Goal: Transaction & Acquisition: Purchase product/service

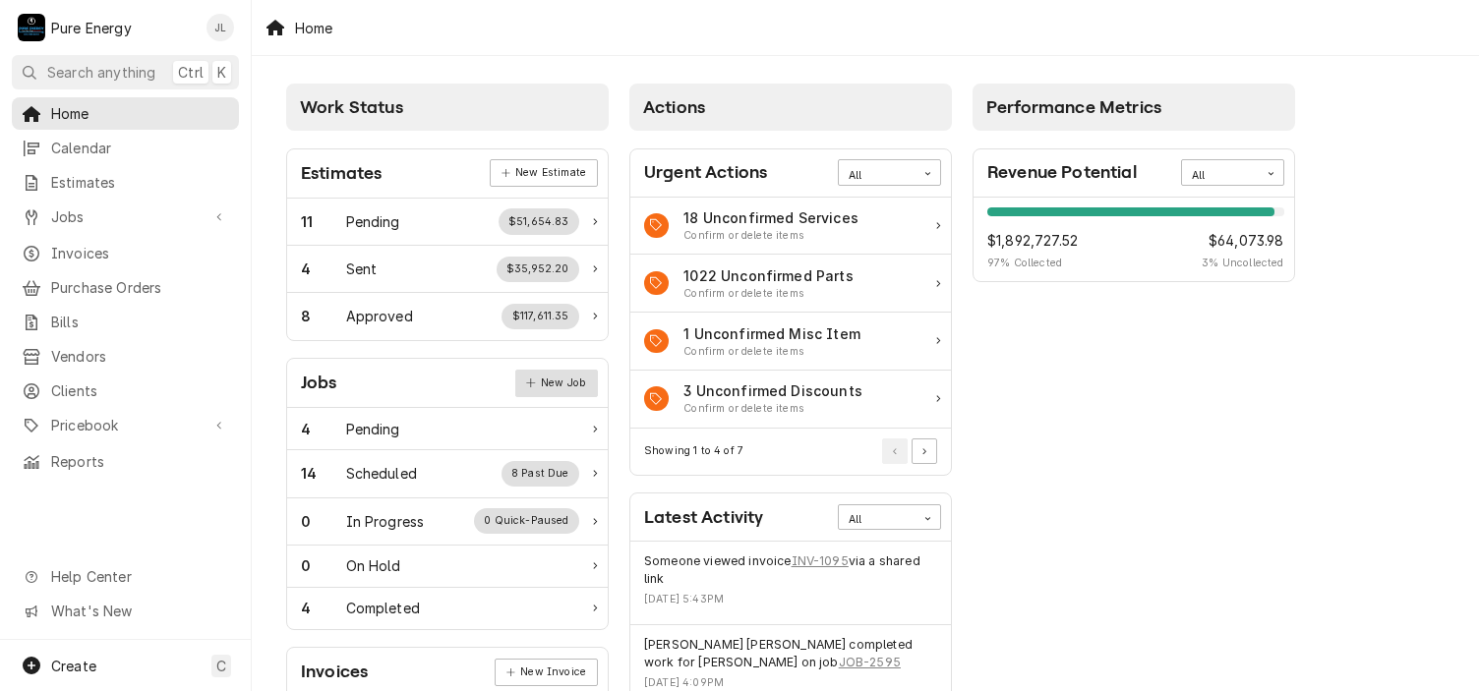
click at [565, 386] on link "New Job" at bounding box center [556, 384] width 83 height 28
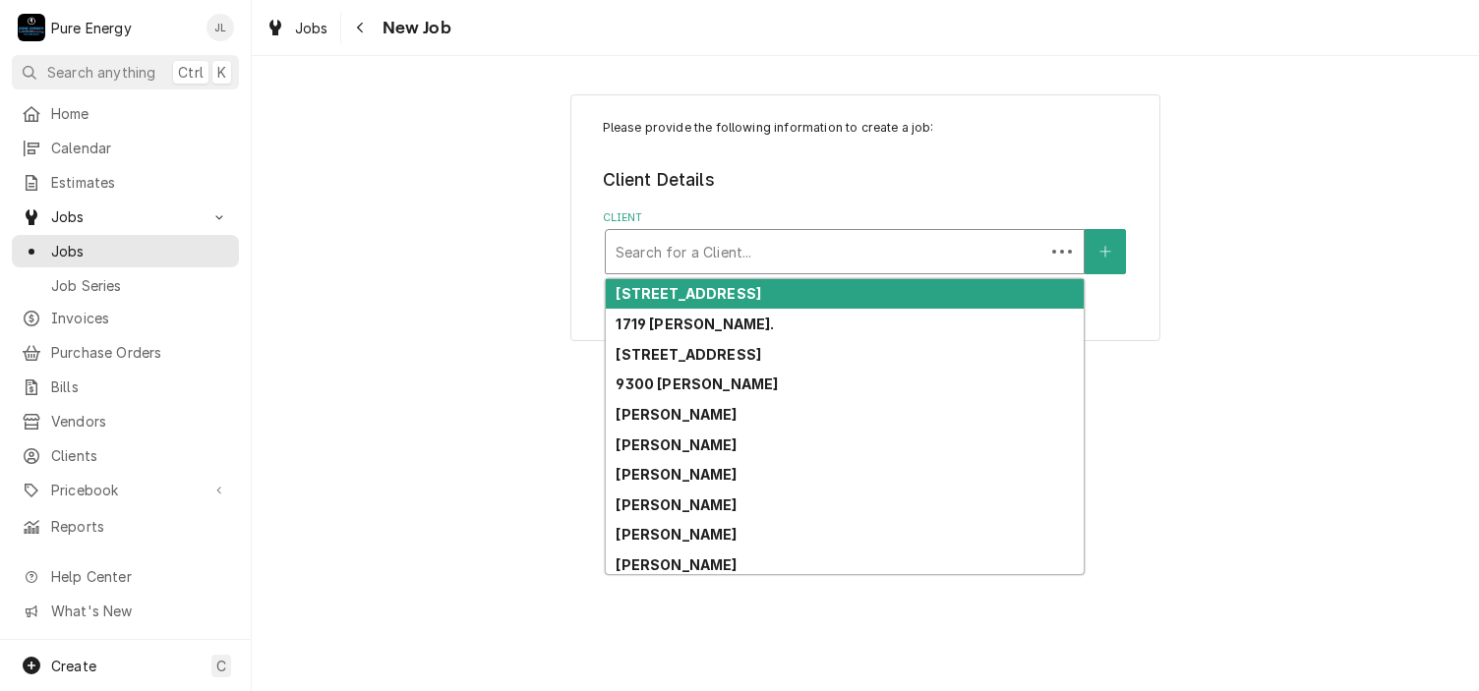
click at [647, 253] on div "Client" at bounding box center [825, 251] width 419 height 35
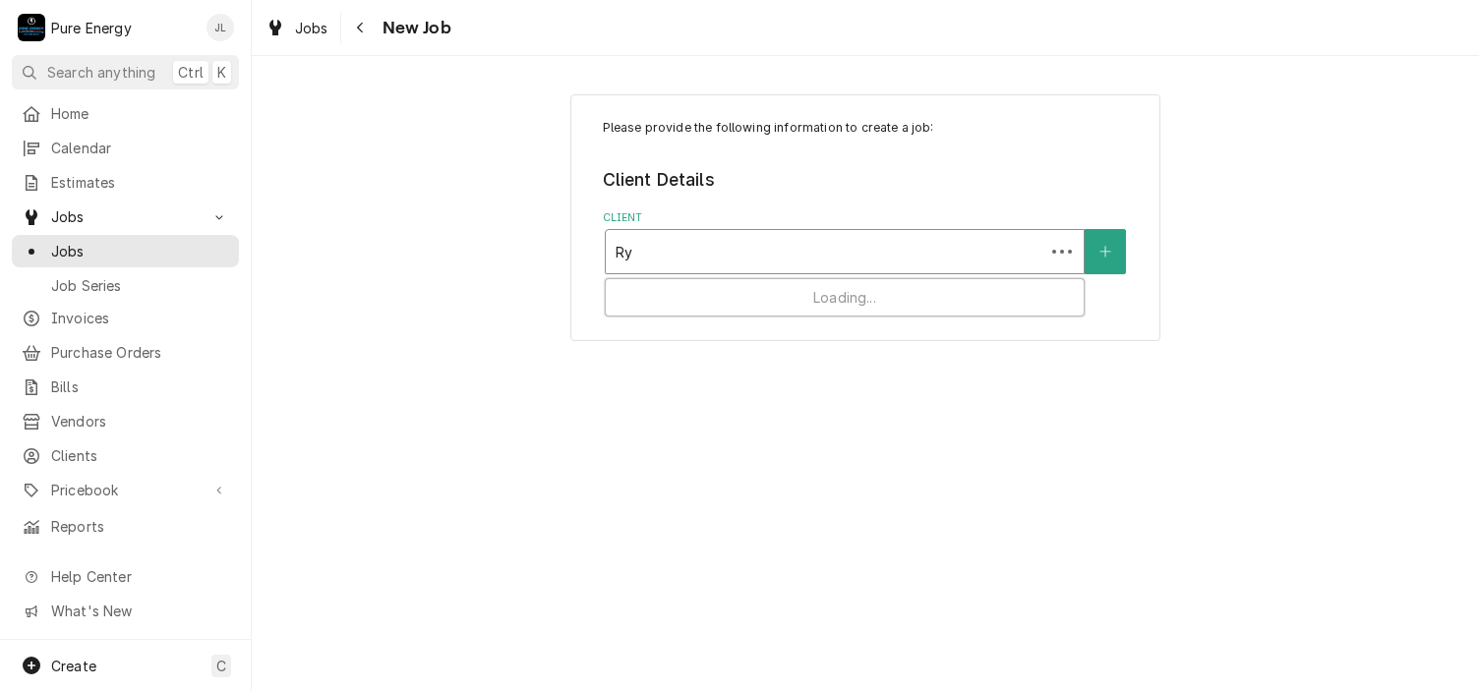
type input "R"
click at [1113, 243] on button "Client" at bounding box center [1105, 251] width 41 height 45
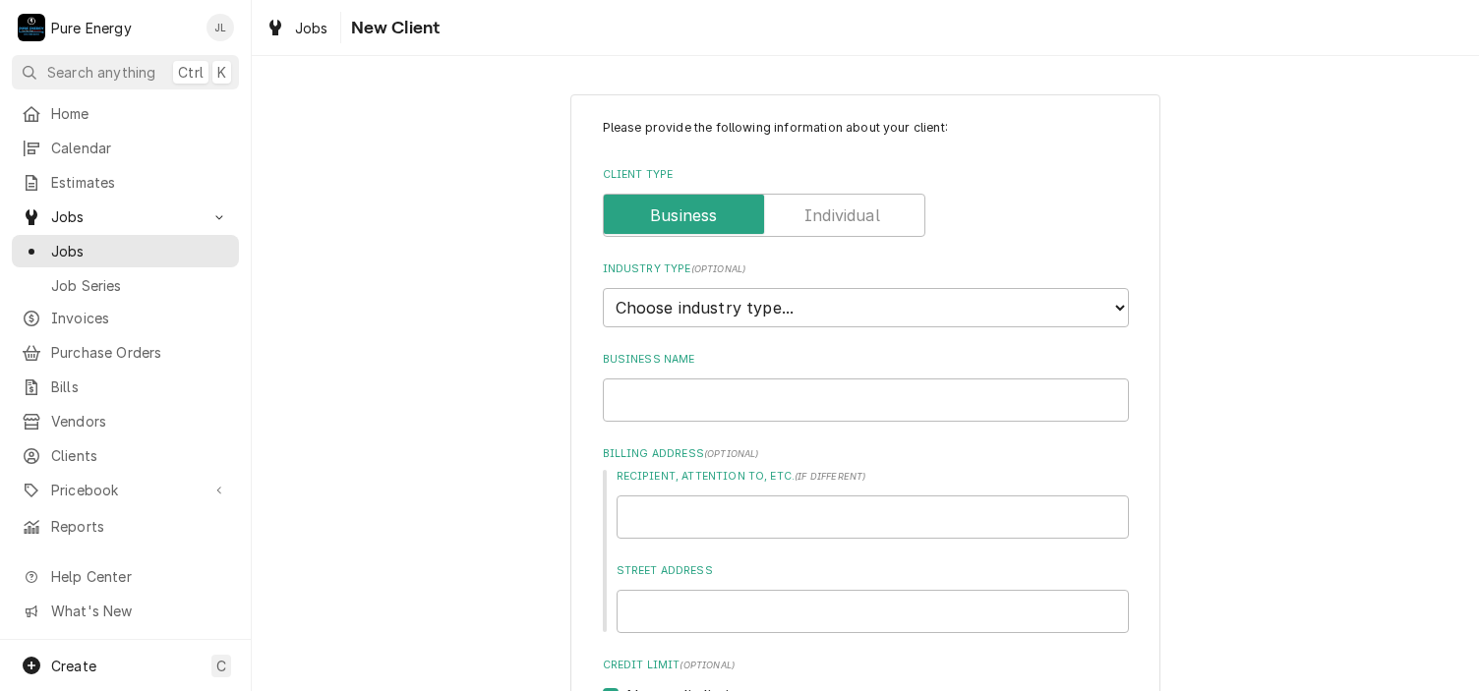
click at [844, 222] on label "Client Type" at bounding box center [764, 215] width 323 height 43
click at [844, 222] on input "Client Type" at bounding box center [764, 215] width 305 height 43
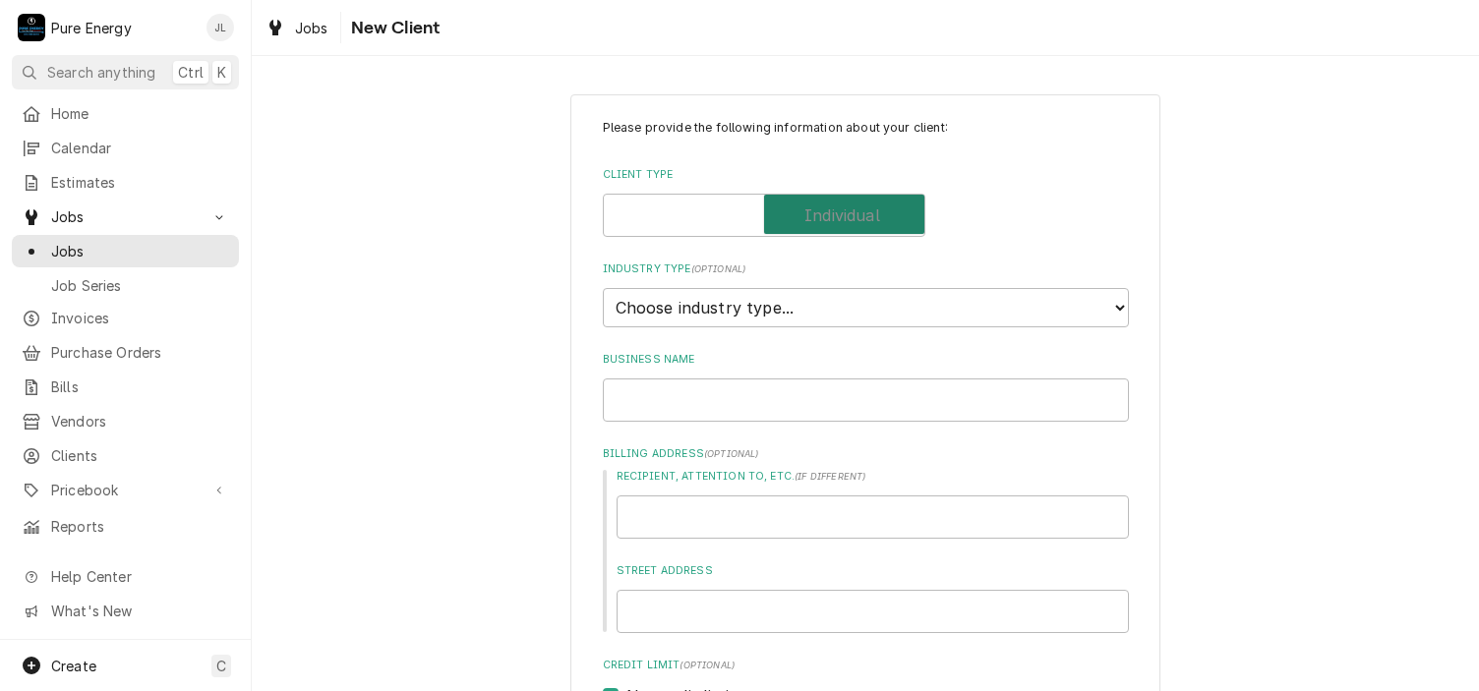
checkbox input "true"
type textarea "x"
click at [698, 306] on select "Choose industry type... Residential Commercial Industrial Government" at bounding box center [866, 307] width 526 height 39
select select "1"
click at [603, 288] on select "Choose industry type... Residential Commercial Industrial Government" at bounding box center [866, 307] width 526 height 39
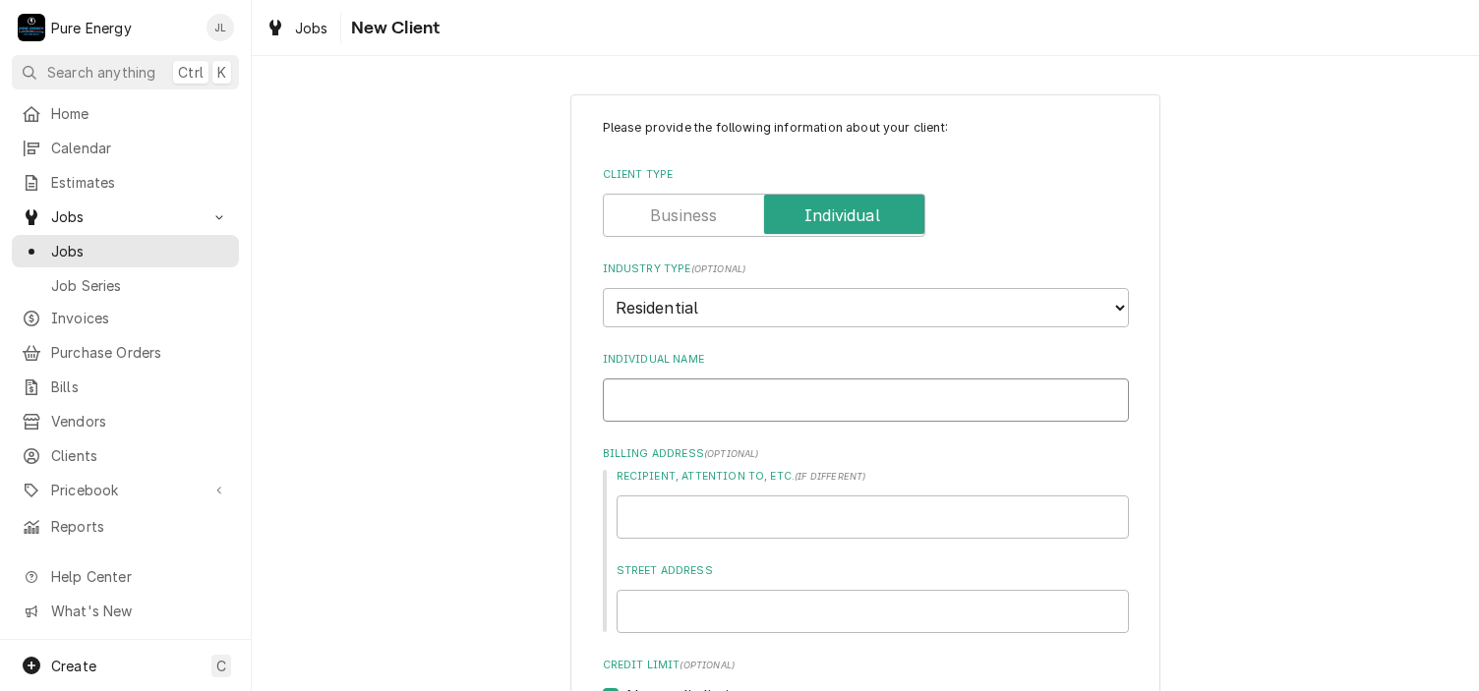
click at [663, 412] on input "Individual Name" at bounding box center [866, 400] width 526 height 43
type textarea "x"
type input "R"
type textarea "x"
type input "Ry"
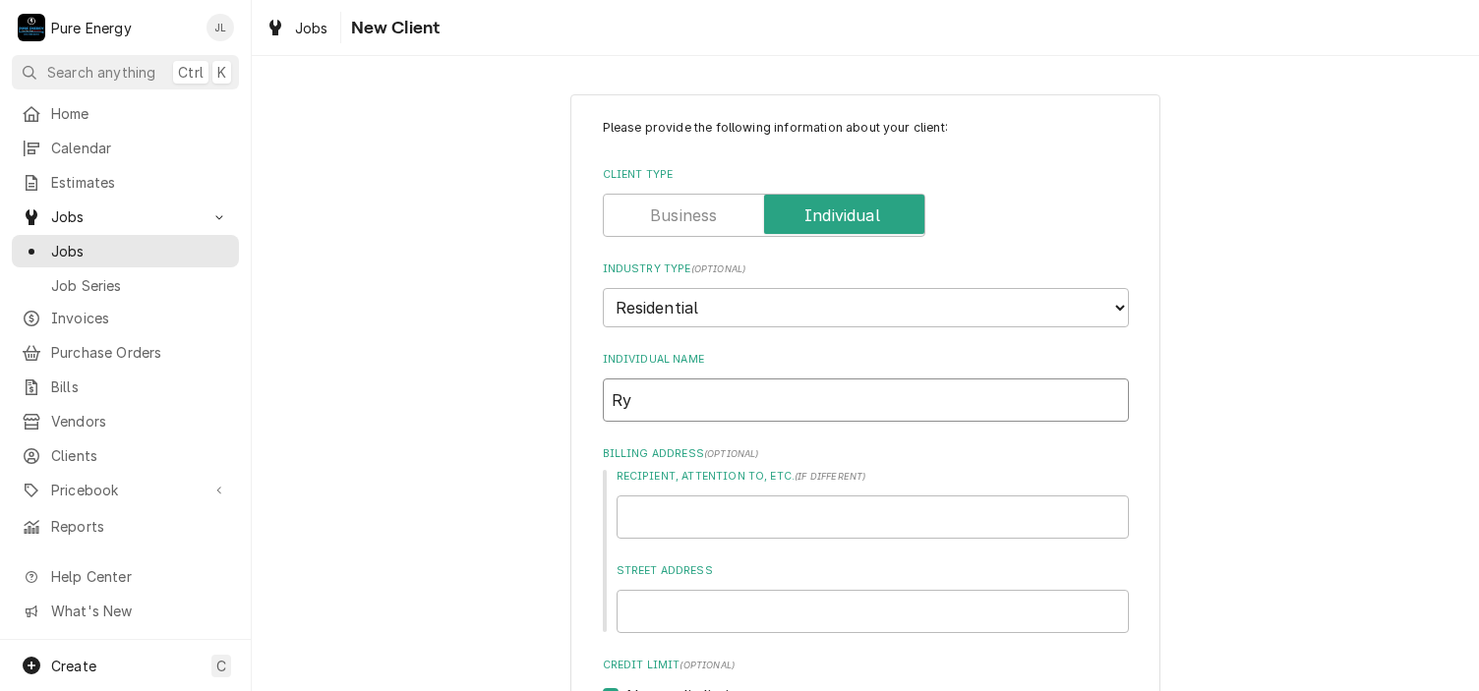
type textarea "x"
type input "Rya"
type textarea "x"
type input "Ryan"
type textarea "x"
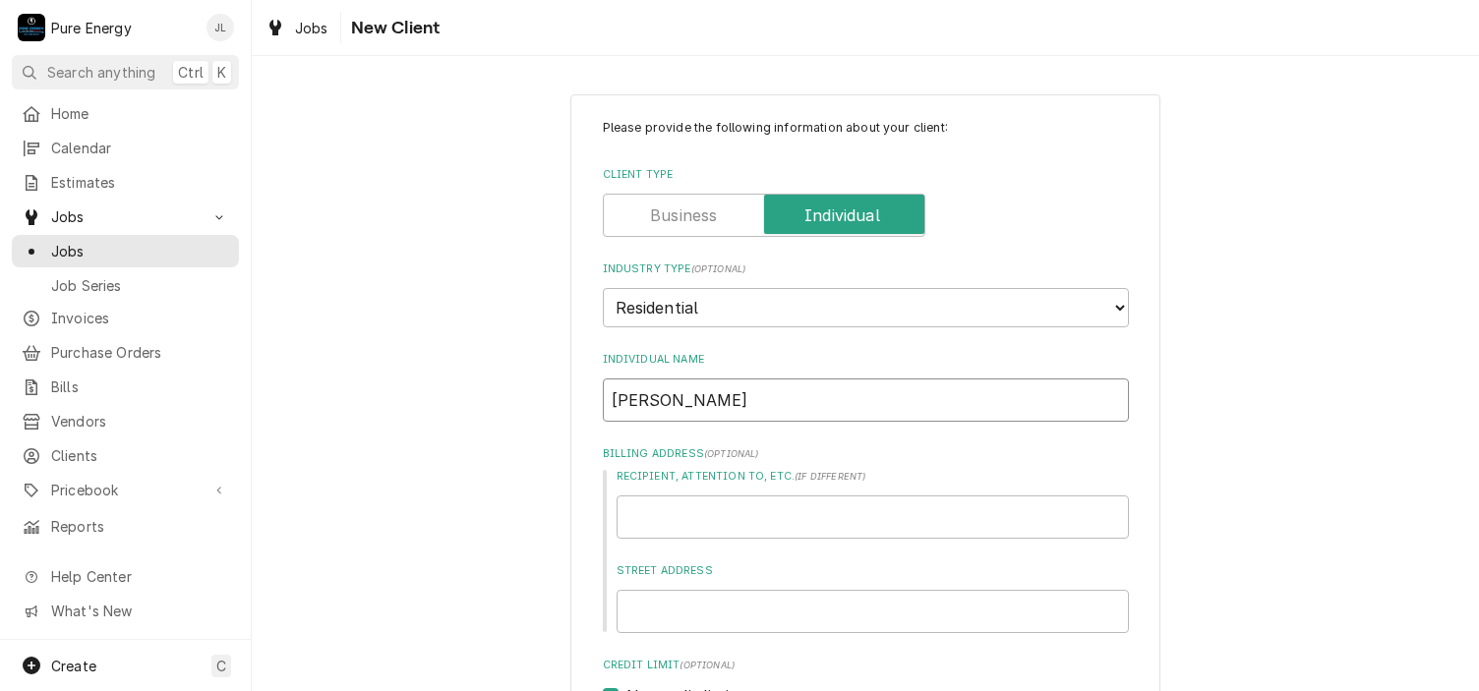
type input "Ryand"
type textarea "x"
type input "Ryan"
type textarea "x"
type input "Ryan"
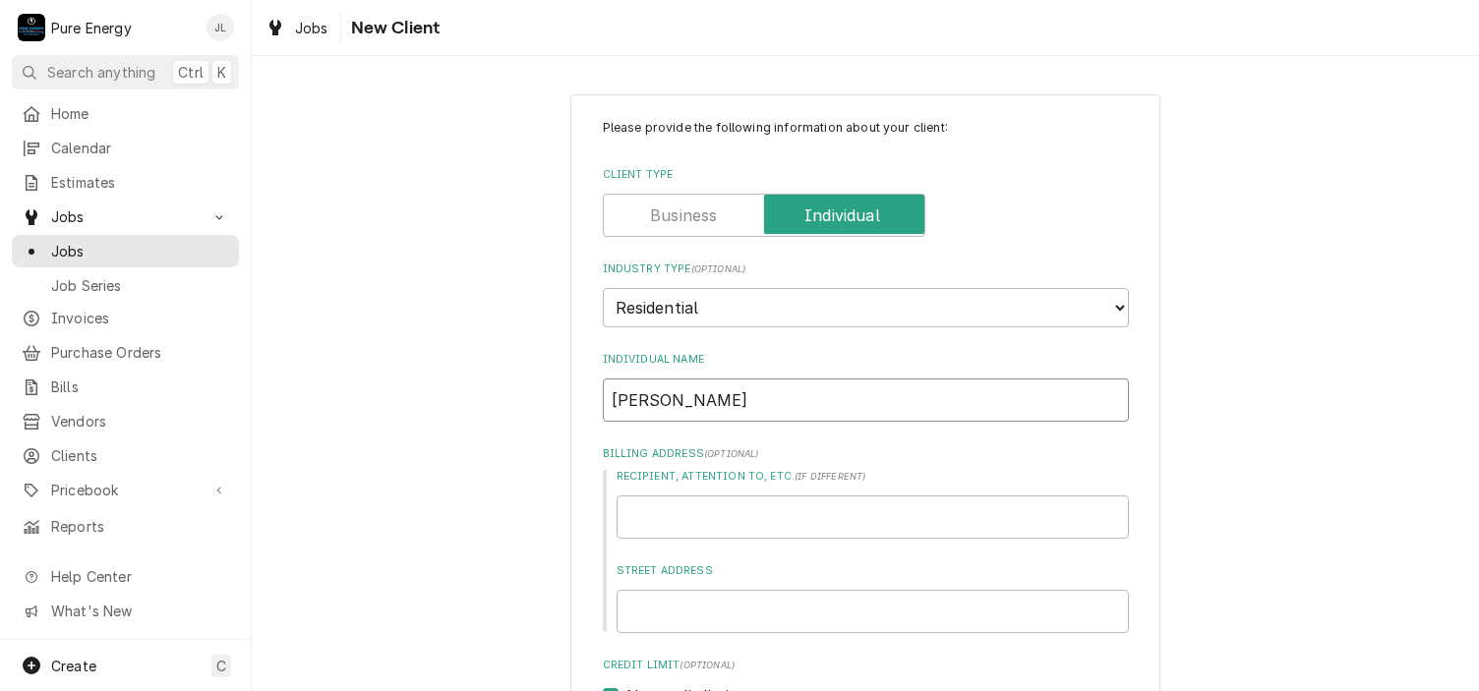
type textarea "x"
type input "Ryan a"
type textarea "x"
type input "Ryan an"
type textarea "x"
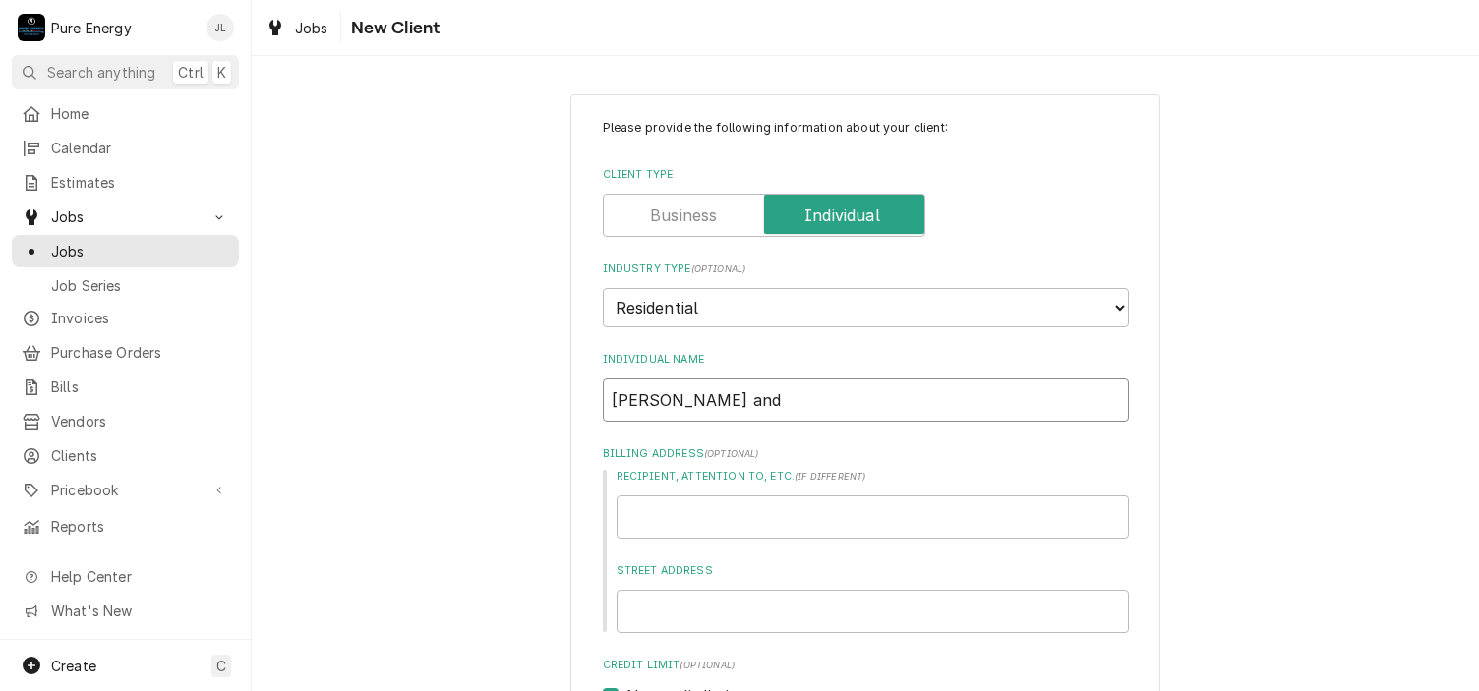
type input "Ryan and"
type textarea "x"
type input "Ryan and M"
type textarea "x"
type input "Ryan and Me"
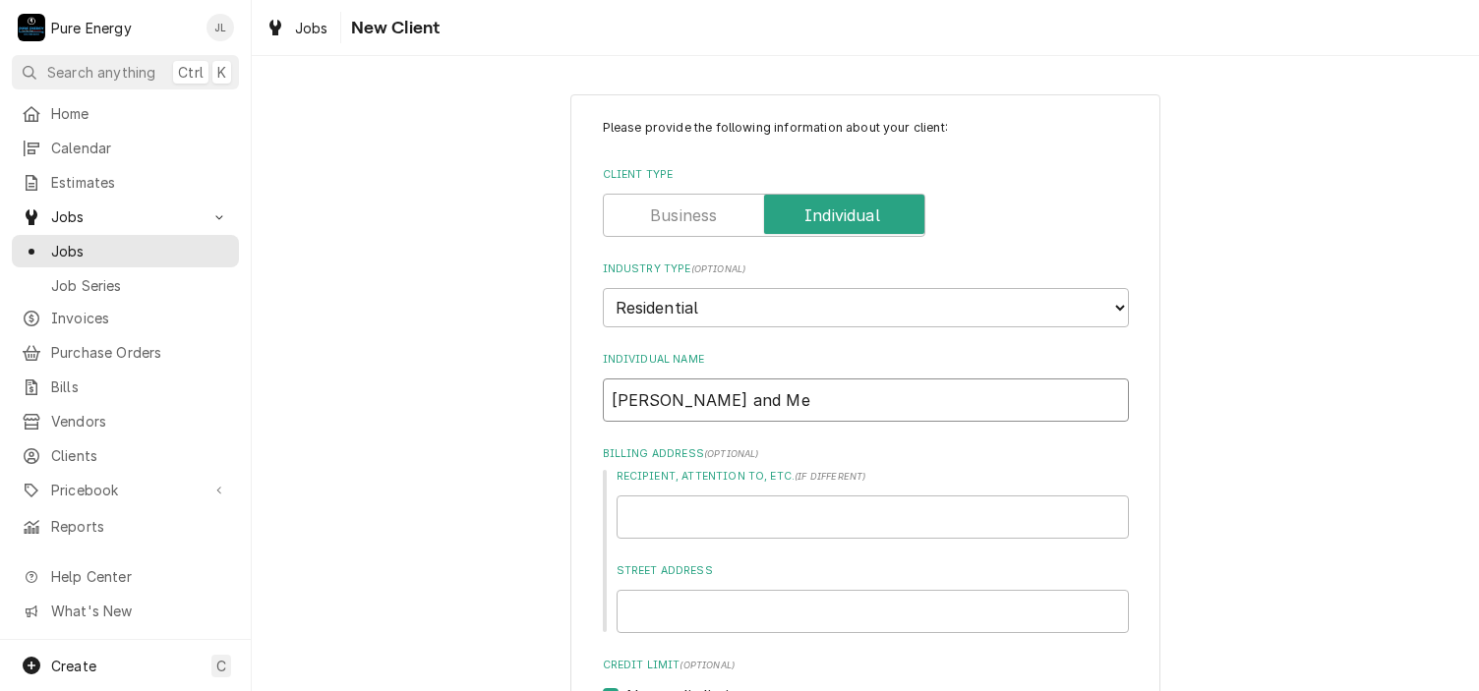
type textarea "x"
type input "Ryan and Meg"
type textarea "x"
type input "Ryan and Mega"
type textarea "x"
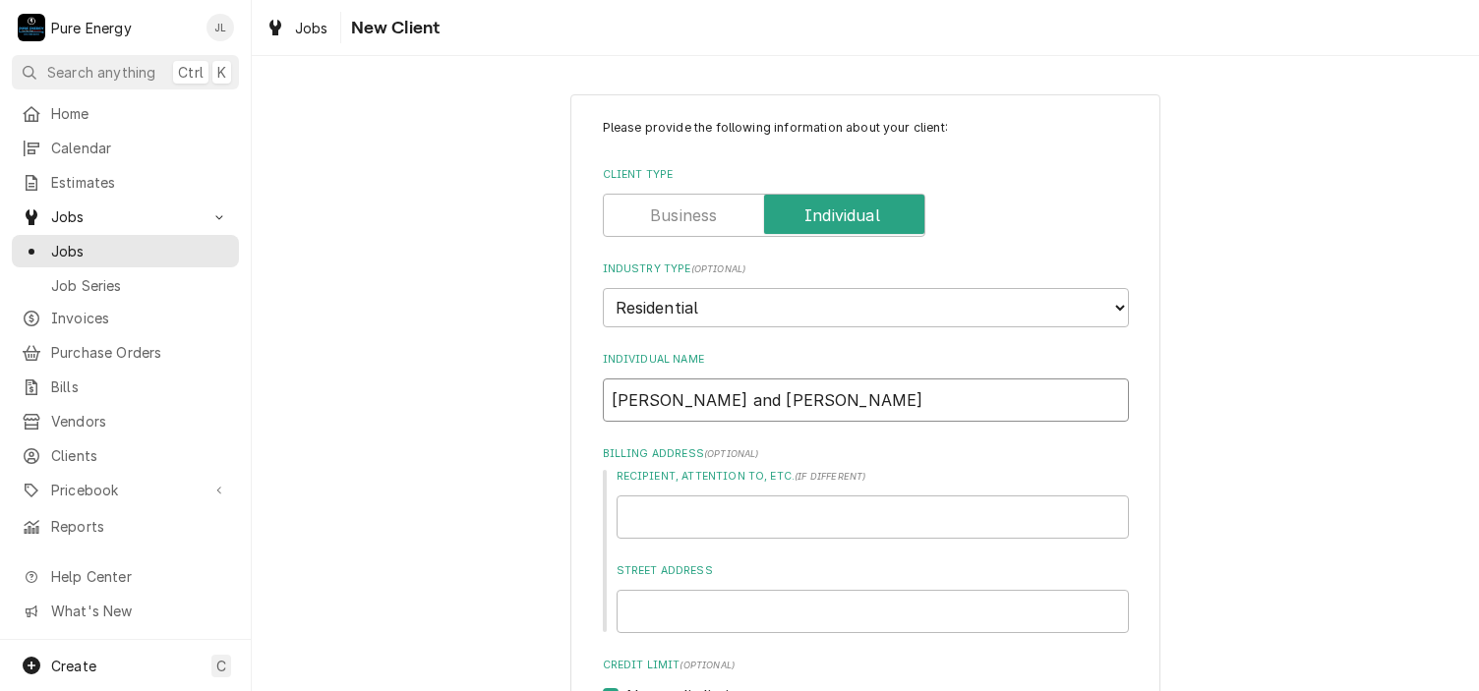
type input "Ryan and Megan"
type textarea "x"
type input "Ryan and Megan C"
type textarea "x"
type input "Ryan and Megan Ca"
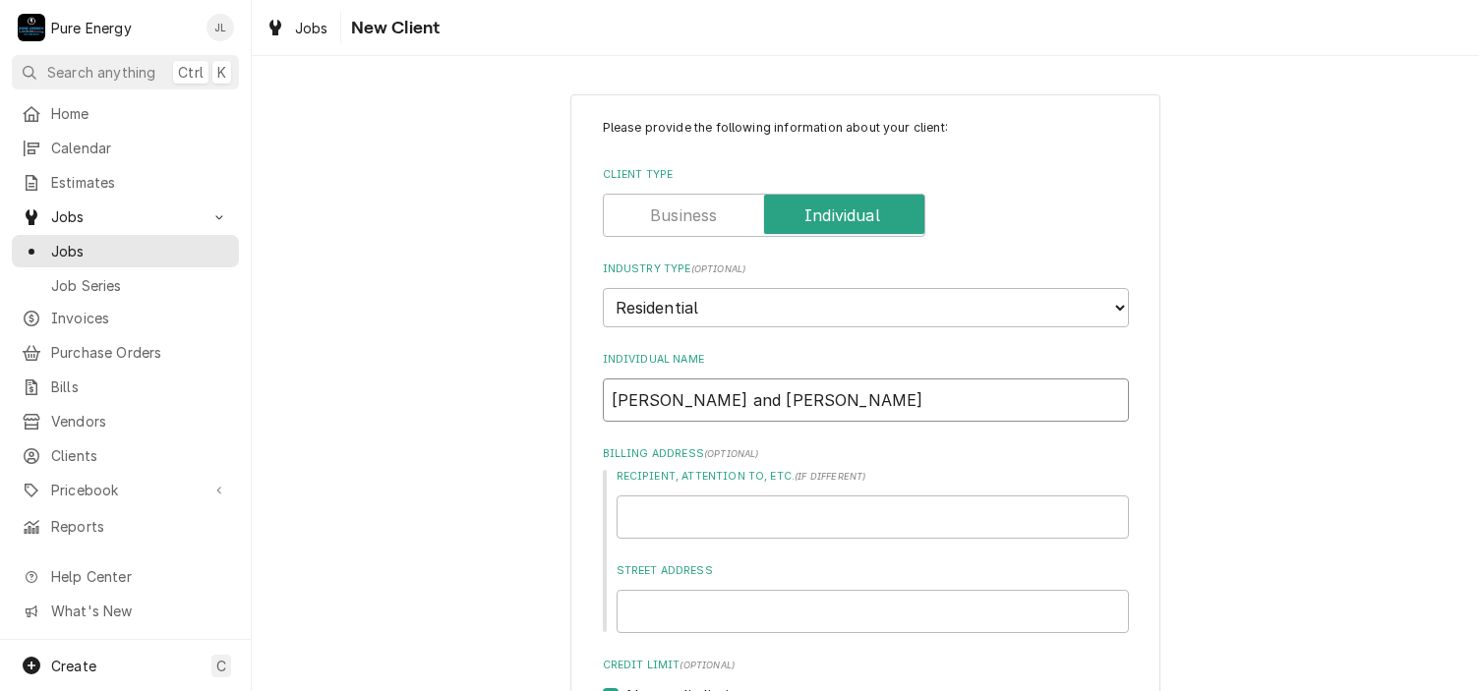
type textarea "x"
type input "Ryan and Megan Car"
type textarea "x"
type input "Ryan and Megan Card"
type textarea "x"
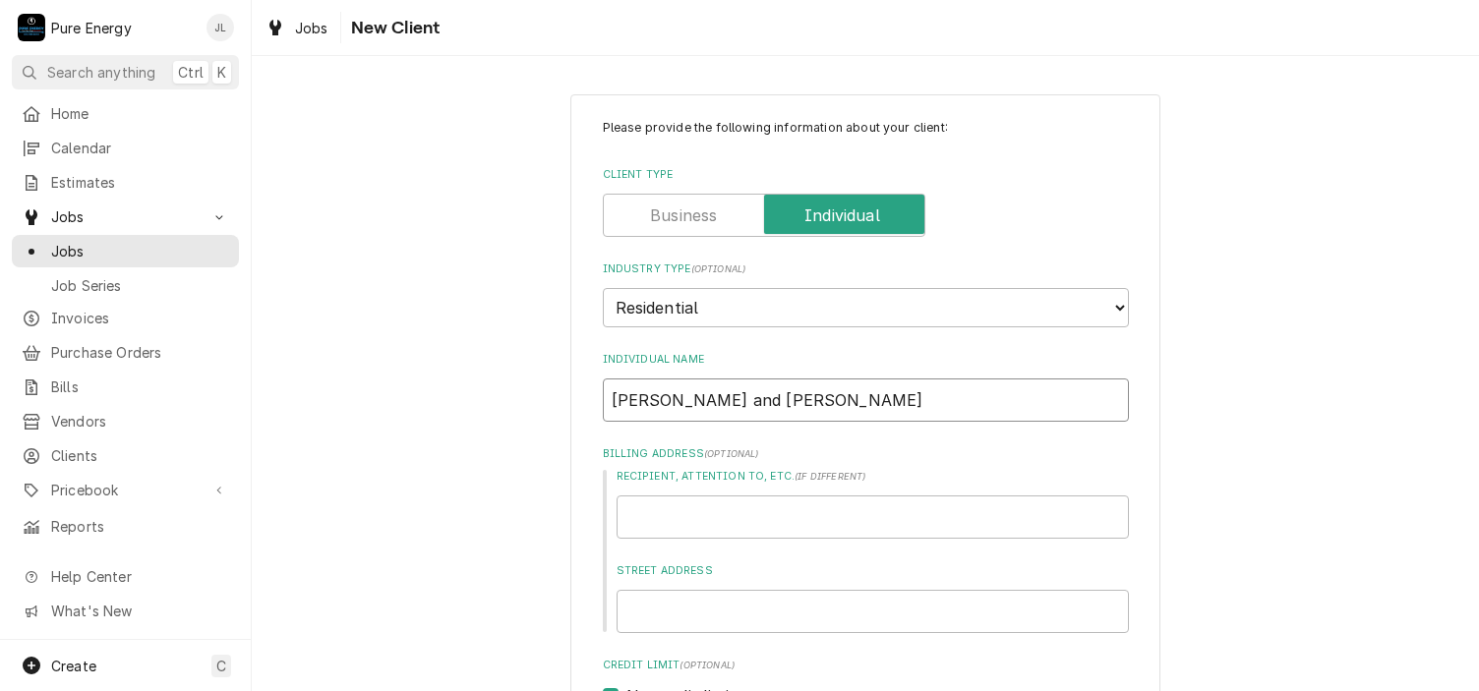
type input "Ryan and Megan Carde"
type textarea "x"
type input "Ryan and Megan Carden"
type textarea "x"
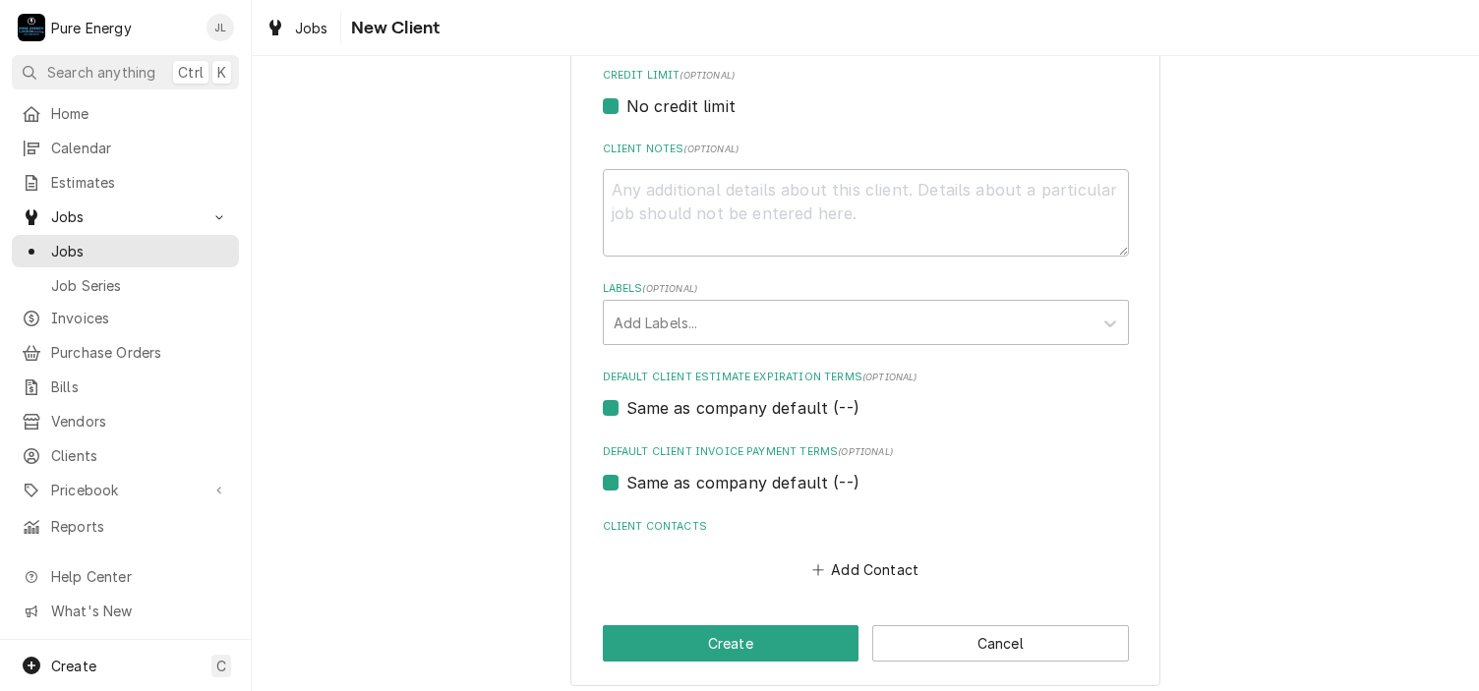
scroll to position [599, 0]
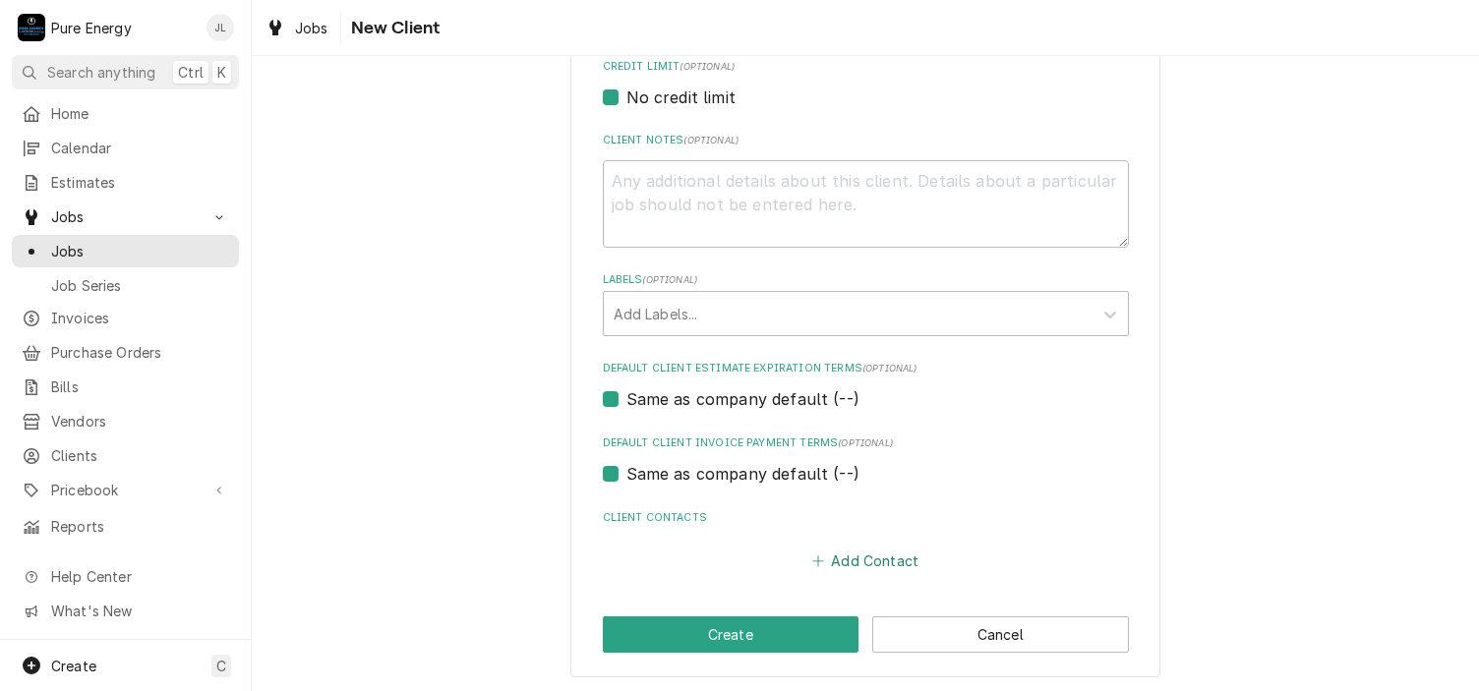
type input "Ryan and Megan Carden"
click at [846, 555] on button "Add Contact" at bounding box center [864, 562] width 113 height 28
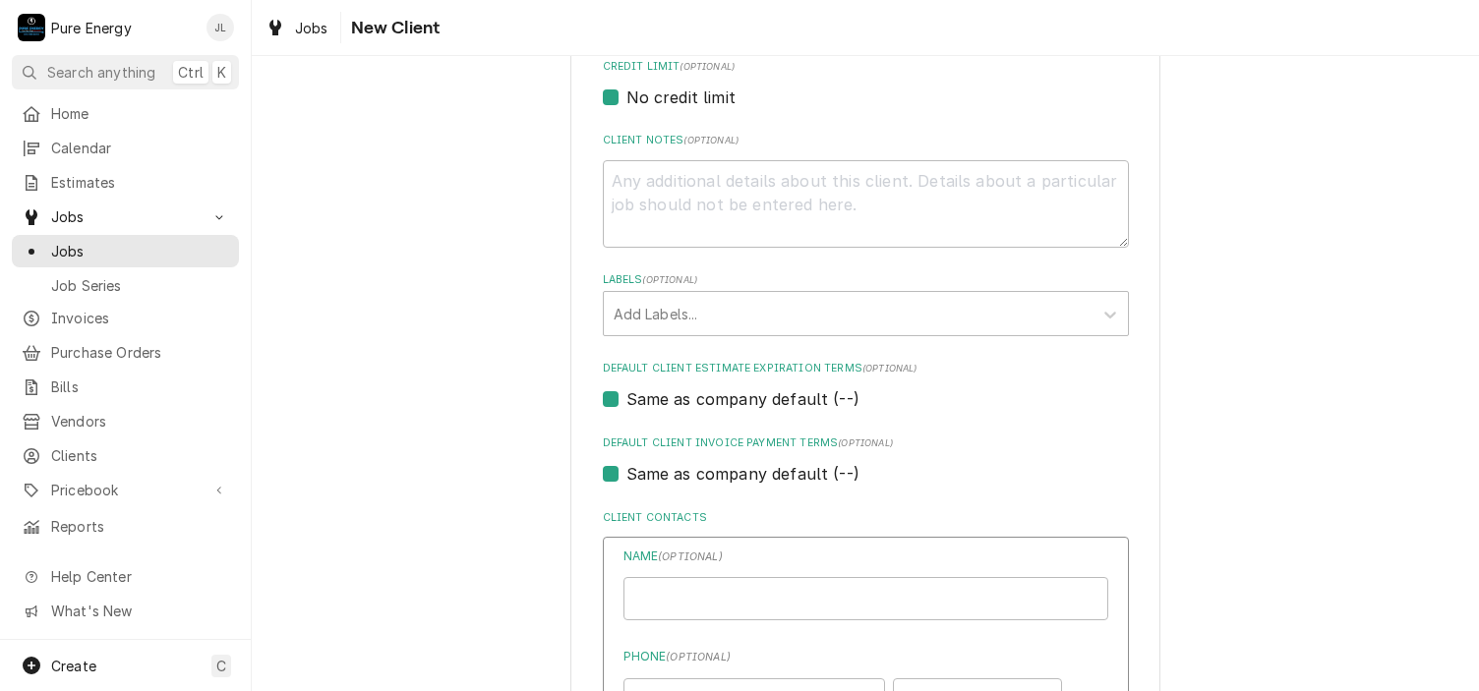
type textarea "x"
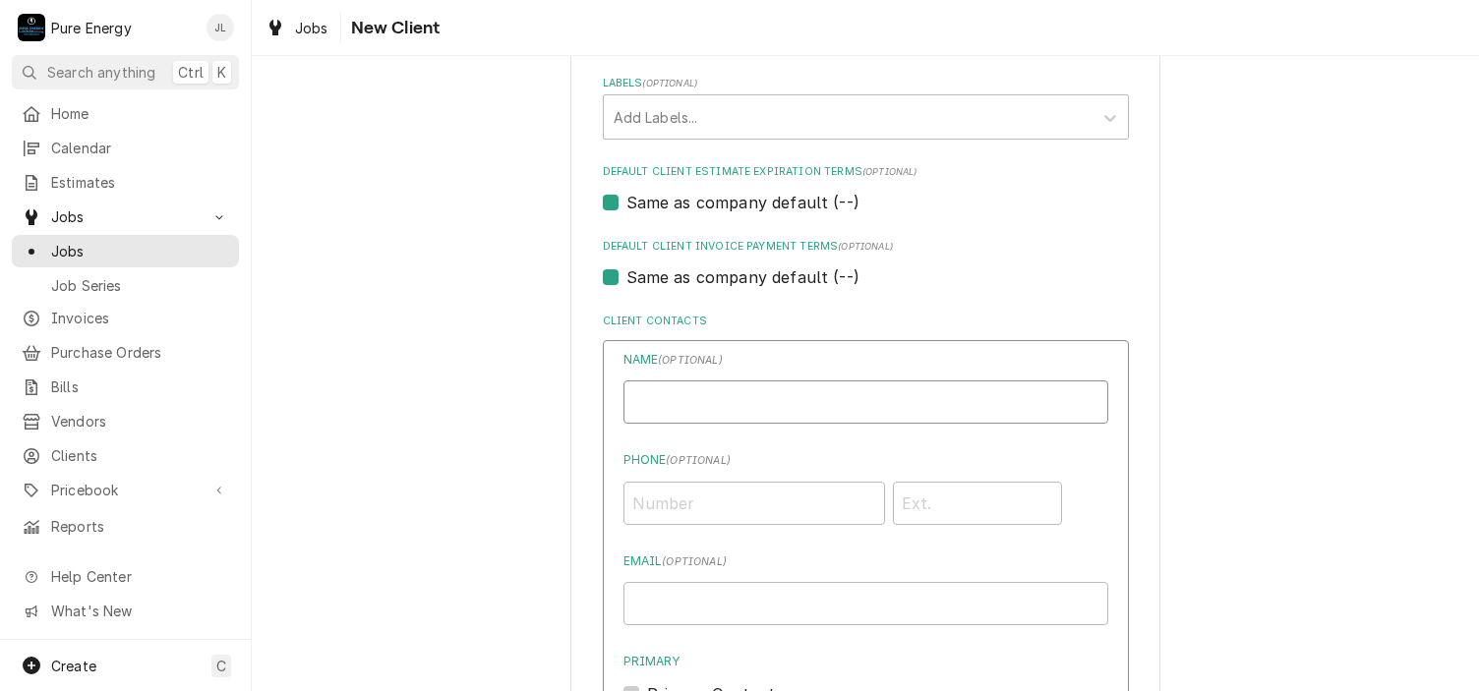
click at [728, 406] on input "Individual Name" at bounding box center [865, 402] width 485 height 43
type input "Ryan and Megan Carden"
click at [662, 509] on input "Phone ( optional )" at bounding box center [754, 503] width 262 height 43
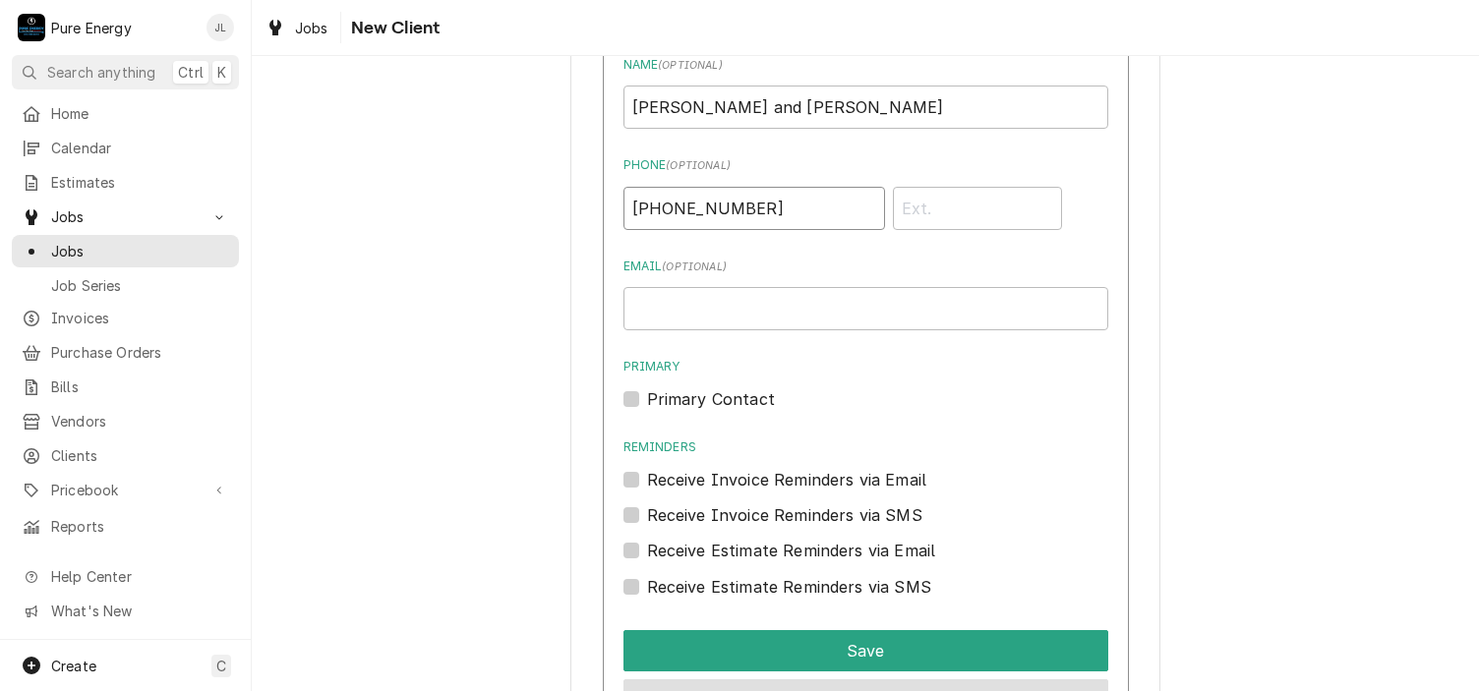
scroll to position [1256, 0]
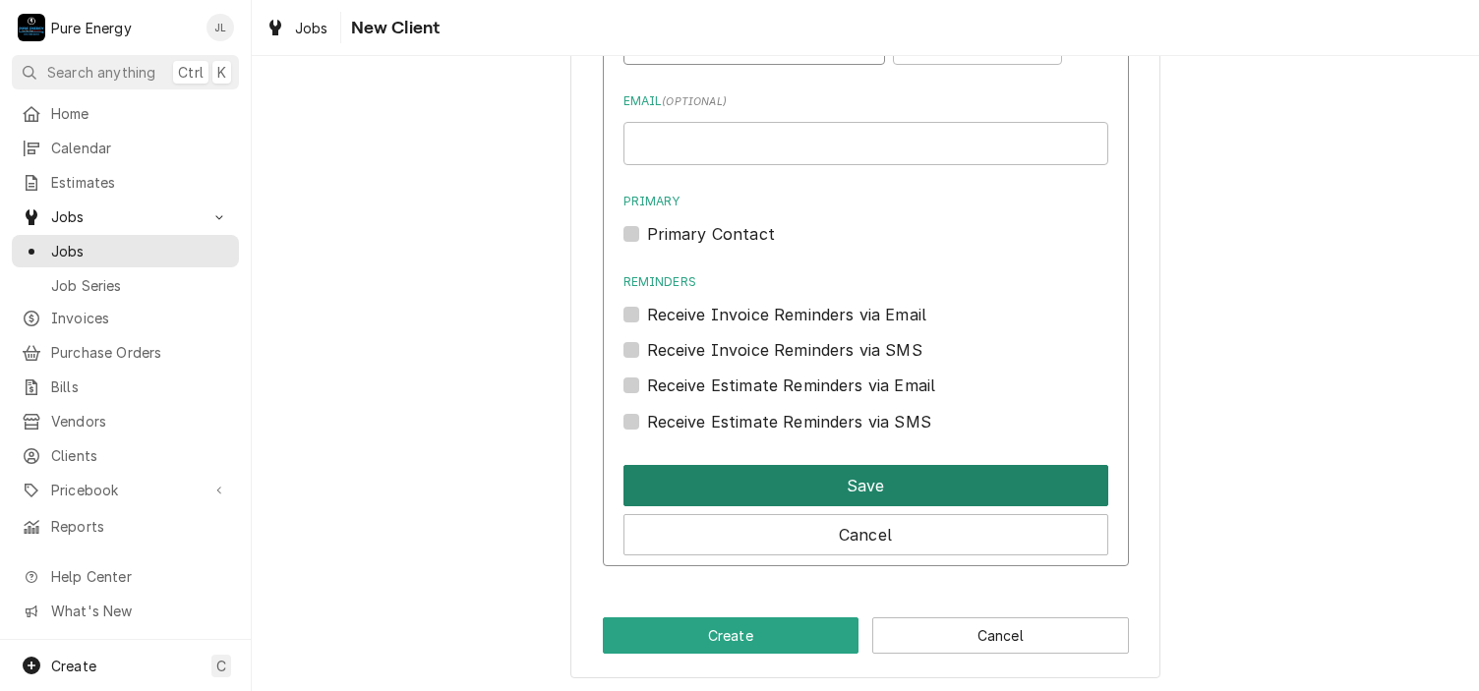
type input "(805) 423-5196"
click at [792, 474] on button "Save" at bounding box center [865, 485] width 485 height 41
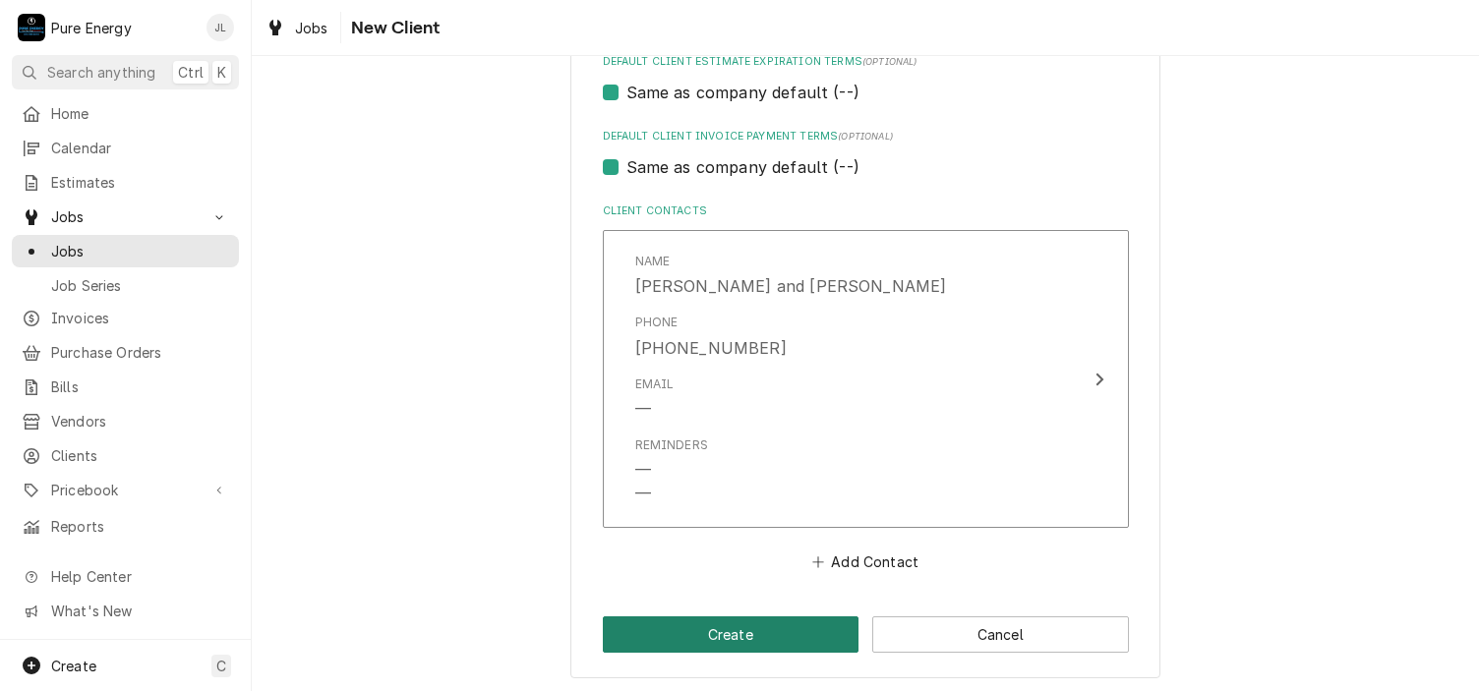
click at [728, 626] on button "Create" at bounding box center [731, 635] width 257 height 36
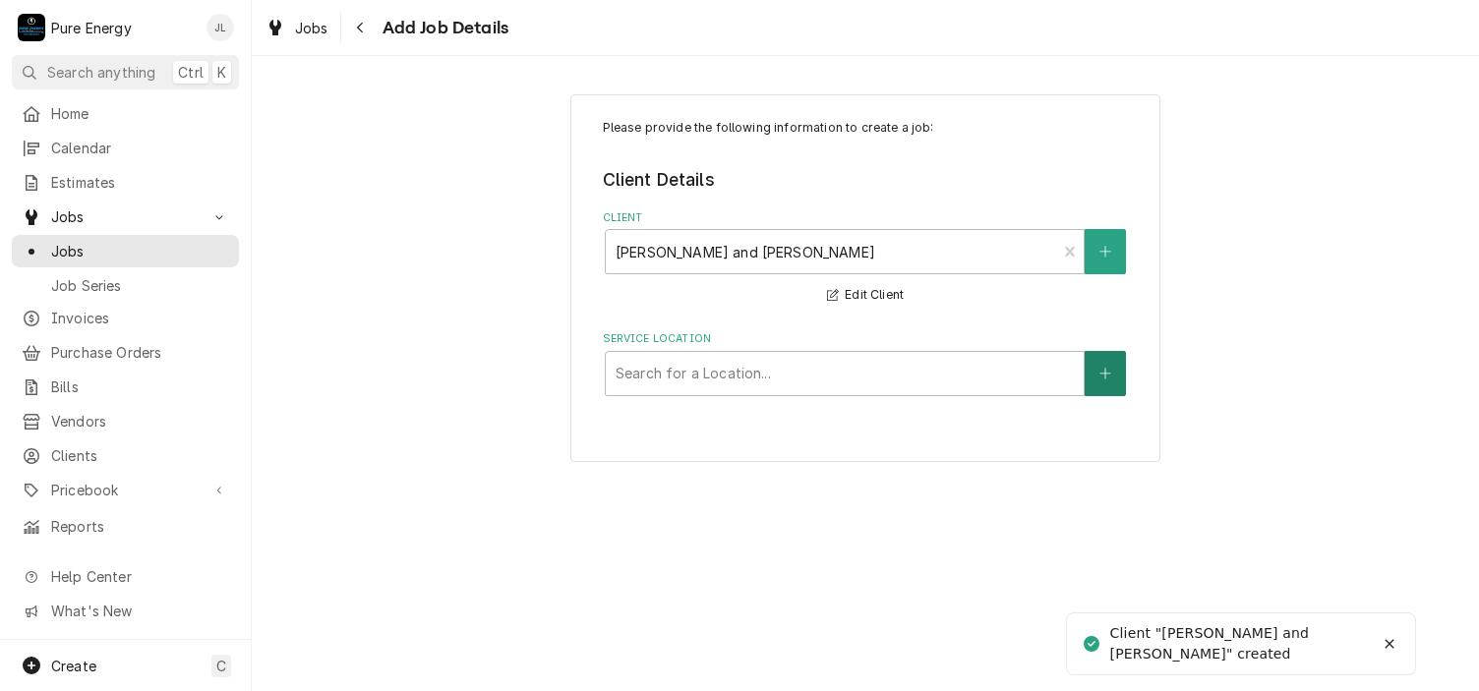
click at [1110, 367] on icon "Create New Location" at bounding box center [1105, 374] width 12 height 14
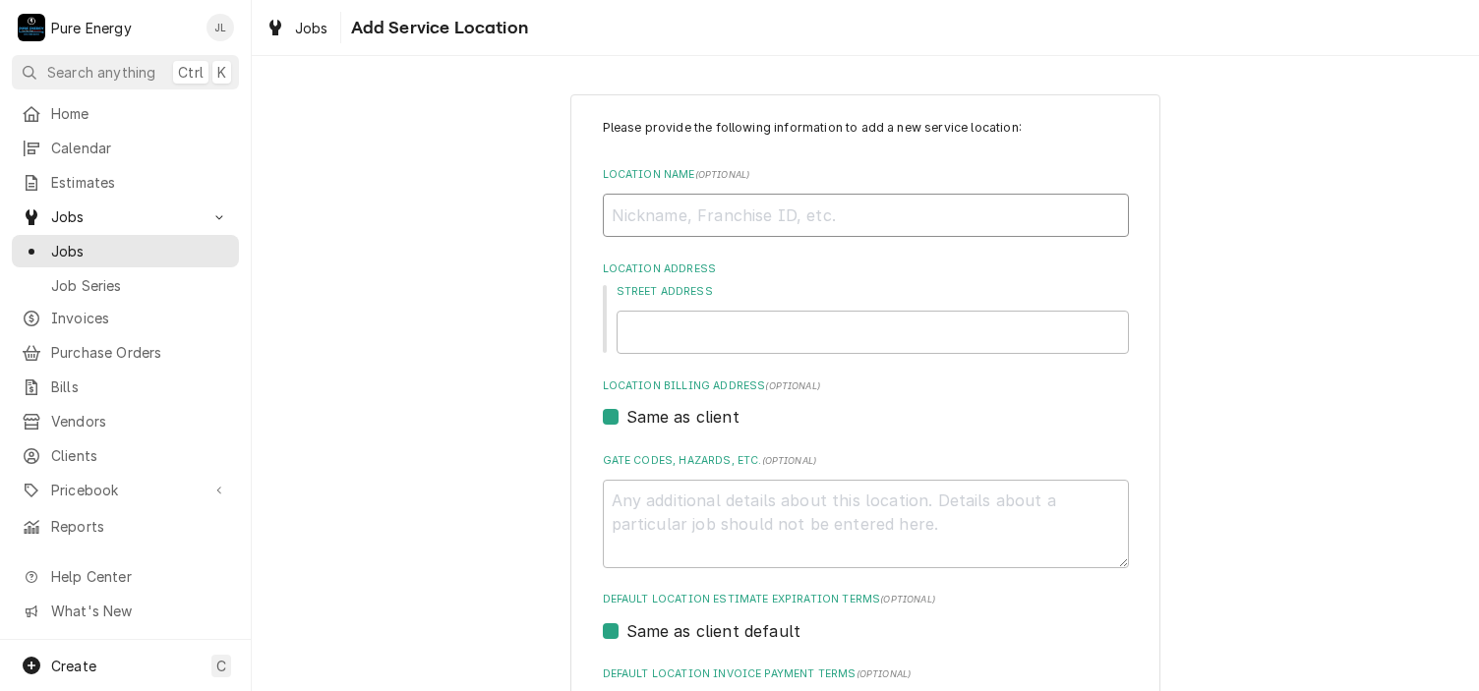
click at [679, 215] on input "Location Name ( optional )" at bounding box center [866, 215] width 526 height 43
click at [660, 326] on input "Street Address" at bounding box center [873, 332] width 512 height 43
type textarea "x"
type input "1"
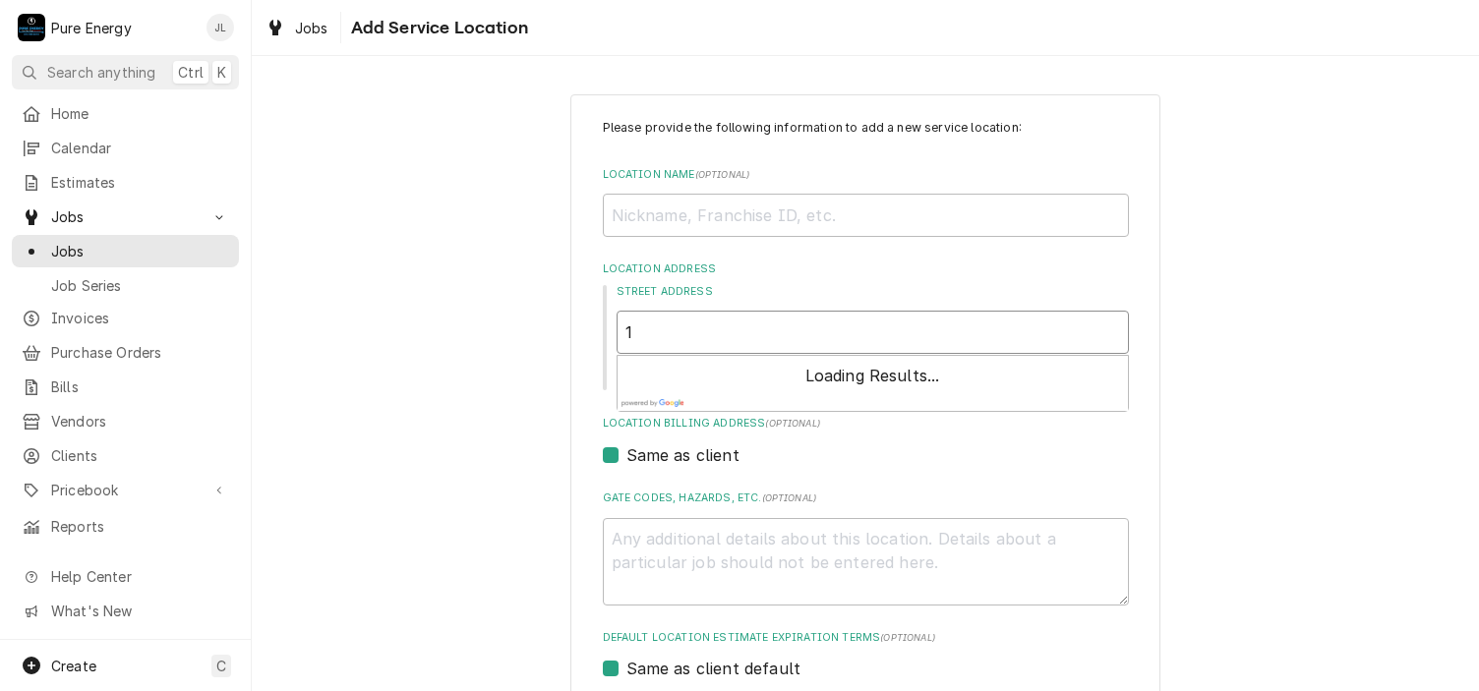
type textarea "x"
type input "11"
type textarea "x"
type input "111"
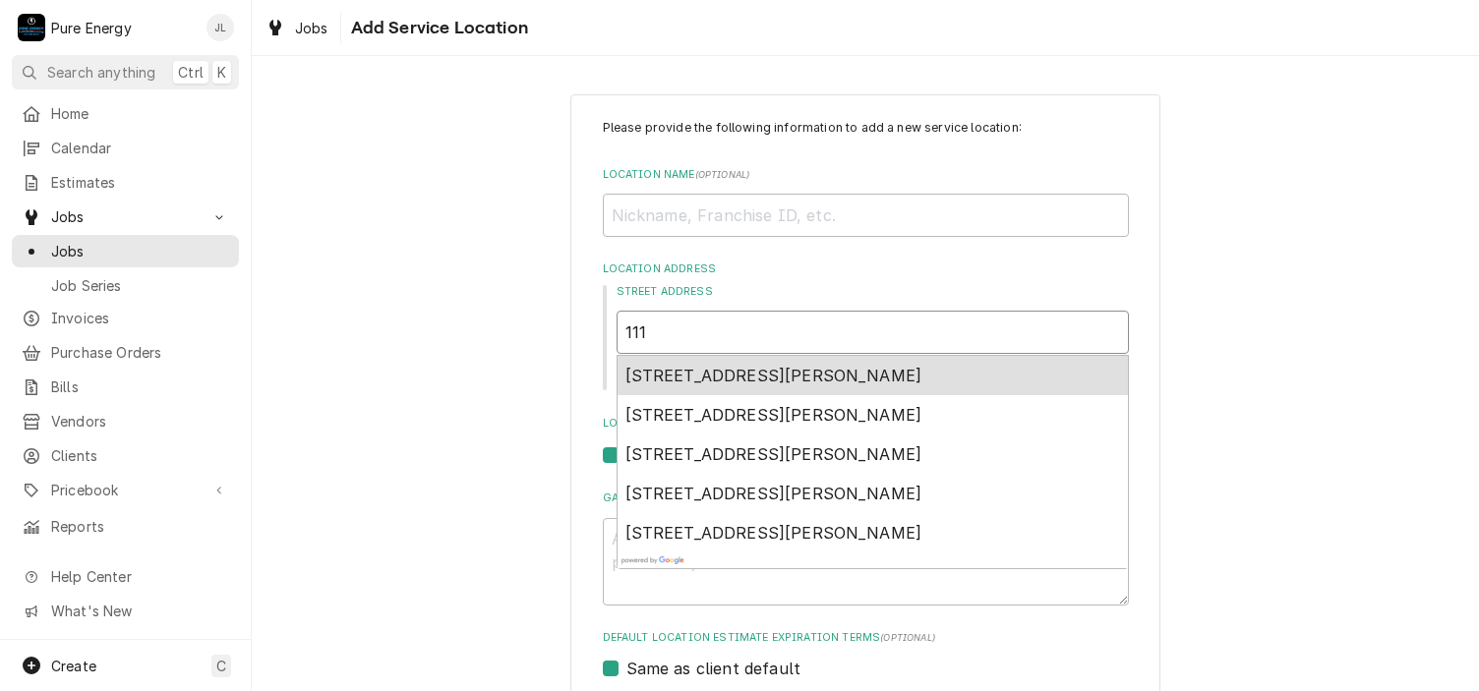
type textarea "x"
type input "1115"
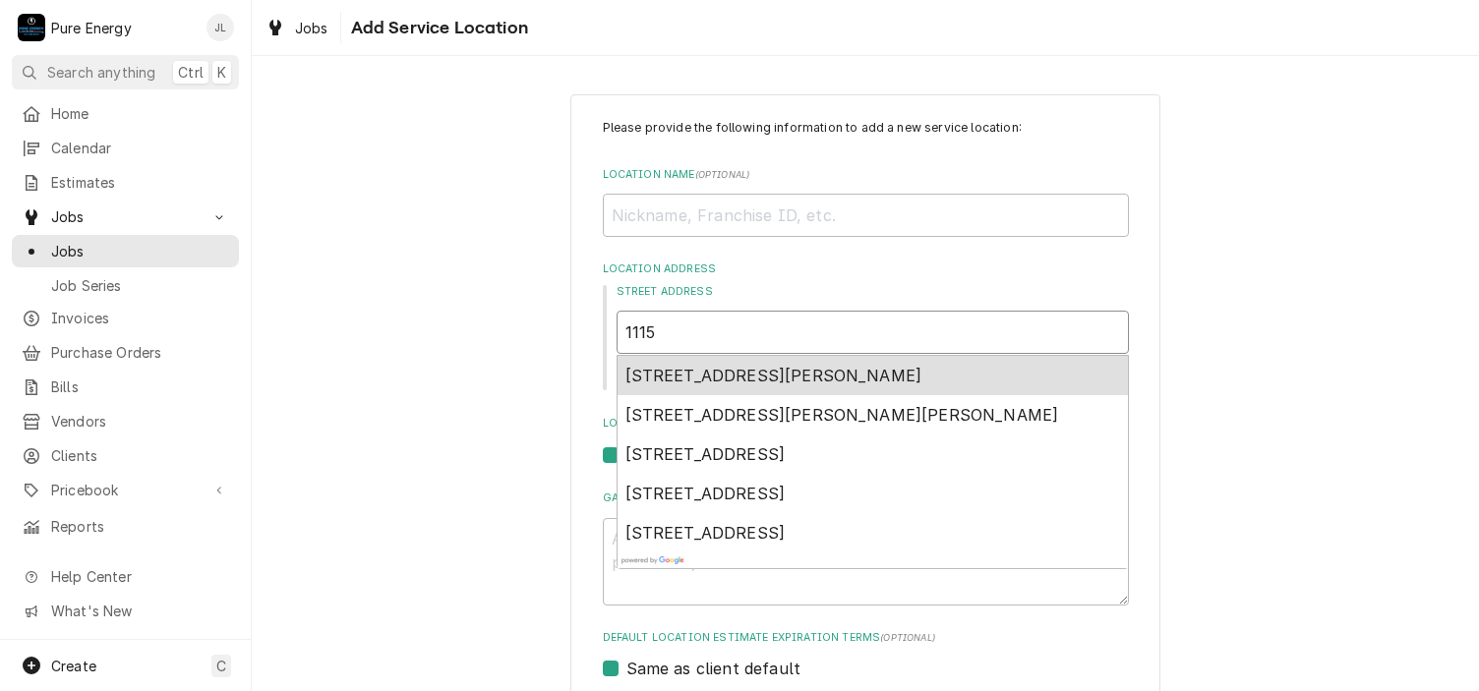
type textarea "x"
type input "11150"
type textarea "x"
type input "11150"
type textarea "x"
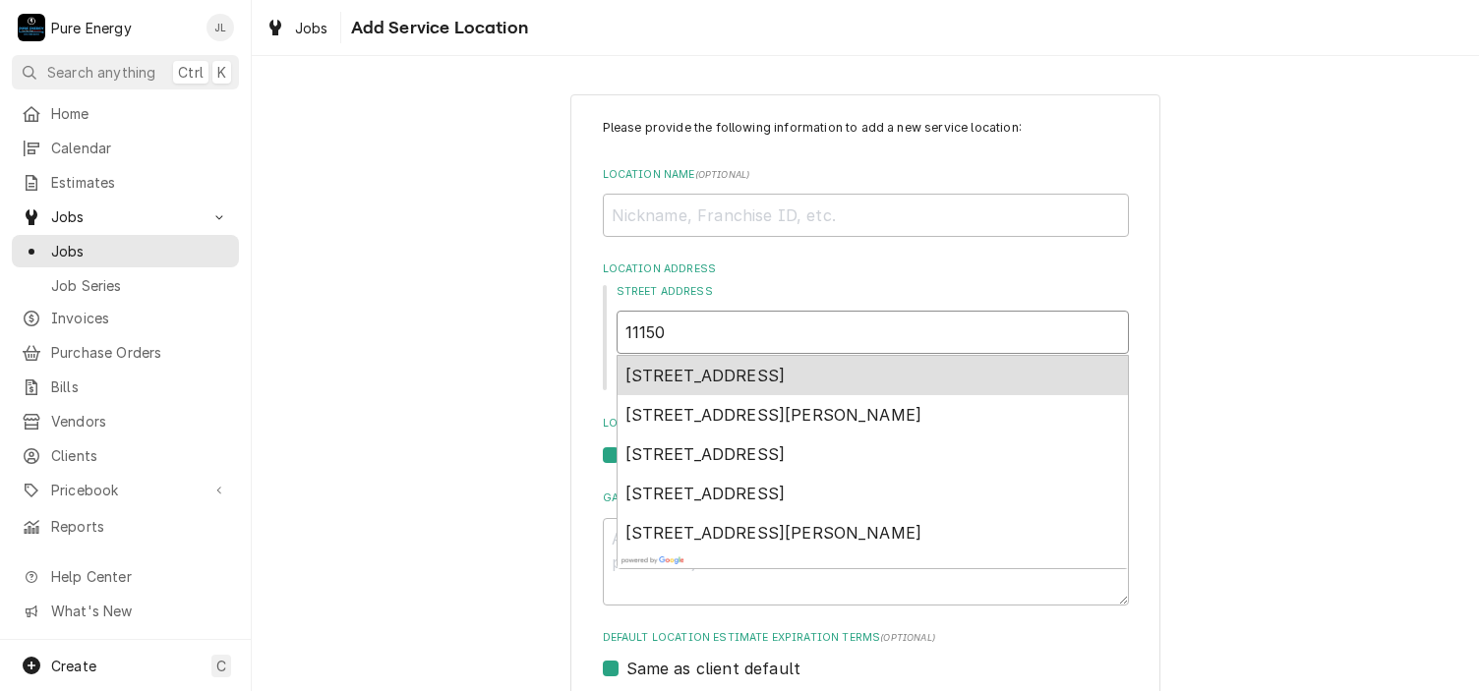
type input "11150 A"
type textarea "x"
type input "11150 Av"
type textarea "x"
type input "11150 Avi"
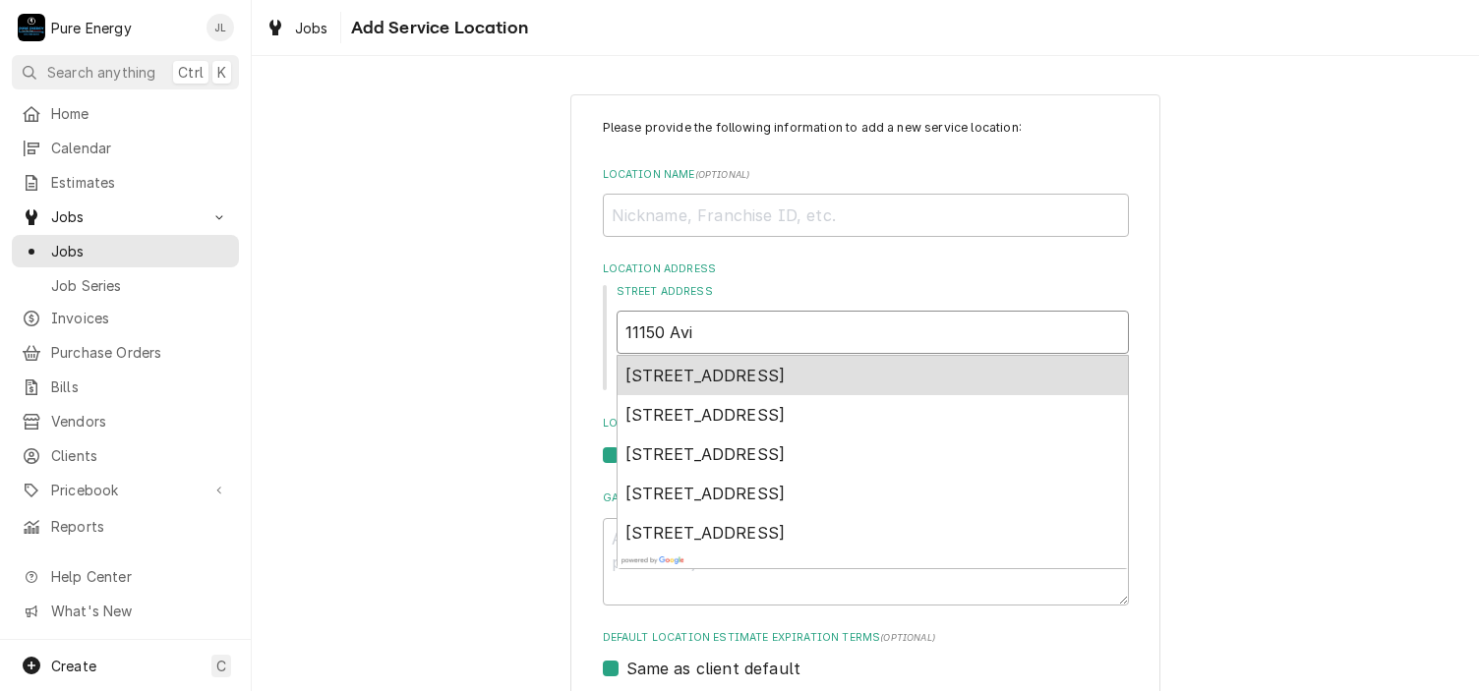
type textarea "x"
type input "11150 Avio"
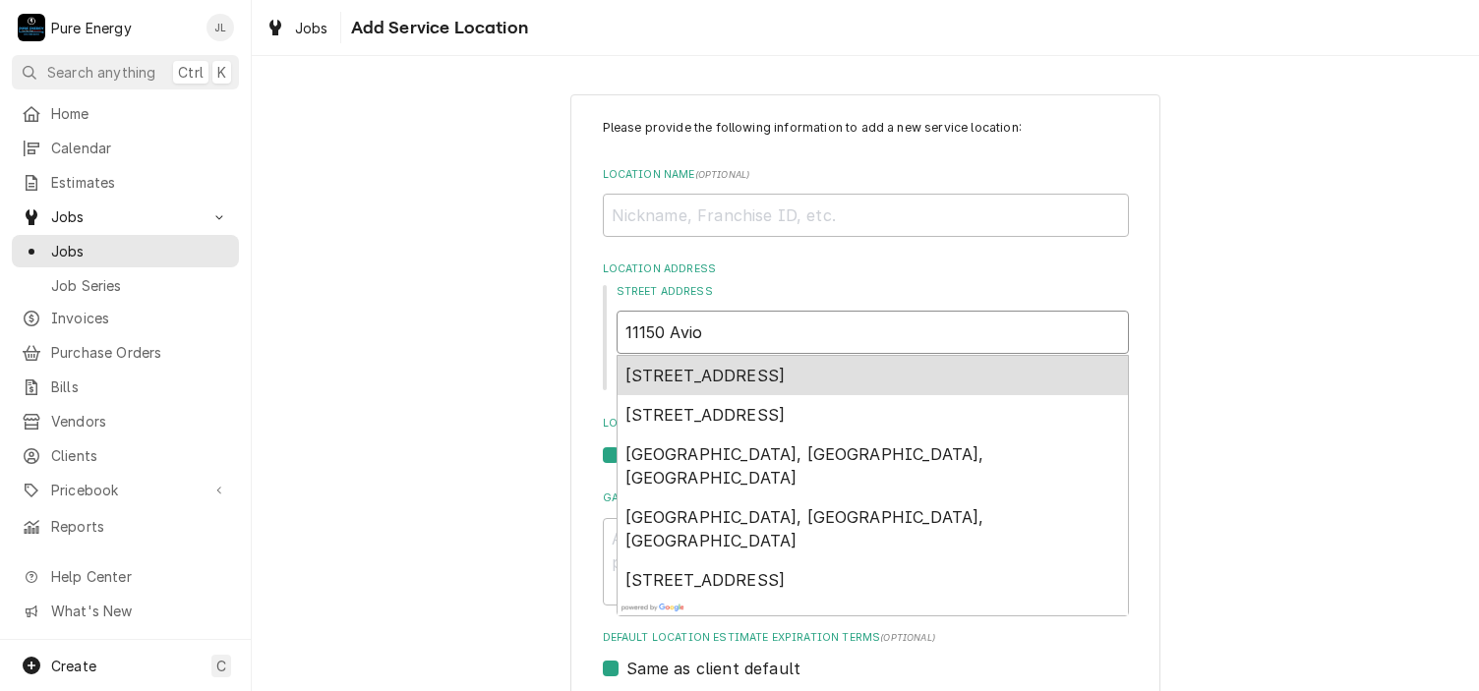
type textarea "x"
type input "11150 Avion"
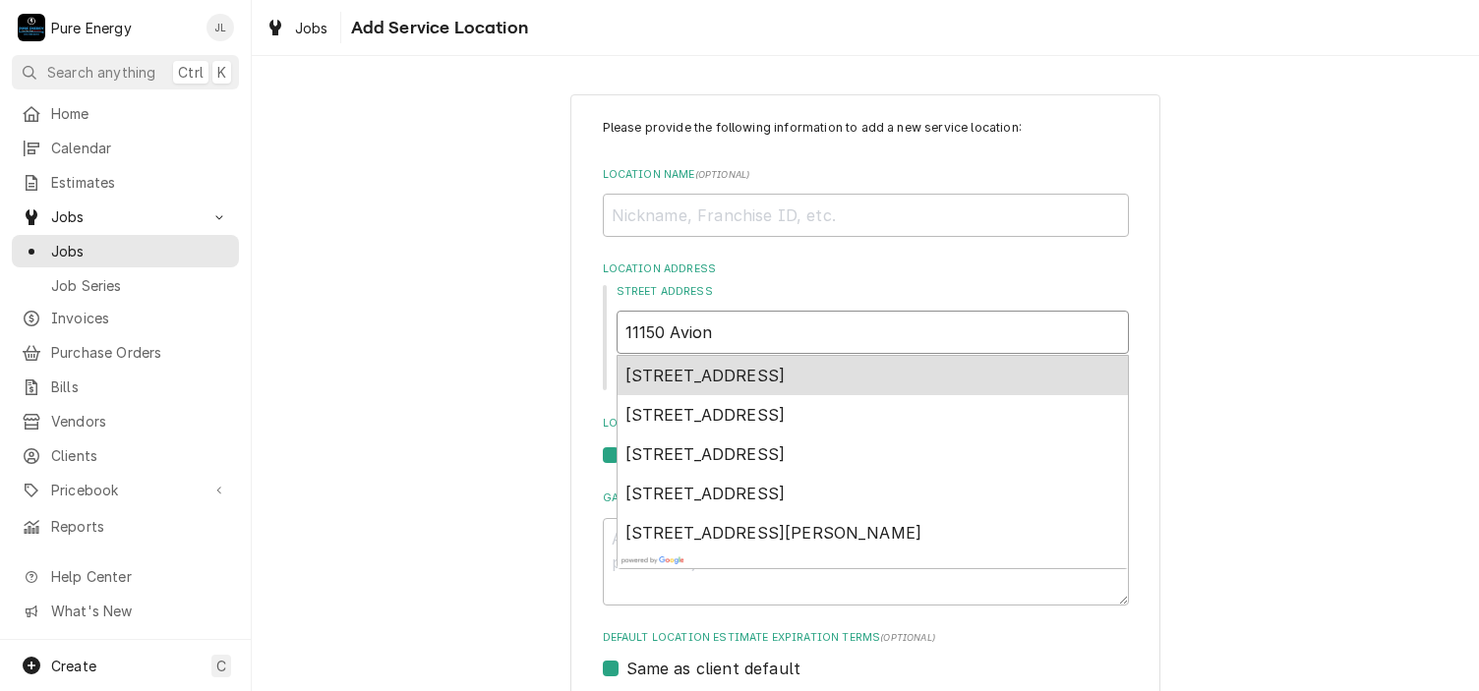
click at [746, 378] on span "11150 Avion Rd, Atascadero, CA, USA" at bounding box center [705, 376] width 160 height 20
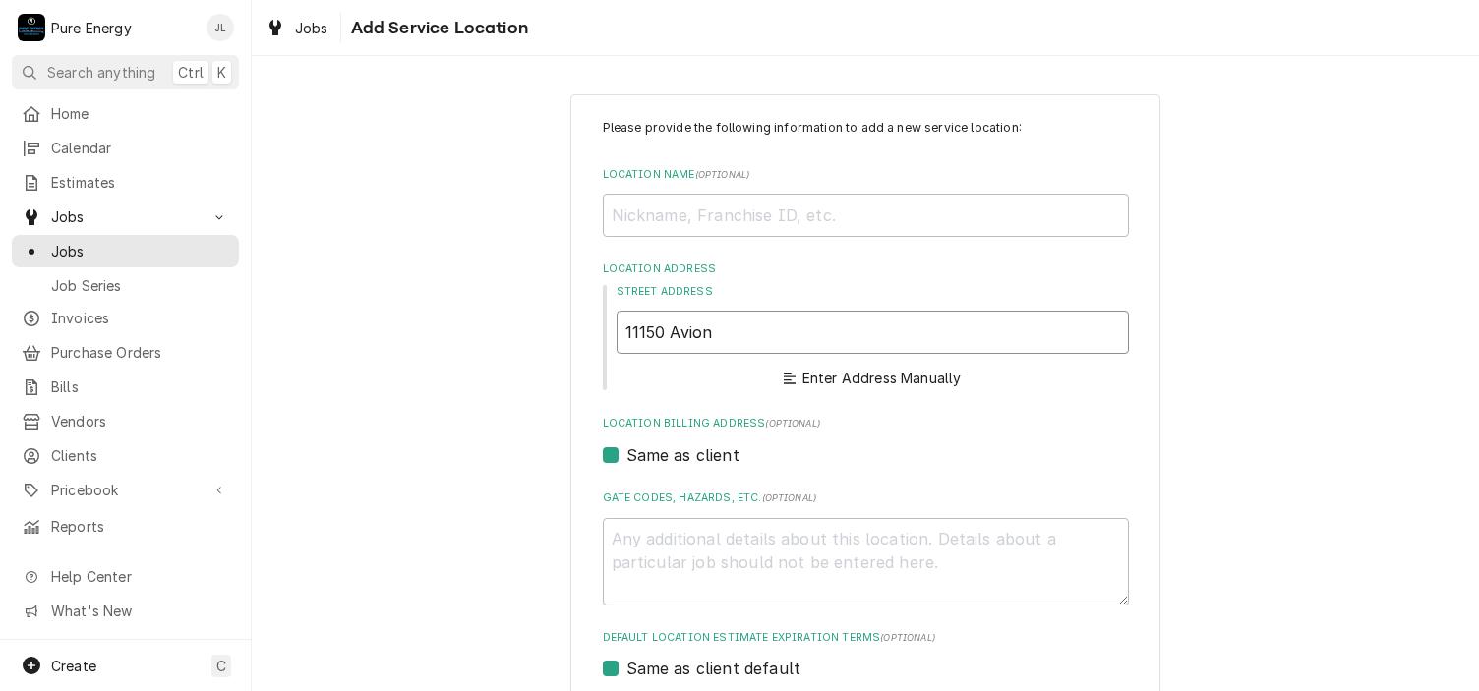
type textarea "x"
type input "11150 Avion Rd"
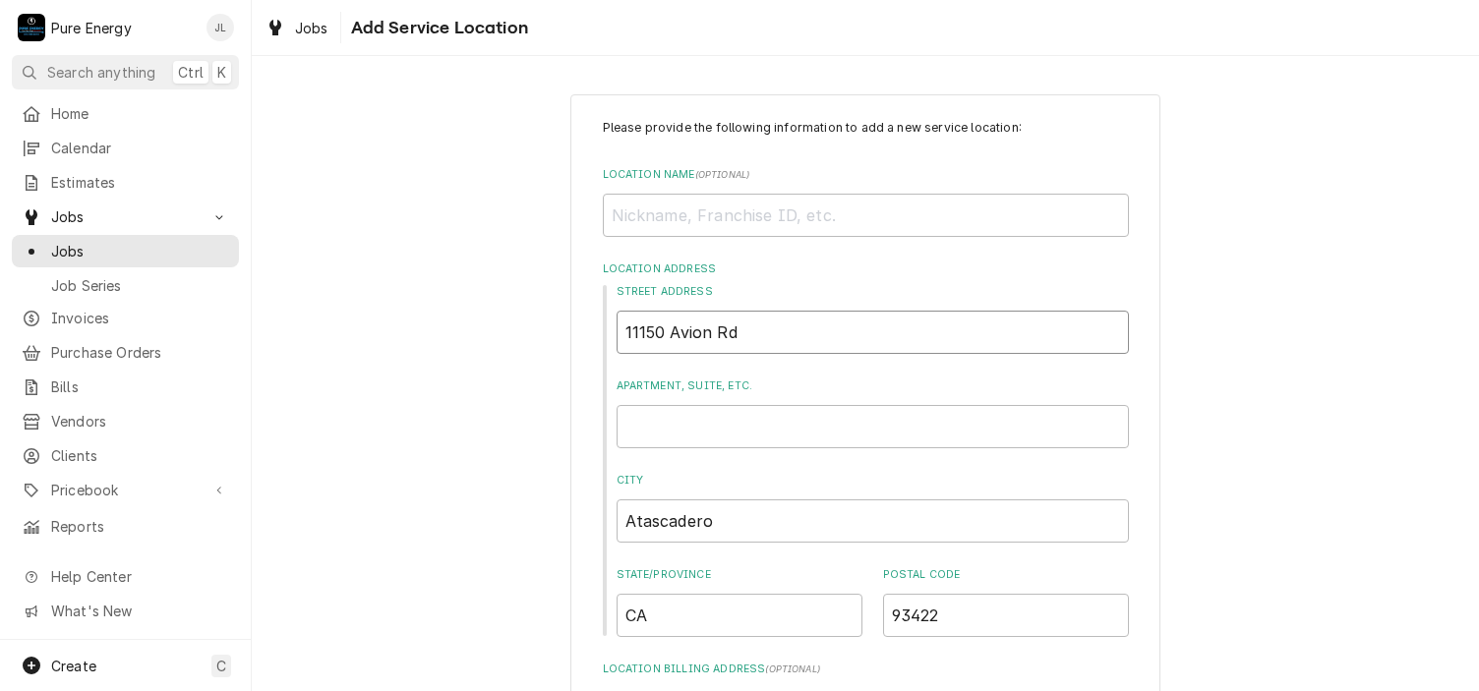
type textarea "x"
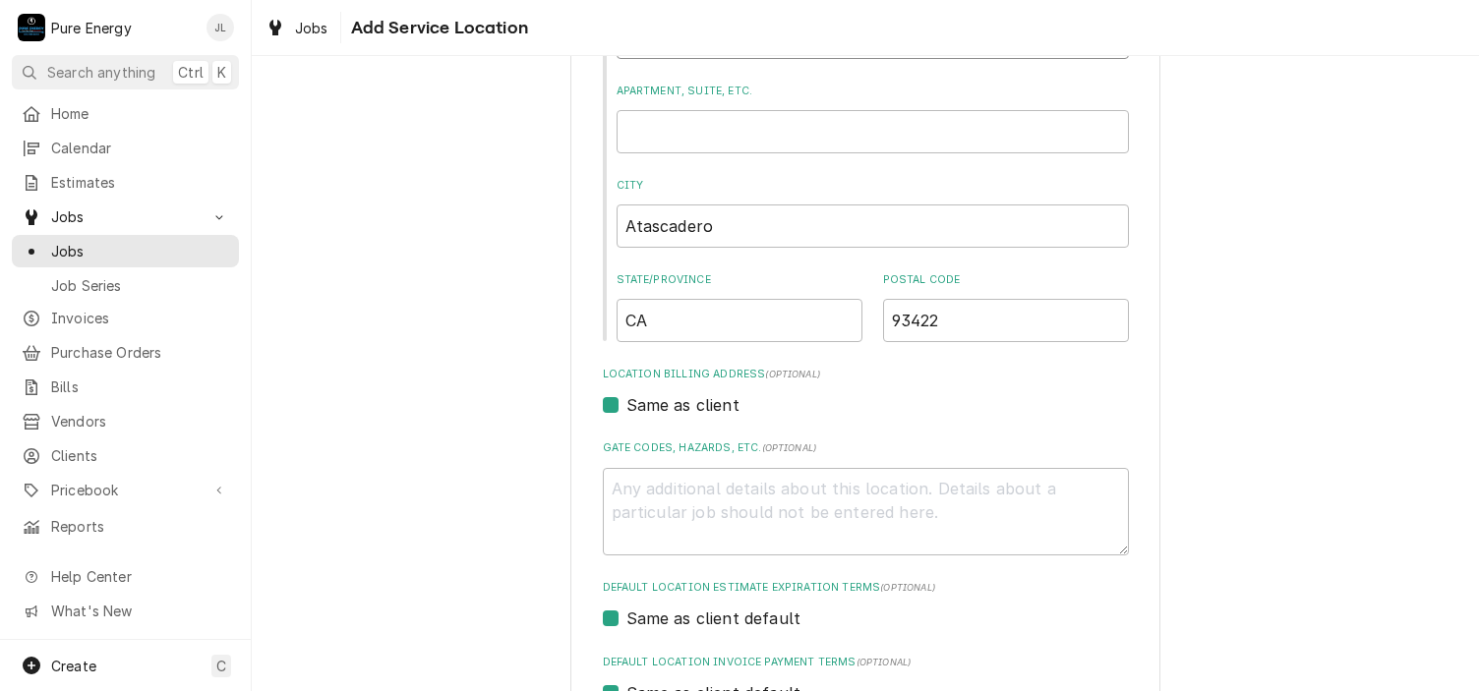
scroll to position [516, 0]
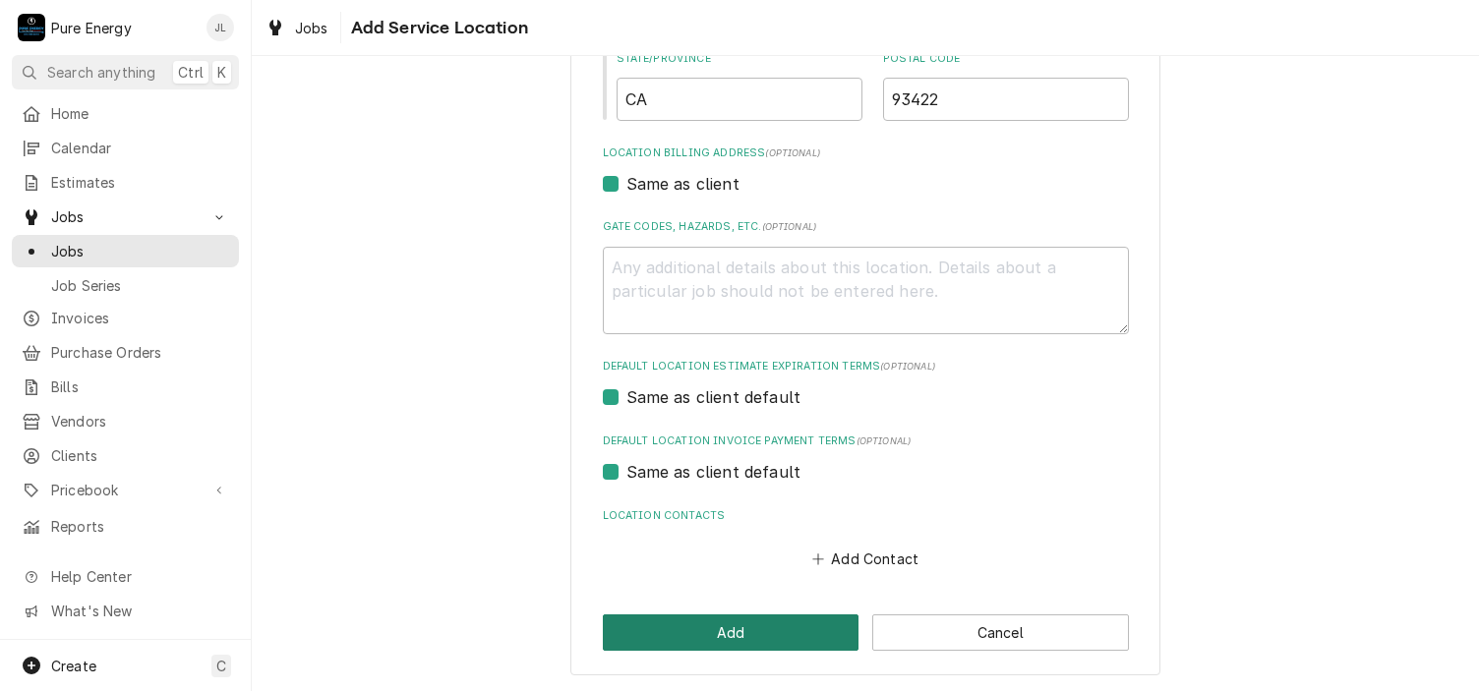
type input "11150 Avion Rd"
click at [766, 640] on button "Add" at bounding box center [731, 633] width 257 height 36
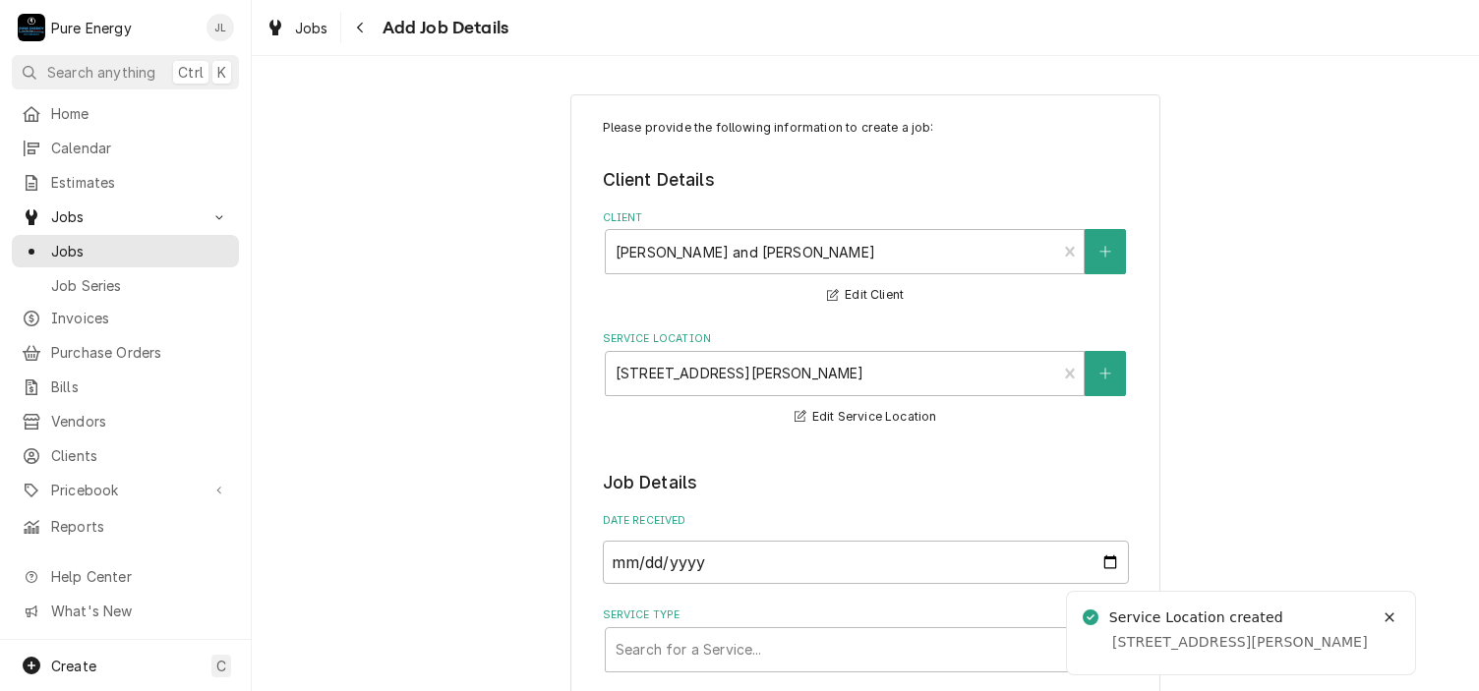
scroll to position [197, 0]
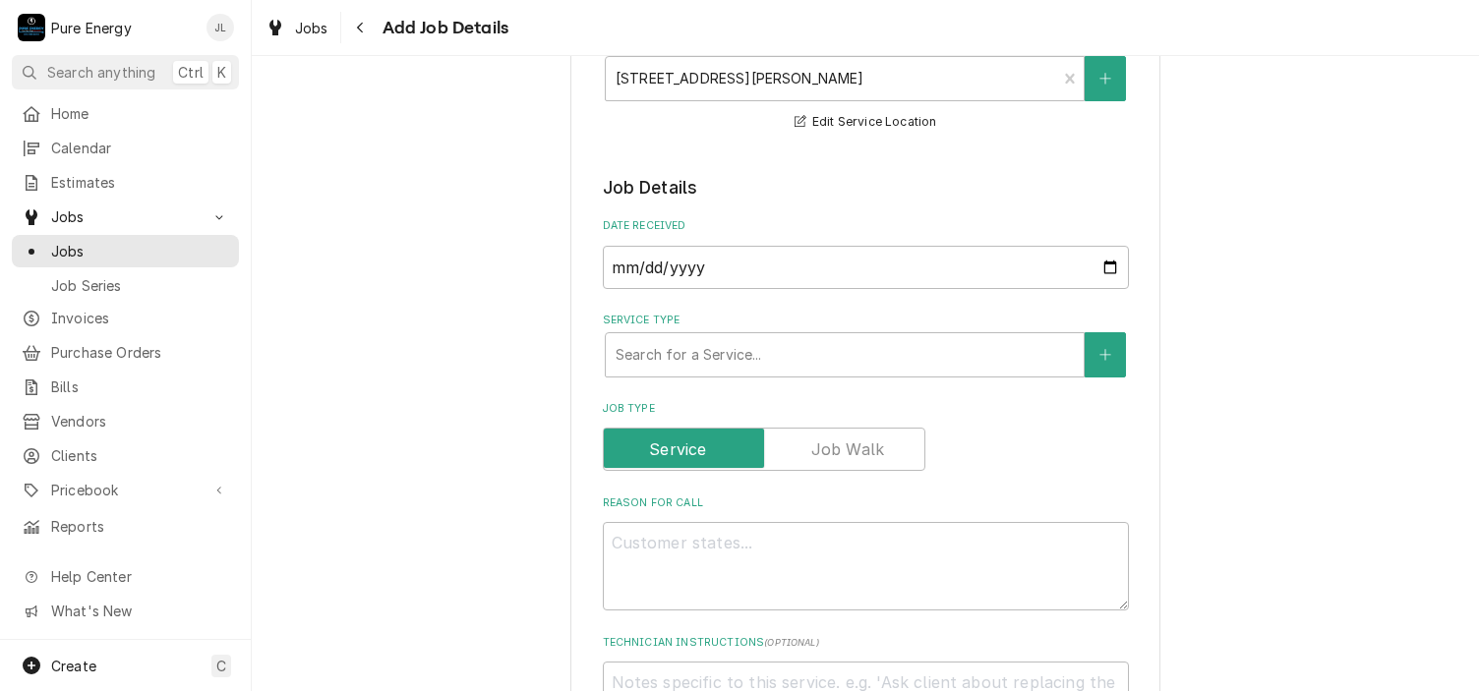
scroll to position [393, 0]
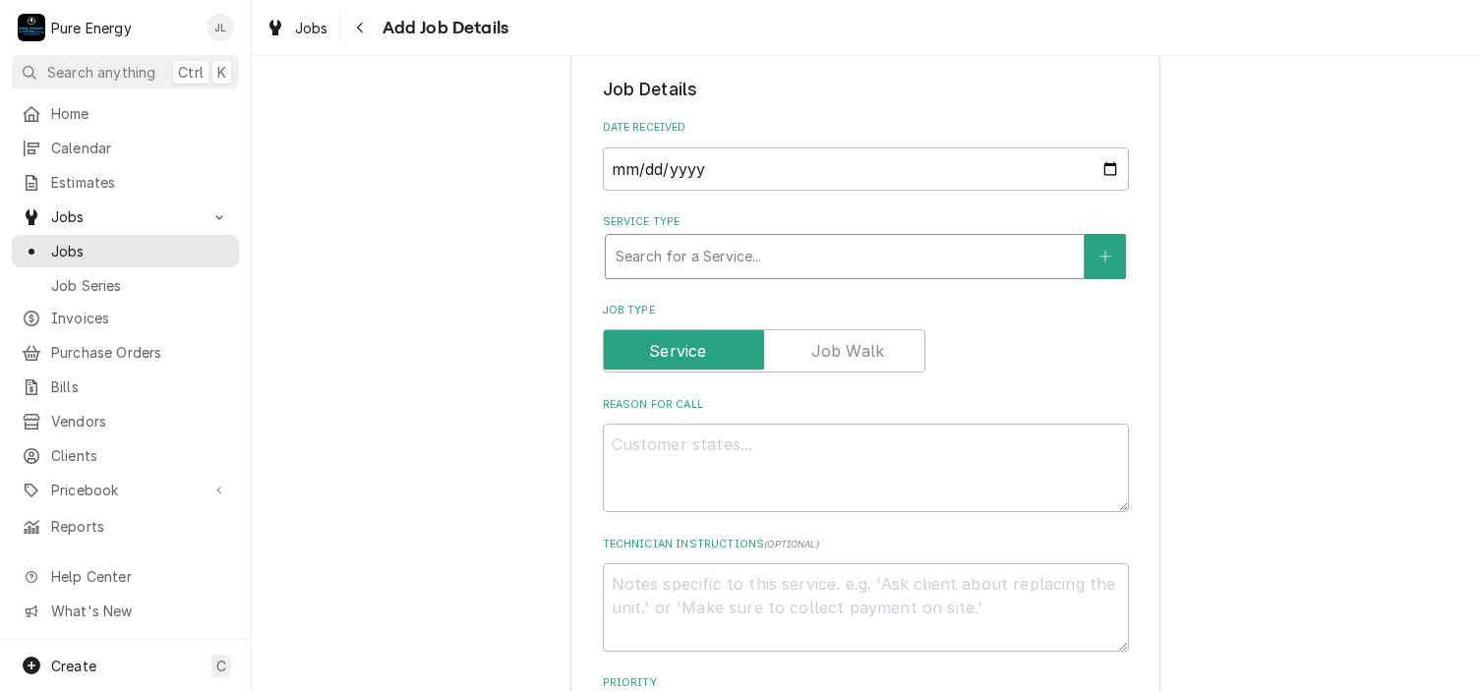
click at [676, 250] on div "Service Type" at bounding box center [845, 256] width 458 height 35
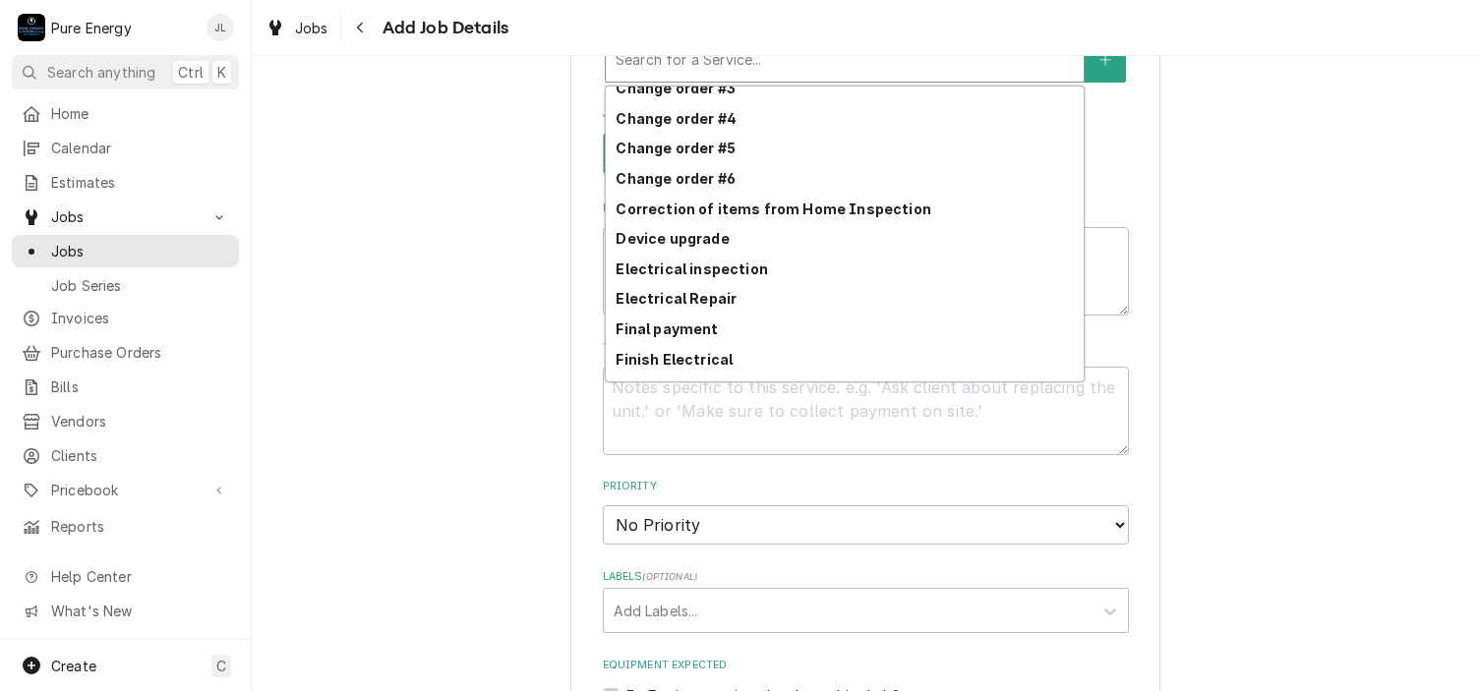
scroll to position [608, 0]
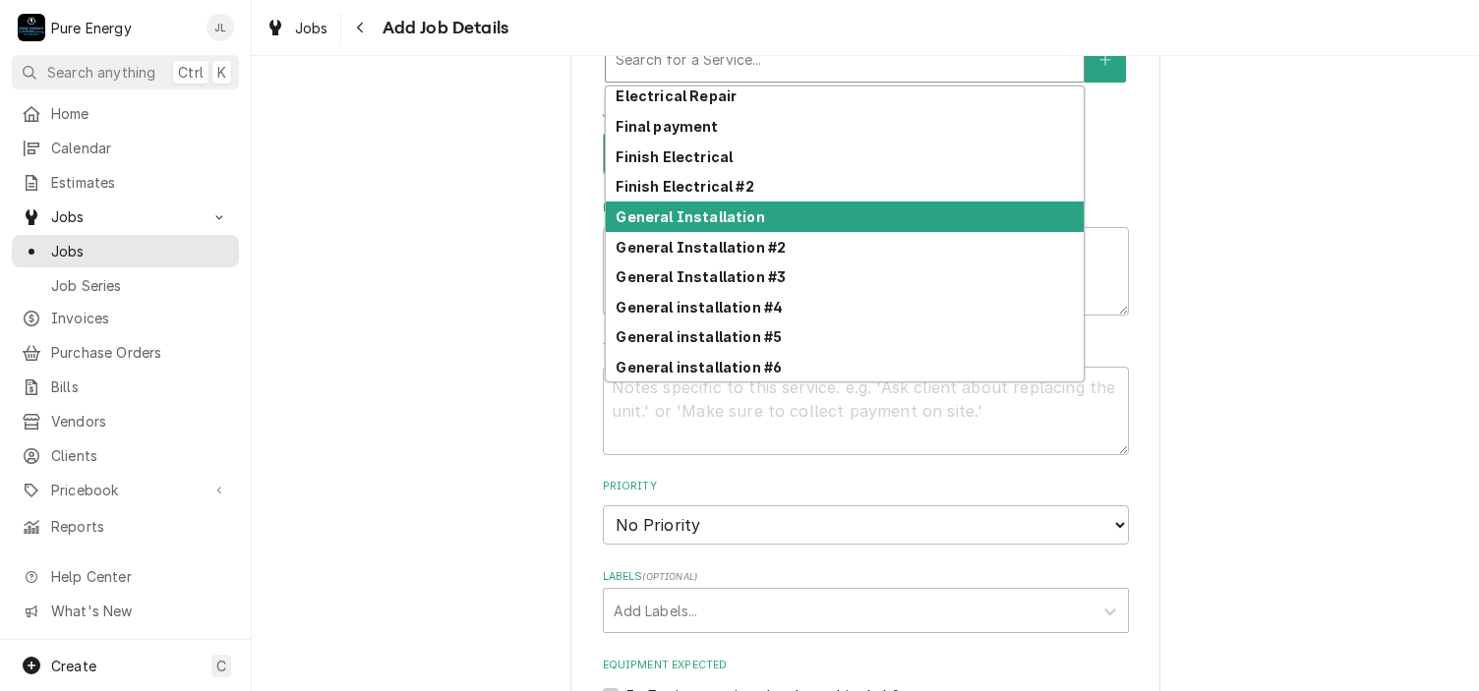
click at [749, 223] on div "General Installation" at bounding box center [845, 217] width 478 height 30
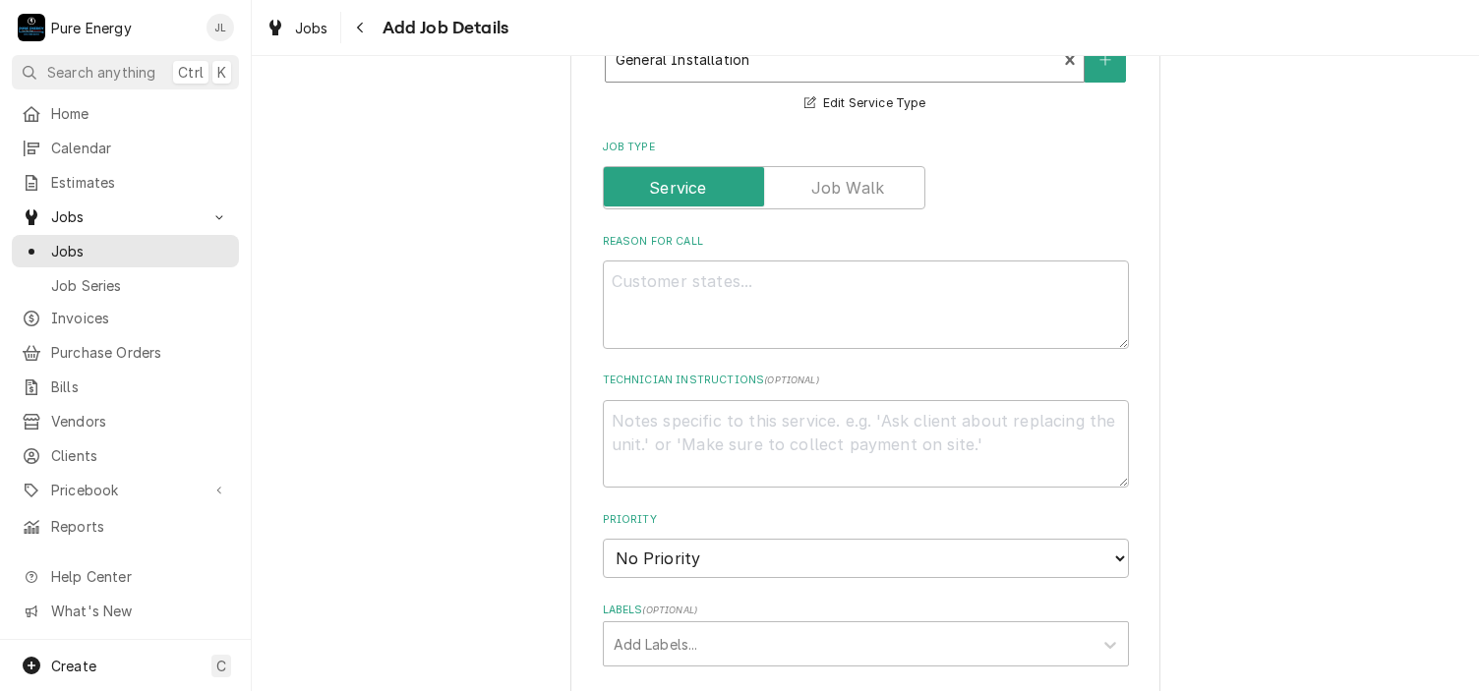
type textarea "x"
click at [857, 185] on label "Job Type" at bounding box center [764, 187] width 323 height 43
click at [857, 185] on input "Job Type" at bounding box center [764, 187] width 305 height 43
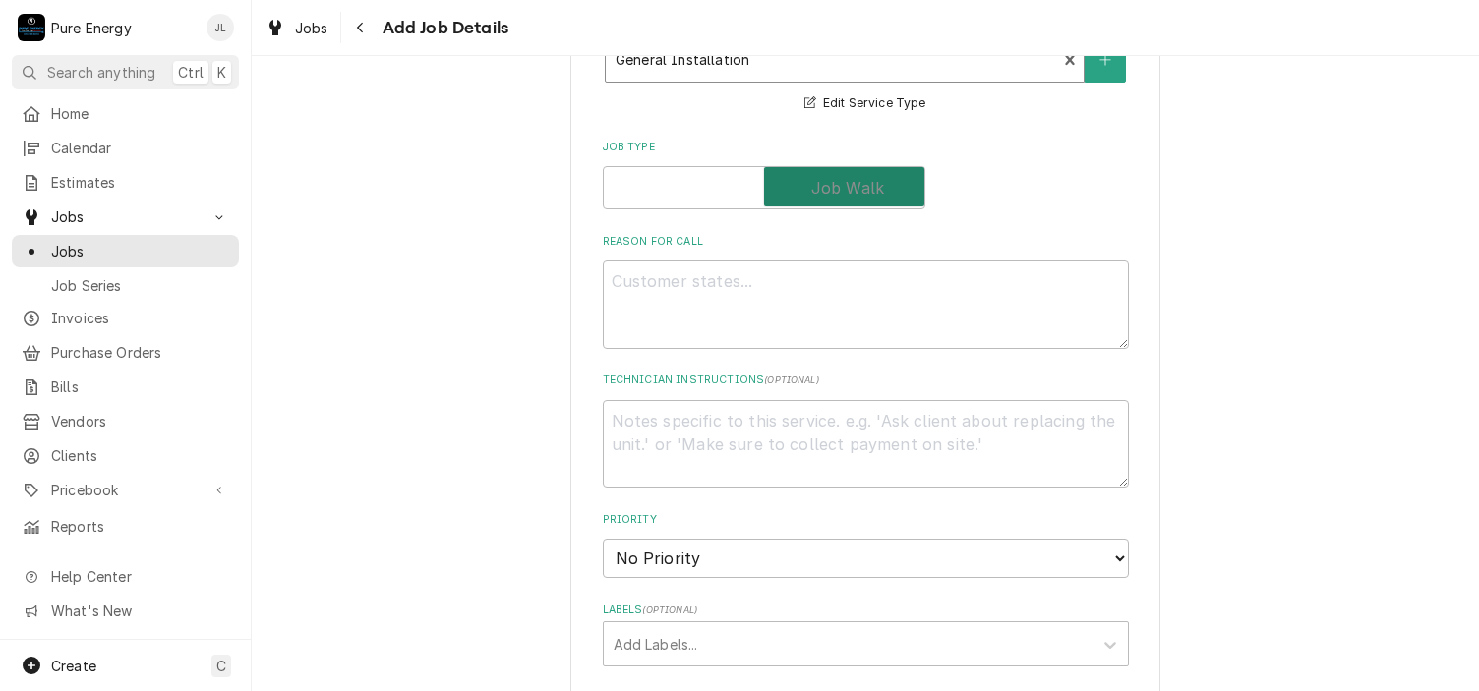
checkbox input "true"
click at [661, 291] on textarea "Reason For Call" at bounding box center [866, 305] width 526 height 88
type textarea "x"
type textarea "W"
type textarea "x"
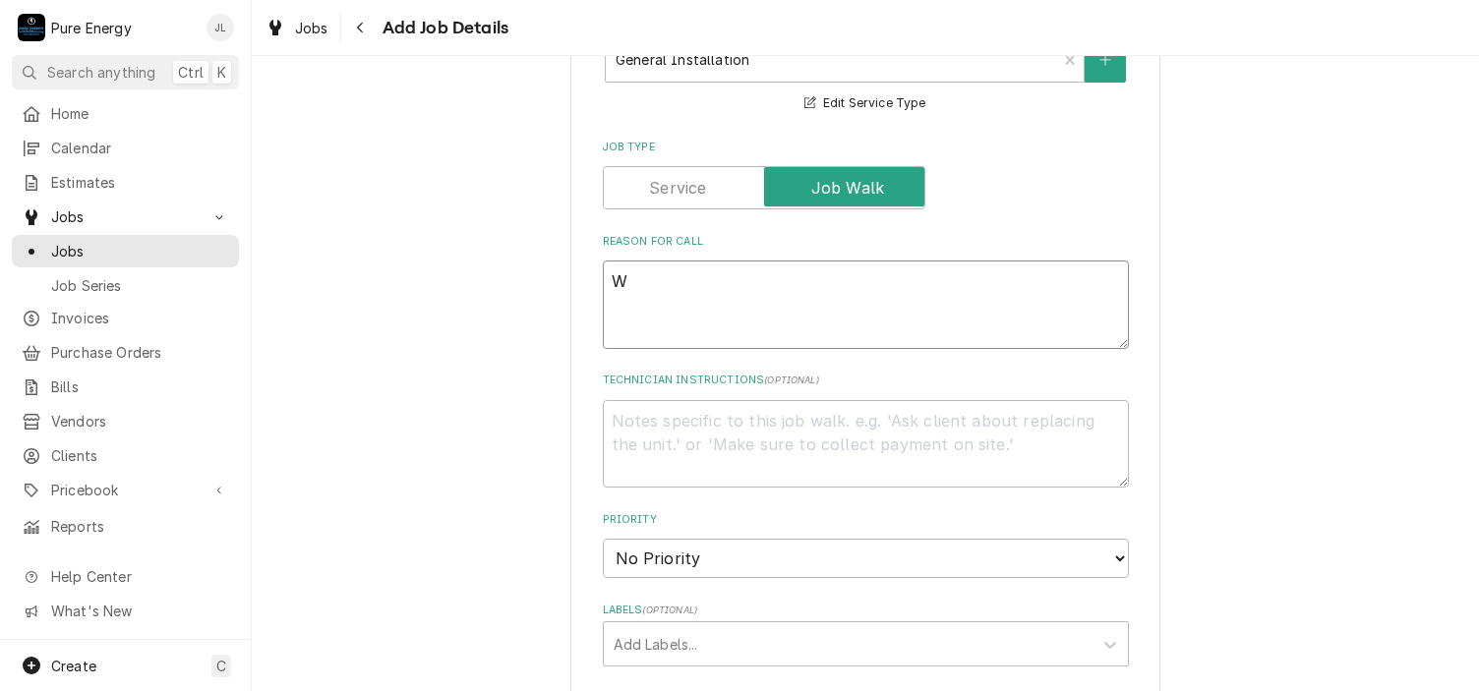
type textarea "Wa"
type textarea "x"
type textarea "Wan"
type textarea "x"
type textarea "Want"
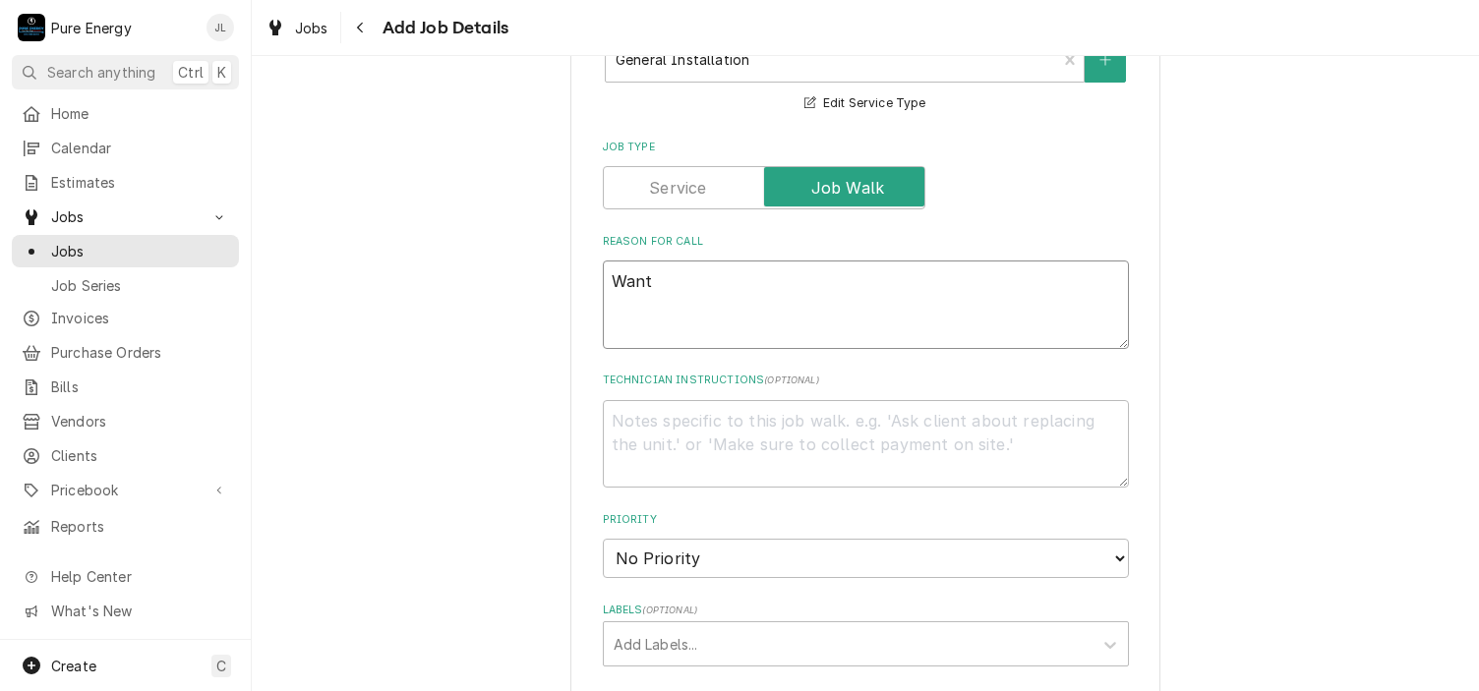
type textarea "x"
type textarea "Wants"
type textarea "x"
type textarea "Wants to"
type textarea "x"
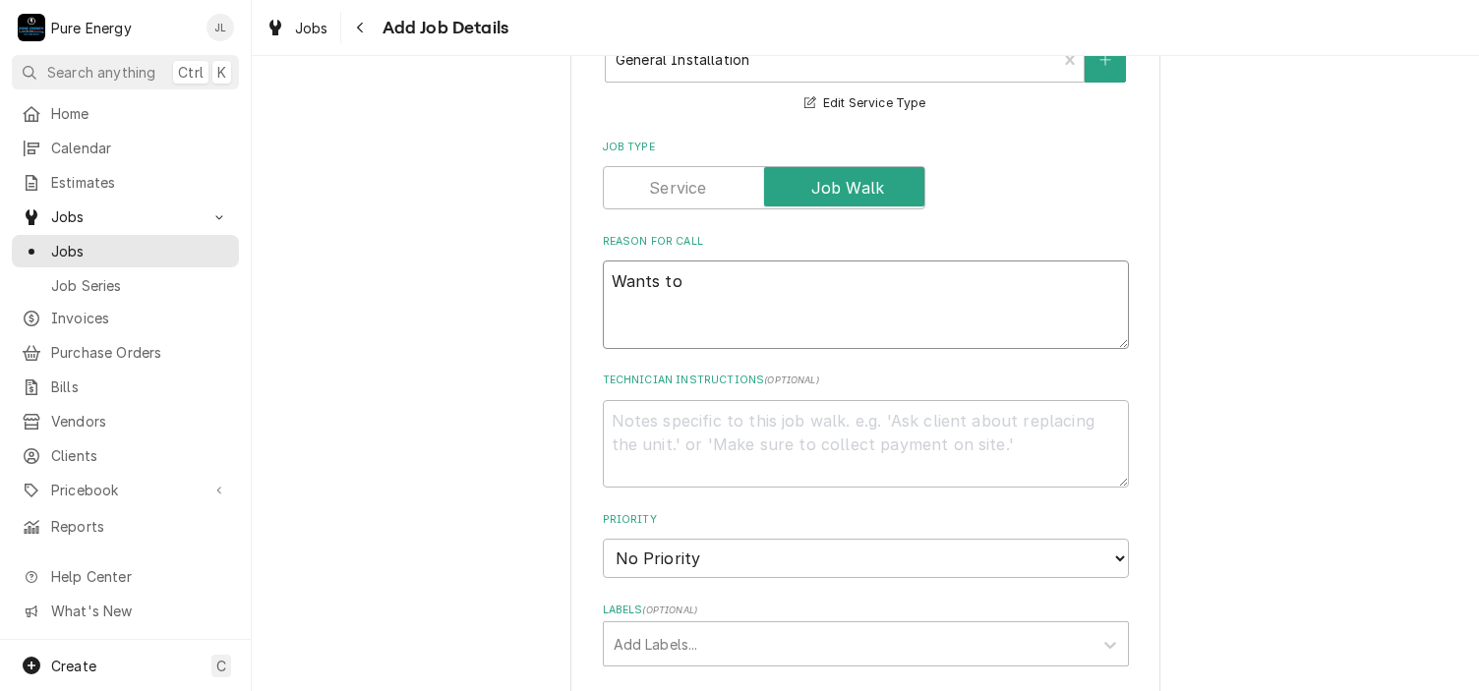
type textarea "Wants to"
type textarea "x"
type textarea "Wants to l"
type textarea "x"
type textarea "Wants to lo"
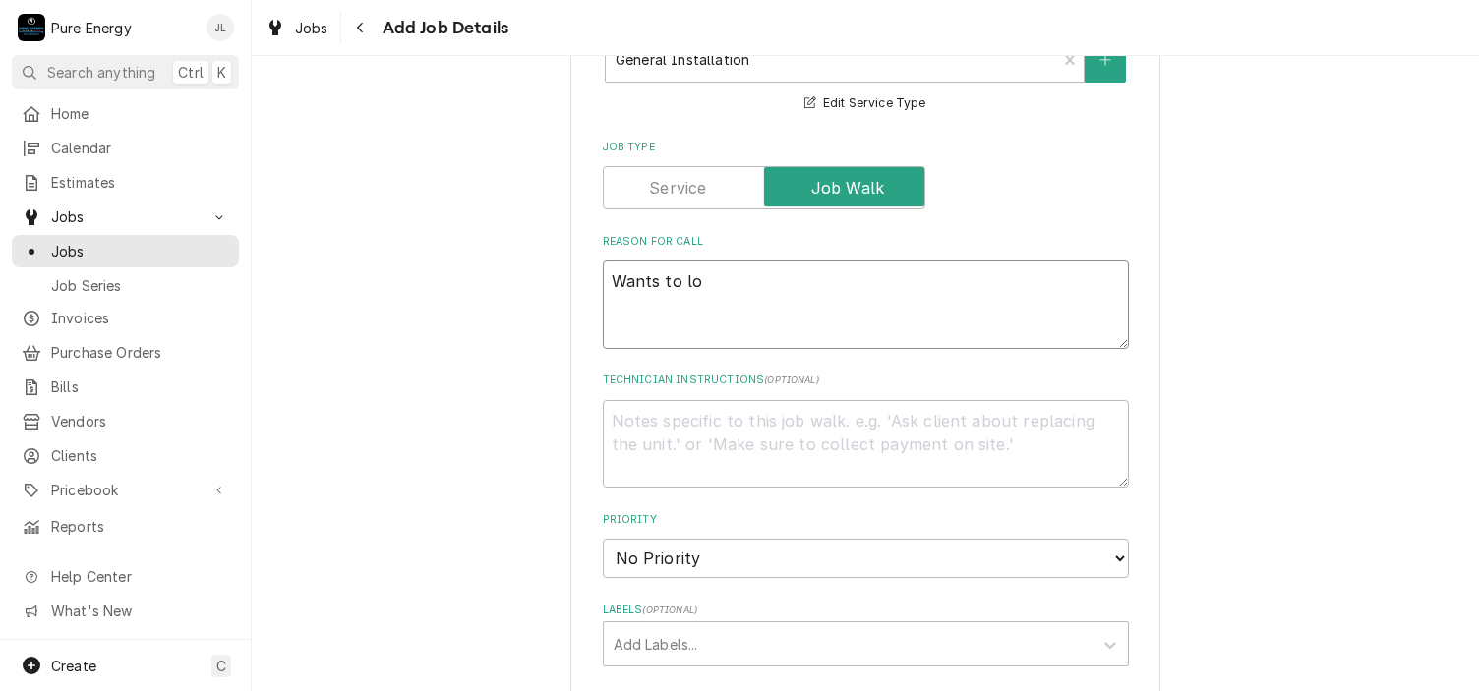
type textarea "x"
type textarea "Wants to loo"
type textarea "x"
type textarea "Wants to look"
type textarea "x"
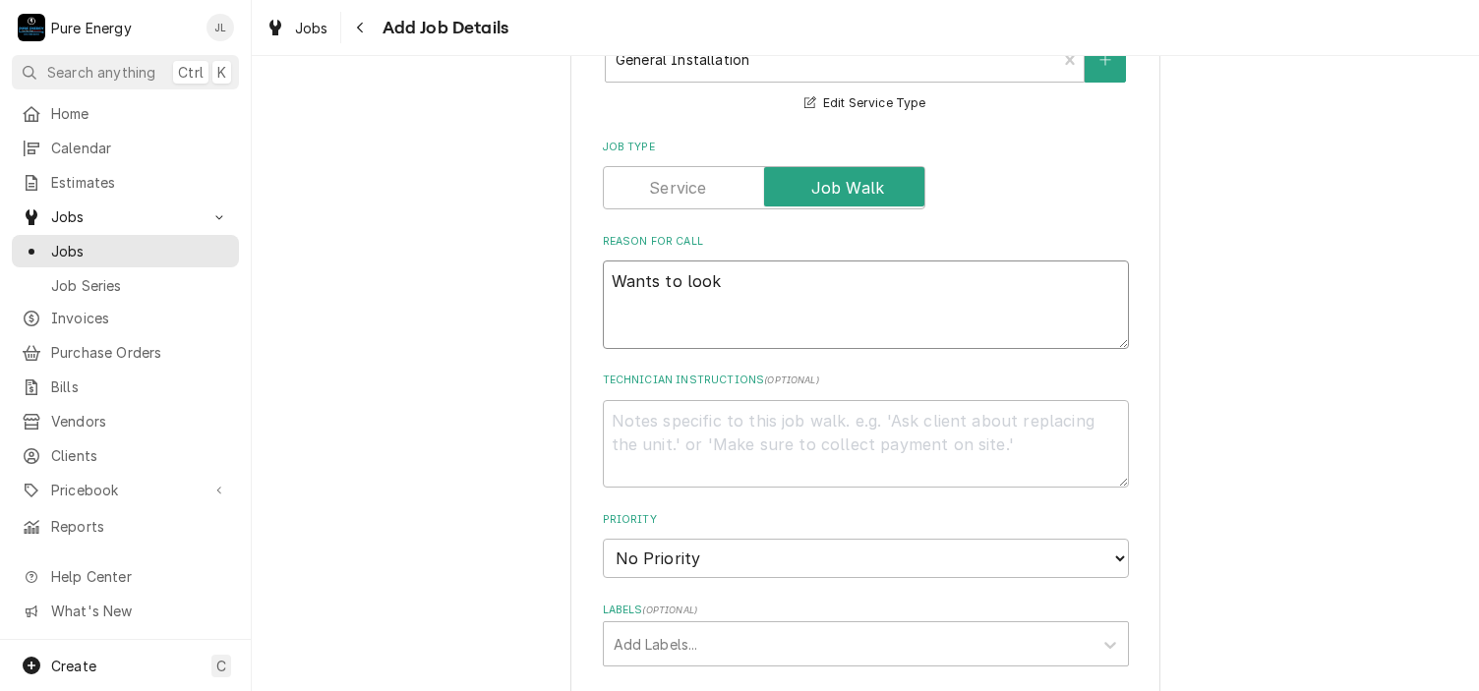
type textarea "Wants to look"
type textarea "x"
type textarea "Wants to look a"
type textarea "x"
type textarea "Wants to look at"
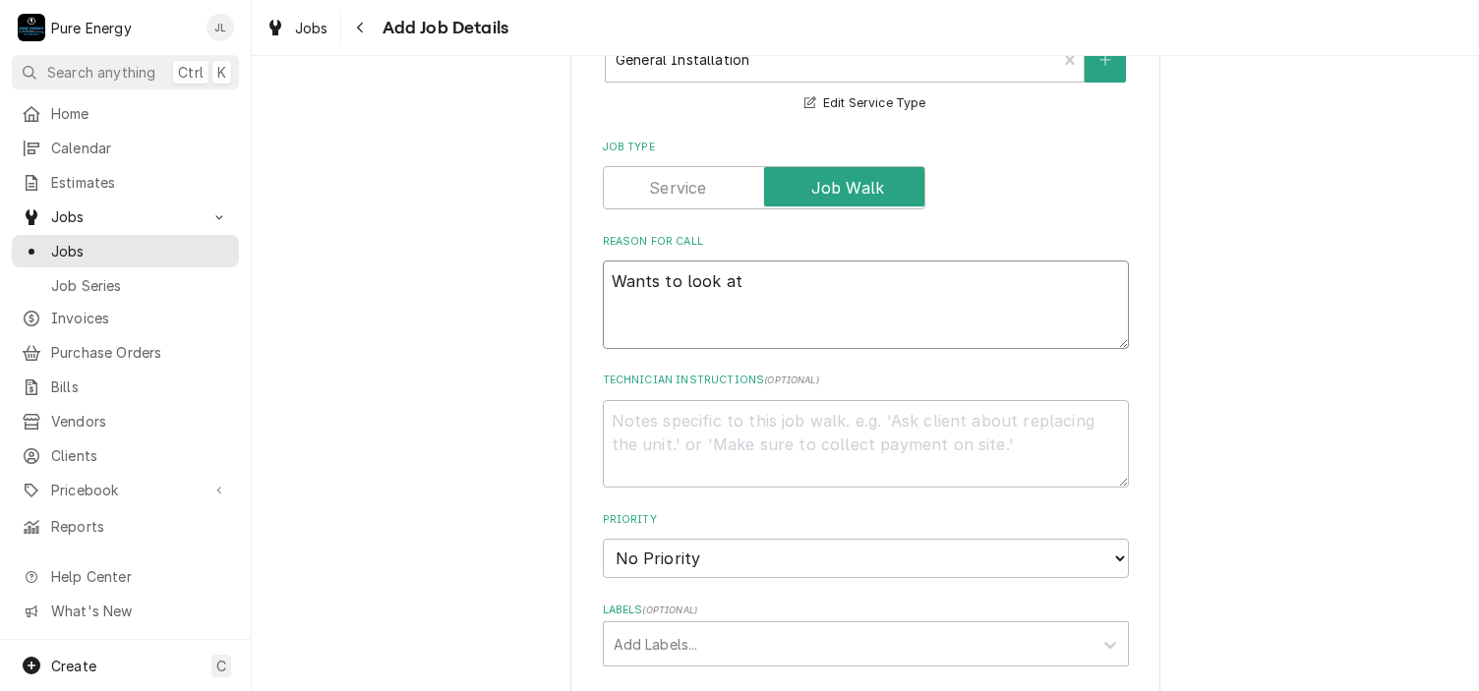
type textarea "x"
type textarea "Wants to look at"
type textarea "x"
type textarea "Wants to look at 4"
type textarea "x"
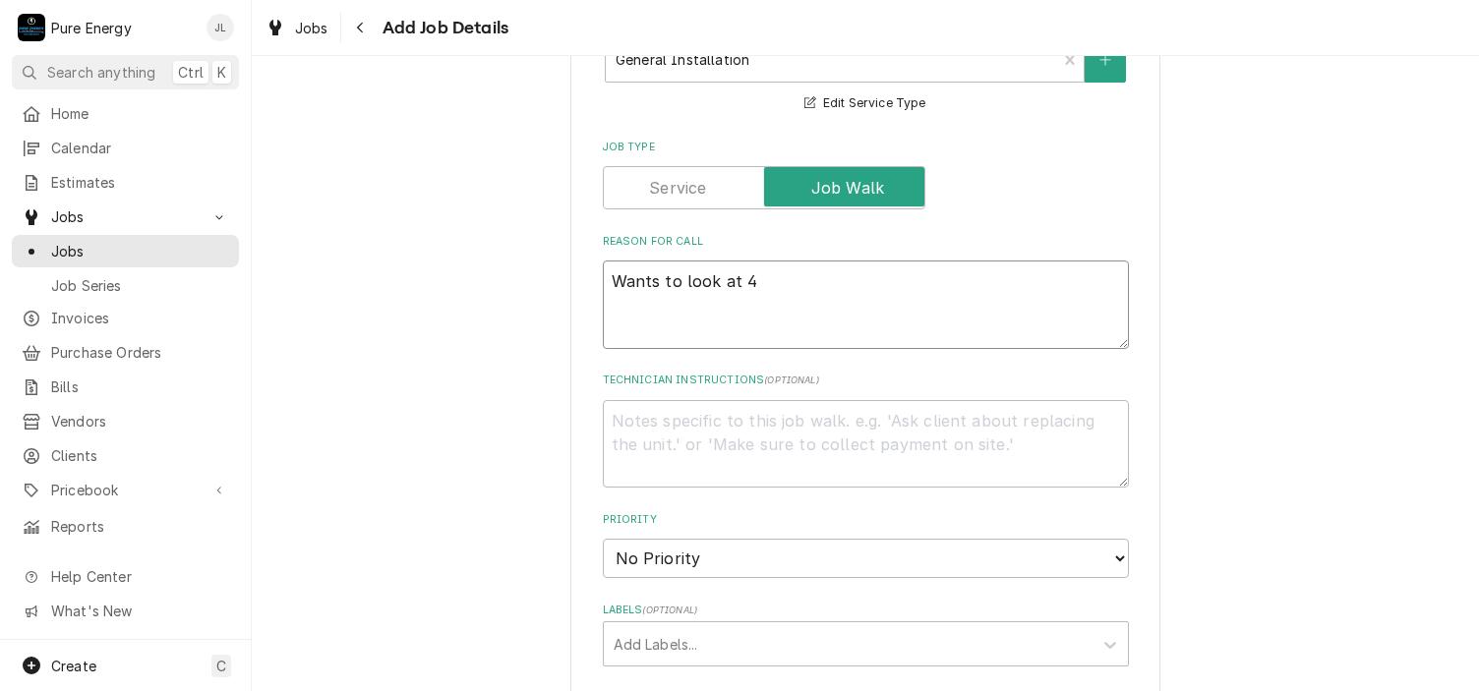
type textarea "Wants to look at 4 r"
type textarea "x"
type textarea "Wants to look at 4 re"
type textarea "x"
type textarea "Wants to look at 4 rec"
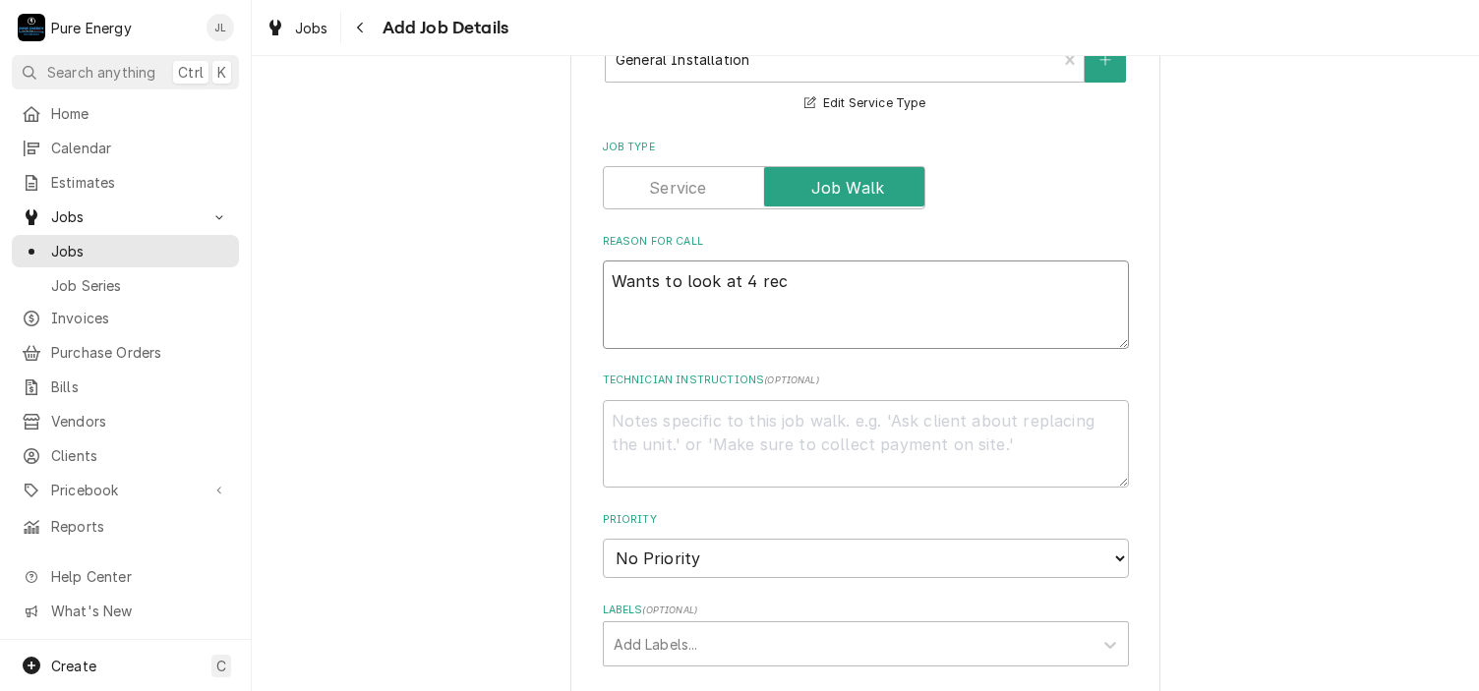
type textarea "x"
type textarea "Wants to look at 4 rece"
type textarea "x"
type textarea "Wants to look at 4 reces"
type textarea "x"
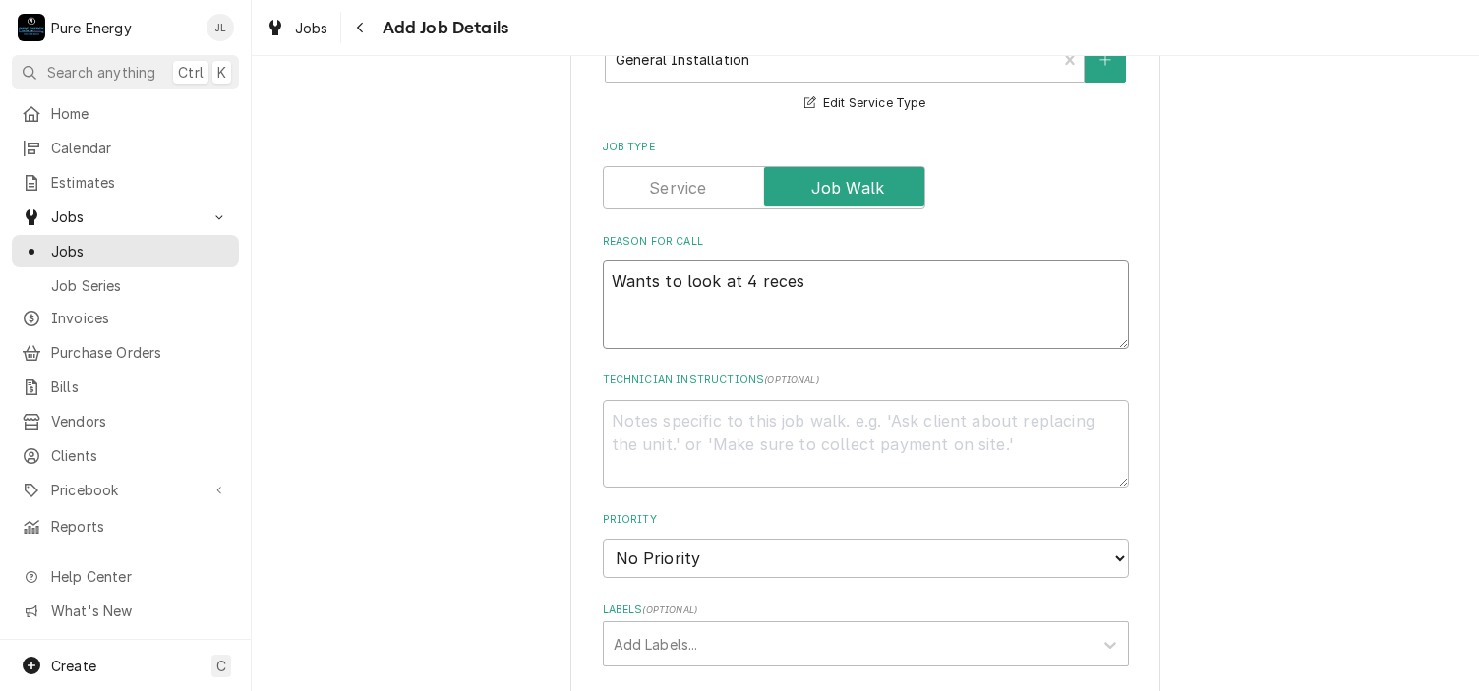
type textarea "Wants to look at 4 recess"
type textarea "x"
type textarea "Wants to look at 4 recesse"
type textarea "x"
type textarea "Wants to look at 4 recessed"
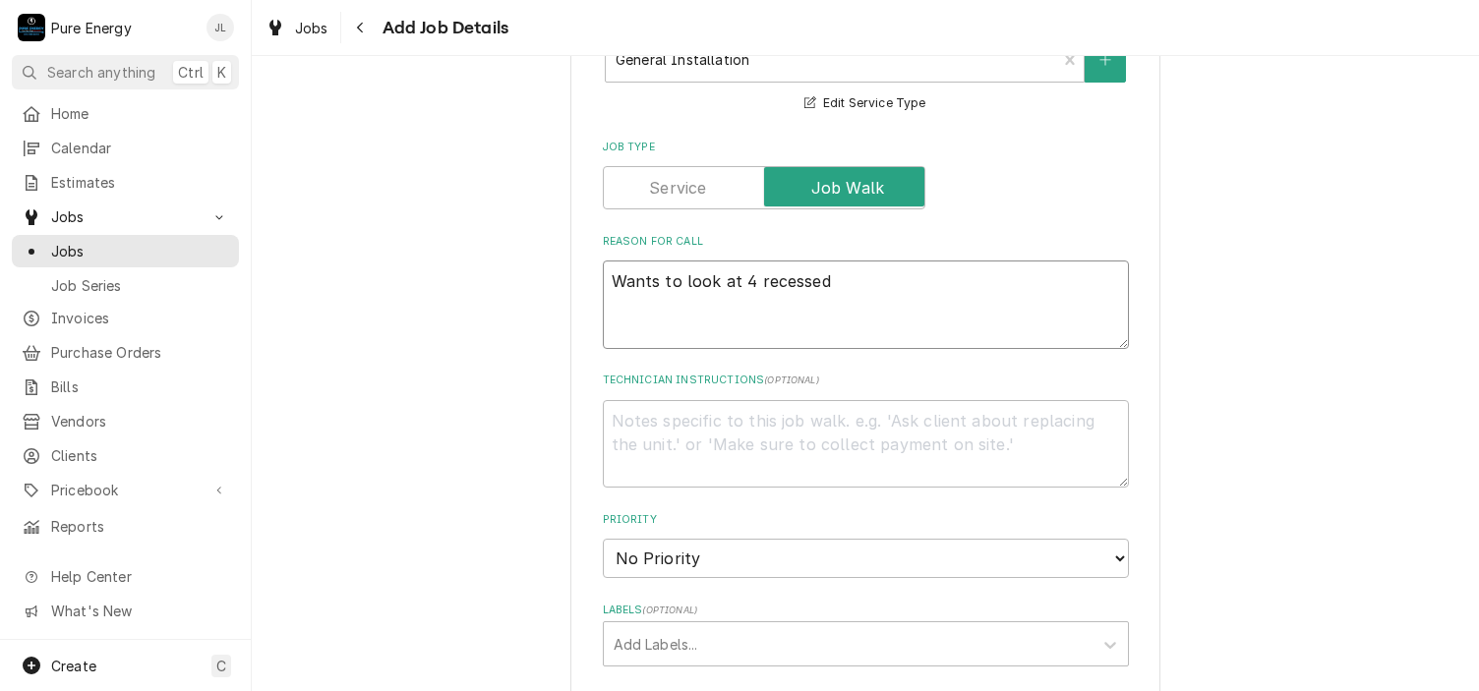
type textarea "x"
type textarea "Wants to look at 4 recessed"
type textarea "x"
type textarea "Wants to look at 4 recessed l"
type textarea "x"
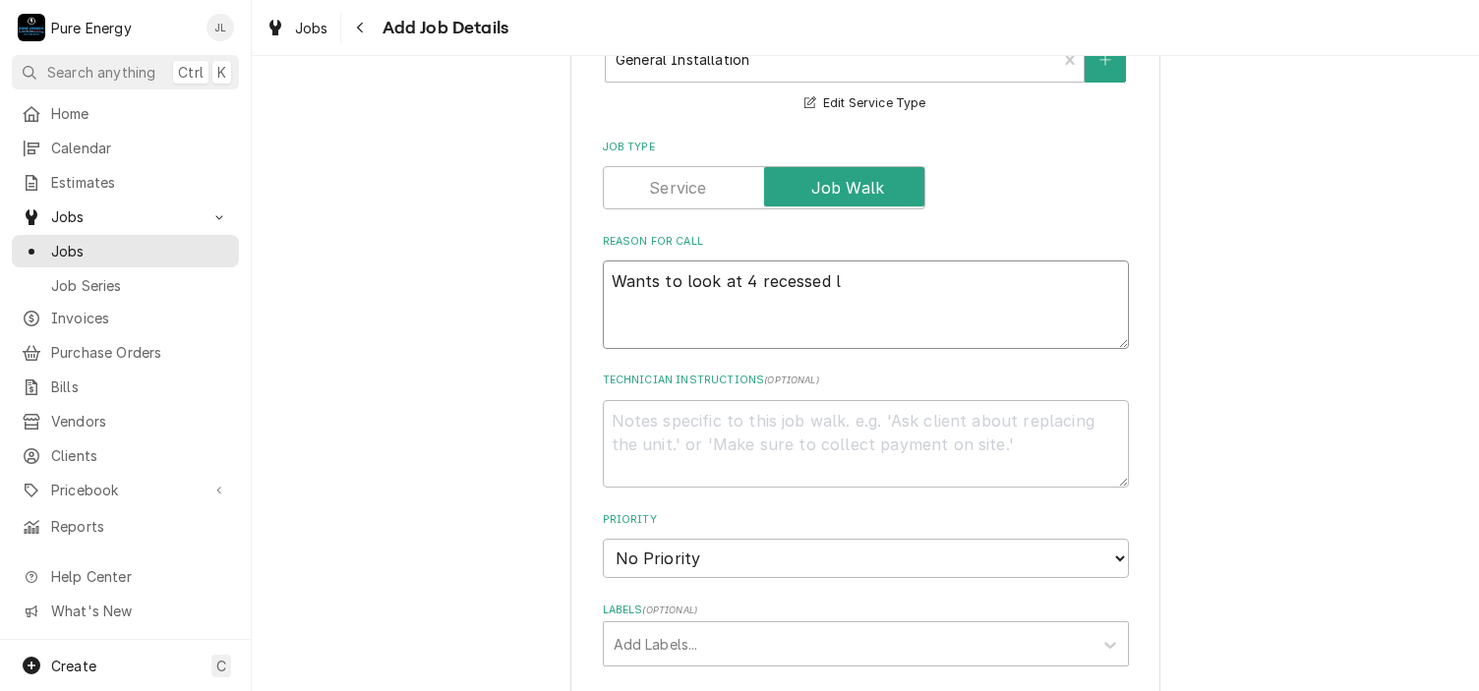
type textarea "Wants to look at 4 recessed li"
type textarea "x"
type textarea "Wants to look at 4 recessed ligh"
type textarea "x"
type textarea "Wants to look at 4 recessed light"
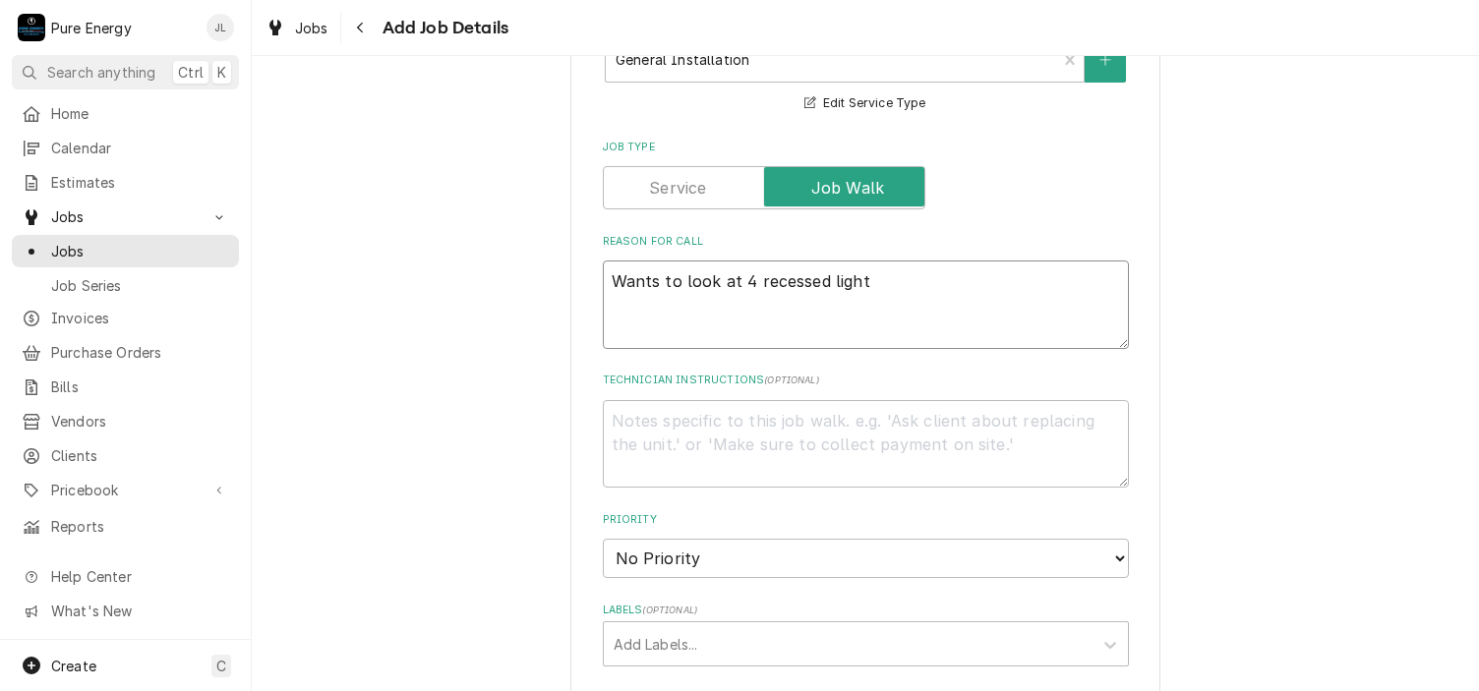
type textarea "x"
type textarea "Wants to look at 4 recessed lights"
type textarea "x"
type textarea "Wants to look at 4 recessed lights"
type textarea "x"
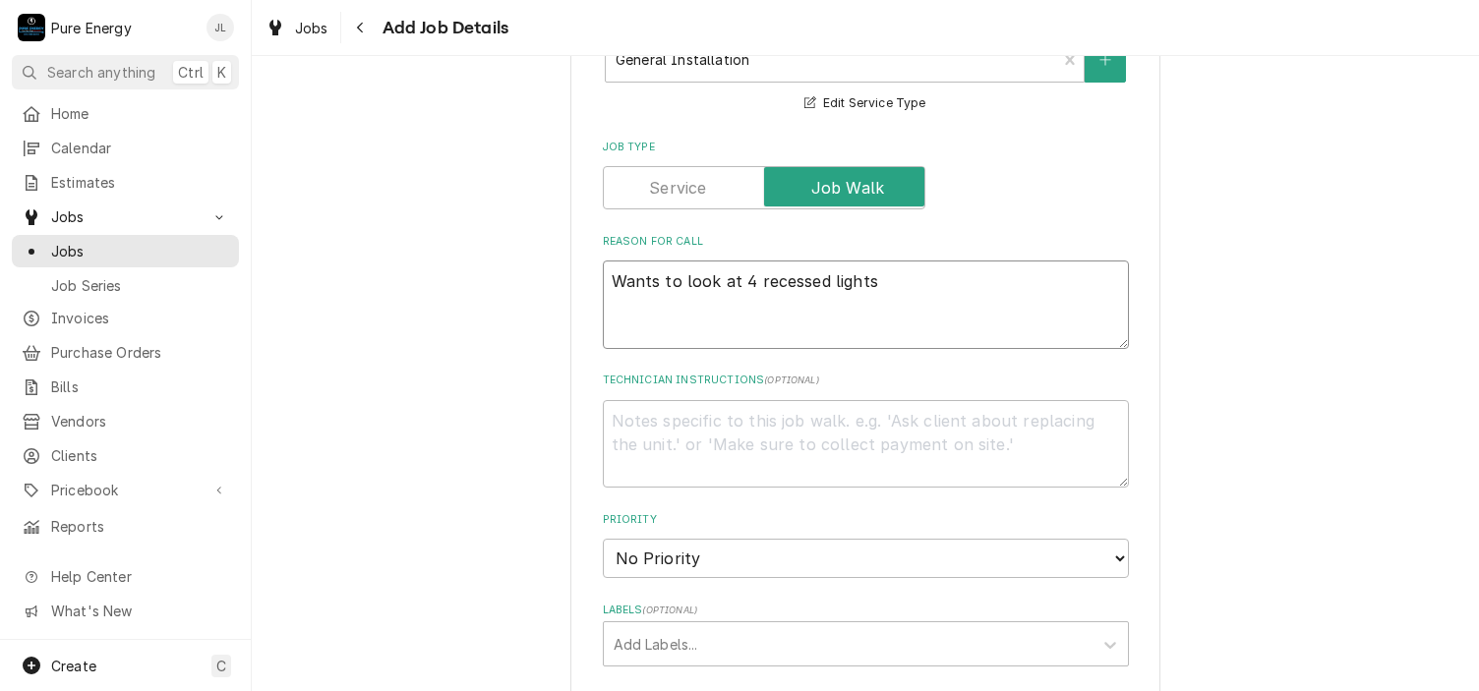
type textarea "Wants to look at 4 recessed lights i"
type textarea "x"
type textarea "Wants to look at 4 recessed lights in"
type textarea "x"
type textarea "Wants to look at 4 recessed lights in t"
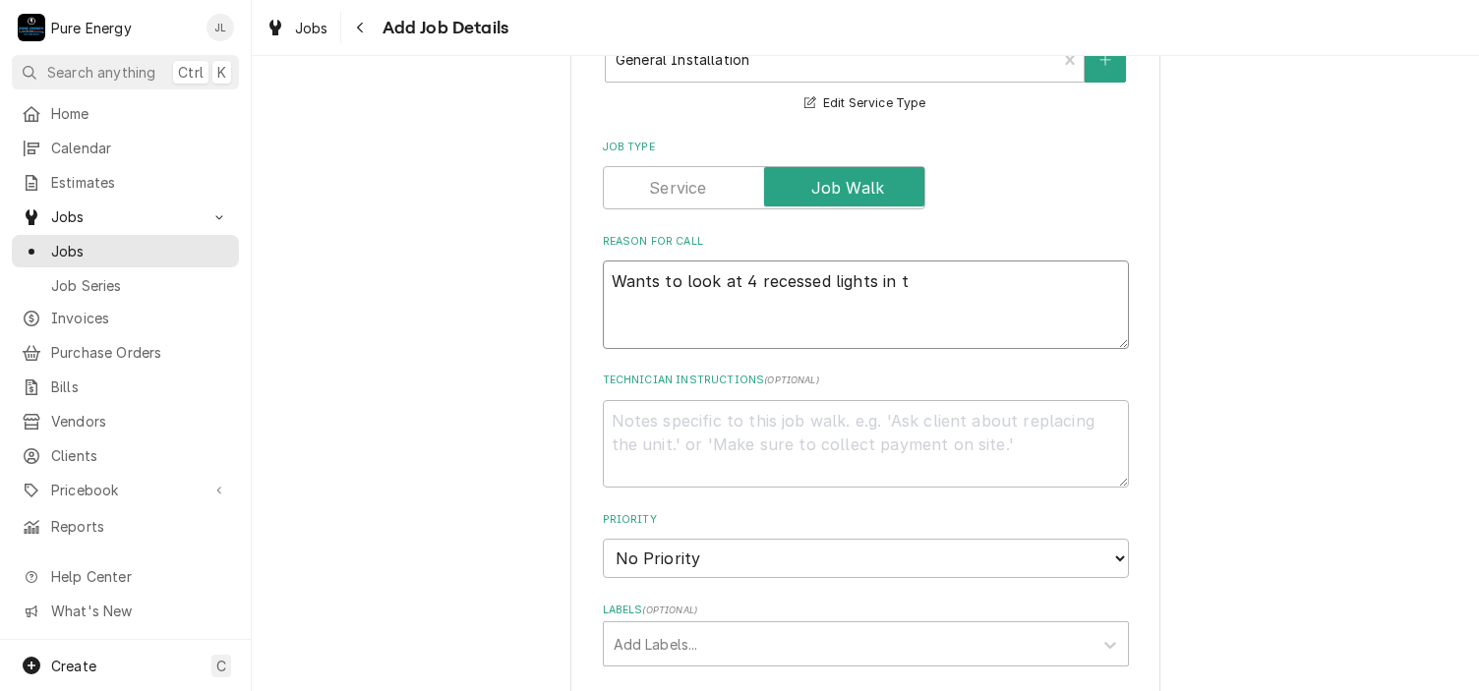
type textarea "x"
type textarea "Wants to look at 4 recessed lights in th"
type textarea "x"
type textarea "Wants to look at 4 recessed lights in the"
type textarea "x"
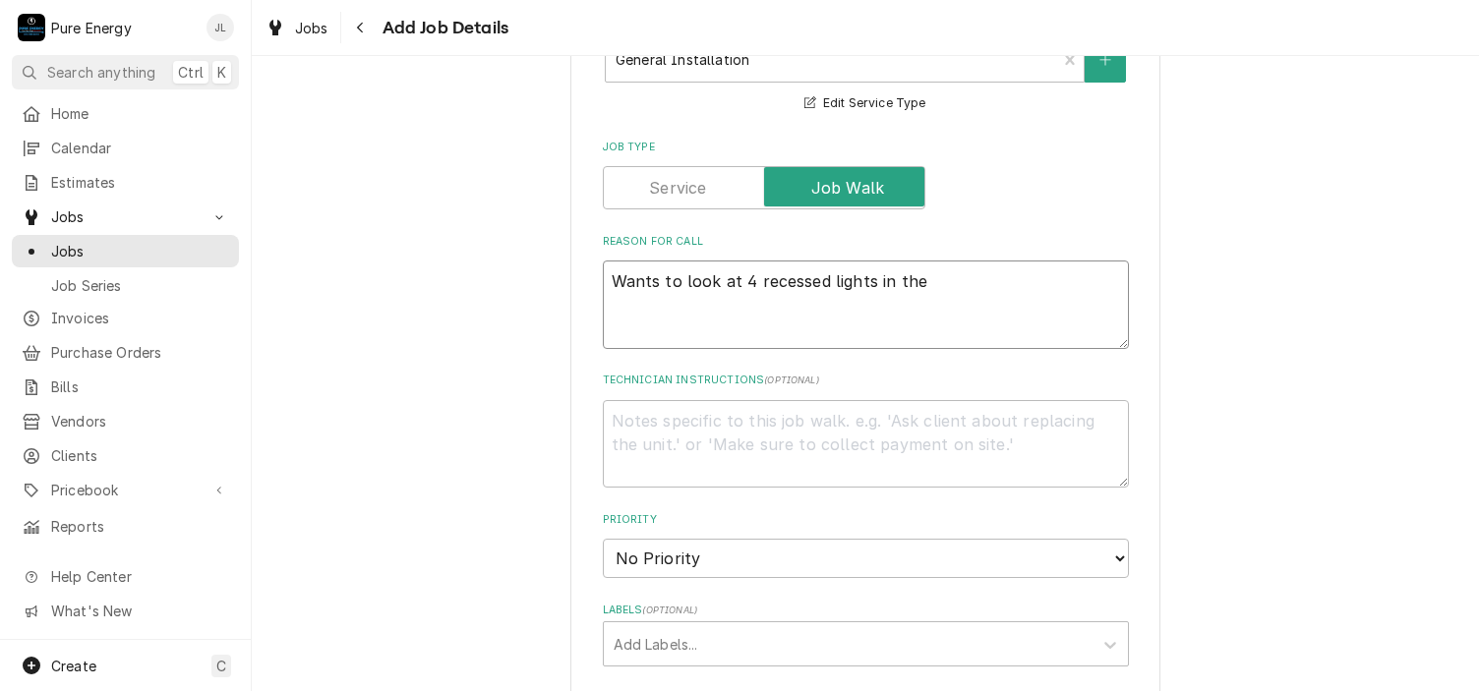
type textarea "Wants to look at 4 recessed lights in the"
type textarea "x"
type textarea "Wants to look at 4 recessed lights in the m"
type textarea "x"
type textarea "Wants to look at 4 recessed lights in the ma"
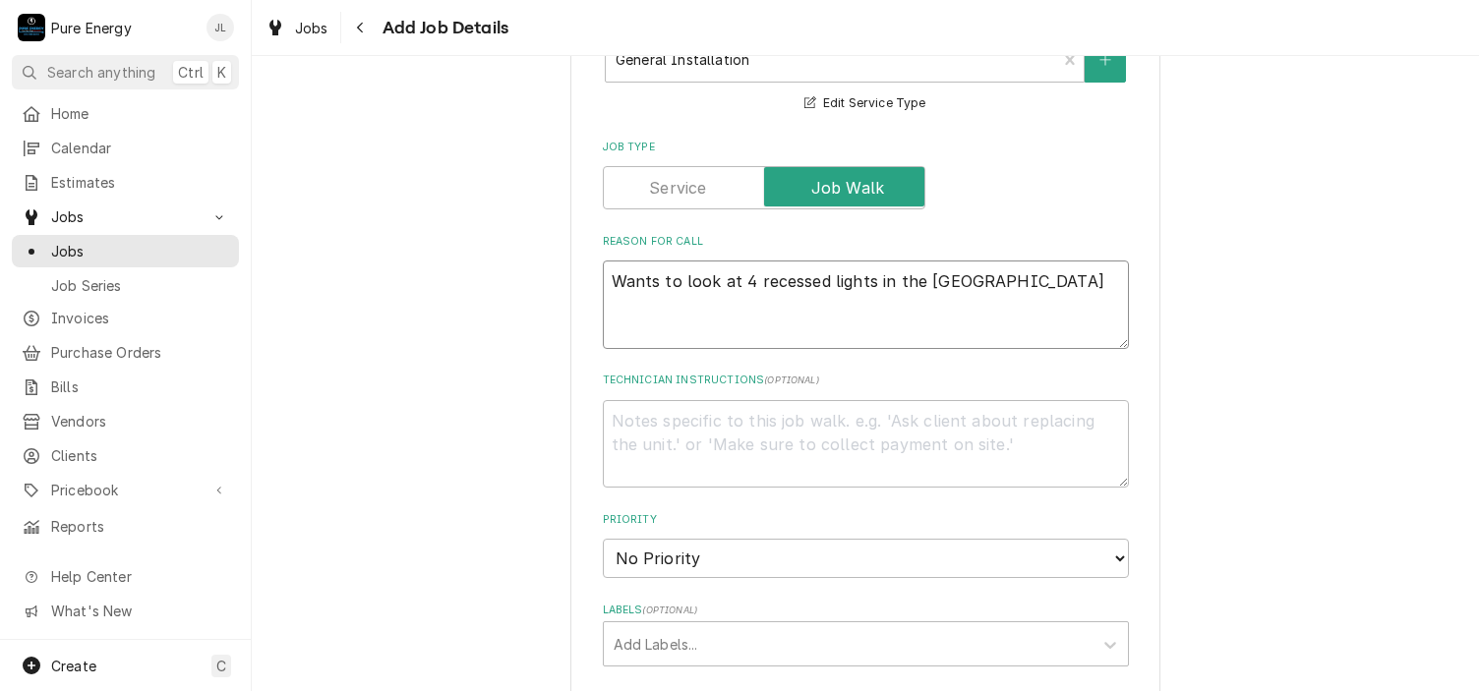
type textarea "x"
type textarea "Wants to look at 4 recessed lights in the mas"
type textarea "x"
type textarea "Wants to look at 4 recessed lights in the mast"
type textarea "x"
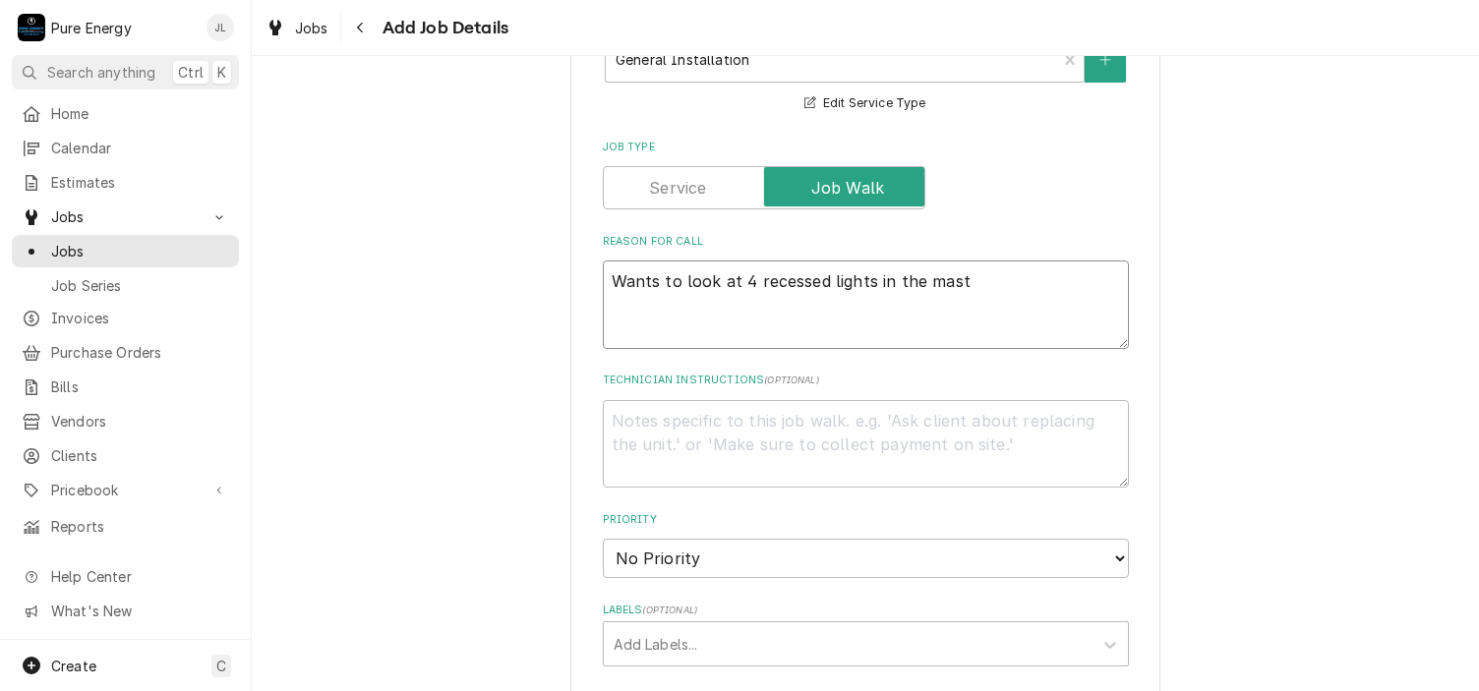
type textarea "Wants to look at 4 recessed lights in the maste"
type textarea "x"
type textarea "Wants to look at 4 recessed lights in the master"
type textarea "x"
type textarea "Wants to look at 4 recessed lights in the master"
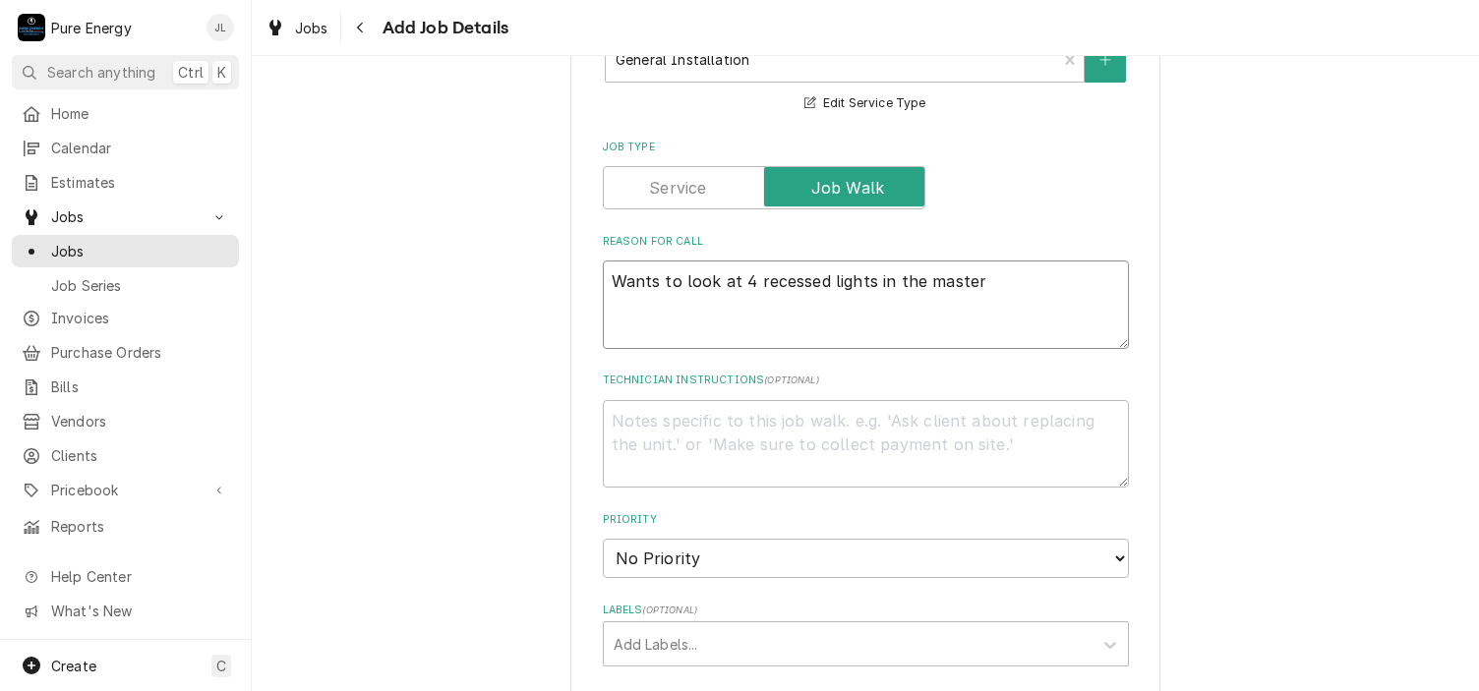
type textarea "x"
type textarea "Wants to look at 4 recessed lights in the master b"
type textarea "x"
type textarea "Wants to look at 4 recessed lights in the master be"
type textarea "x"
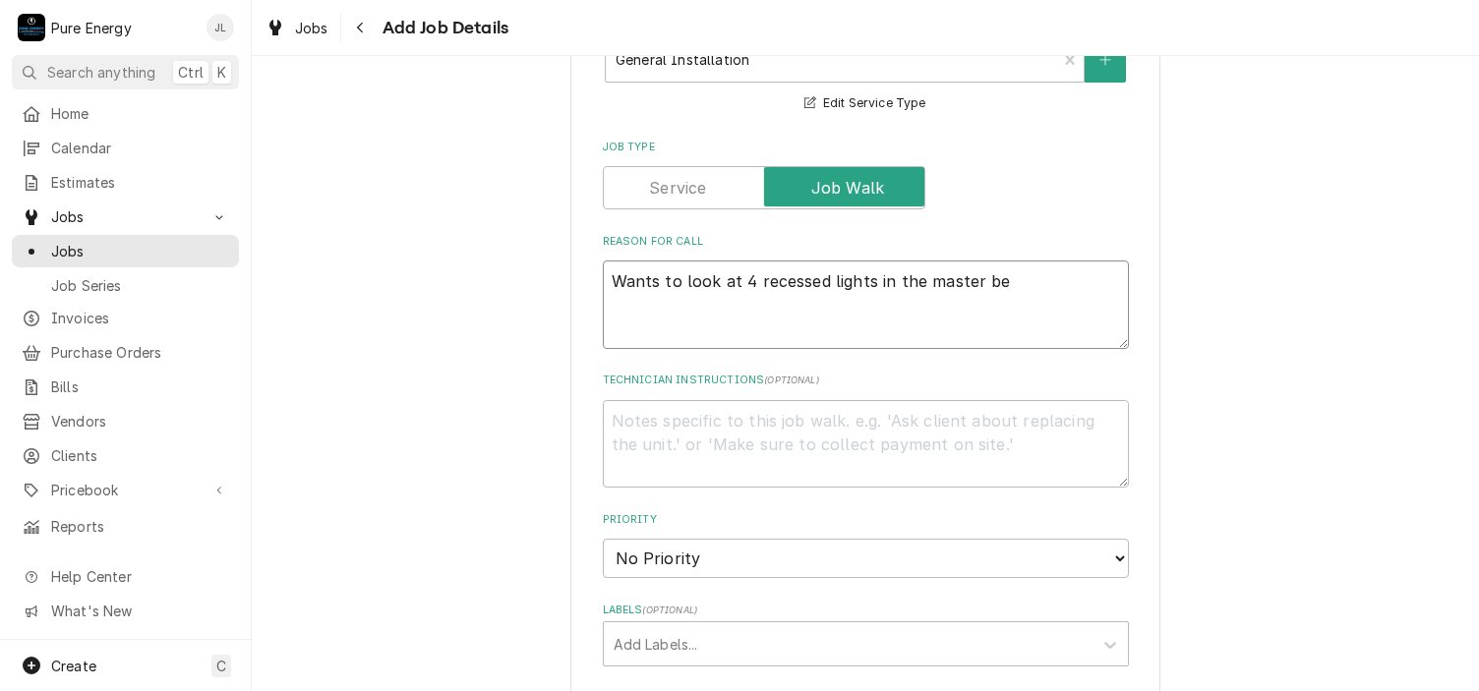
type textarea "Wants to look at 4 recessed lights in the master bed"
type textarea "x"
type textarea "Wants to look at 4 recessed lights in the master bedr"
type textarea "x"
type textarea "Wants to look at 4 recessed lights in the master bedro"
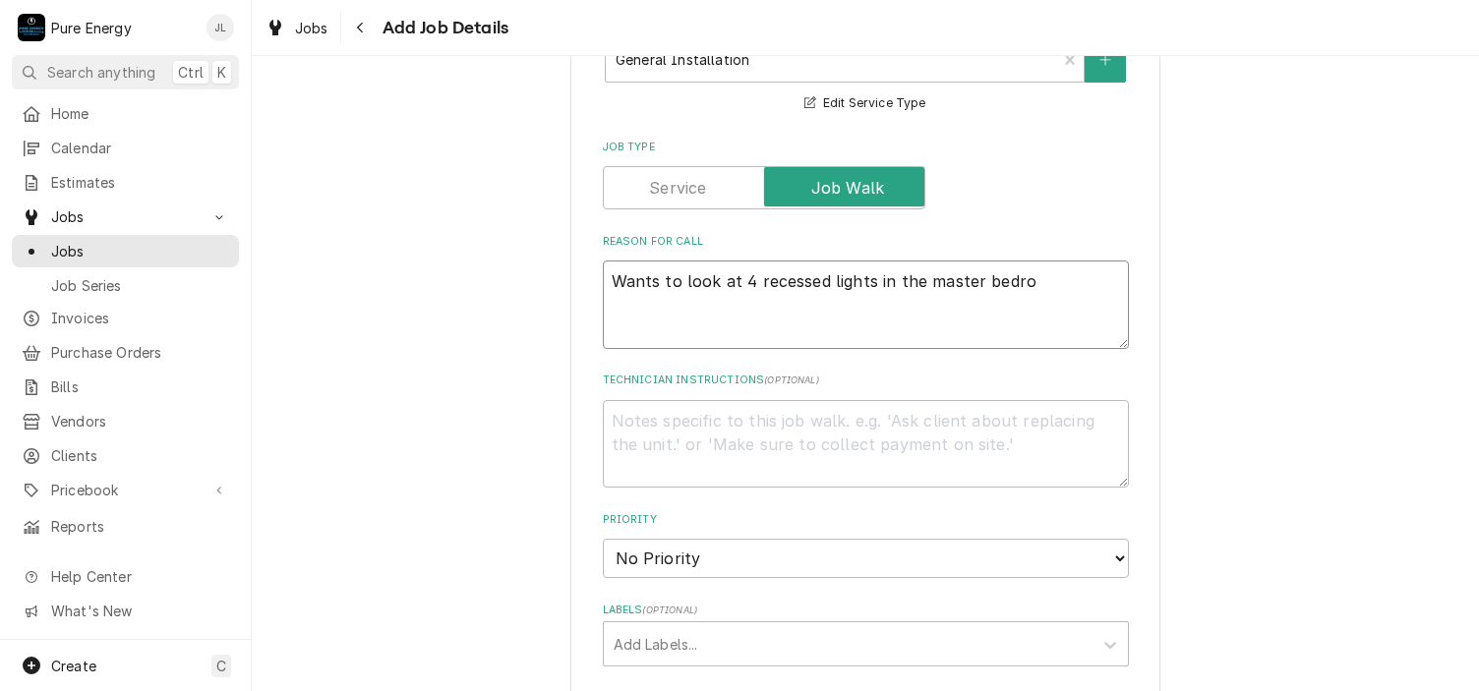
type textarea "x"
type textarea "Wants to look at 4 recessed lights in the master bedroo"
type textarea "x"
type textarea "Wants to look at 4 recessed lights in the master bedroom"
type textarea "x"
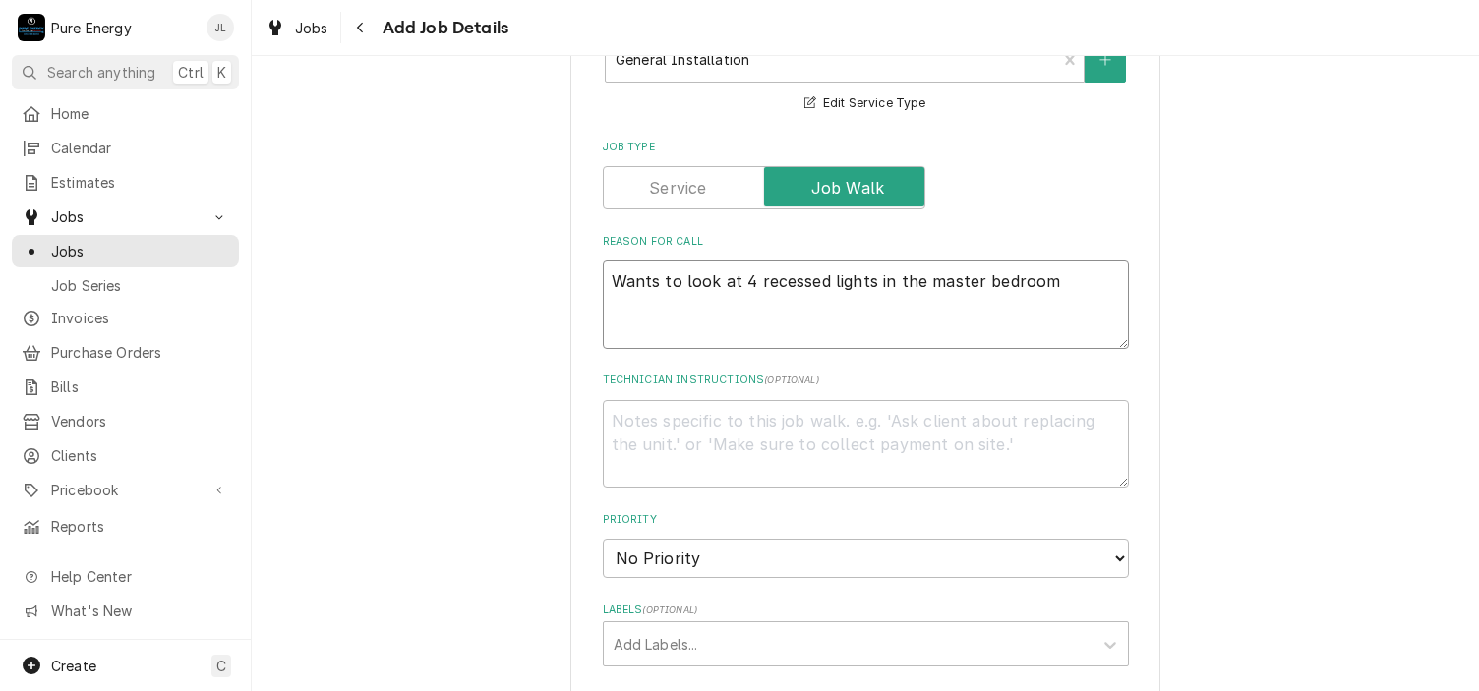
type textarea "Wants to look at 4 recessed lights in the master bedroom."
type textarea "x"
type textarea "Wants to look at 4 recessed lights in the master bedroom."
type textarea "x"
type textarea "Wants to look at 4 recessed lights in the master bedroom."
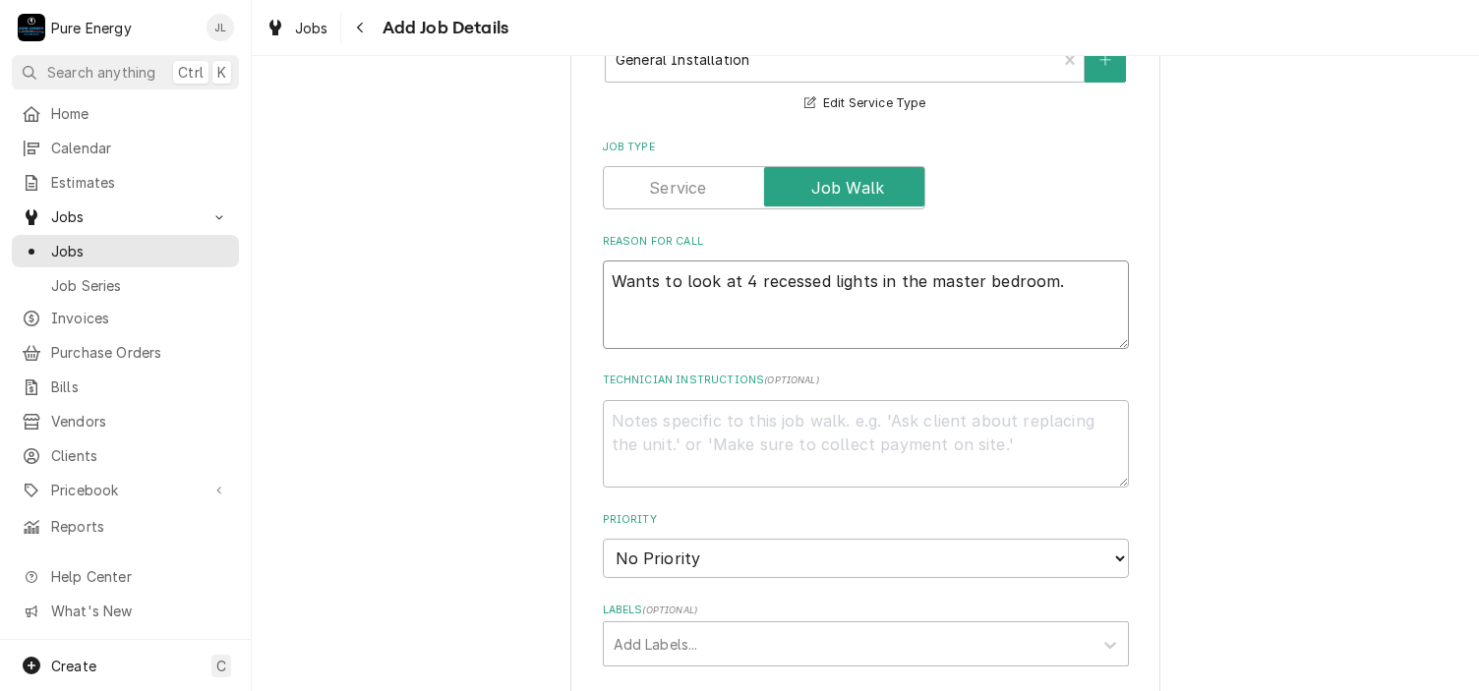
type textarea "x"
type textarea "Wants to look at 4 recessed lights in the master bedroom. O"
type textarea "x"
type textarea "Wants to look at 4 recessed lights in the master bedroom. Ou"
type textarea "x"
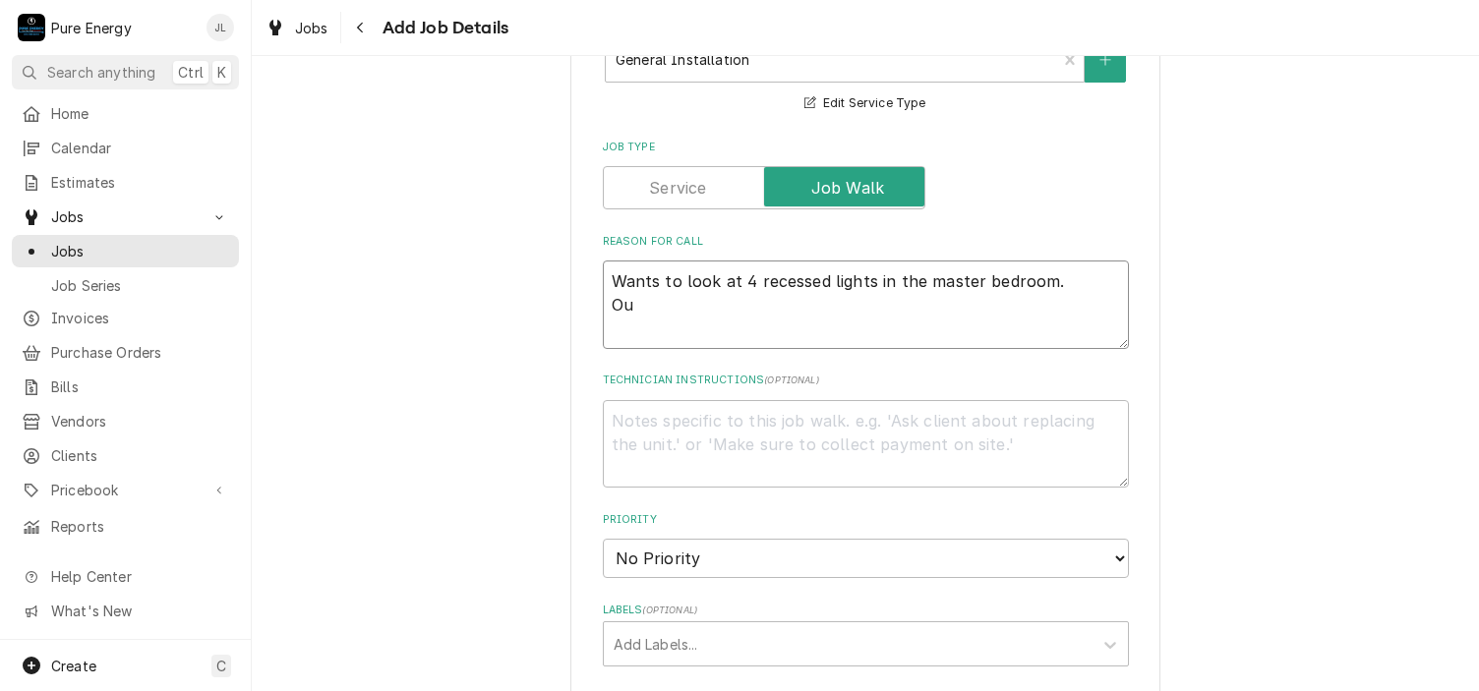
type textarea "Wants to look at 4 recessed lights in the master bedroom. Out"
type textarea "x"
type textarea "Wants to look at 4 recessed lights in the master bedroom. Outl"
type textarea "x"
type textarea "Wants to look at 4 recessed lights in the master bedroom. Outle"
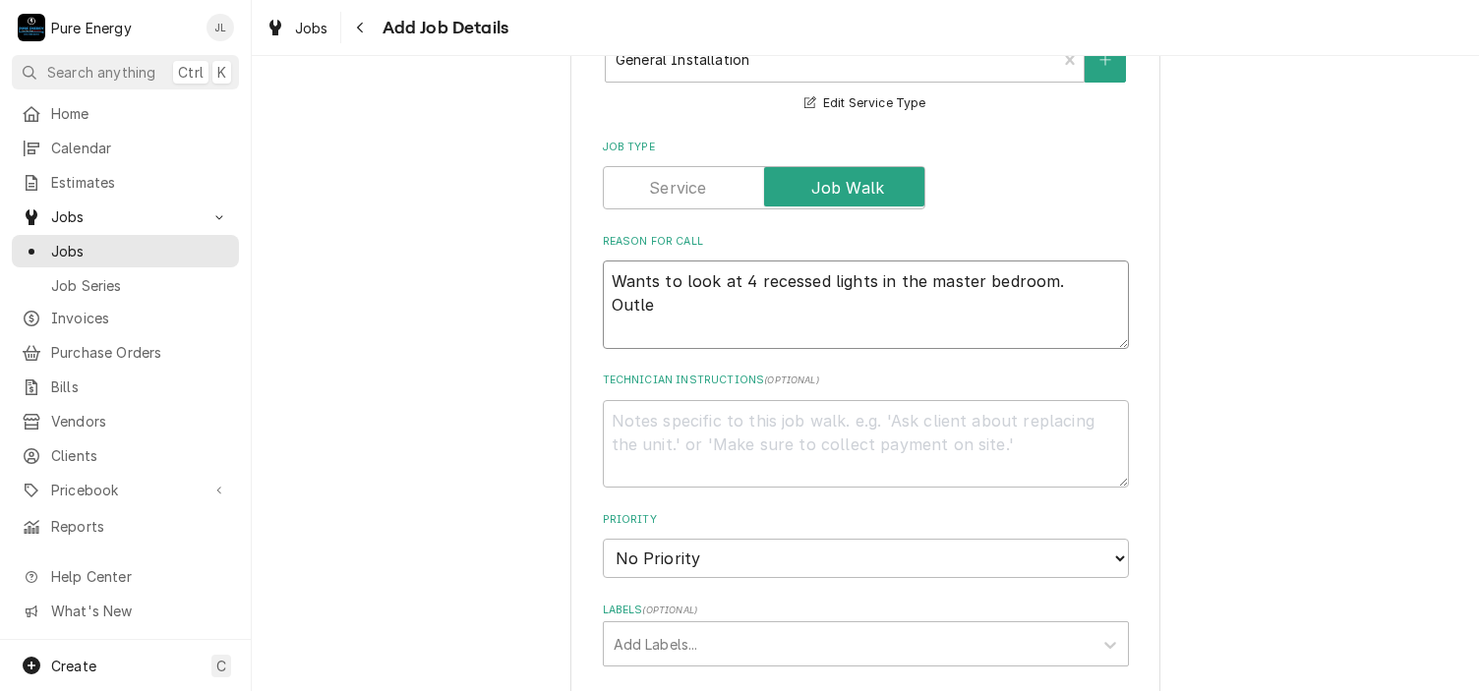
type textarea "x"
type textarea "Wants to look at 4 recessed lights in the master bedroom. Outles"
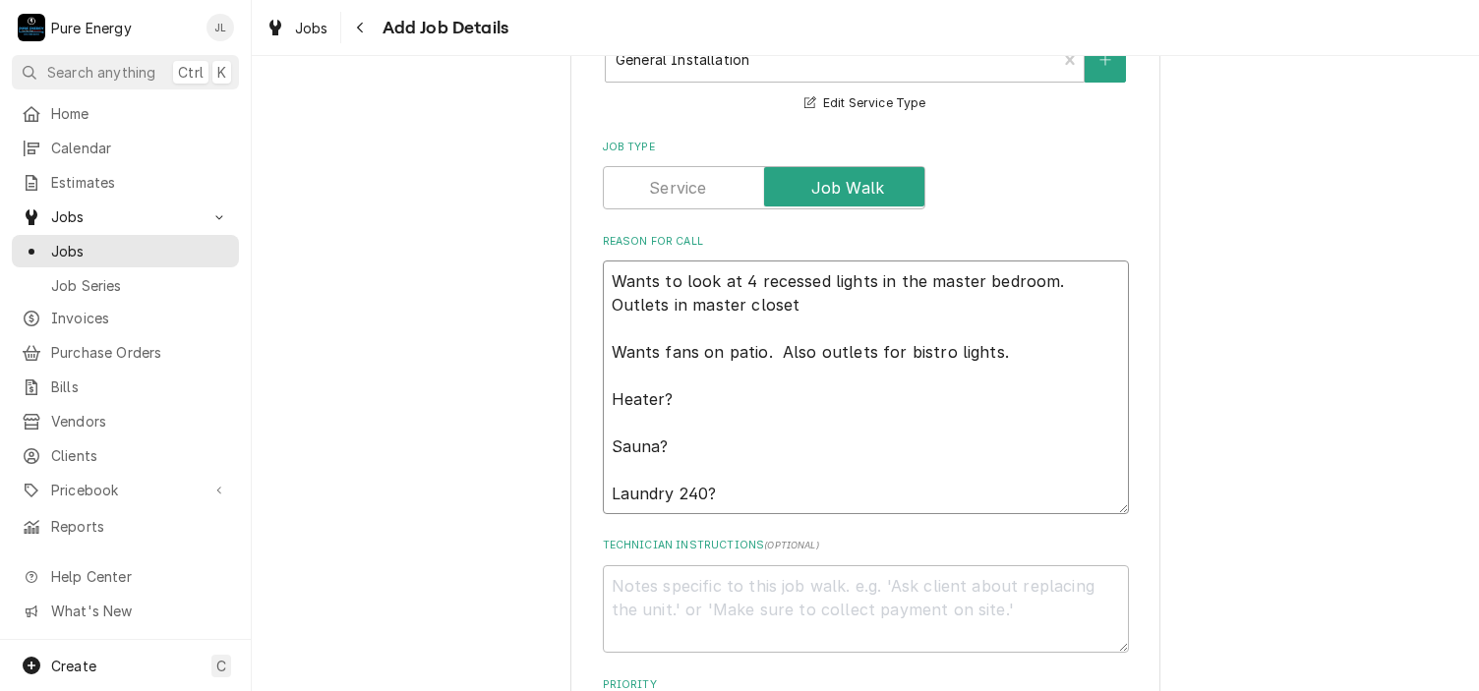
click at [684, 394] on textarea "Wants to look at 4 recessed lights in the master bedroom. Outlets in master clo…" at bounding box center [866, 388] width 526 height 254
click at [682, 439] on textarea "Wants to look at 4 recessed lights in the master bedroom. Outlets in master clo…" at bounding box center [866, 388] width 526 height 254
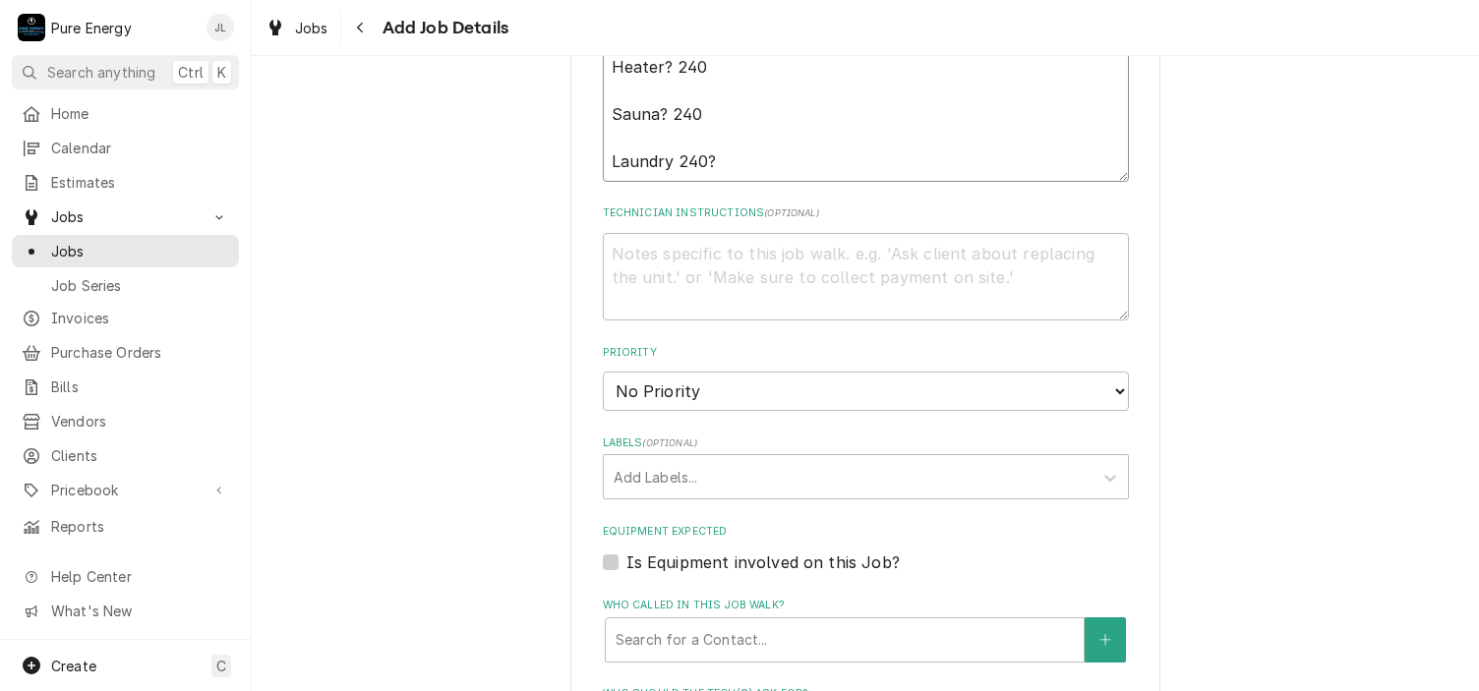
scroll to position [627, 0]
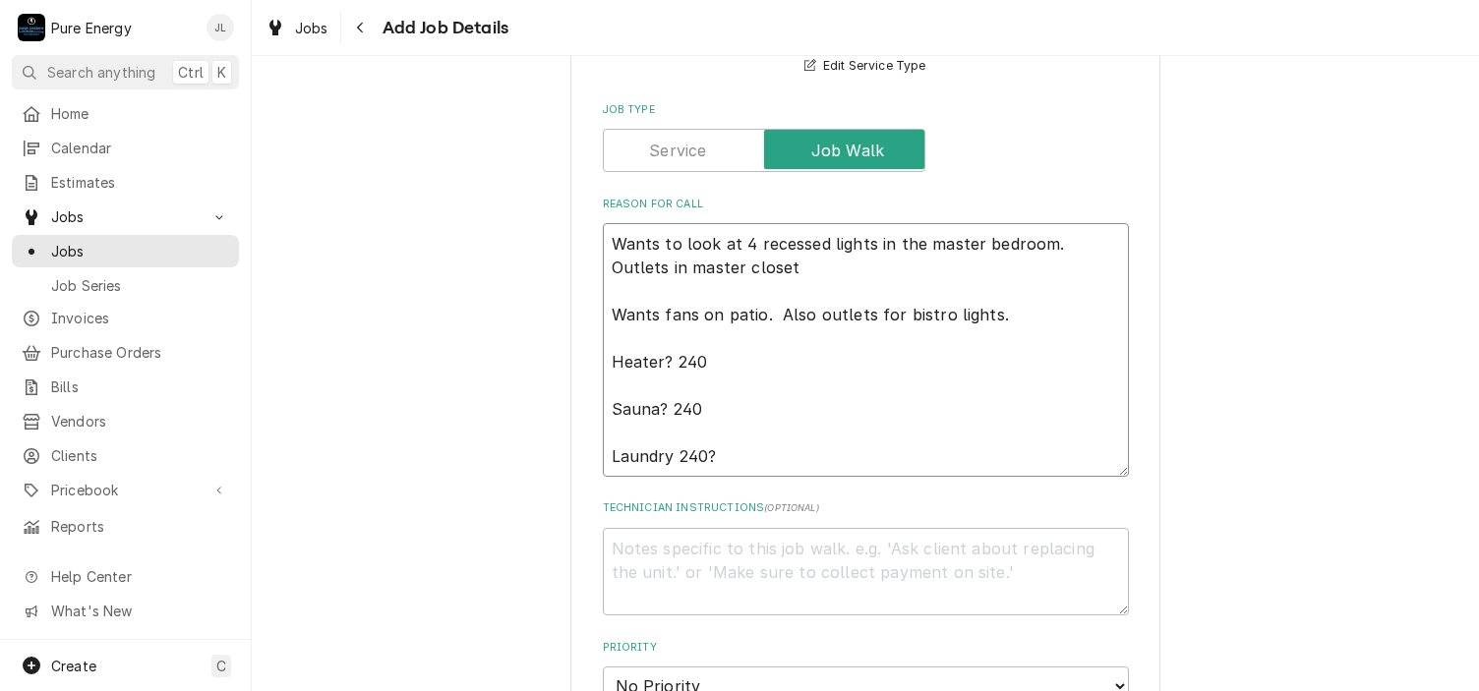
click at [606, 248] on textarea "Wants to look at 4 recessed lights in the master bedroom. Outlets in master clo…" at bounding box center [866, 350] width 526 height 254
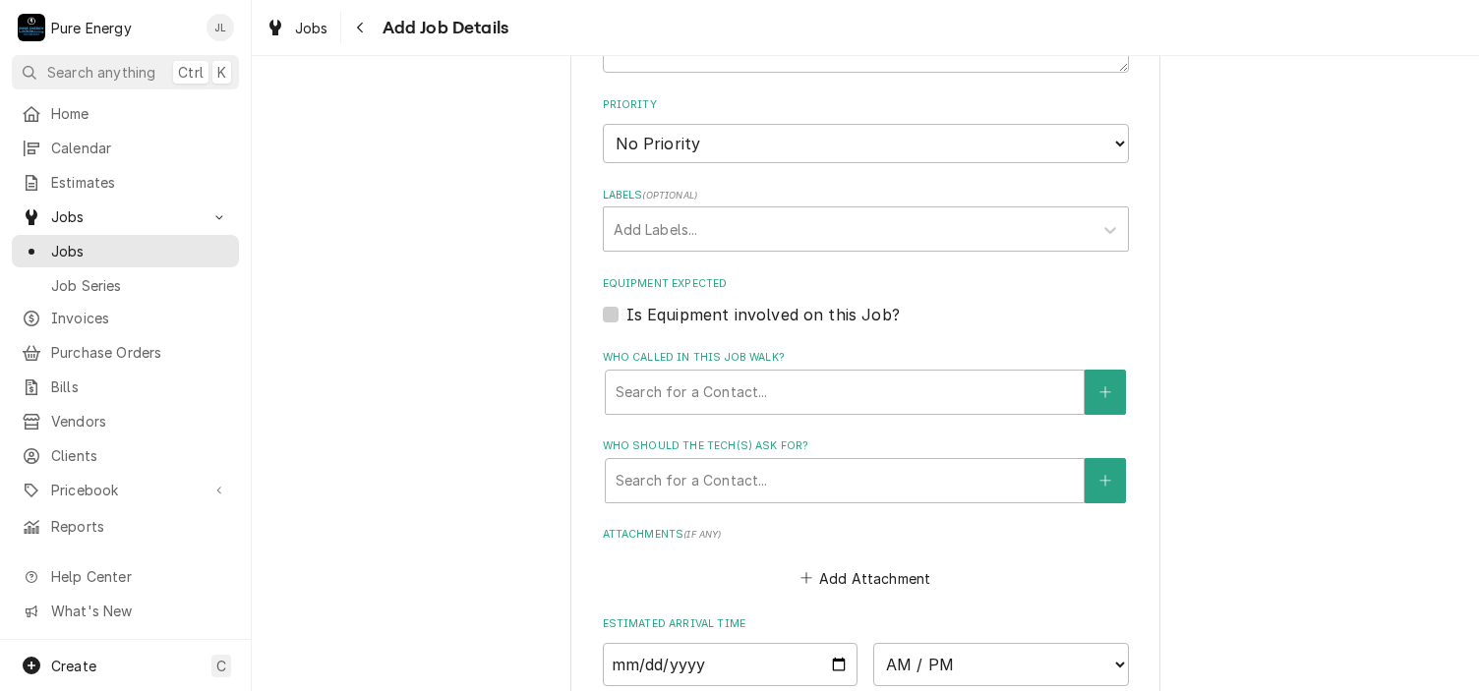
scroll to position [1512, 0]
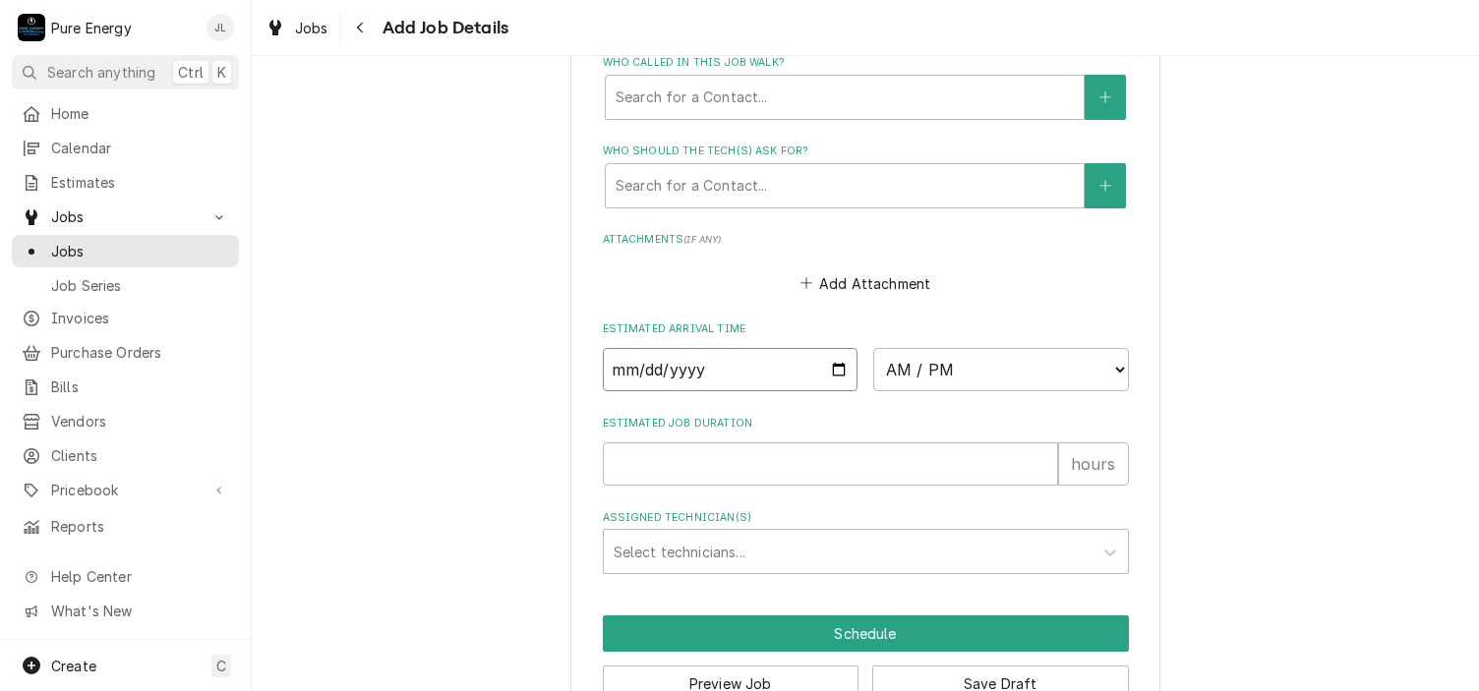
click at [831, 362] on input "Date" at bounding box center [731, 369] width 256 height 43
click at [1110, 366] on select "AM / PM 6:00 AM 6:15 AM 6:30 AM 6:45 AM 7:00 AM 7:15 AM 7:30 AM 7:45 AM 8:00 AM…" at bounding box center [1001, 369] width 256 height 43
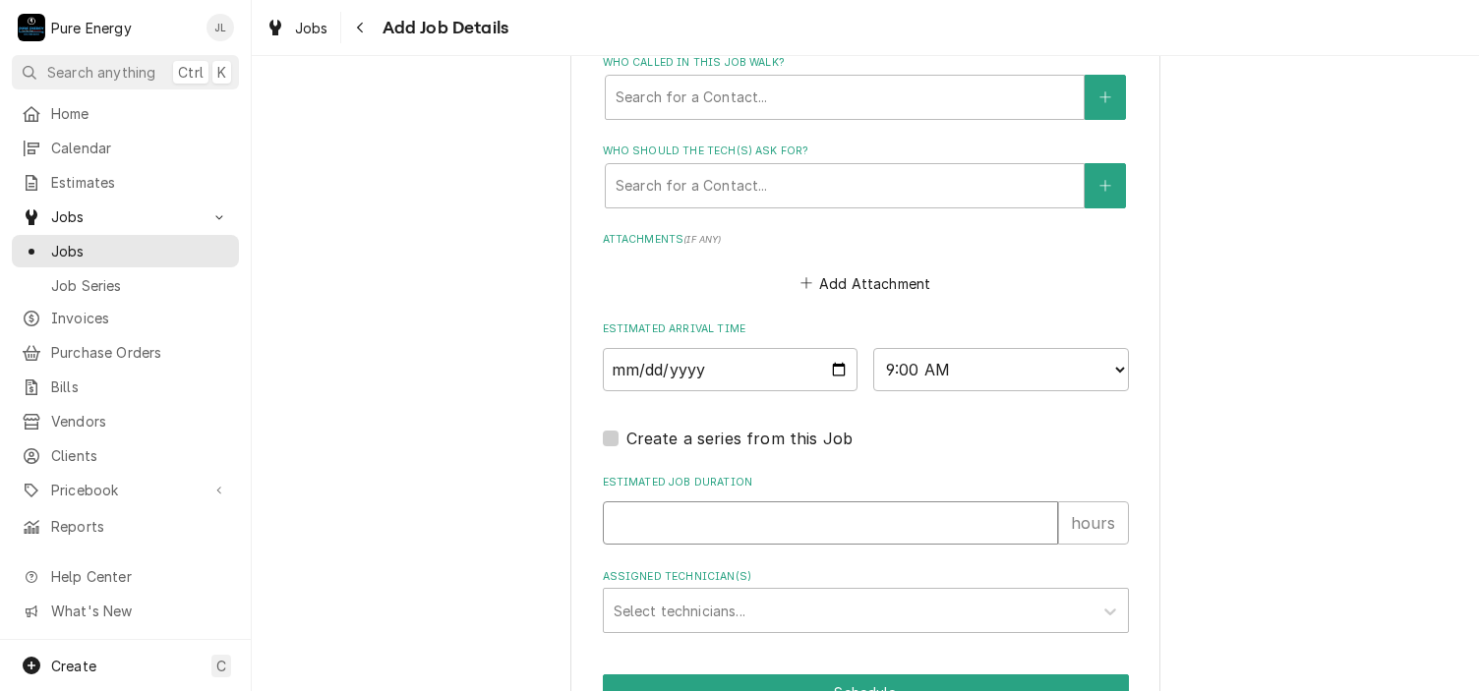
click at [741, 518] on input "Estimated Job Duration" at bounding box center [830, 522] width 455 height 43
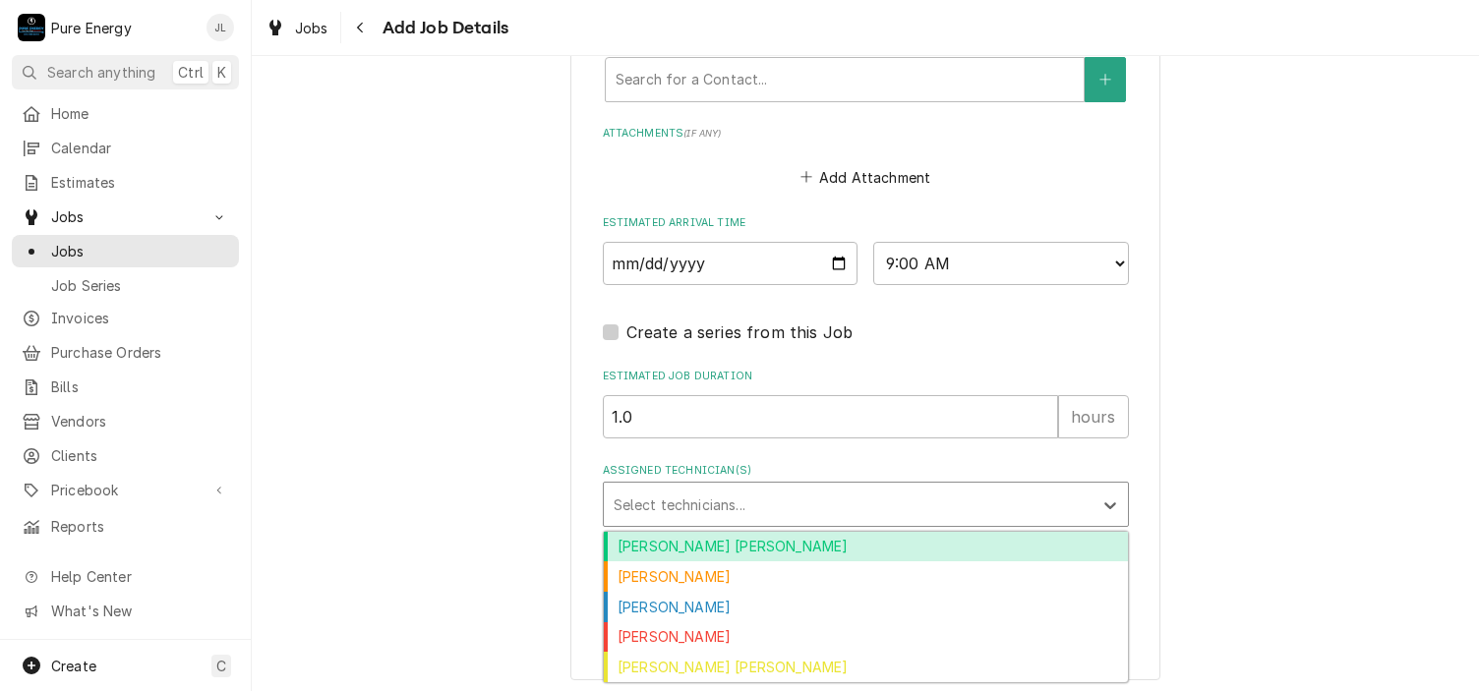
click at [763, 501] on div "Assigned Technician(s)" at bounding box center [848, 504] width 469 height 35
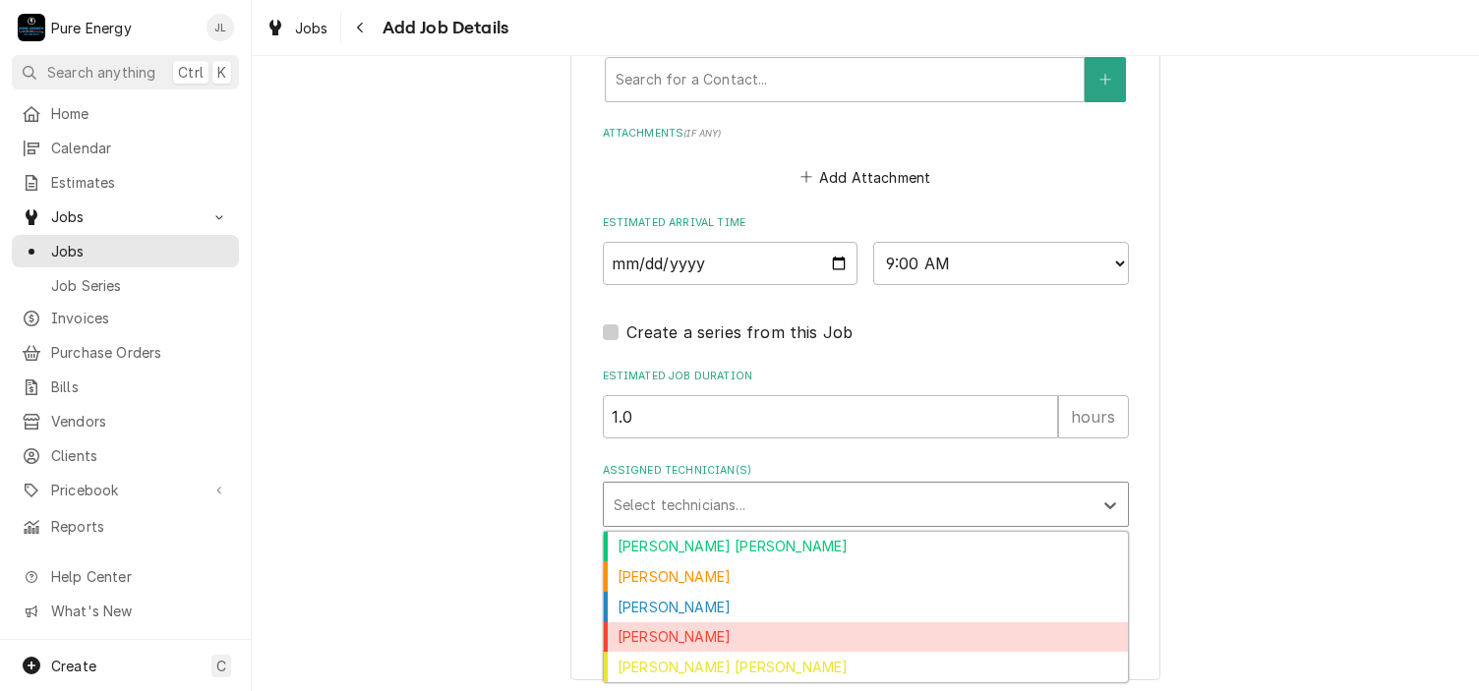
click at [748, 634] on div "James Linnenkamp" at bounding box center [866, 637] width 524 height 30
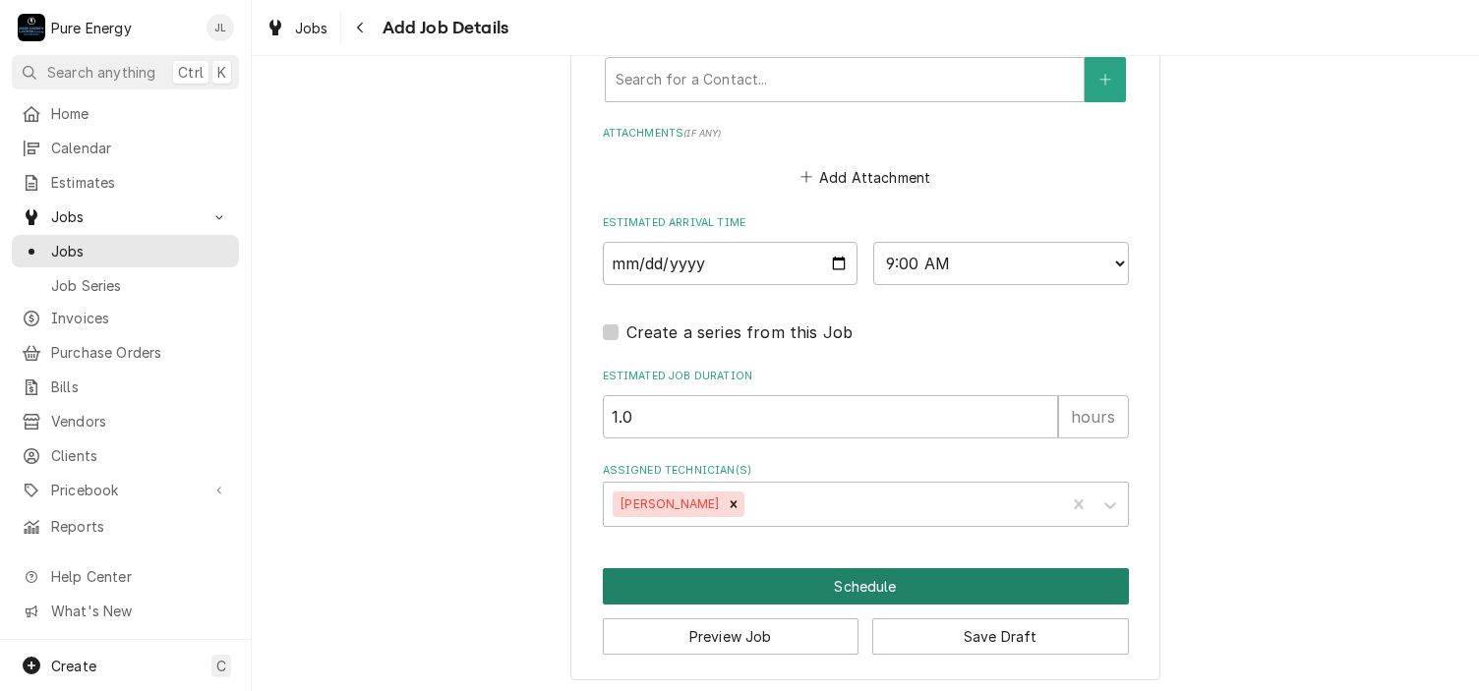
click at [874, 568] on button "Schedule" at bounding box center [866, 586] width 526 height 36
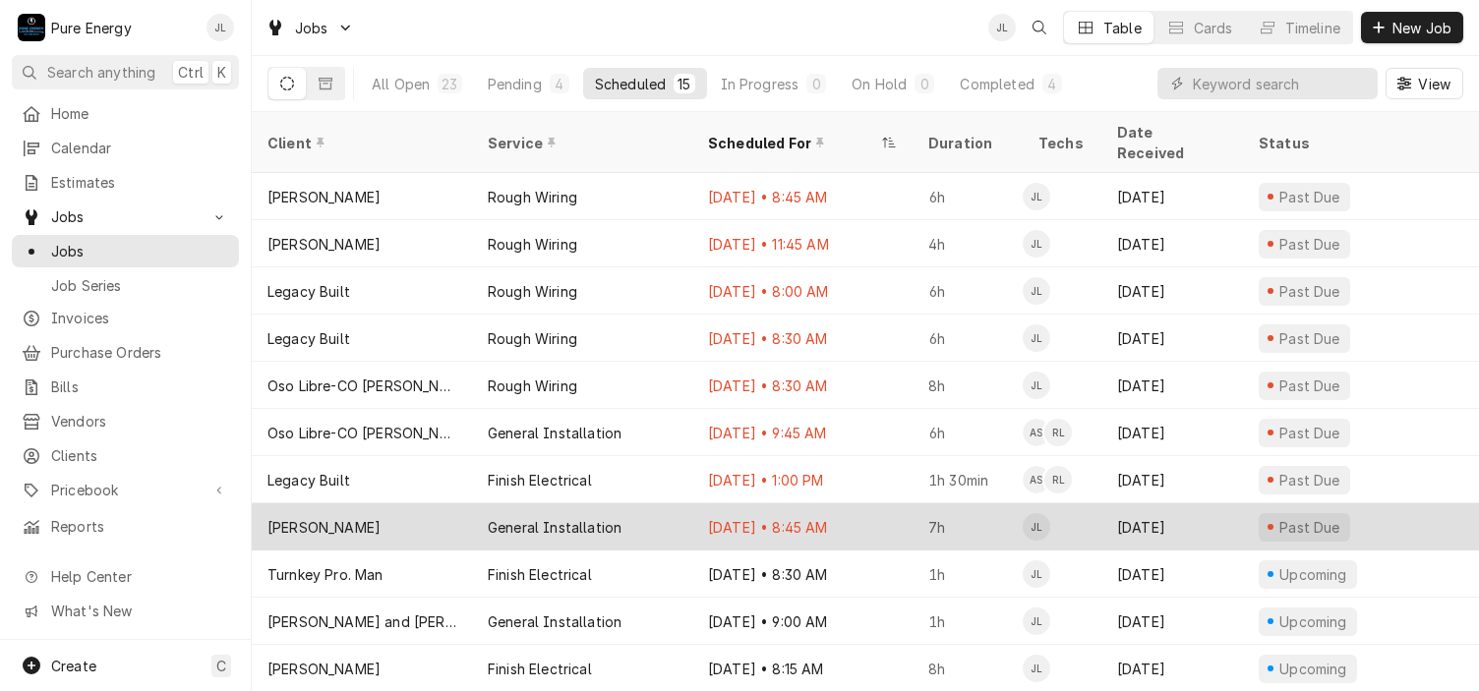
click at [890, 503] on div "Sep 30 • 8:45 AM" at bounding box center [802, 526] width 220 height 47
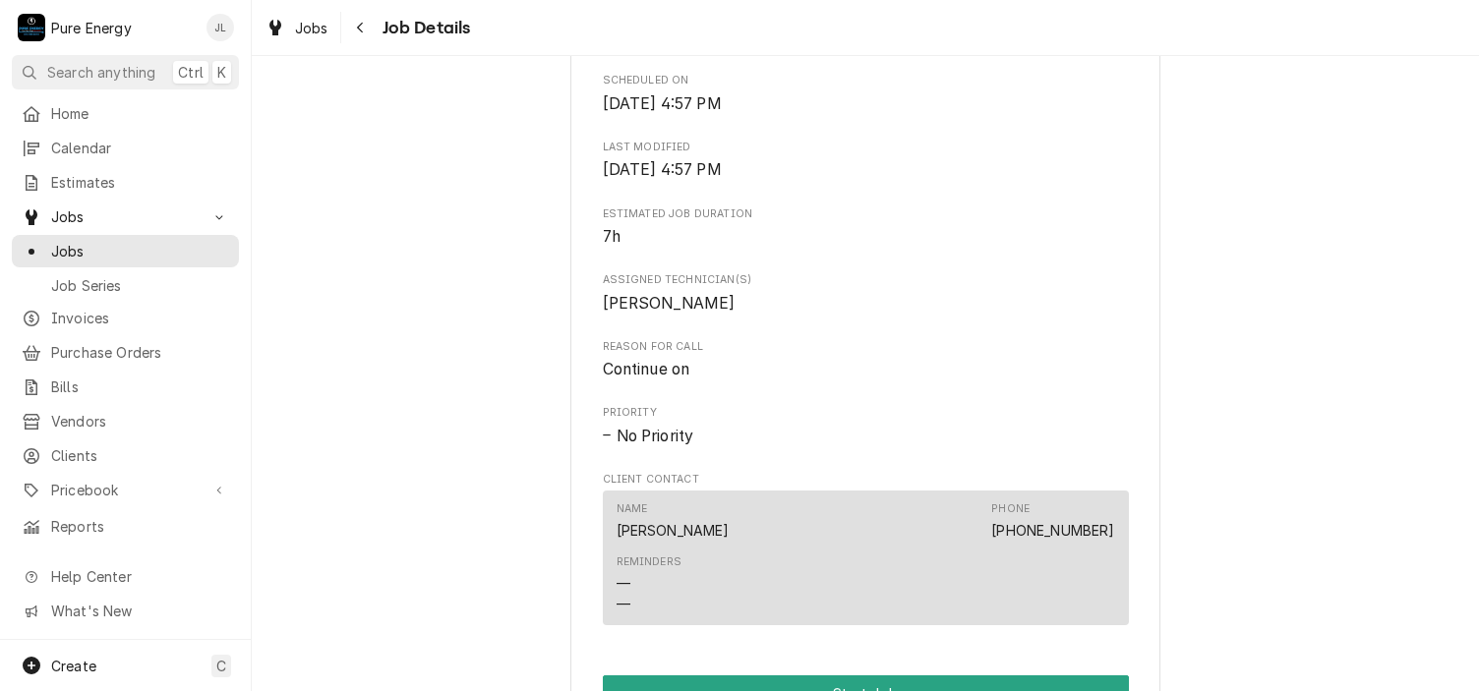
scroll to position [885, 0]
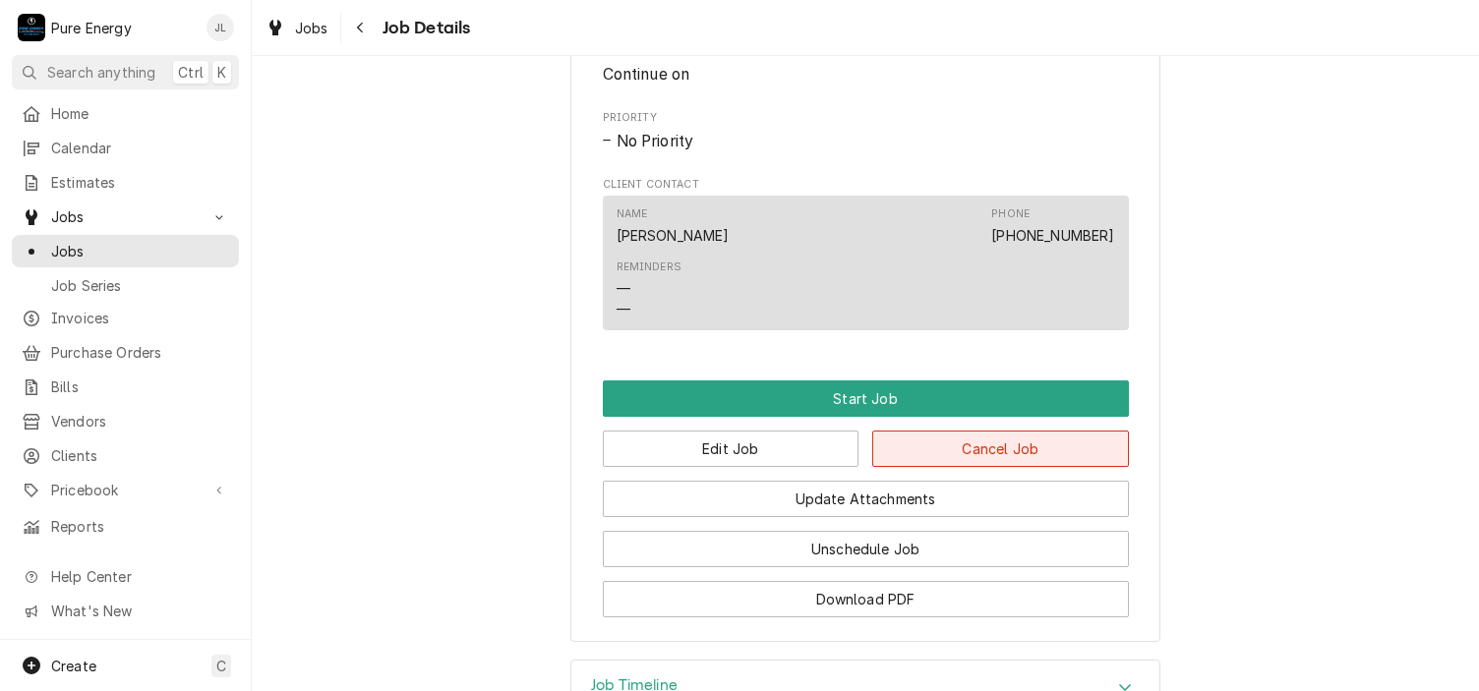
click at [1002, 467] on button "Cancel Job" at bounding box center [1000, 449] width 257 height 36
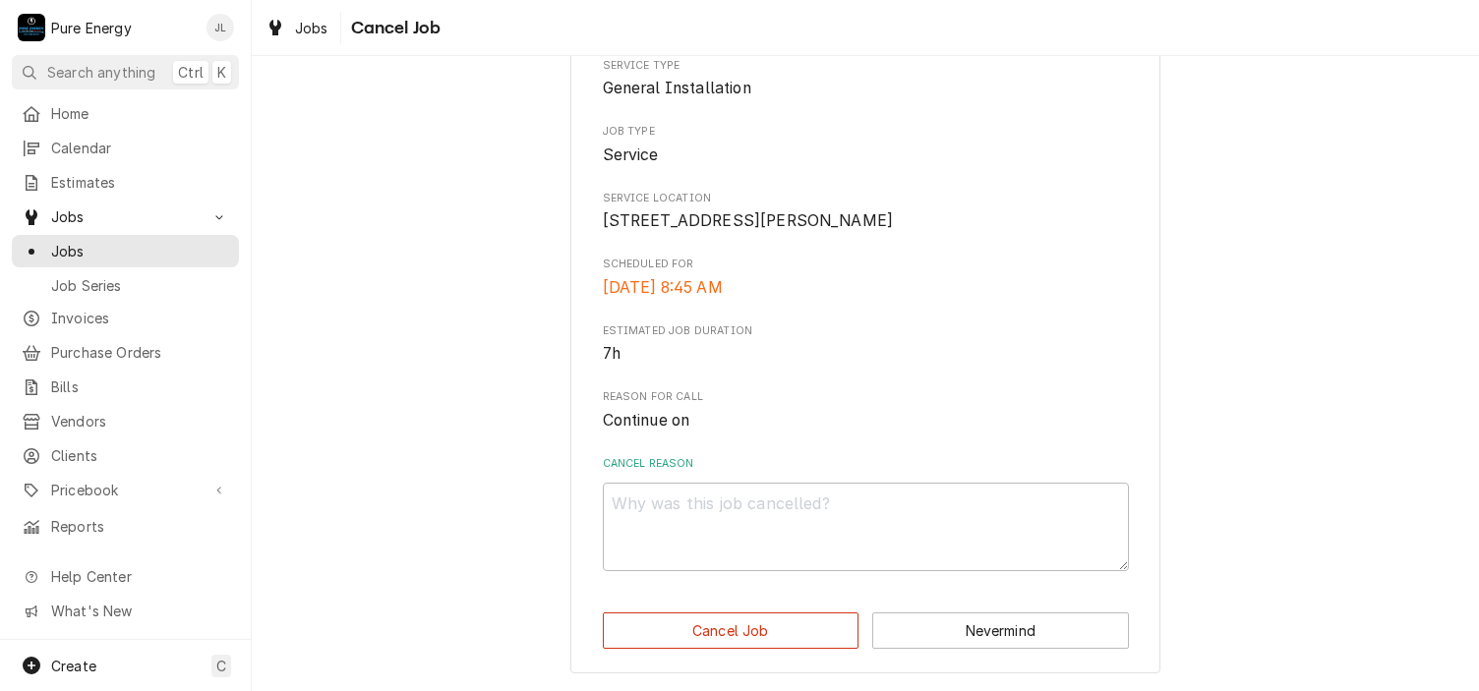
scroll to position [198, 0]
click at [128, 106] on span "Home" at bounding box center [140, 113] width 178 height 21
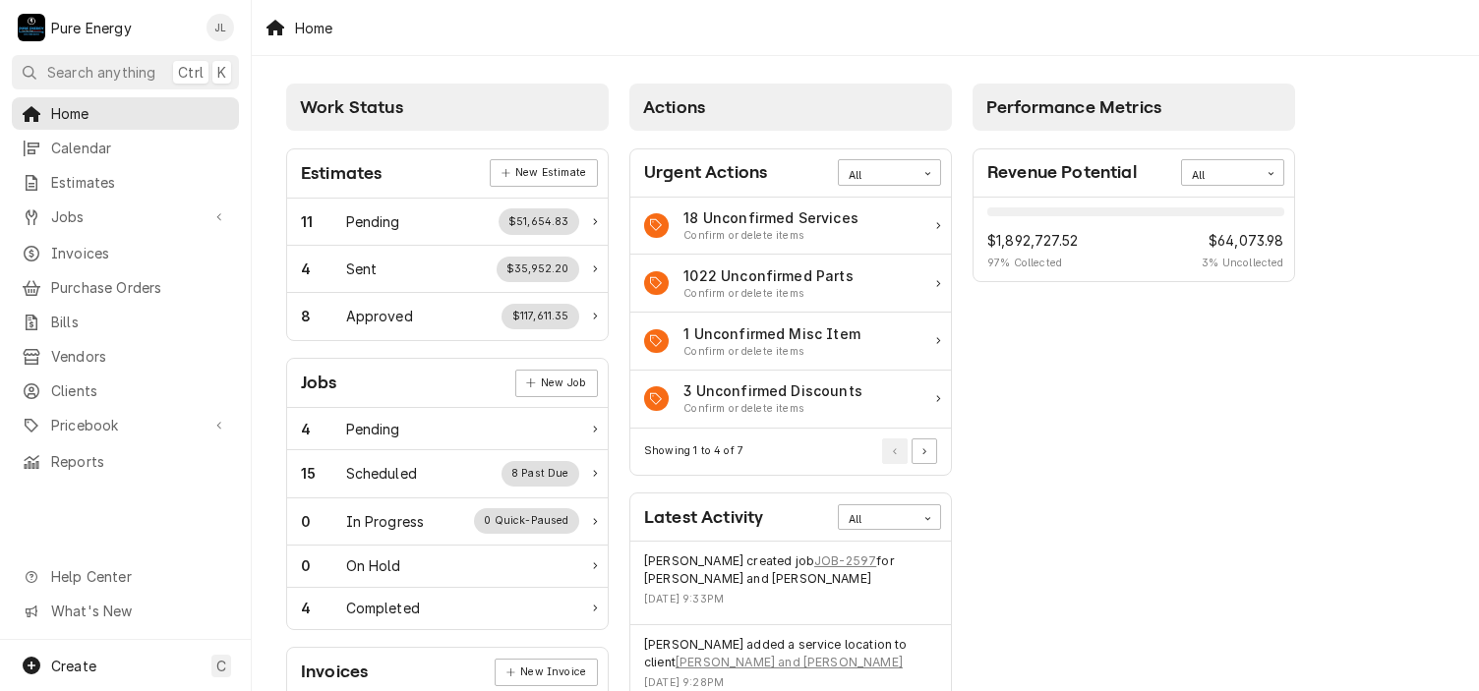
scroll to position [98, 0]
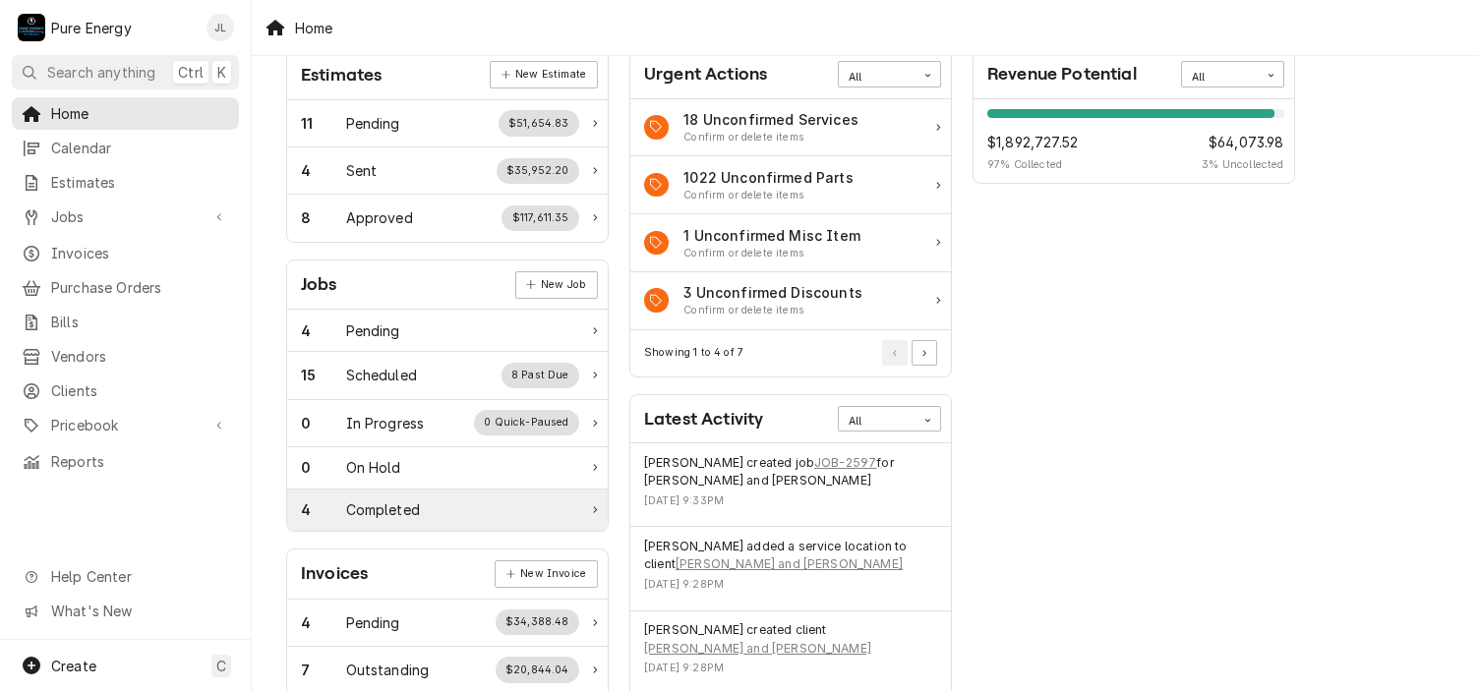
click at [417, 518] on div "4 Completed" at bounding box center [447, 510] width 321 height 41
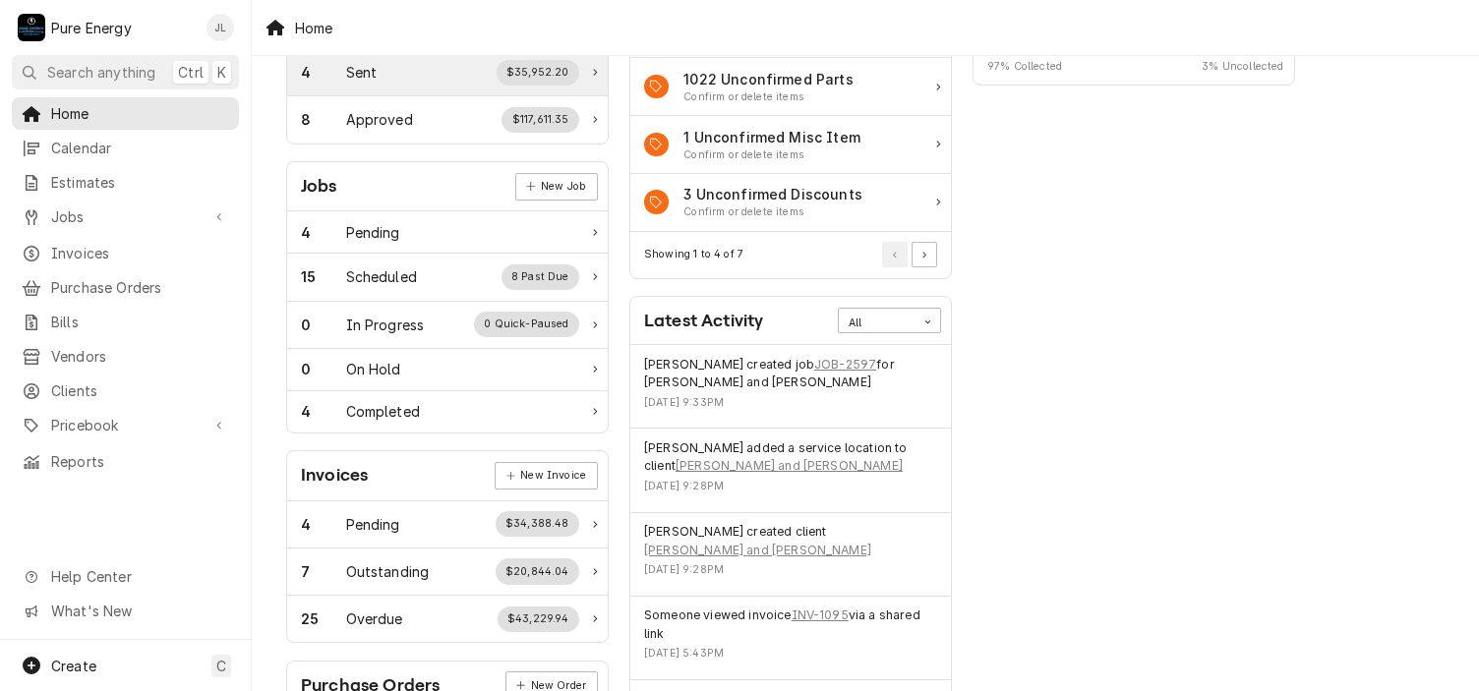
scroll to position [295, 0]
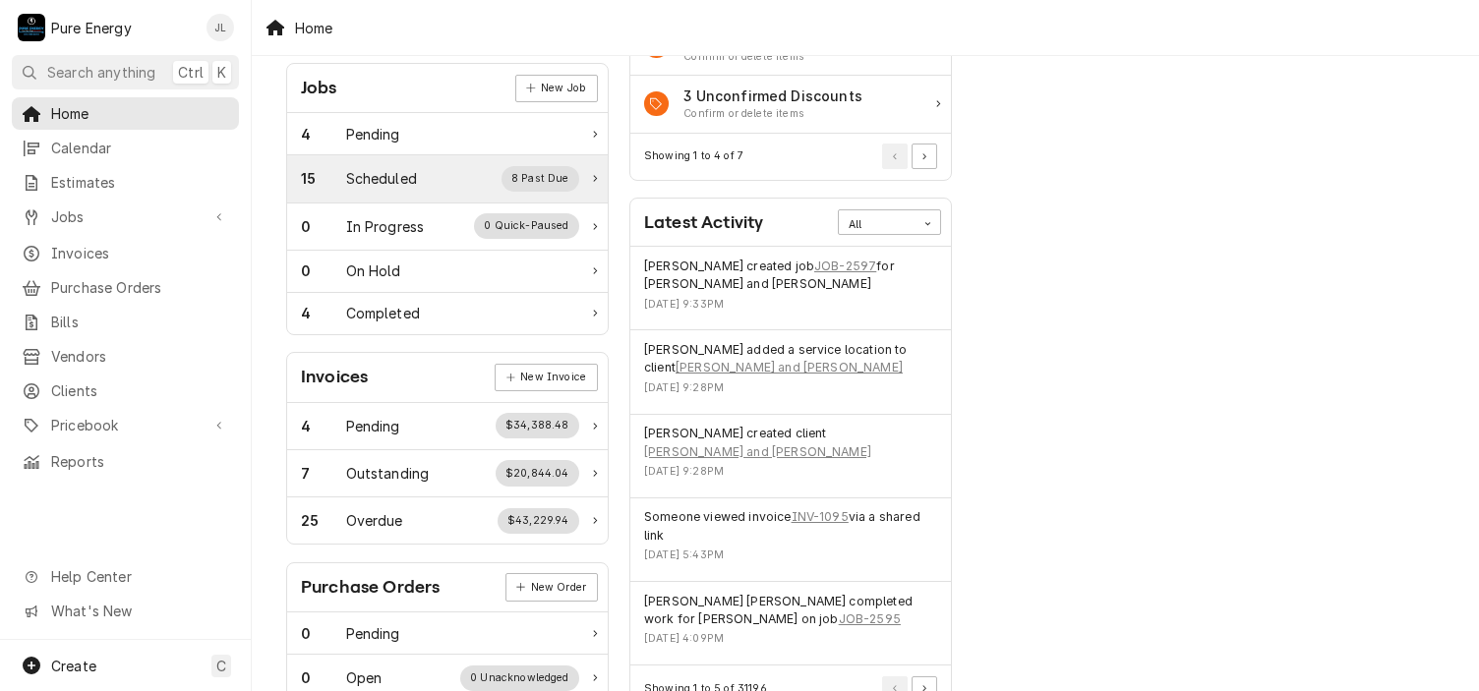
click at [419, 180] on div "15 Scheduled 8 Past Due" at bounding box center [440, 179] width 278 height 26
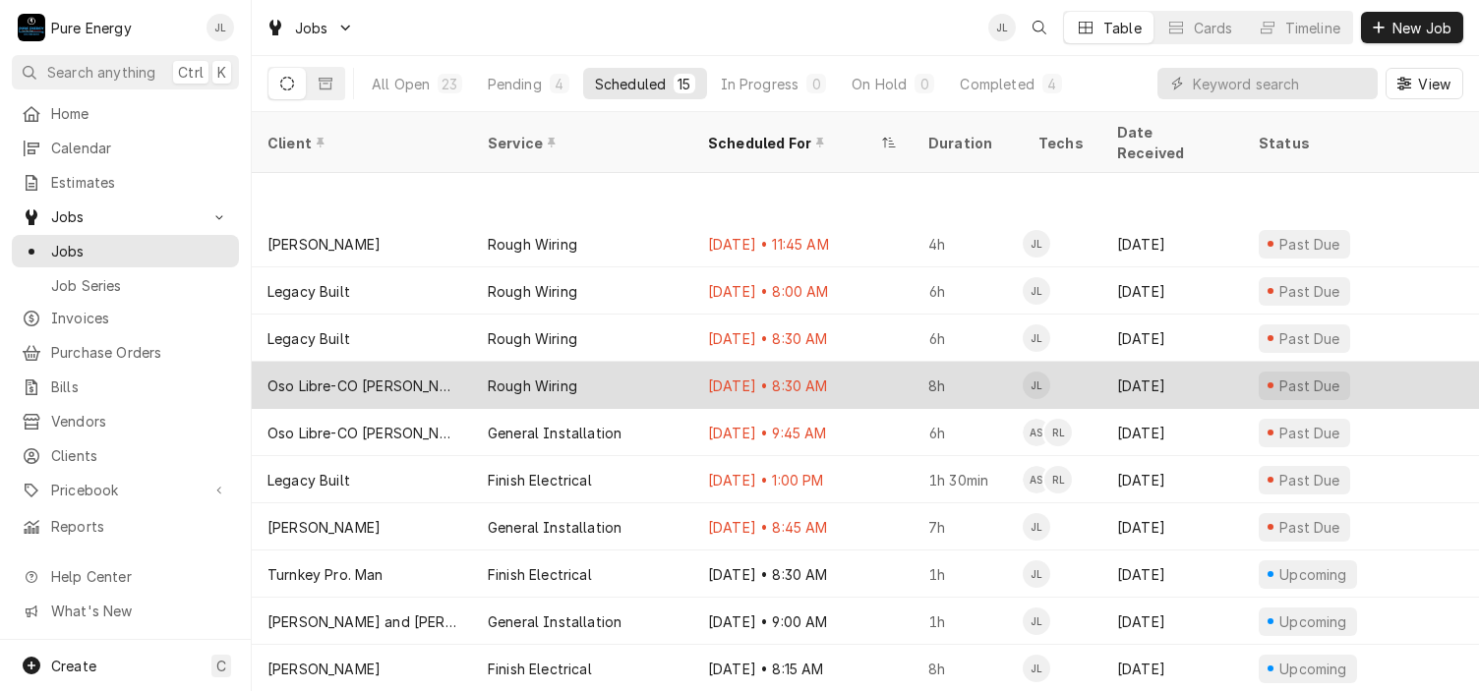
scroll to position [98, 0]
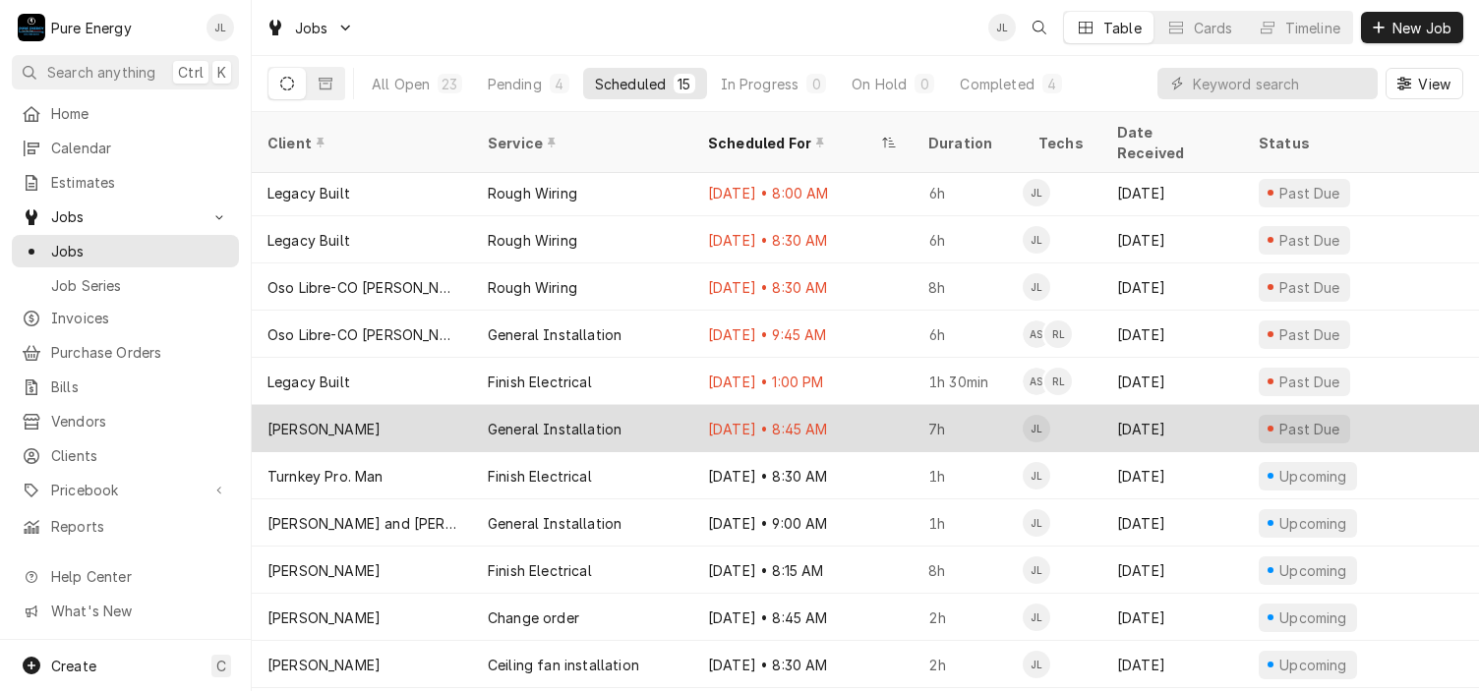
click at [885, 407] on div "Sep 30 • 8:45 AM" at bounding box center [802, 428] width 220 height 47
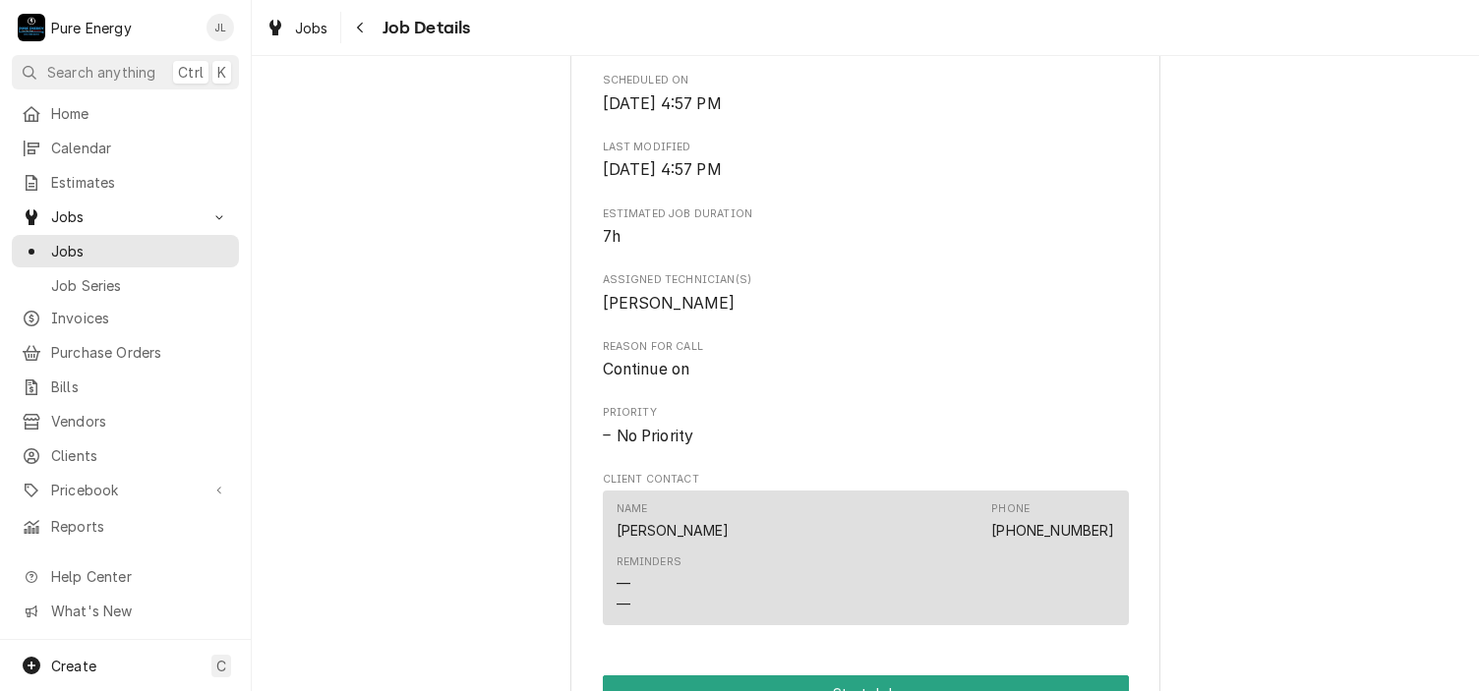
scroll to position [1058, 0]
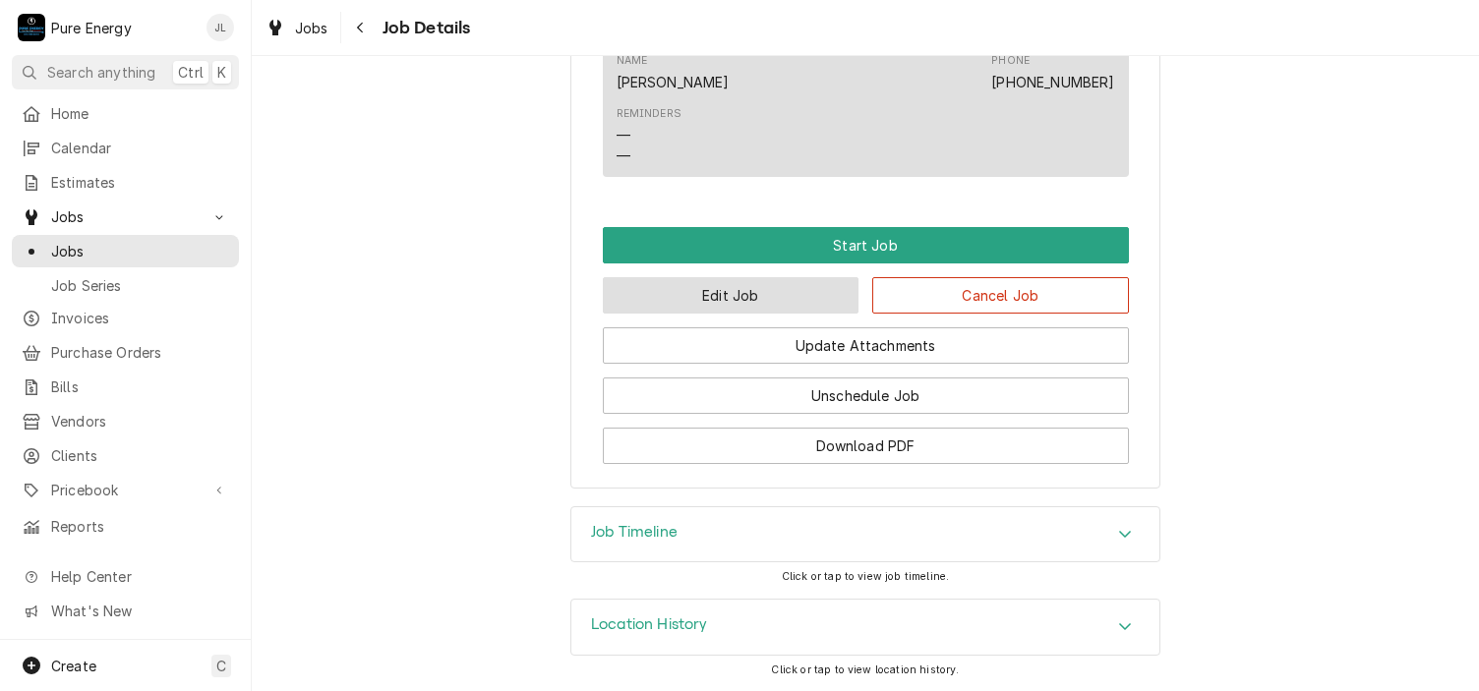
click at [757, 303] on button "Edit Job" at bounding box center [731, 295] width 257 height 36
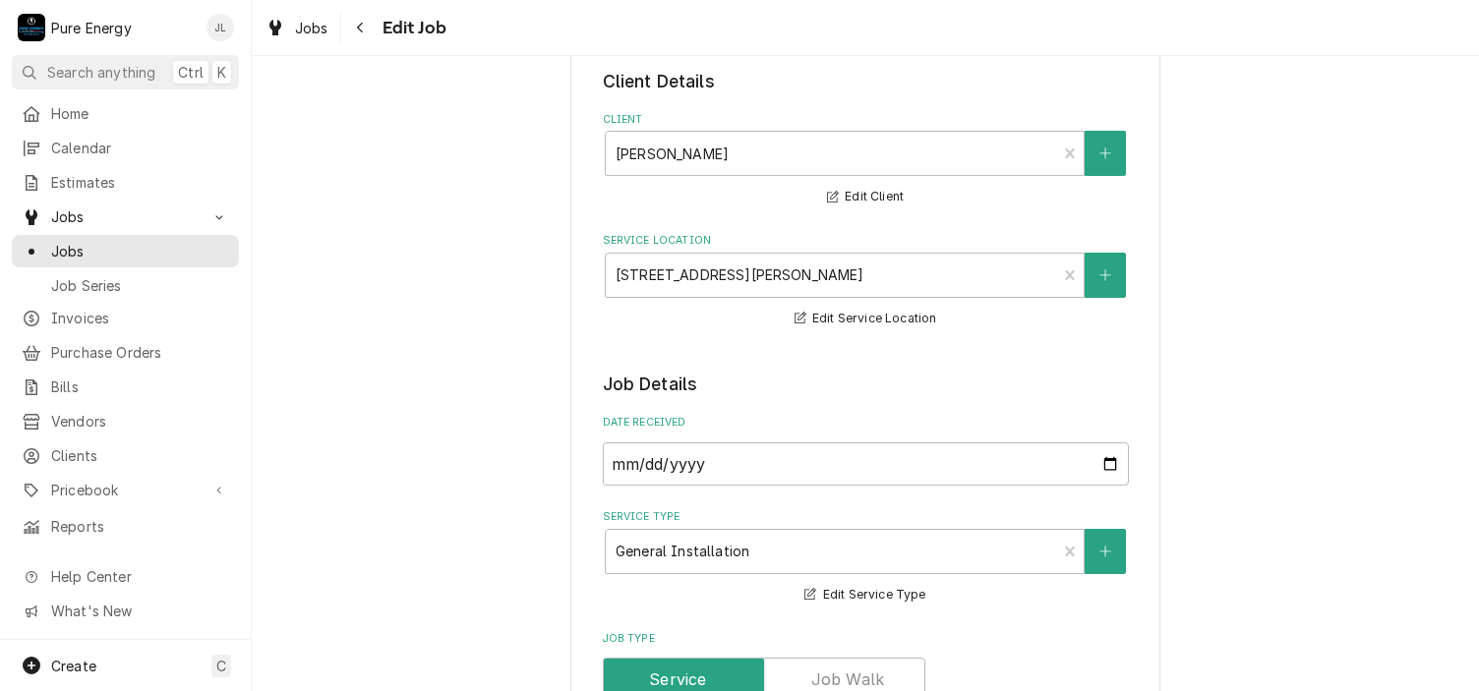
scroll to position [492, 0]
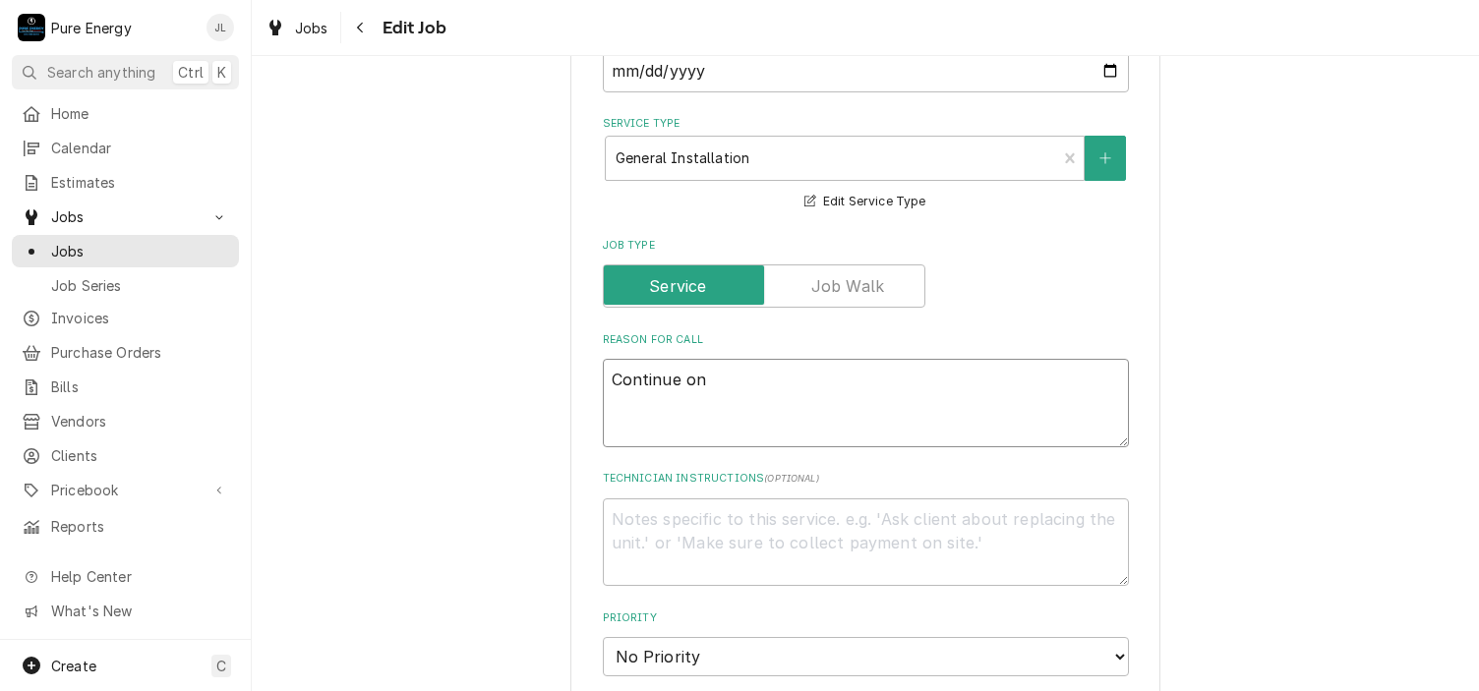
drag, startPoint x: 709, startPoint y: 375, endPoint x: 608, endPoint y: 387, distance: 102.1
click at [608, 387] on textarea "Continue on" at bounding box center [866, 403] width 526 height 88
type textarea "x"
type textarea "Fi"
type textarea "x"
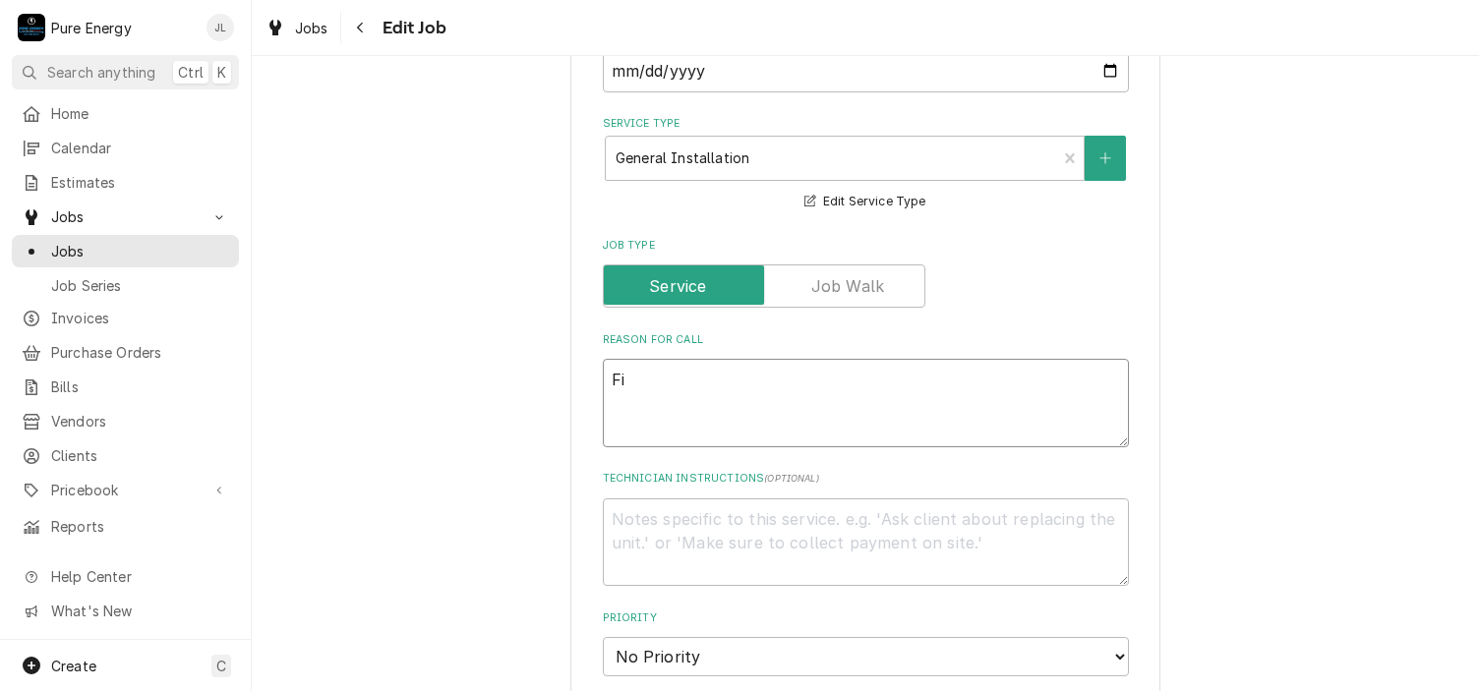
type textarea "Fin"
type textarea "x"
type textarea "Fini"
type textarea "x"
type textarea "Finish"
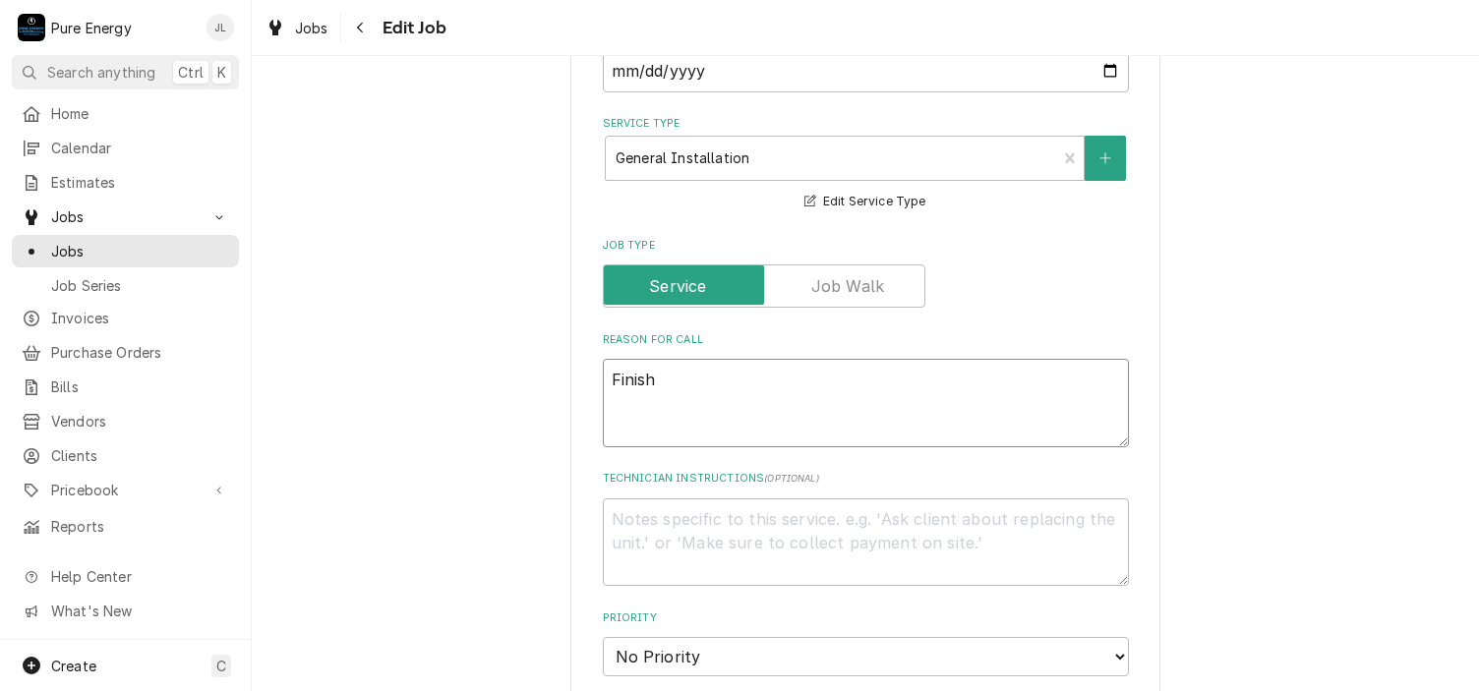
type textarea "x"
type textarea "Finish"
type textarea "x"
type textarea "Finish t"
type textarea "x"
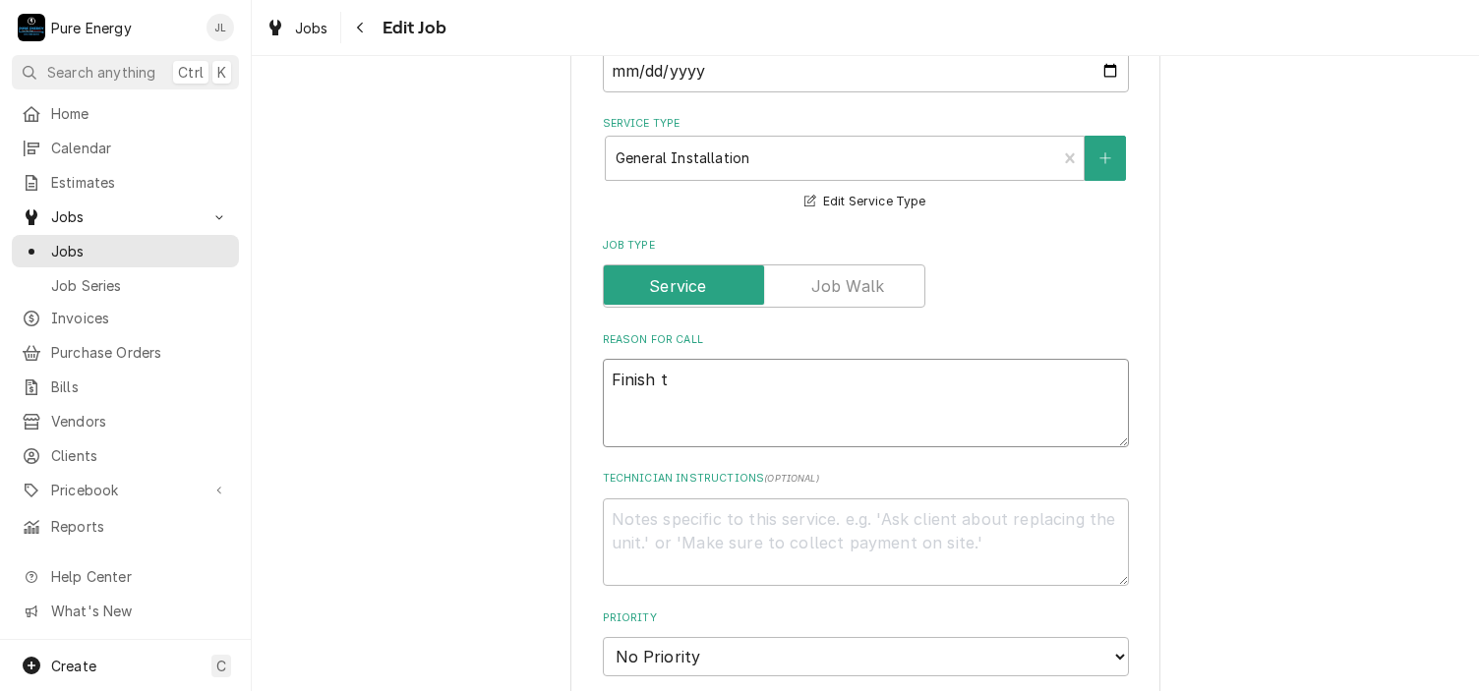
type textarea "Finish th"
type textarea "x"
type textarea "Finish the"
type textarea "x"
type textarea "Finish the g"
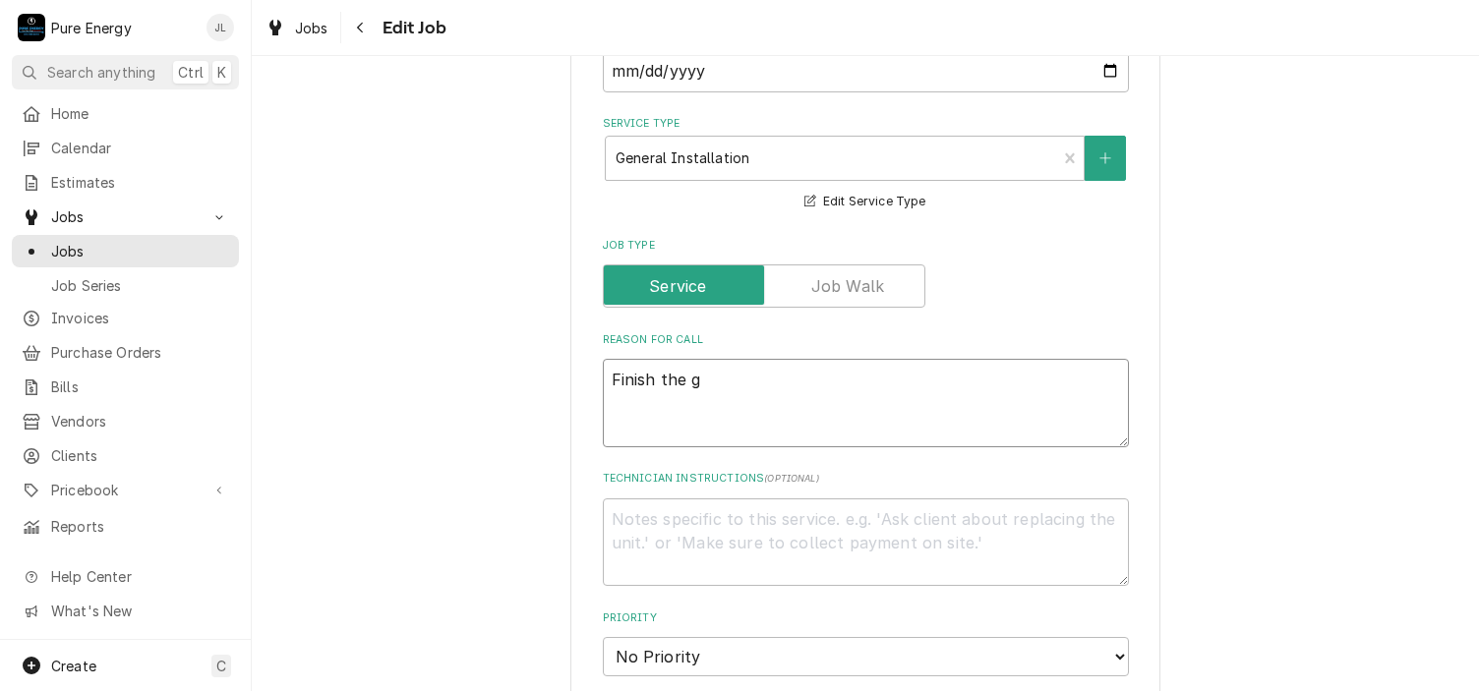
type textarea "x"
type textarea "Finish the ga"
type textarea "x"
type textarea "Finish the gar"
type textarea "x"
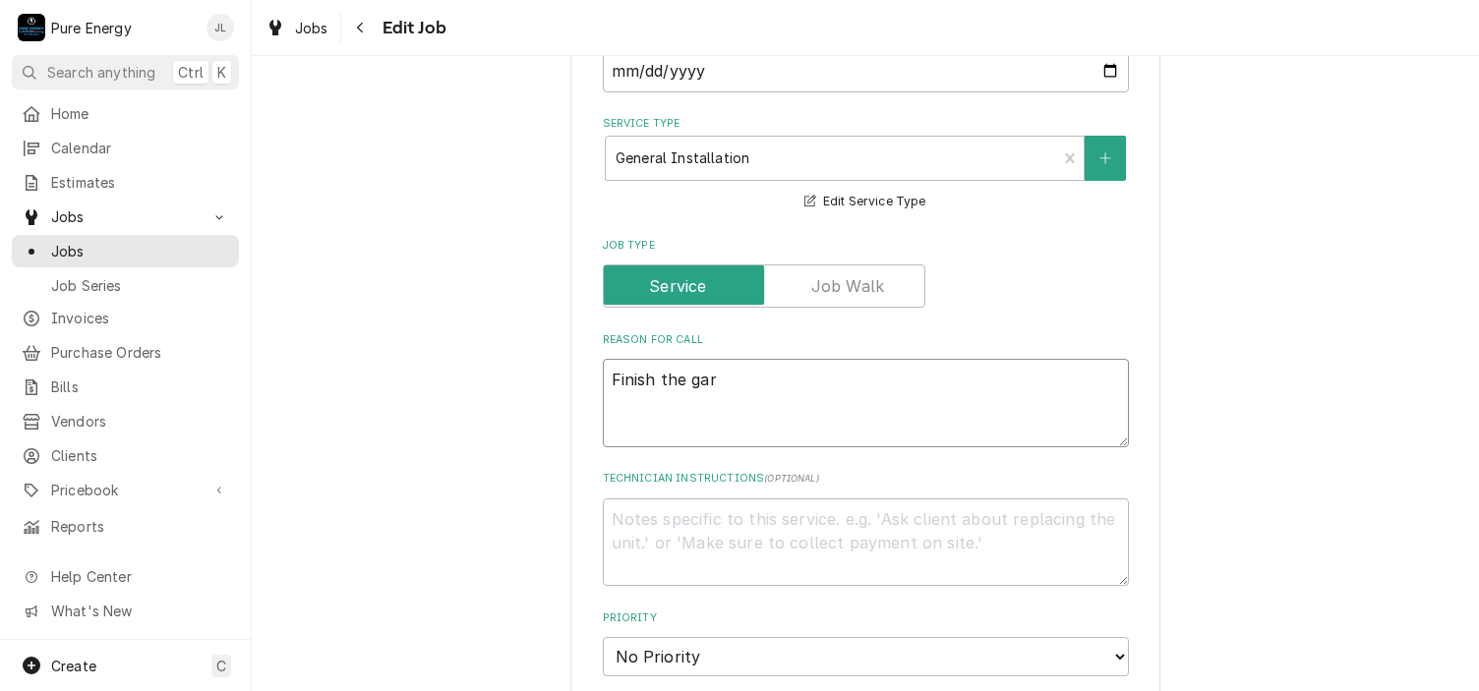
type textarea "Finish the gara"
type textarea "x"
type textarea "Finish the garag"
type textarea "x"
type textarea "Finish the garagg"
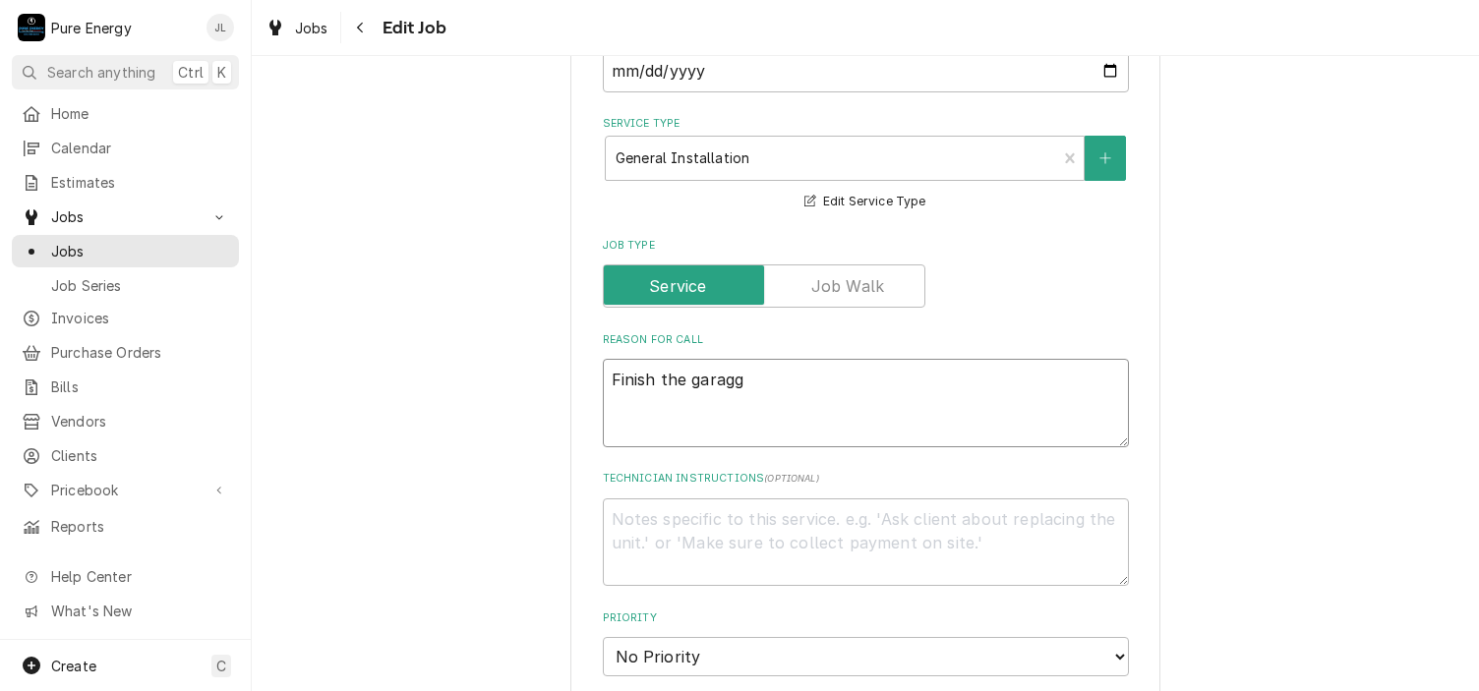
type textarea "x"
type textarea "Finish the garagge"
type textarea "x"
type textarea "Finish the garagge"
type textarea "x"
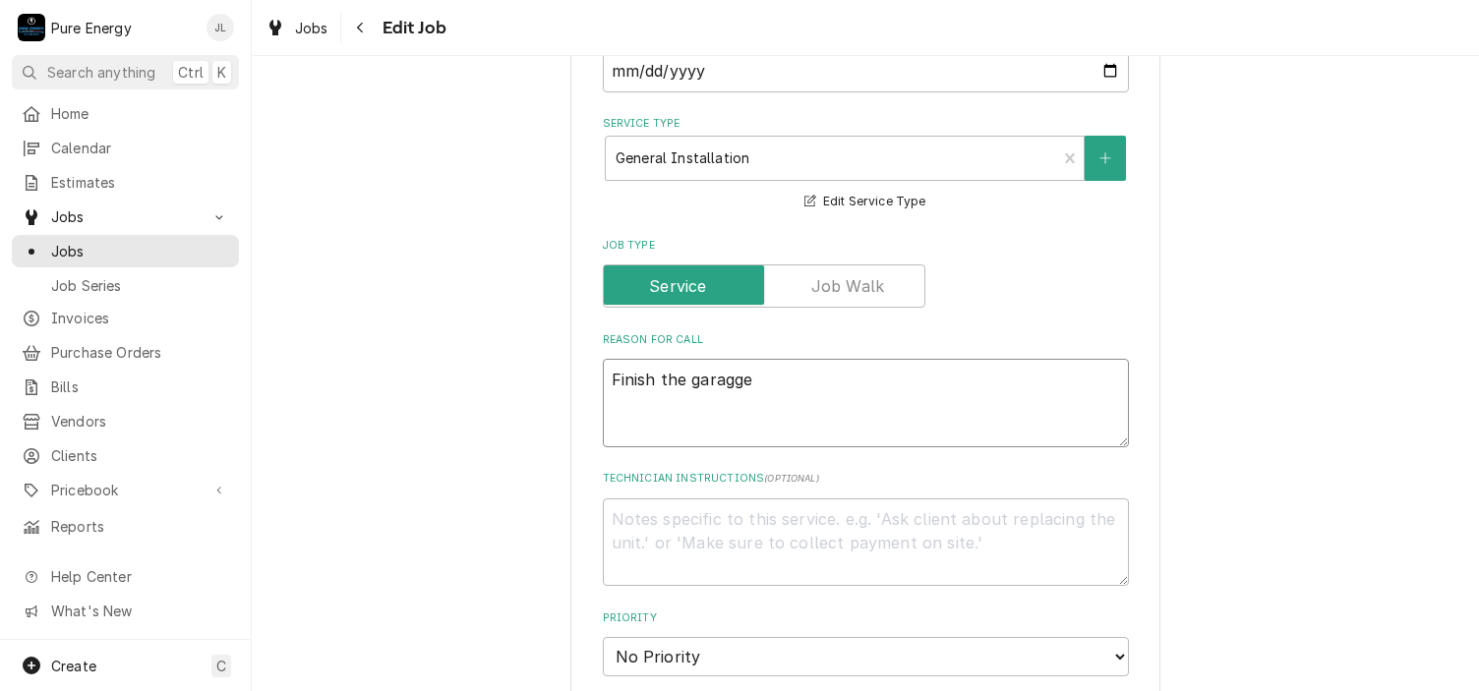
type textarea "Finish the garagge"
type textarea "x"
type textarea "Finish the garagg"
type textarea "x"
type textarea "Finish the garag"
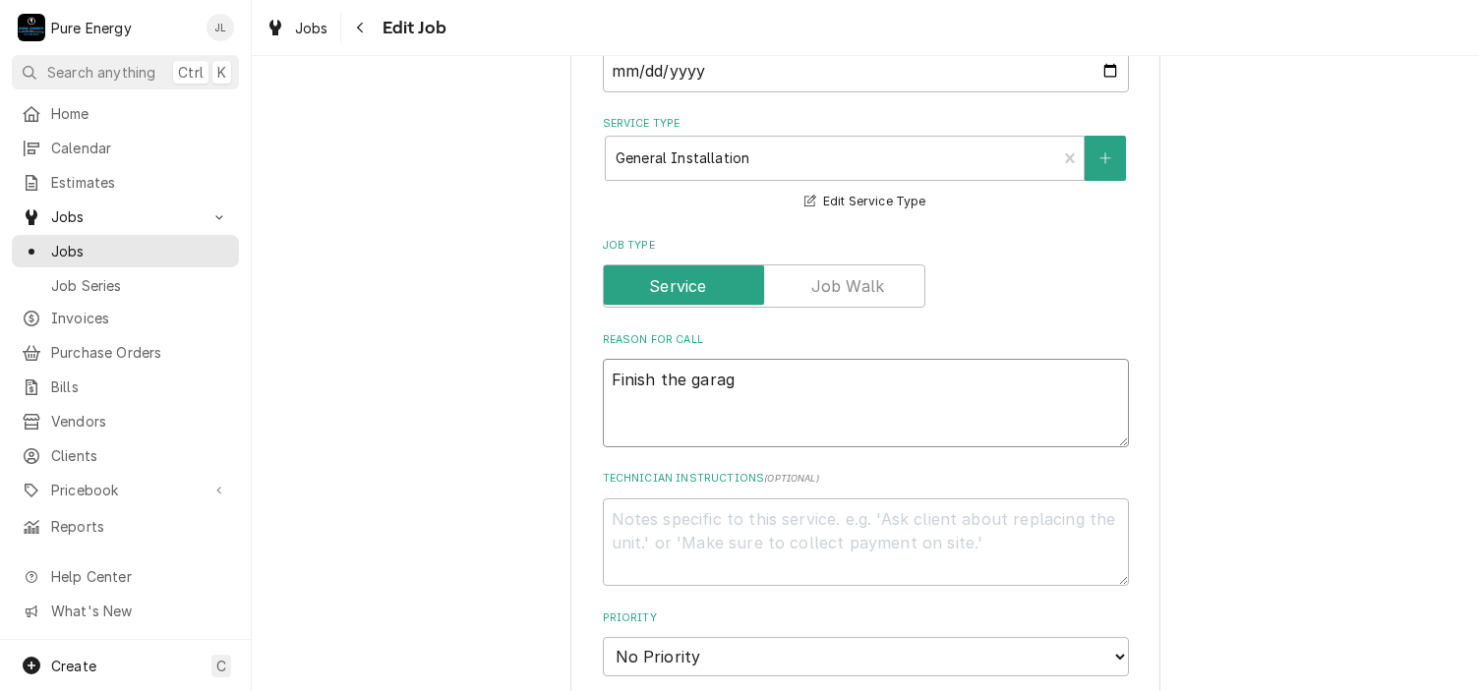
type textarea "x"
type textarea "Finish the gara"
type textarea "x"
type textarea "Finish the garae"
type textarea "x"
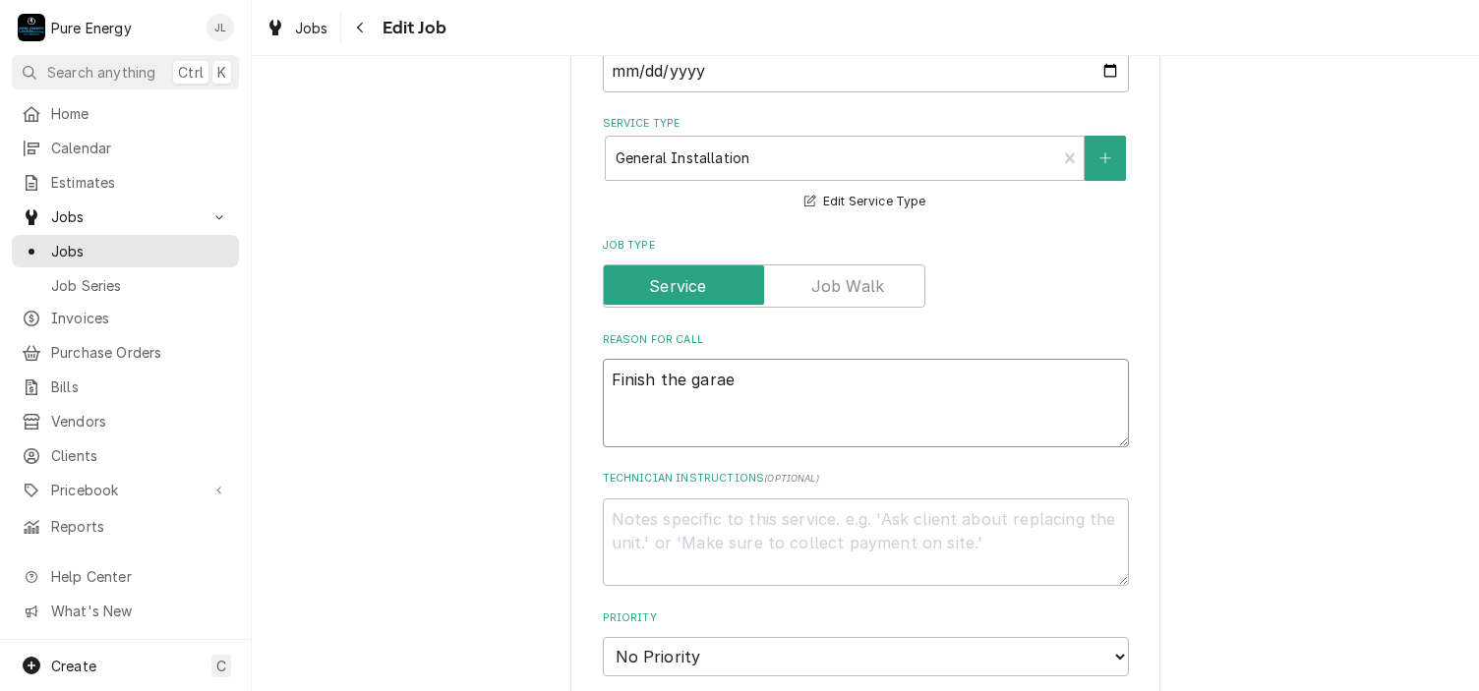
type textarea "Finish the gara"
type textarea "x"
type textarea "Finish the garag"
type textarea "x"
type textarea "Finish the garage"
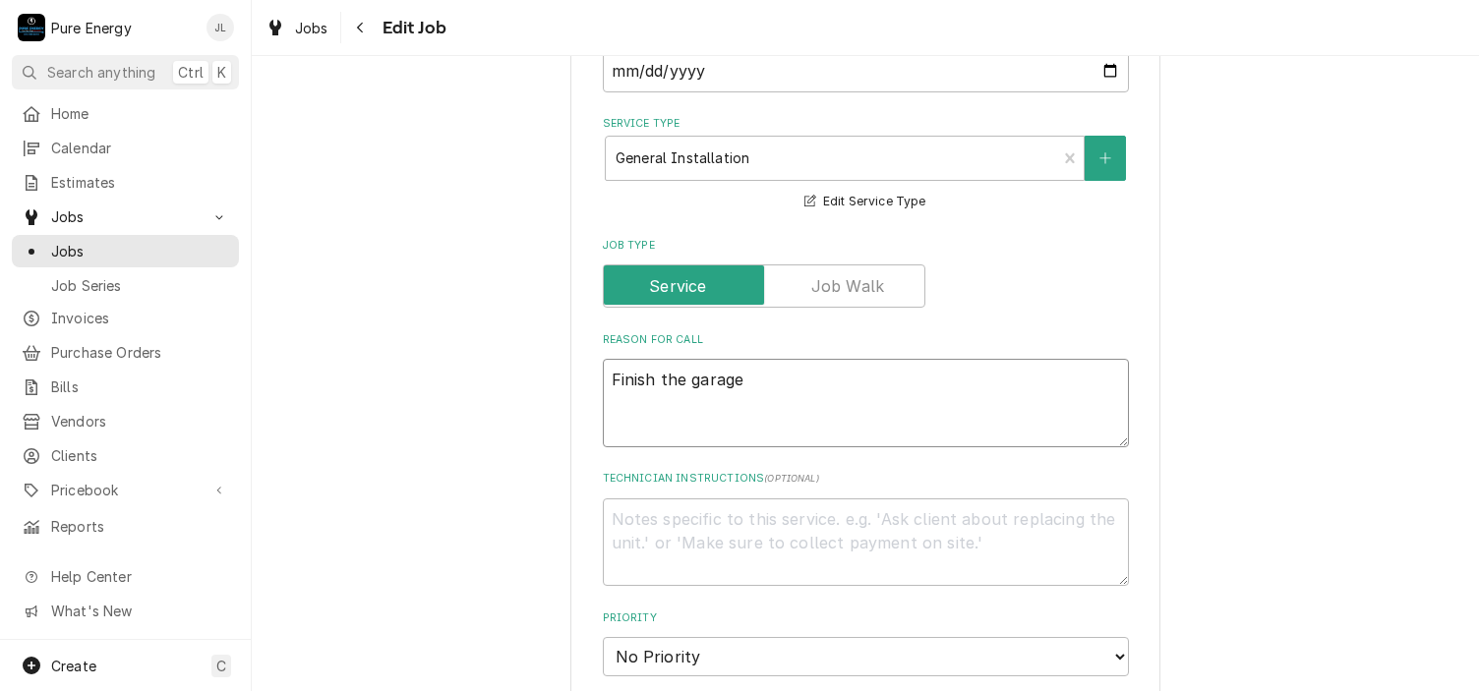
type textarea "x"
type textarea "Finish the garage"
type textarea "x"
type textarea "Finish the garage a"
type textarea "x"
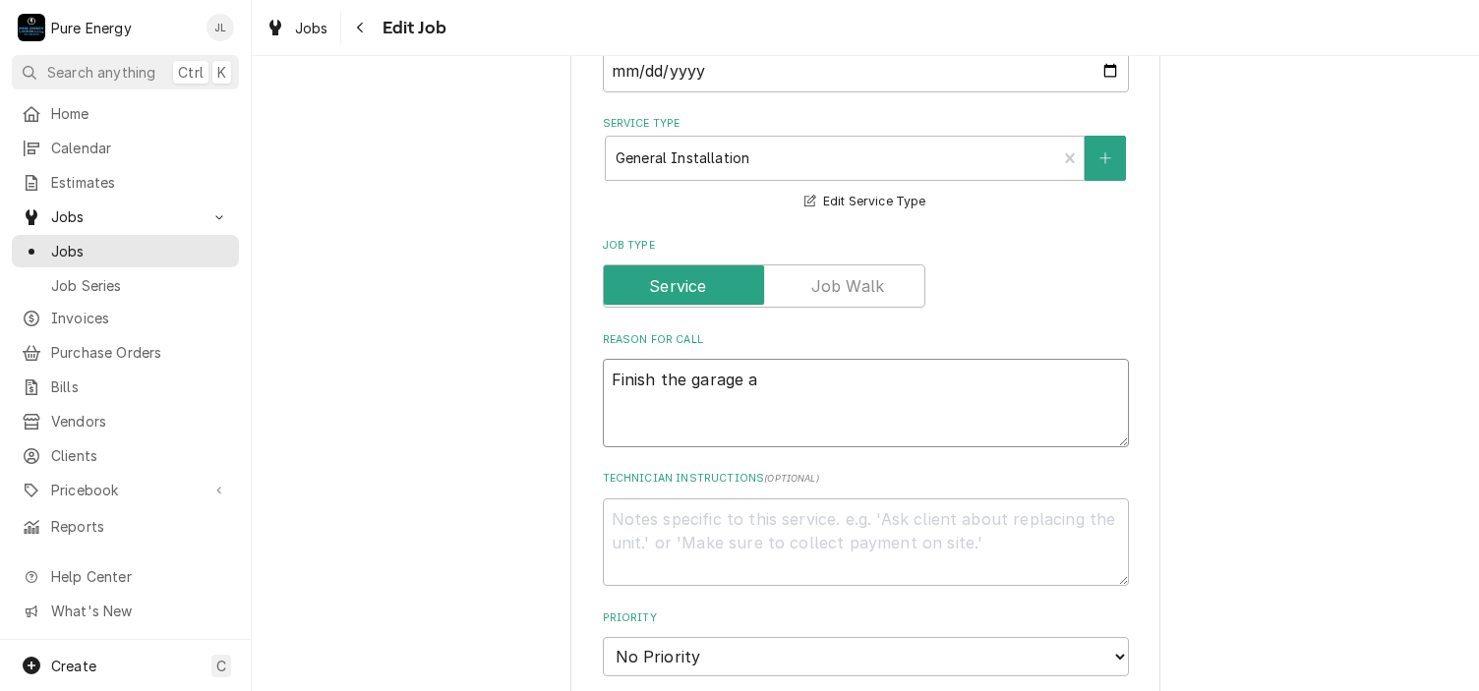
type textarea "Finish the garage an"
type textarea "x"
type textarea "Finish the garage and"
type textarea "x"
type textarea "Finish the garage and"
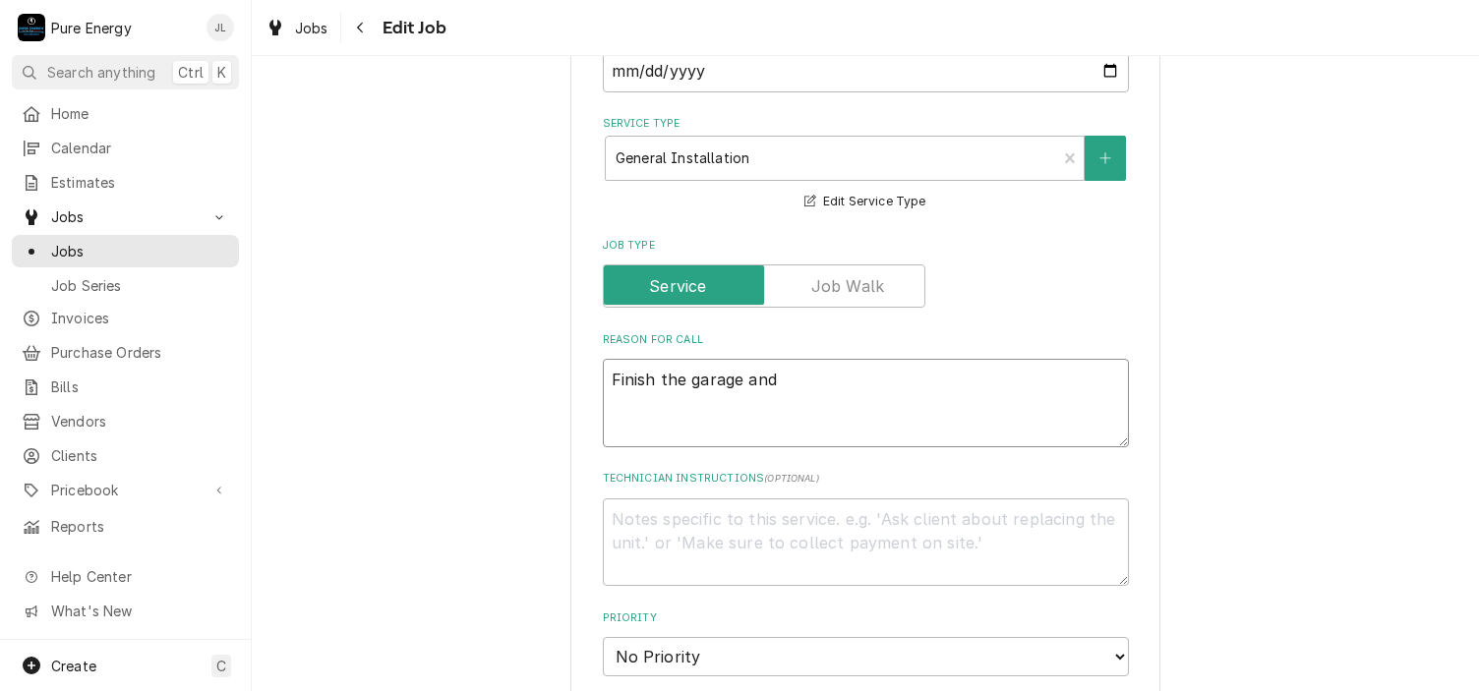
type textarea "x"
type textarea "Finish the garage and l"
type textarea "x"
type textarea "Finish the garage and lau"
type textarea "x"
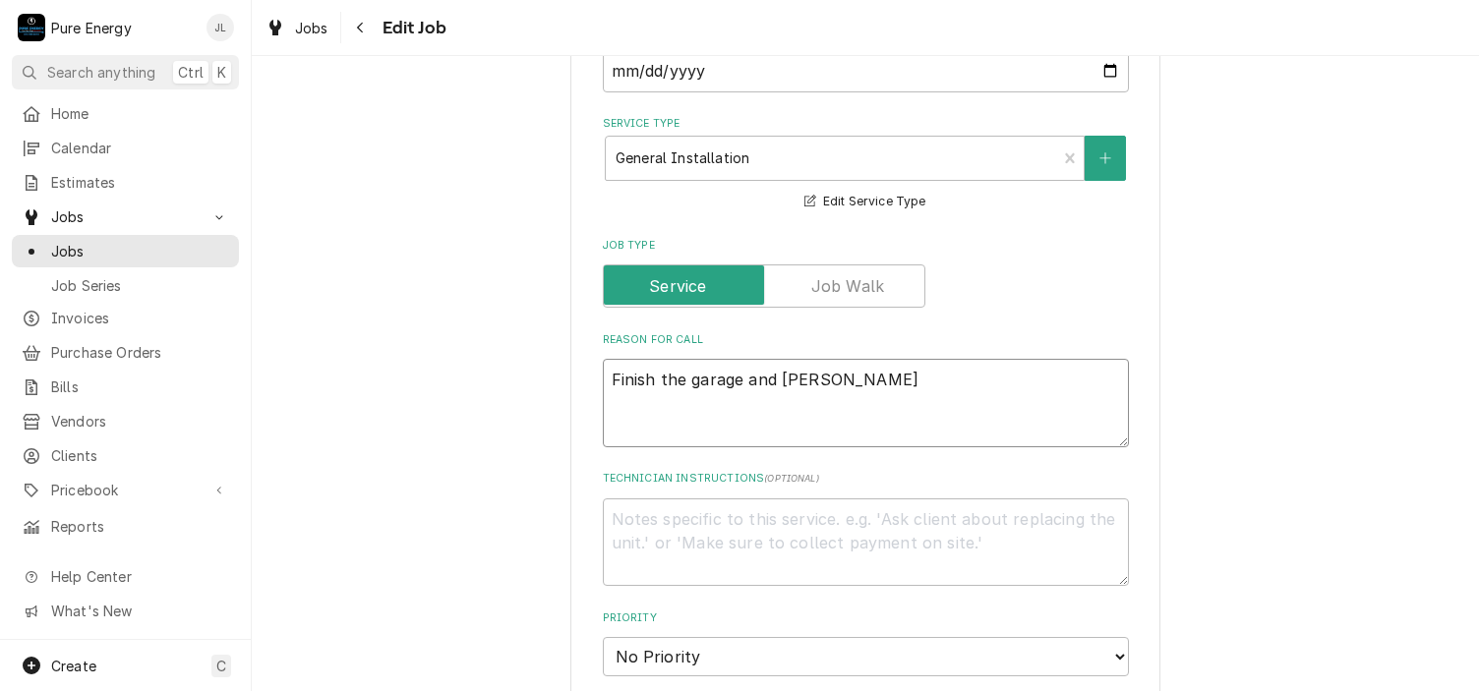
type textarea "Finish the garage and laun"
type textarea "x"
type textarea "Finish the garage and laund"
type textarea "x"
type textarea "Finish the garage and laundr"
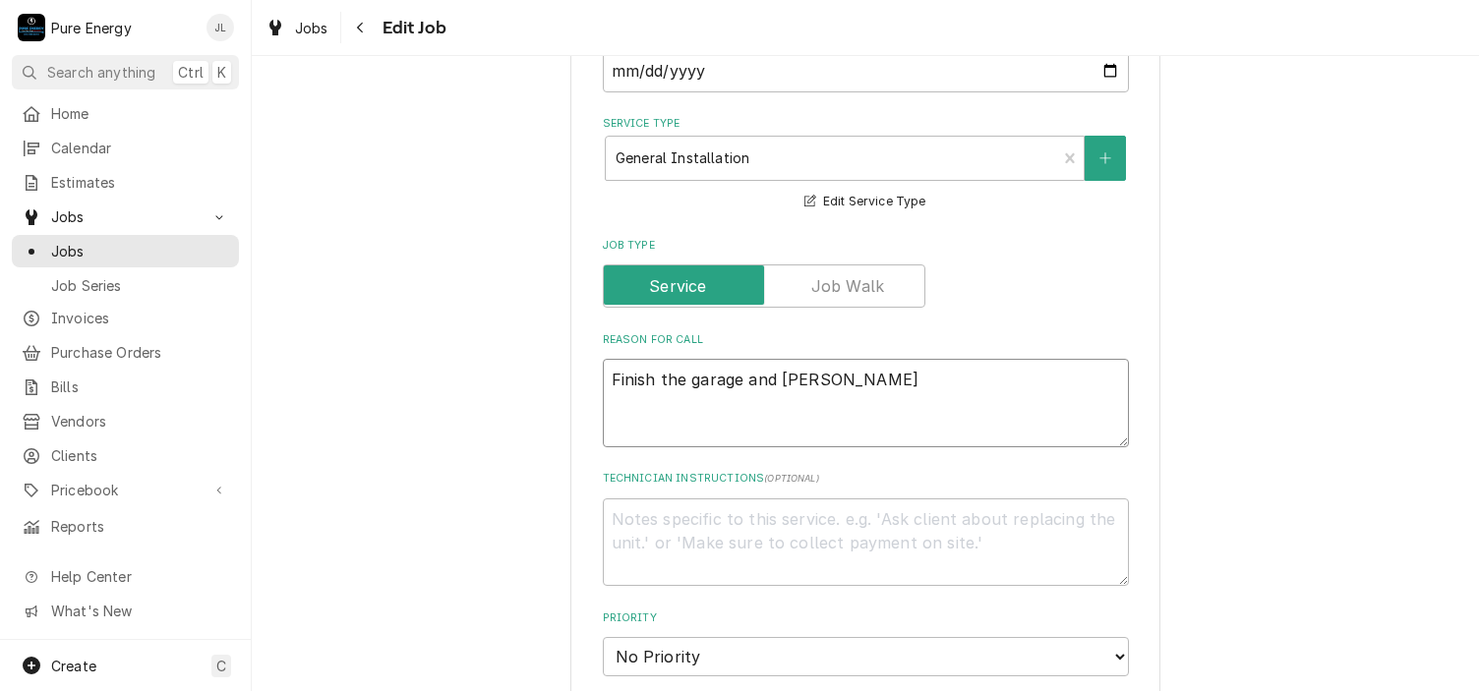
type textarea "x"
type textarea "Finish the garage and laundry"
type textarea "x"
type textarea "Finish the garage and laundry ."
type textarea "x"
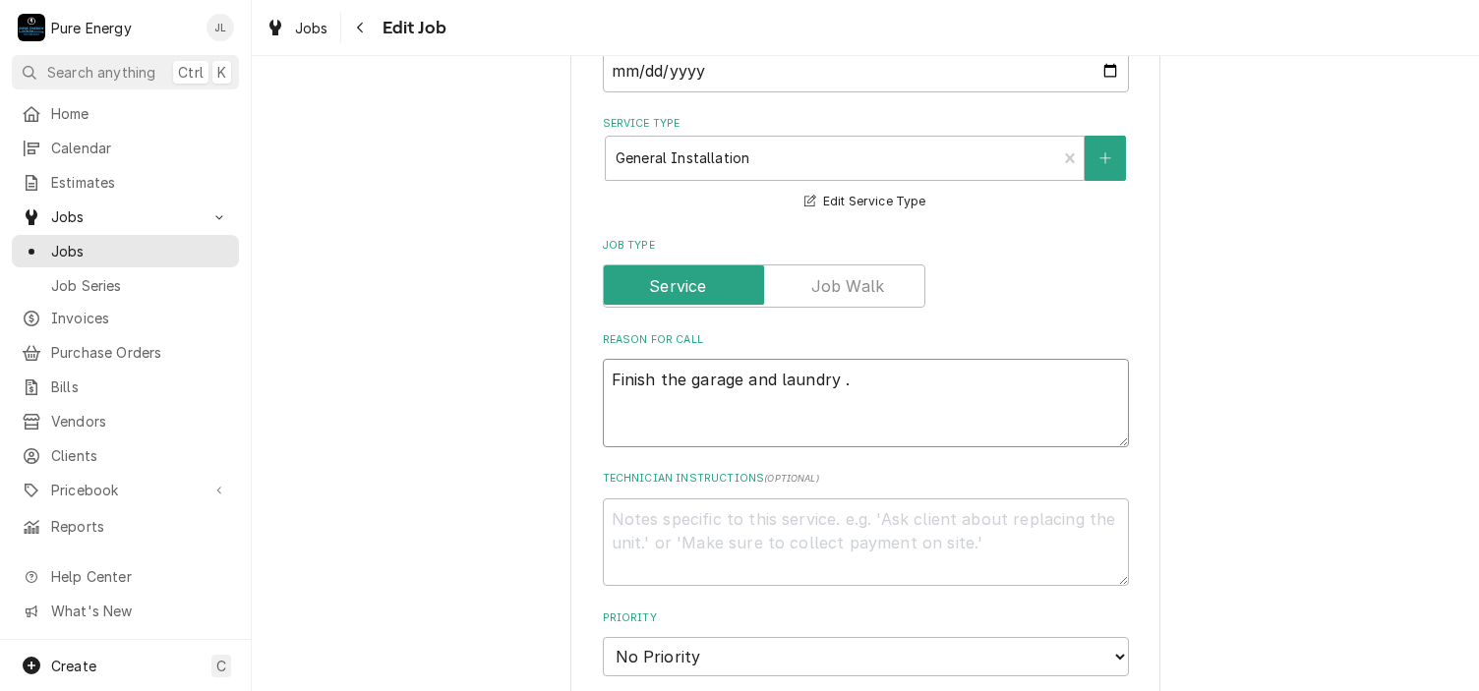
type textarea "Finish the garage and laundry ."
type textarea "x"
type textarea "Finish the garage and laundry ."
type textarea "x"
type textarea "Finish the garage and laundry ."
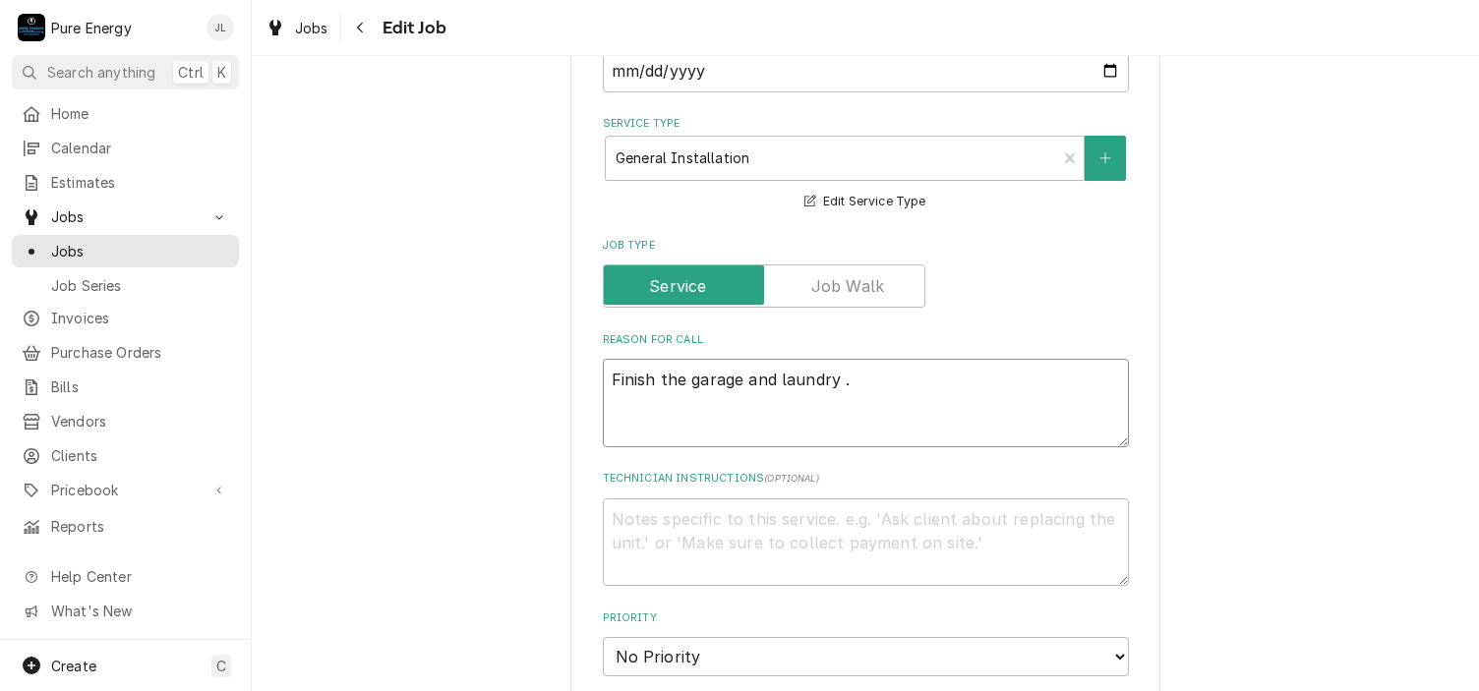
type textarea "x"
type textarea "Finish the garage and laundry ."
type textarea "x"
type textarea "Finish the garage and laundry"
type textarea "x"
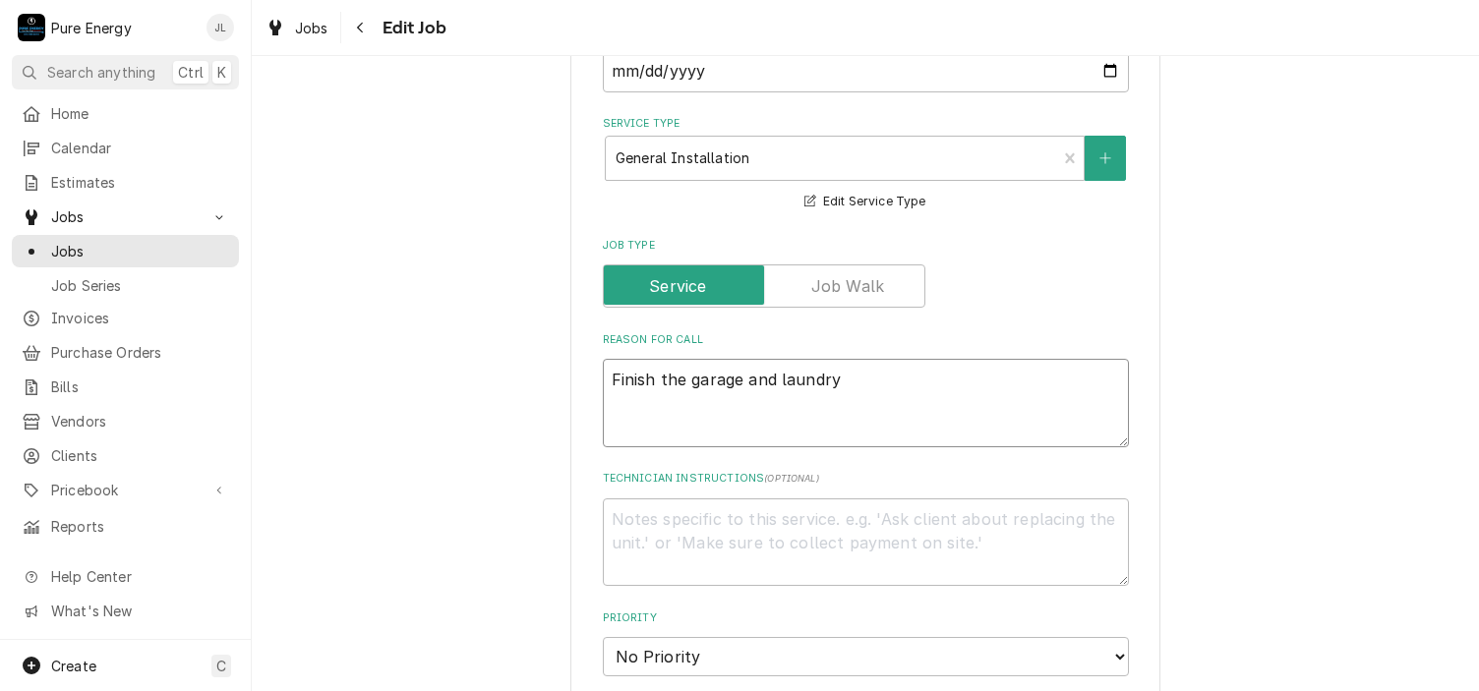
type textarea "Finish the garage and laundry"
type textarea "x"
type textarea "Finish the garage and laundry."
type textarea "x"
type textarea "Finish the garage and laundry."
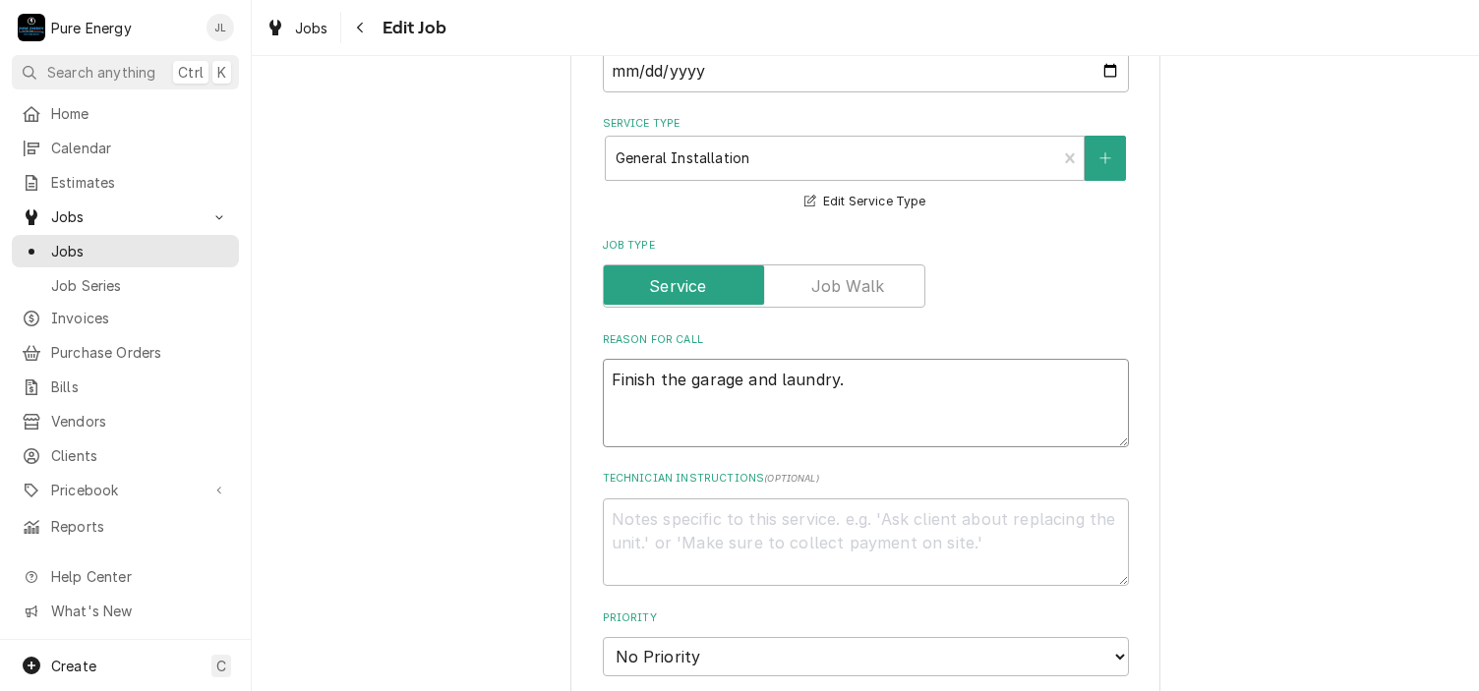
type textarea "x"
type textarea "Finish the garage and laundry."
type textarea "x"
type textarea "Finish the garage and laundry."
type textarea "x"
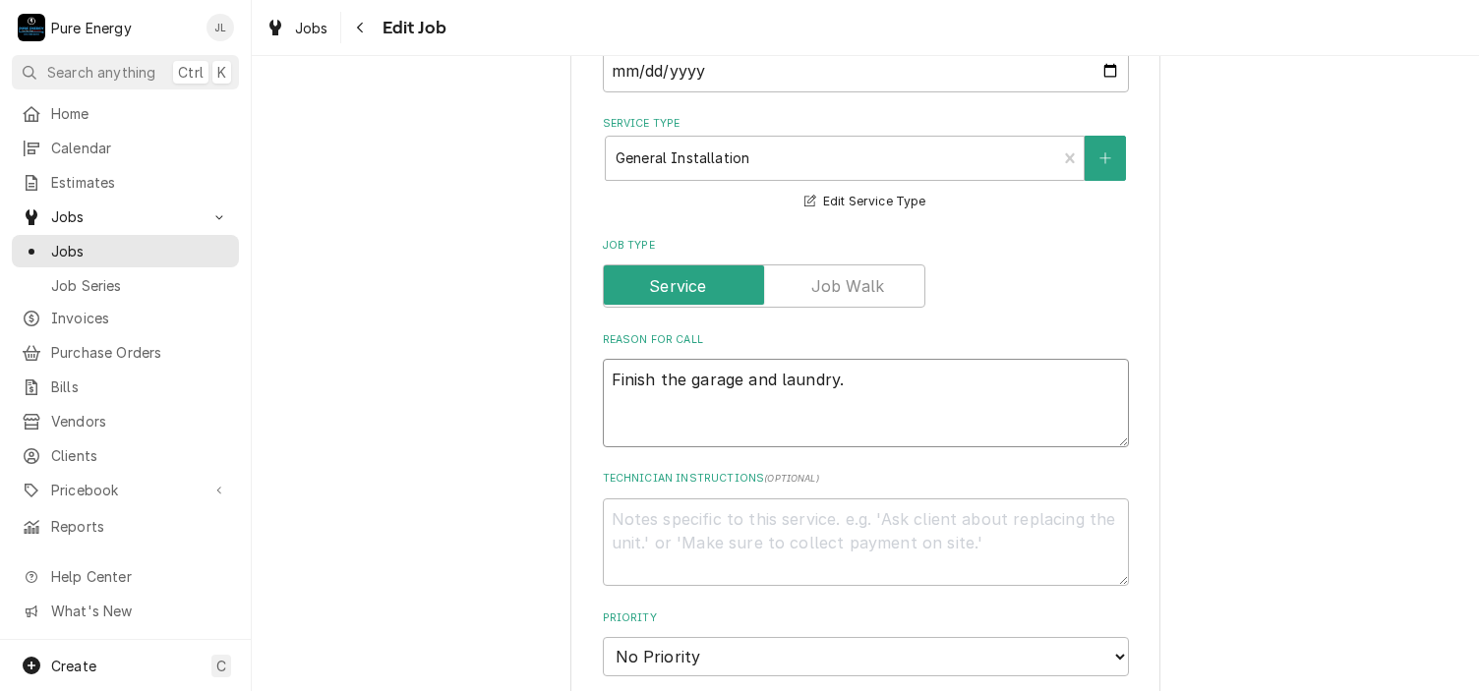
type textarea "Finish the garage and laundry. A"
type textarea "x"
type textarea "Finish the garage and laundry. Af"
type textarea "x"
type textarea "Finish the garage and laundry. Aft"
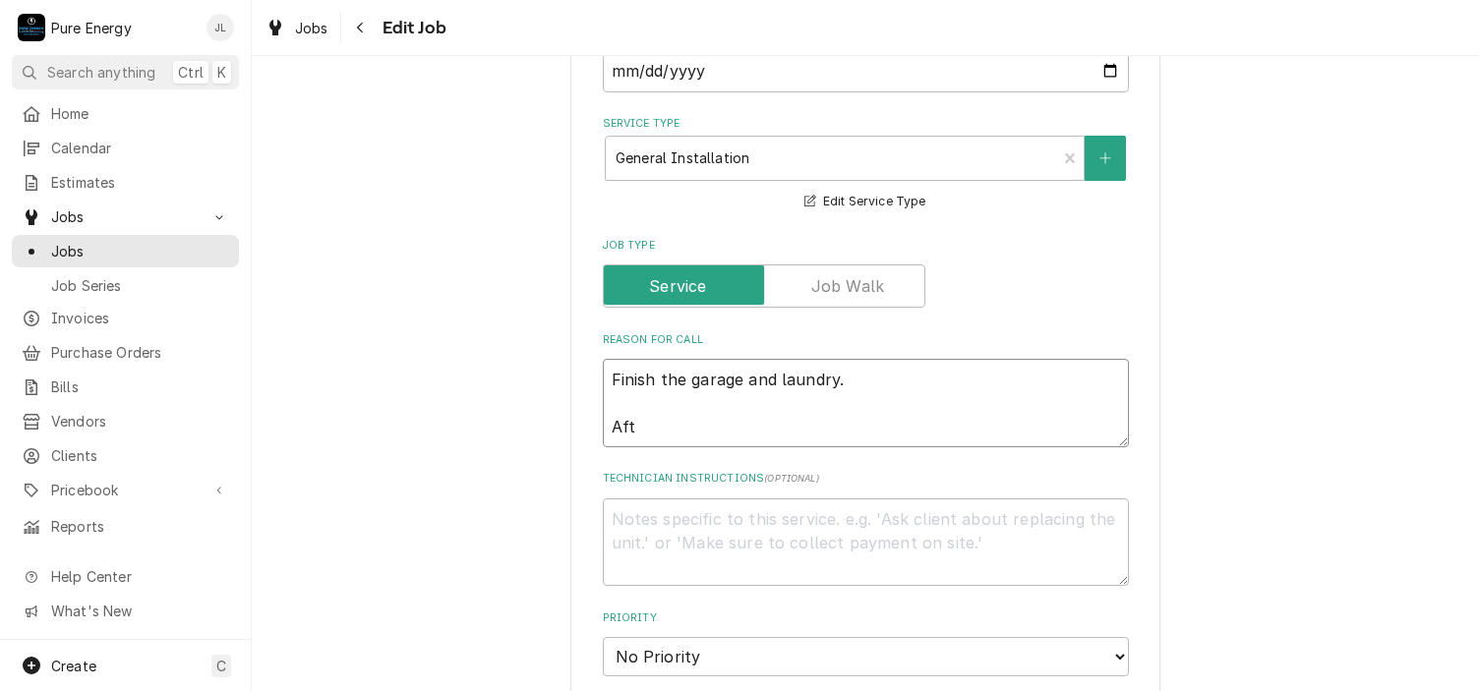
type textarea "x"
type textarea "Finish the garage and laundry. Afte"
type textarea "x"
type textarea "Finish the garage and laundry. After"
type textarea "x"
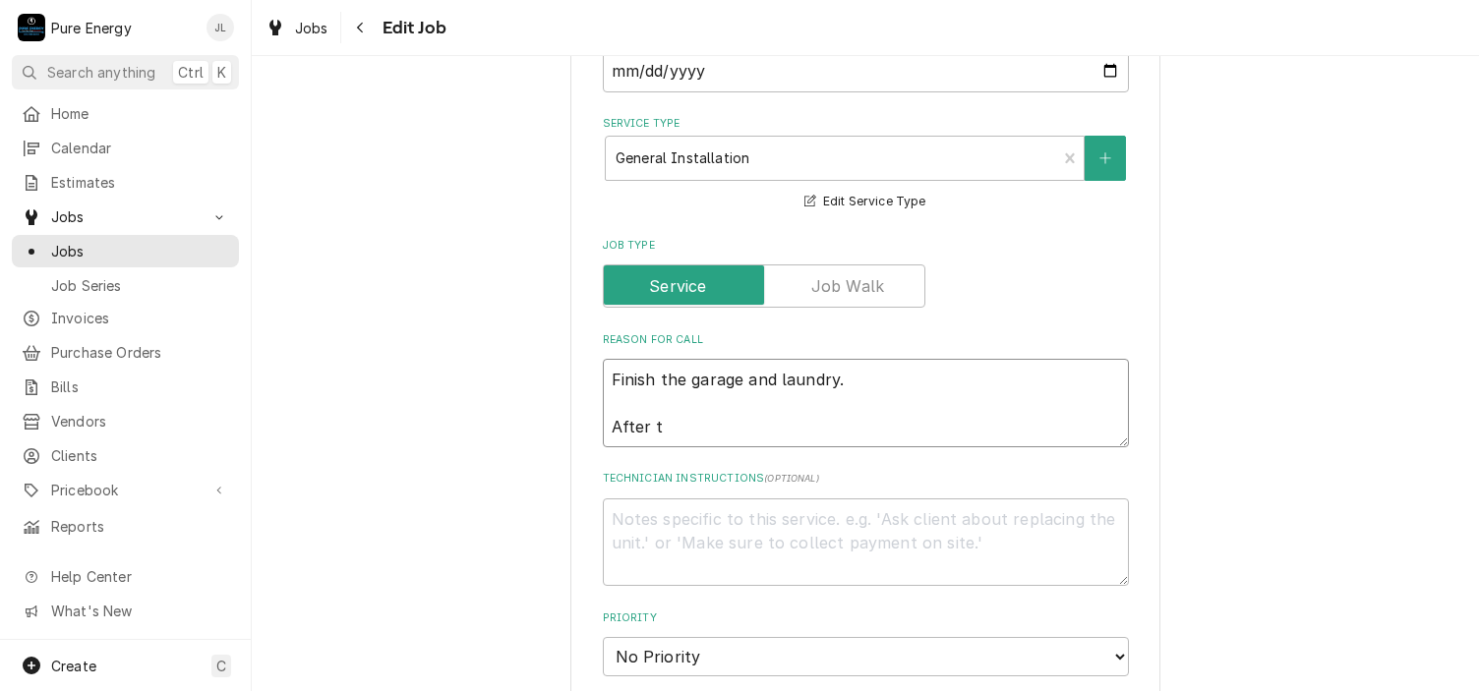
type textarea "Finish the garage and laundry. After th"
type textarea "x"
type textarea "Finish the garage and laundry. After tha"
type textarea "x"
type textarea "Finish the garage and laundry. After that"
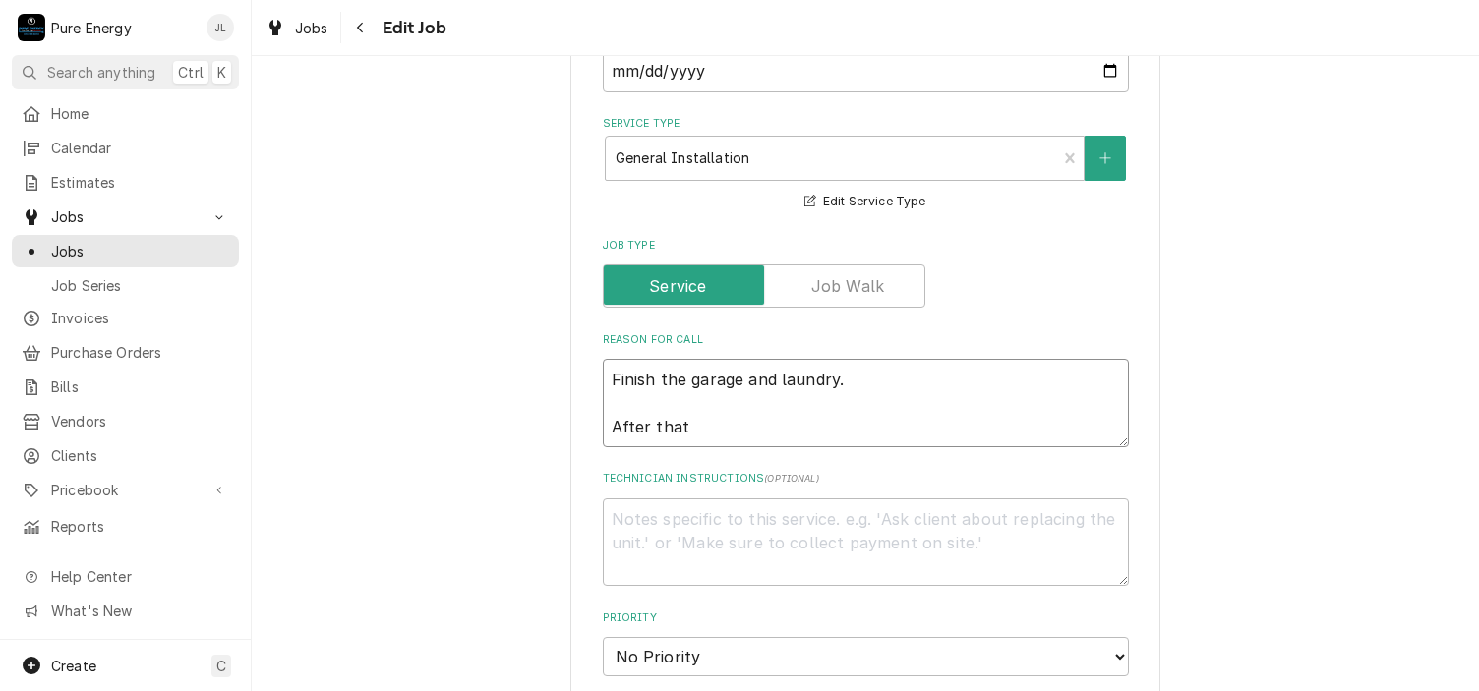
type textarea "x"
type textarea "Finish the garage and laundry. After that"
type textarea "x"
type textarea "Finish the garage and laundry. After that m"
type textarea "x"
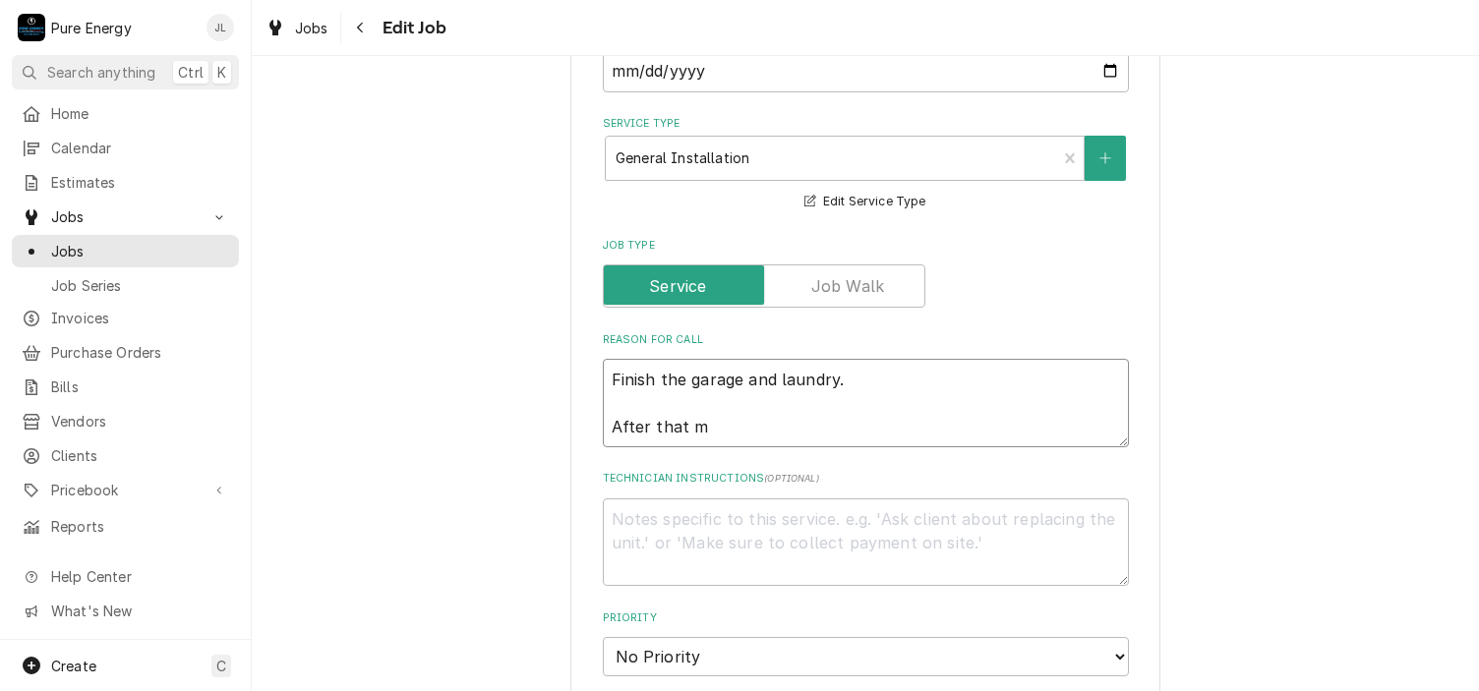
type textarea "Finish the garage and laundry. After that mo"
type textarea "x"
type textarea "Finish the garage and laundry. After that mov"
type textarea "x"
type textarea "Finish the garage and laundry. After that move"
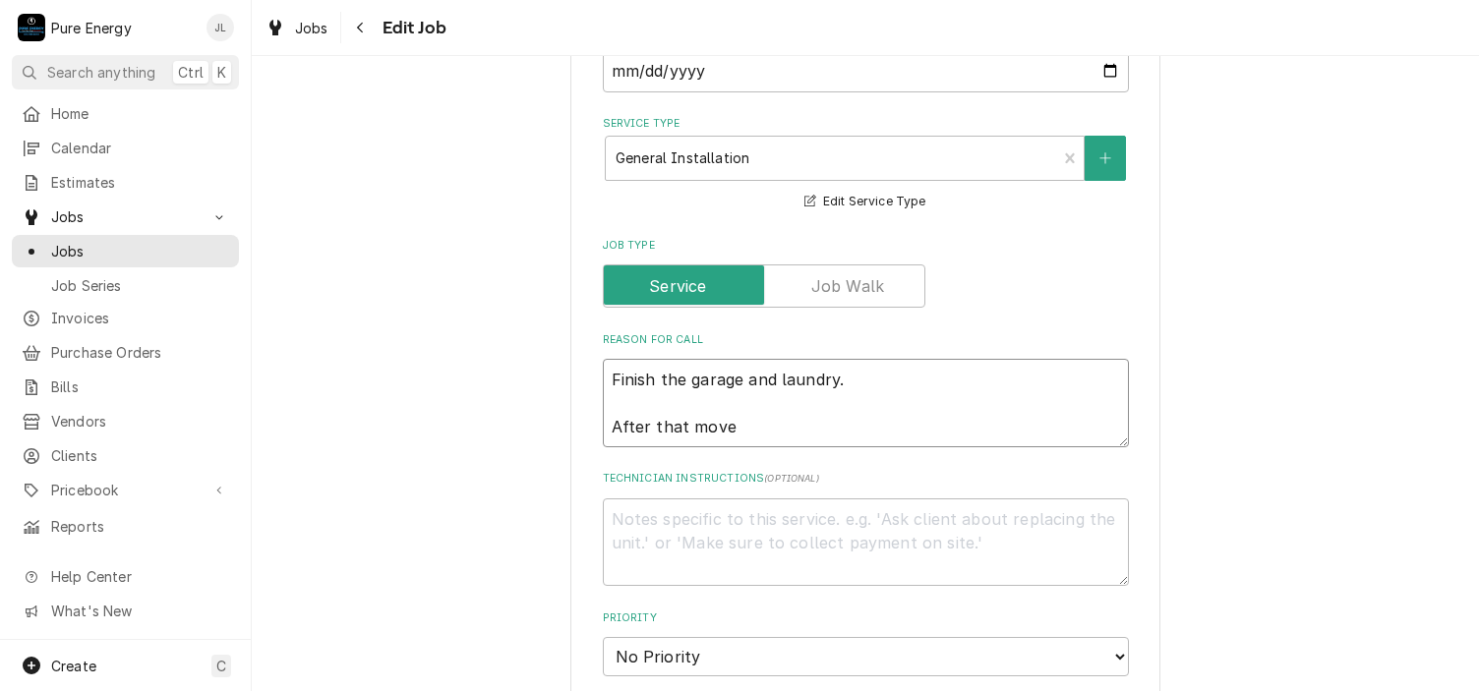
type textarea "x"
type textarea "Finish the garage and laundry. After that move"
type textarea "x"
type textarea "Finish the garage and laundry. After that move to"
type textarea "x"
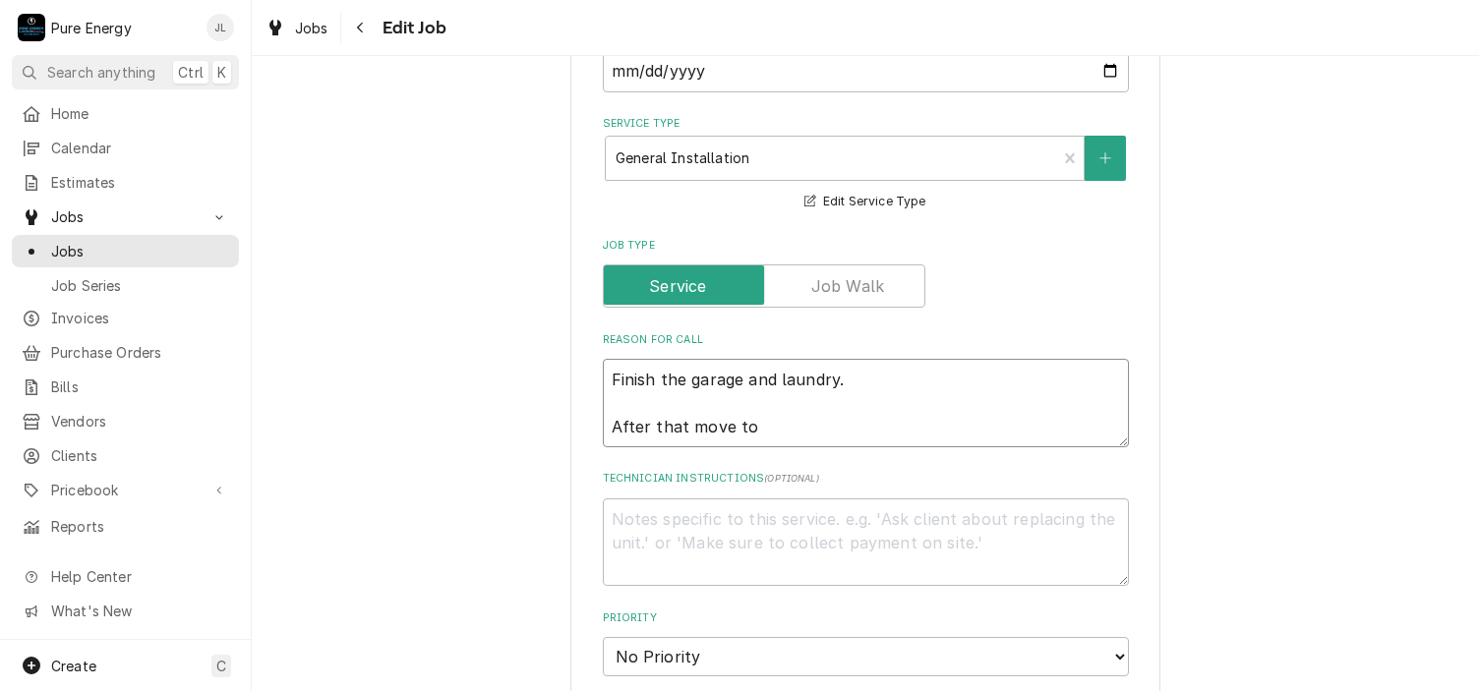
type textarea "Finish the garage and laundry. After that move to"
type textarea "x"
type textarea "Finish the garage and laundry. After that move to th"
type textarea "x"
type textarea "Finish the garage and laundry. After that move to the"
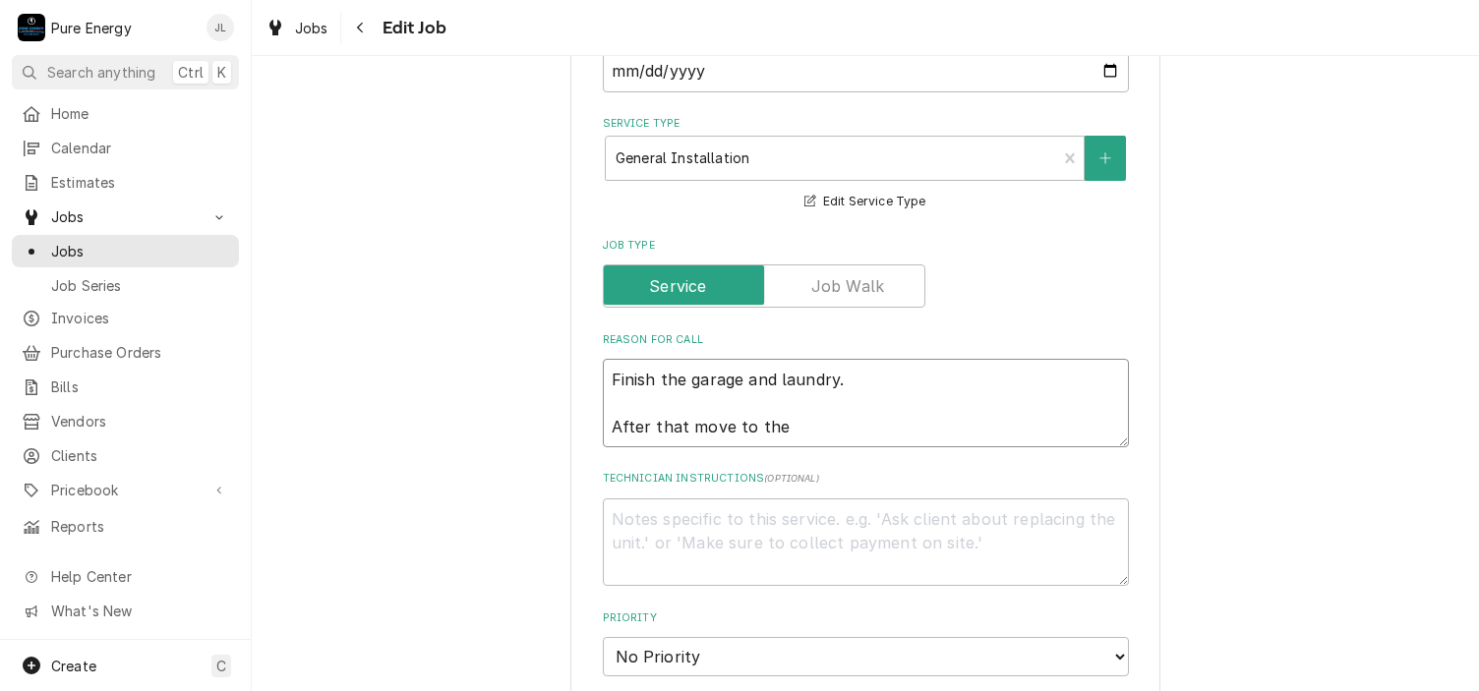
type textarea "x"
type textarea "Finish the garage and laundry. After that move to the b"
type textarea "x"
type textarea "Finish the garage and laundry. After that move to the ba"
type textarea "x"
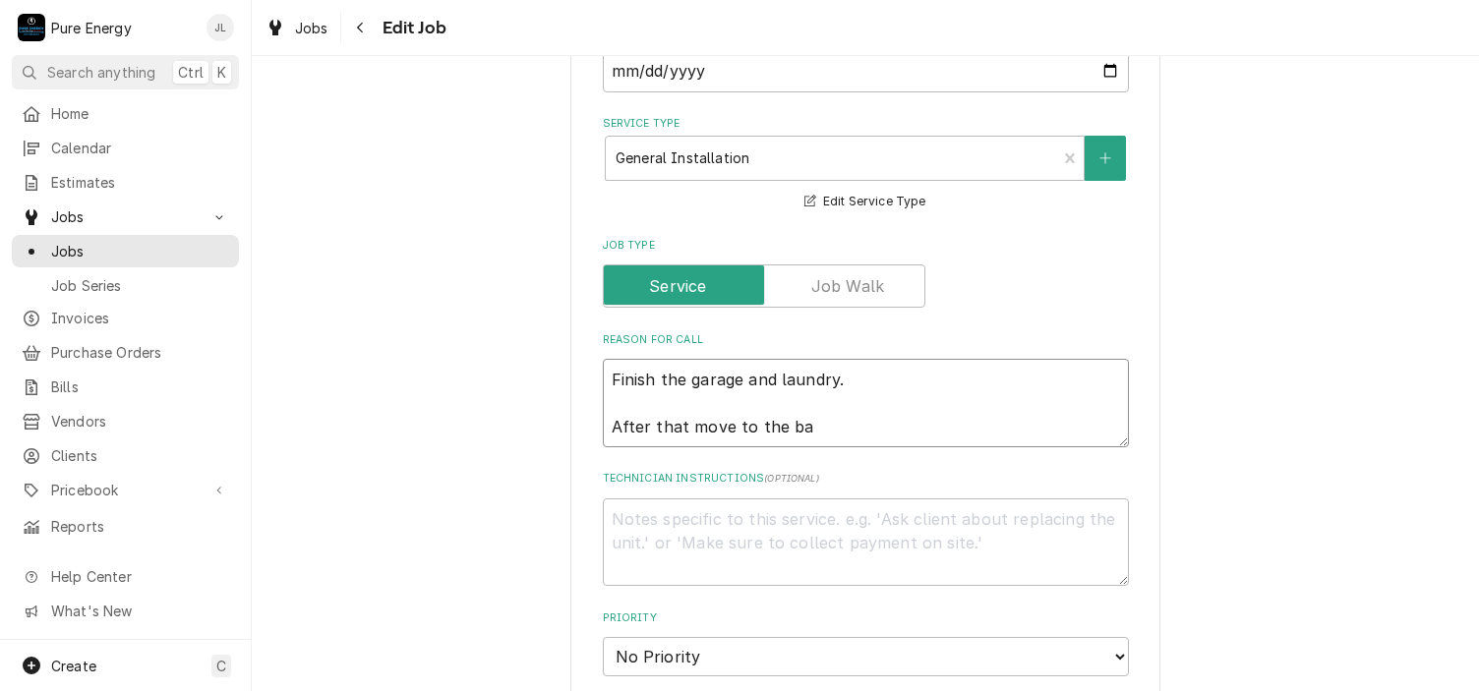
type textarea "Finish the garage and laundry. After that move to the bat"
type textarea "x"
type textarea "Finish the garage and laundry. After that move to the bath"
type textarea "x"
type textarea "Finish the garage and laundry. After that move to the bat"
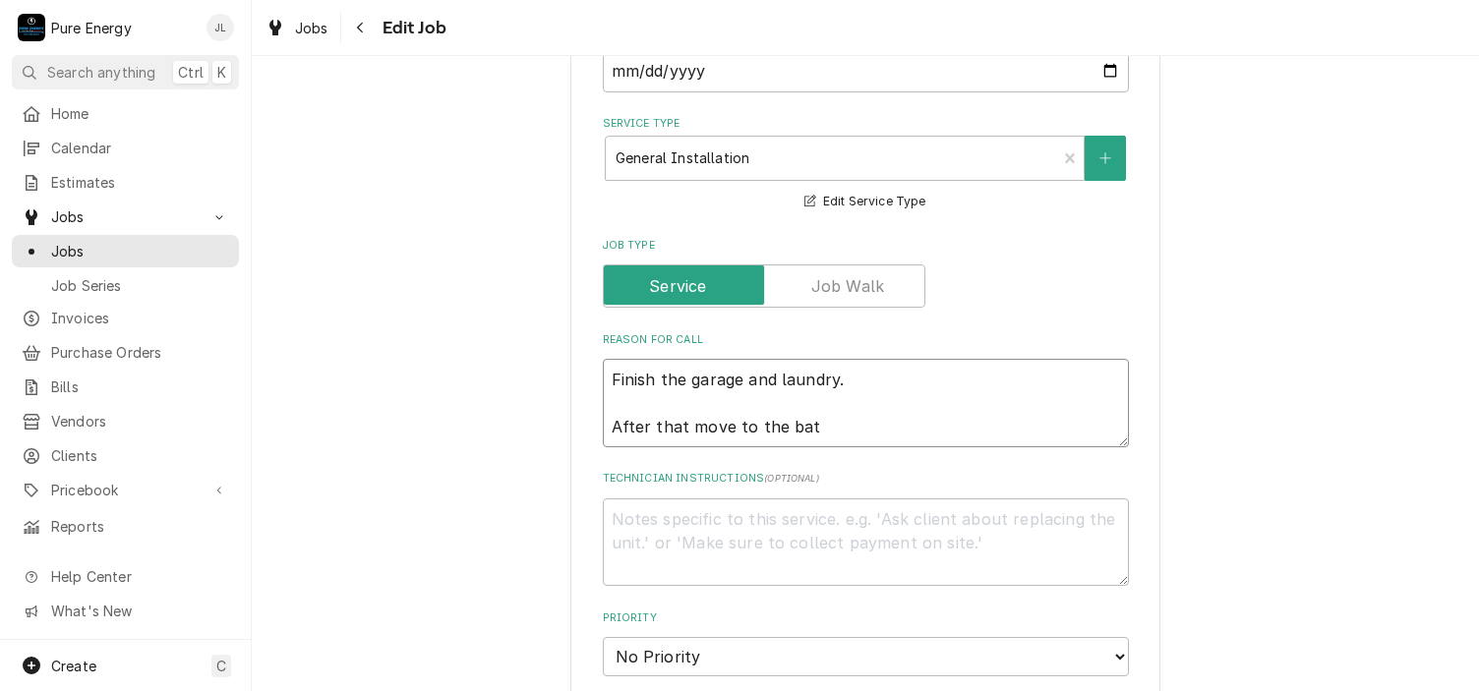
type textarea "x"
type textarea "Finish the garage and laundry. After that move to the ba"
type textarea "x"
type textarea "Finish the garage and laundry. After that move to the b"
type textarea "x"
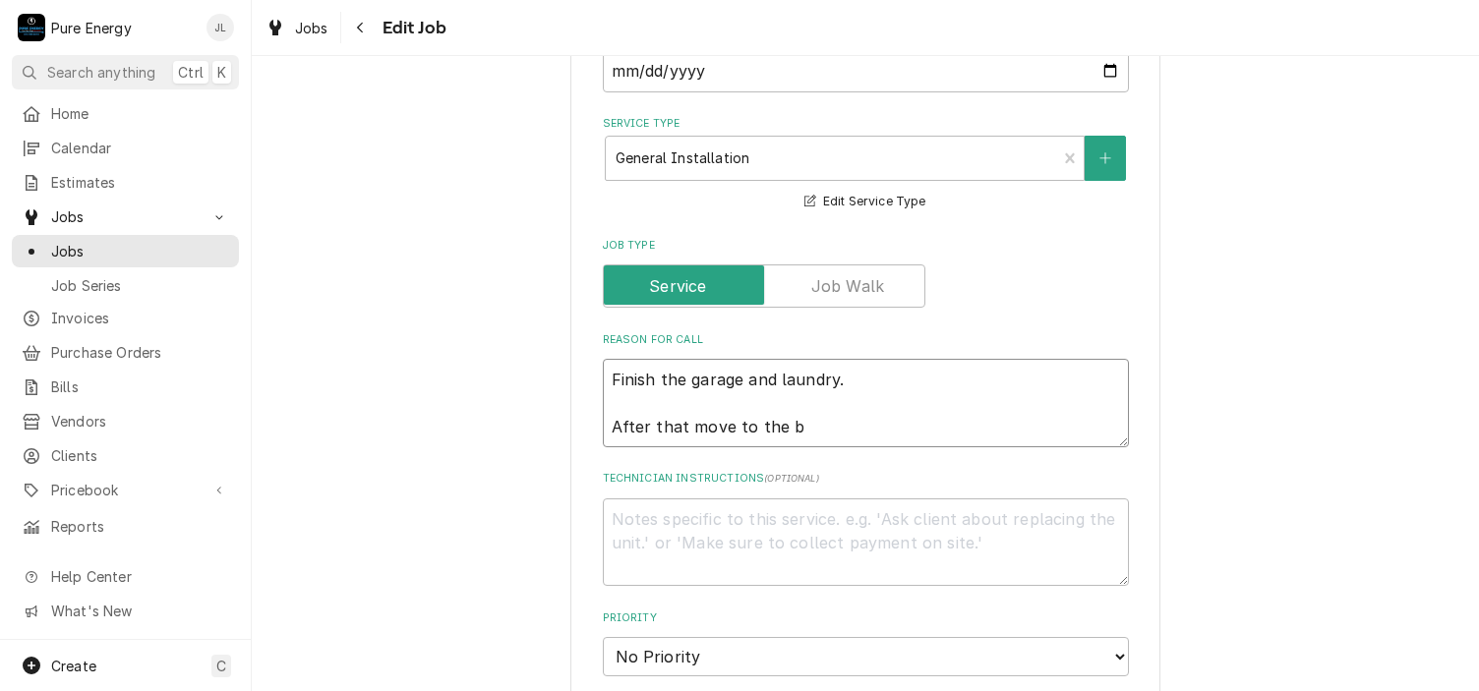
type textarea "Finish the garage and laundry. After that move to the"
type textarea "x"
type textarea "Finish the garage and laundry. After that move to the"
type textarea "x"
type textarea "Finish the garage and laundry. After that move to th"
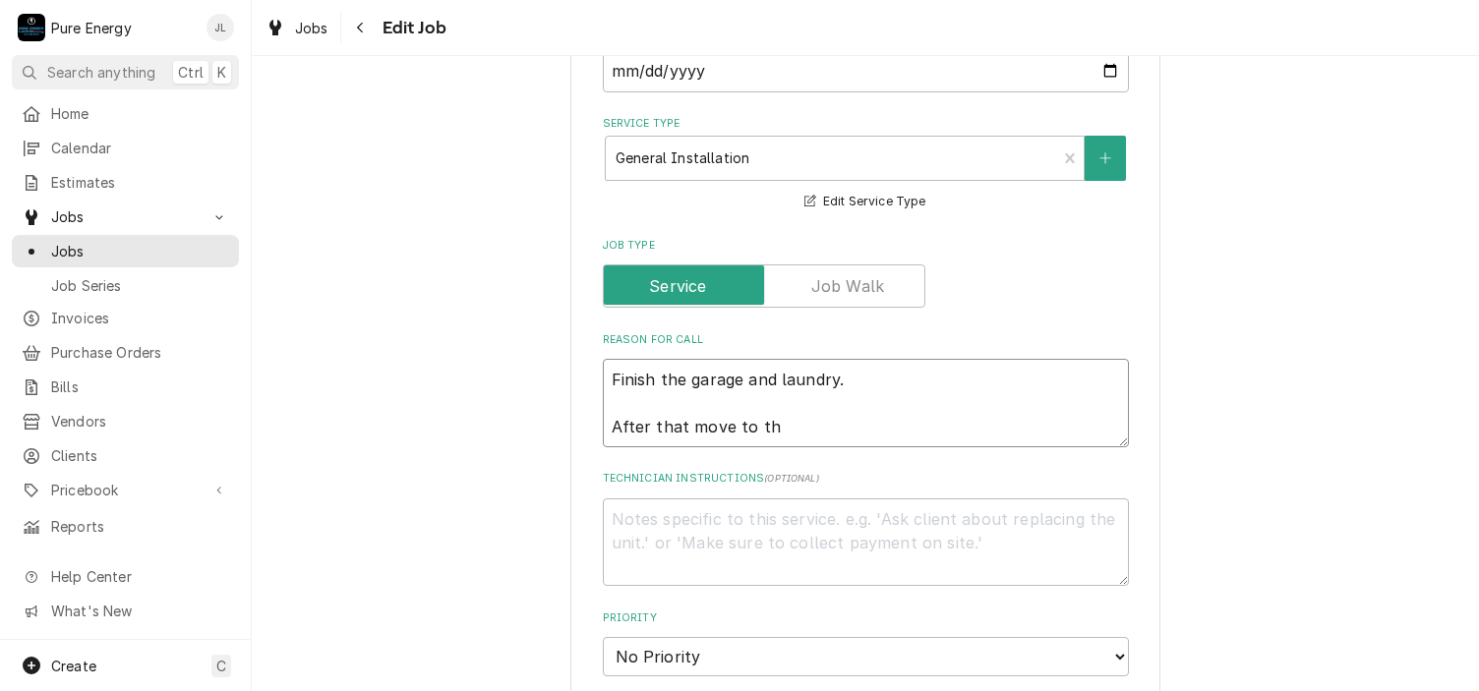
type textarea "x"
type textarea "Finish the garage and laundry. After that move to t"
type textarea "x"
type textarea "Finish the garage and laundry. After that move to"
type textarea "x"
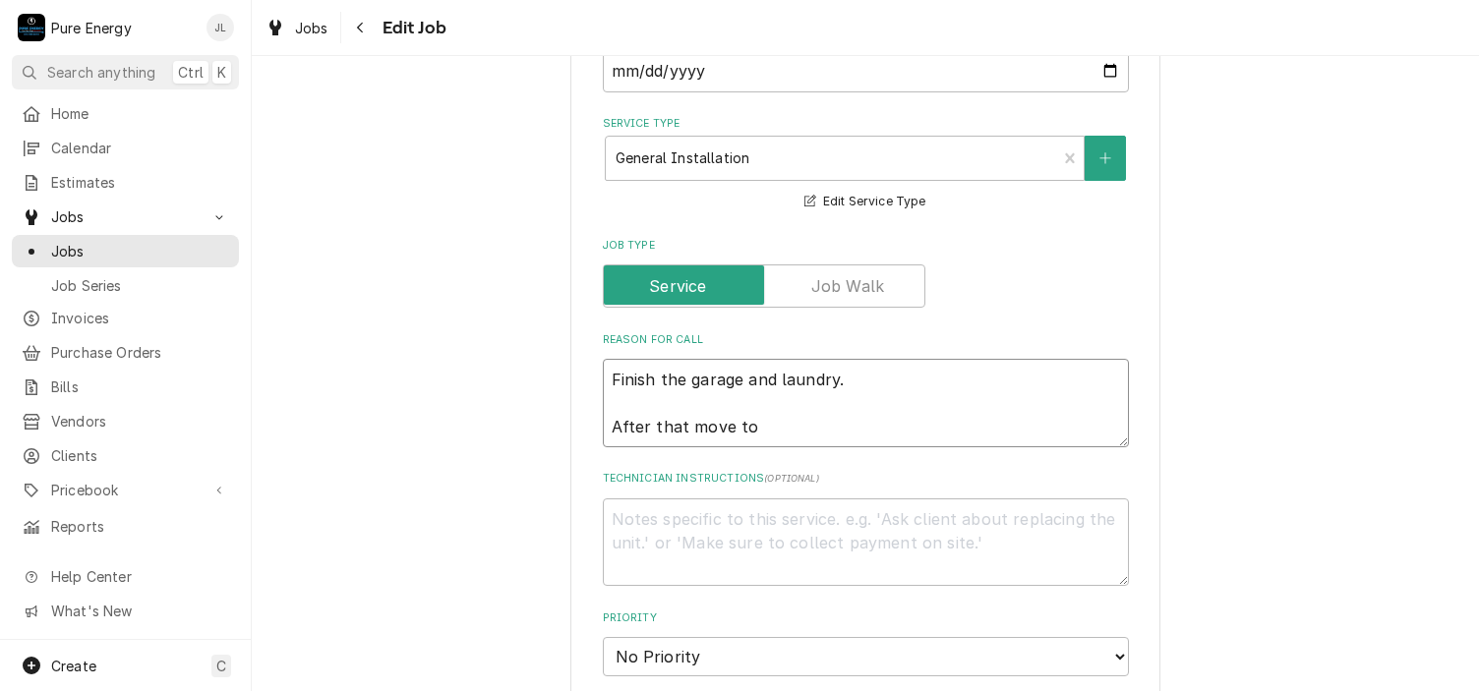
type textarea "Finish the garage and laundry. After that move to"
type textarea "x"
type textarea "Finish the garage and laundry. After that move t"
type textarea "x"
type textarea "Finish the garage and laundry. After that move"
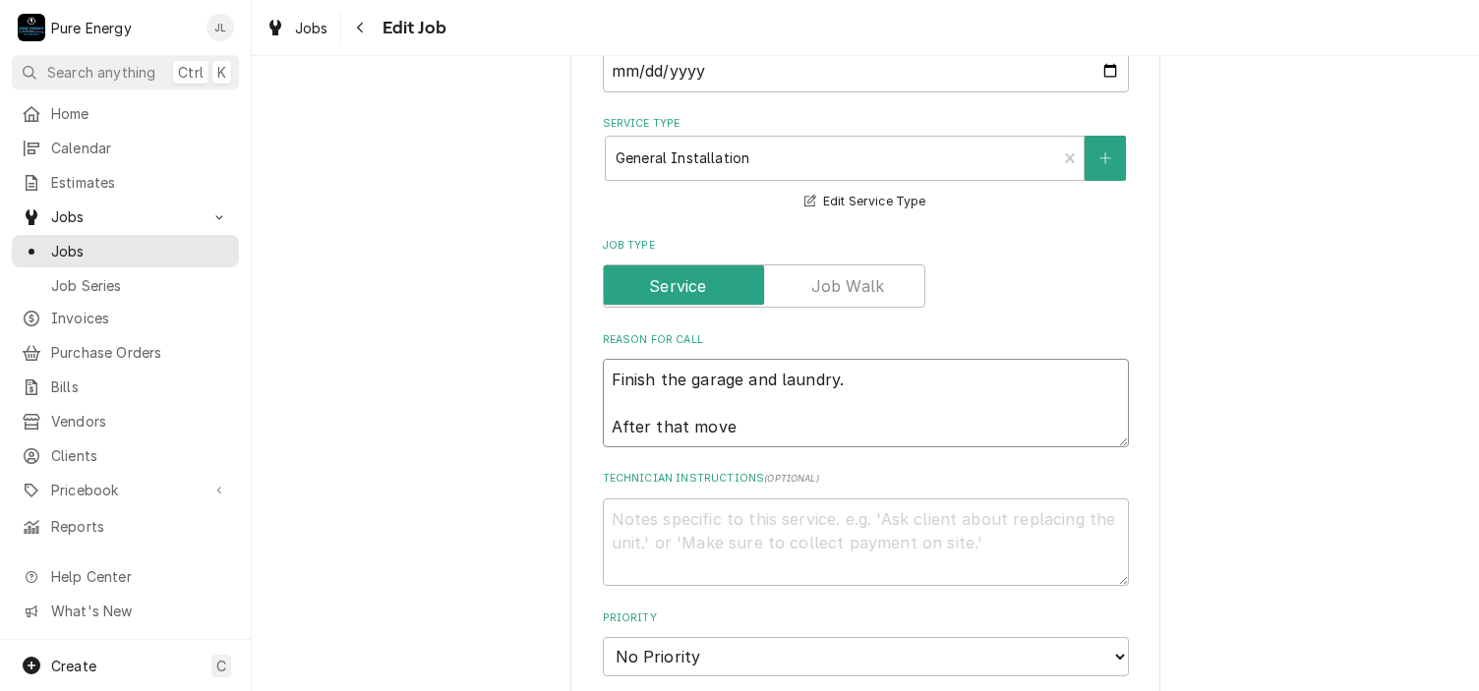
type textarea "x"
type textarea "Finish the garage and laundry. After that move"
type textarea "x"
type textarea "Finish the garage and laundry. After that mov"
type textarea "x"
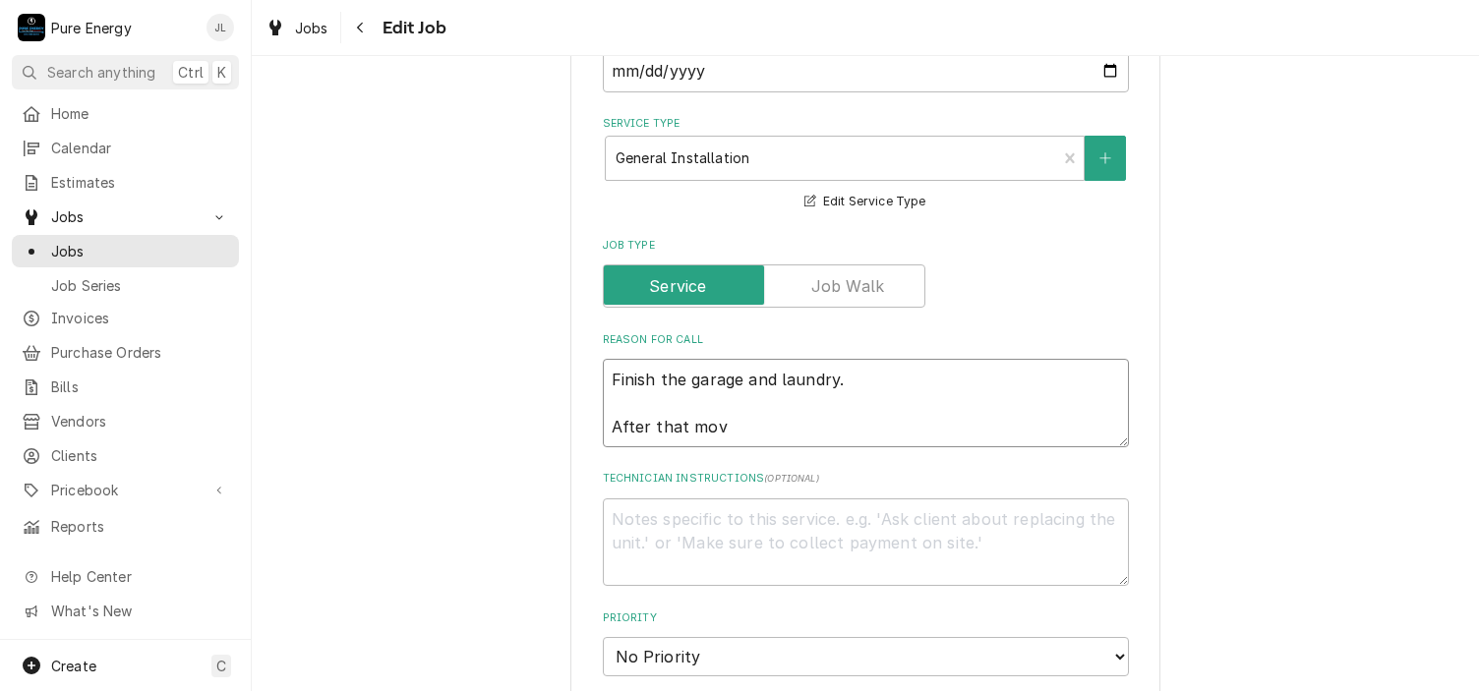
type textarea "Finish the garage and laundry. After that mo"
type textarea "x"
type textarea "Finish the garage and laundry. After that m"
type textarea "x"
type textarea "Finish the garage and laundry. After that"
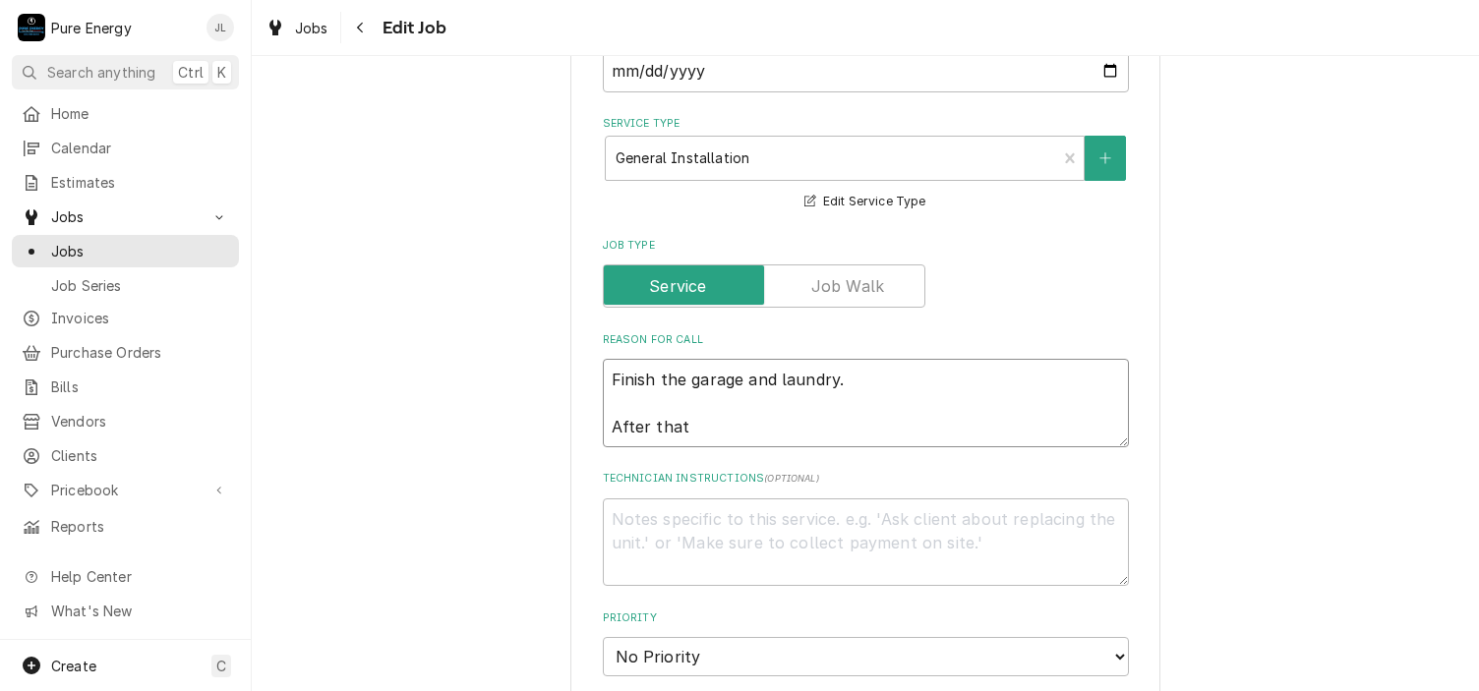
type textarea "x"
type textarea "Finish the garage and laundry. After that"
type textarea "x"
type textarea "Finish the garage and laundry. After tha"
type textarea "x"
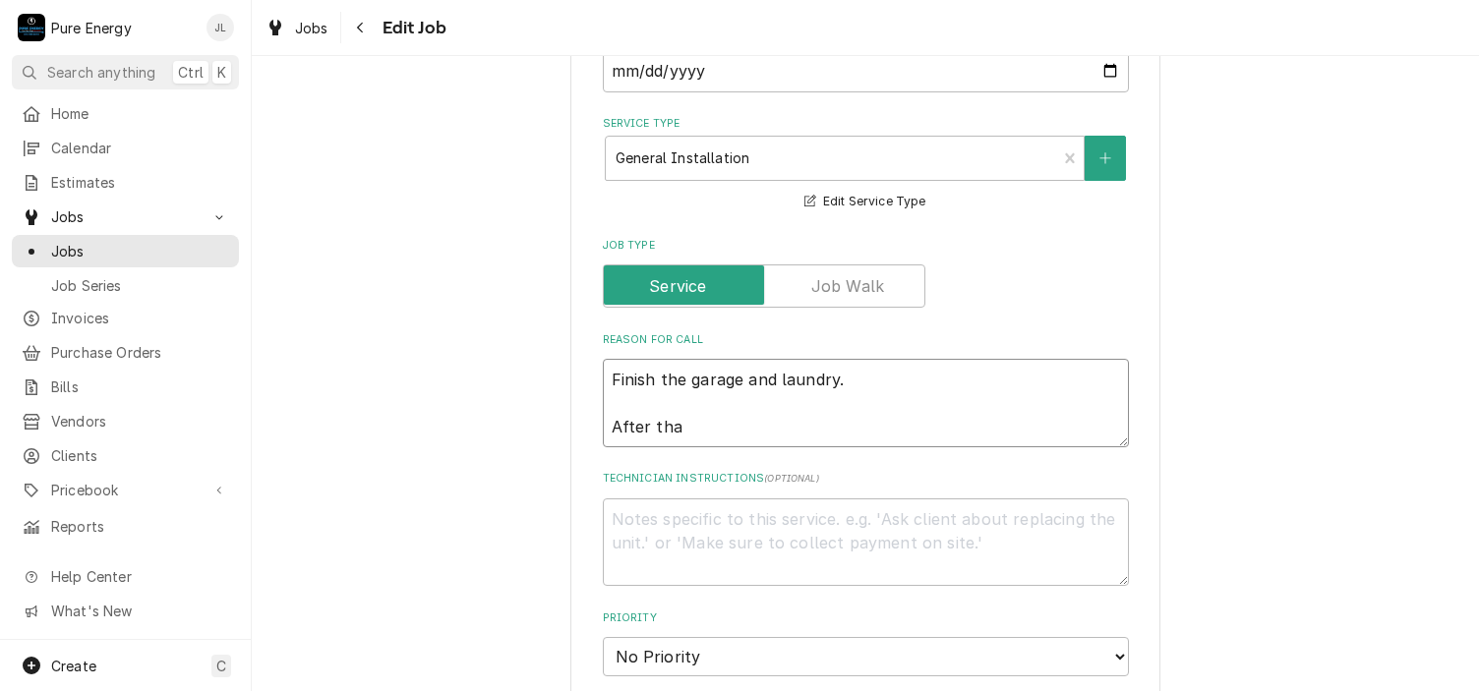
type textarea "Finish the garage and laundry. After th"
type textarea "x"
type textarea "Finish the garage and laundry. After t"
type textarea "x"
type textarea "Finish the garage and laundry. After"
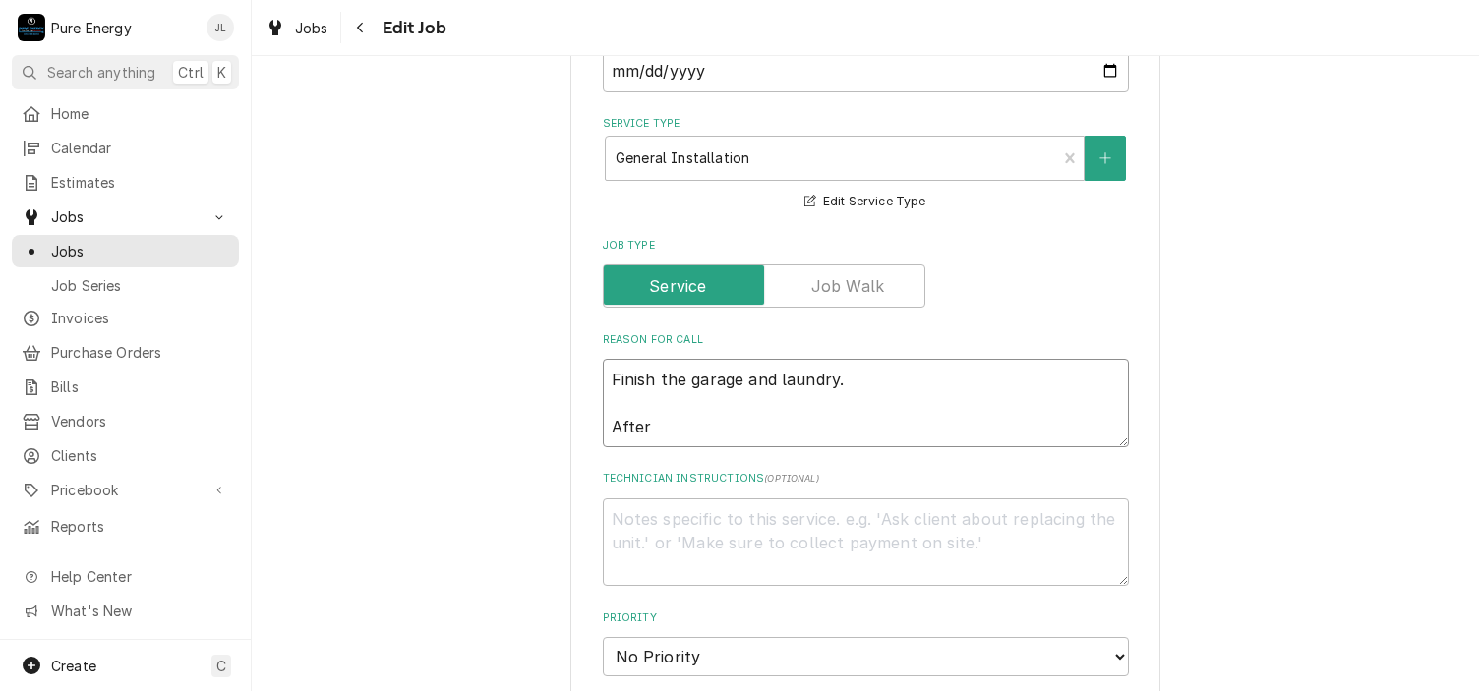
type textarea "x"
type textarea "Finish the garage and laundry. After"
type textarea "x"
type textarea "Finish the garage and laundry. Aft"
type textarea "x"
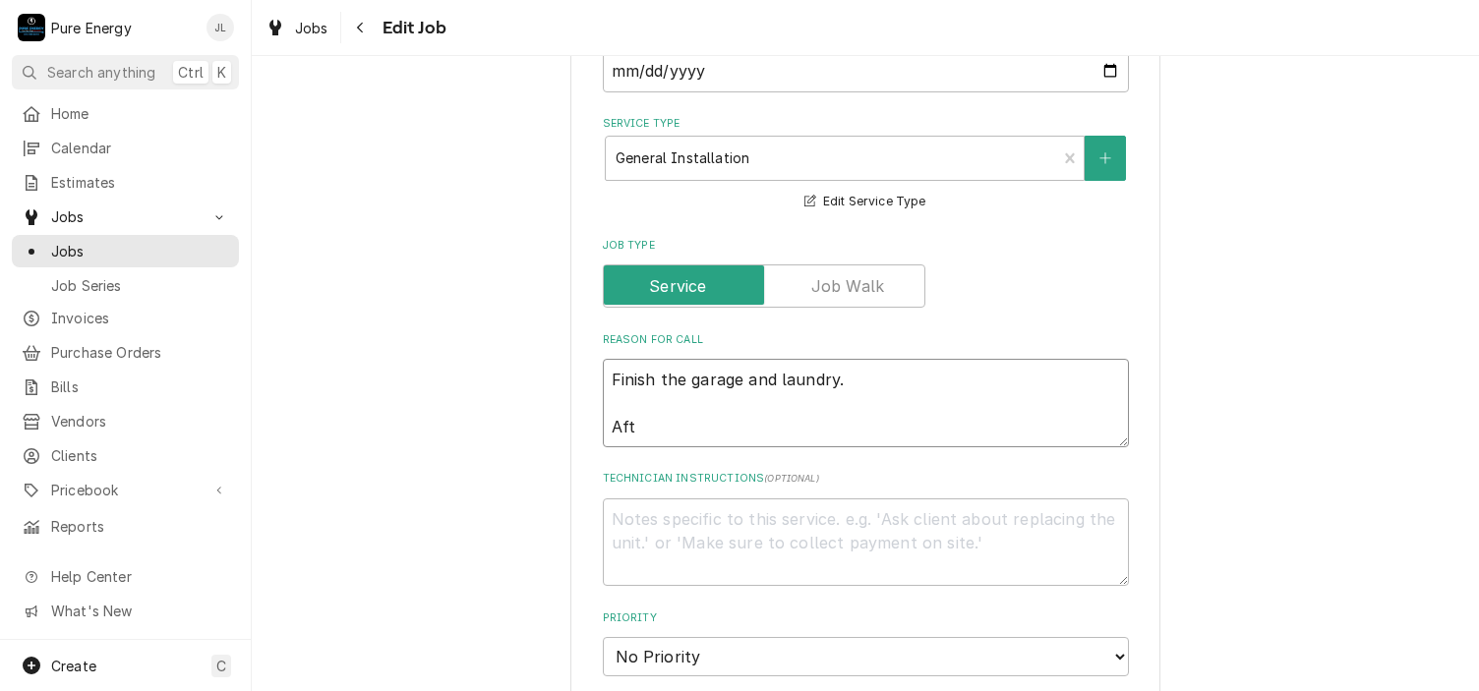
type textarea "Finish the garage and laundry. Af"
type textarea "x"
type textarea "Finish the garage and laundry. A"
type textarea "x"
type textarea "Finish the garage and laundry."
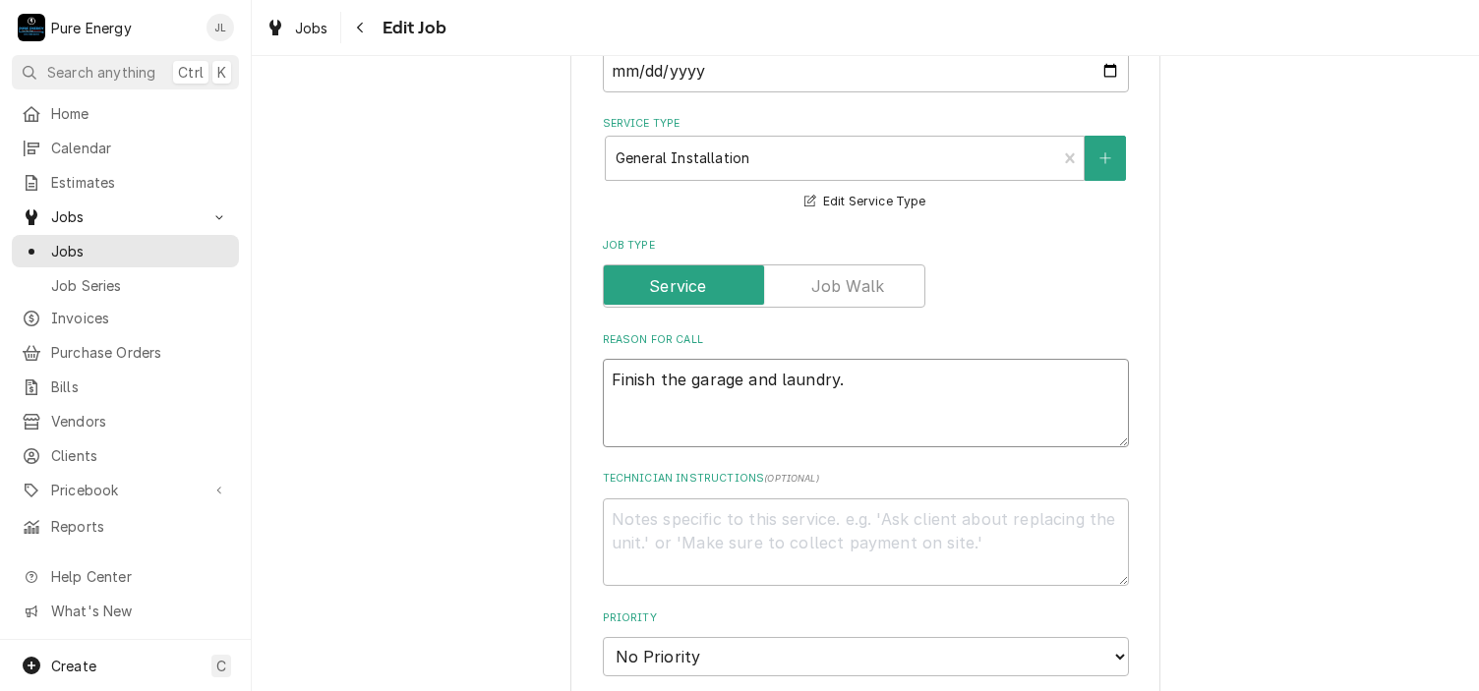
type textarea "x"
type textarea "Finish the garage and laundry."
type textarea "x"
type textarea "Finish the garage and laundry."
type textarea "x"
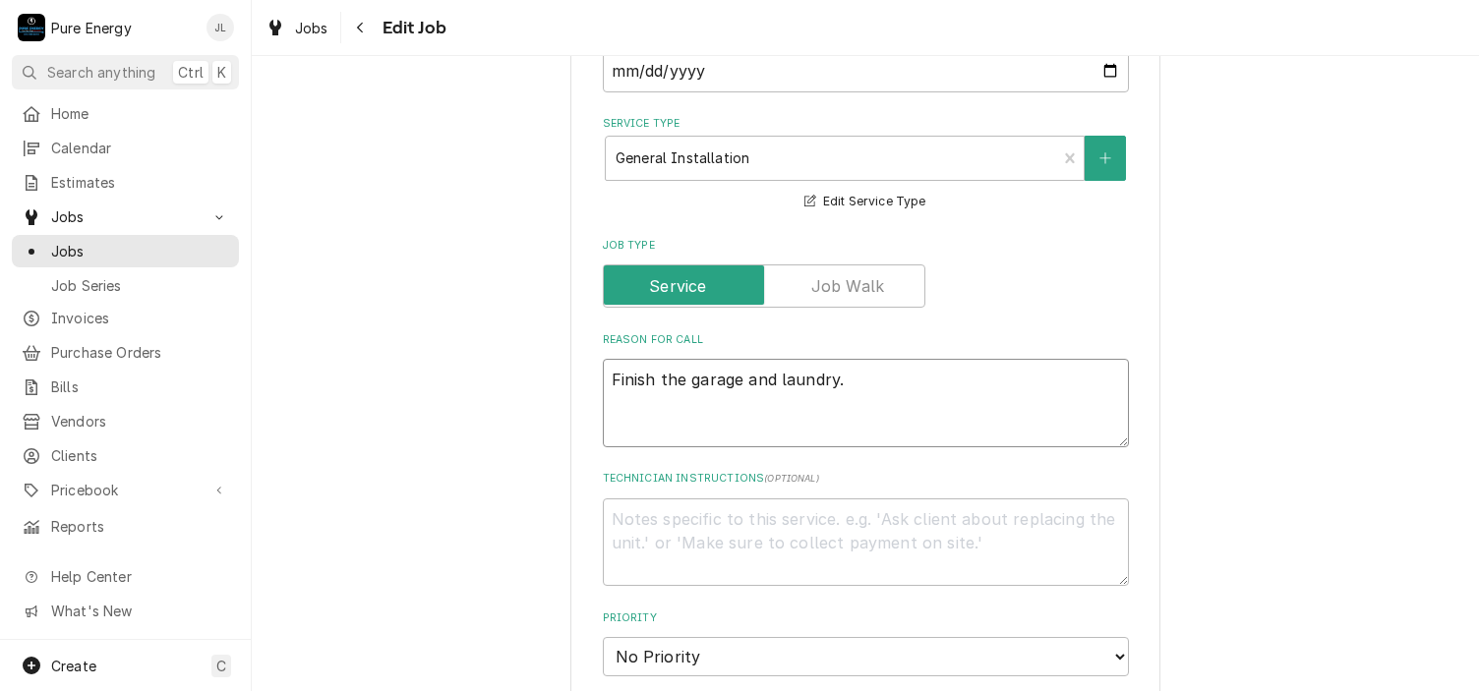
type textarea "Finish the garage and laundry."
type textarea "x"
type textarea "Finish the garage and laundry. S"
type textarea "x"
type textarea "Finish the garage and laundry. Sw"
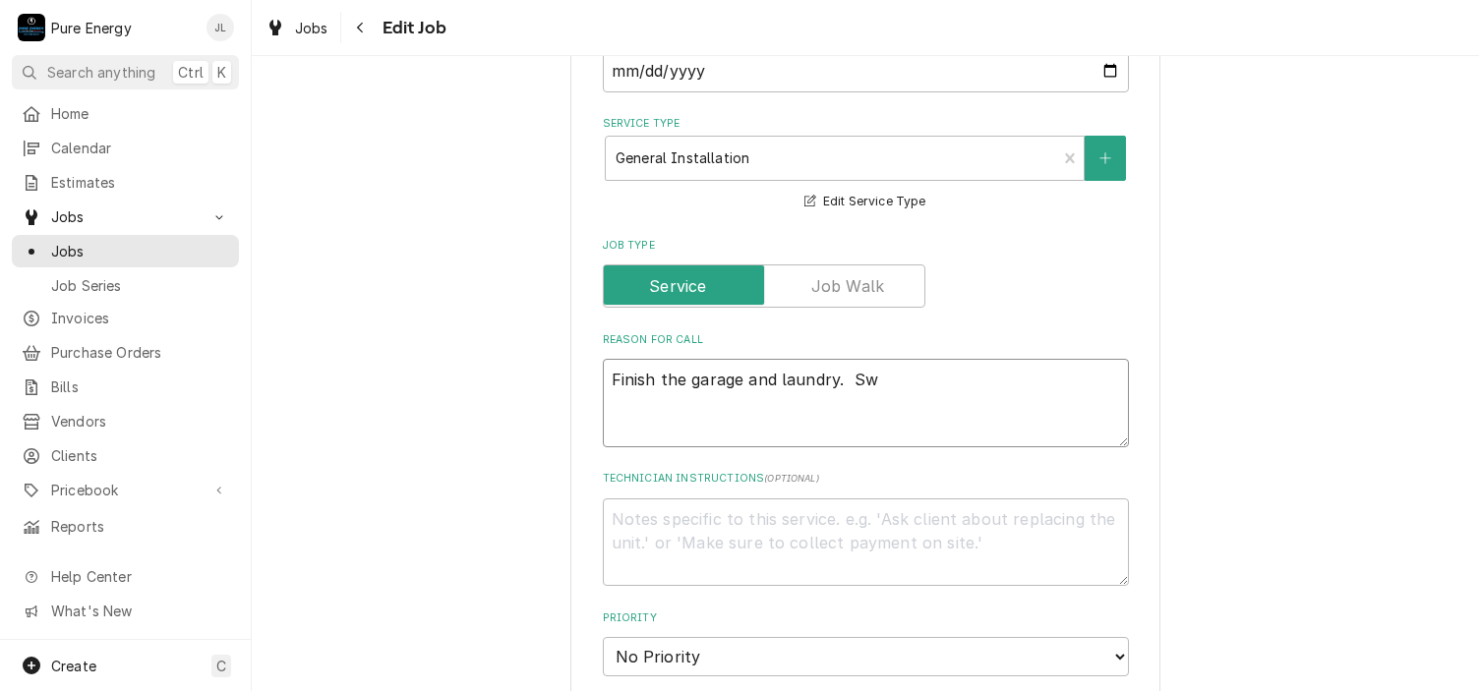
type textarea "x"
type textarea "Finish the garage and laundry. Swa"
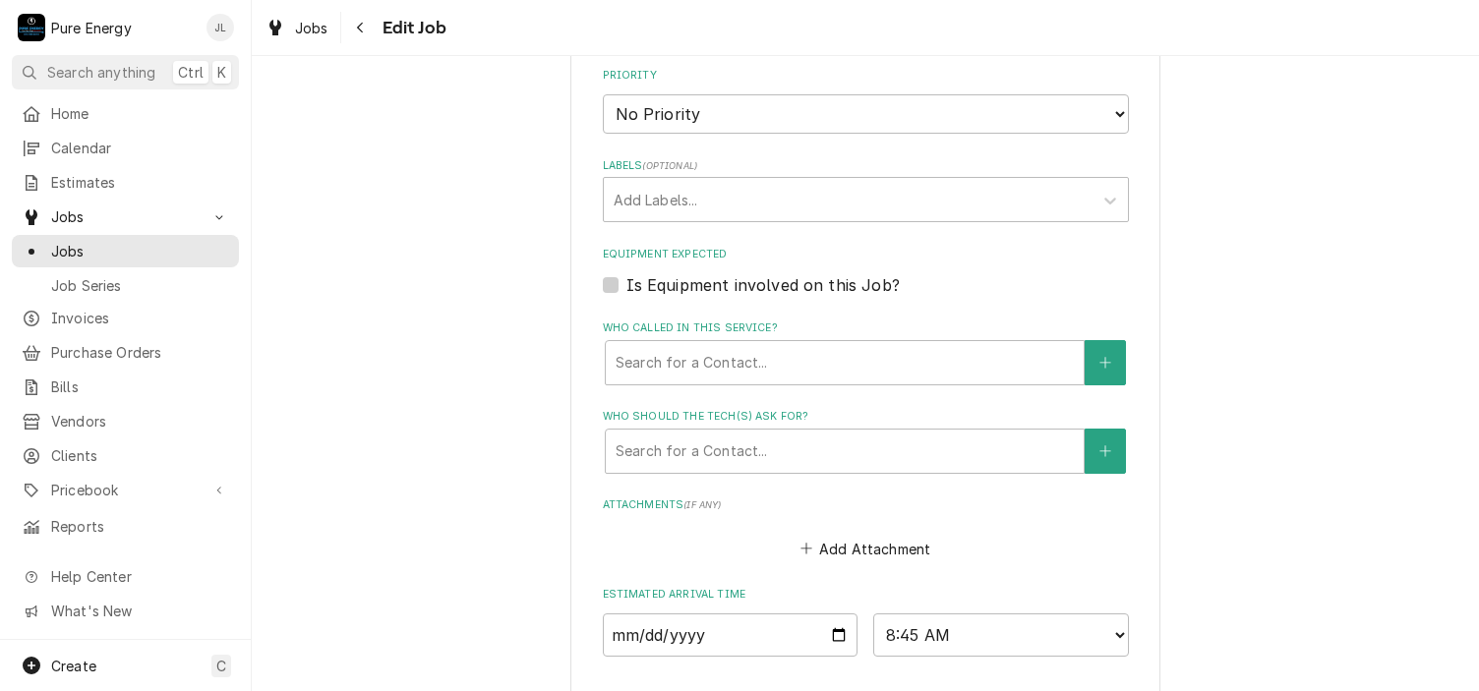
scroll to position [1377, 0]
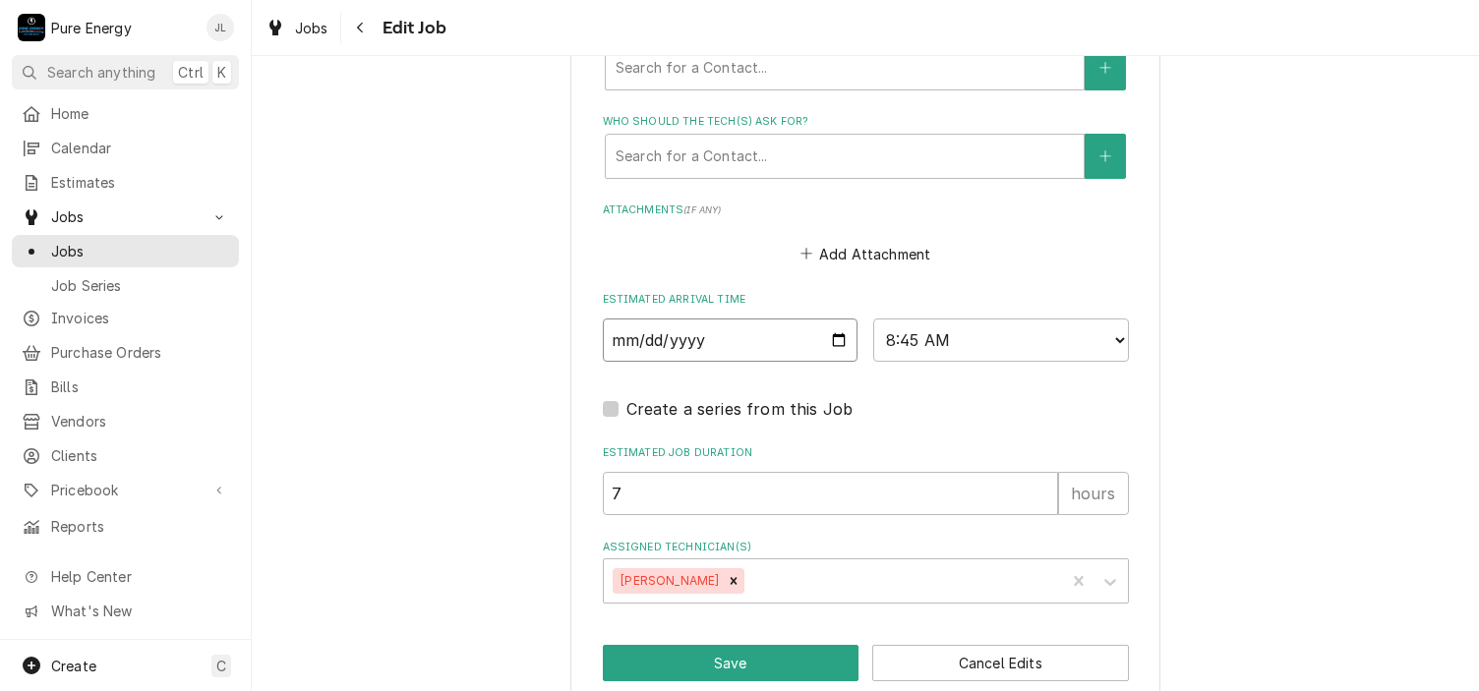
click at [830, 329] on input "2025-09-30" at bounding box center [731, 340] width 256 height 43
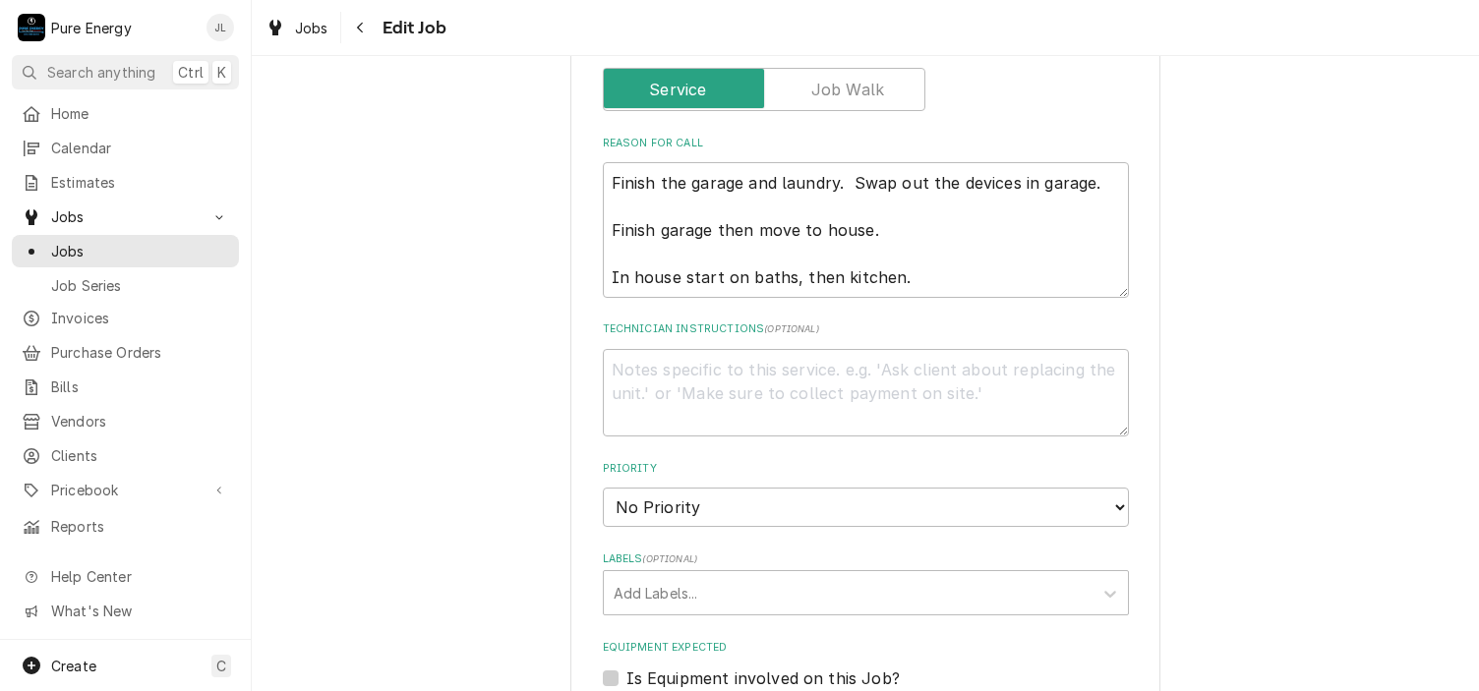
scroll to position [590, 0]
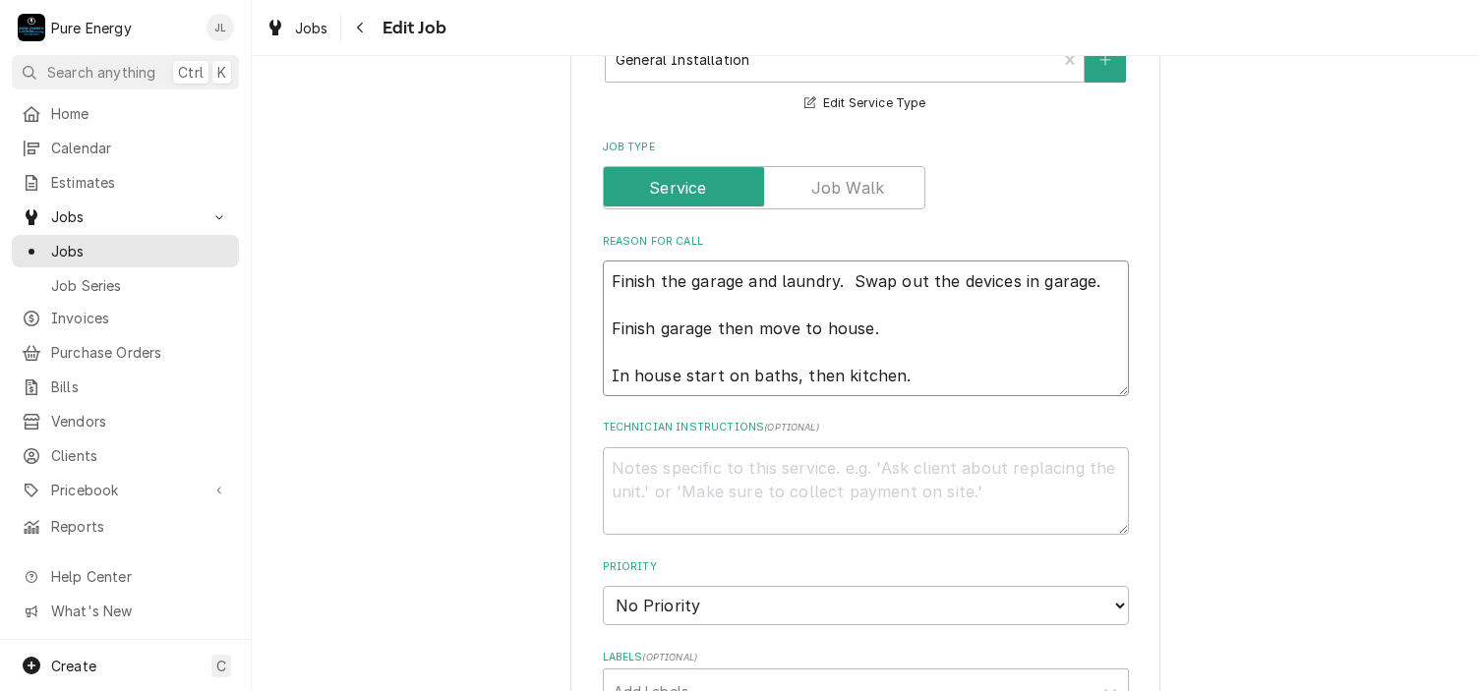
click at [603, 281] on textarea "Finish the garage and laundry. Swap out the devices in garage. Finish garage th…" at bounding box center [866, 329] width 526 height 136
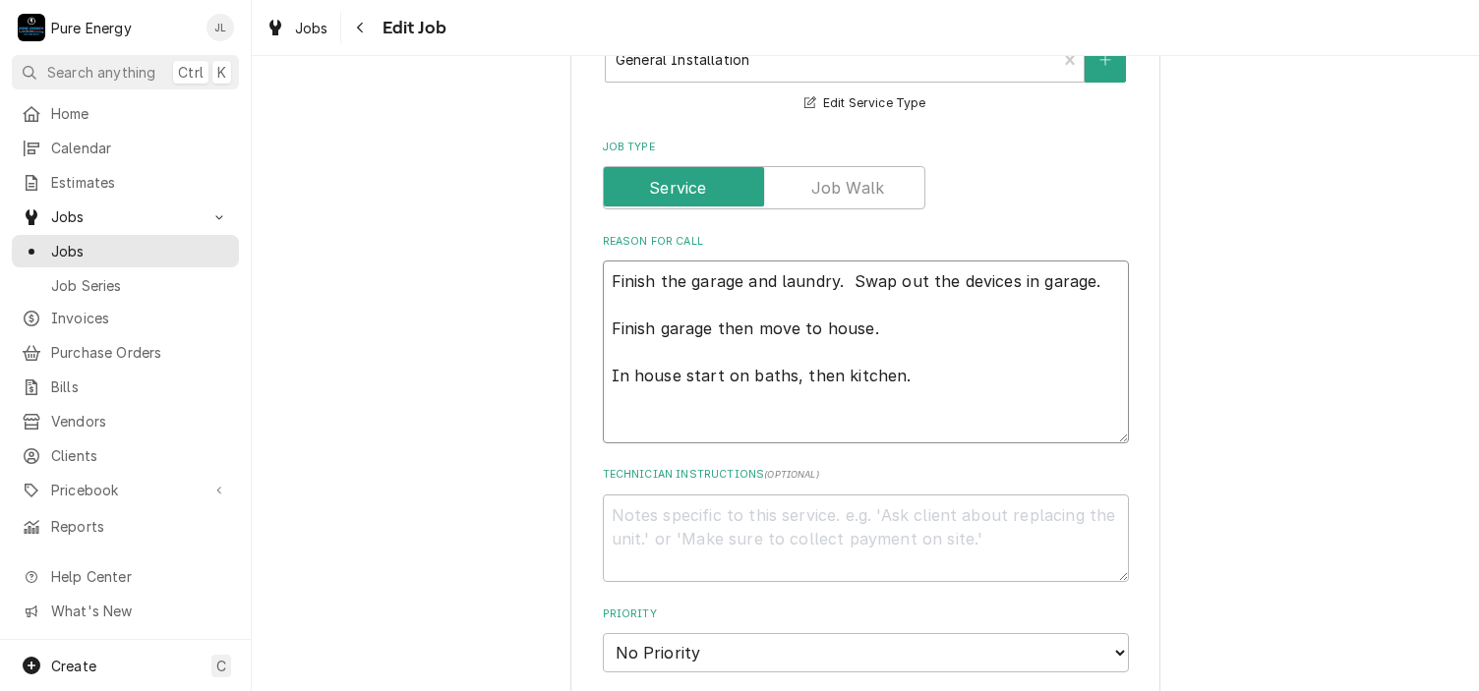
click at [611, 268] on textarea "Finish the garage and laundry. Swap out the devices in garage. Finish garage th…" at bounding box center [866, 352] width 526 height 183
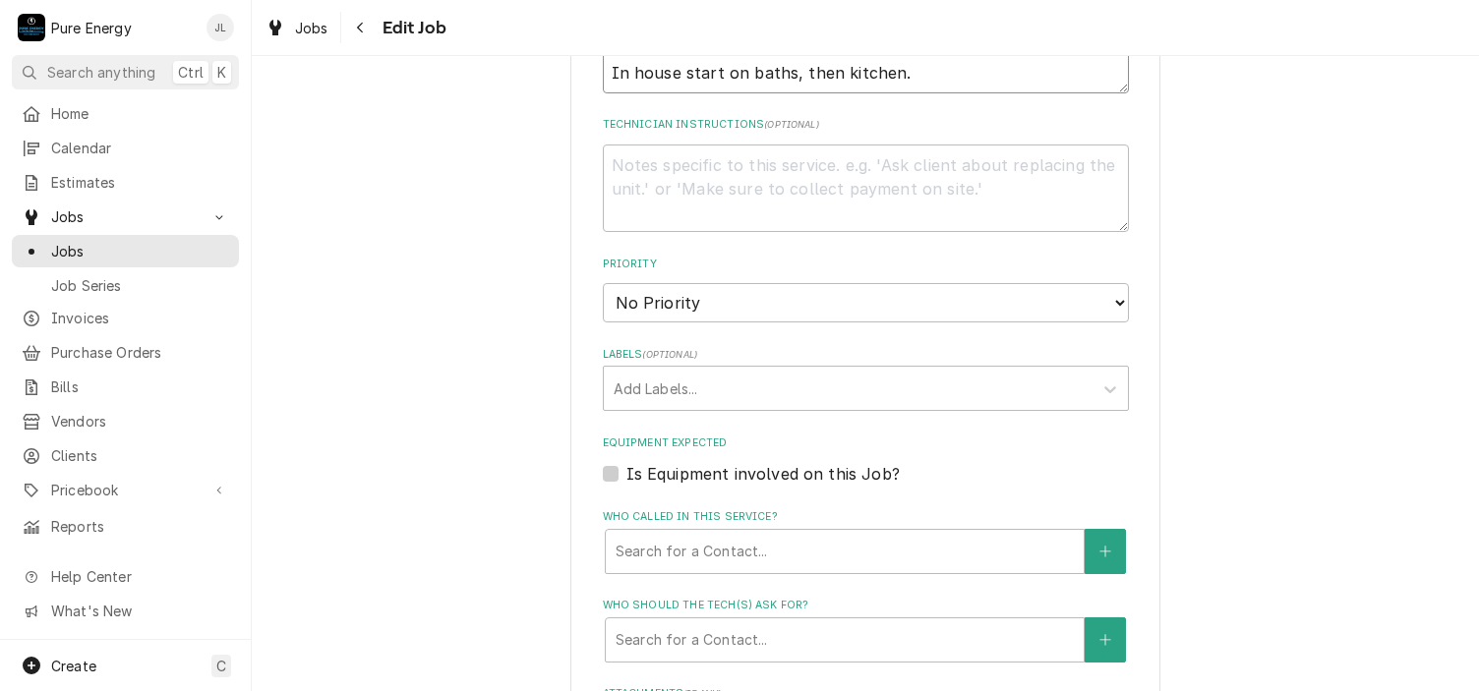
scroll to position [1593, 0]
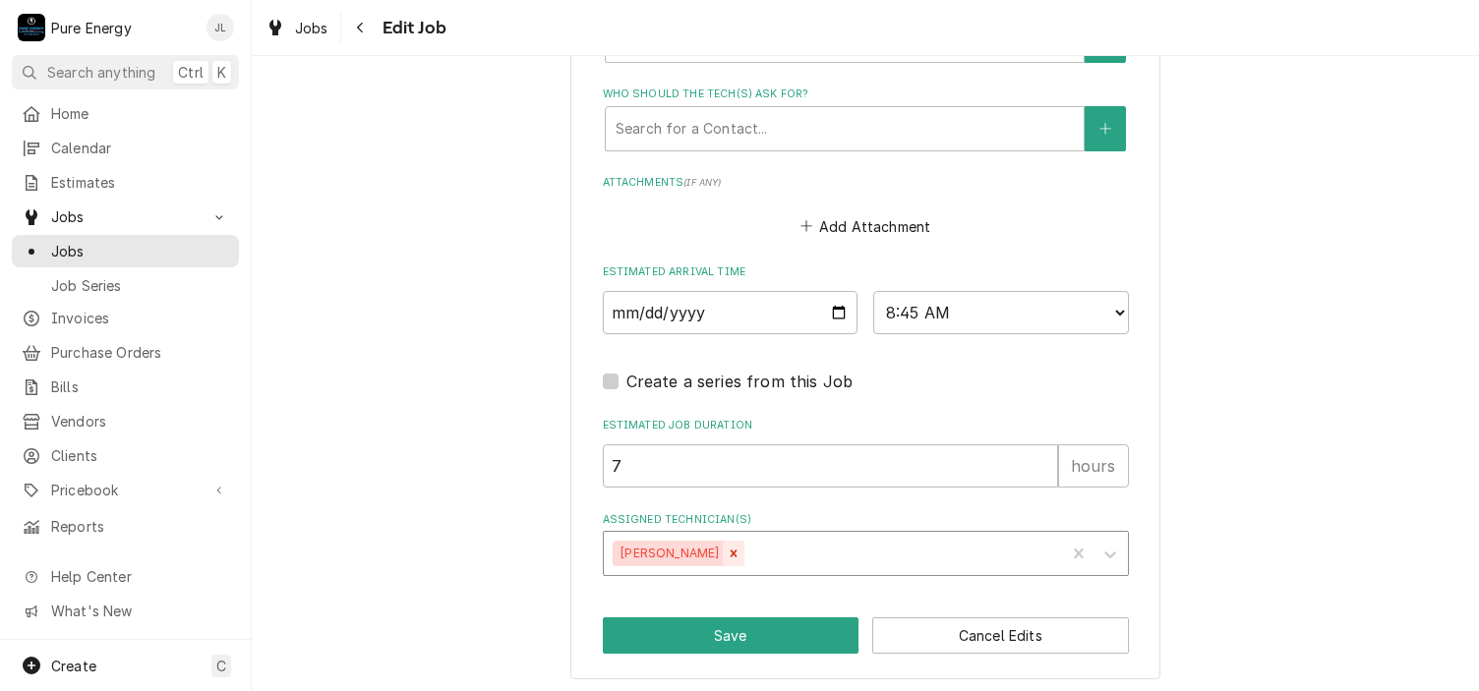
click at [737, 551] on icon "Remove James Linnenkamp" at bounding box center [734, 554] width 7 height 7
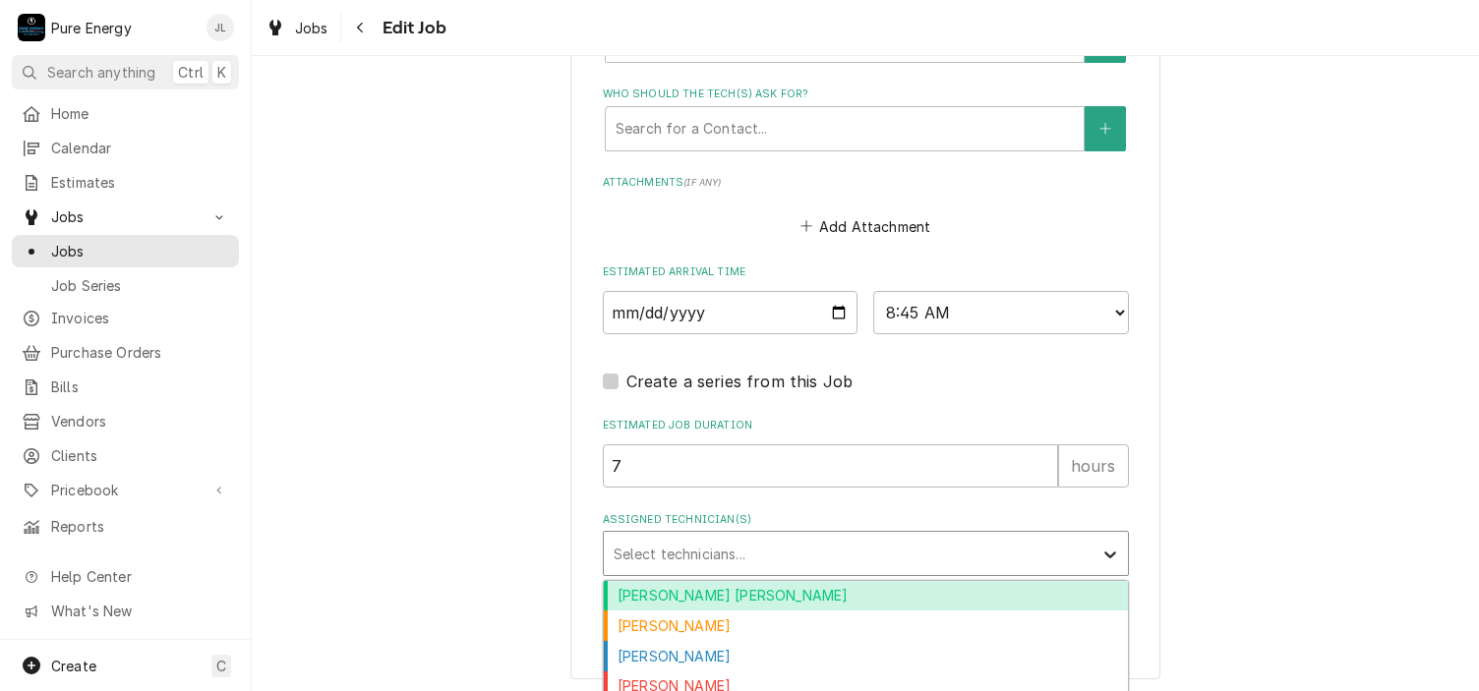
click at [1100, 553] on icon "Assigned Technician(s)" at bounding box center [1110, 555] width 20 height 20
click at [850, 593] on div "Albert Hernandez Soto" at bounding box center [866, 596] width 524 height 30
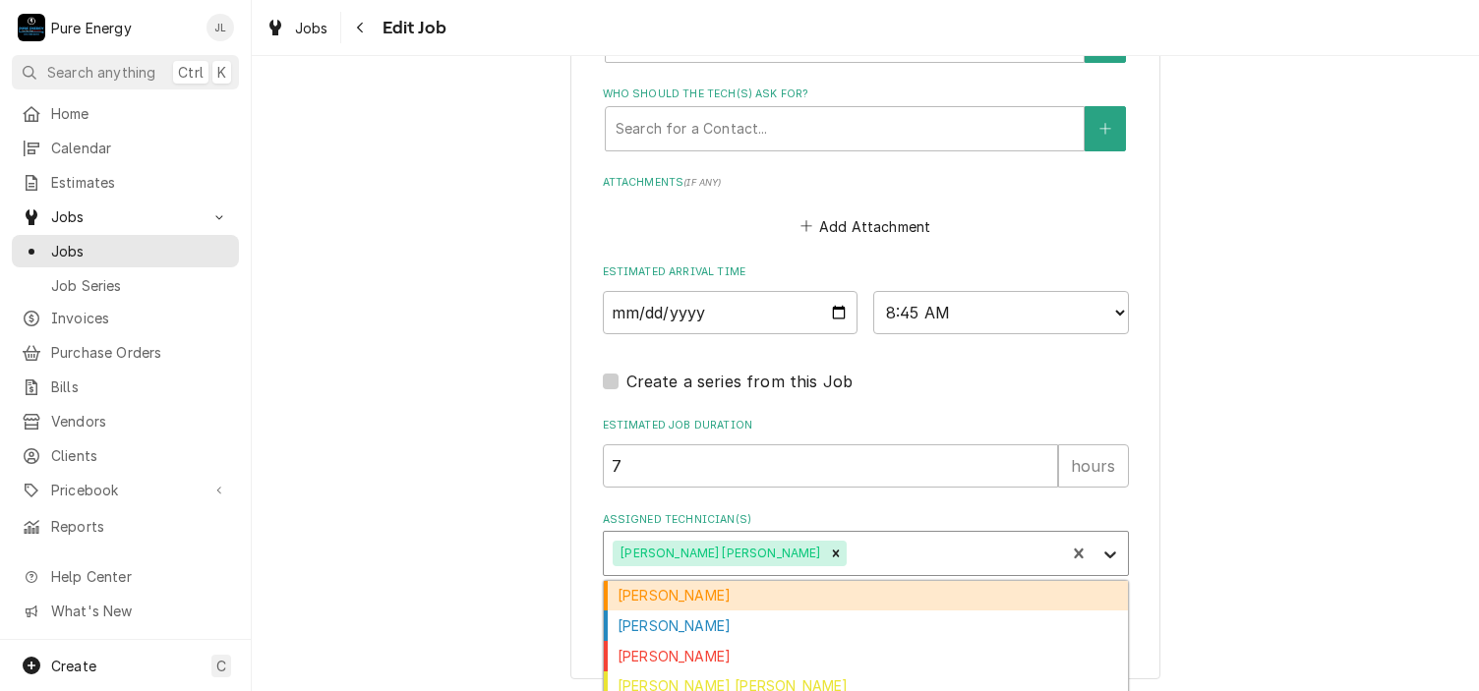
click at [1105, 552] on icon "Assigned Technician(s)" at bounding box center [1110, 555] width 12 height 7
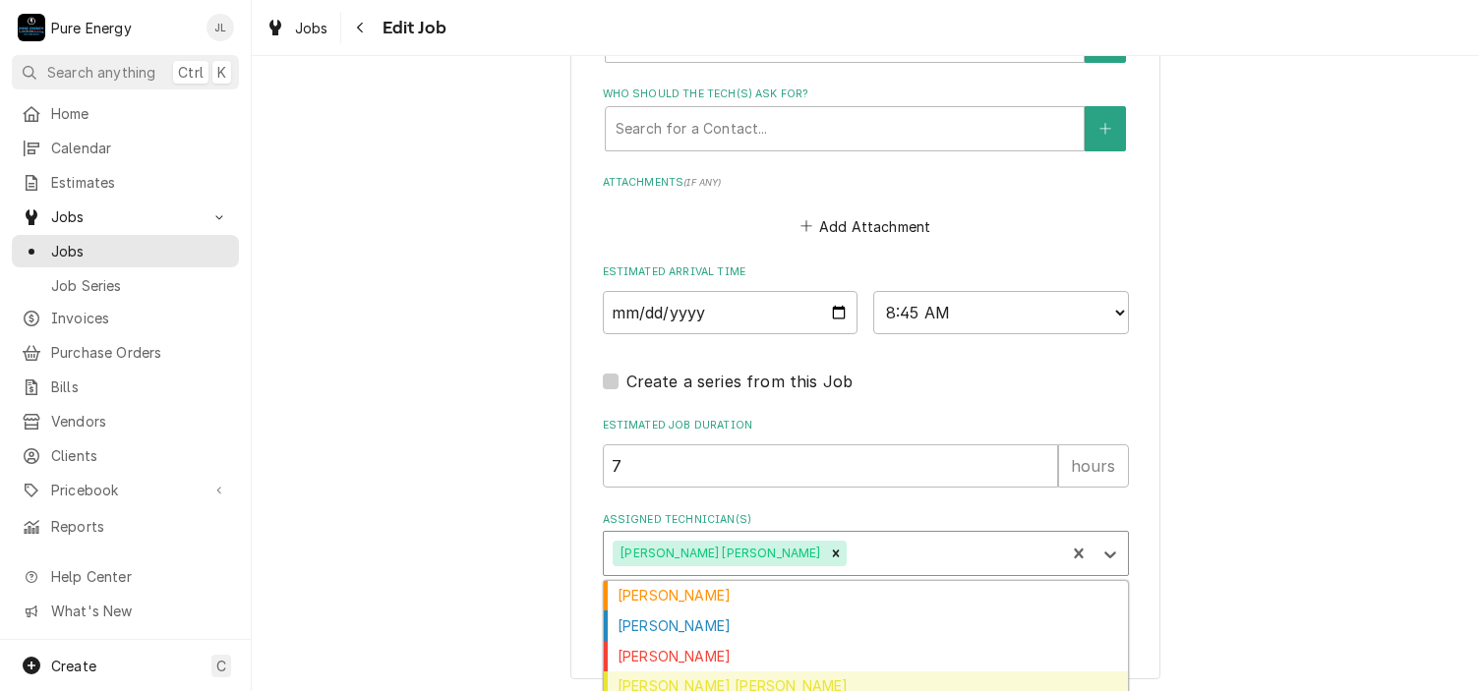
click at [782, 673] on div "Rodolfo Hernandez Lorenzo" at bounding box center [866, 687] width 524 height 30
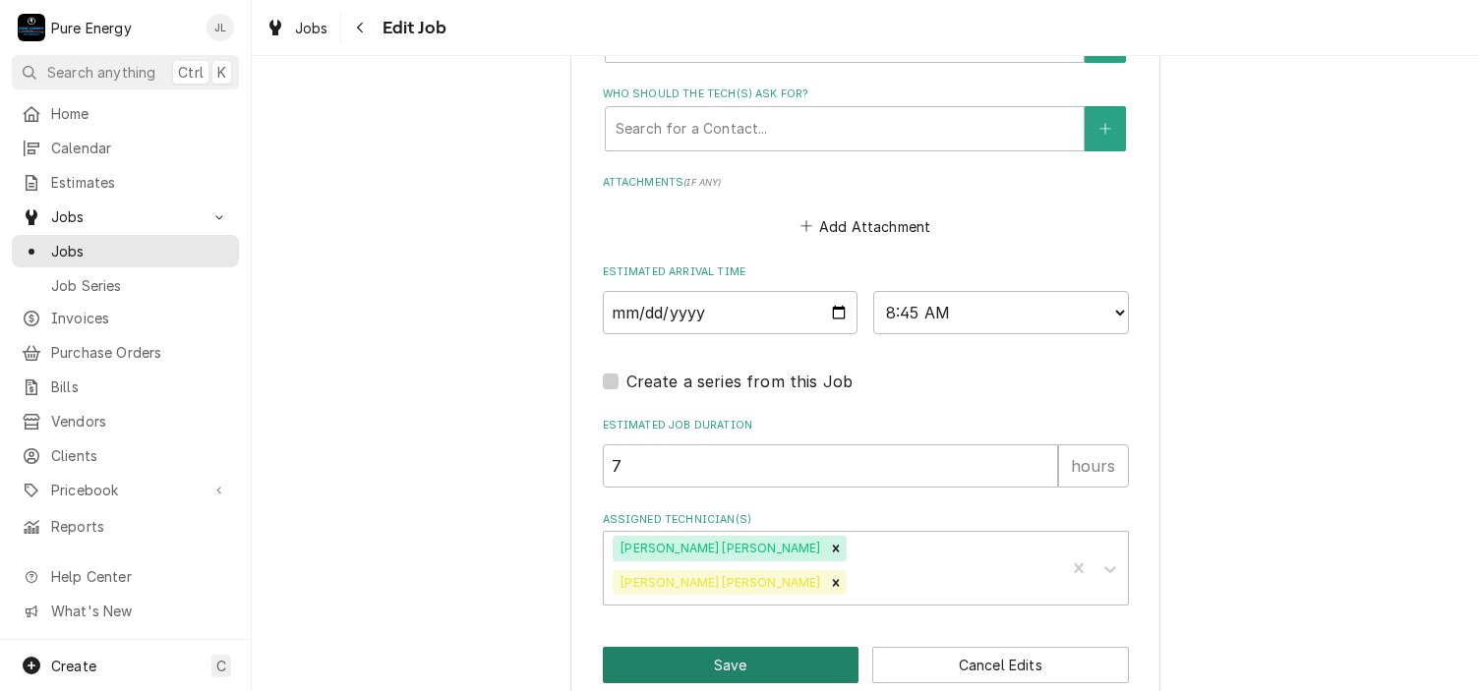
click at [793, 647] on button "Save" at bounding box center [731, 665] width 257 height 36
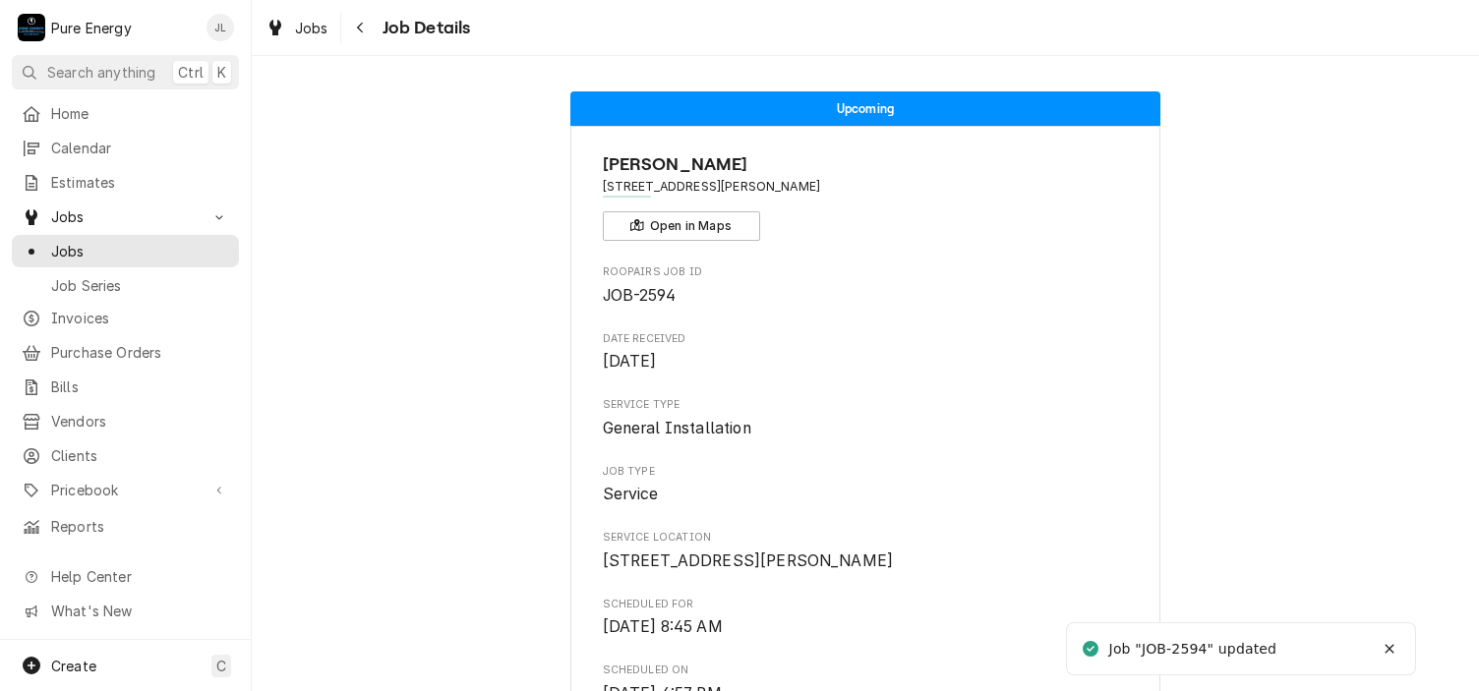
scroll to position [197, 0]
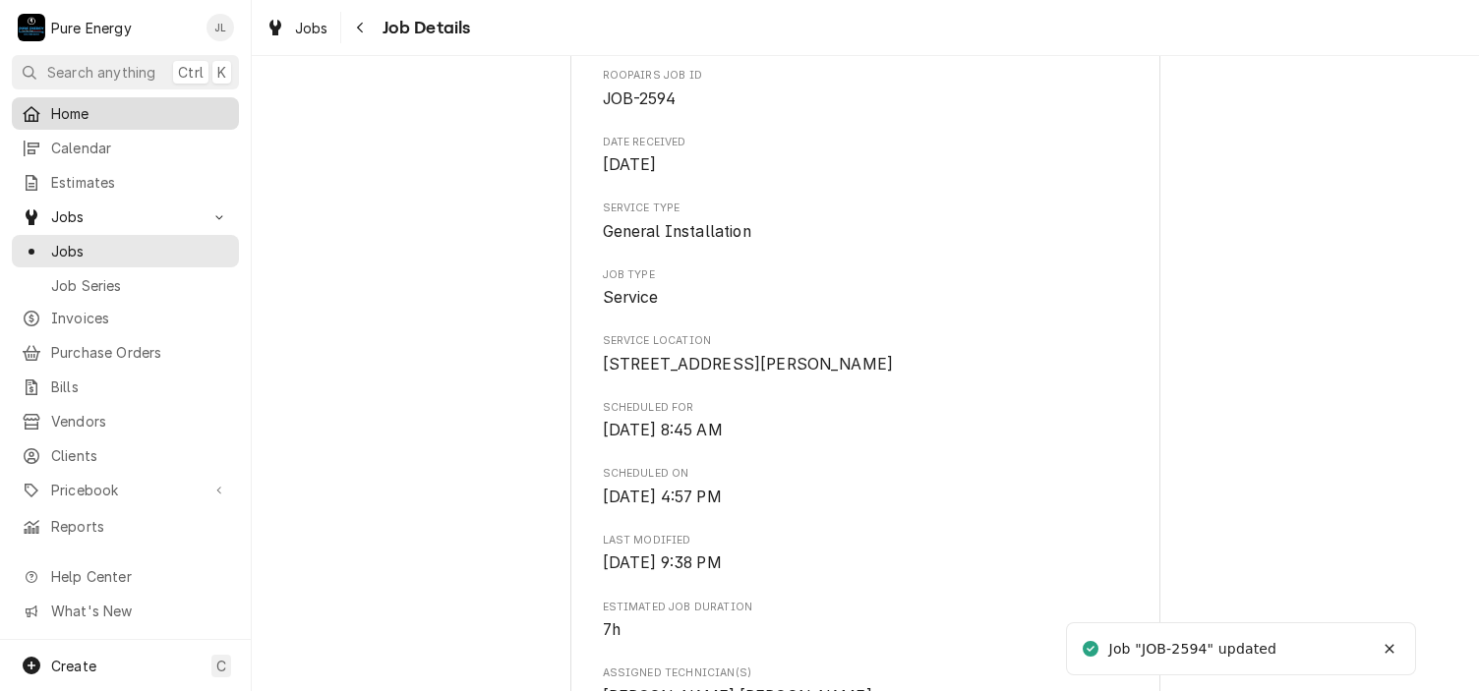
click at [159, 117] on span "Home" at bounding box center [140, 113] width 178 height 21
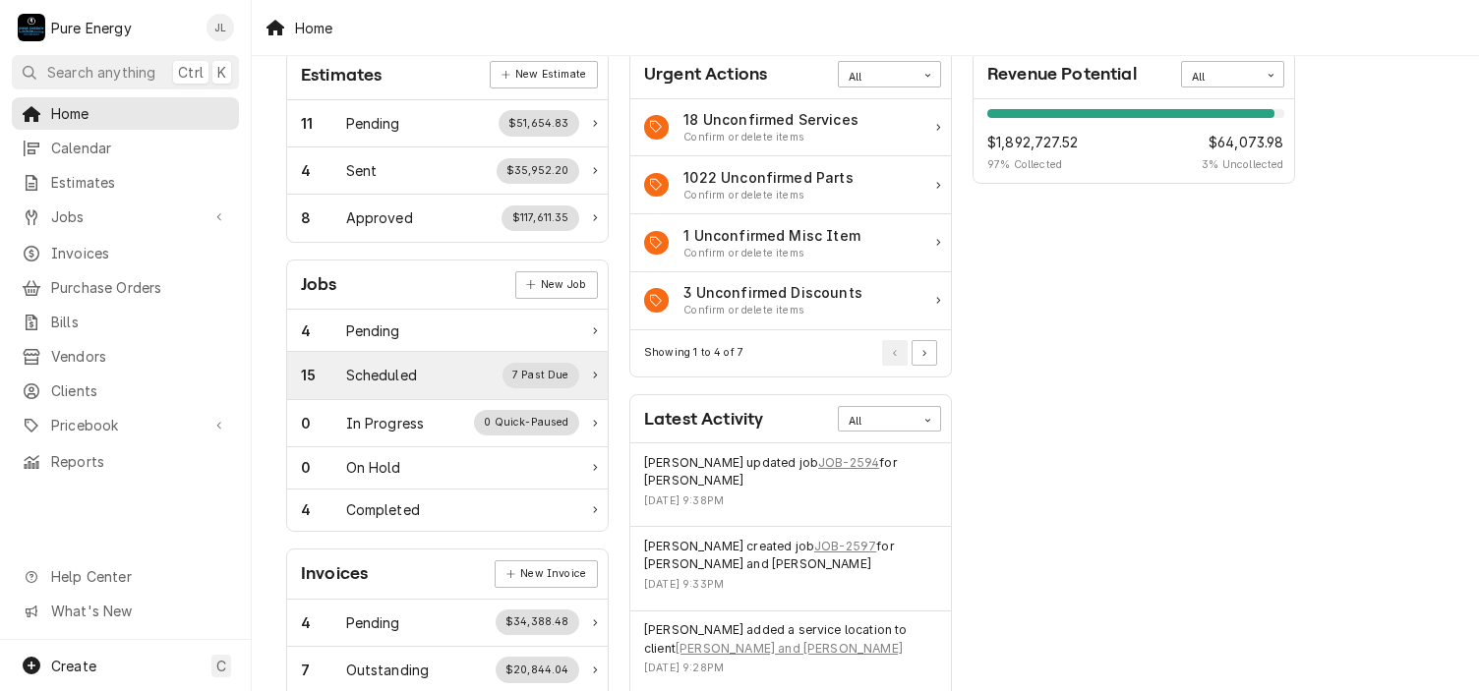
scroll to position [197, 0]
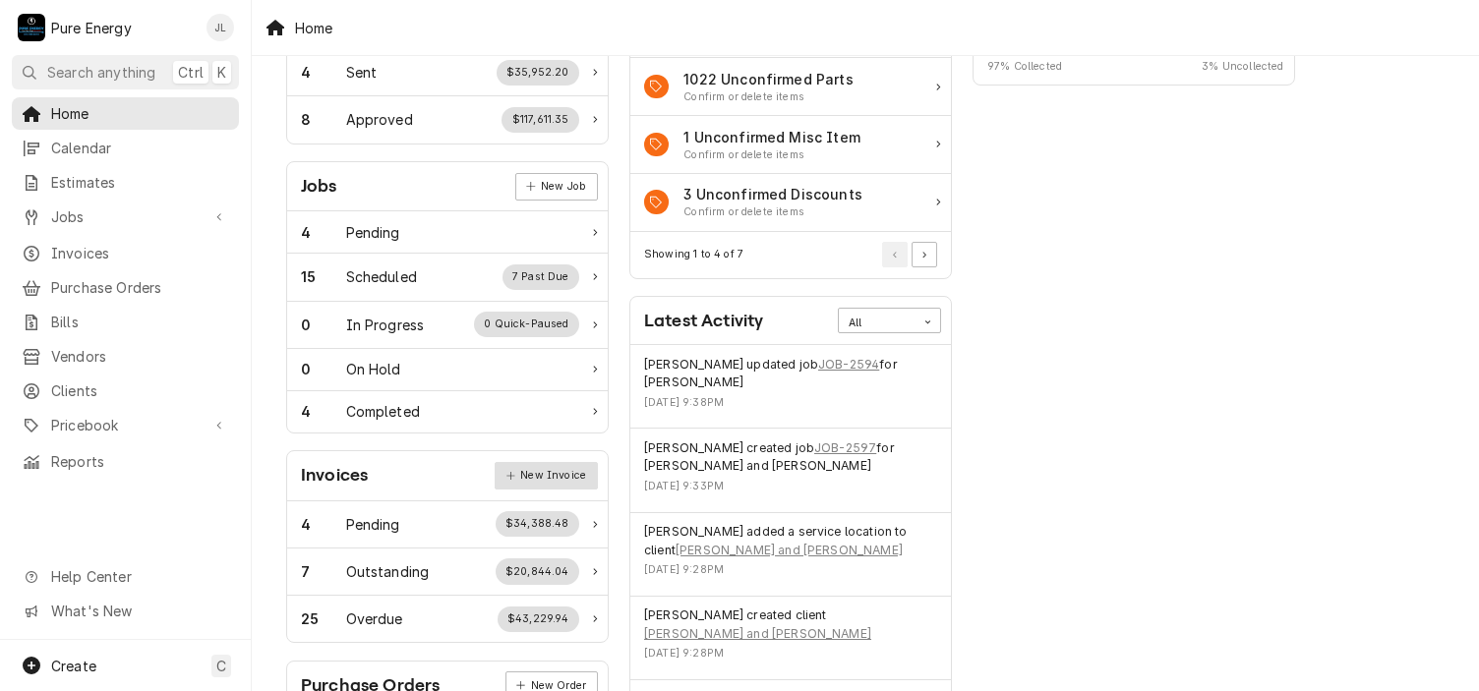
click at [555, 468] on link "New Invoice" at bounding box center [546, 476] width 102 height 28
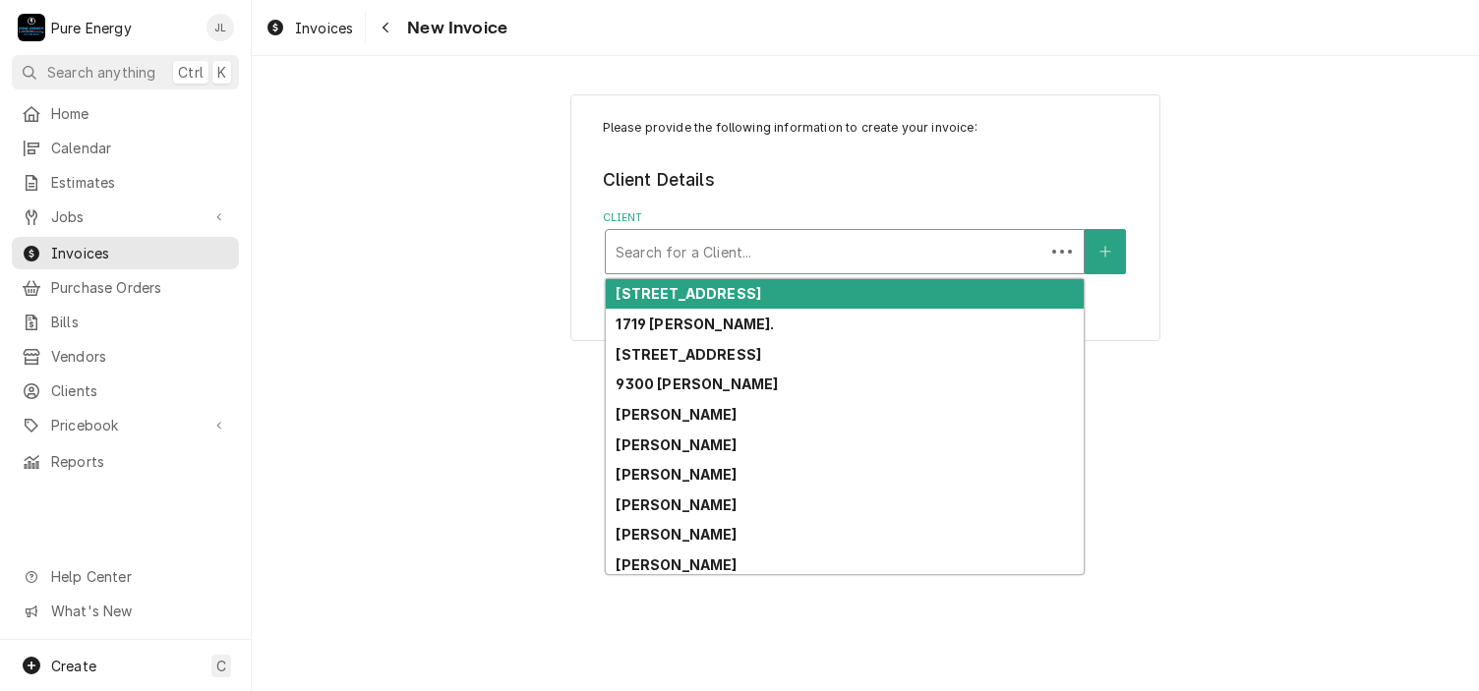
click at [696, 242] on div "Client" at bounding box center [825, 251] width 419 height 35
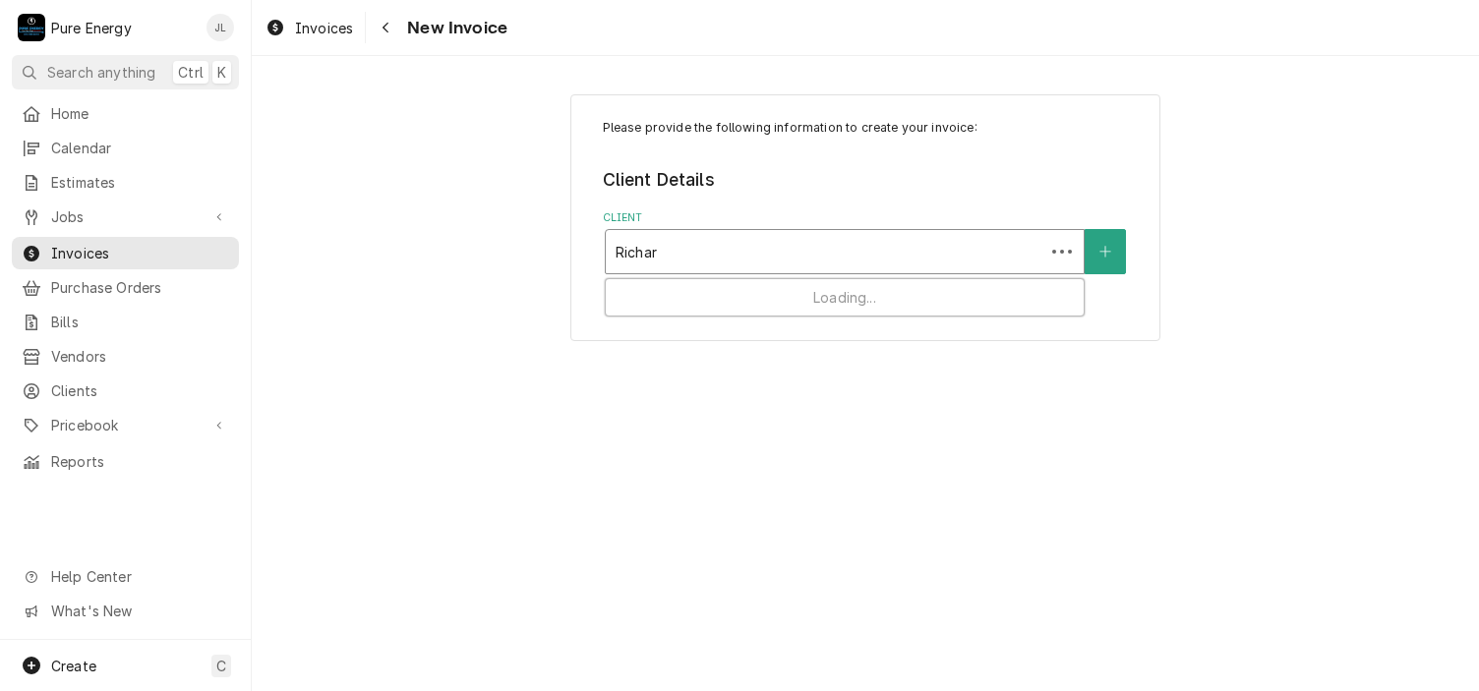
type input "Richard"
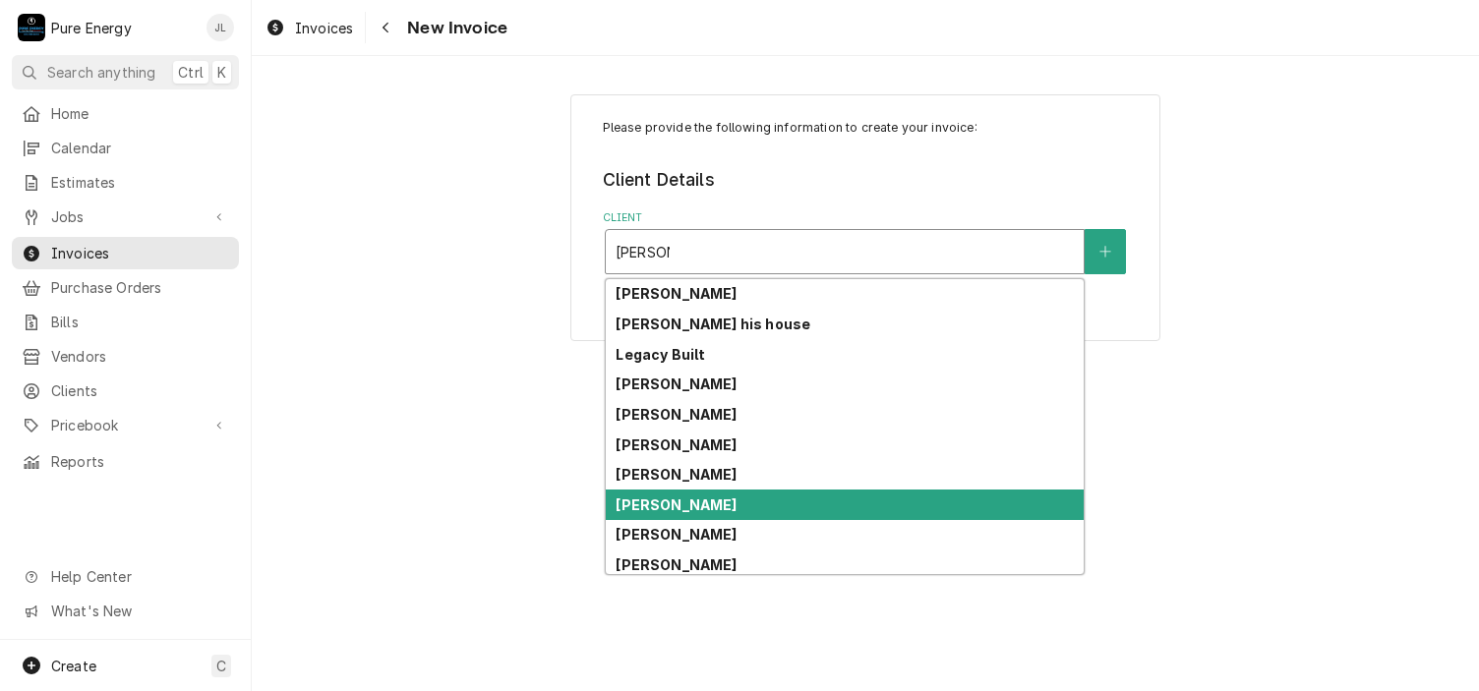
click at [728, 509] on strong "Richard Sorrentino" at bounding box center [676, 505] width 121 height 17
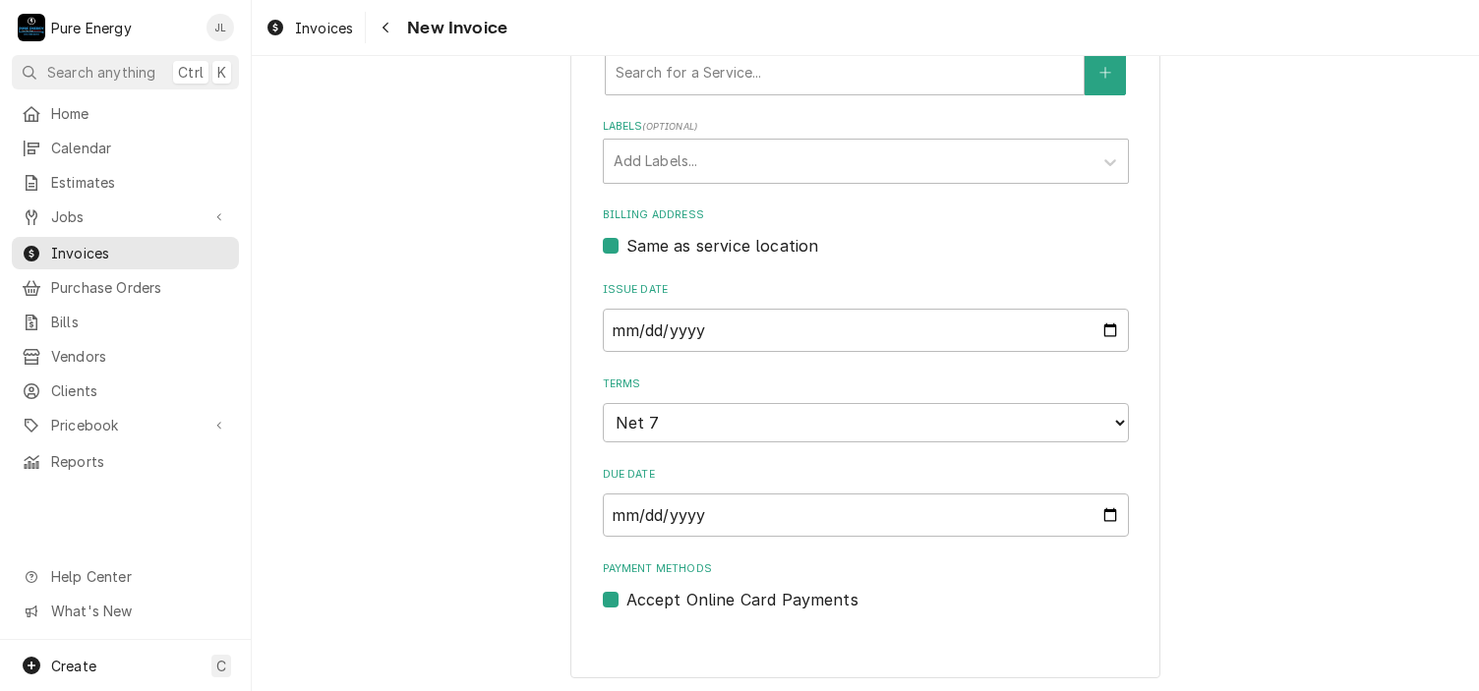
scroll to position [286, 0]
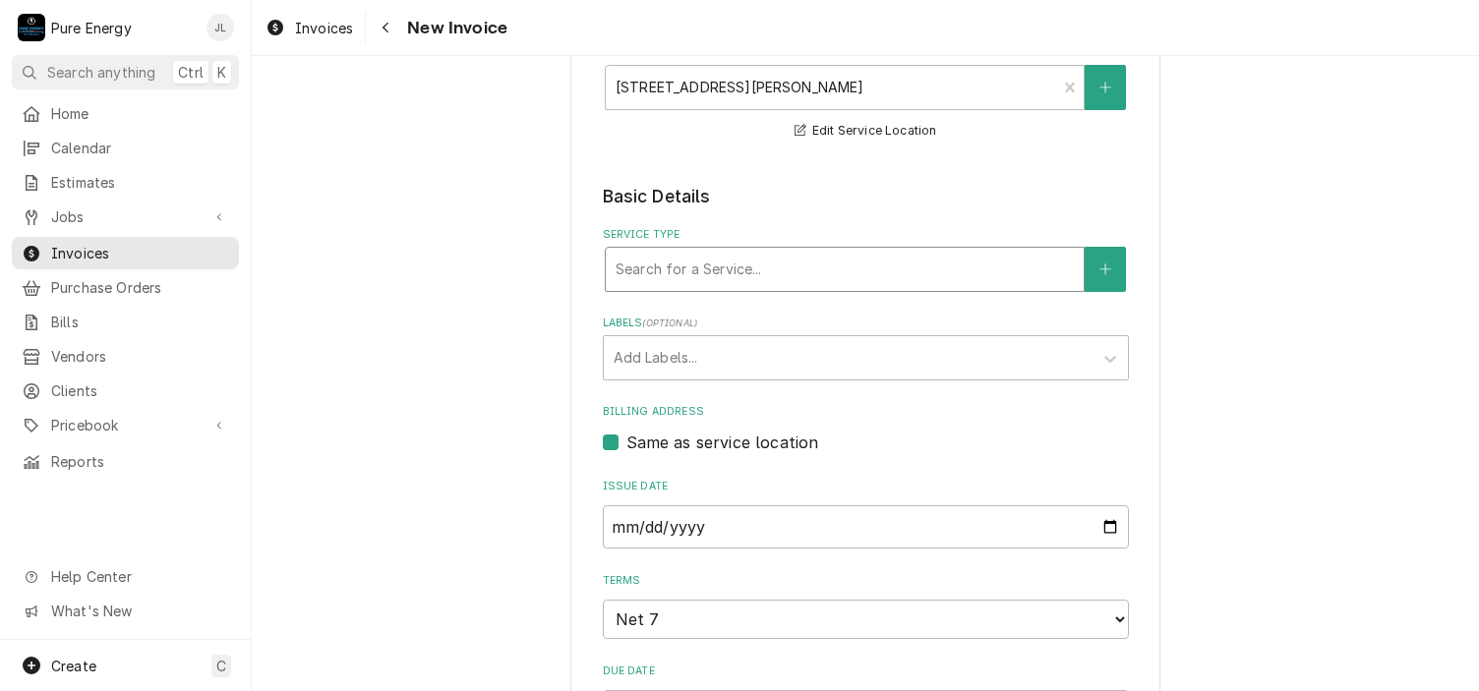
click at [678, 277] on div "Service Type" at bounding box center [845, 269] width 458 height 35
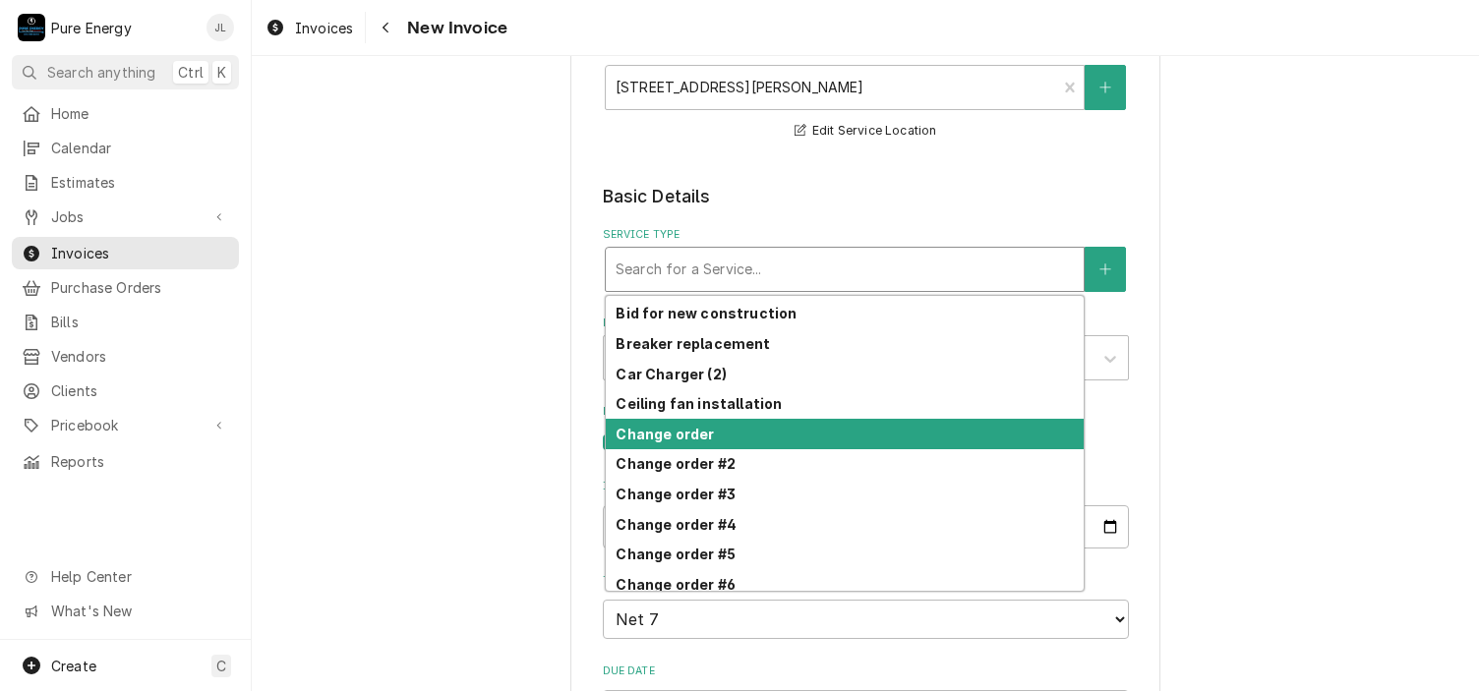
scroll to position [503, 0]
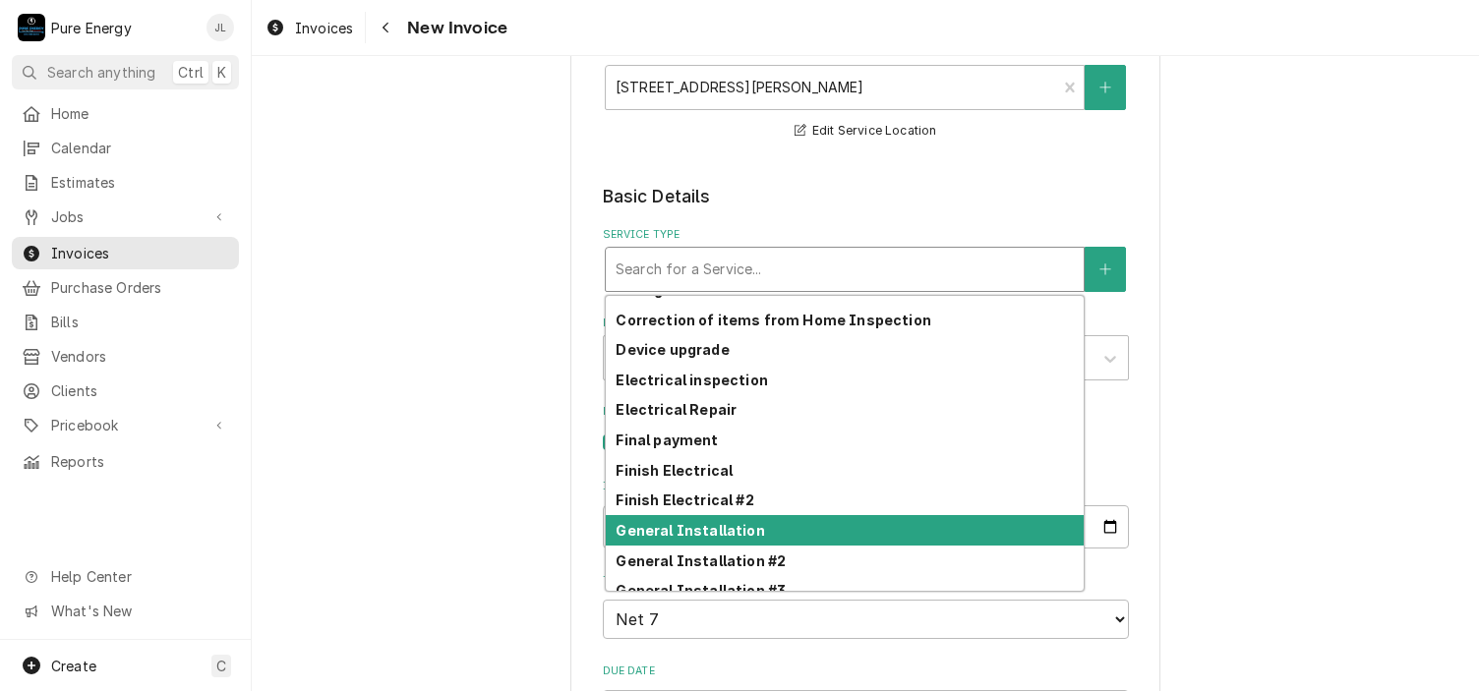
click at [747, 522] on strong "General Installation" at bounding box center [690, 530] width 148 height 17
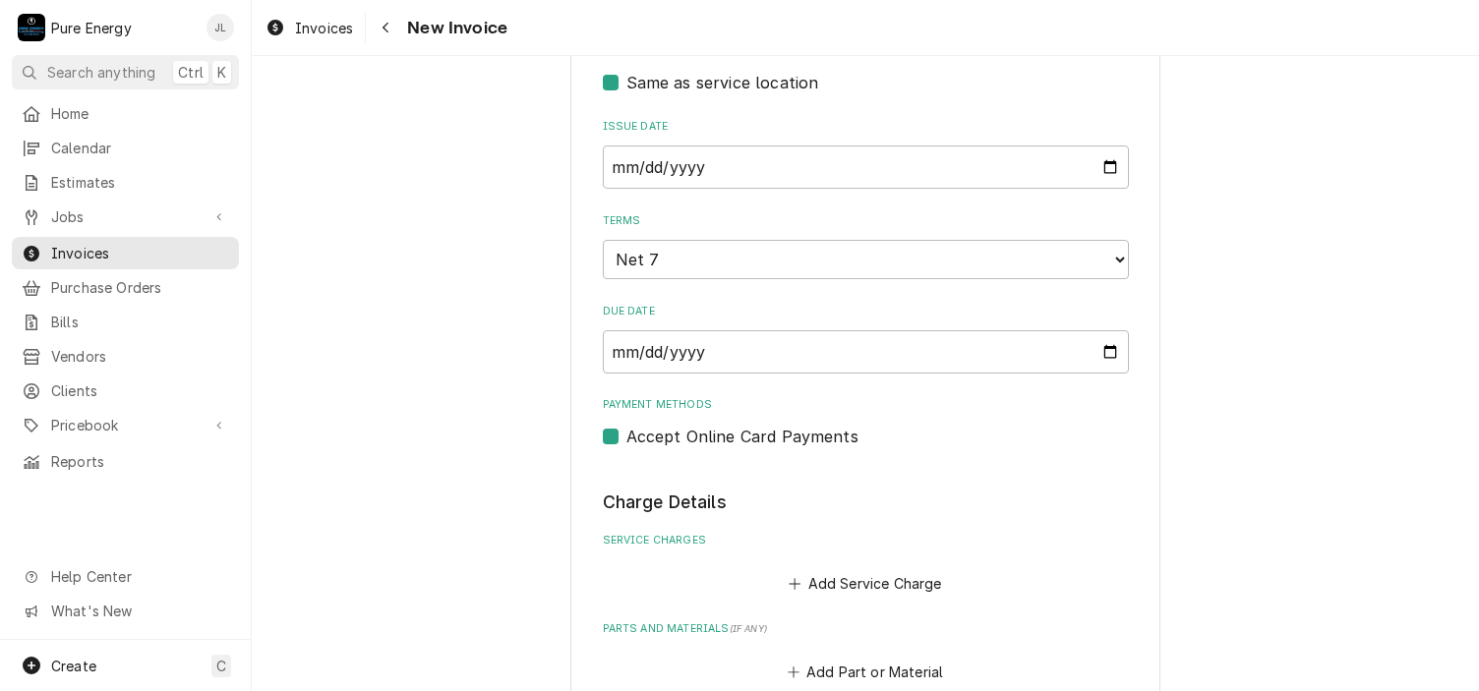
scroll to position [1073, 0]
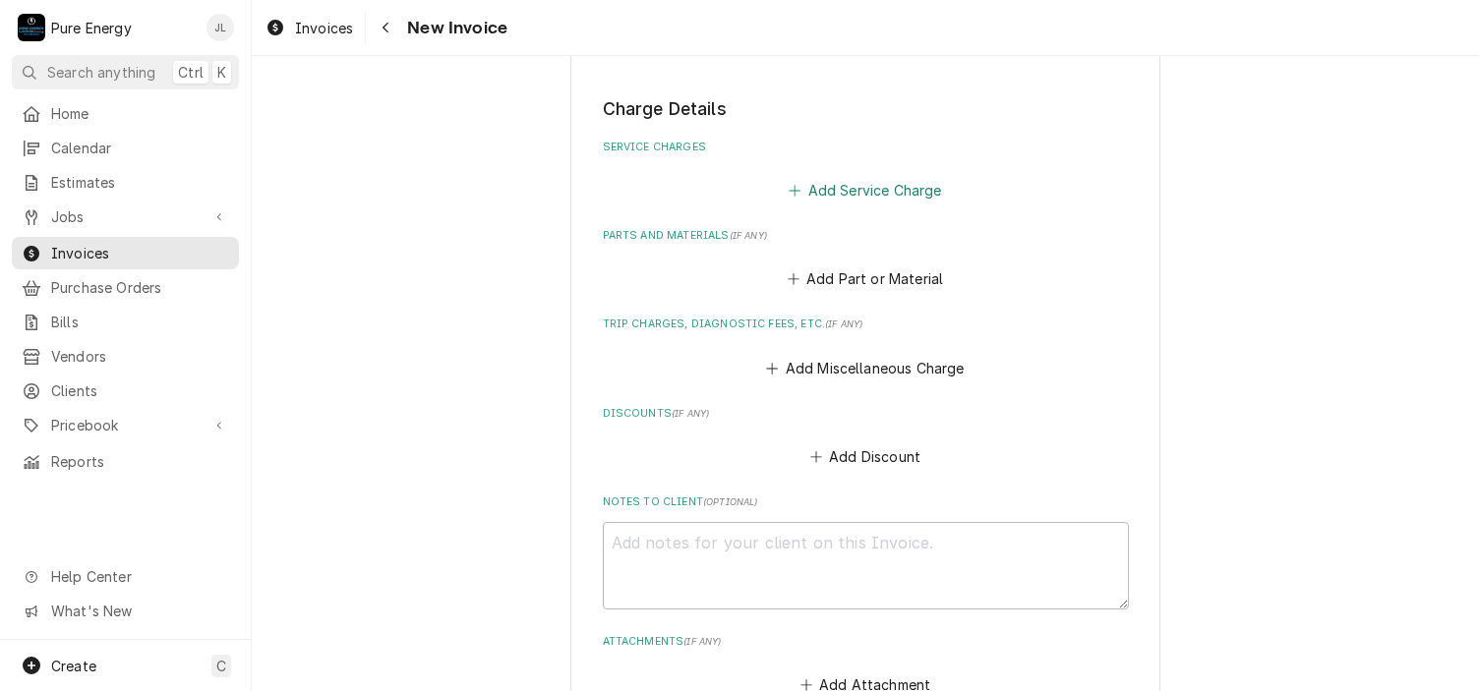
click at [853, 192] on button "Add Service Charge" at bounding box center [865, 191] width 159 height 28
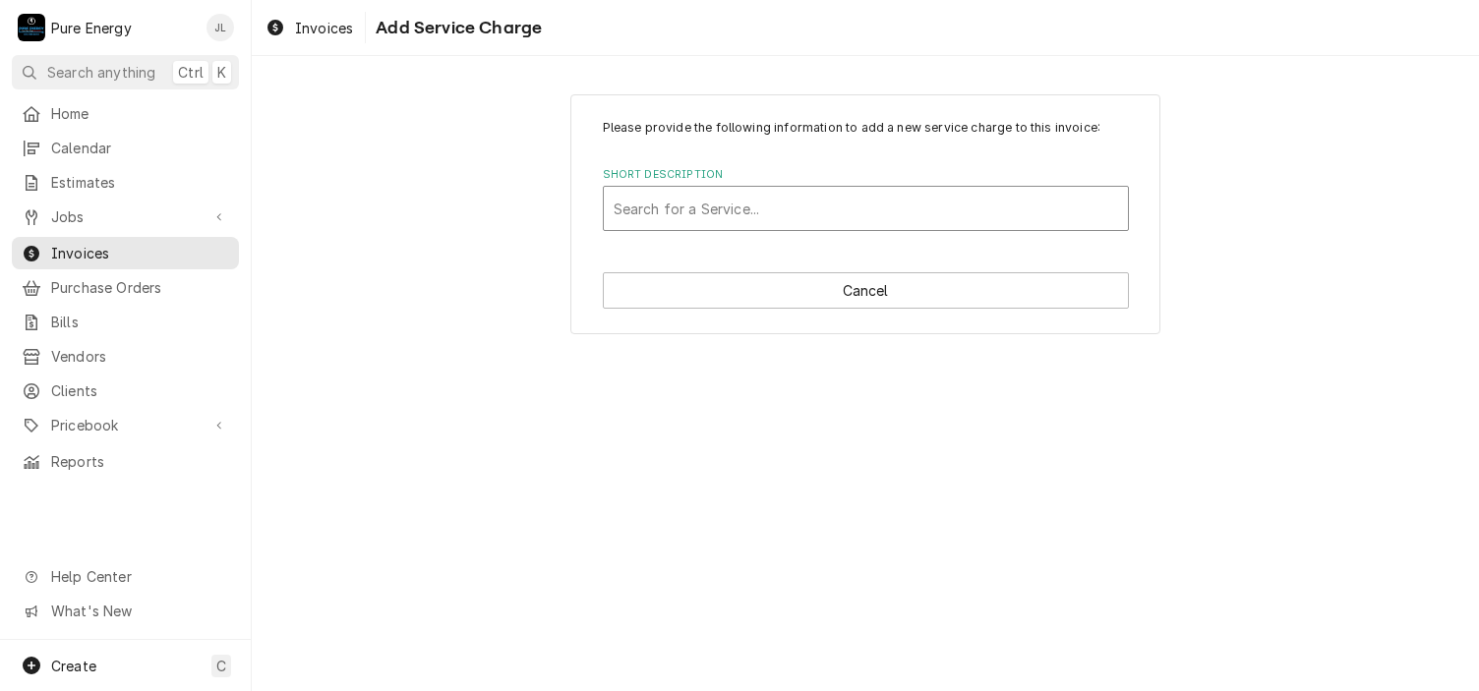
click at [705, 205] on div "Short Description" at bounding box center [866, 208] width 504 height 35
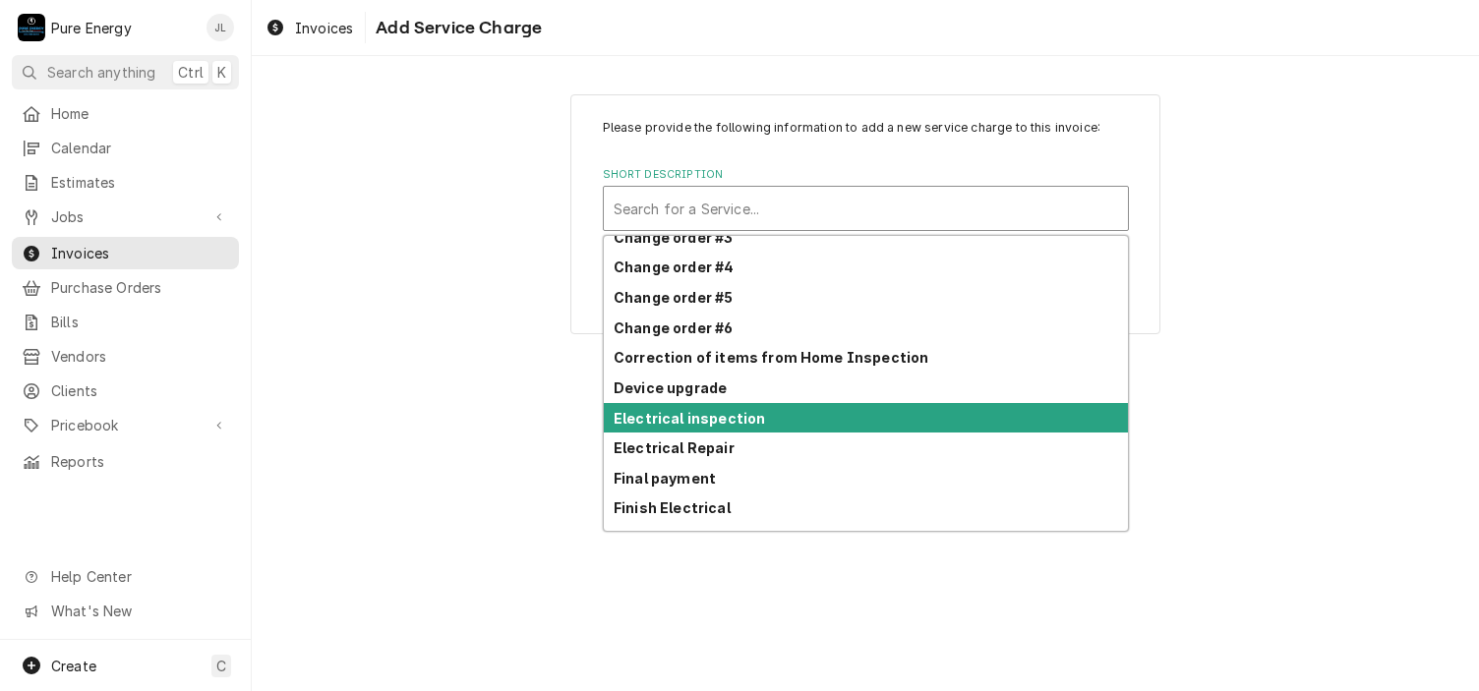
scroll to position [608, 0]
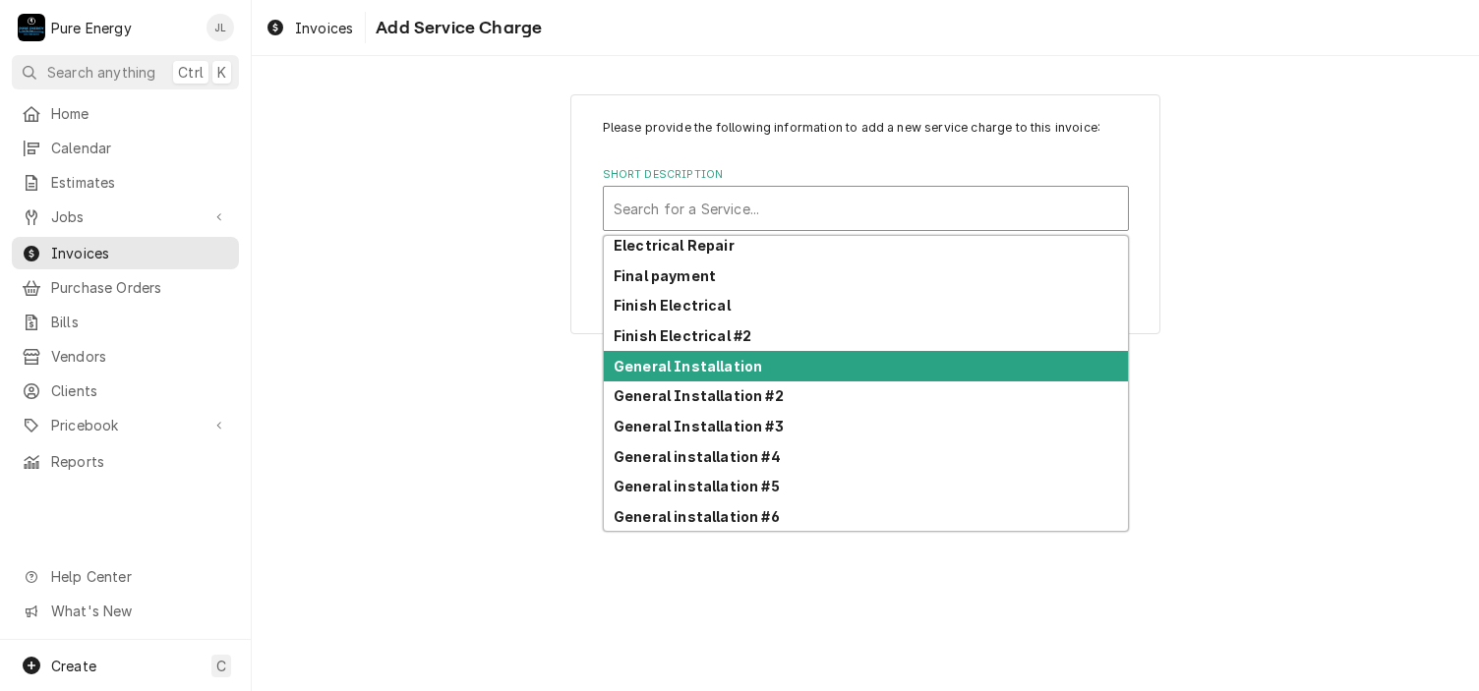
click at [709, 374] on div "General Installation" at bounding box center [866, 366] width 524 height 30
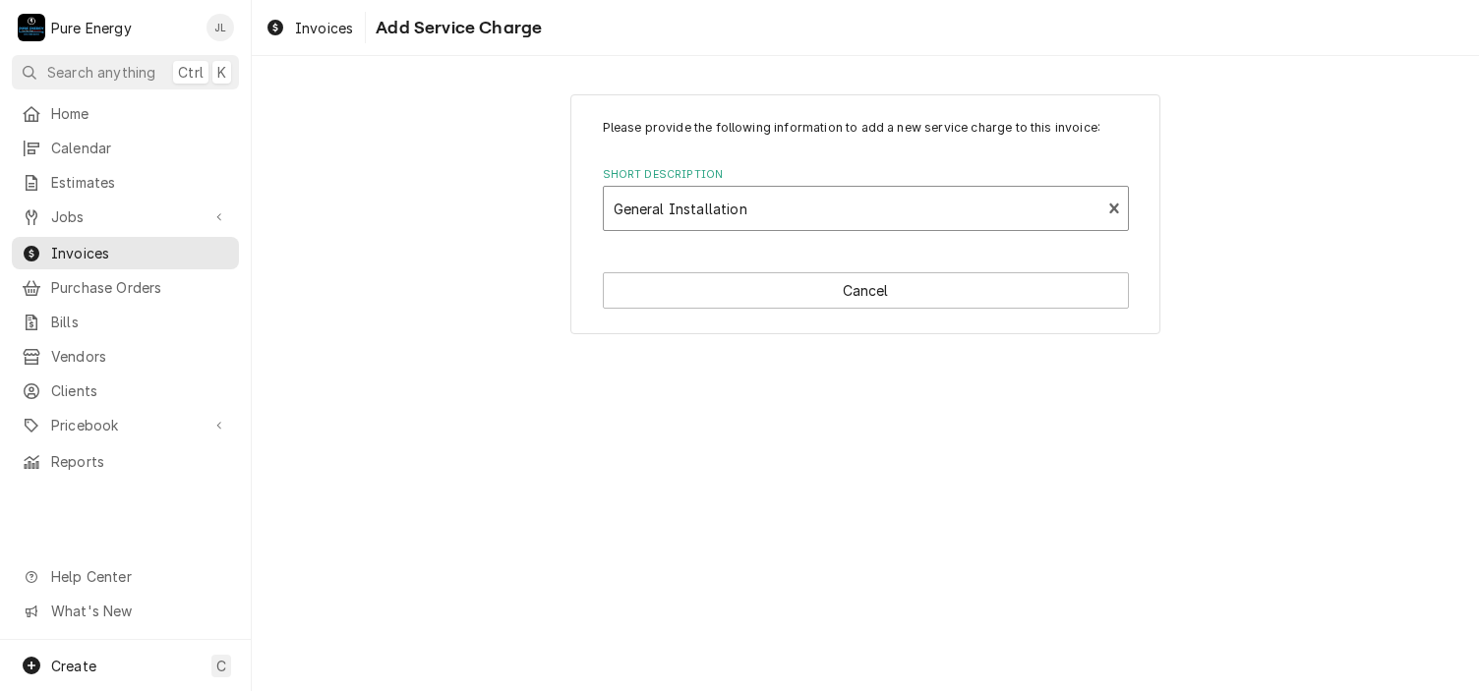
type textarea "x"
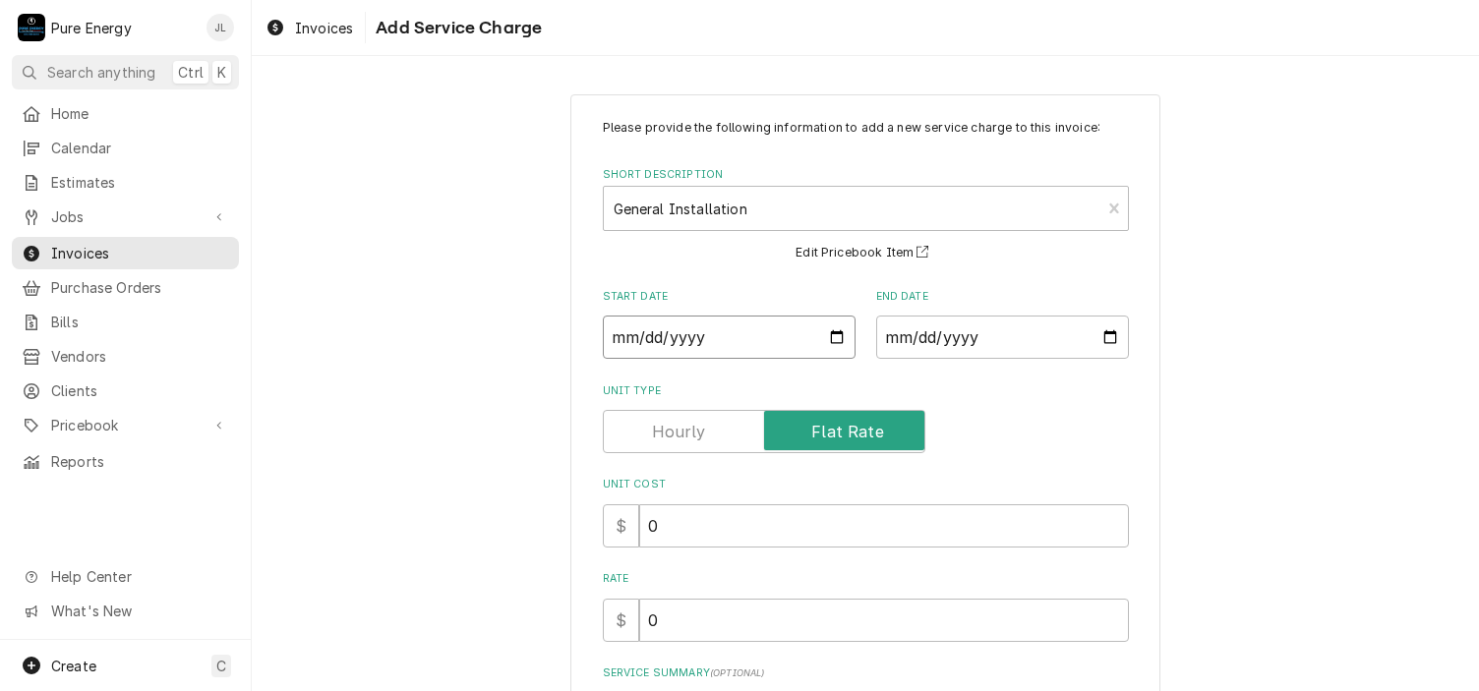
click at [831, 337] on input "Start Date" at bounding box center [729, 337] width 253 height 43
type input "2025-09-29"
click at [1102, 327] on input "End Date" at bounding box center [1002, 337] width 253 height 43
type textarea "x"
type input "2025-10-02"
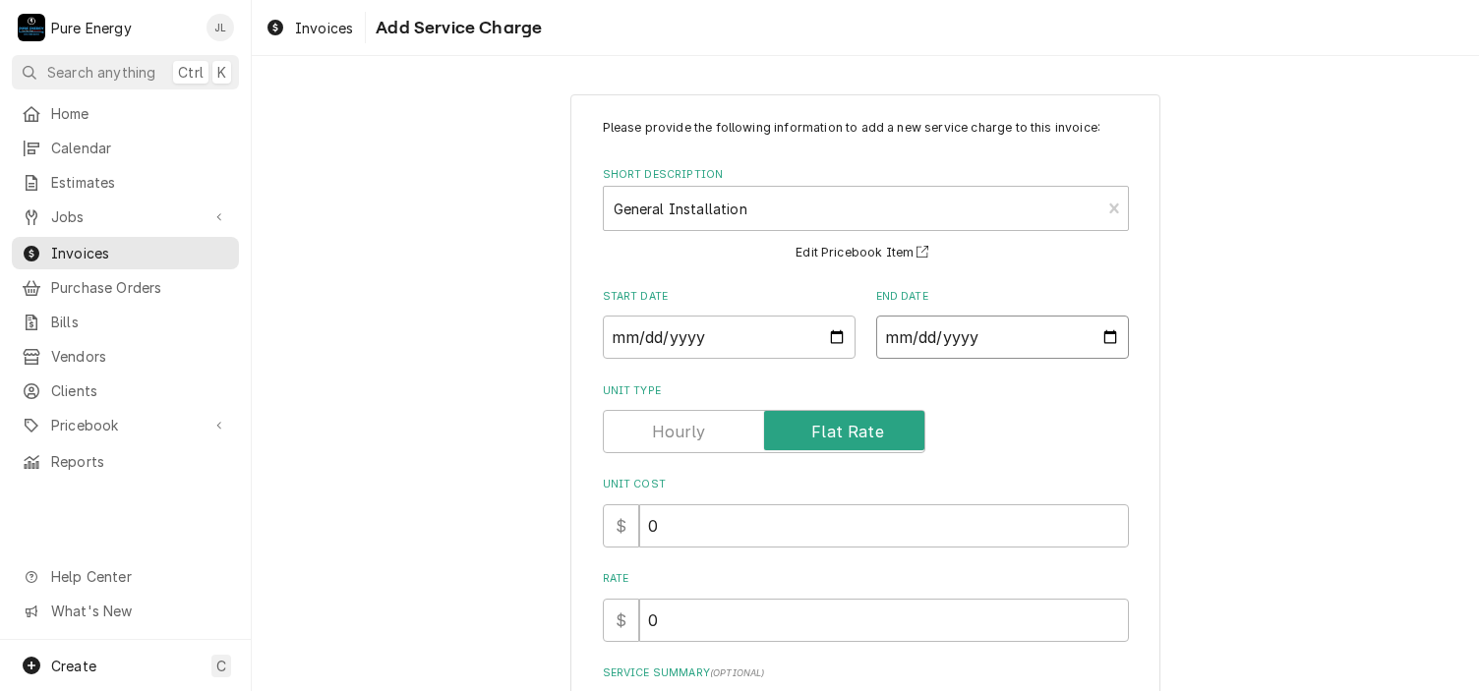
scroll to position [208, 0]
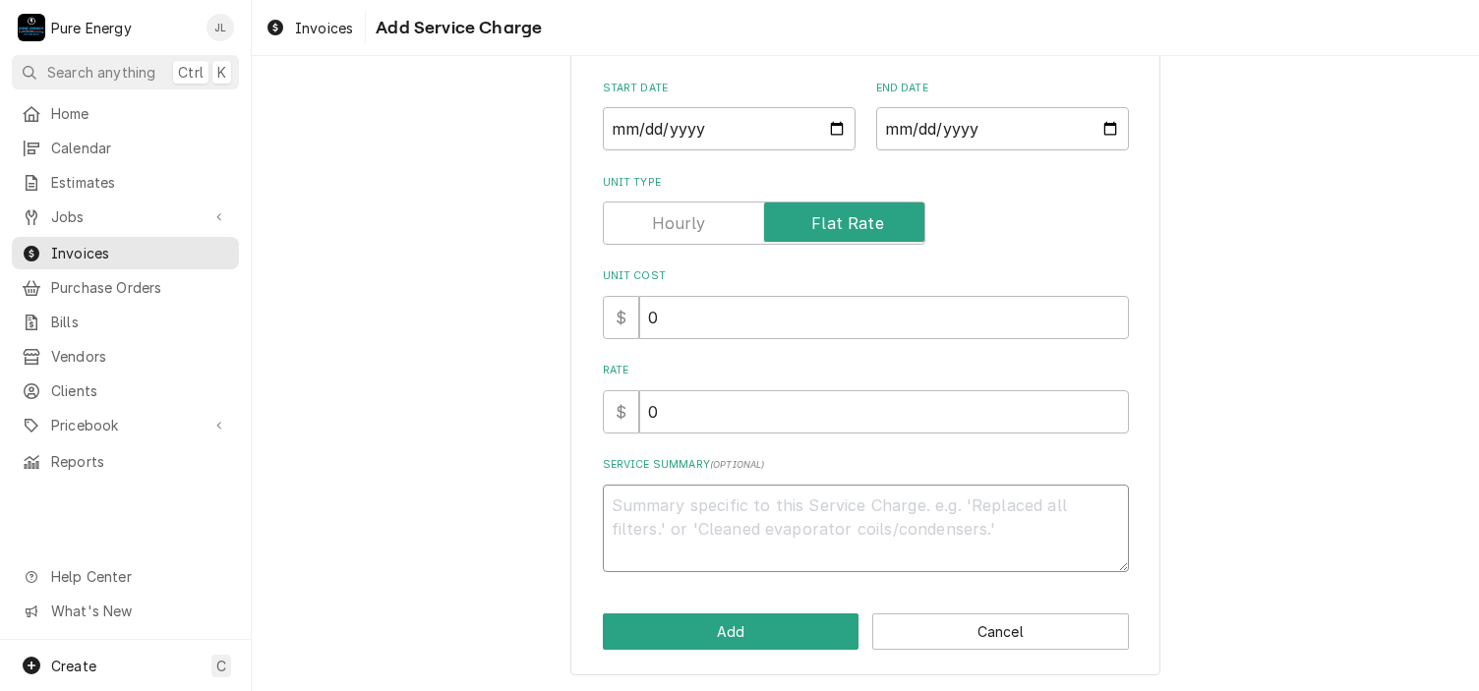
click at [677, 503] on textarea "Service Summary ( optional )" at bounding box center [866, 529] width 526 height 88
type textarea "x"
type textarea "I"
type textarea "x"
type textarea "In"
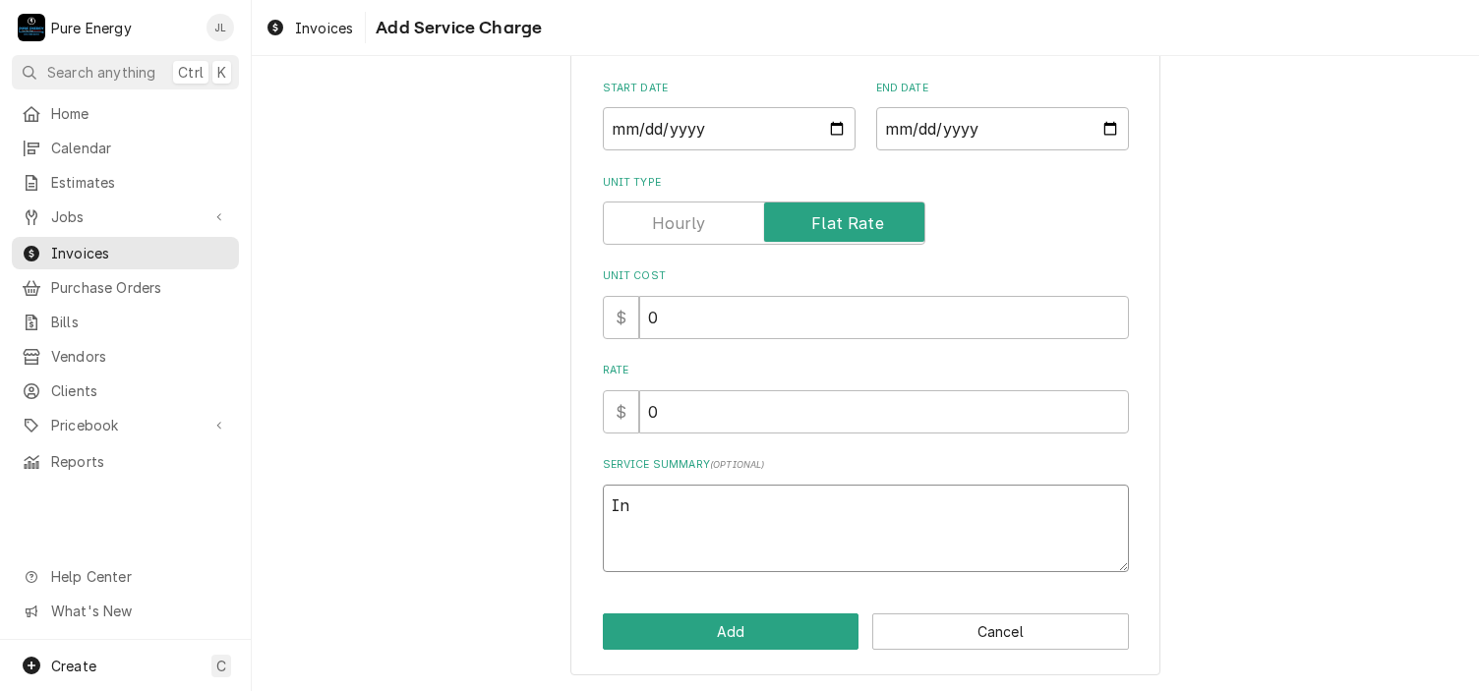
type textarea "x"
type textarea "In"
type textarea "x"
type textarea "In t"
type textarea "x"
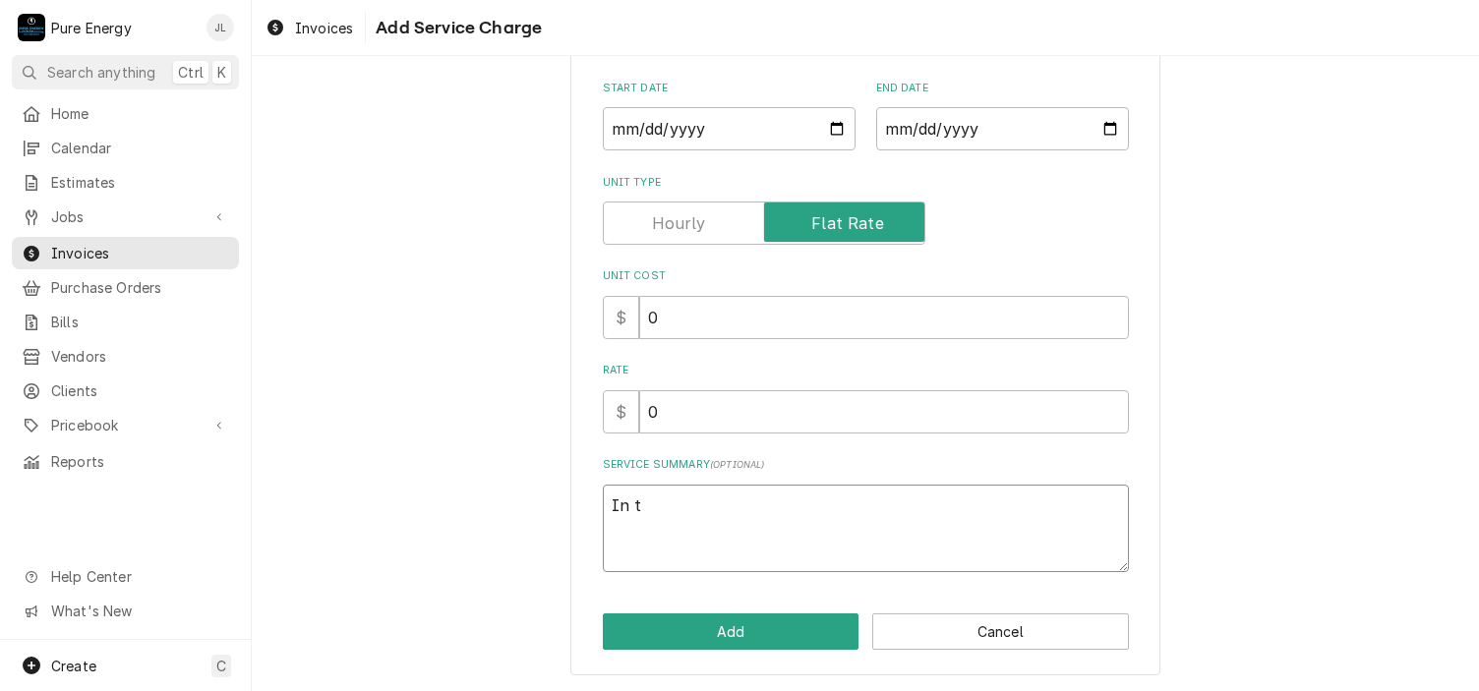
type textarea "In th"
type textarea "x"
type textarea "In the"
type textarea "x"
type textarea "In the g"
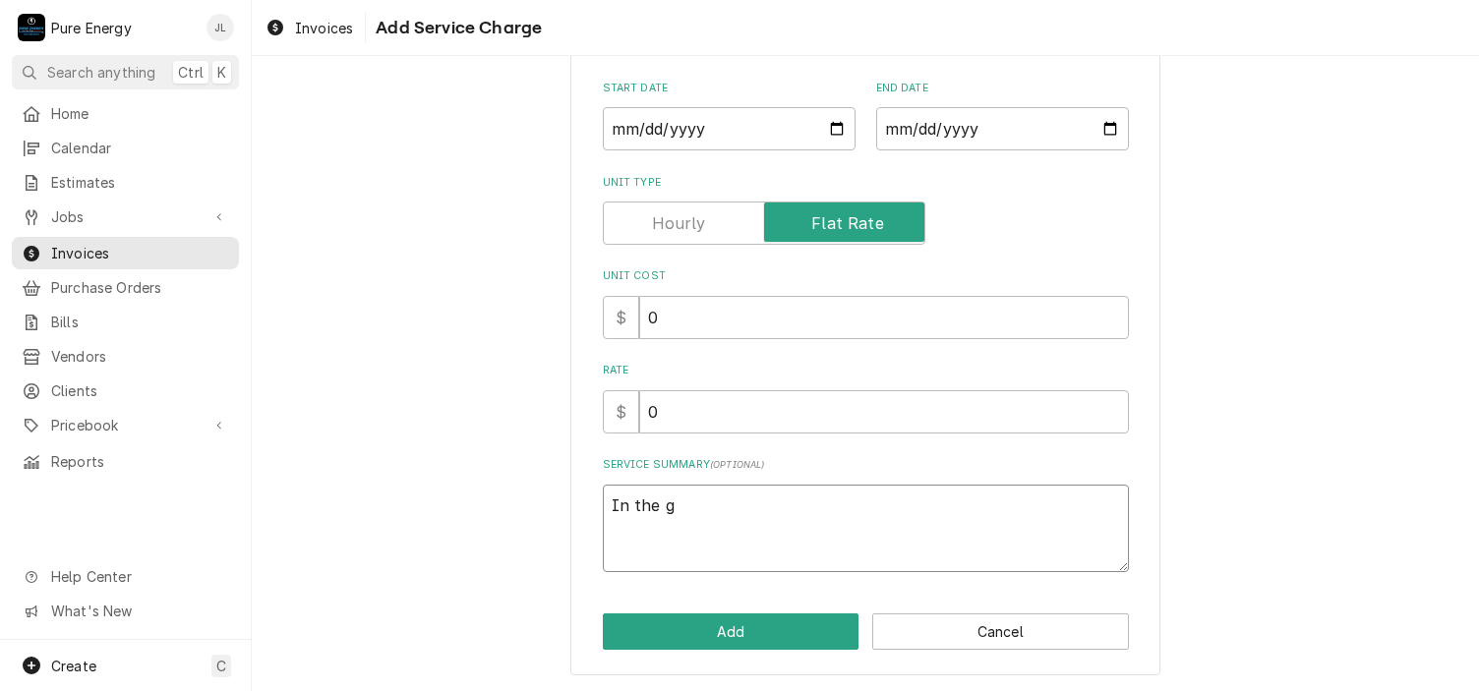
type textarea "x"
type textarea "In the ga"
type textarea "x"
type textarea "In the gar"
type textarea "x"
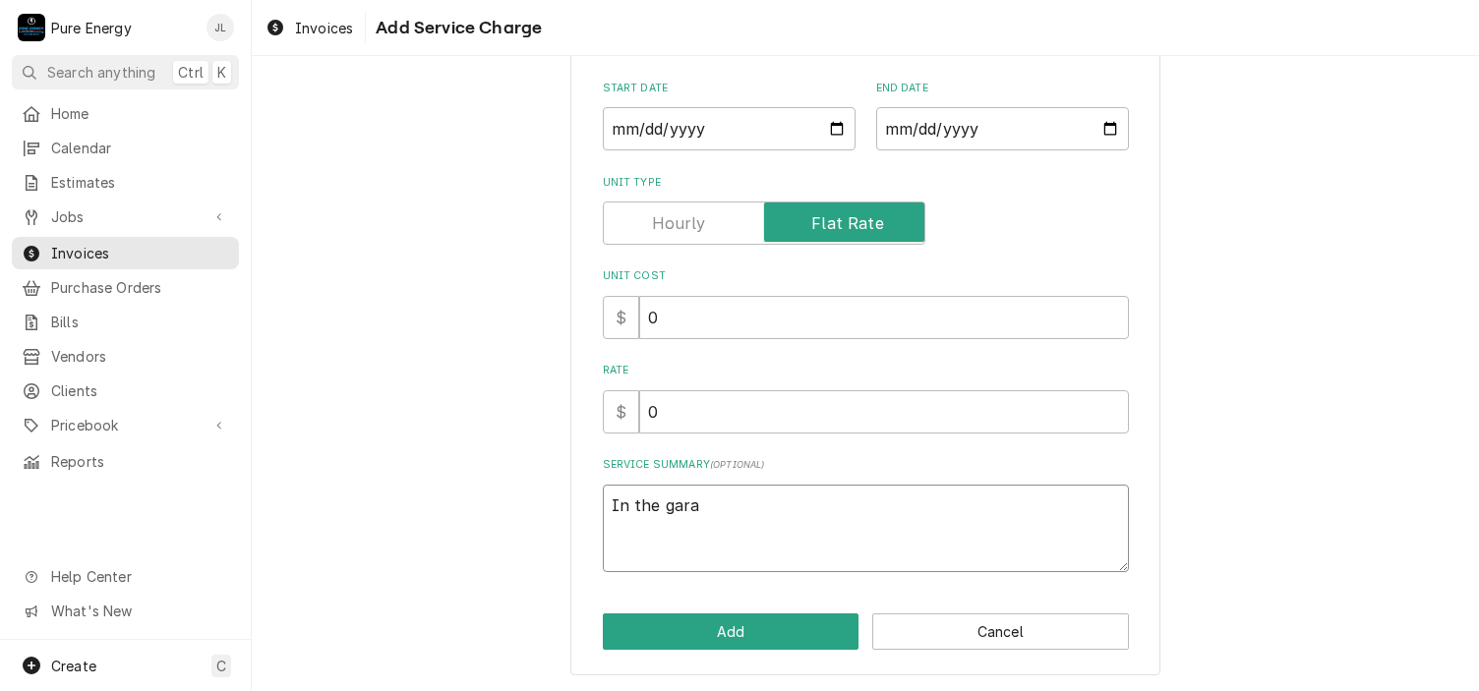
type textarea "In the garag"
type textarea "x"
type textarea "In the garage"
type textarea "x"
type textarea "In the garage,"
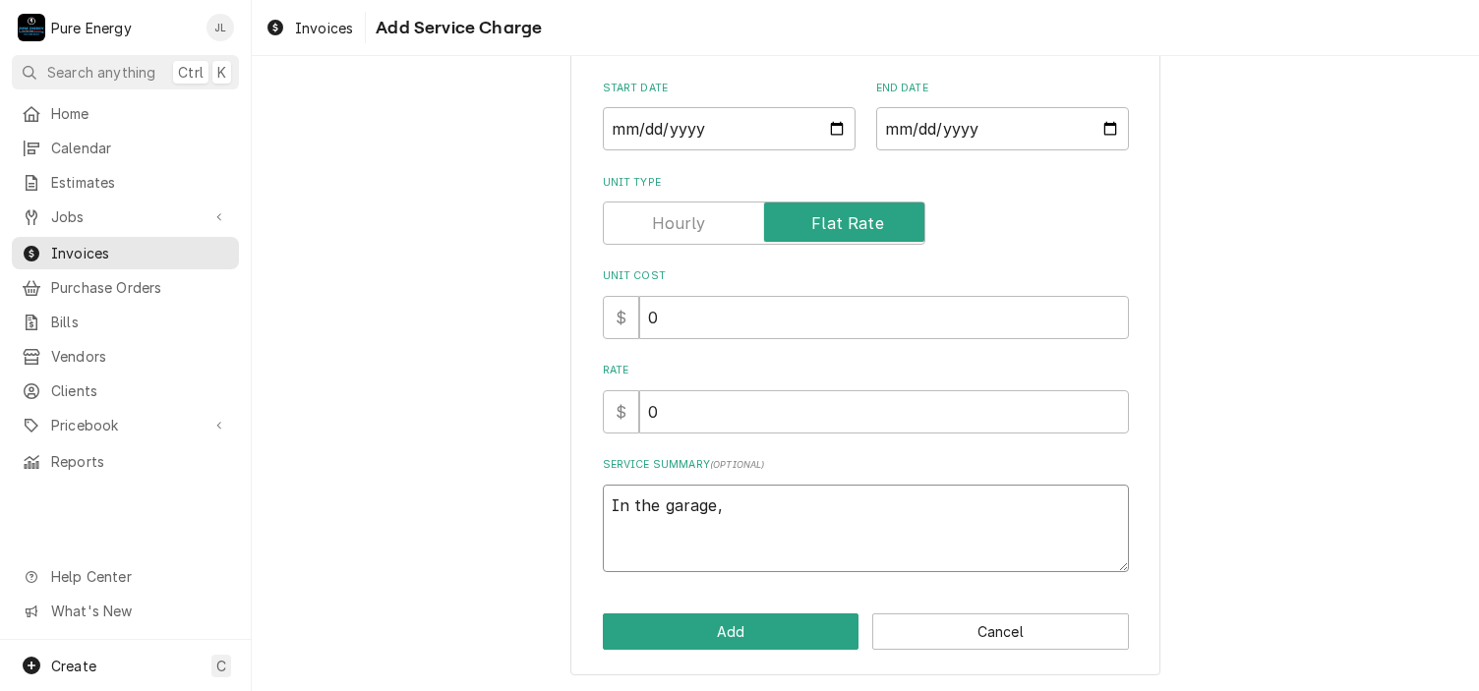
type textarea "x"
type textarea "In the garage,"
type textarea "x"
type textarea "In the garage, w"
type textarea "x"
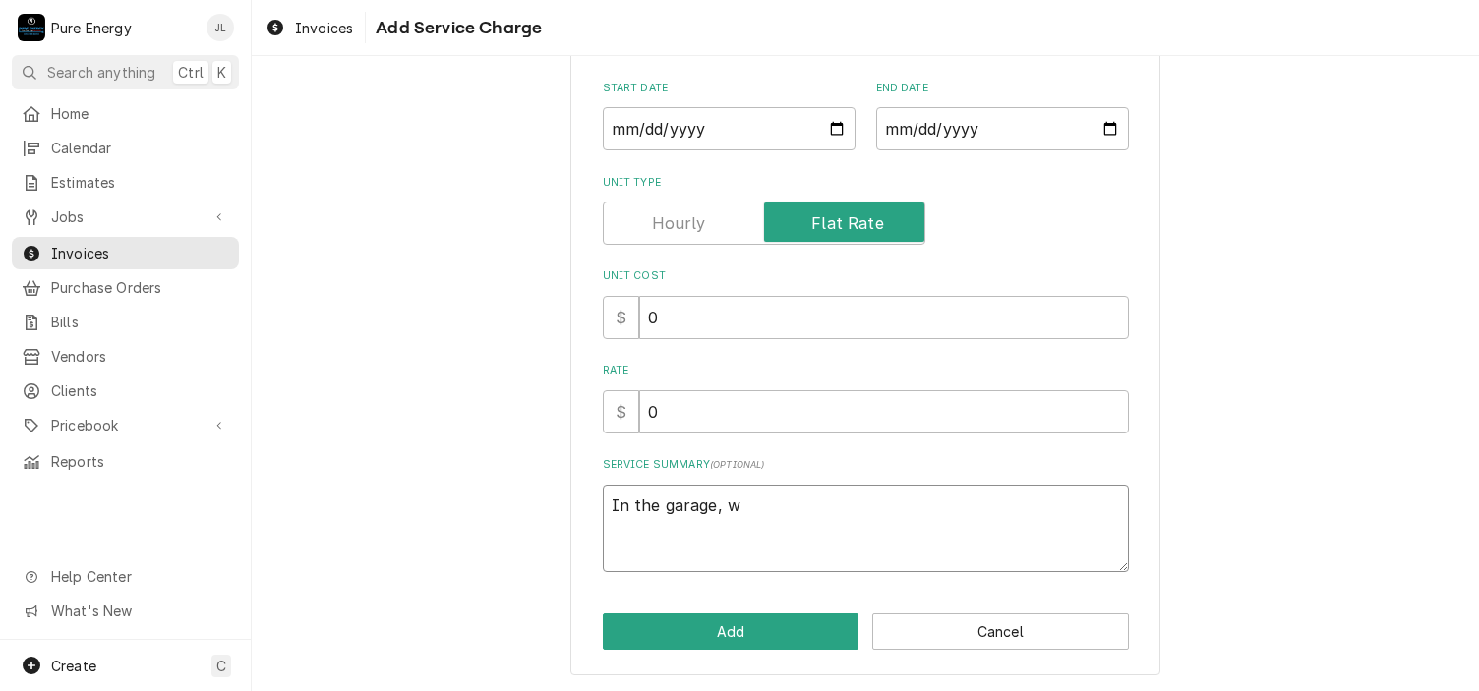
type textarea "In the garage, we"
type textarea "x"
type textarea "In the garage, we"
type textarea "x"
type textarea "In the garage, we a"
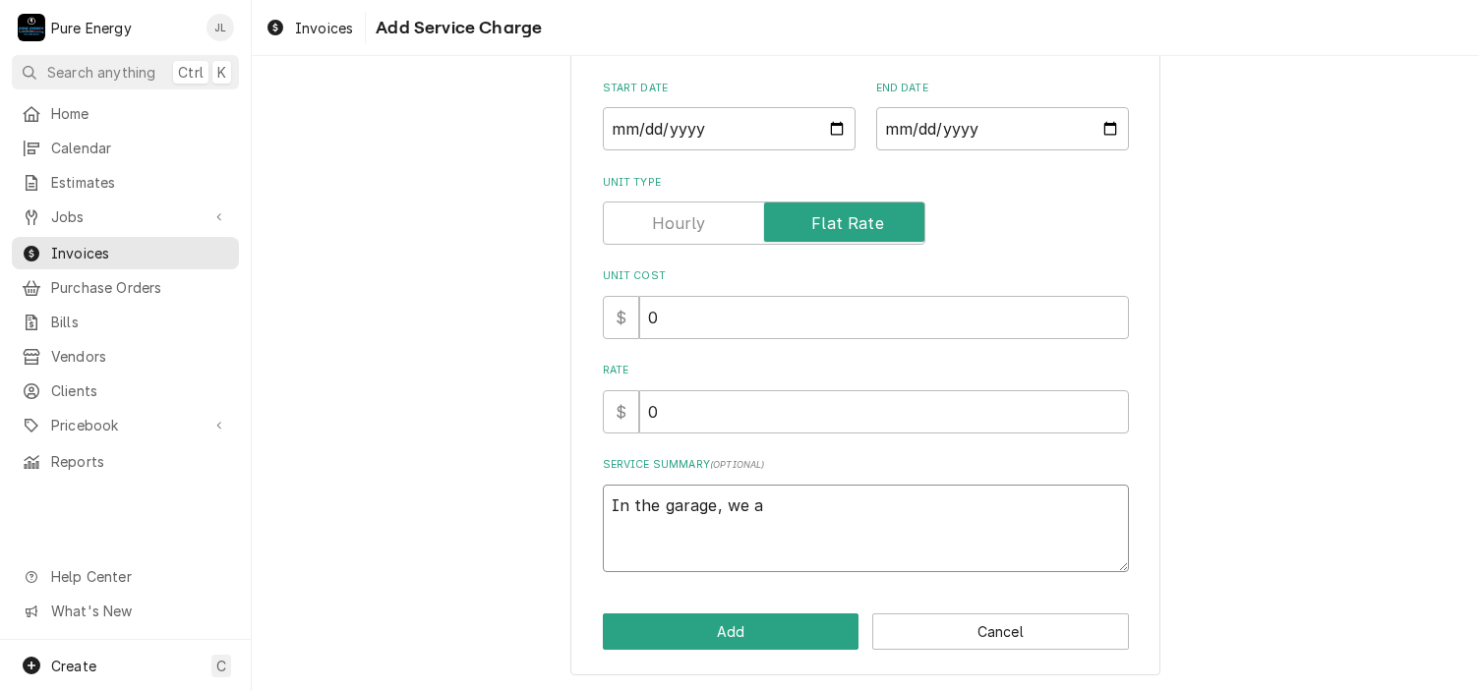
type textarea "x"
type textarea "In the garage, we ad"
type textarea "x"
type textarea "In the garage, we add"
type textarea "x"
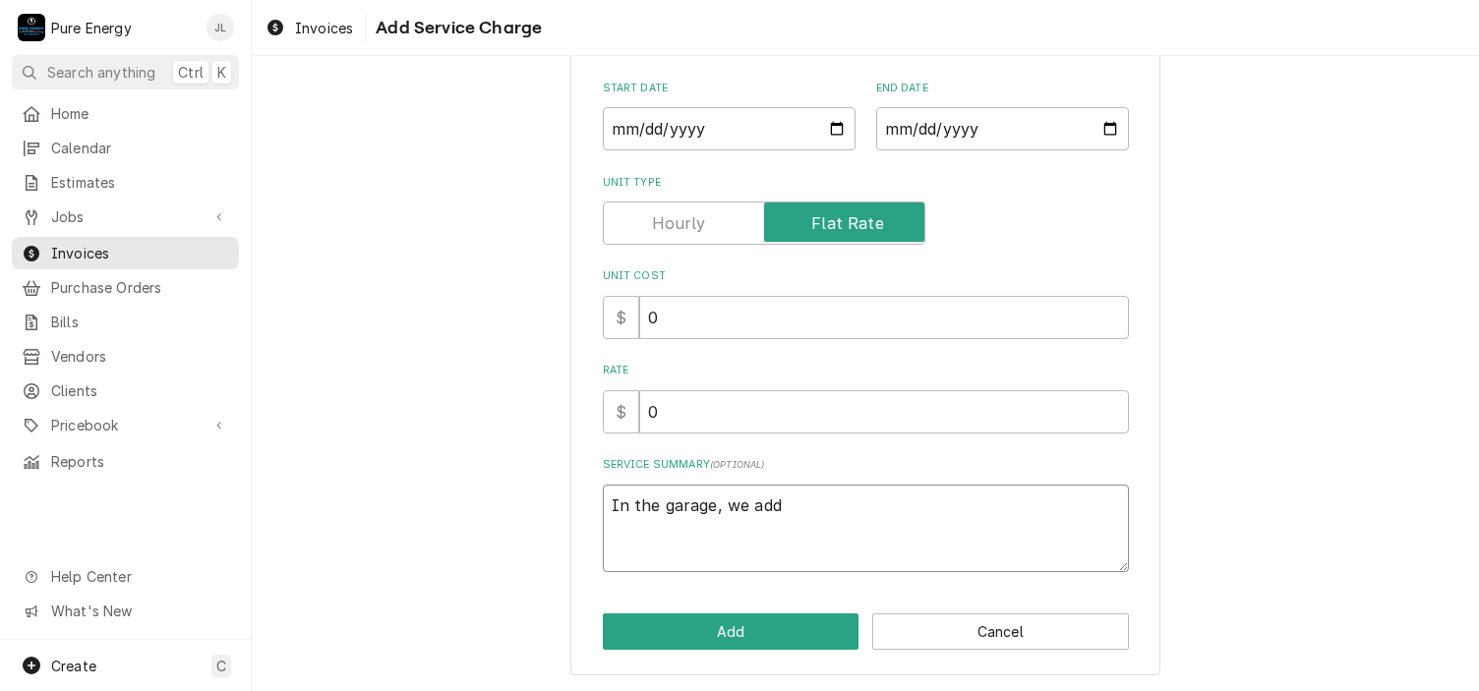
type textarea "In the garage, we adde"
type textarea "x"
type textarea "In the garage, we added"
type textarea "x"
type textarea "In the garage, we added"
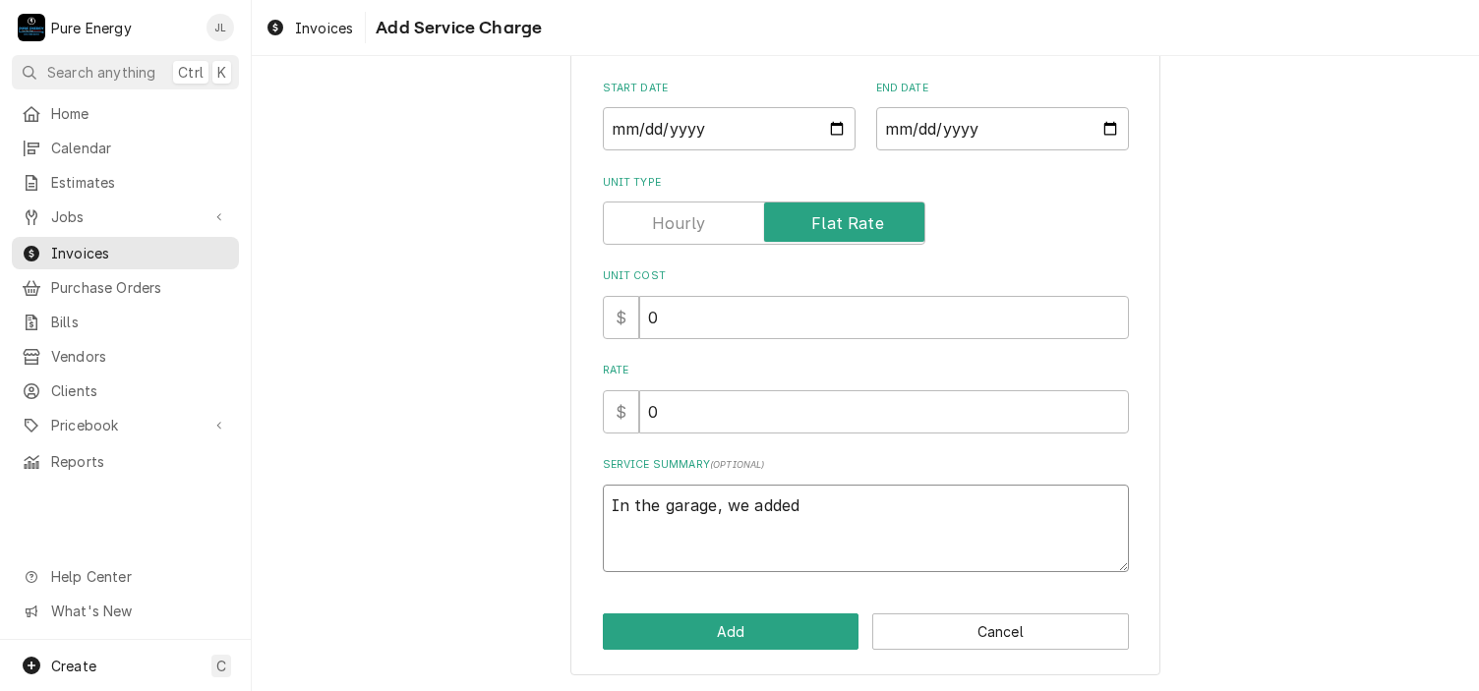
type textarea "x"
type textarea "In the garage, we added o"
type textarea "x"
type textarea "In the garage, we added ou"
type textarea "x"
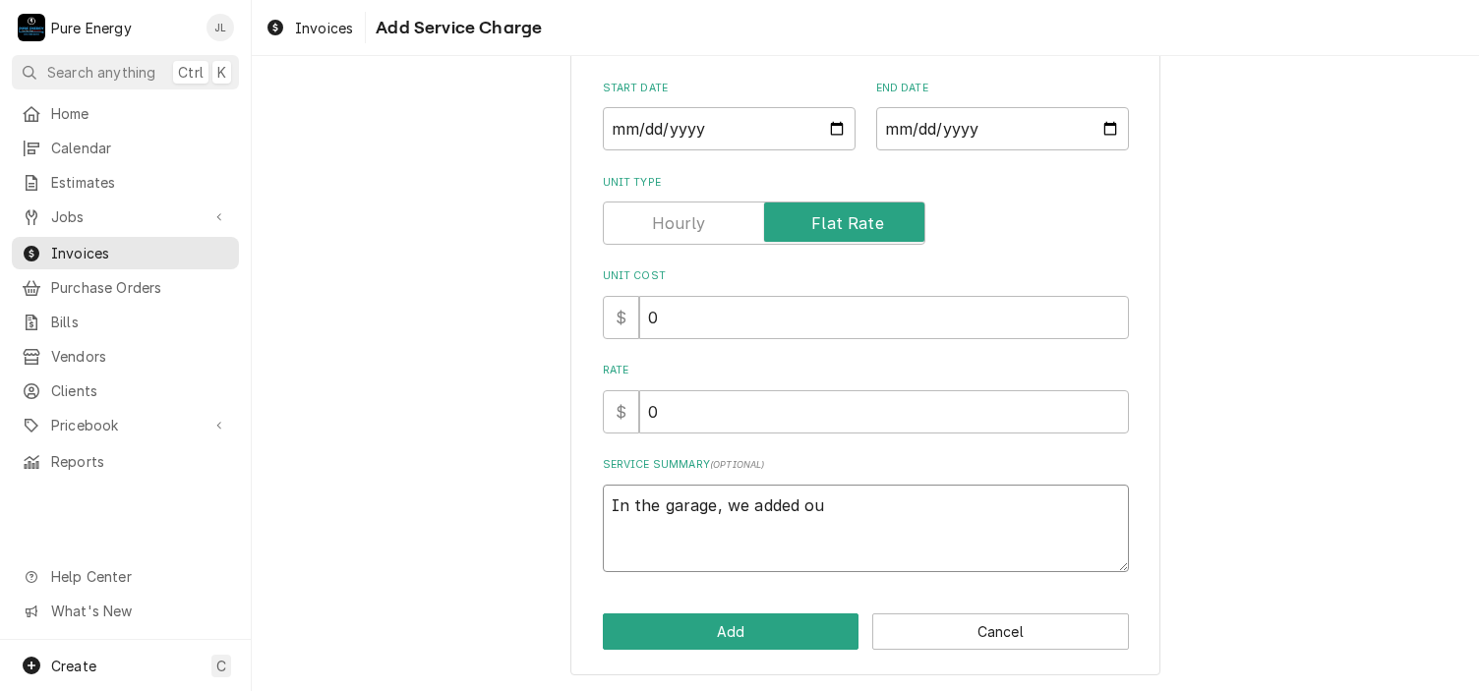
type textarea "In the garage, we added out"
type textarea "x"
type textarea "In the garage, we added outl"
type textarea "x"
type textarea "In the garage, we added outle"
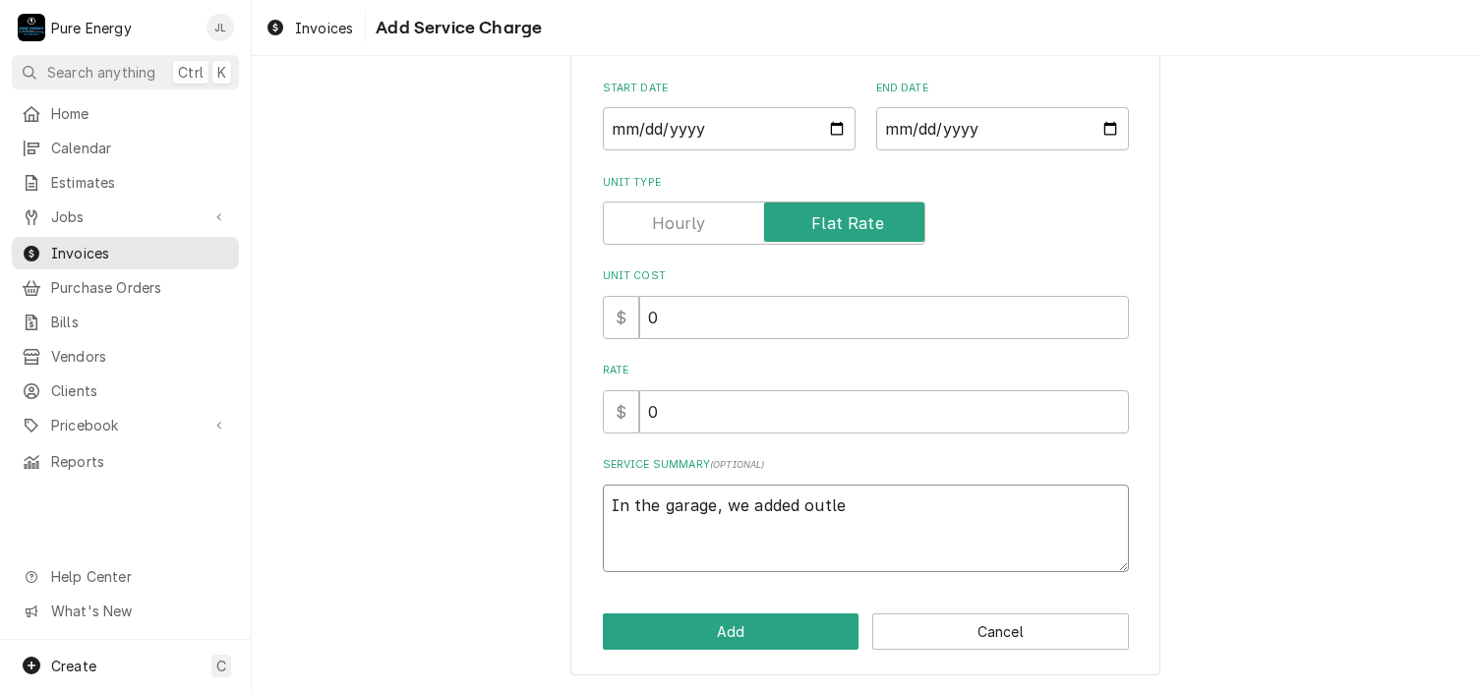
type textarea "x"
type textarea "In the garage, we added outlet"
type textarea "x"
type textarea "In the garage, we added outlets"
type textarea "x"
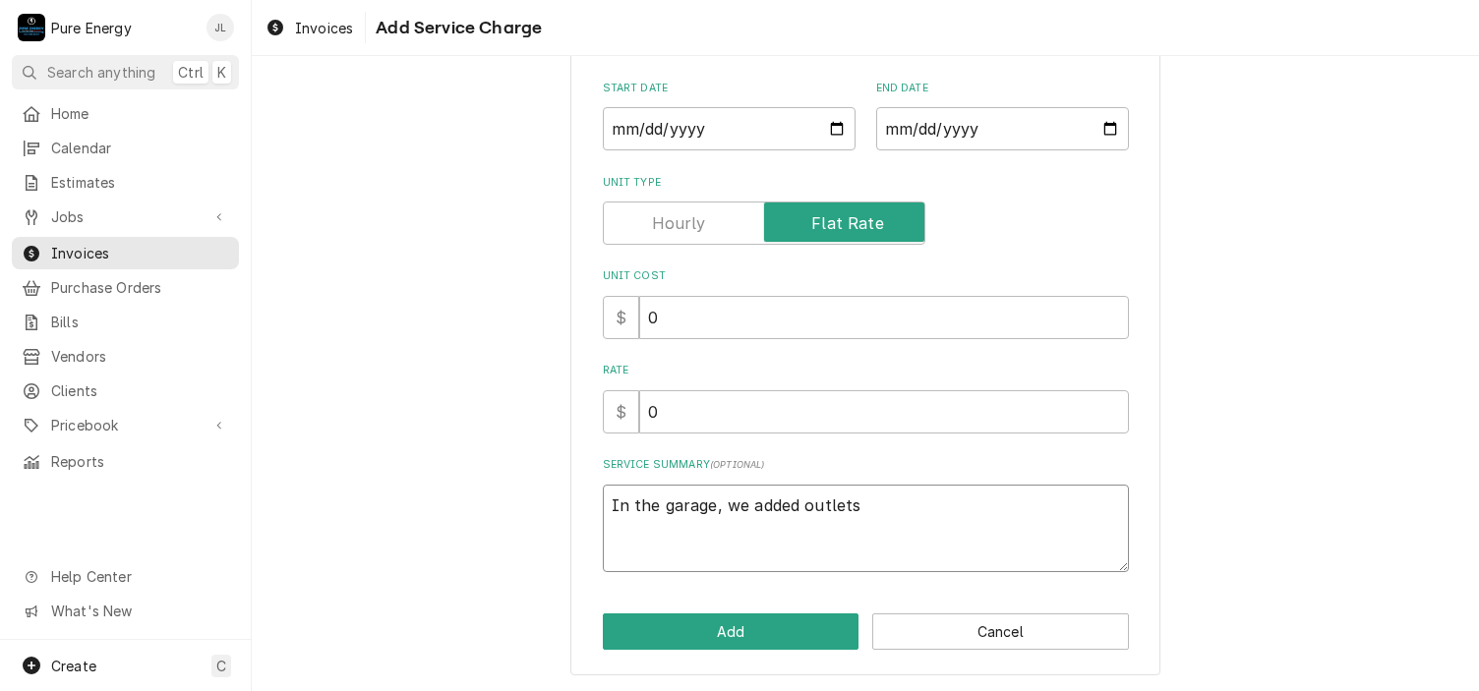
type textarea "In the garage, we added outlets"
type textarea "x"
type textarea "In the garage, we added outlets an"
type textarea "x"
type textarea "In the garage, we added outlets and"
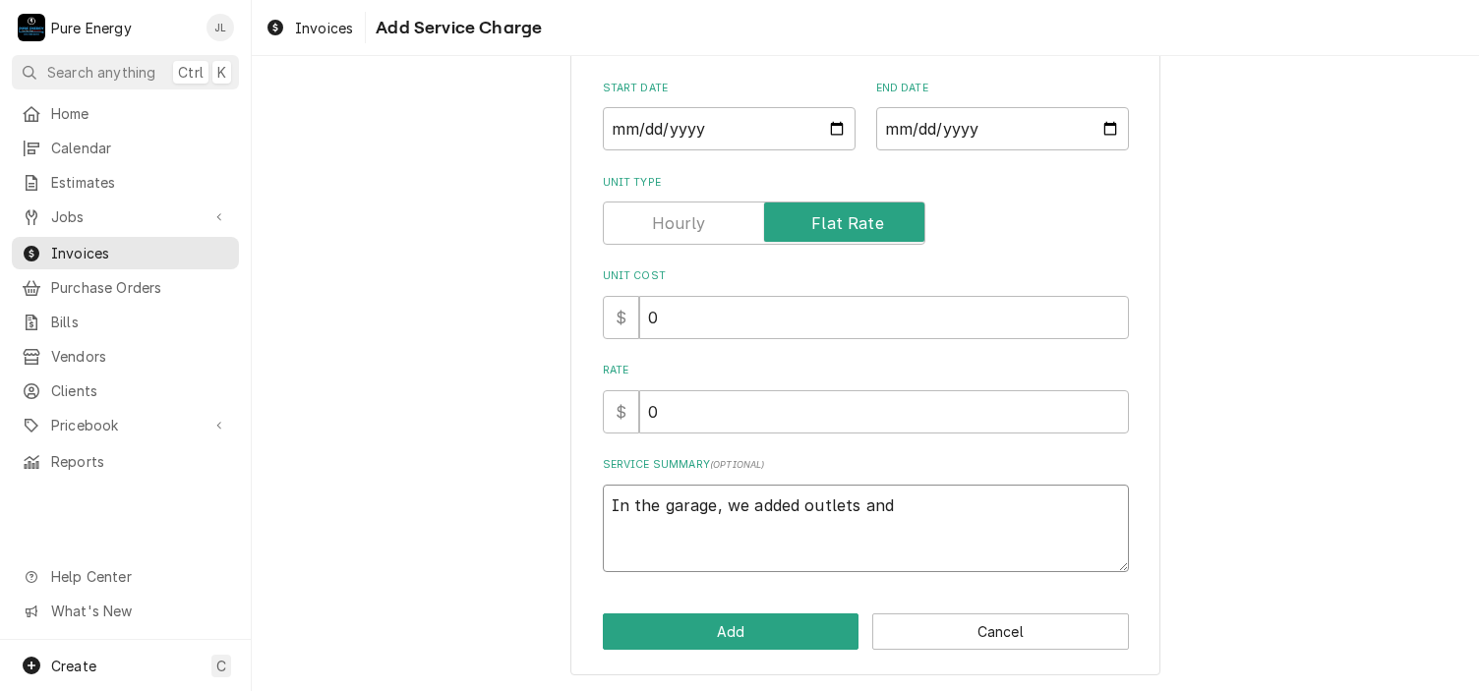
type textarea "x"
type textarea "In the garage, we added outlets and"
type textarea "x"
type textarea "In the garage, we added outlets and l"
type textarea "x"
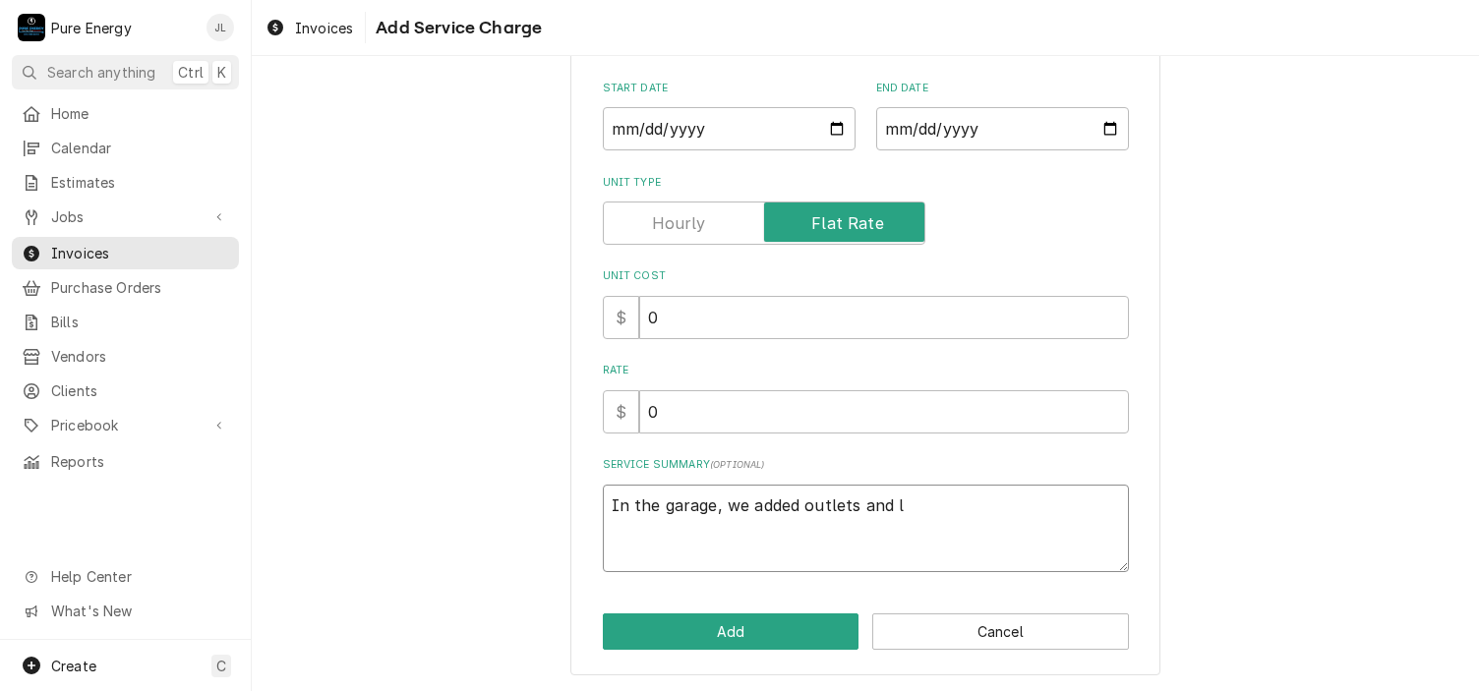
type textarea "In the garage, we added outlets and li"
type textarea "x"
type textarea "In the garage, we added outlets and lig"
type textarea "x"
type textarea "In the garage, we added outlets and ligh"
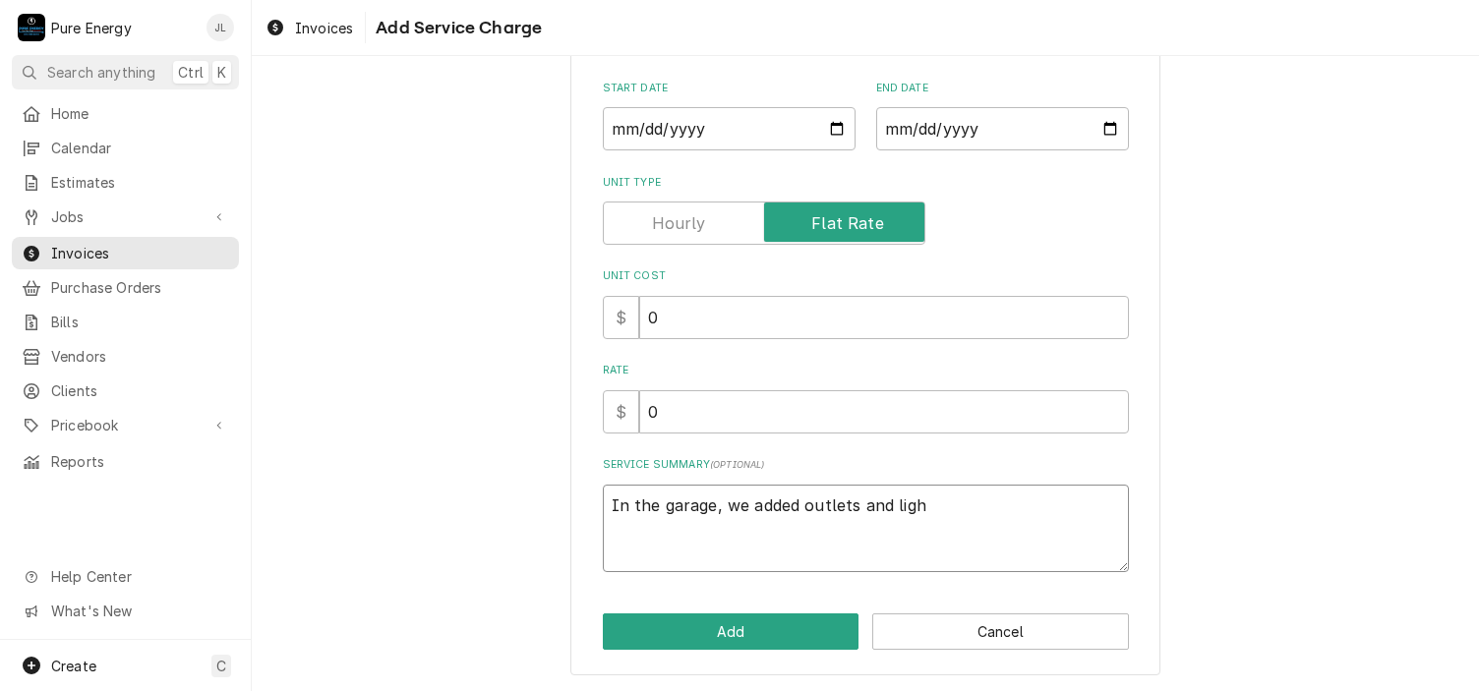
type textarea "x"
type textarea "In the garage, we added outlets and light"
type textarea "x"
type textarea "In the garage, we added outlets and lighta"
type textarea "x"
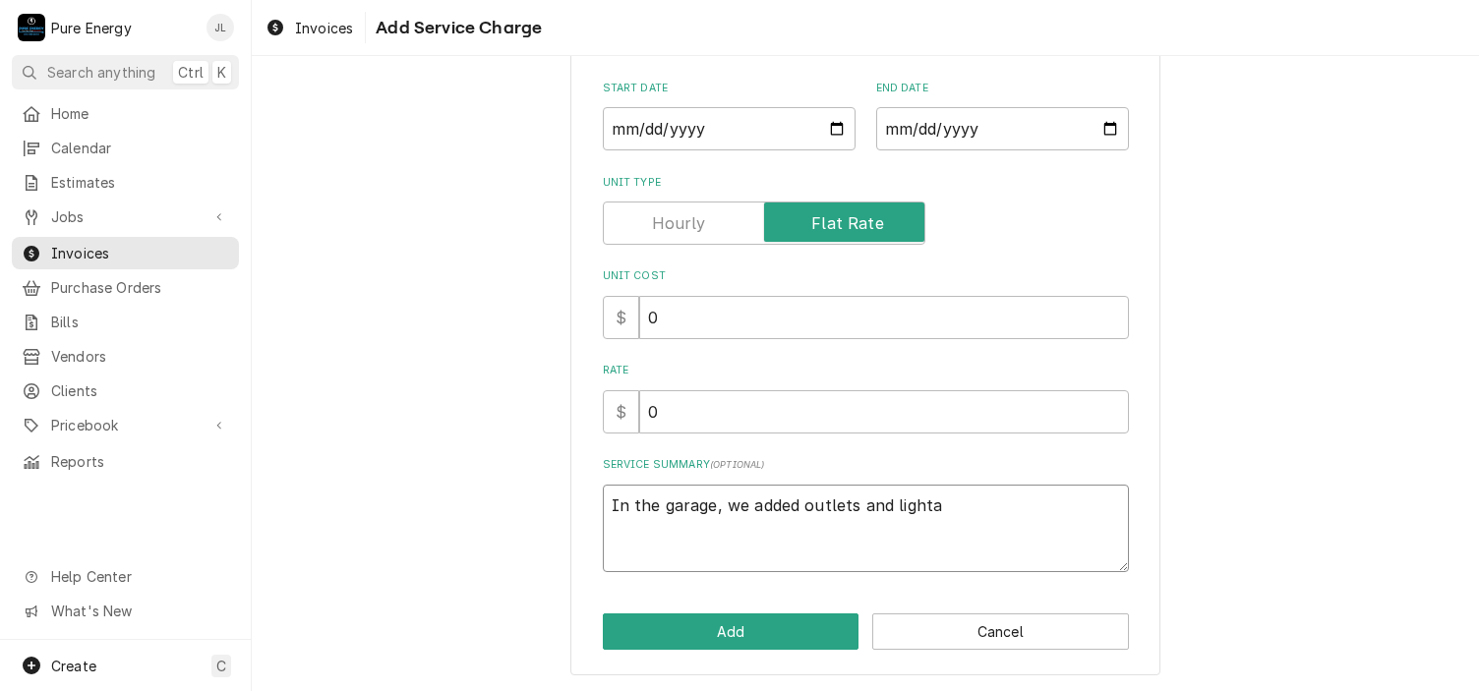
type textarea "In the garage, we added outlets and light"
type textarea "x"
type textarea "In the garage, we added outlets and lights"
type textarea "x"
type textarea "In the garage, we added outlets and lightsa"
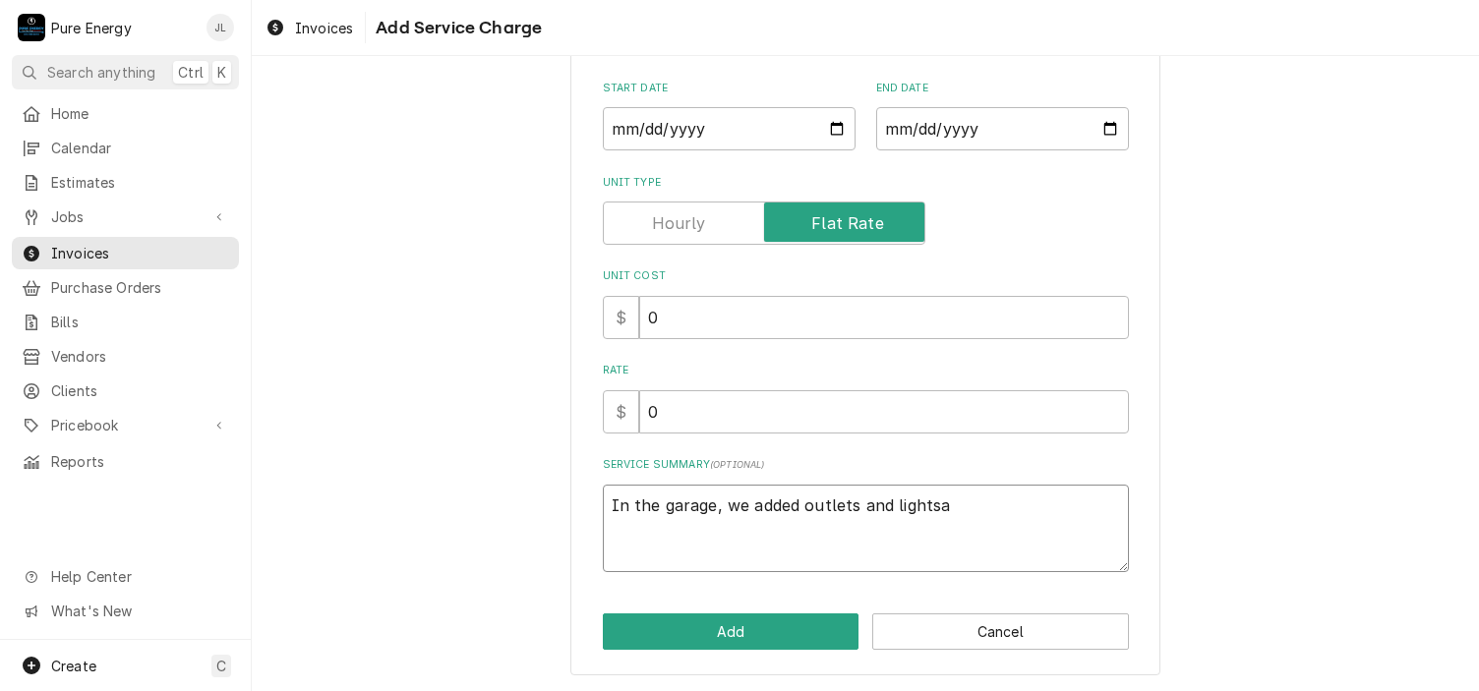
type textarea "x"
type textarea "In the garage, we added outlets and lights"
type textarea "x"
type textarea "In the garage, we added outlets and lights"
type textarea "x"
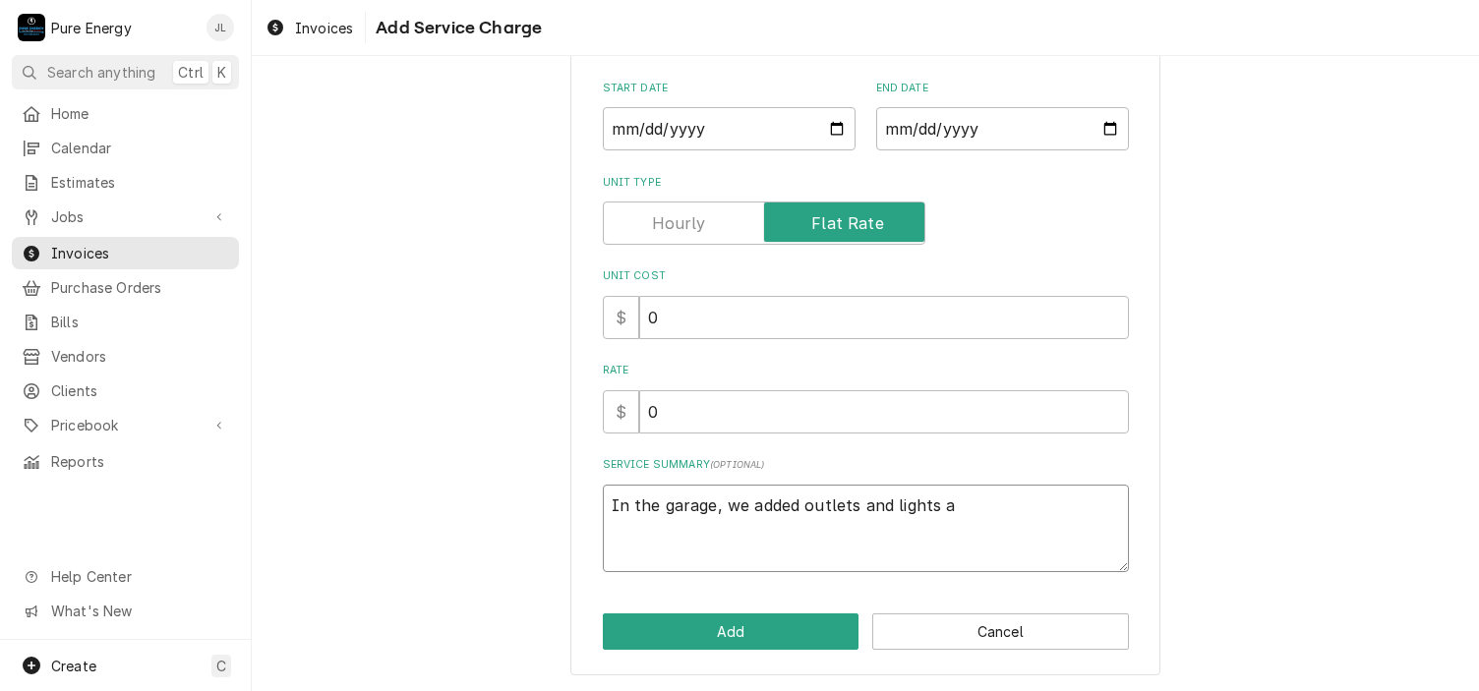
type textarea "In the garage, we added outlets and lights at"
type textarea "x"
type textarea "In the garage, we added outlets and lights at"
type textarea "x"
type textarea "In the garage, we added outlets and lights at th"
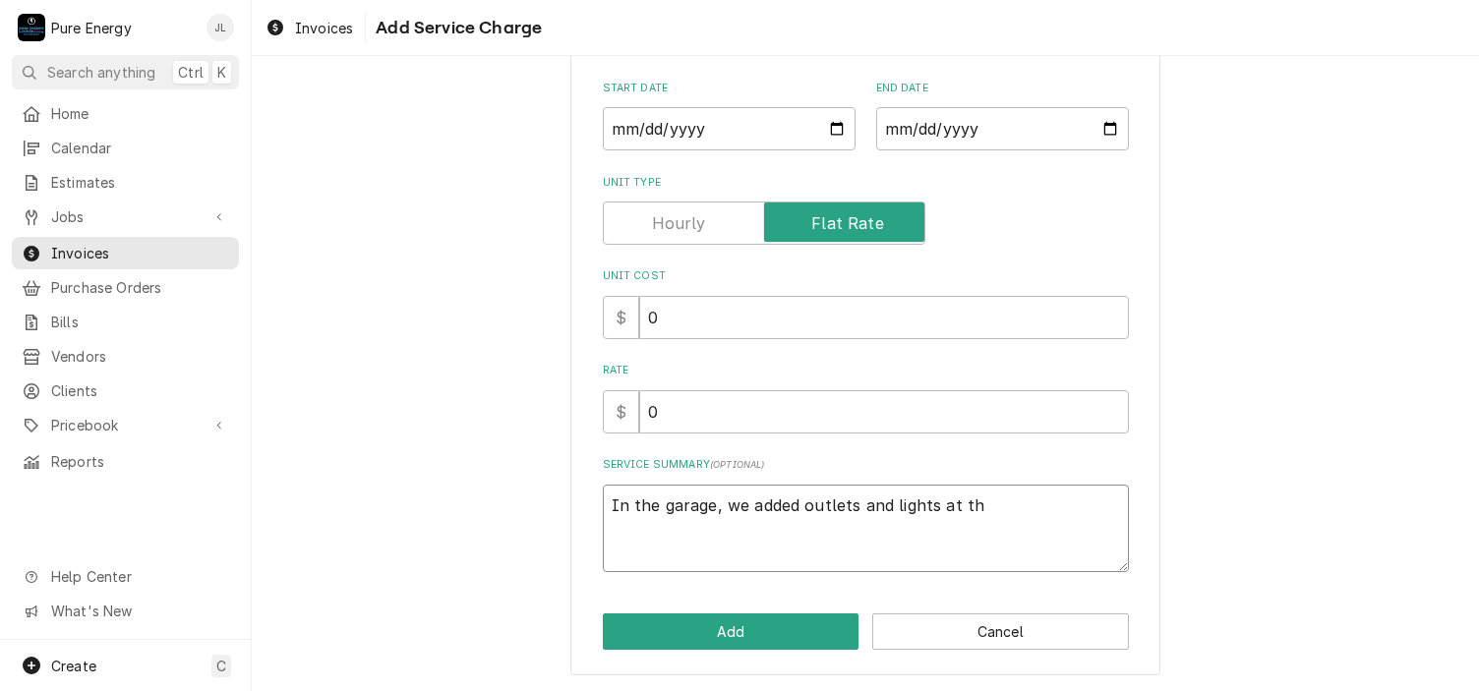
type textarea "x"
type textarea "In the garage, we added outlets and lights at the"
type textarea "x"
type textarea "In the garage, we added outlets and lights at the c"
type textarea "x"
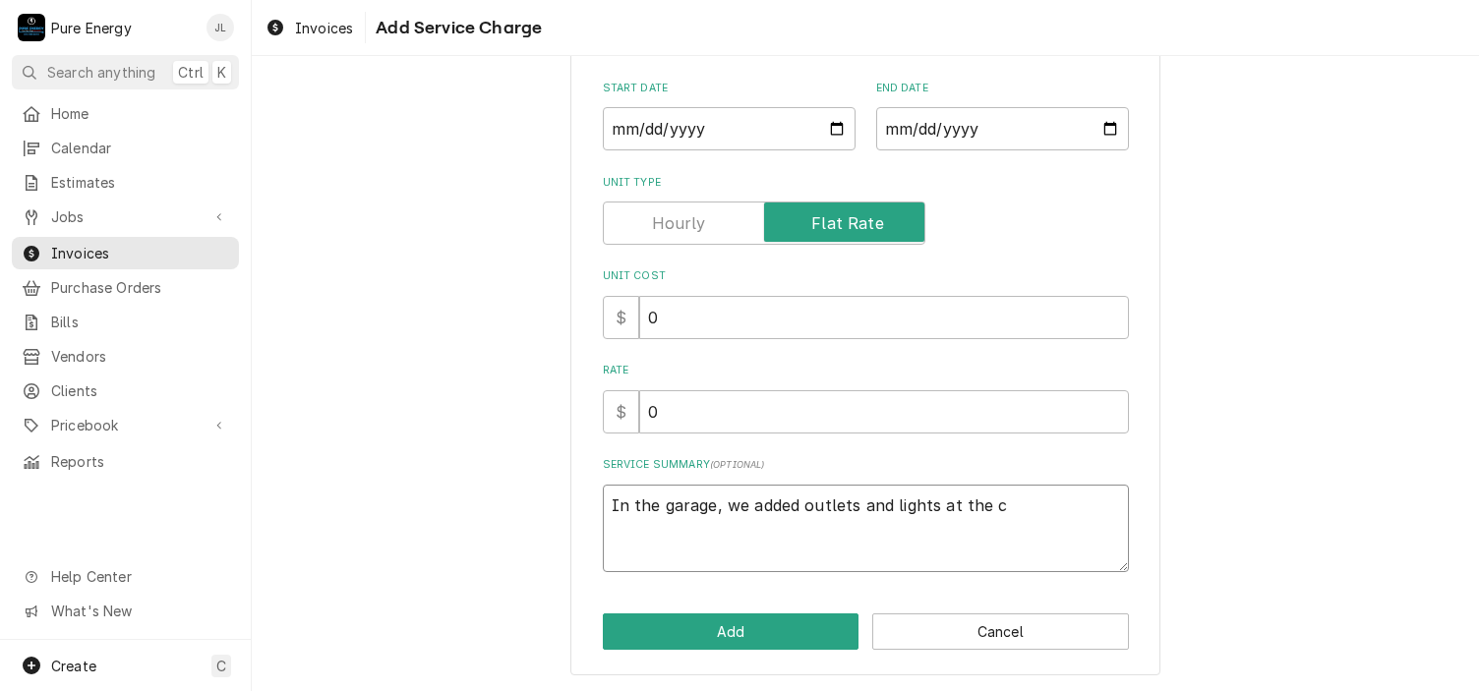
type textarea "In the garage, we added outlets and lights at the ce"
type textarea "x"
type textarea "In the garage, we added outlets and lights at the cei"
type textarea "x"
type textarea "In the garage, we added outlets and lights at the ceil"
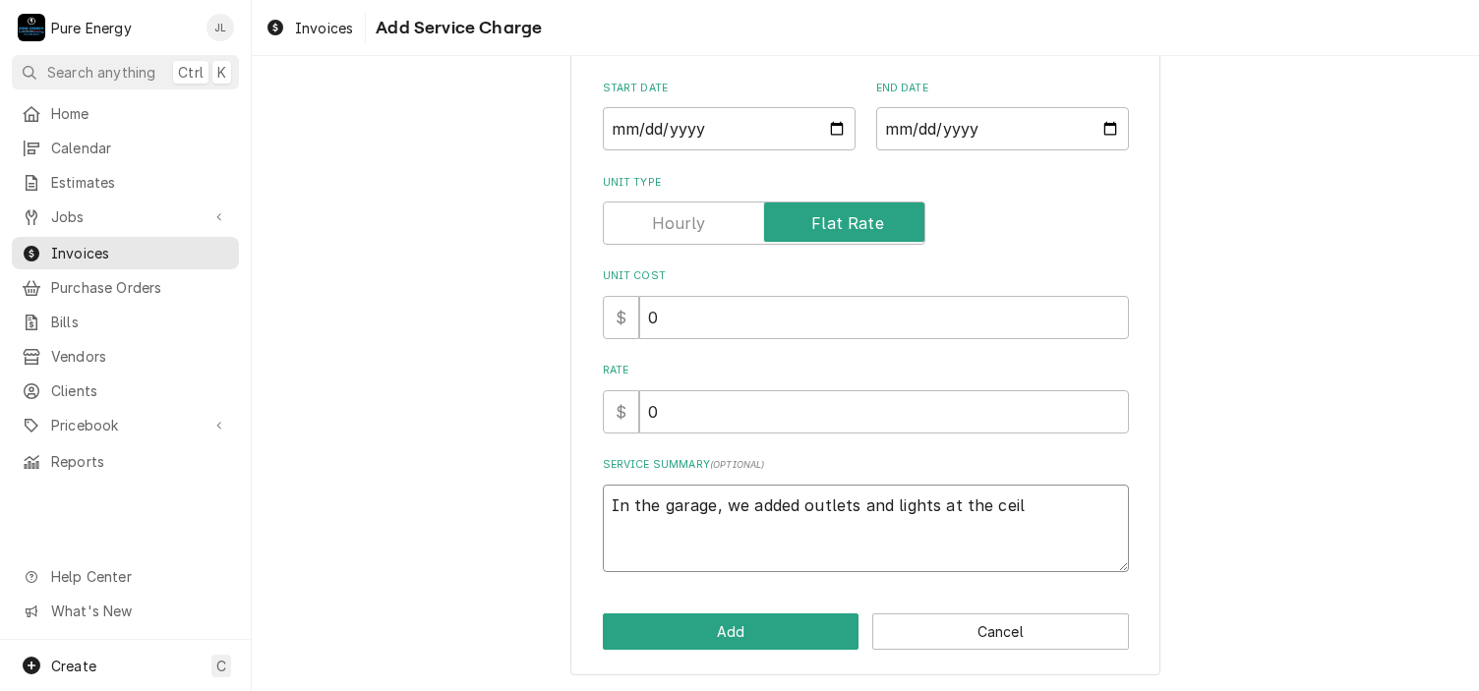
type textarea "x"
type textarea "In the garage, we added outlets and lights at the ceili"
type textarea "x"
type textarea "In the garage, we added outlets and lights at the ceilin"
type textarea "x"
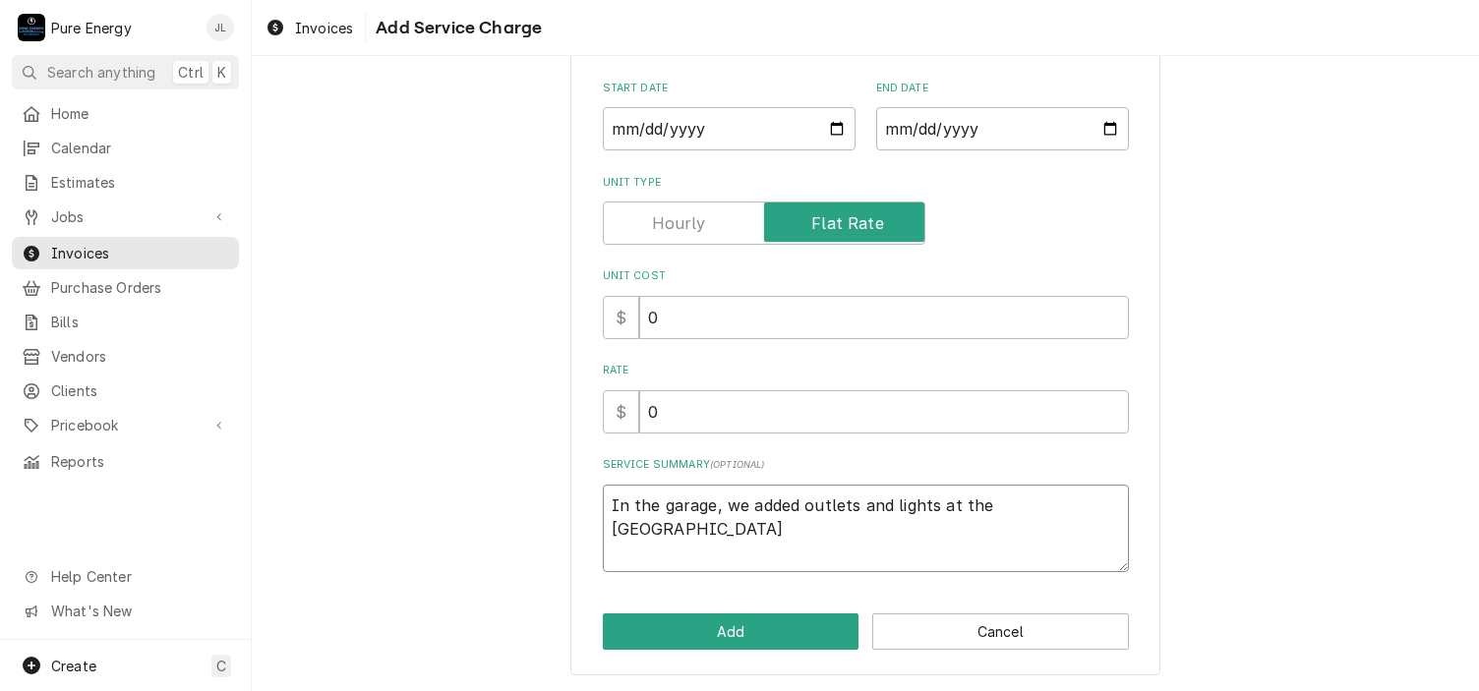
type textarea "In the garage, we added outlets and lights at the ceiling"
type textarea "x"
type textarea "In the garage, we added outlets and lights at the ceiling"
type textarea "x"
type textarea "In the garage, we added outlets and lights at the ceiling i"
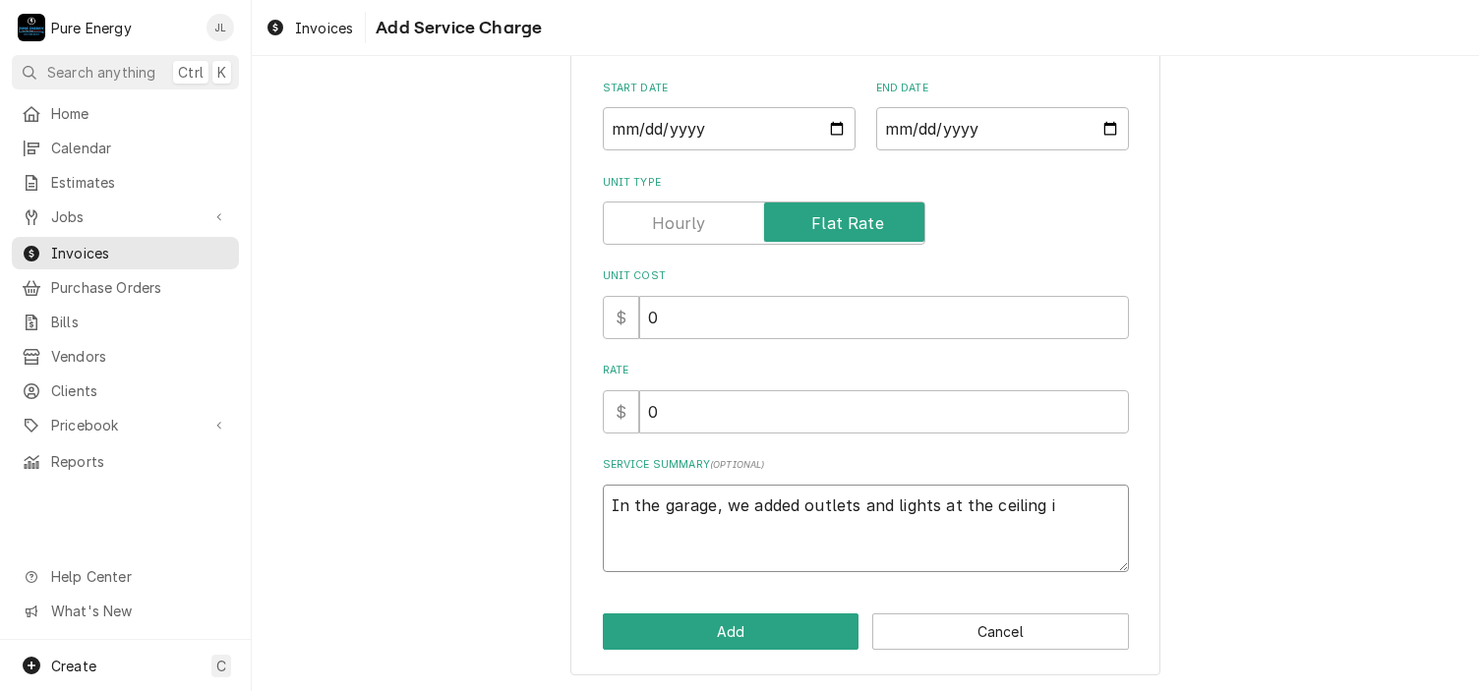
type textarea "x"
type textarea "In the garage, we added outlets and lights at the ceiling in"
type textarea "x"
type textarea "In the garage, we added outlets and lights at the ceiling in"
type textarea "x"
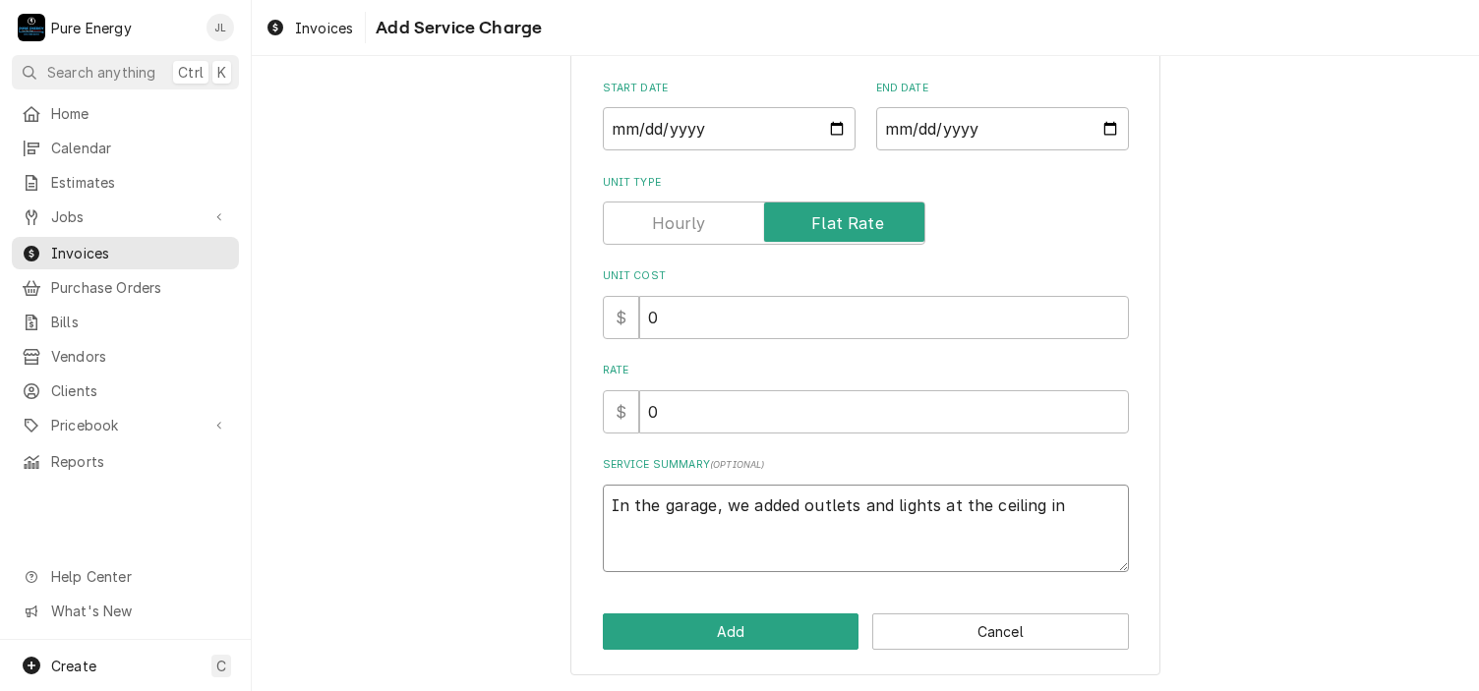
type textarea "In the garage, we added outlets and lights at the ceiling in m"
type textarea "x"
type textarea "In the garage, we added outlets and lights at the ceiling in ma"
type textarea "x"
type textarea "In the garage, we added outlets and lights at the ceiling in mai"
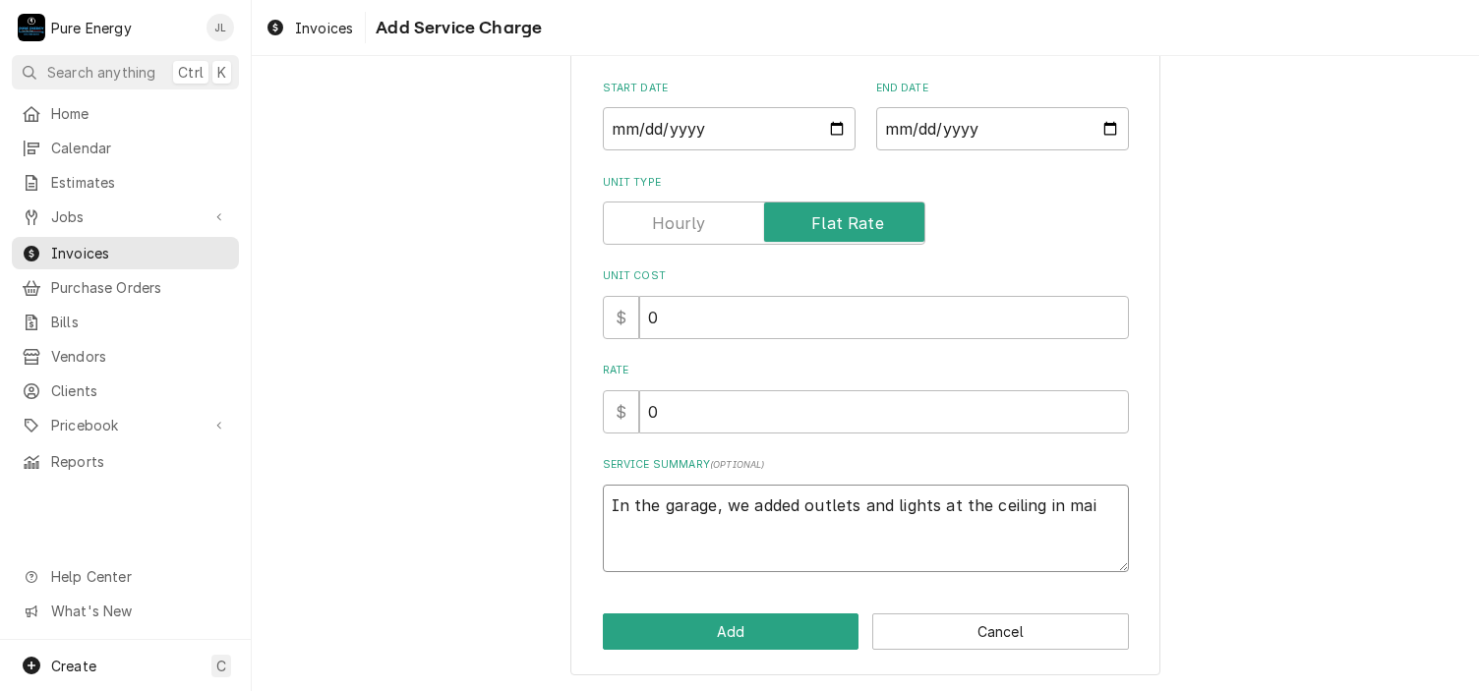
type textarea "x"
type textarea "In the garage, we added outlets and lights at the ceiling in main"
type textarea "x"
type textarea "In the garage, we added outlets and lights at the ceiling in main"
type textarea "x"
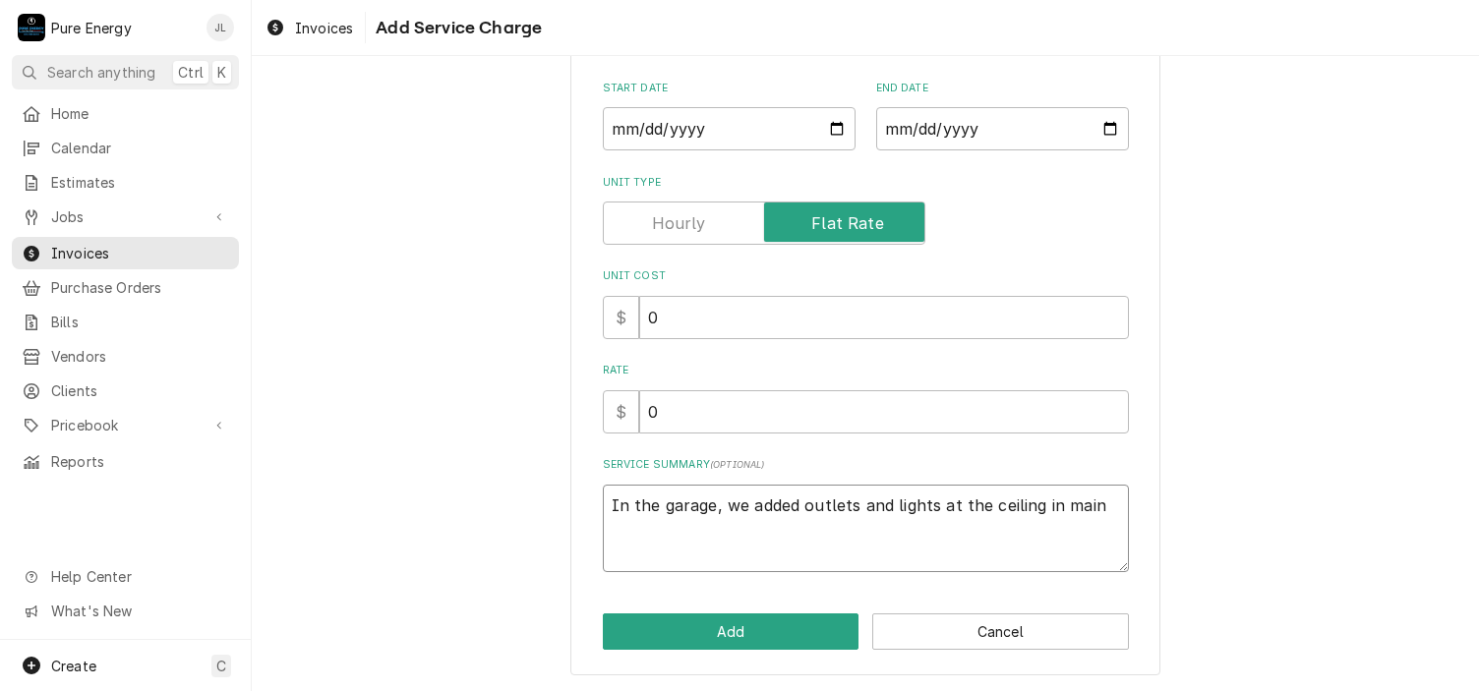
type textarea "In the garage, we added outlets and lights at the ceiling in main g"
type textarea "x"
type textarea "In the garage, we added outlets and lights at the ceiling in main gar"
type textarea "x"
type textarea "In the garage, we added outlets and lights at the ceiling in main gara"
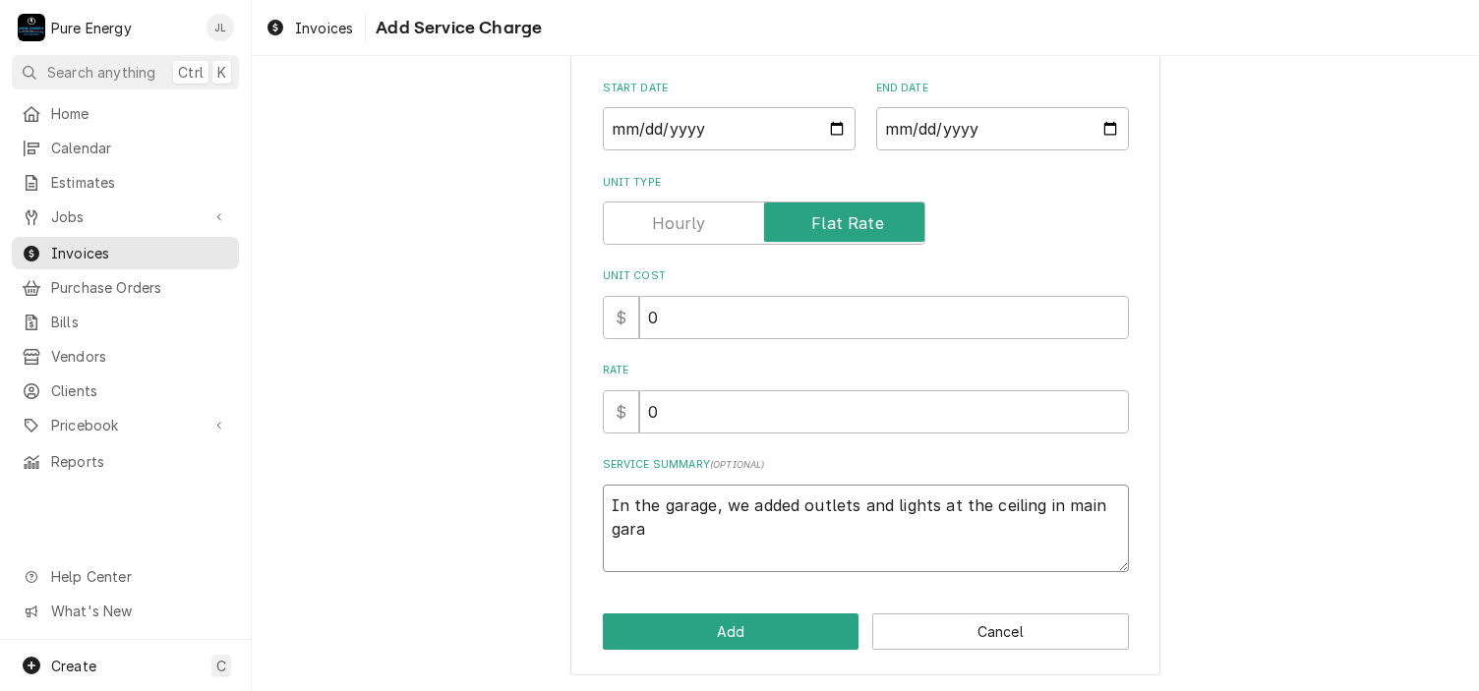
type textarea "x"
type textarea "In the garage, we added outlets and lights at the ceiling in main garag"
type textarea "x"
type textarea "In the garage, we added outlets and lights at the ceiling in main garage"
type textarea "x"
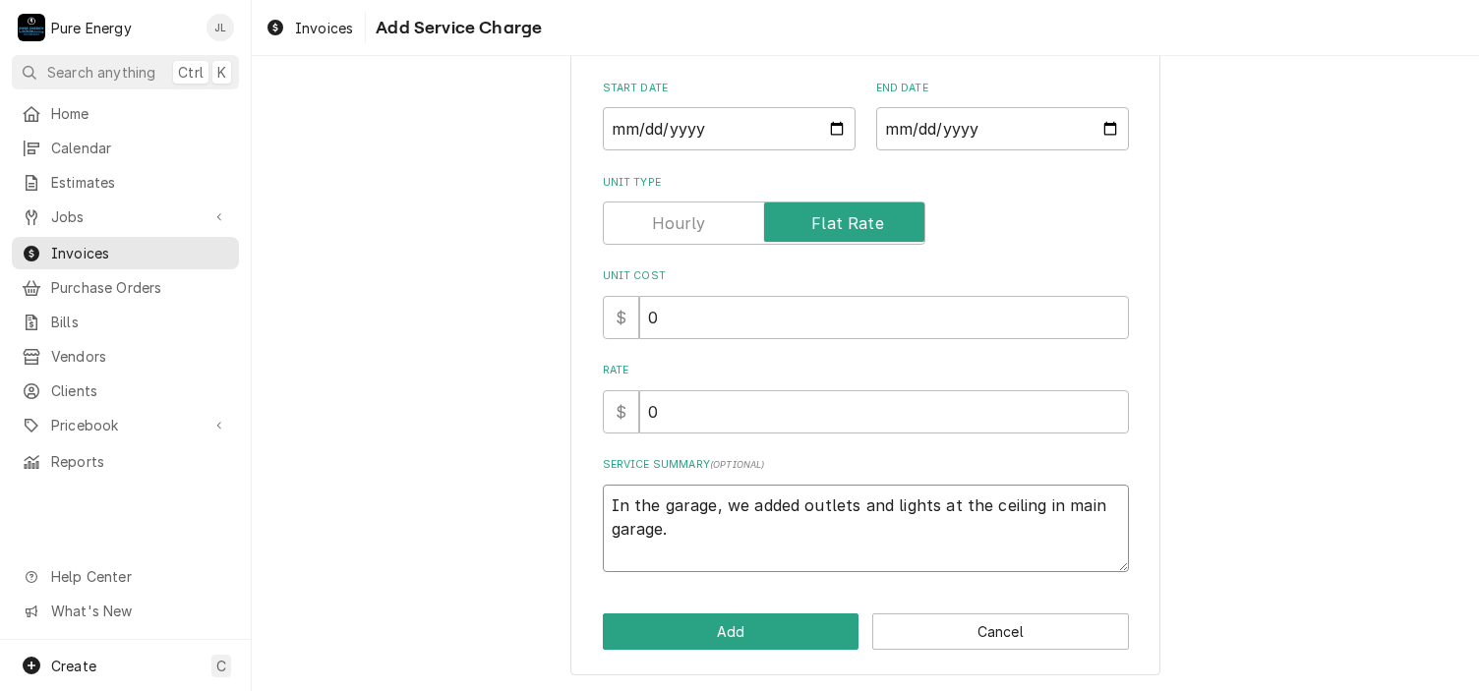
type textarea "In the garage, we added outlets and lights at the ceiling in main garage."
type textarea "x"
type textarea "In the garage, we added outlets and lights at the ceiling in main garage."
type textarea "x"
type textarea "In the garage, we added outlets and lights at the ceiling in main garage. Th"
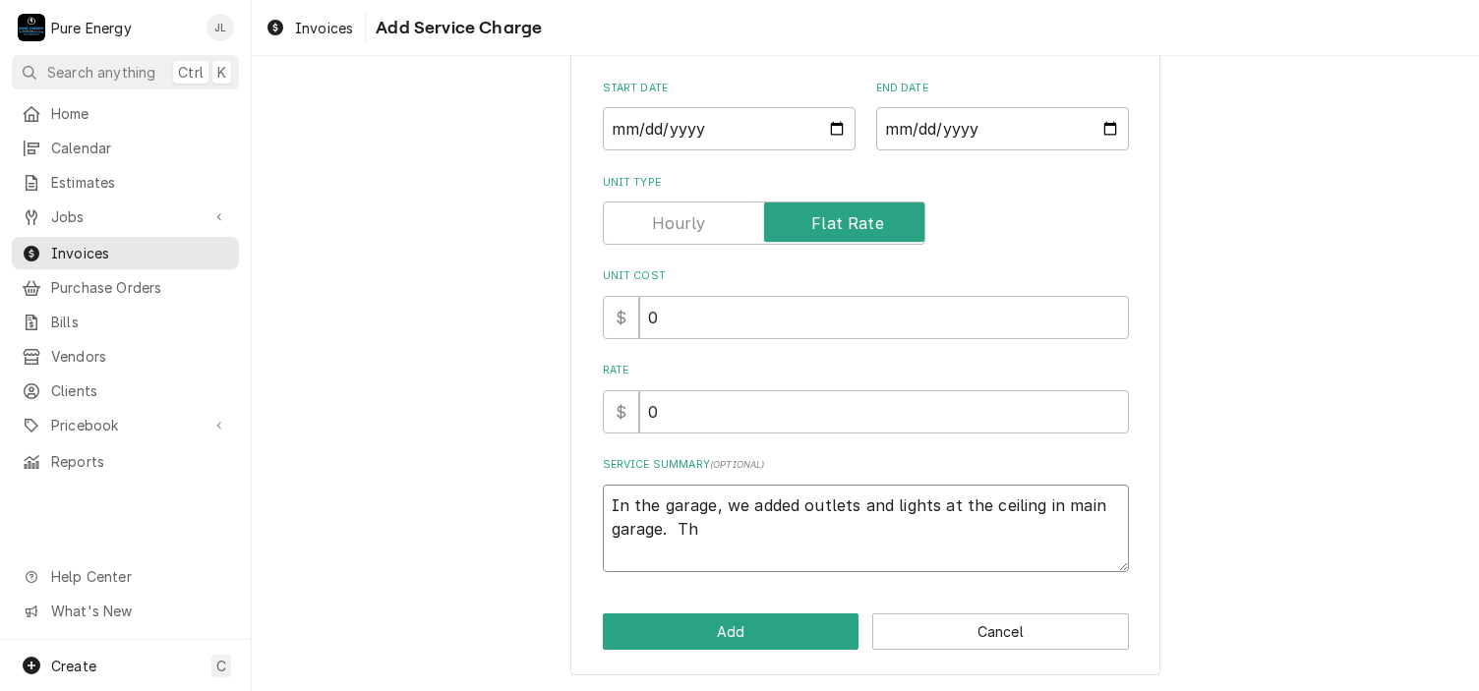
type textarea "x"
type textarea "In the garage, we added outlets and lights at the ceiling in main garage. Thi"
type textarea "x"
type textarea "In the garage, we added outlets and lights at the ceiling in main garage. This"
type textarea "x"
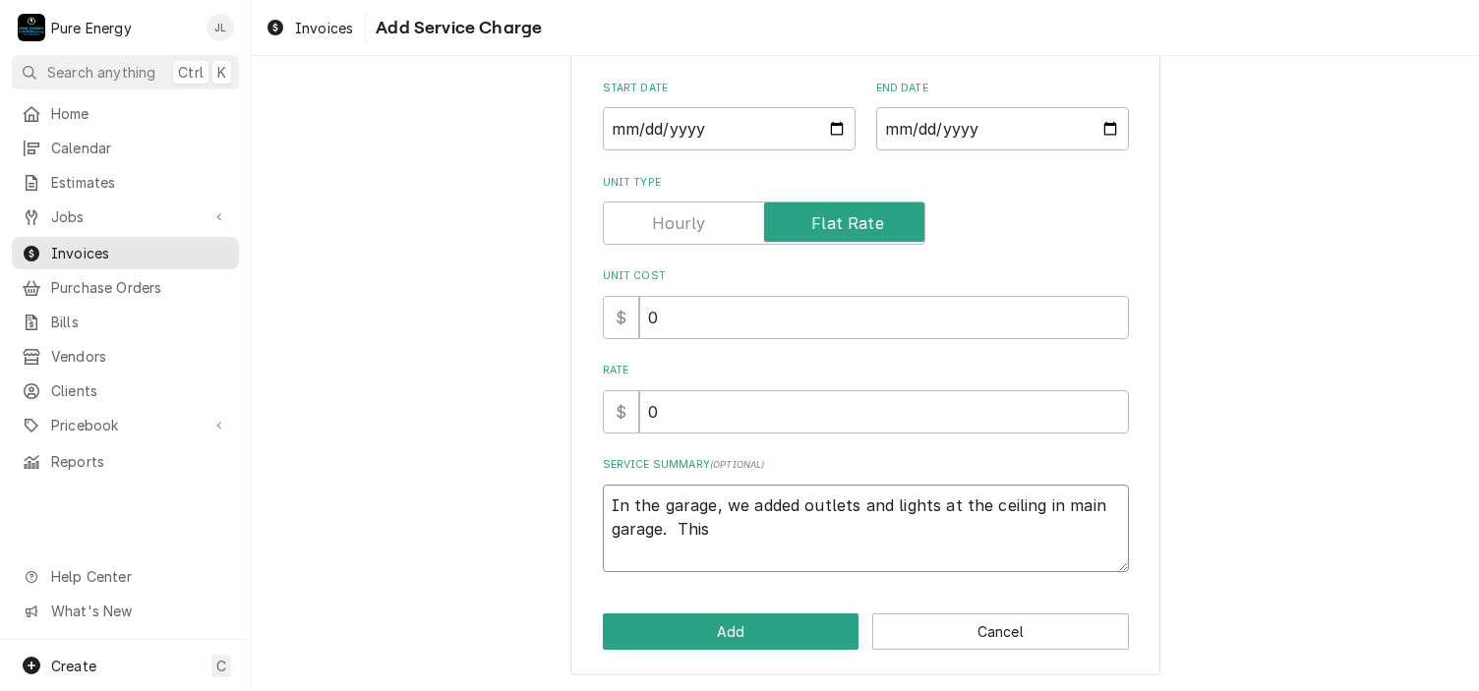
type textarea "In the garage, we added outlets and lights at the ceiling in main garage. This"
type textarea "x"
type textarea "In the garage, we added outlets and lights at the ceiling in main garage. This i"
type textarea "x"
type textarea "In the garage, we added outlets and lights at the ceiling in main garage. This …"
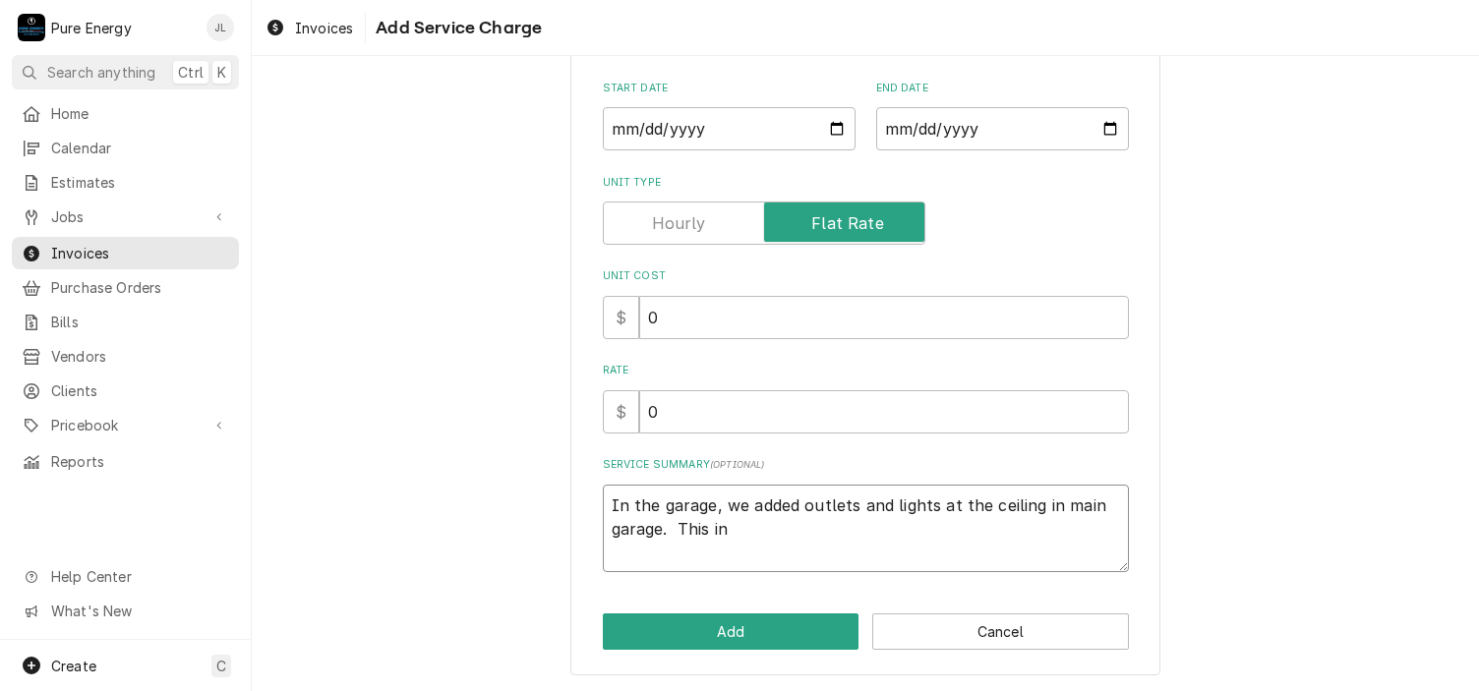
type textarea "x"
type textarea "In the garage, we added outlets and lights at the ceiling in main garage. This …"
type textarea "x"
type textarea "In the garage, we added outlets and lights at the ceiling in main garage. This …"
type textarea "x"
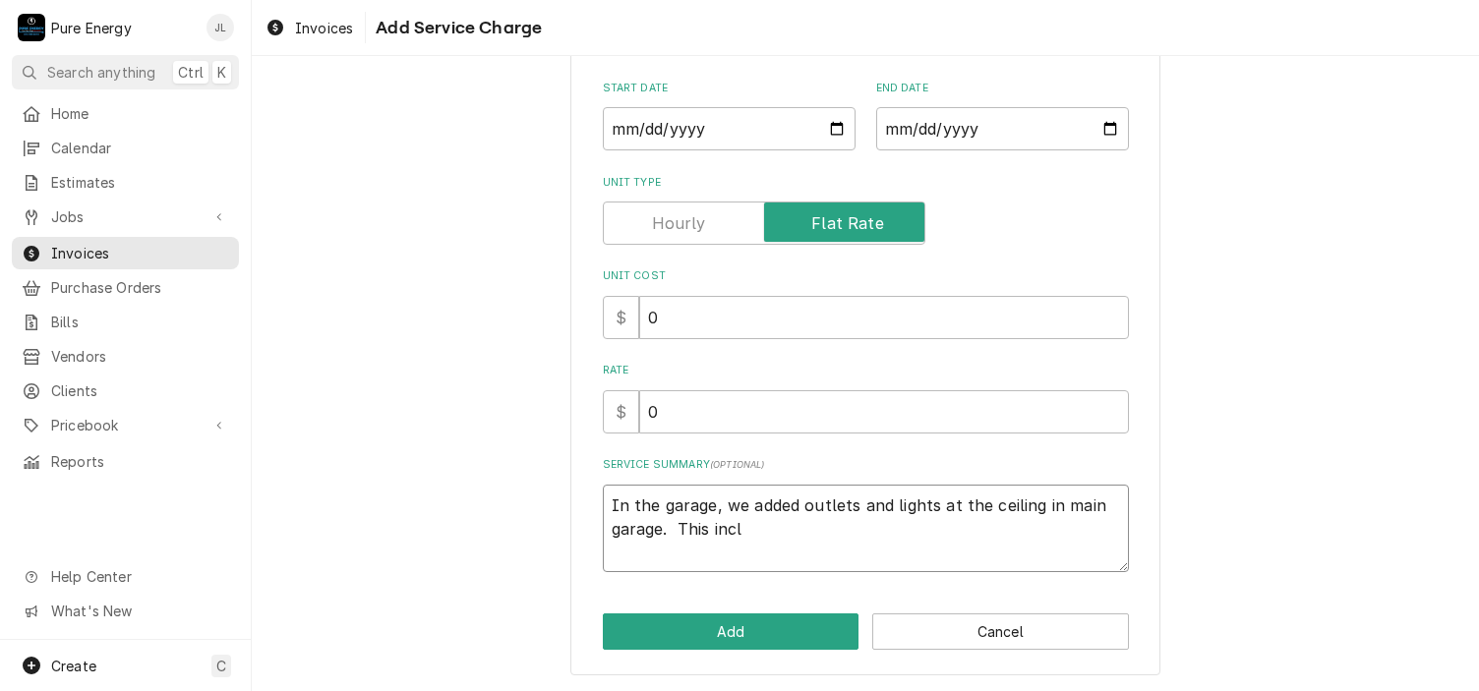
type textarea "In the garage, we added outlets and lights at the ceiling in main garage. This …"
type textarea "x"
type textarea "In the garage, we added outlets and lights at the ceiling in main garage. This …"
type textarea "x"
type textarea "In the garage, we added outlets and lights at the ceiling in main garage. This …"
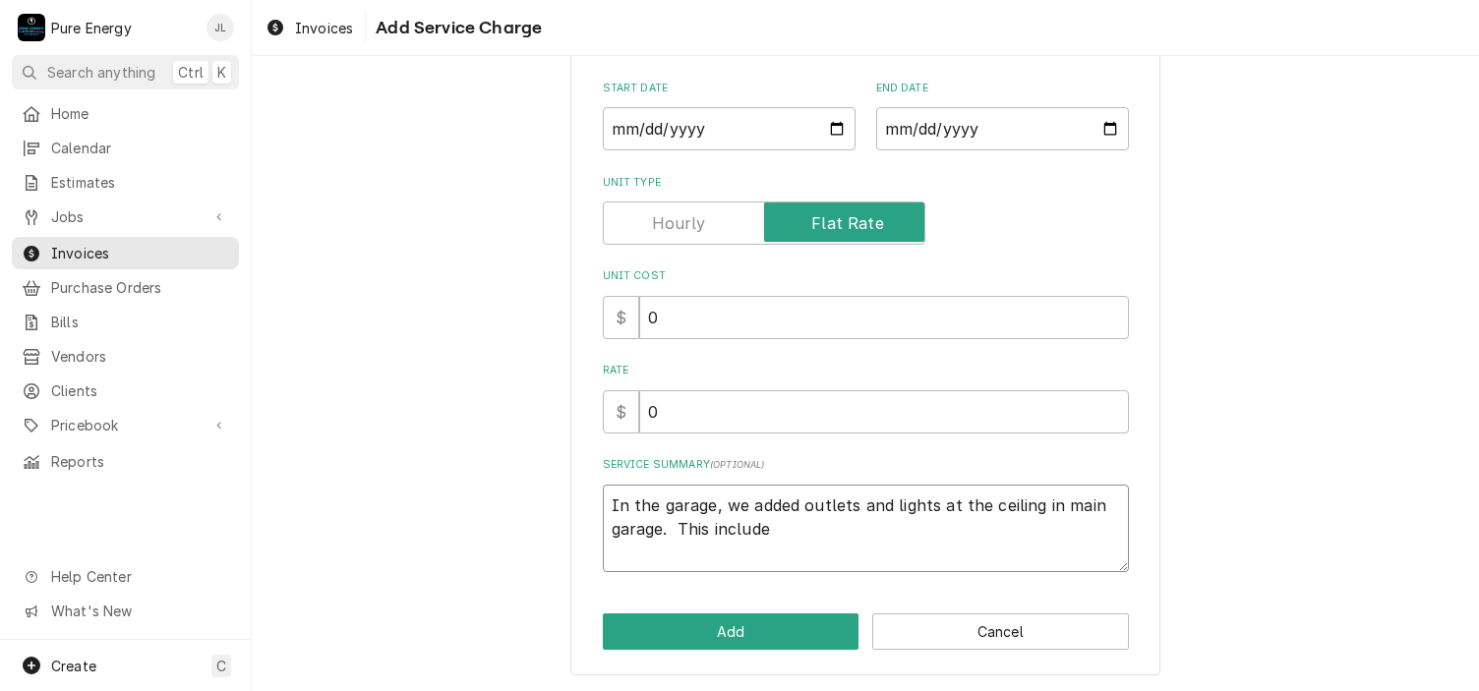
type textarea "x"
type textarea "In the garage, we added outlets and lights at the ceiling in main garage. This …"
type textarea "x"
type textarea "In the garage, we added outlets and lights at the ceiling in main garage. This …"
type textarea "x"
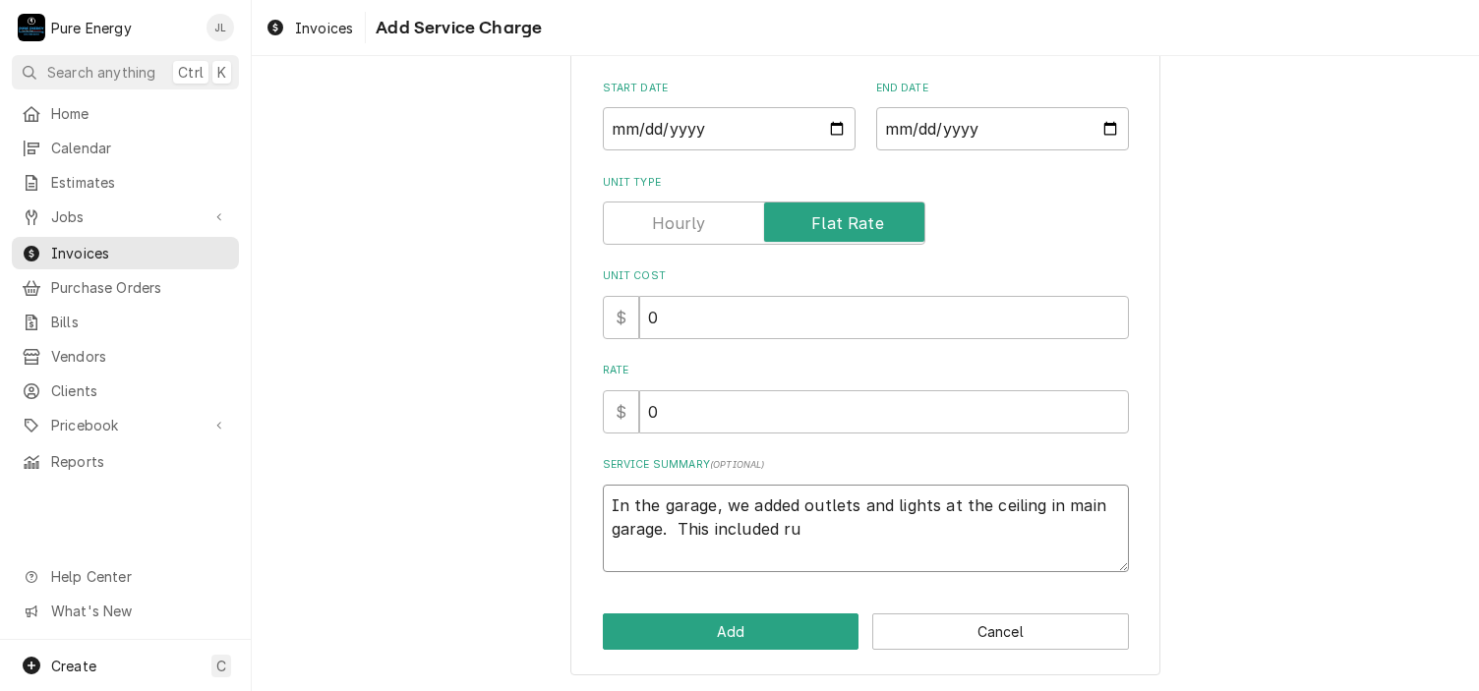
type textarea "In the garage, we added outlets and lights at the ceiling in main garage. This …"
type textarea "x"
type textarea "In the garage, we added outlets and lights at the ceiling in main garage. This …"
type textarea "x"
type textarea "In the garage, we added outlets and lights at the ceiling in main garage. This …"
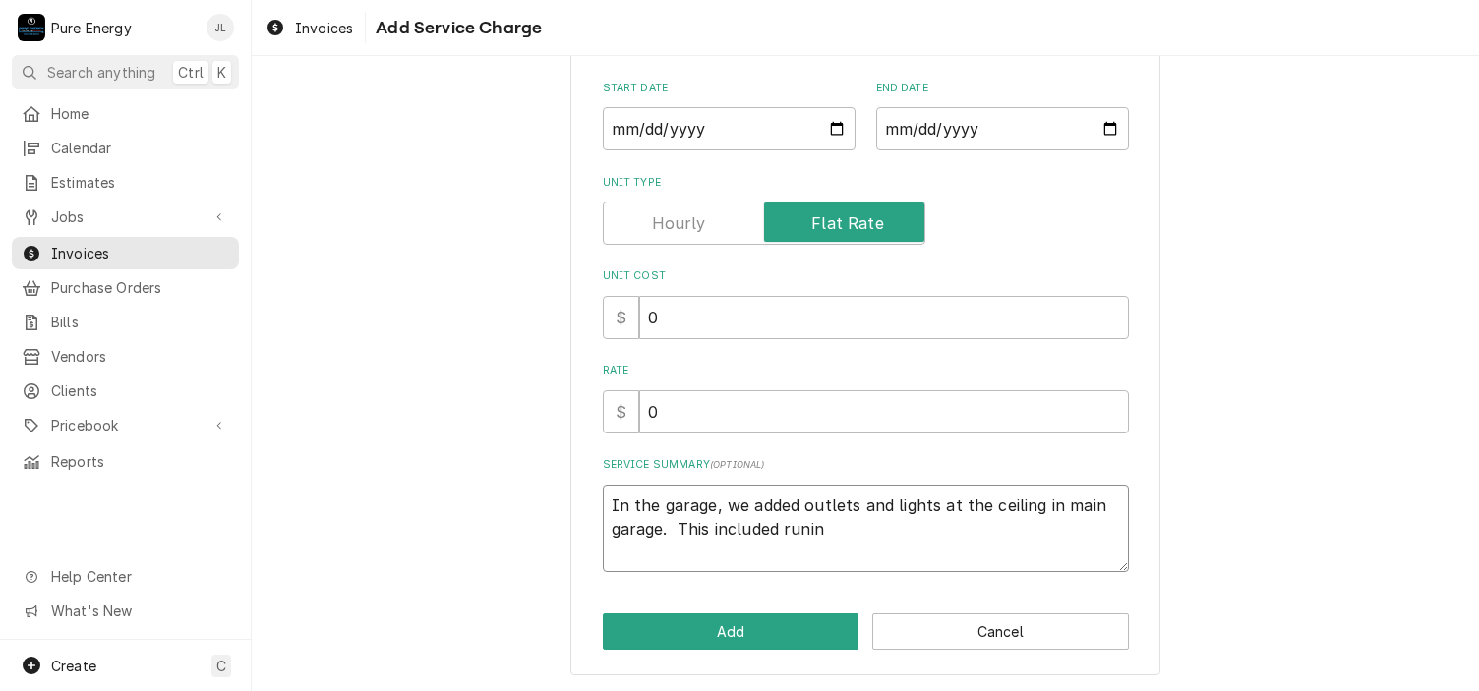
type textarea "x"
type textarea "In the garage, we added outlets and lights at the ceiling in main garage. This …"
type textarea "x"
type textarea "In the garage, we added outlets and lights at the ceiling in main garage. This …"
type textarea "x"
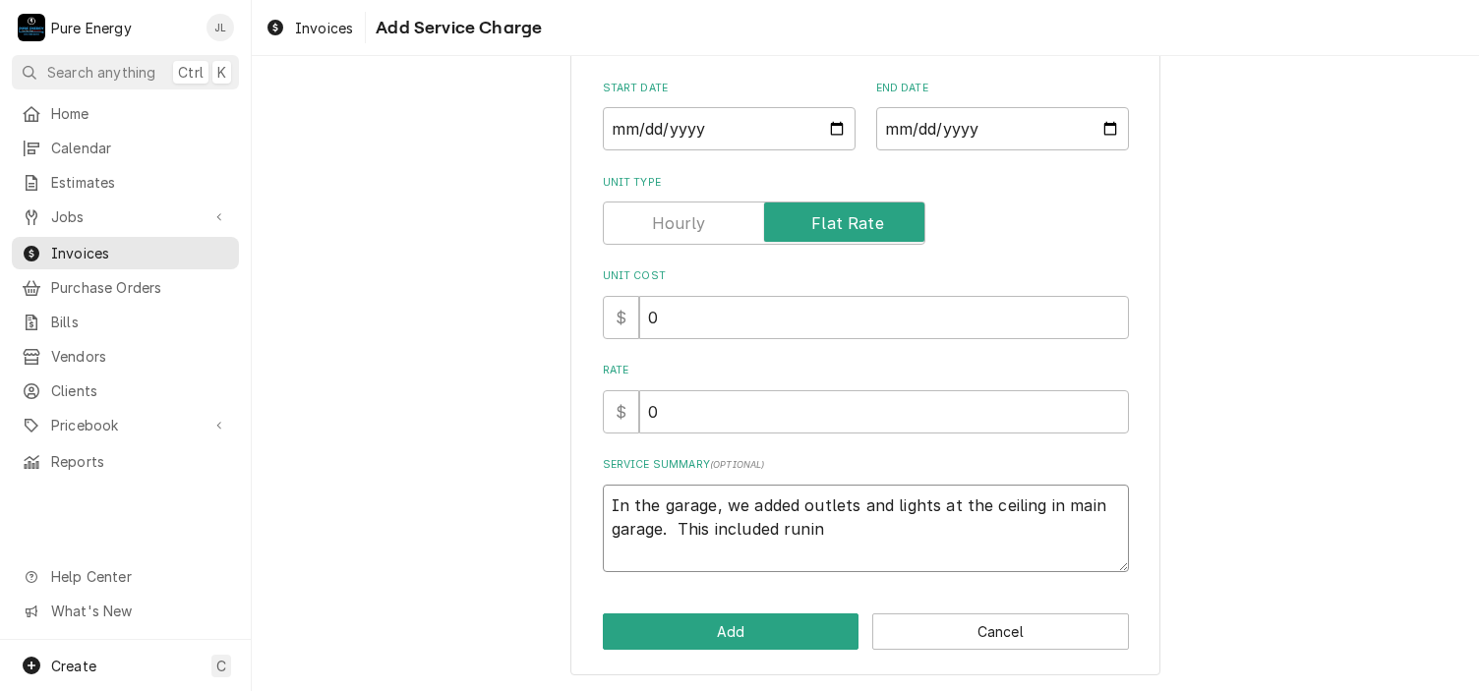
type textarea "In the garage, we added outlets and lights at the ceiling in main garage. This …"
type textarea "x"
type textarea "In the garage, we added outlets and lights at the ceiling in main garage. This …"
type textarea "x"
type textarea "In the garage, we added outlets and lights at the ceiling in main garage. This …"
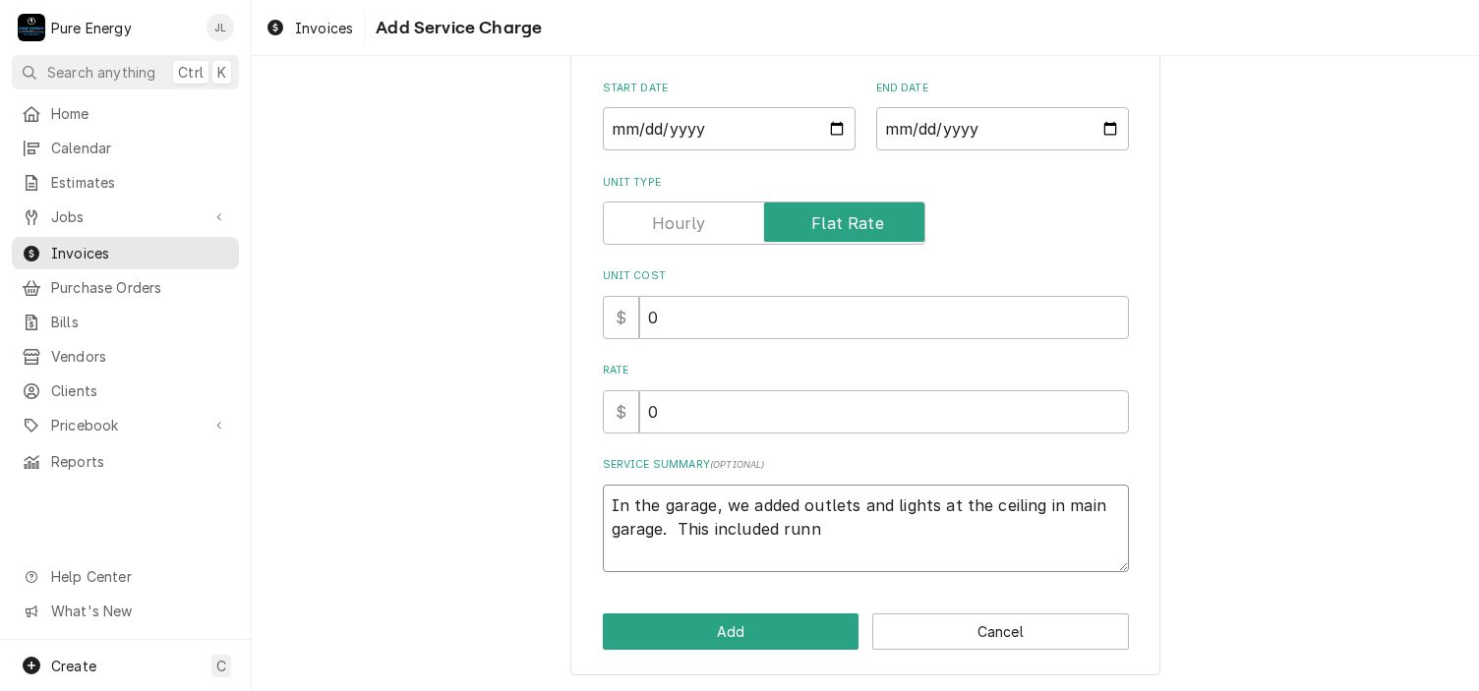
type textarea "x"
type textarea "In the garage, we added outlets and lights at the ceiling in main garage. This …"
type textarea "x"
type textarea "In the garage, we added outlets and lights at the ceiling in main garage. This …"
type textarea "x"
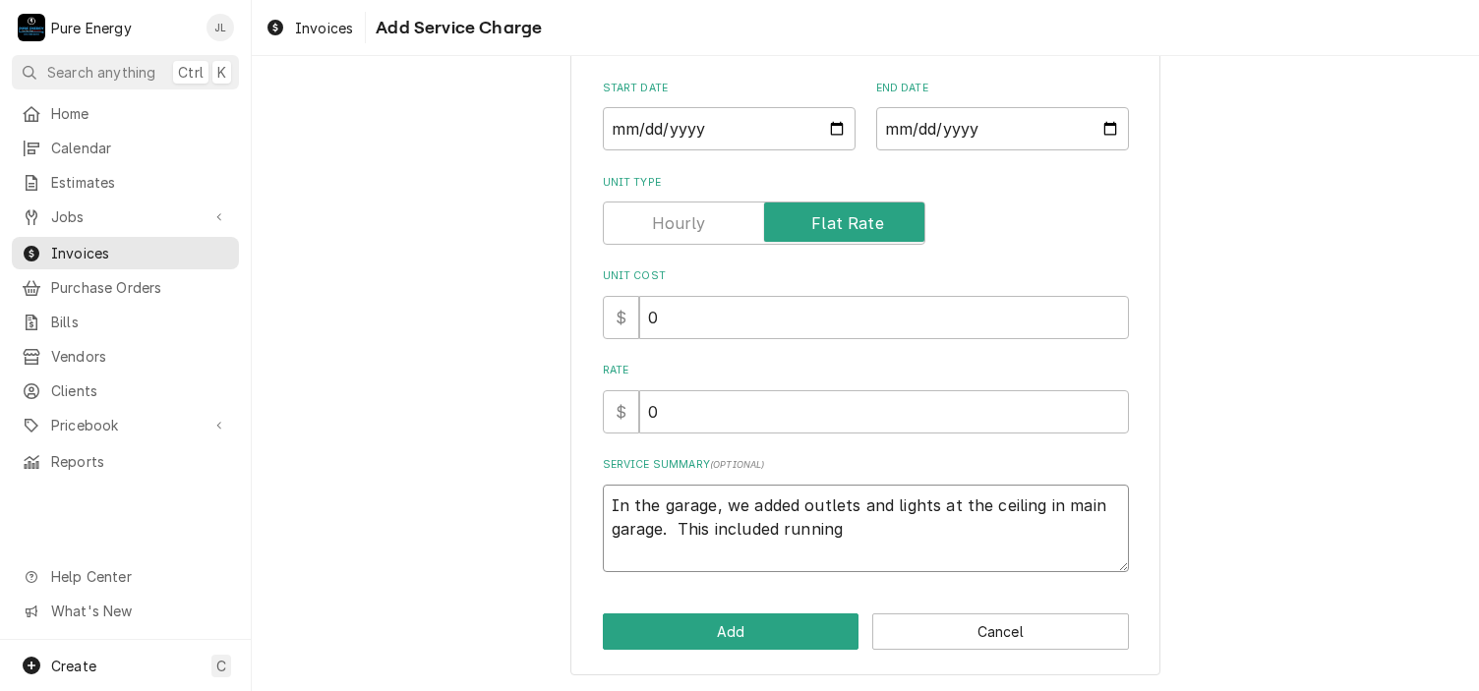
type textarea "In the garage, we added outlets and lights at the ceiling in main garage. This …"
type textarea "x"
type textarea "In the garage, we added outlets and lights at the ceiling in main garage. This …"
type textarea "x"
type textarea "In the garage, we added outlets and lights at the ceiling in main garage. This …"
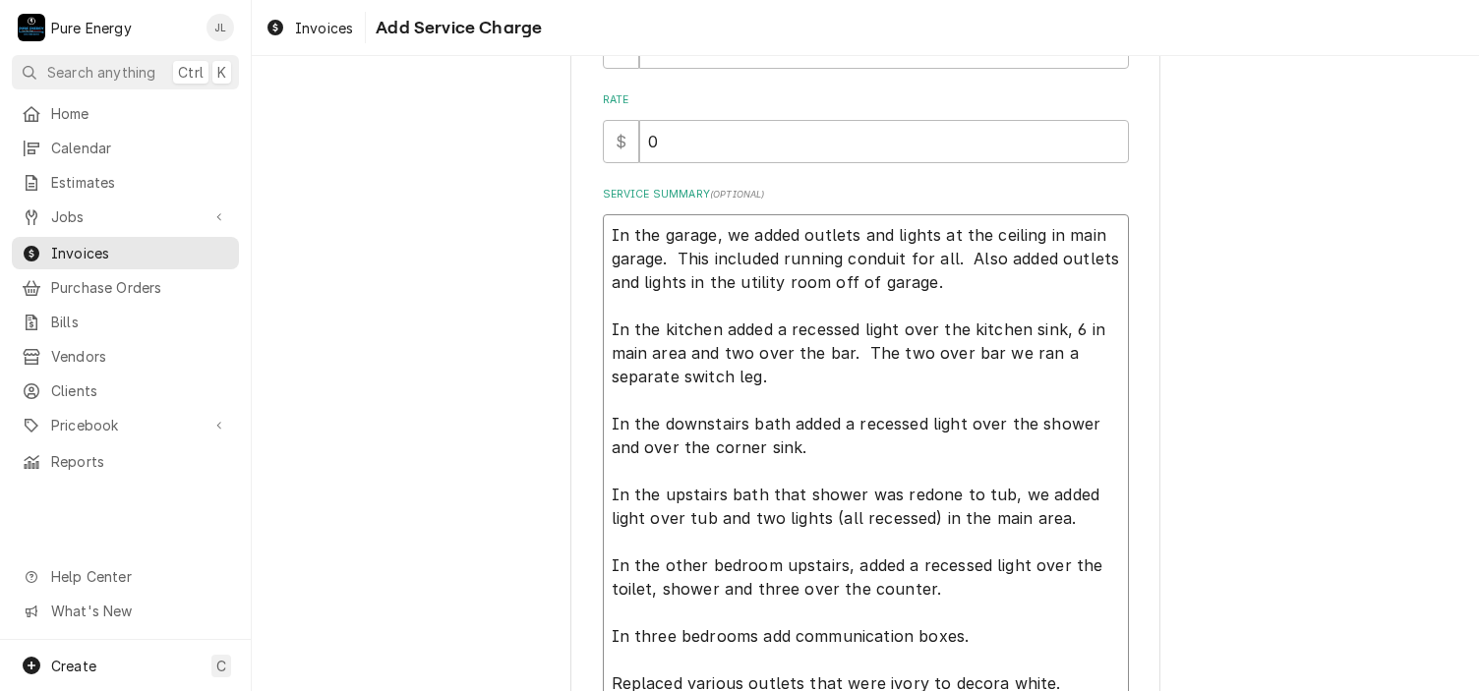
scroll to position [610, 0]
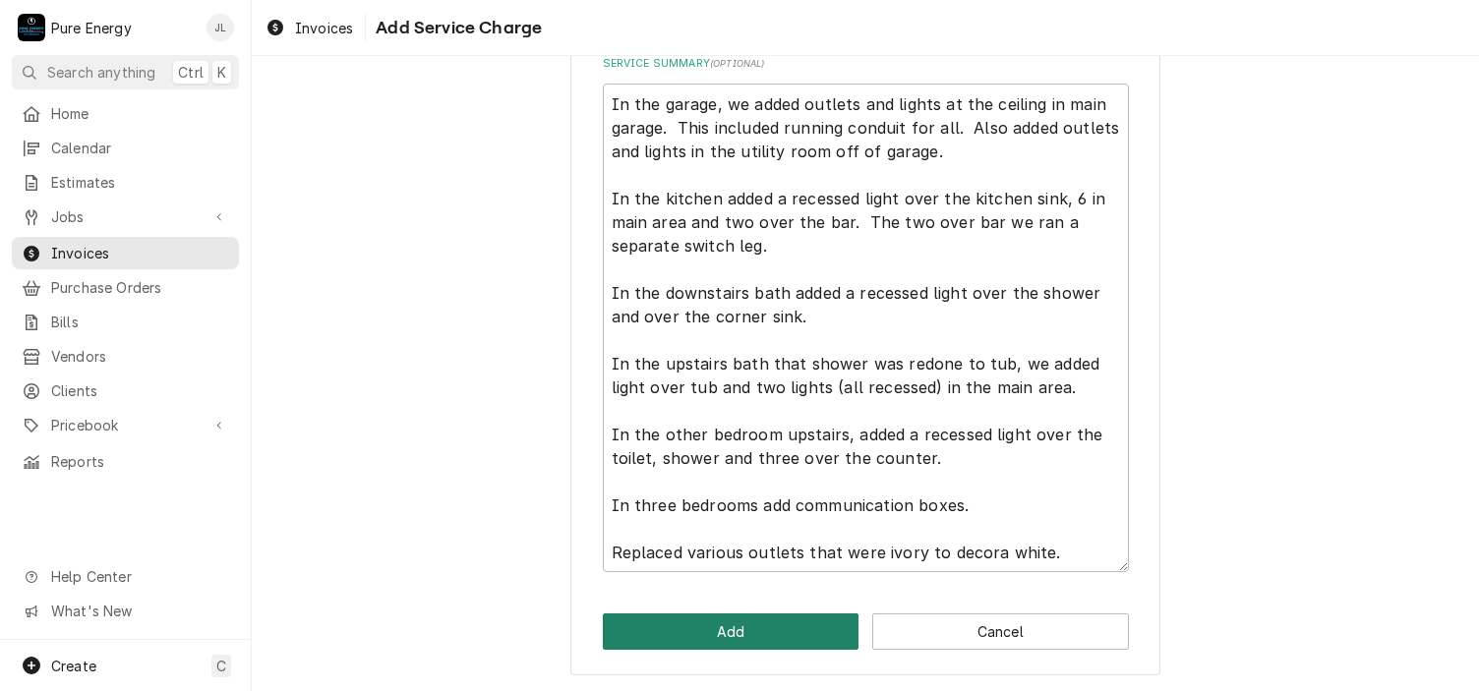
click at [803, 628] on button "Add" at bounding box center [731, 632] width 257 height 36
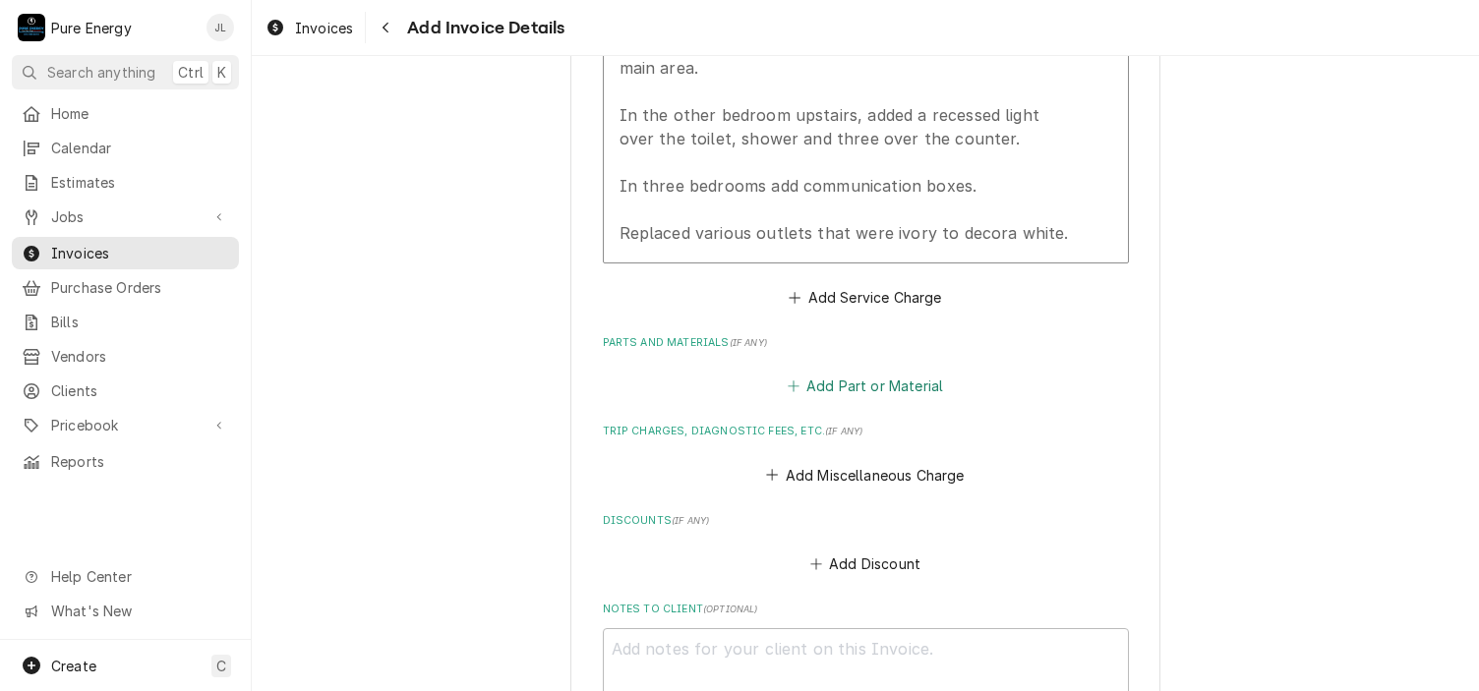
scroll to position [1737, 0]
click at [862, 374] on button "Add Part or Material" at bounding box center [865, 388] width 162 height 28
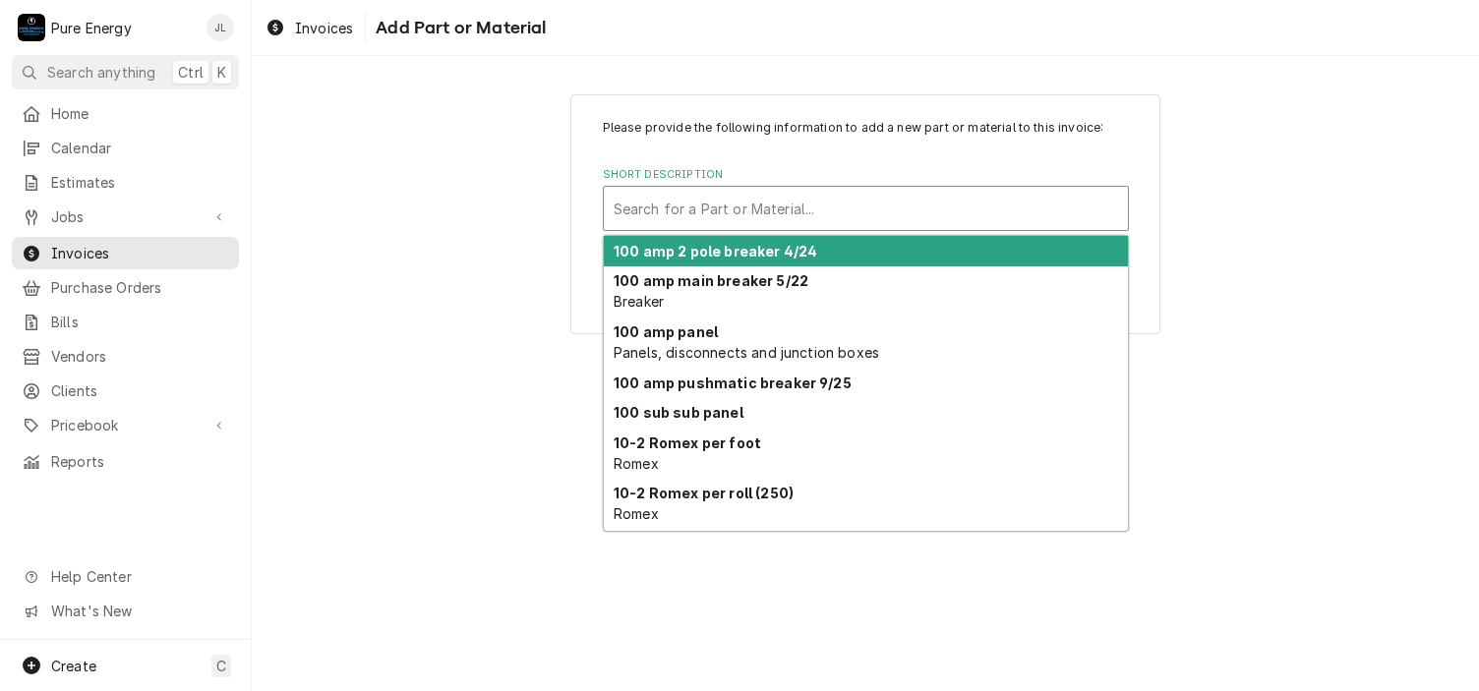
click at [683, 196] on div "Short Description" at bounding box center [866, 208] width 504 height 35
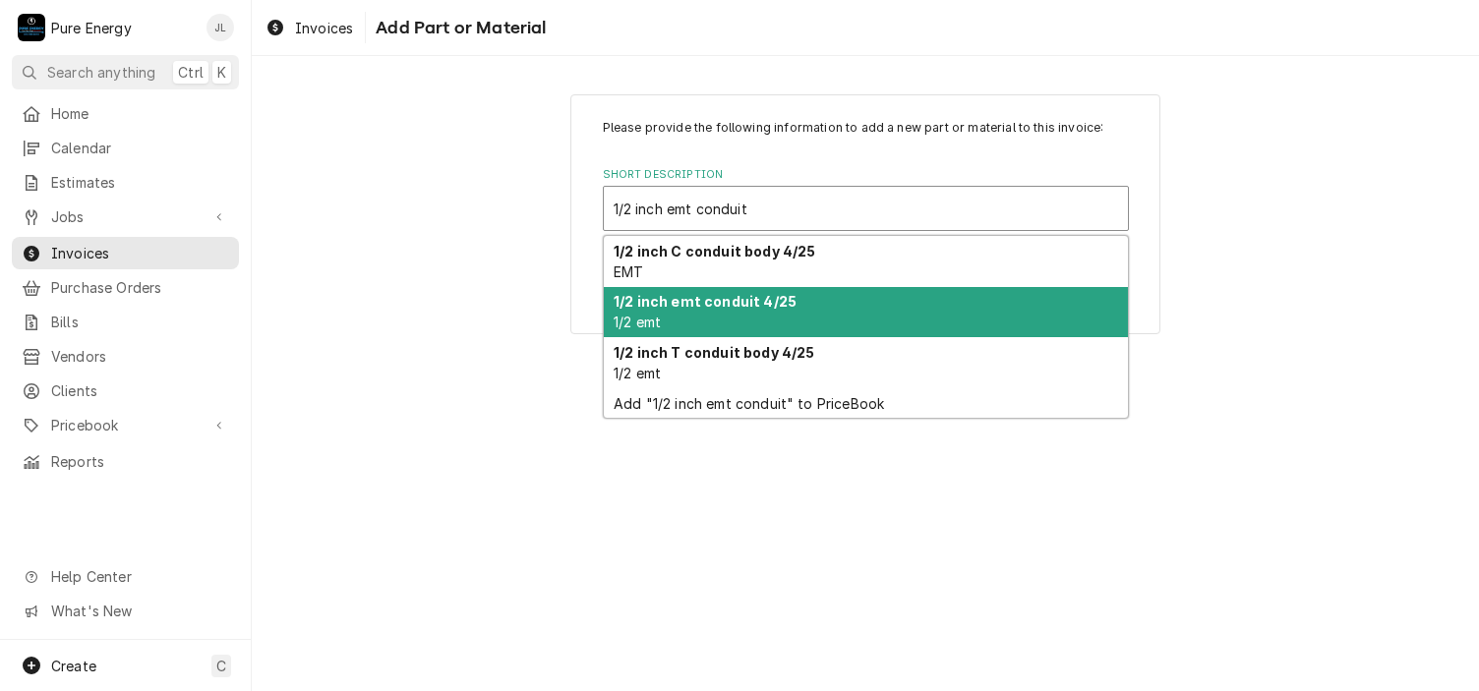
click at [700, 300] on strong "1/2 inch emt conduit 4/25" at bounding box center [705, 301] width 183 height 17
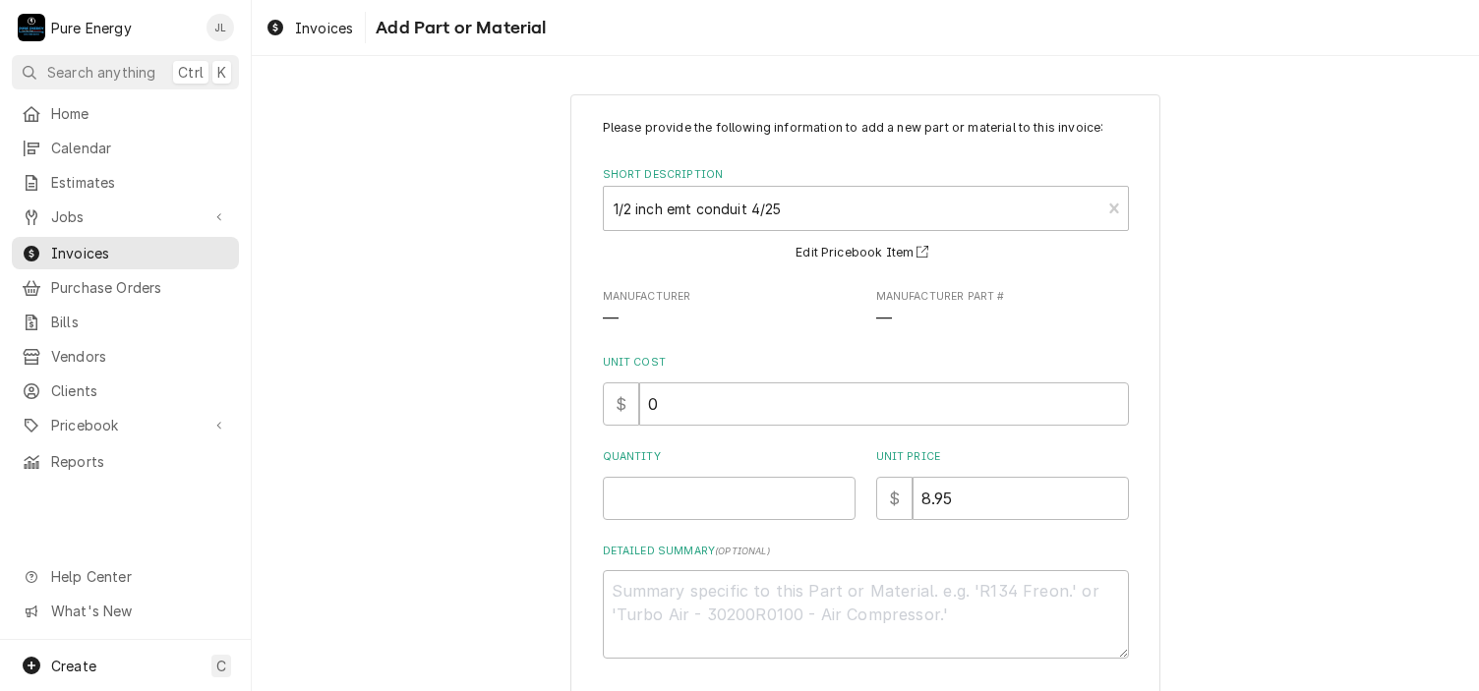
scroll to position [86, 0]
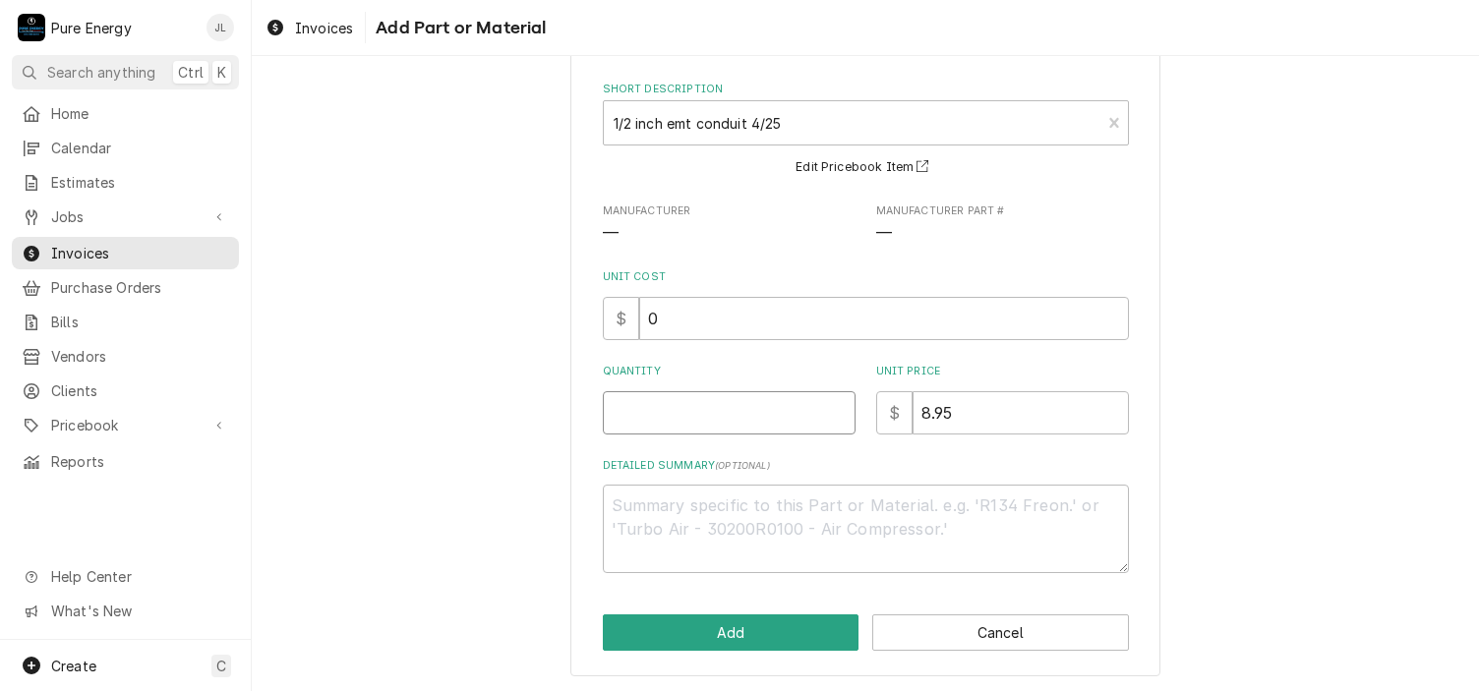
click at [640, 426] on input "Quantity" at bounding box center [729, 412] width 253 height 43
click at [710, 524] on textarea "Detailed Summary ( optional )" at bounding box center [866, 529] width 526 height 88
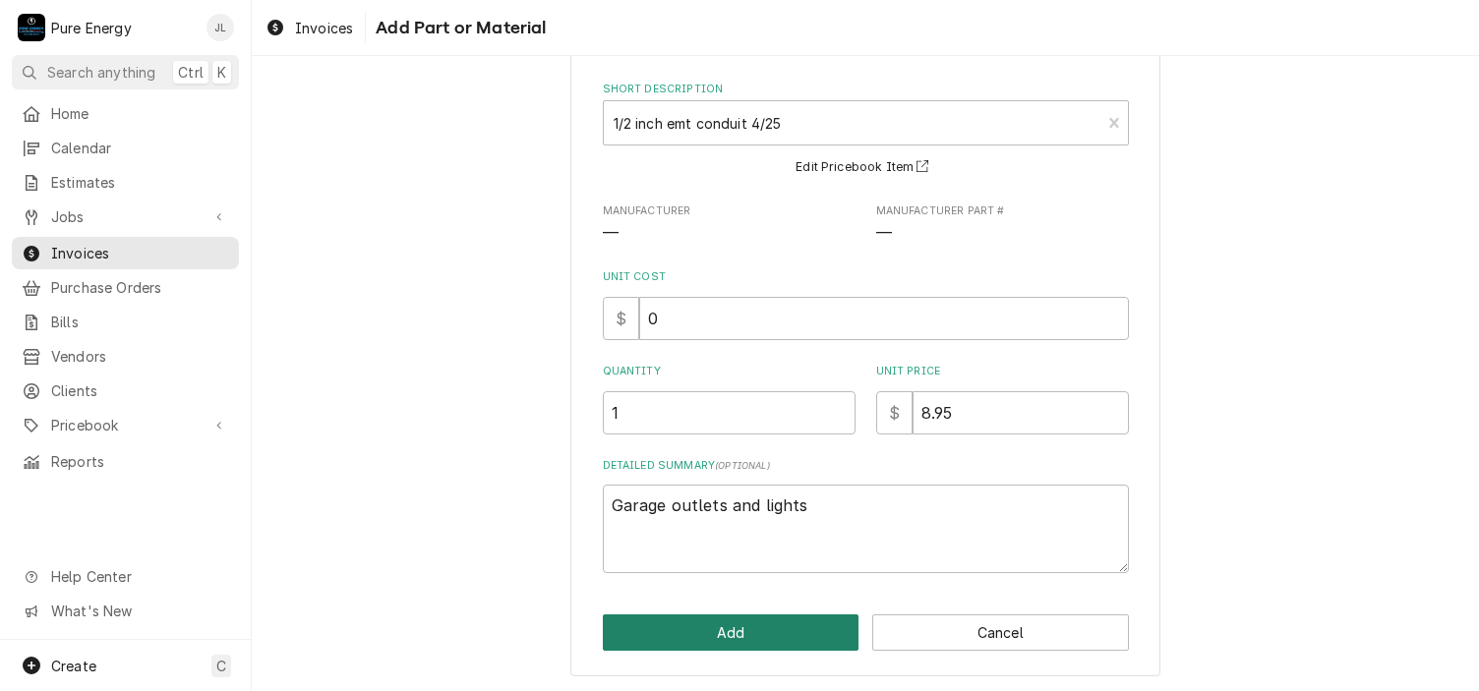
click at [782, 618] on button "Add" at bounding box center [731, 633] width 257 height 36
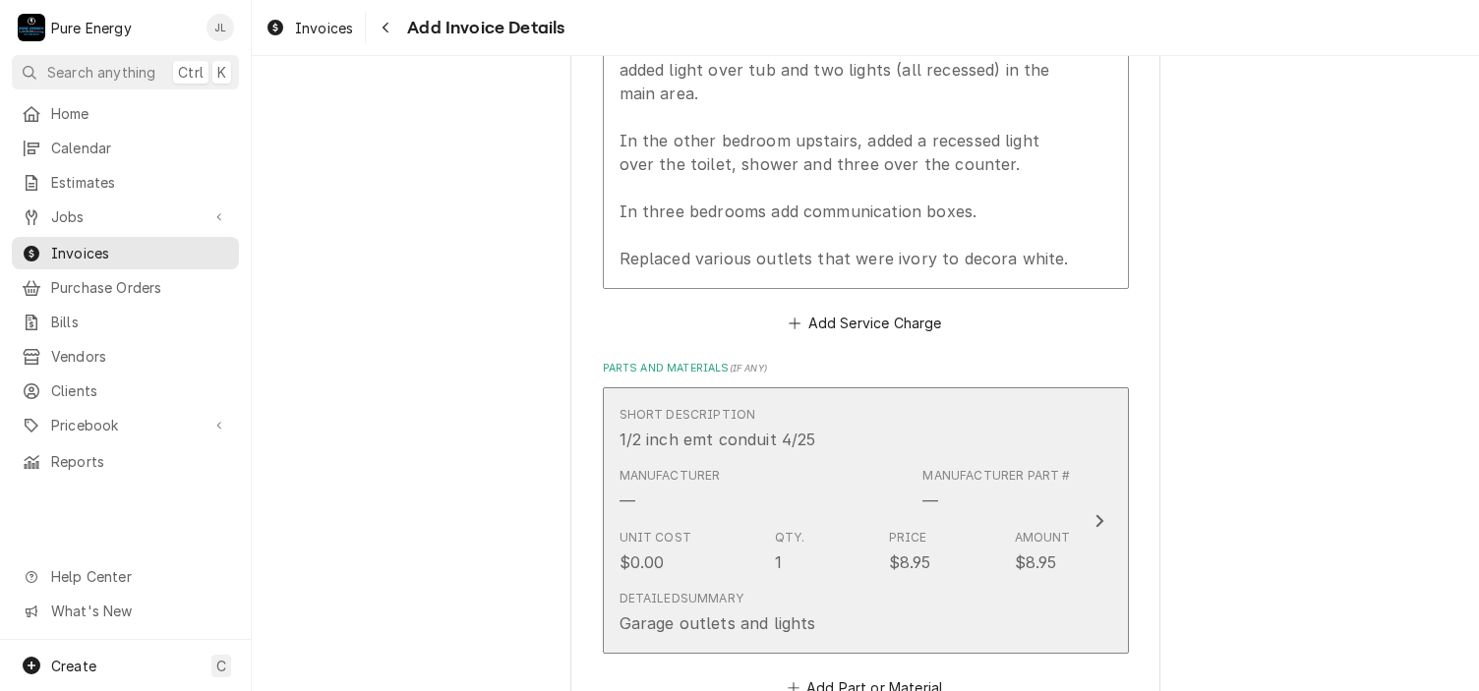
scroll to position [1909, 0]
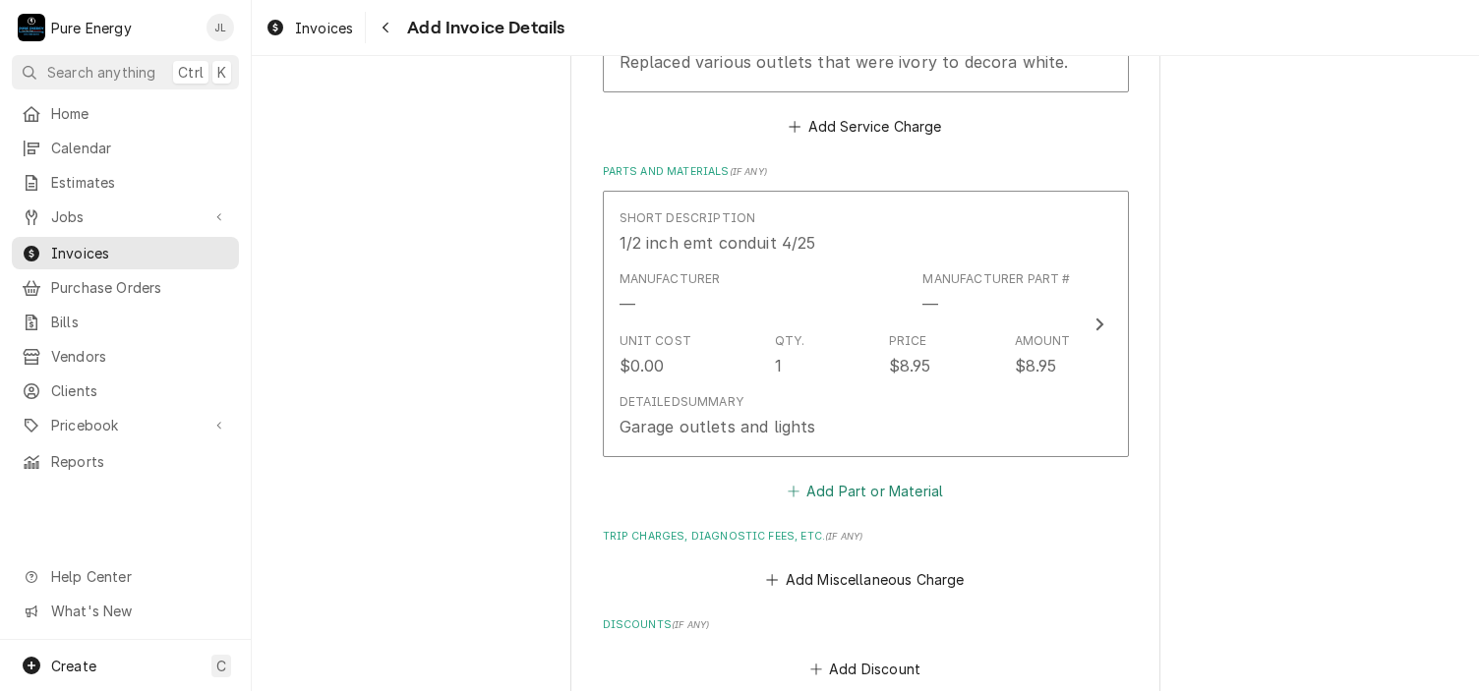
click at [855, 477] on button "Add Part or Material" at bounding box center [865, 491] width 162 height 28
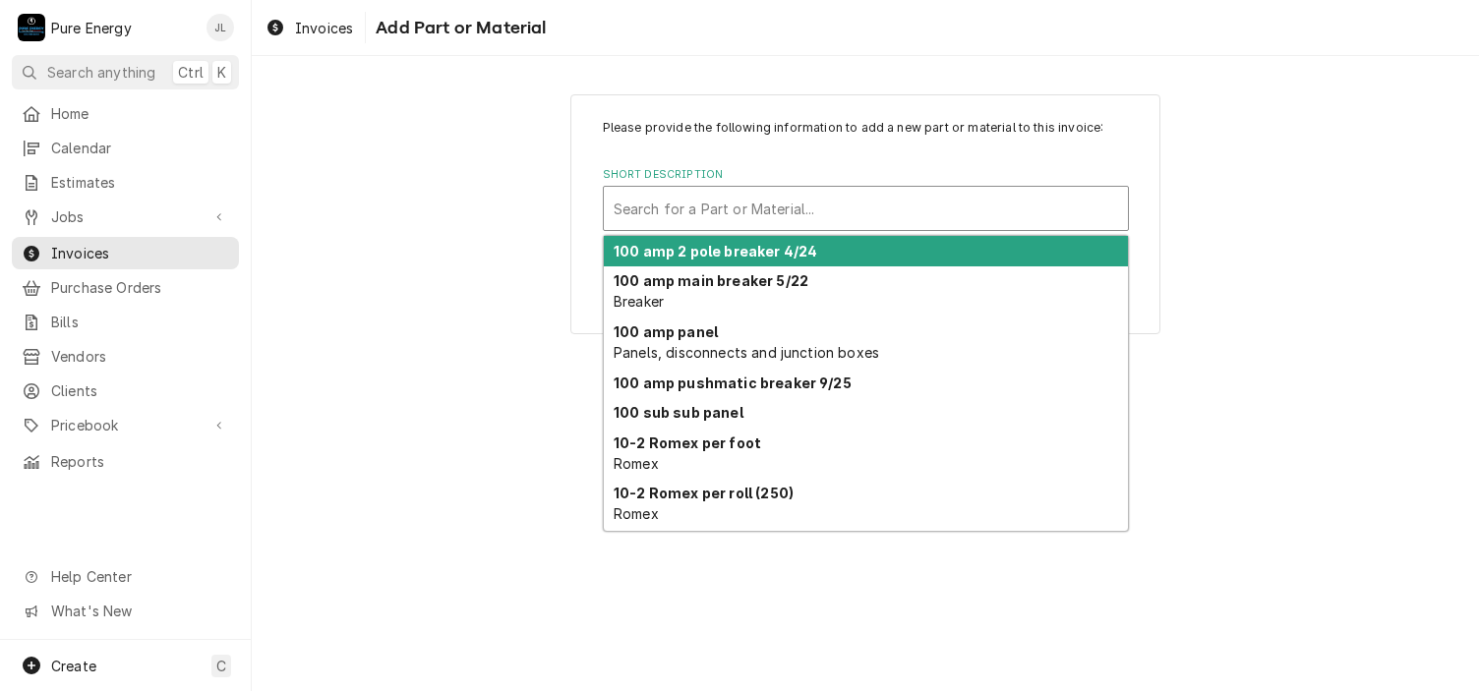
click at [688, 214] on div "Short Description" at bounding box center [866, 208] width 504 height 35
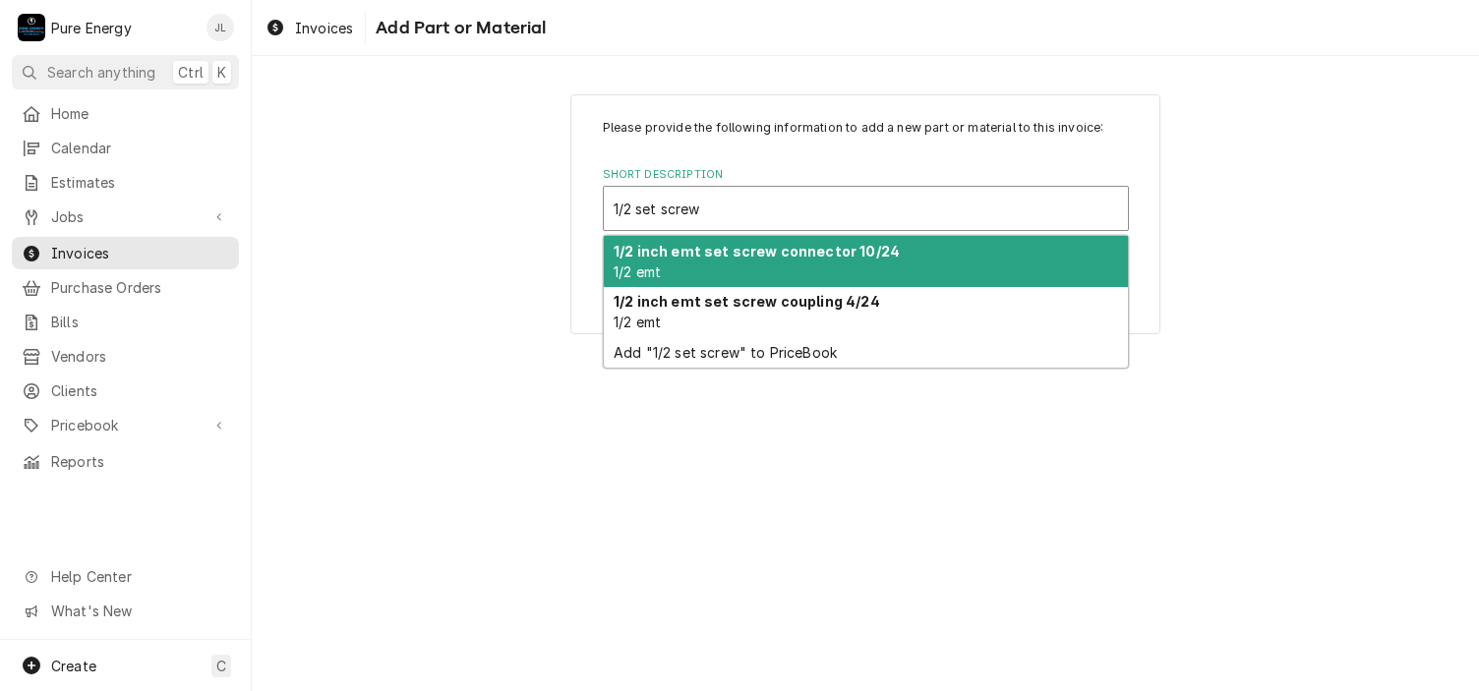
click at [812, 265] on div "1/2 inch emt set screw connector 10/24 1/2 emt" at bounding box center [866, 261] width 524 height 51
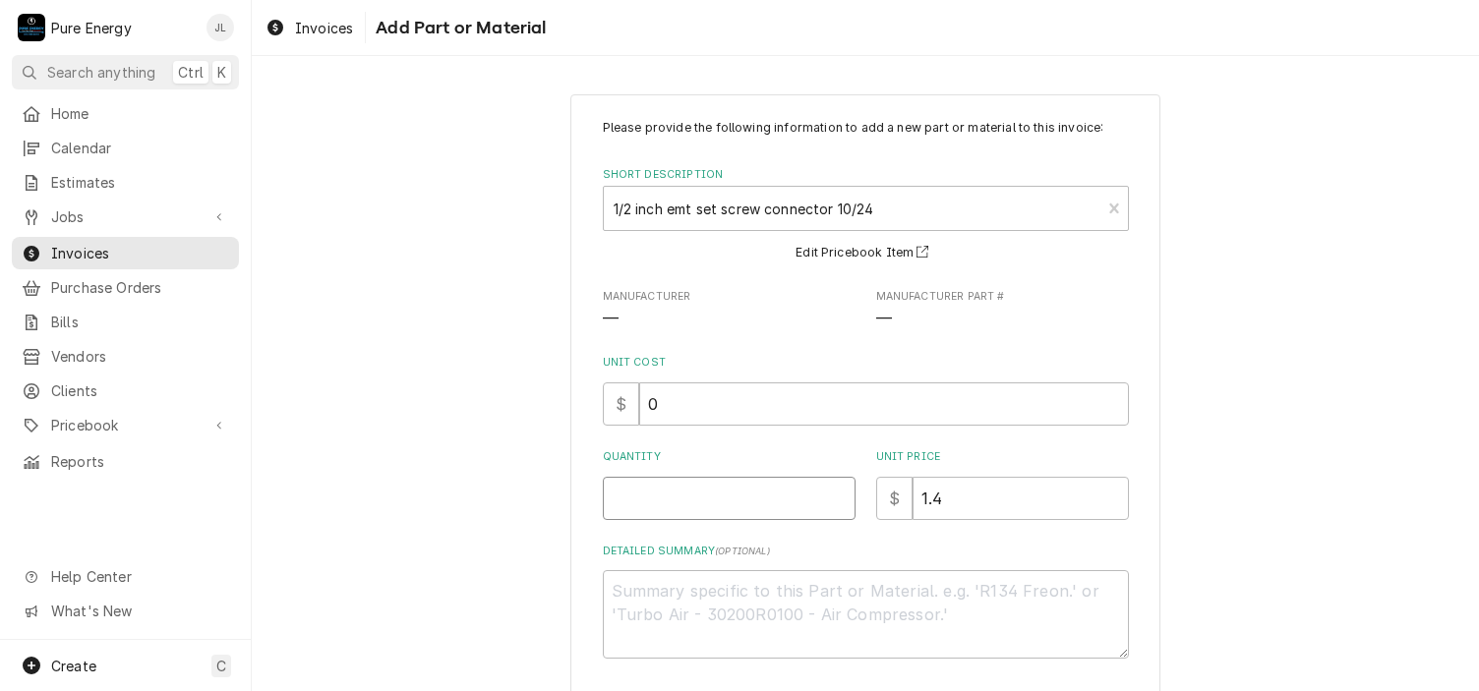
click at [733, 491] on input "Quantity" at bounding box center [729, 498] width 253 height 43
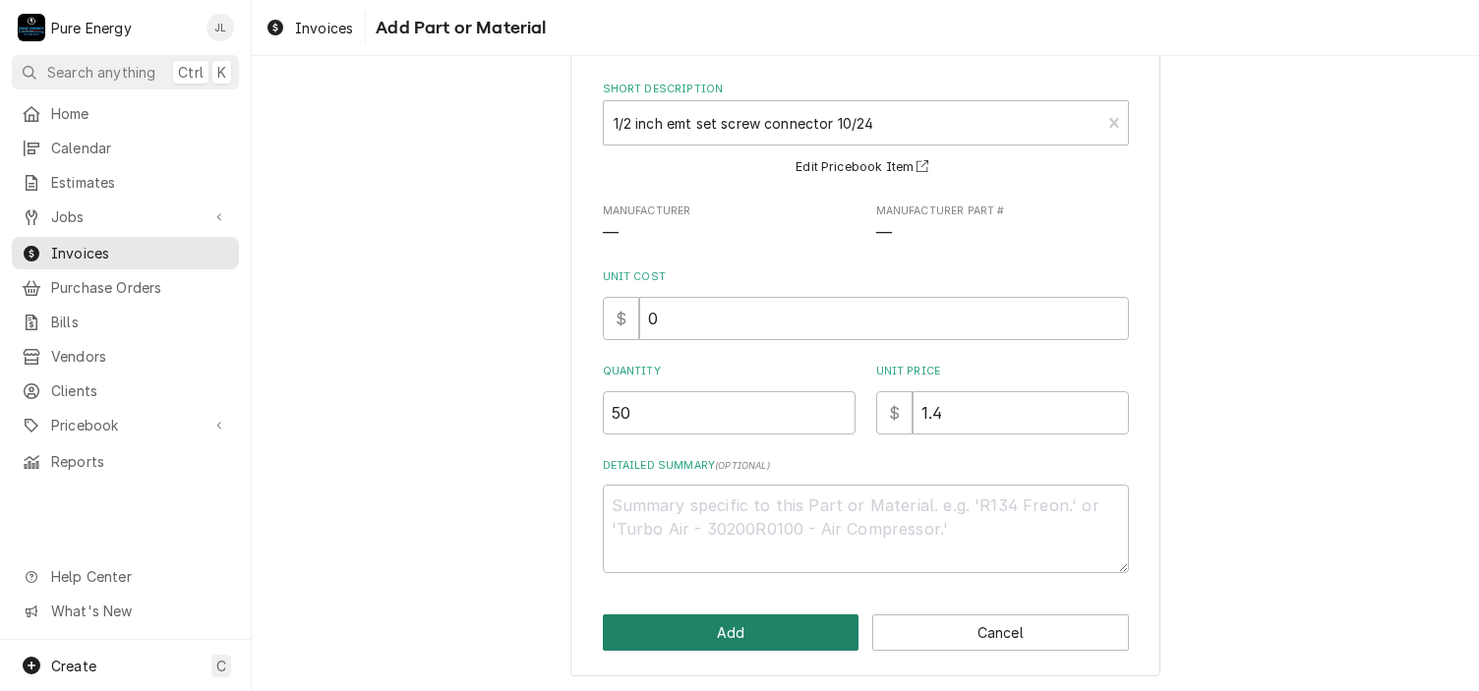
click at [724, 620] on button "Add" at bounding box center [731, 633] width 257 height 36
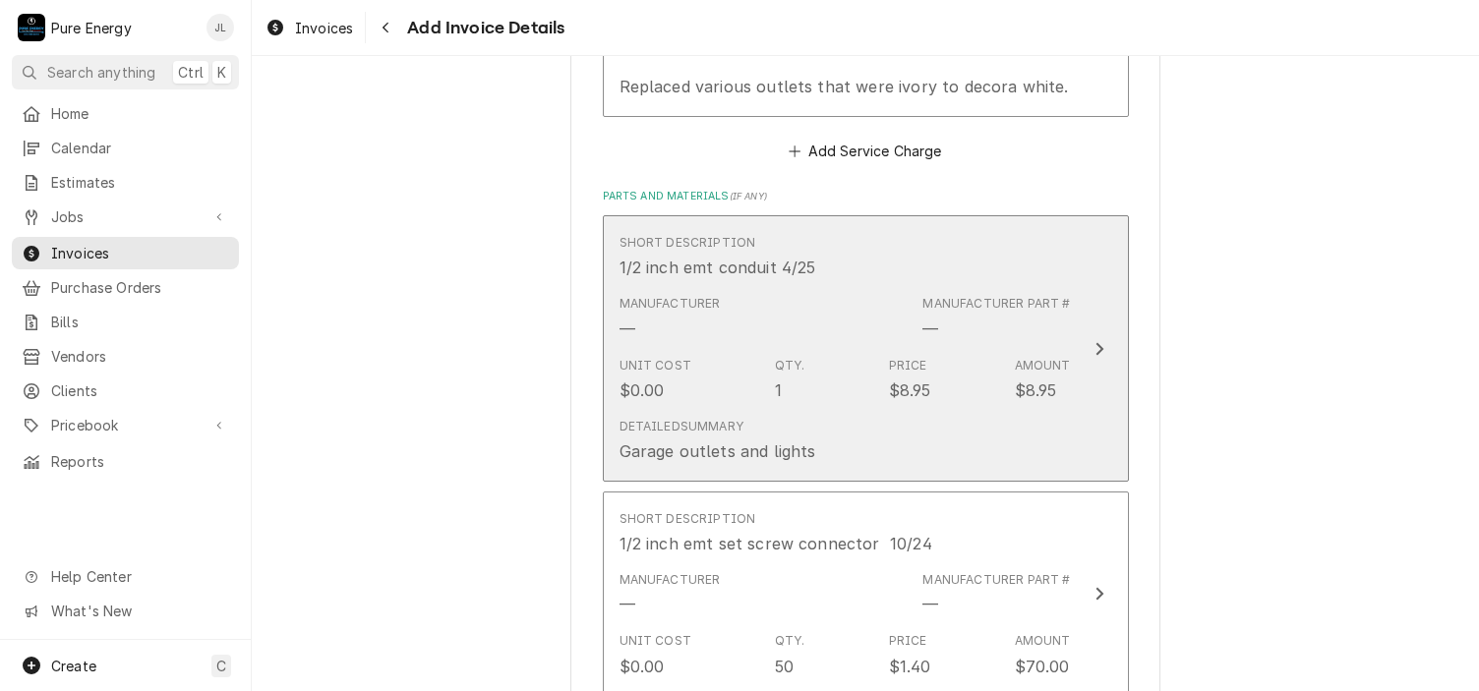
scroll to position [2179, 0]
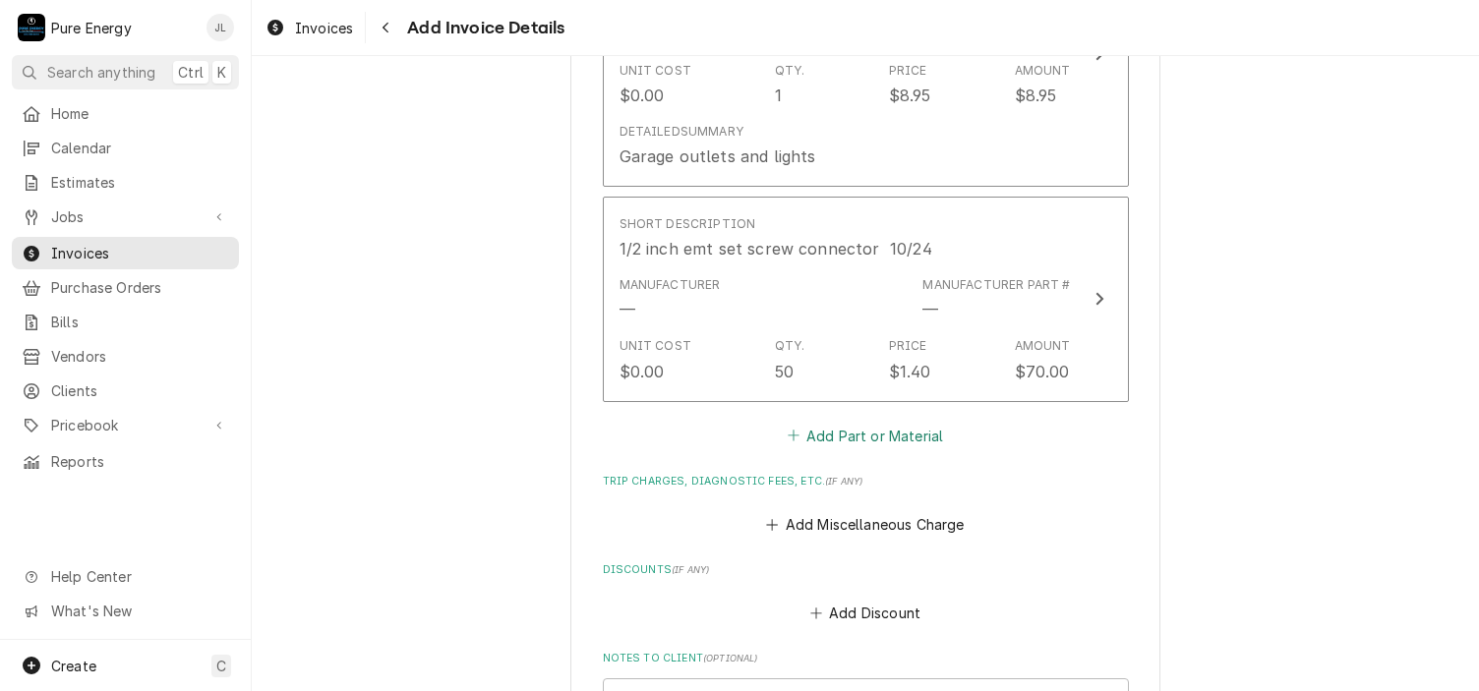
click at [856, 422] on button "Add Part or Material" at bounding box center [865, 436] width 162 height 28
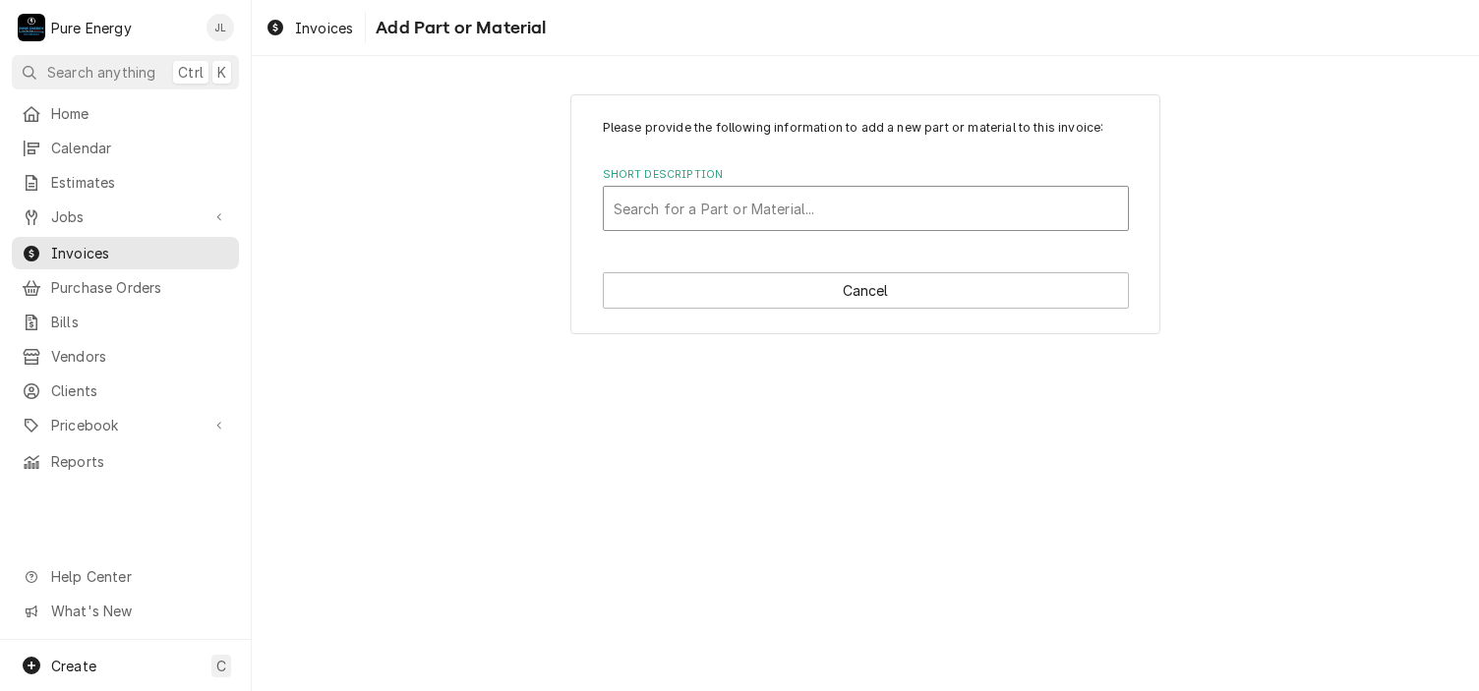
click at [680, 206] on div "Short Description" at bounding box center [866, 208] width 504 height 35
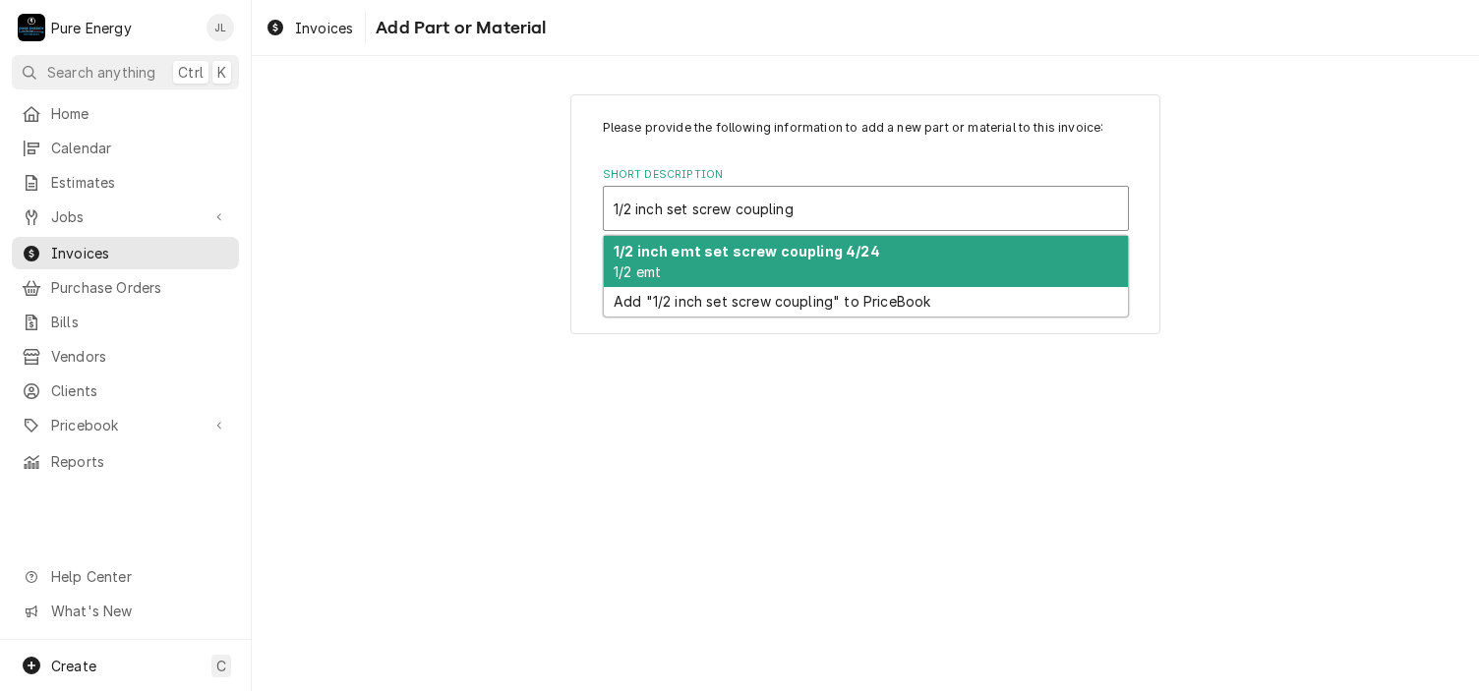
click at [716, 257] on strong "1/2 inch emt set screw coupling 4/24" at bounding box center [747, 251] width 266 height 17
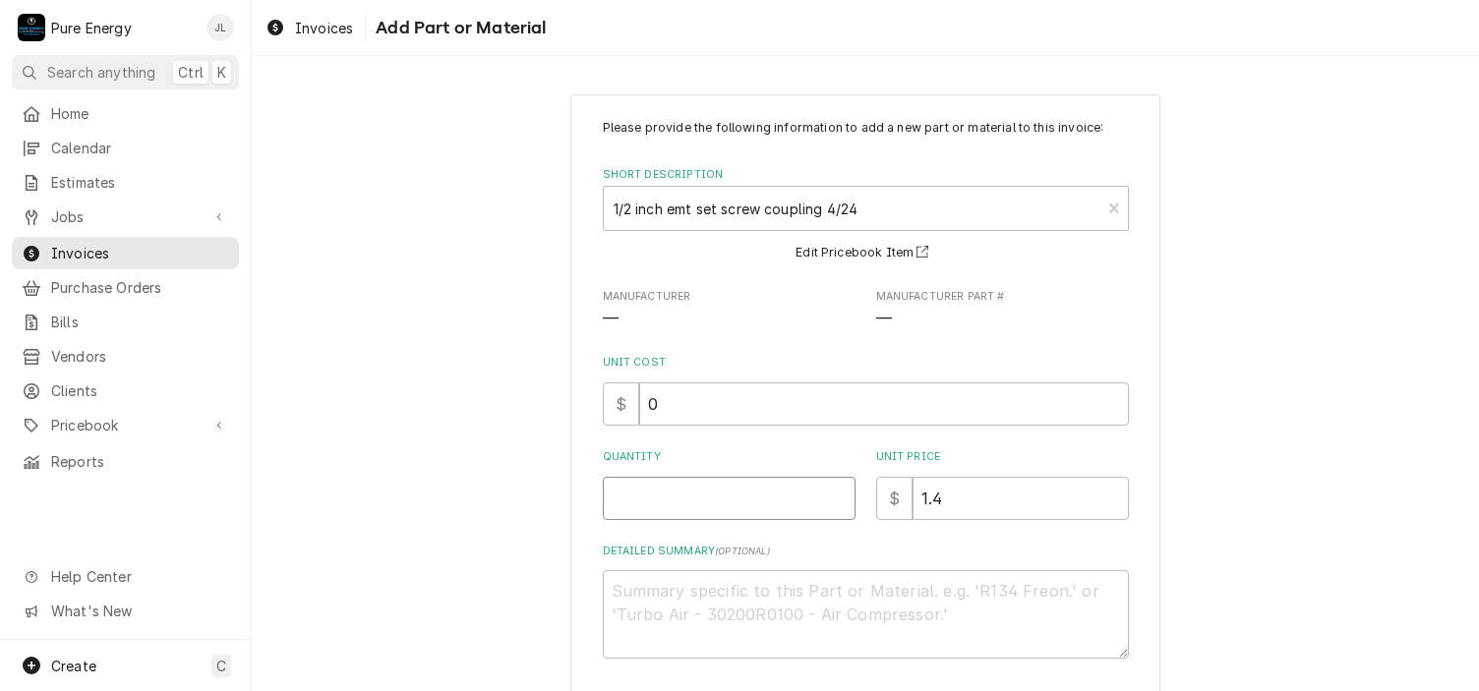
click at [680, 508] on input "Quantity" at bounding box center [729, 498] width 253 height 43
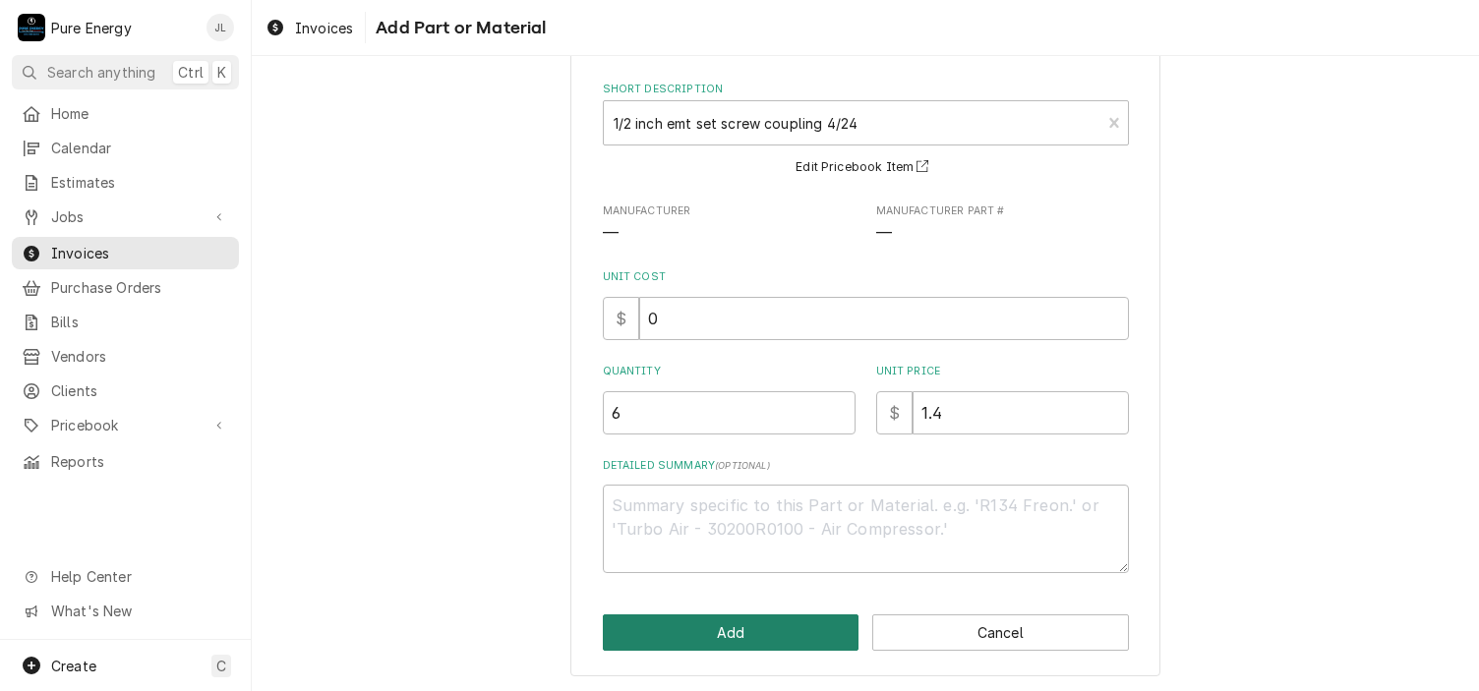
click at [722, 630] on button "Add" at bounding box center [731, 633] width 257 height 36
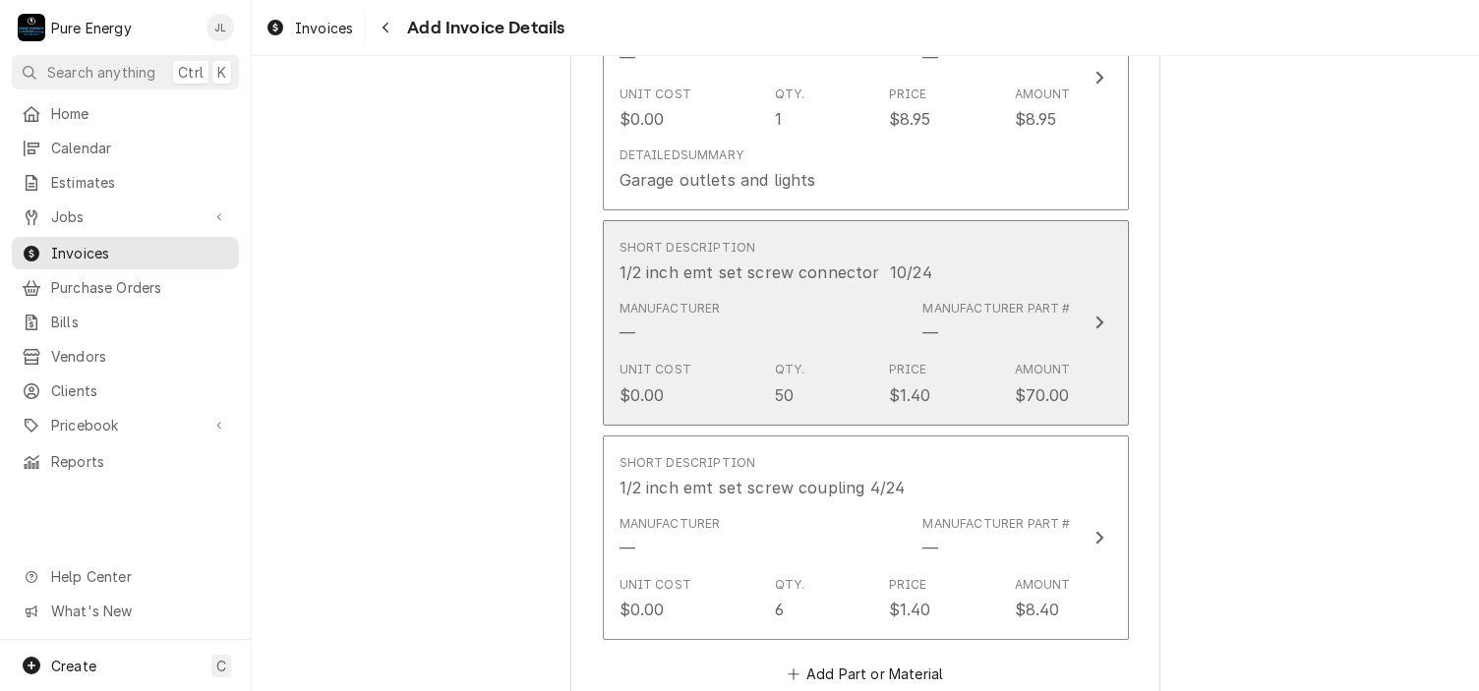
scroll to position [2352, 0]
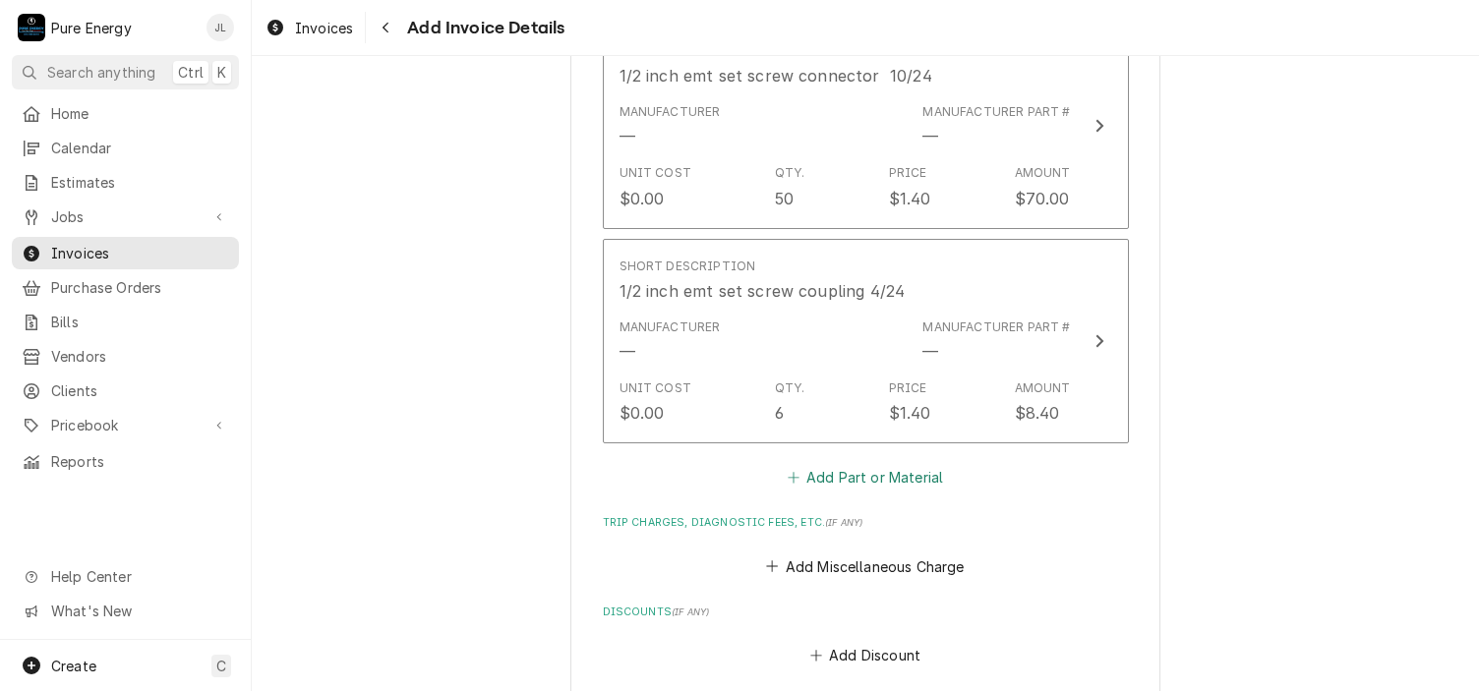
click at [826, 464] on button "Add Part or Material" at bounding box center [865, 478] width 162 height 28
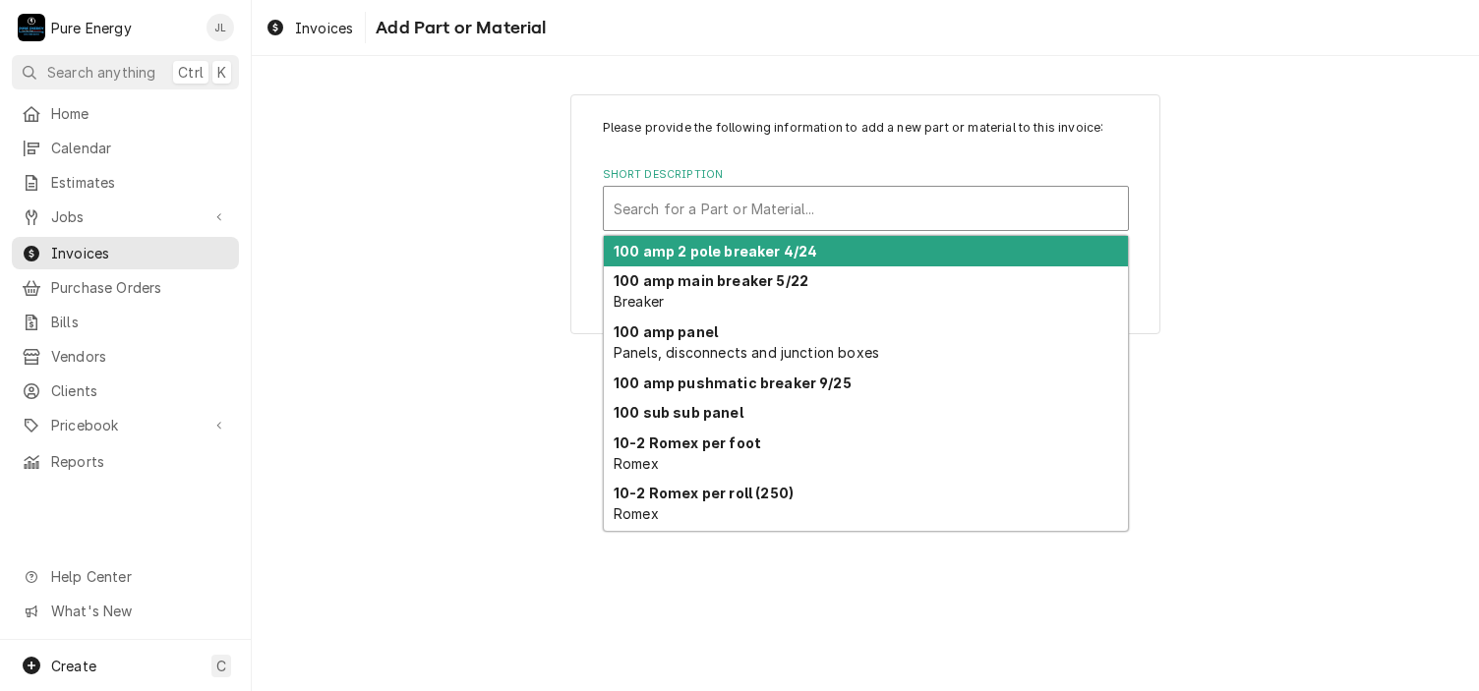
click at [719, 211] on div "Short Description" at bounding box center [866, 208] width 504 height 35
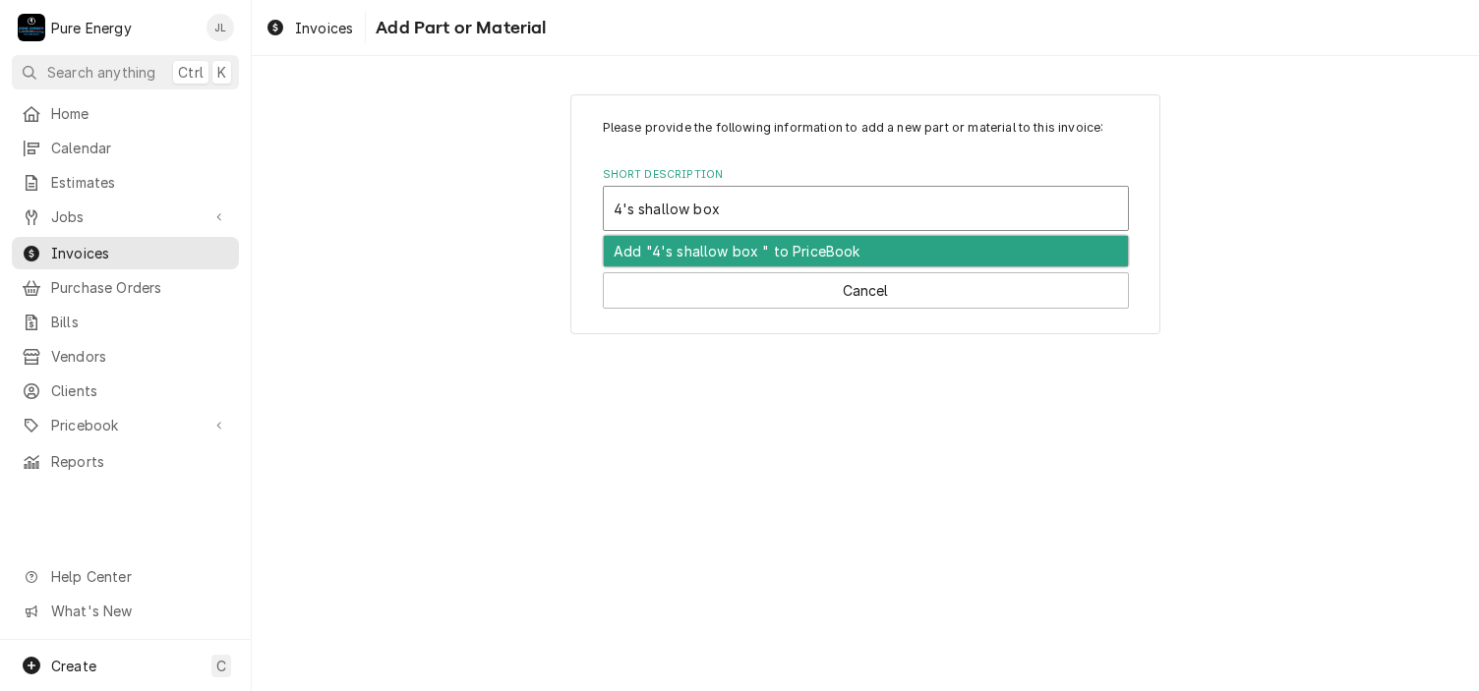
click at [719, 251] on div "Add "4's shallow box " to PriceBook" at bounding box center [866, 251] width 524 height 30
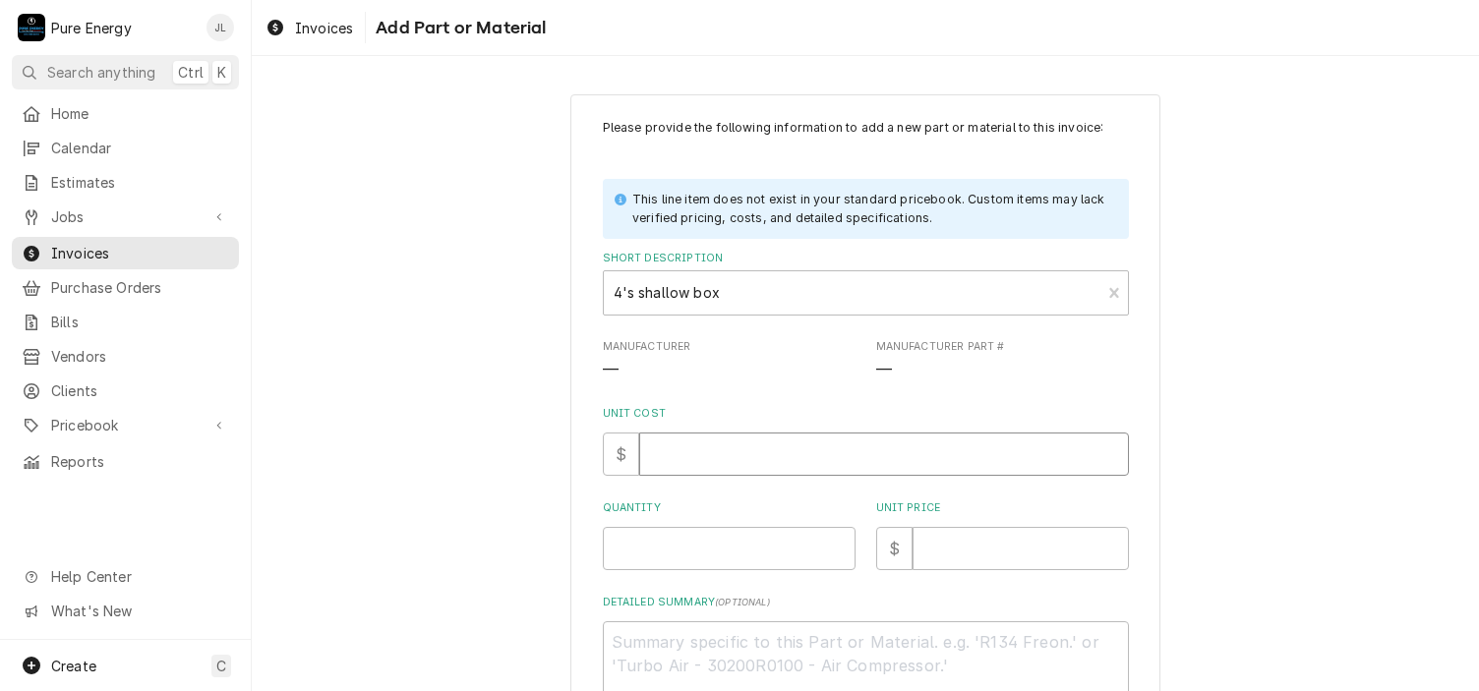
click at [709, 447] on input "Unit Cost" at bounding box center [884, 454] width 490 height 43
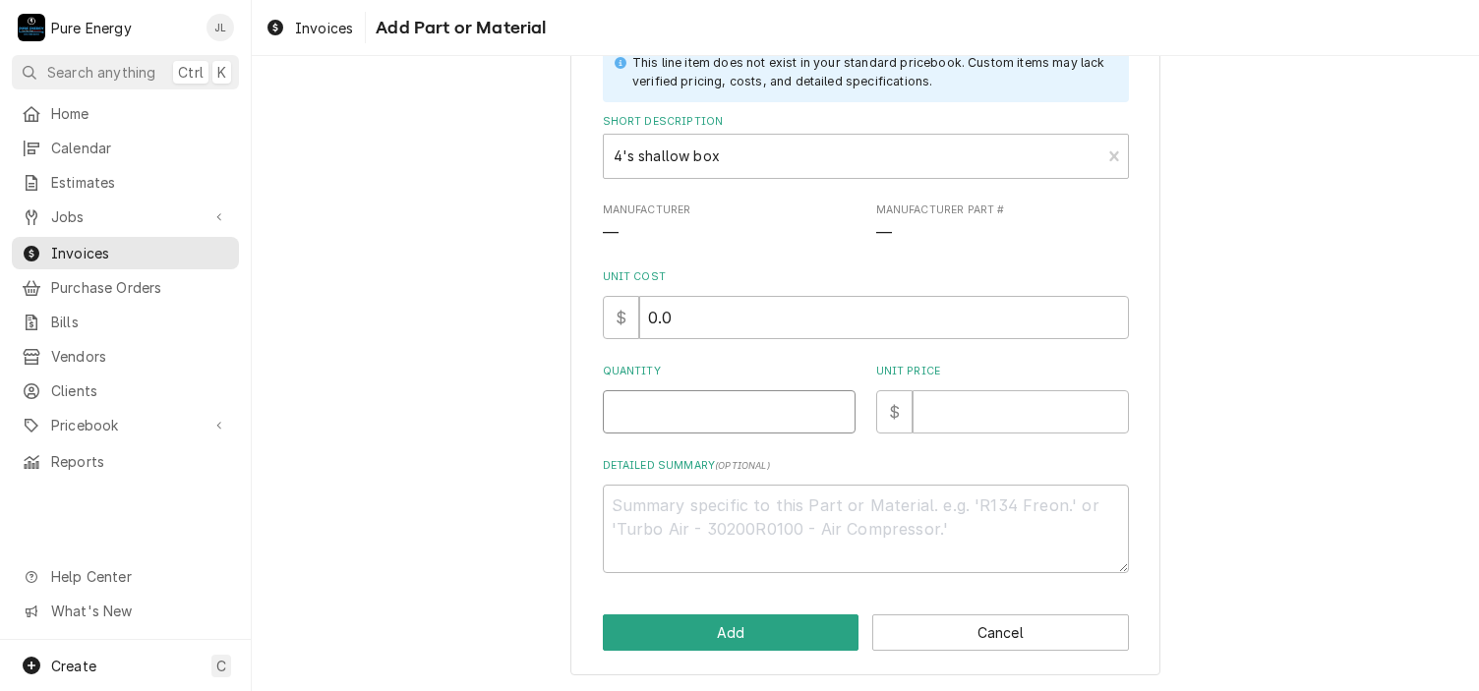
click at [677, 421] on input "Quantity" at bounding box center [729, 411] width 253 height 43
click at [964, 408] on input "Unit Price" at bounding box center [1021, 411] width 216 height 43
click at [763, 511] on textarea "Detailed Summary ( optional )" at bounding box center [866, 529] width 526 height 88
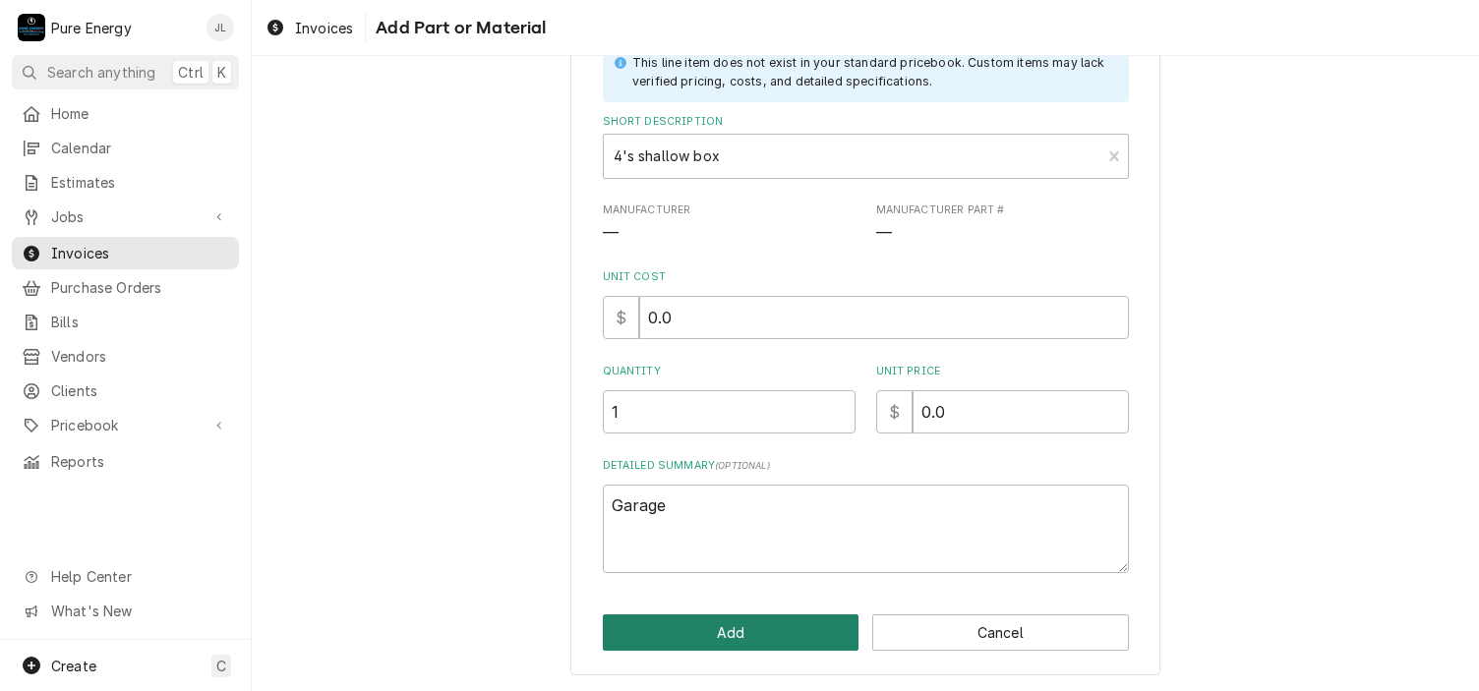
click at [758, 635] on button "Add" at bounding box center [731, 633] width 257 height 36
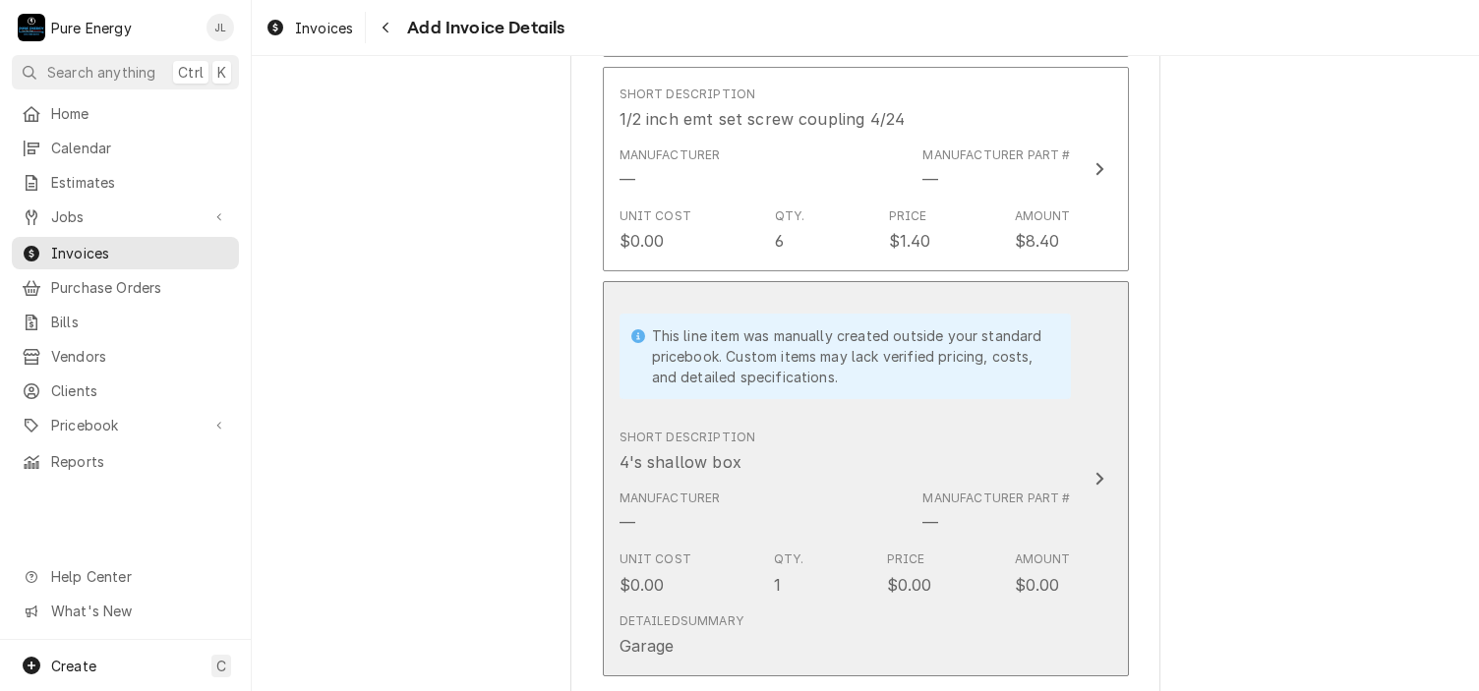
scroll to position [2819, 0]
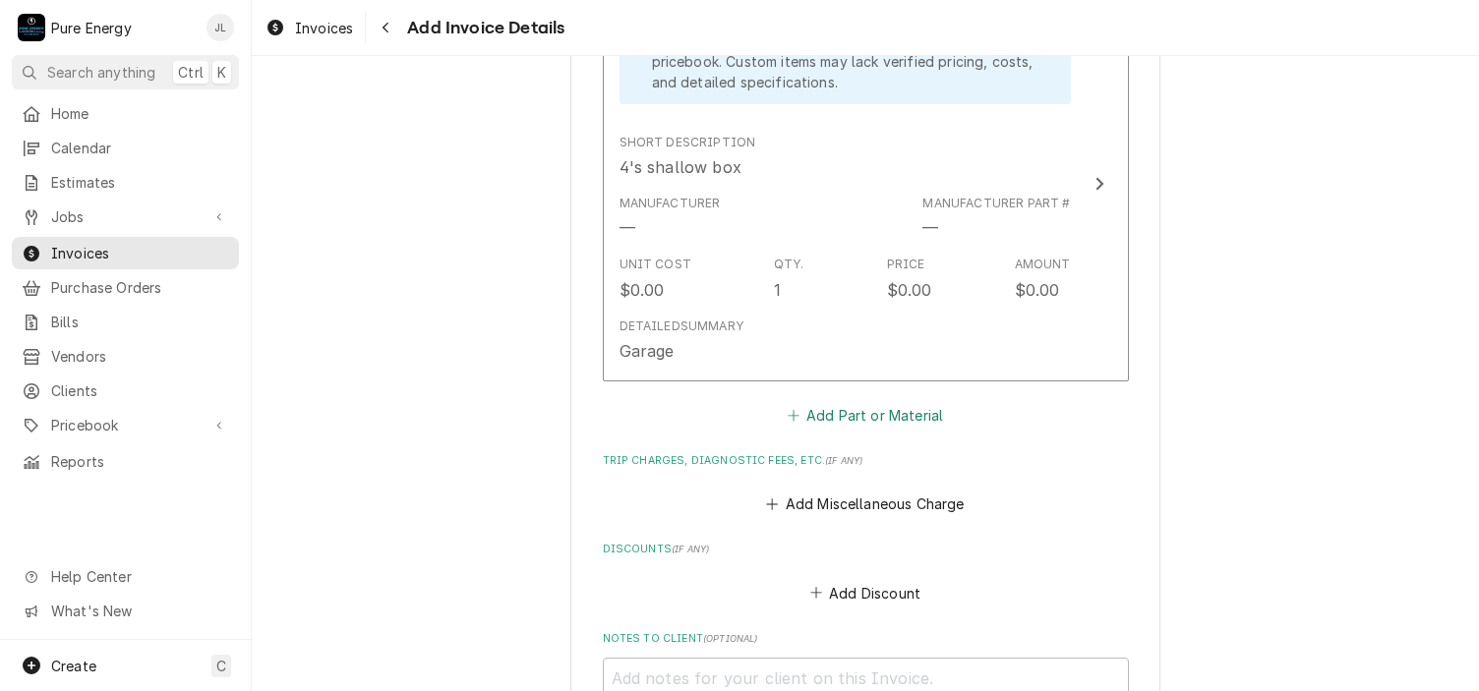
click at [855, 401] on button "Add Part or Material" at bounding box center [865, 415] width 162 height 28
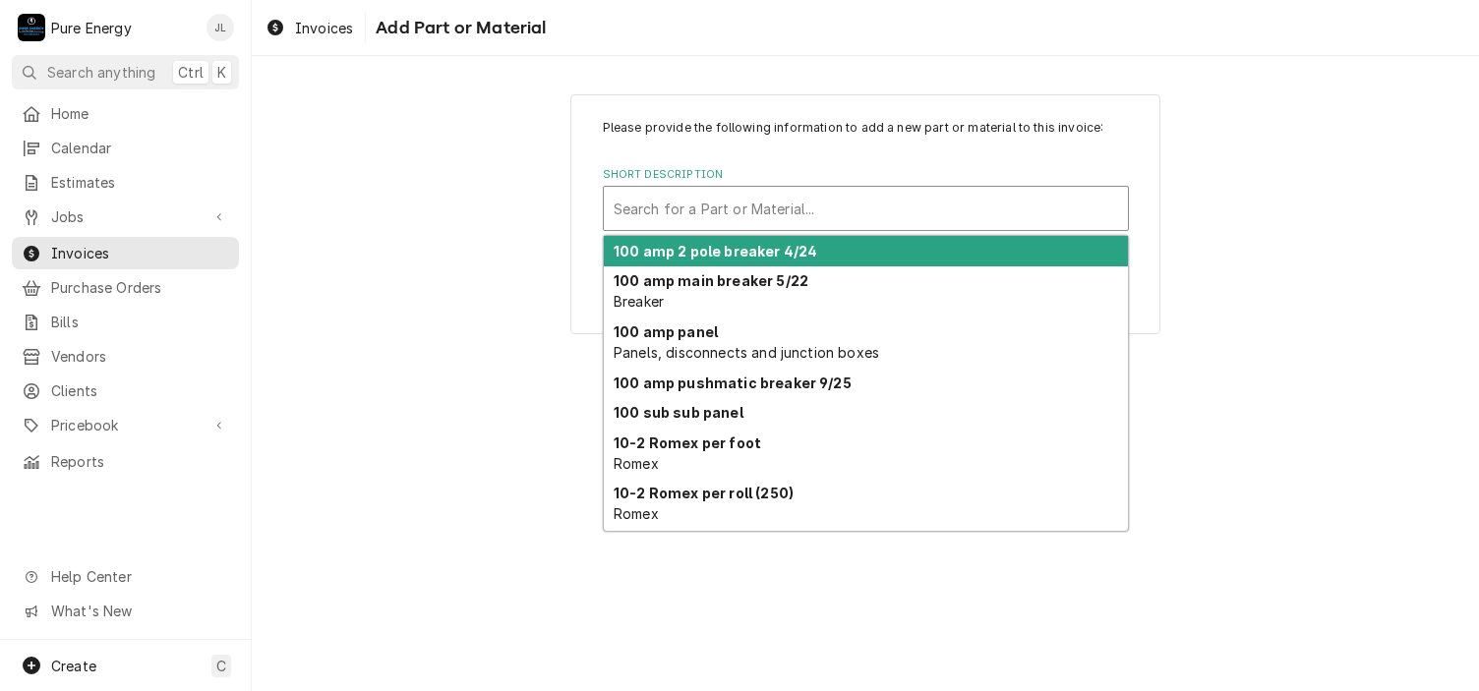
click at [700, 192] on div "Short Description" at bounding box center [866, 208] width 504 height 35
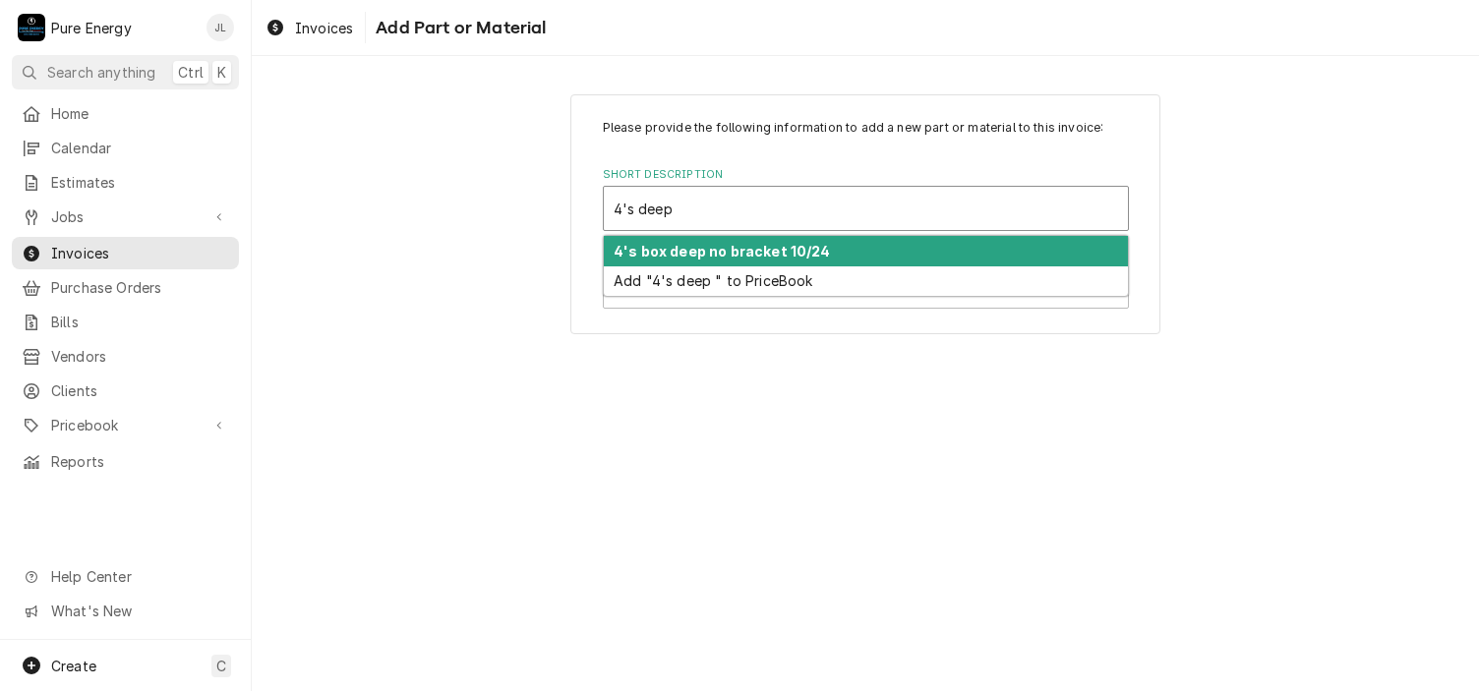
click at [729, 247] on strong "4's box deep no bracket 10/24" at bounding box center [722, 251] width 217 height 17
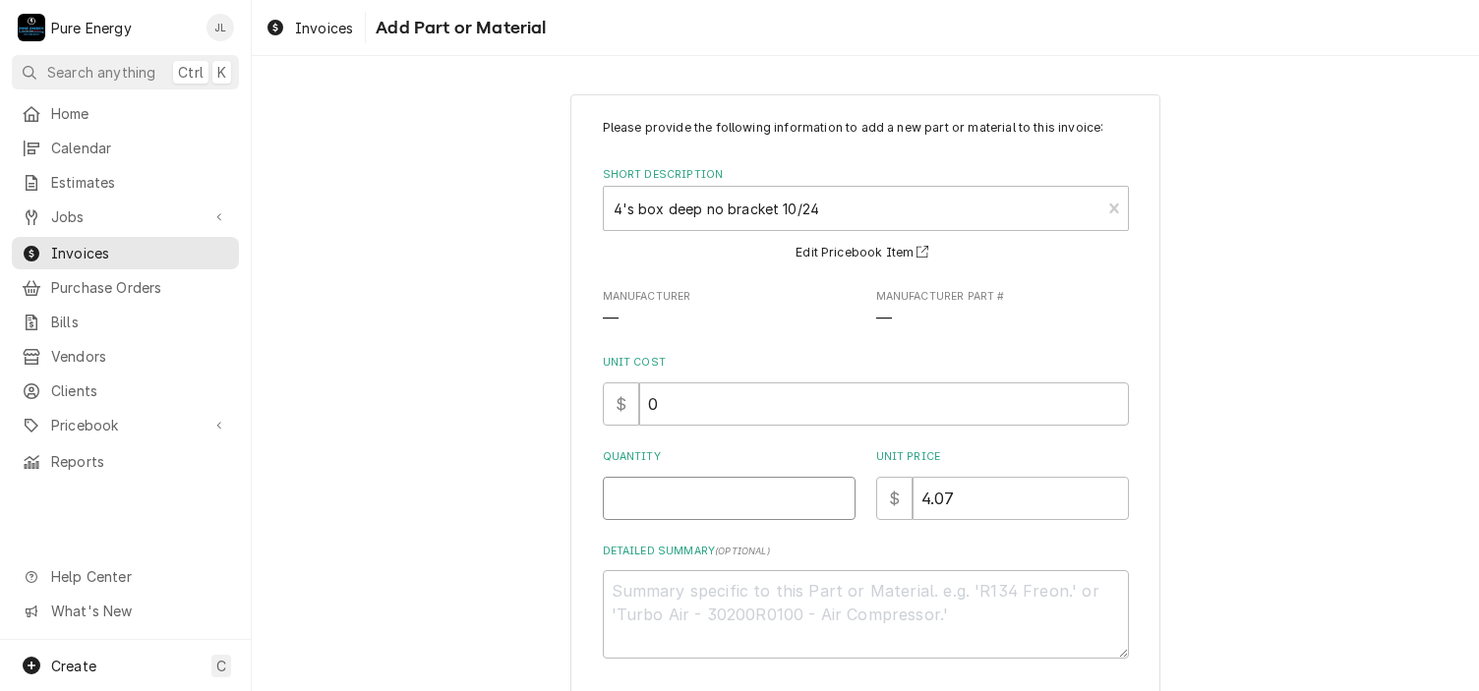
click at [653, 492] on input "Quantity" at bounding box center [729, 498] width 253 height 43
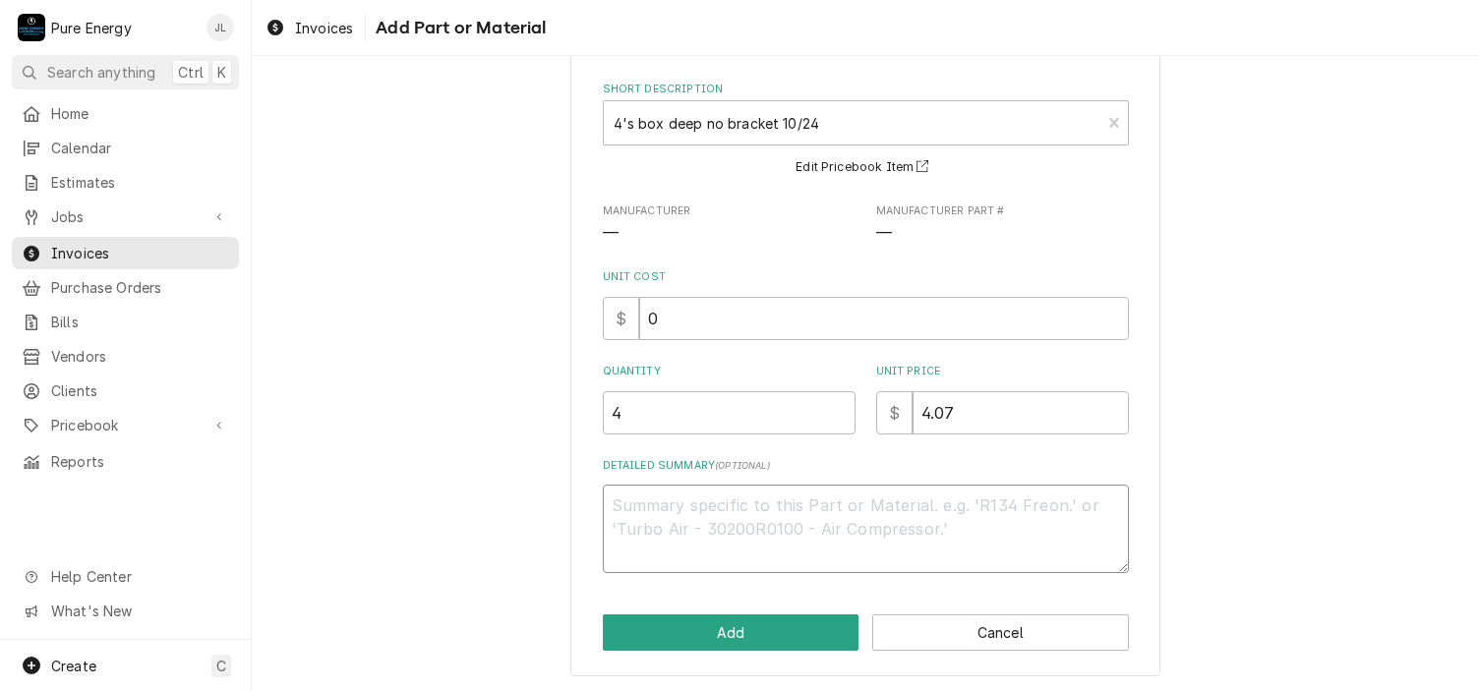
click at [654, 519] on textarea "Detailed Summary ( optional )" at bounding box center [866, 529] width 526 height 88
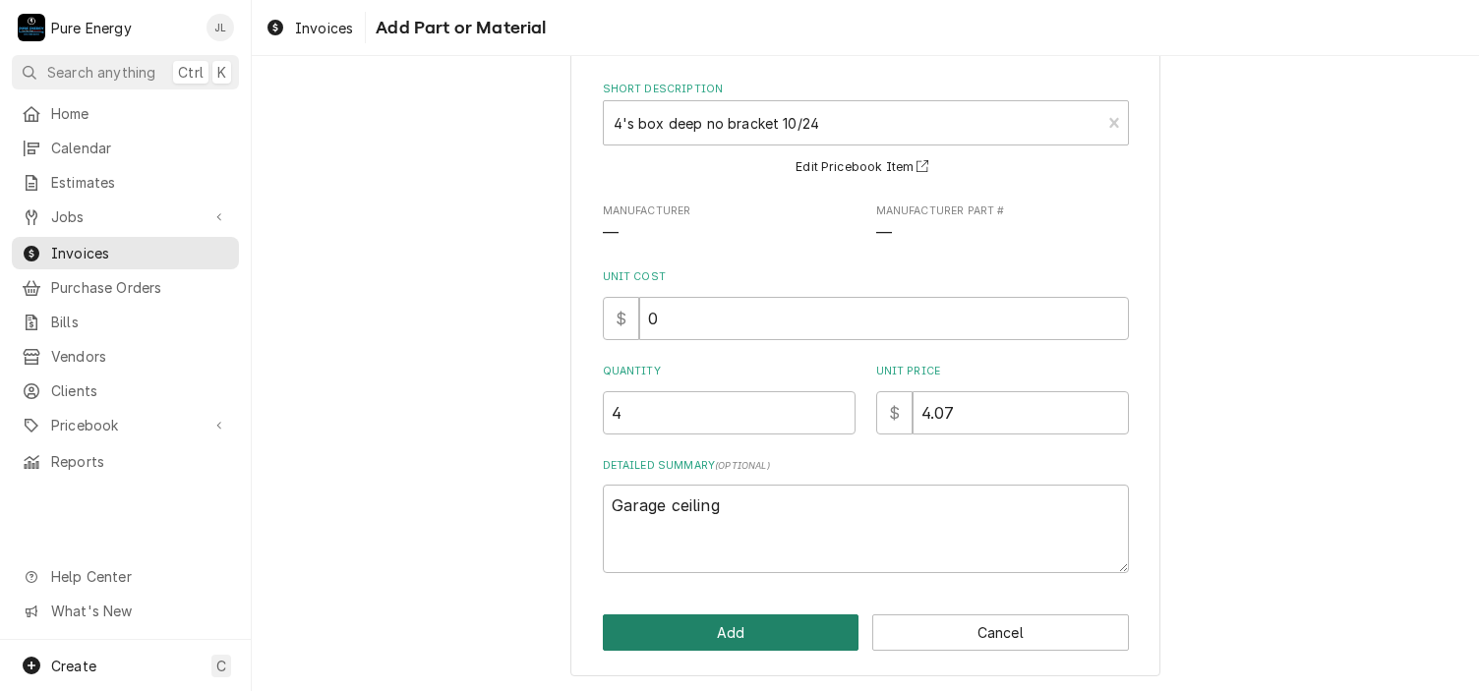
click at [698, 628] on button "Add" at bounding box center [731, 633] width 257 height 36
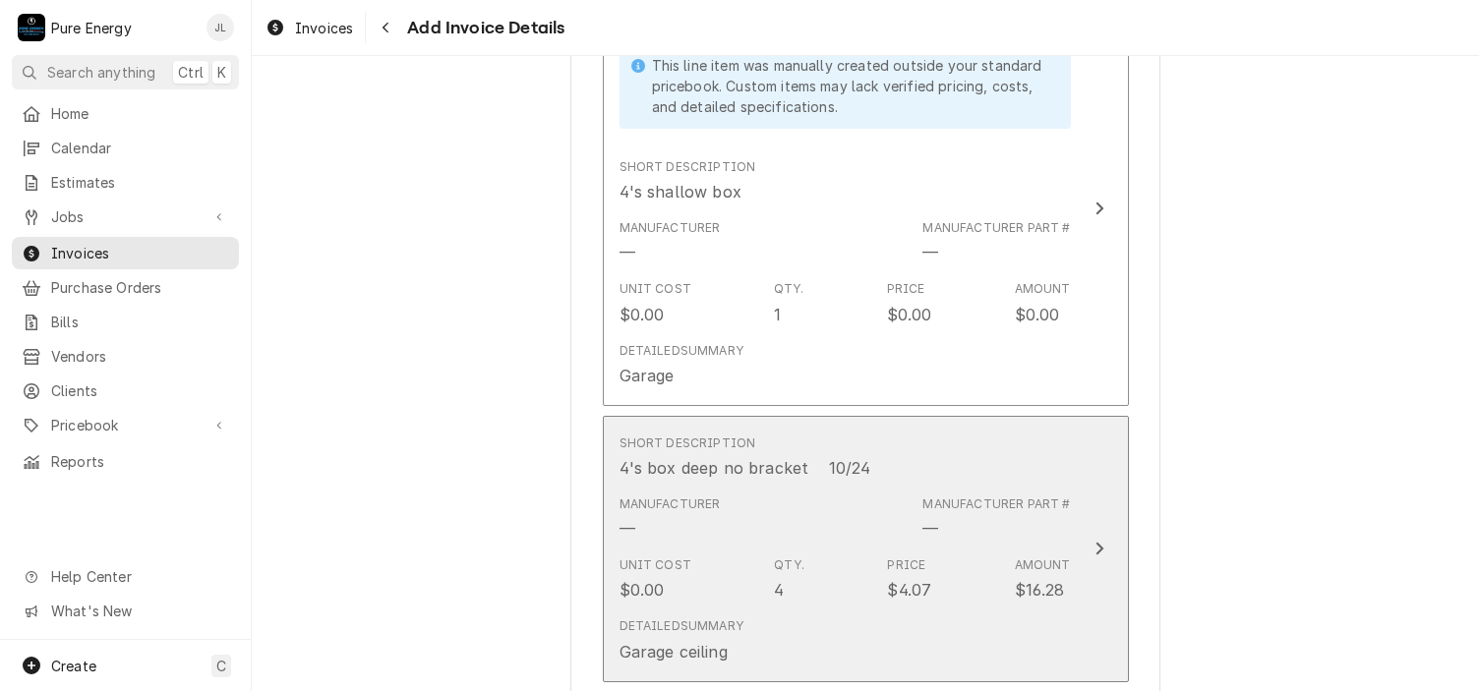
scroll to position [2991, 0]
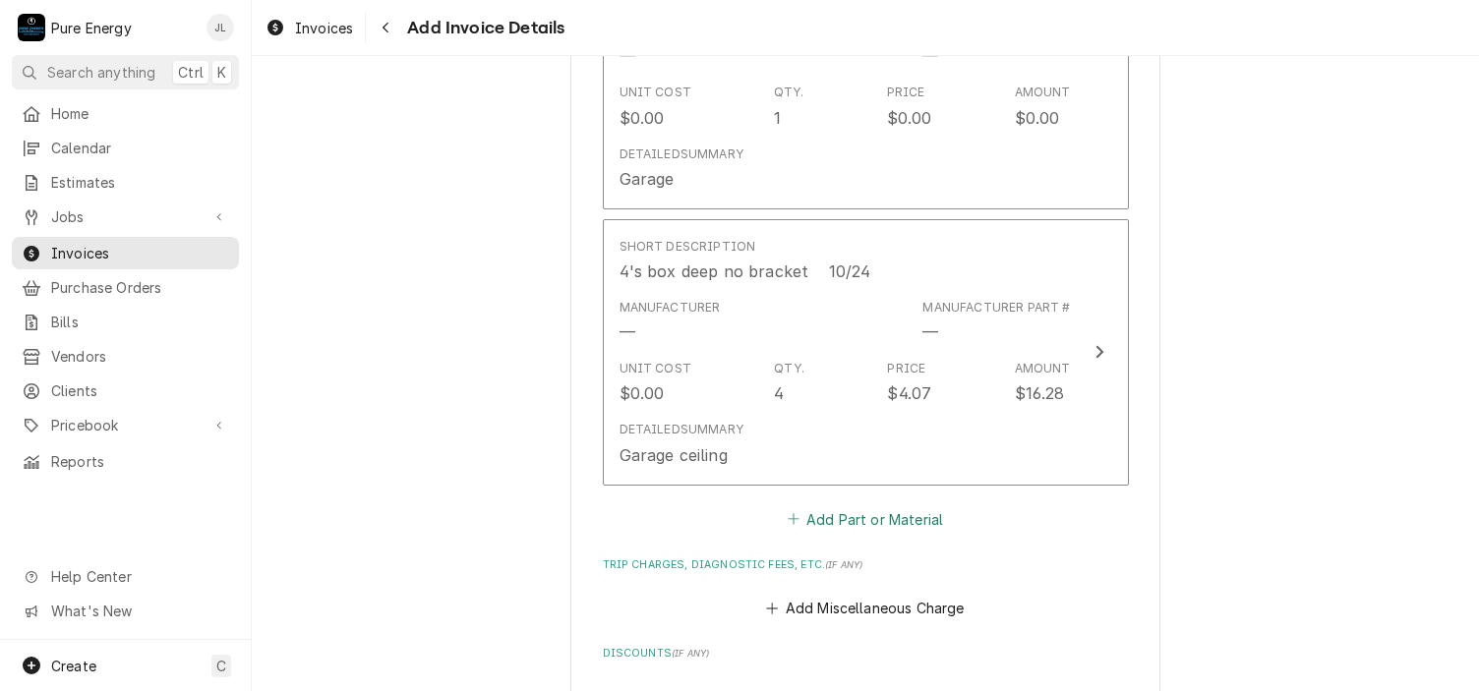
click at [818, 505] on button "Add Part or Material" at bounding box center [865, 519] width 162 height 28
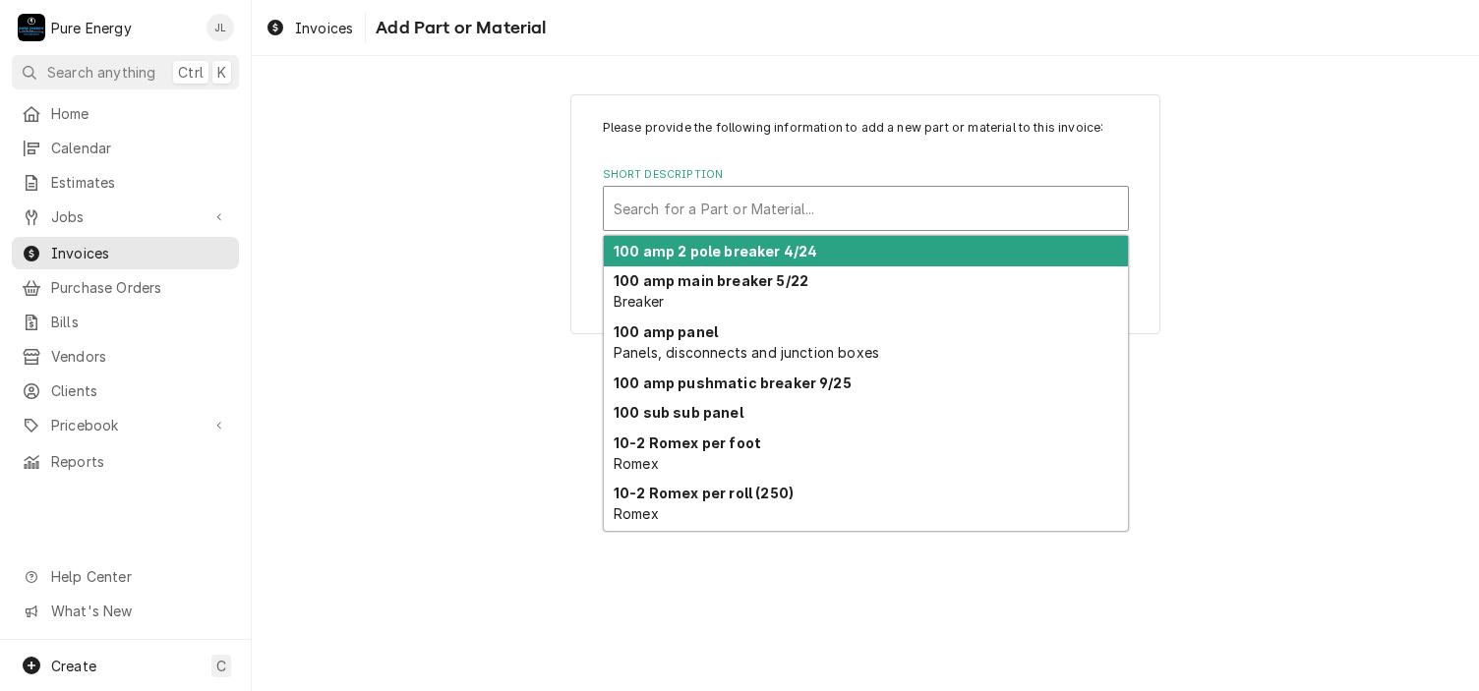
click at [695, 213] on div "Short Description" at bounding box center [866, 208] width 504 height 35
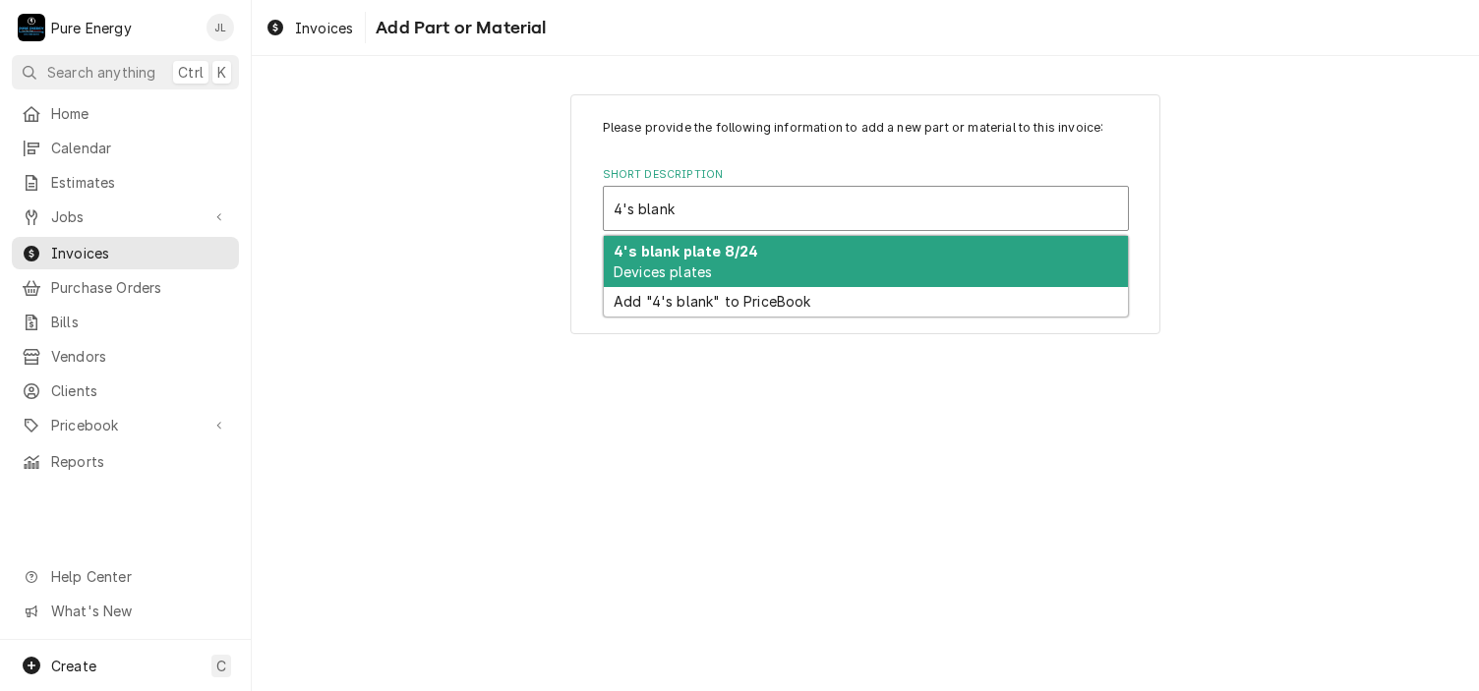
click at [707, 247] on strong "4's blank plate 8/24" at bounding box center [686, 251] width 145 height 17
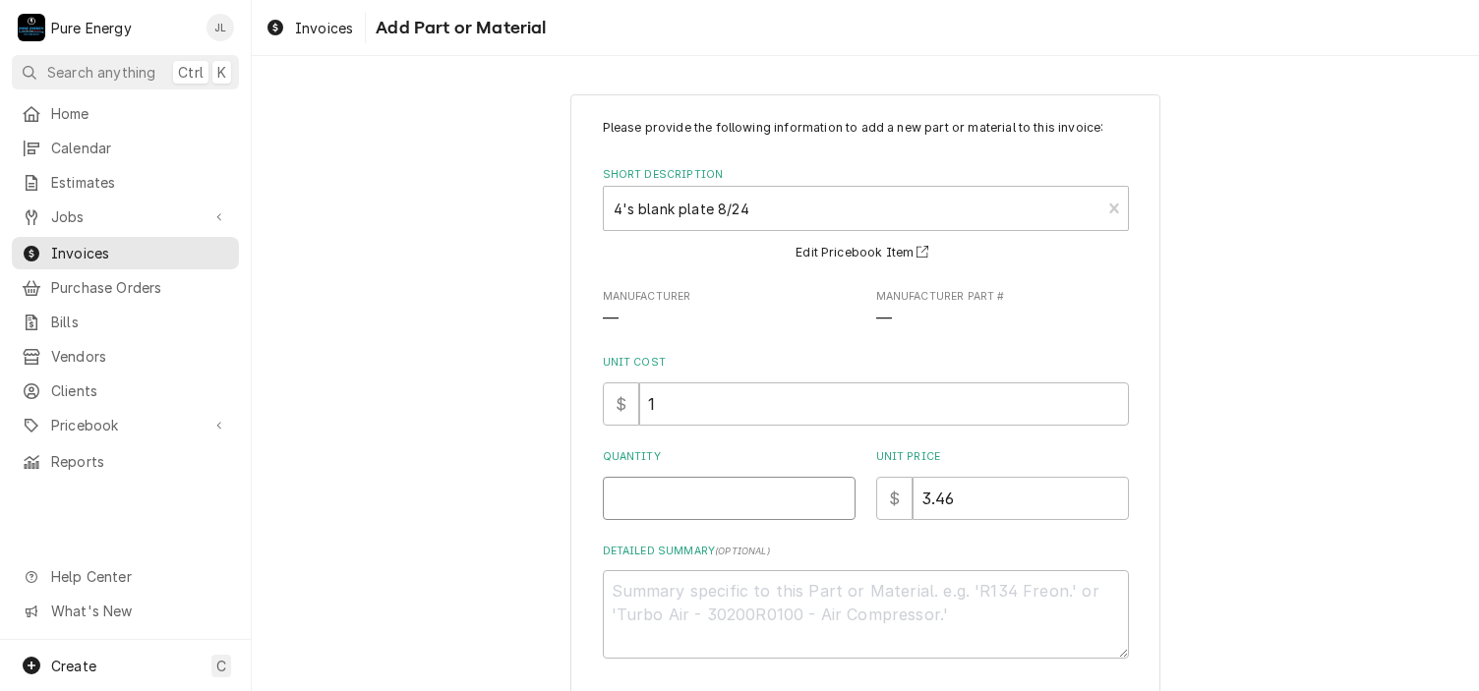
click at [625, 498] on input "Quantity" at bounding box center [729, 498] width 253 height 43
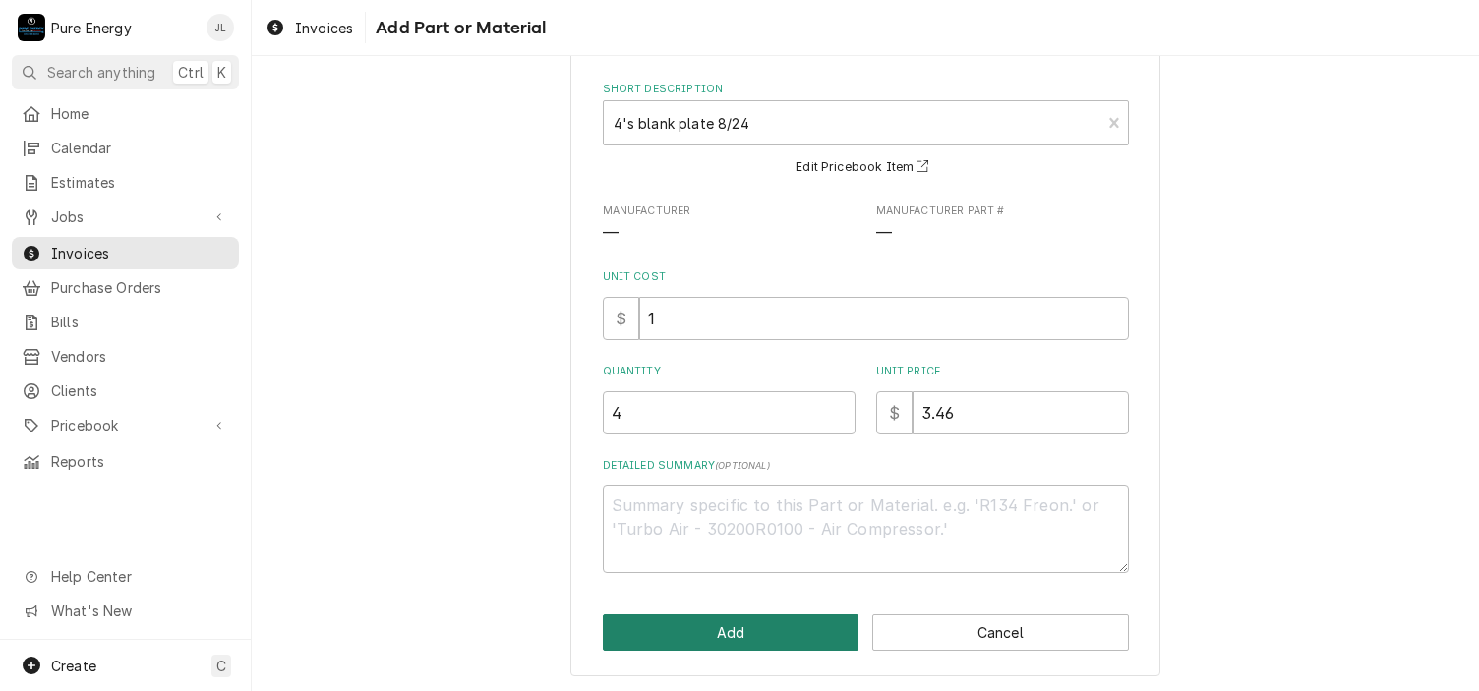
click at [665, 619] on button "Add" at bounding box center [731, 633] width 257 height 36
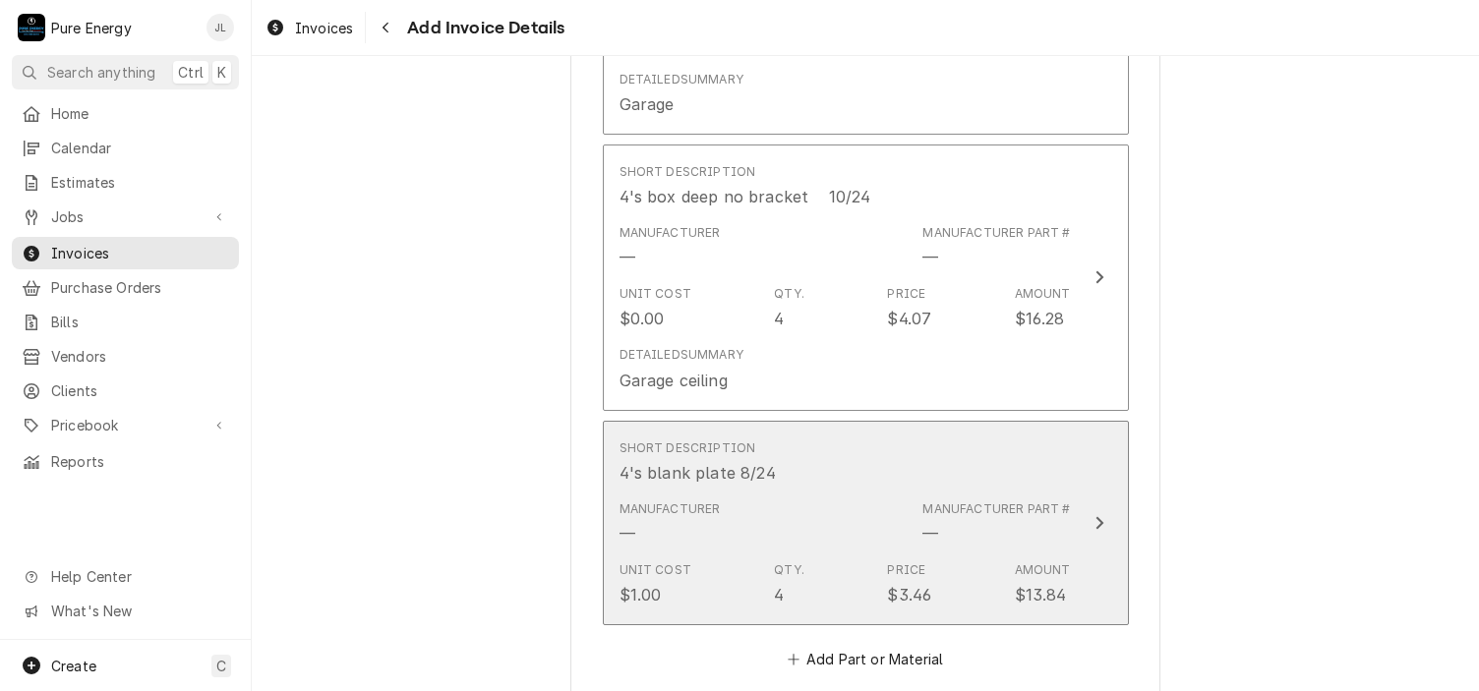
scroll to position [3164, 0]
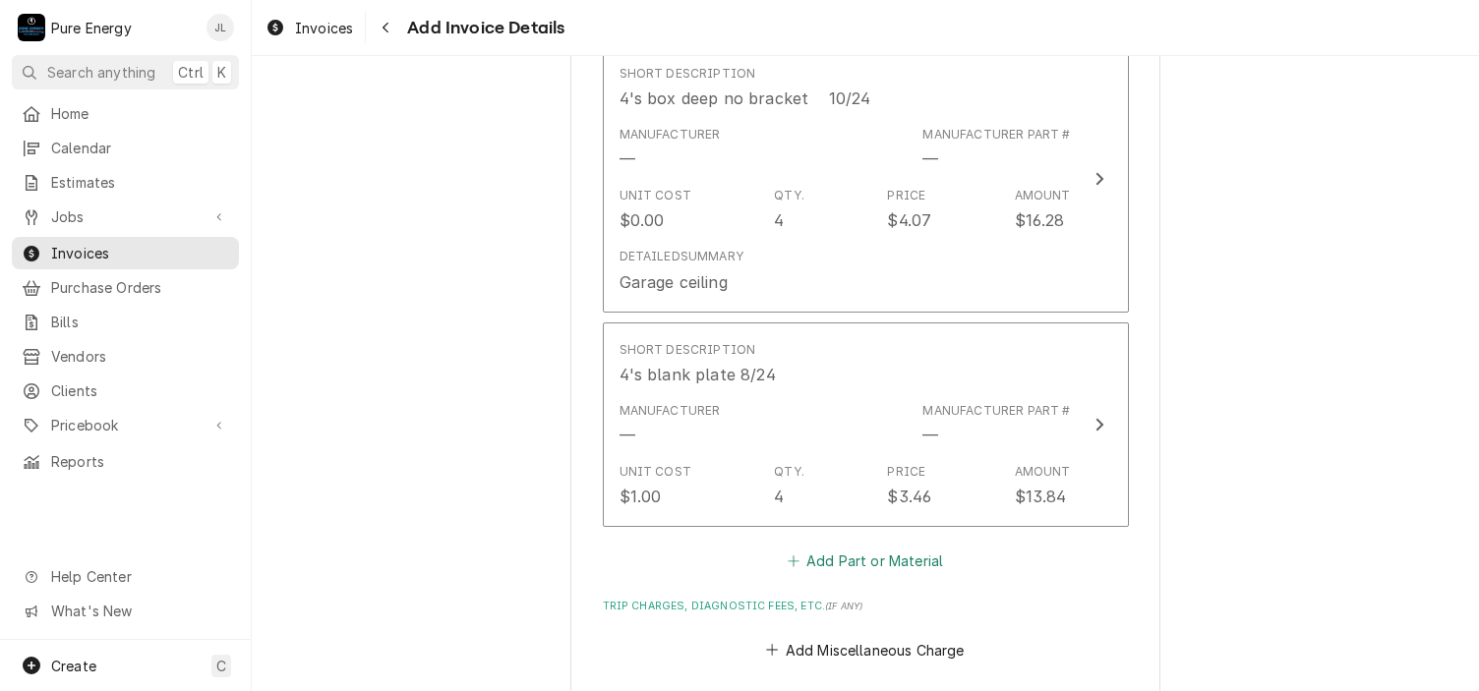
click at [855, 548] on button "Add Part or Material" at bounding box center [865, 562] width 162 height 28
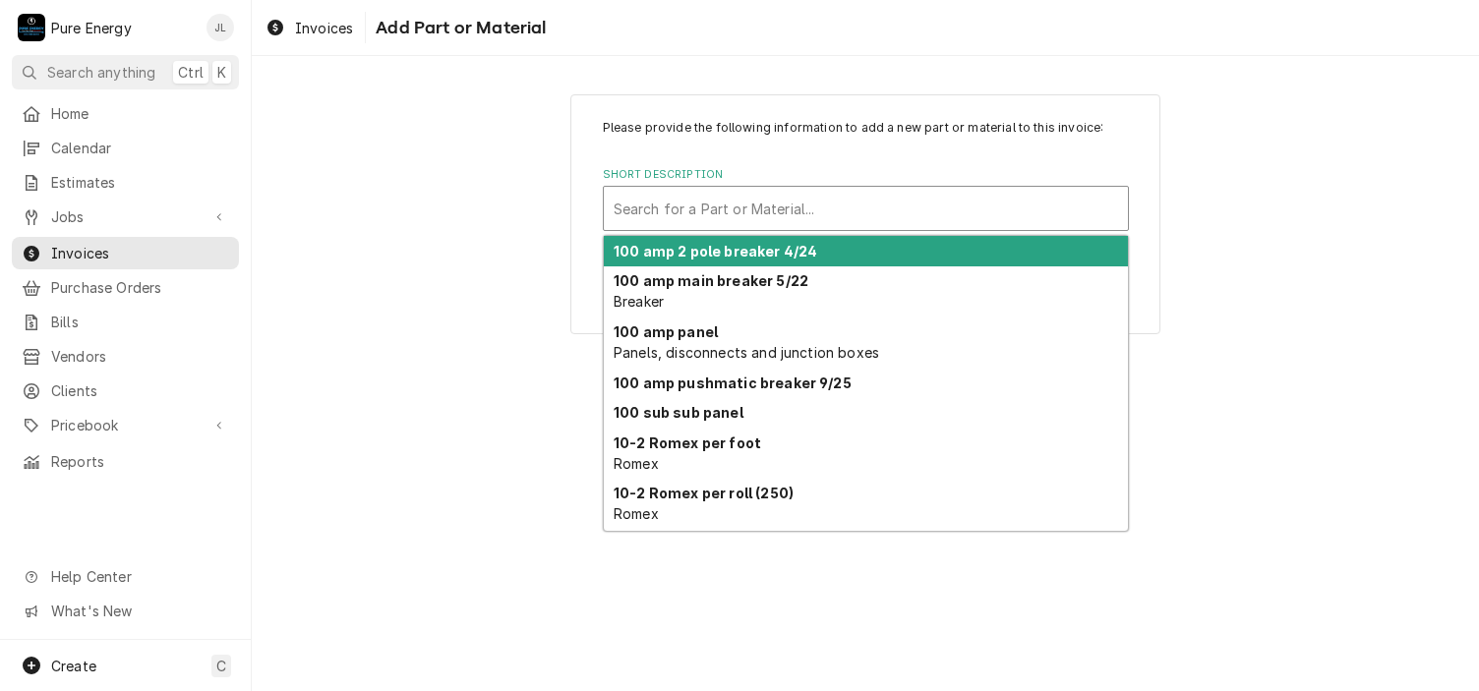
click at [701, 211] on div "Short Description" at bounding box center [866, 208] width 504 height 35
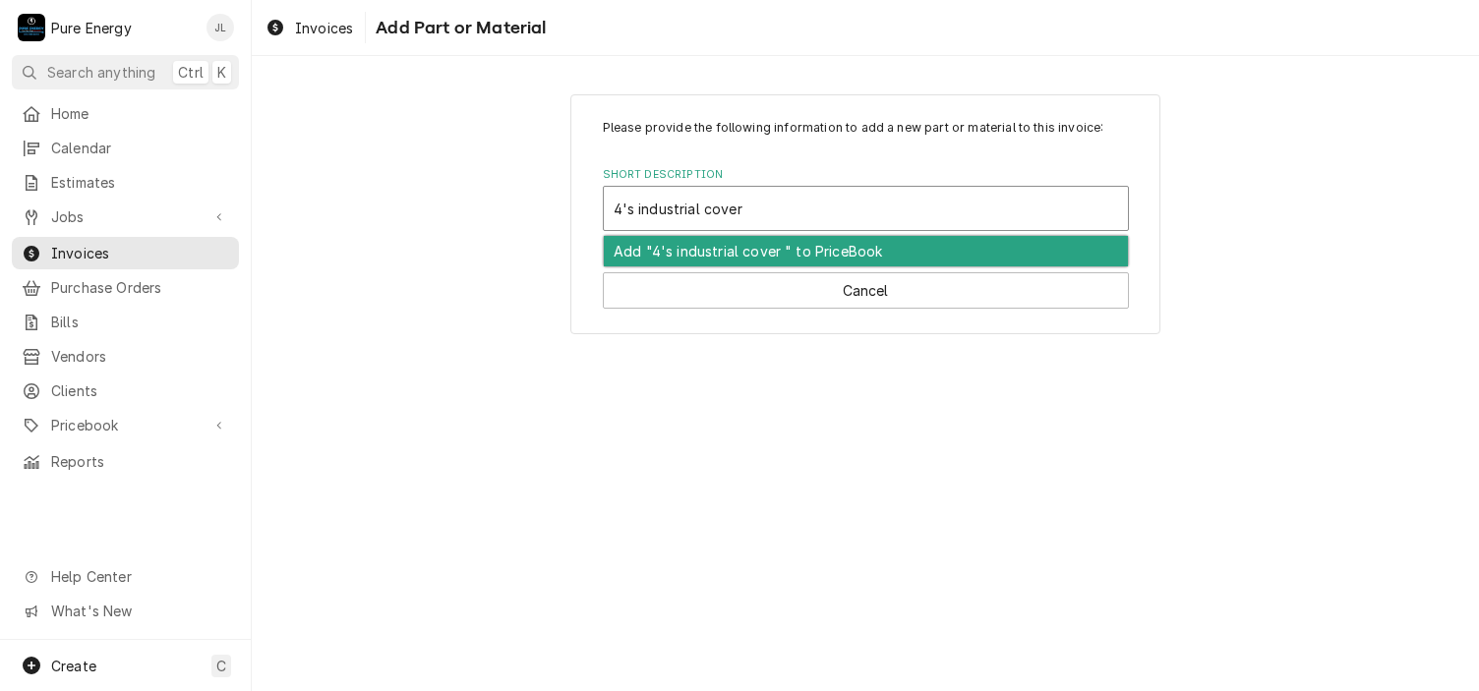
click at [697, 210] on input "4's industrial cover" at bounding box center [683, 208] width 138 height 31
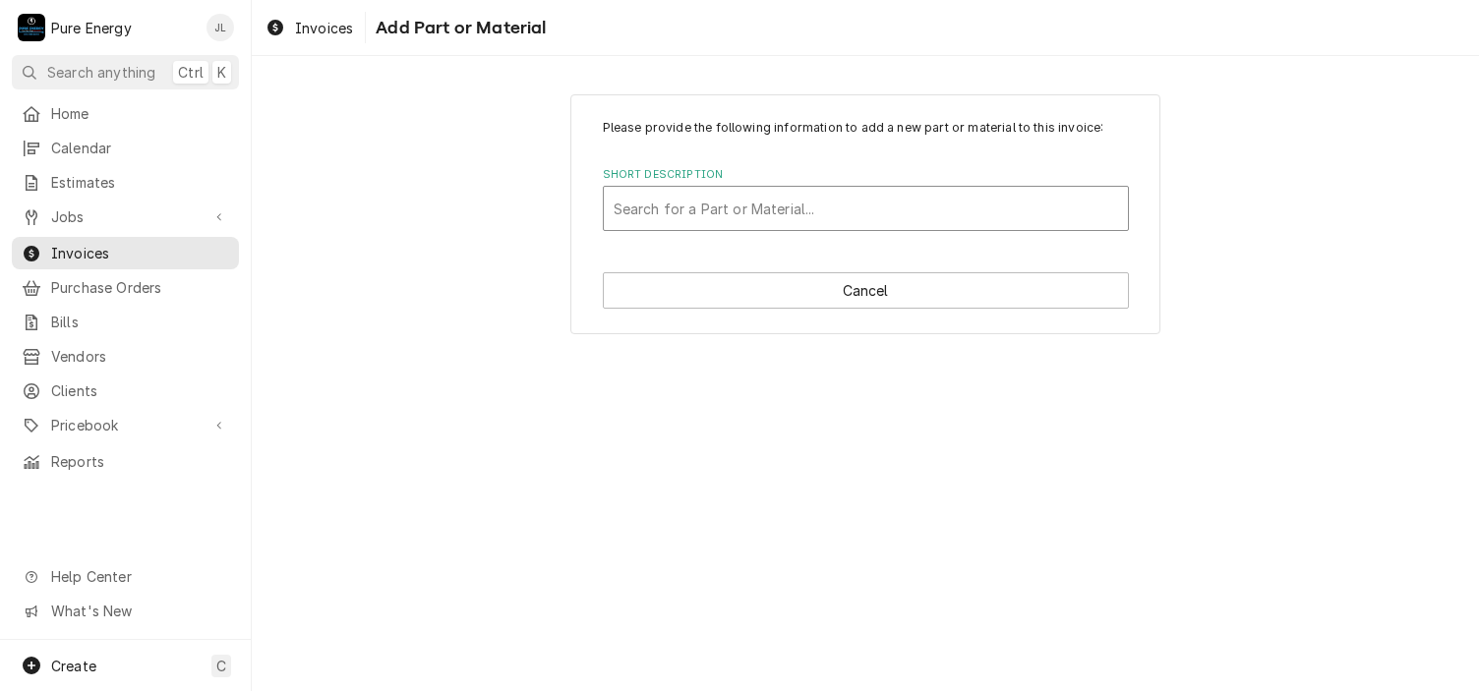
click at [783, 210] on div "Short Description" at bounding box center [866, 208] width 504 height 35
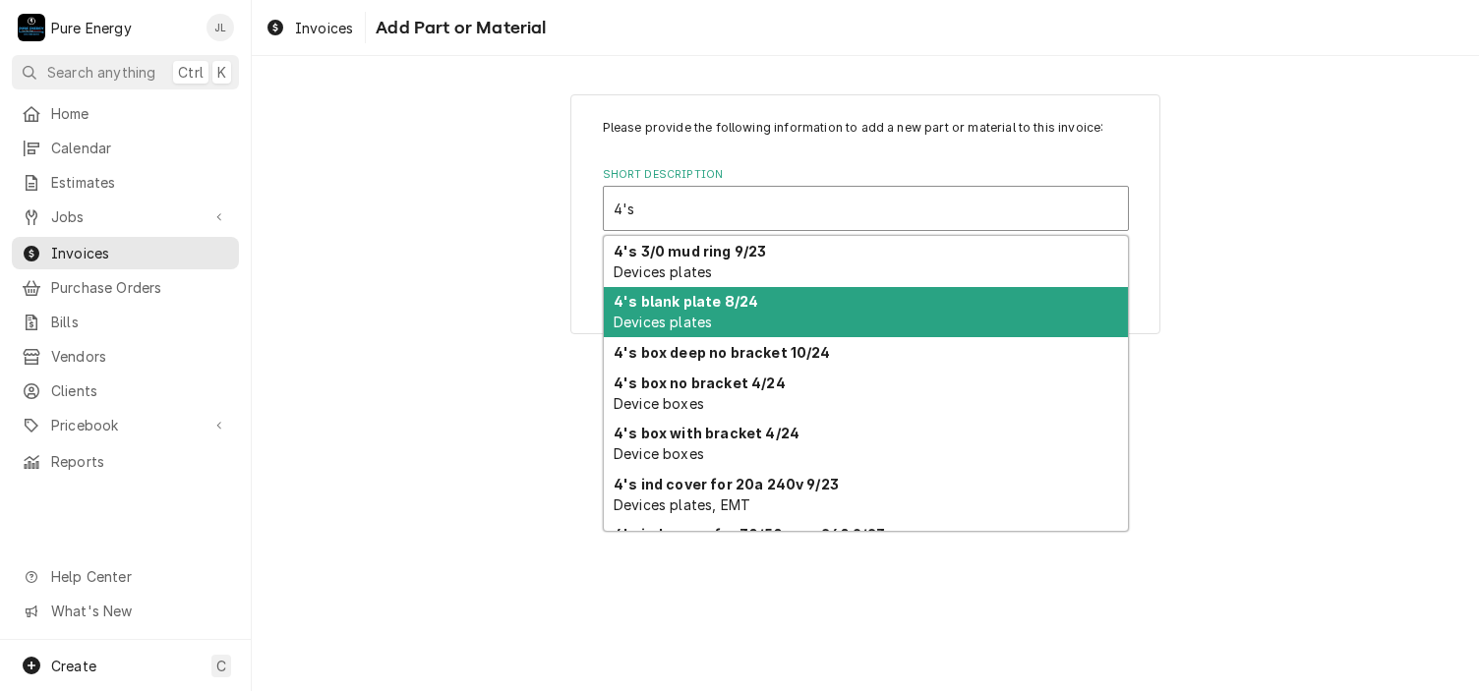
scroll to position [98, 0]
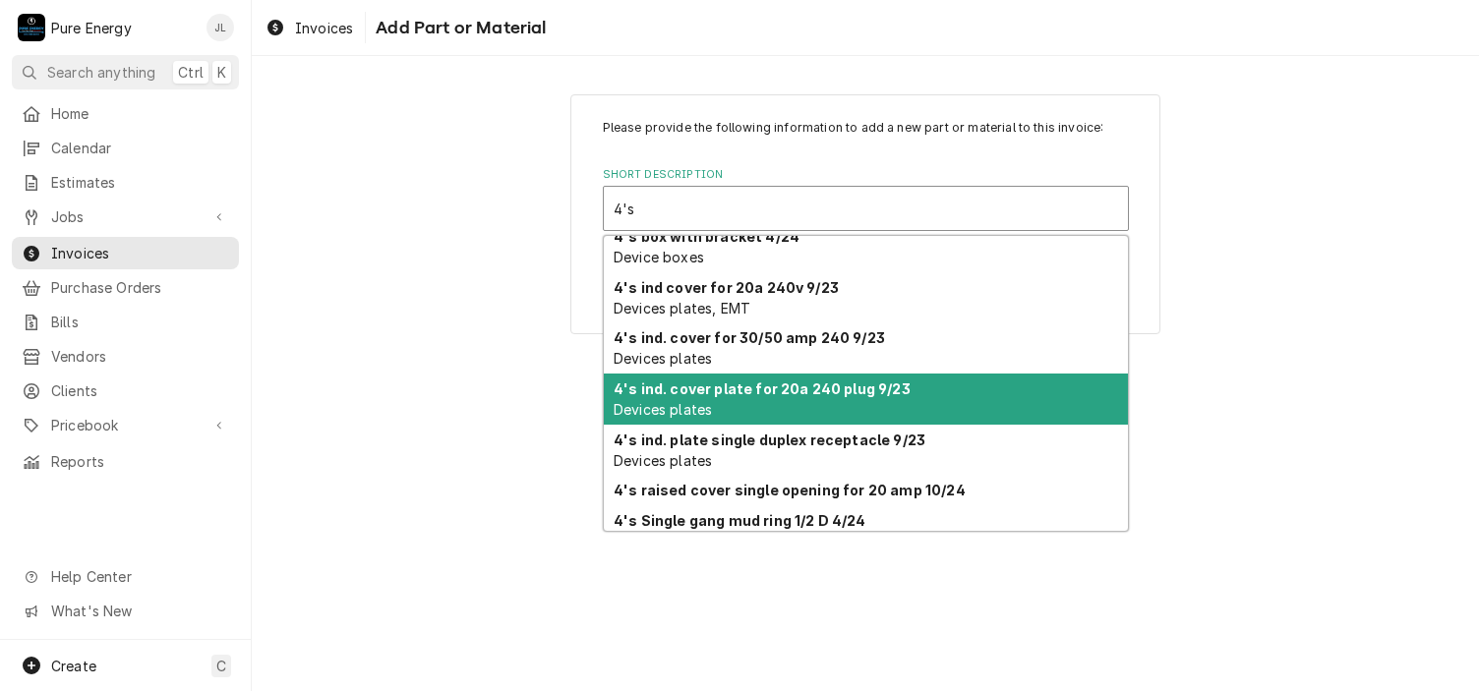
click at [882, 382] on div "4's 3/0 mud ring 9/23 Devices plates 4's blank plate 8/24 Devices plates 4's bo…" at bounding box center [866, 383] width 524 height 295
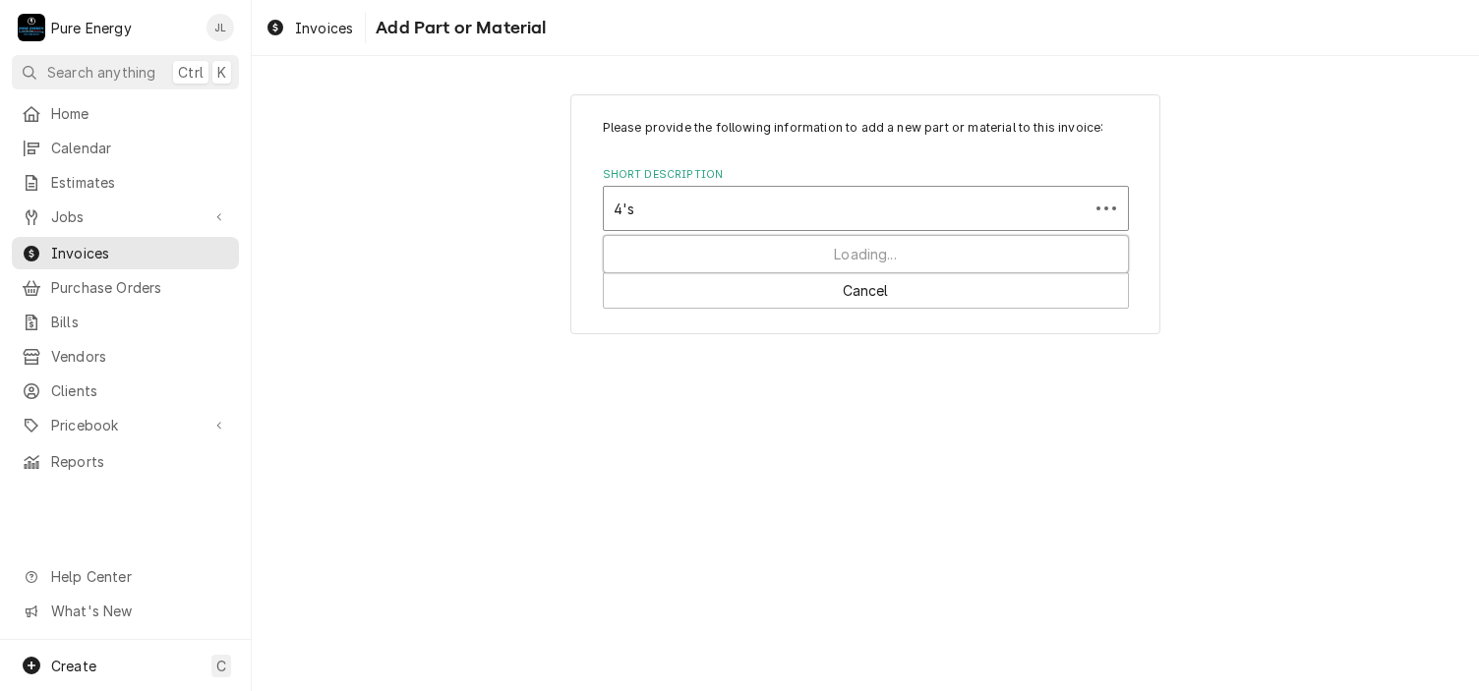
scroll to position [0, 0]
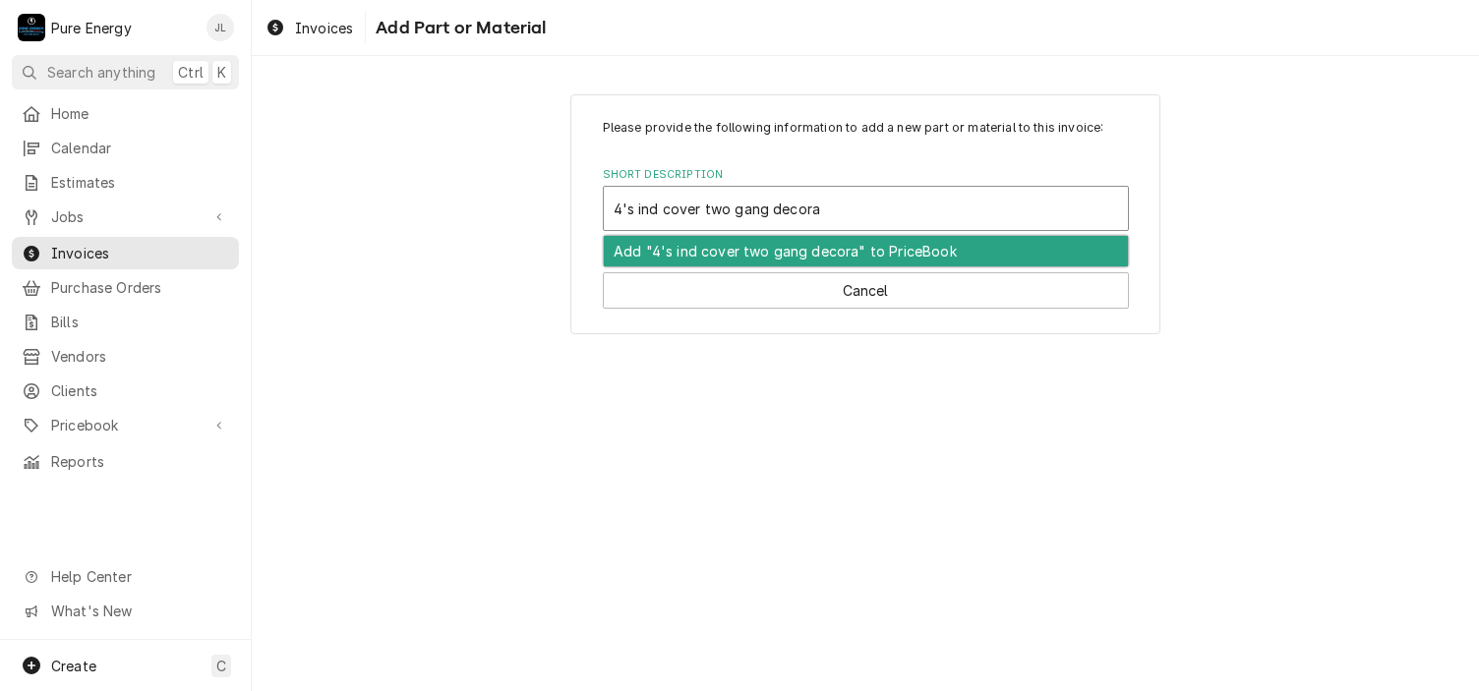
click at [742, 247] on div "Add "4's ind cover two gang decora" to PriceBook" at bounding box center [866, 251] width 524 height 30
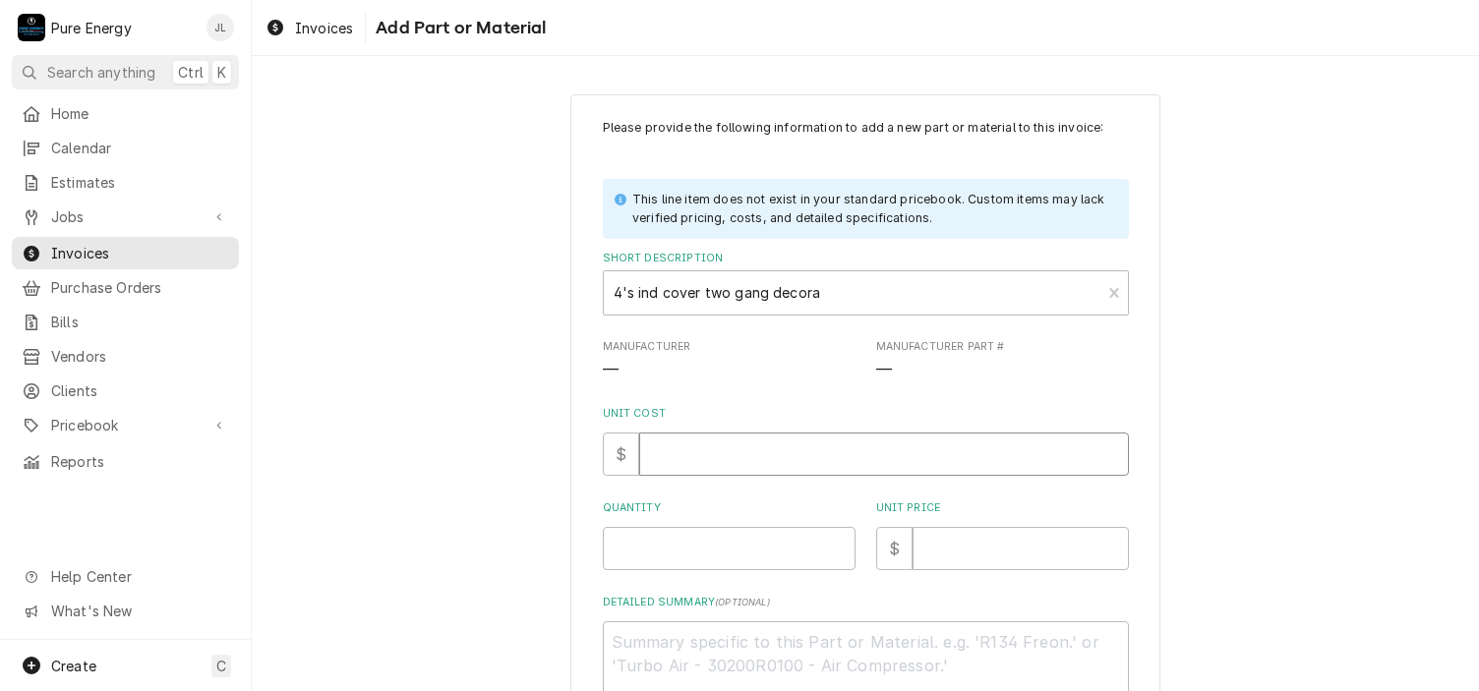
click at [657, 462] on input "Unit Cost" at bounding box center [884, 454] width 490 height 43
click at [659, 561] on input "Quantity" at bounding box center [729, 548] width 253 height 43
click at [913, 542] on input "Unit Price" at bounding box center [1021, 548] width 216 height 43
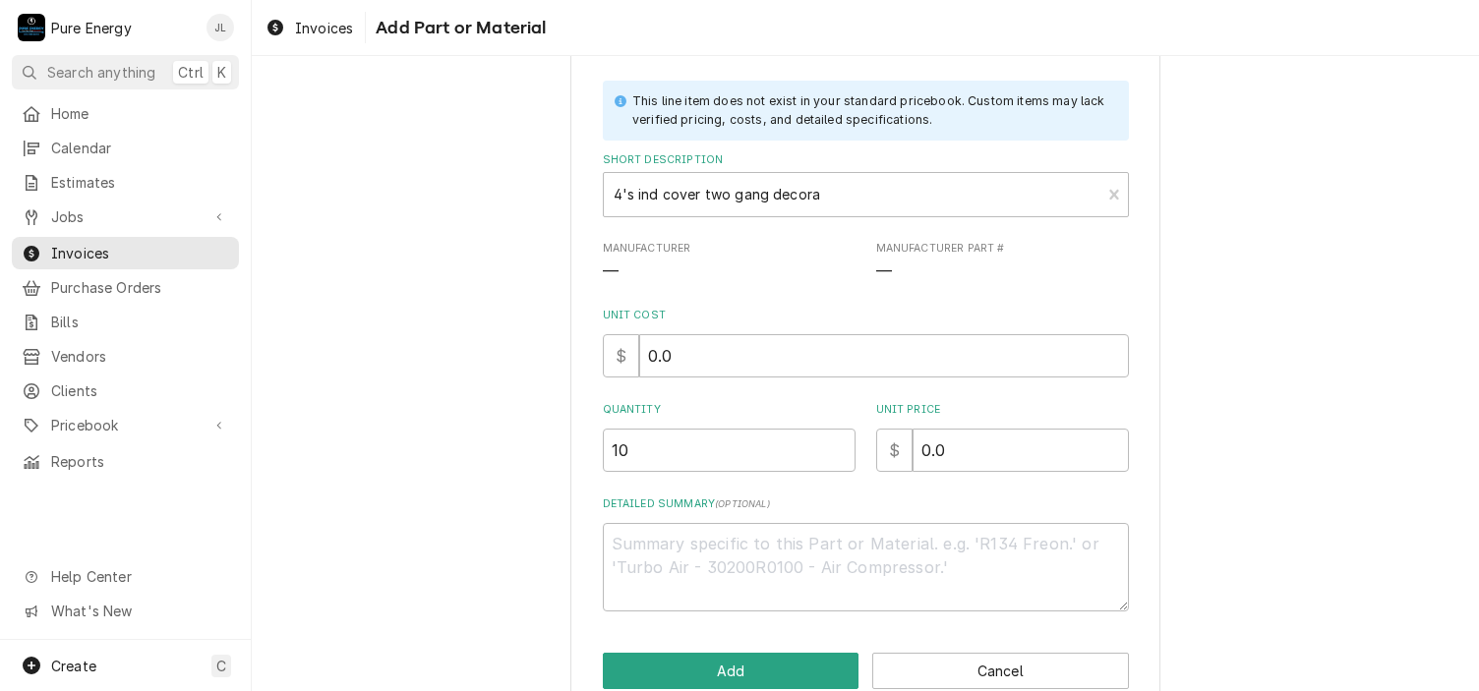
scroll to position [137, 0]
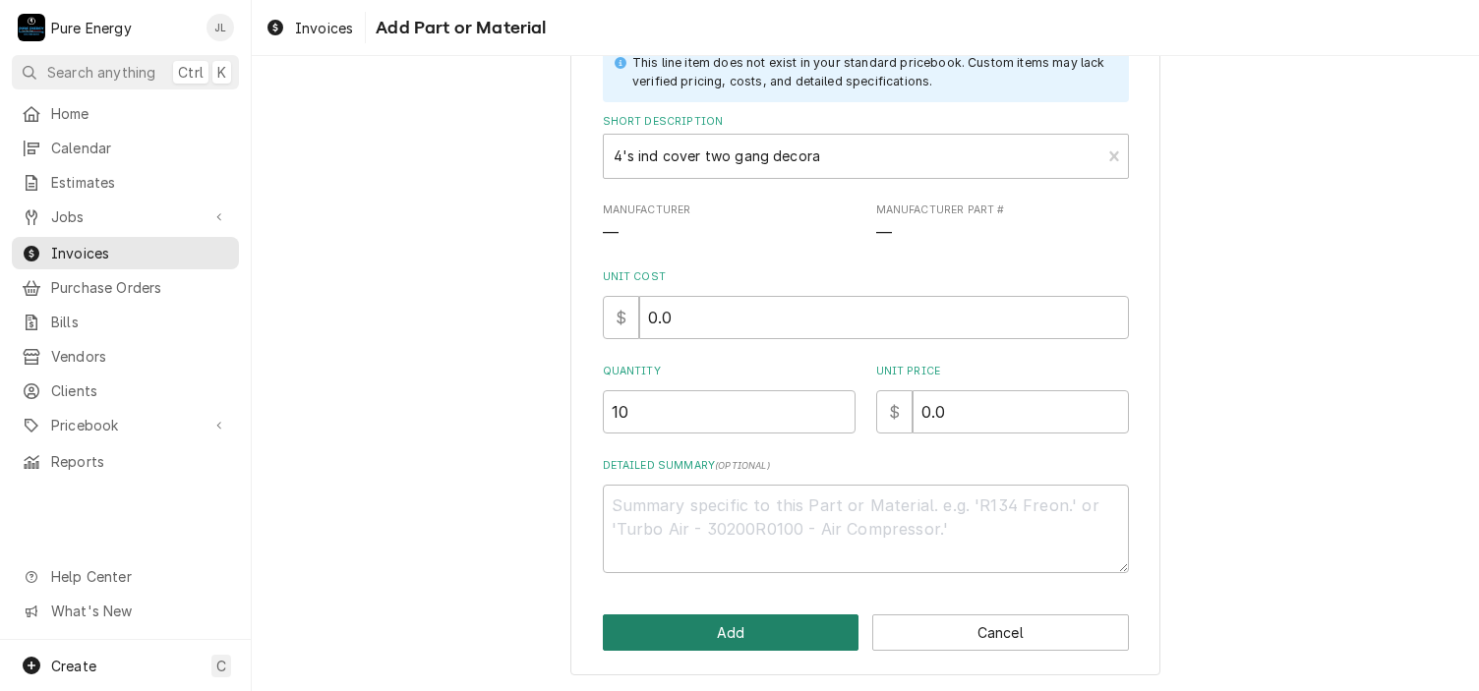
click at [795, 631] on button "Add" at bounding box center [731, 633] width 257 height 36
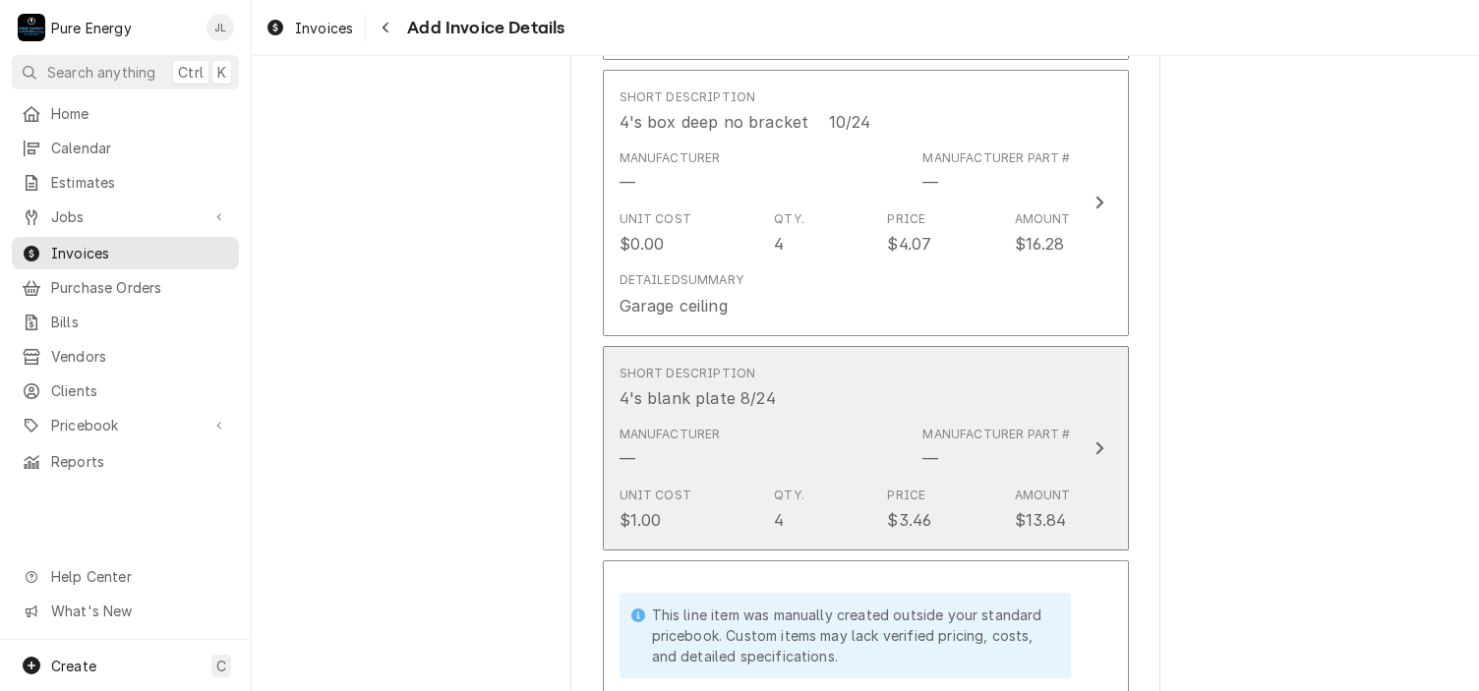
scroll to position [3534, 0]
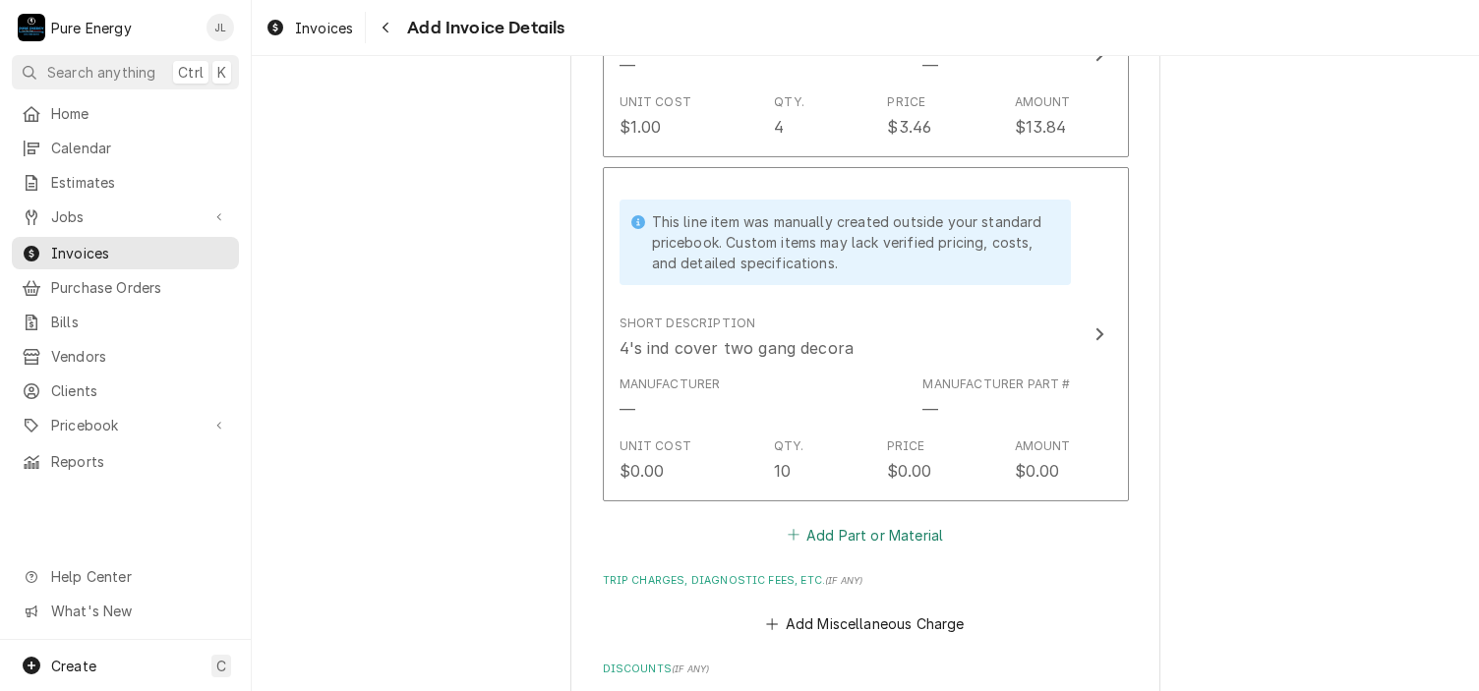
click at [831, 521] on button "Add Part or Material" at bounding box center [865, 535] width 162 height 28
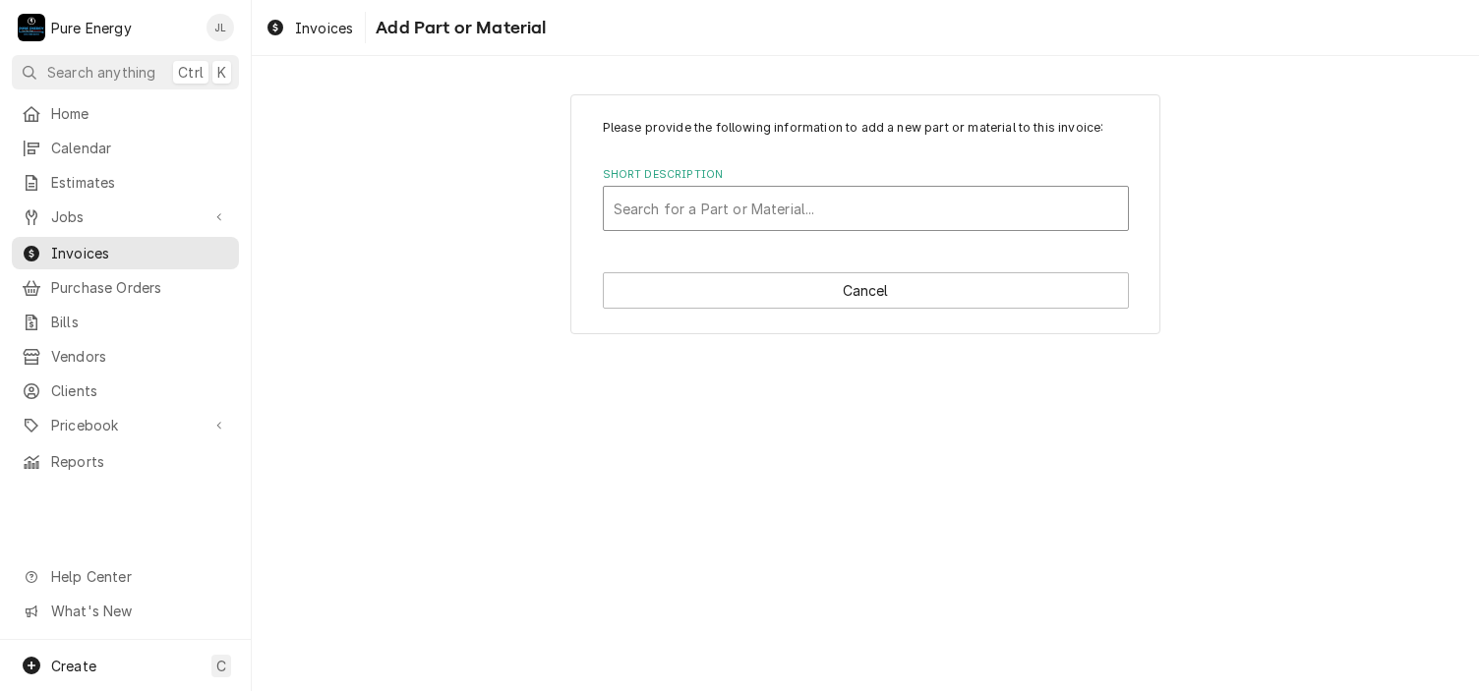
click at [715, 199] on div "Short Description" at bounding box center [866, 208] width 504 height 35
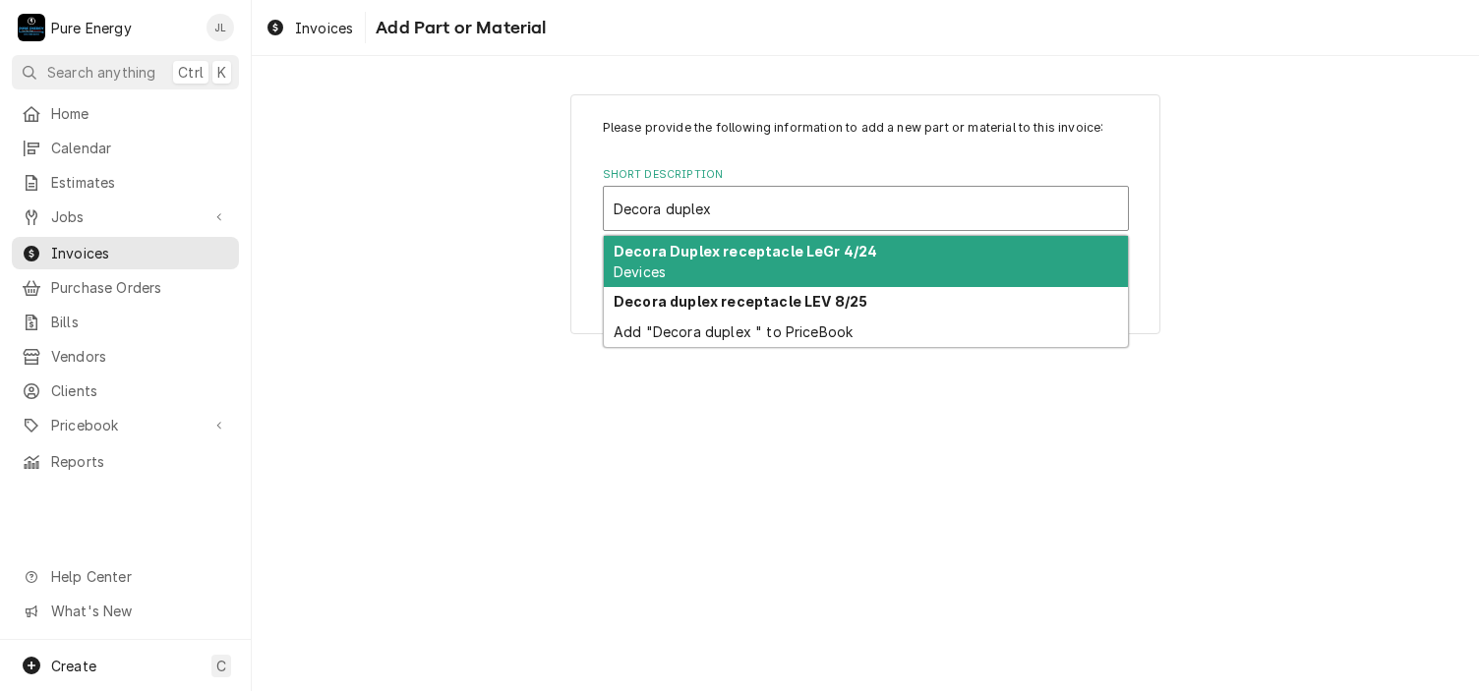
click at [733, 259] on div "Decora Duplex receptacle LeGr 4/24 Devices" at bounding box center [866, 261] width 524 height 51
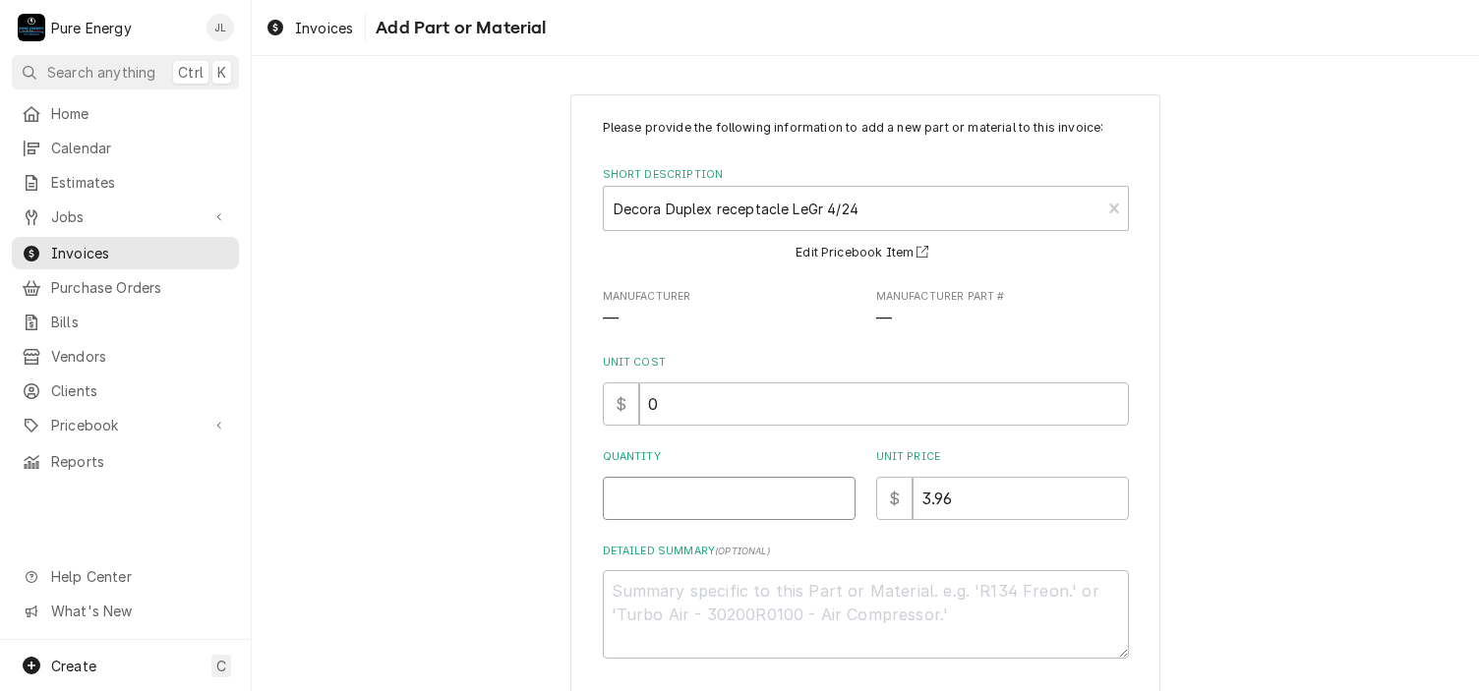
click at [663, 492] on input "Quantity" at bounding box center [729, 498] width 253 height 43
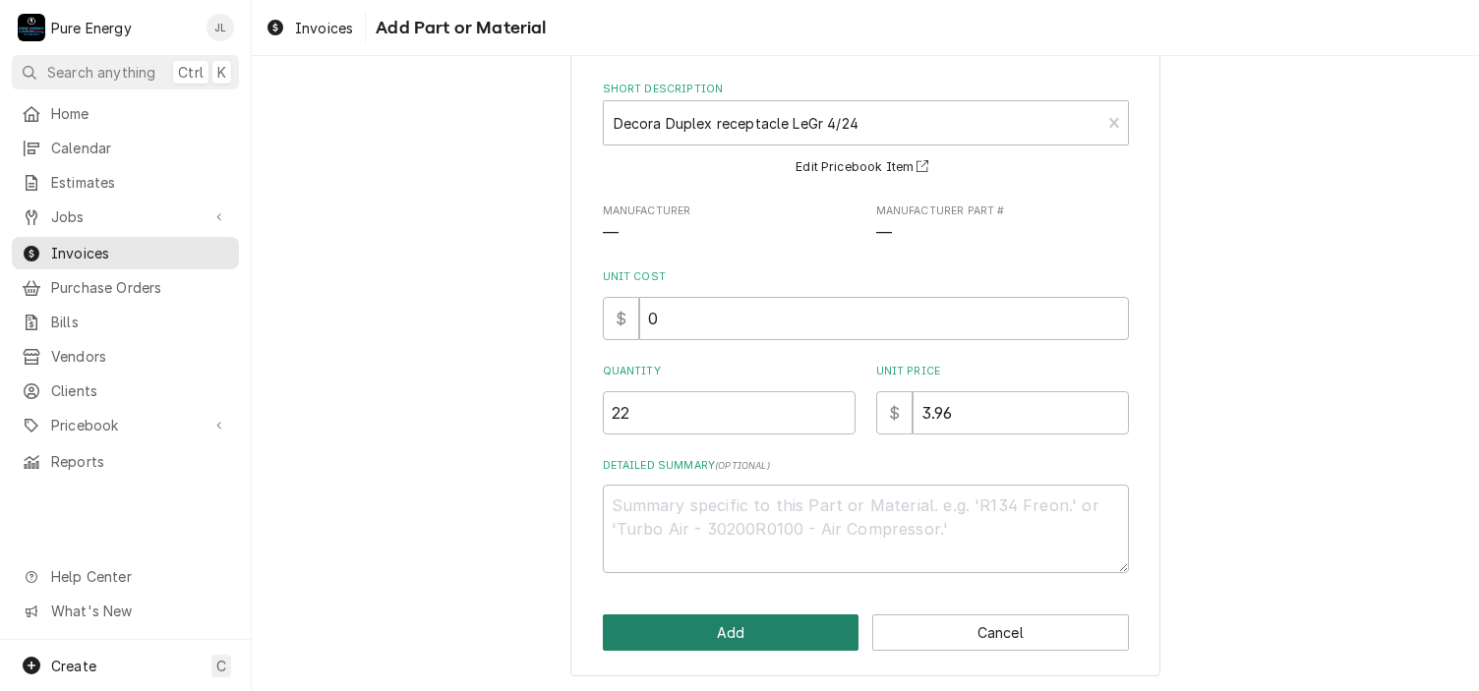
click at [783, 640] on button "Add" at bounding box center [731, 633] width 257 height 36
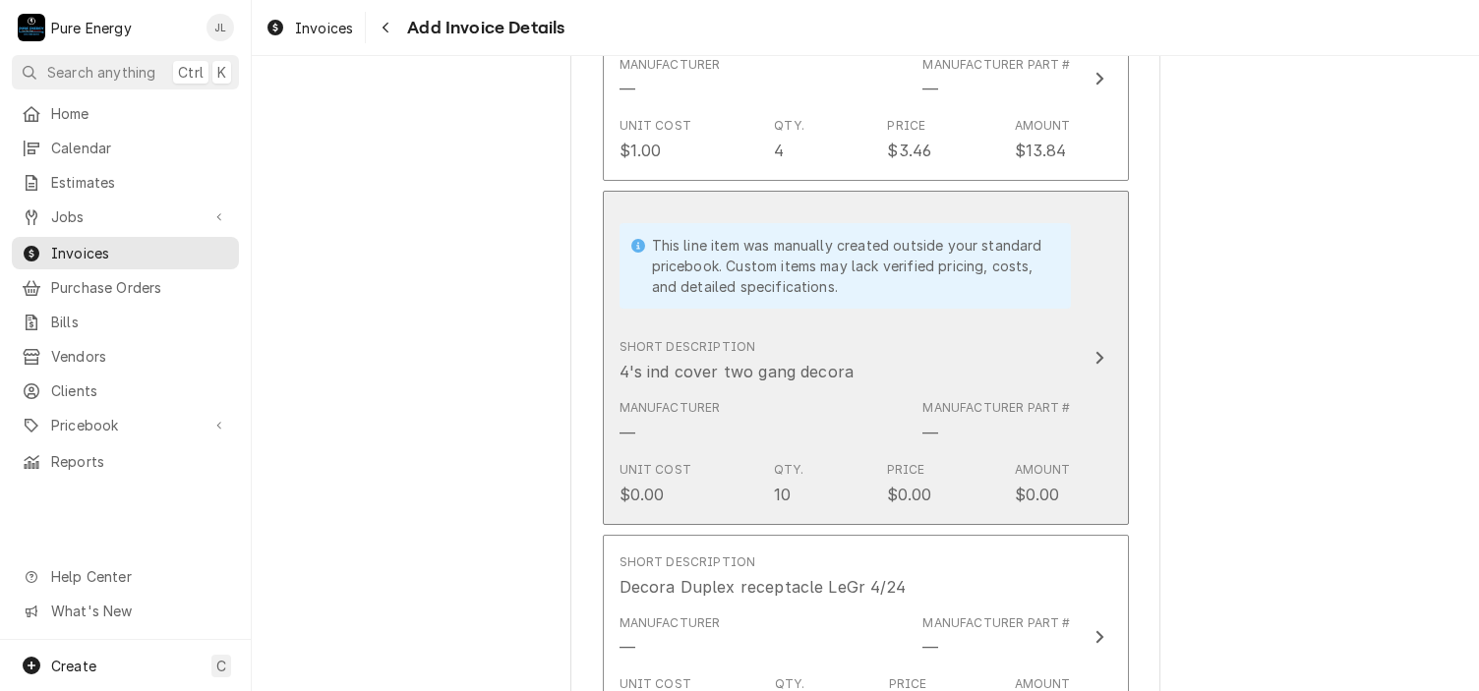
scroll to position [3904, 0]
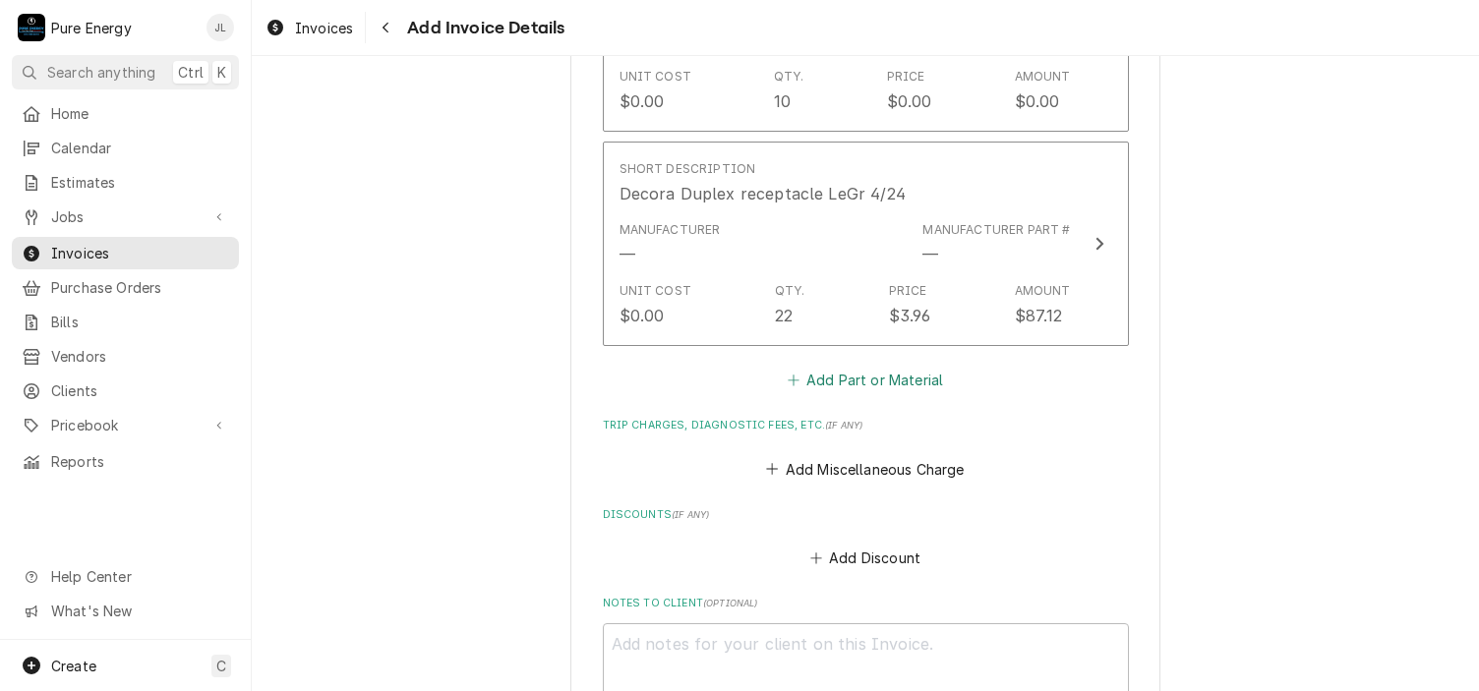
click at [850, 367] on button "Add Part or Material" at bounding box center [865, 381] width 162 height 28
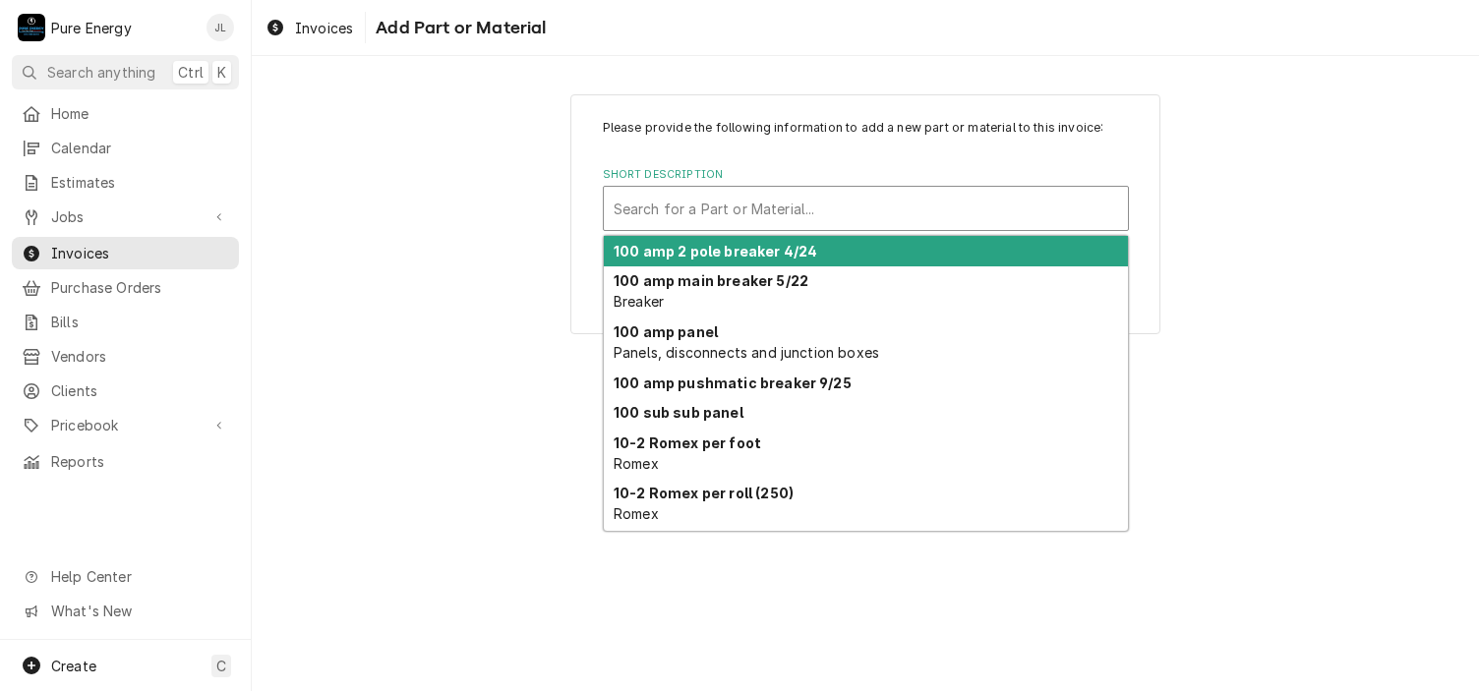
click at [674, 213] on div "Short Description" at bounding box center [866, 208] width 504 height 35
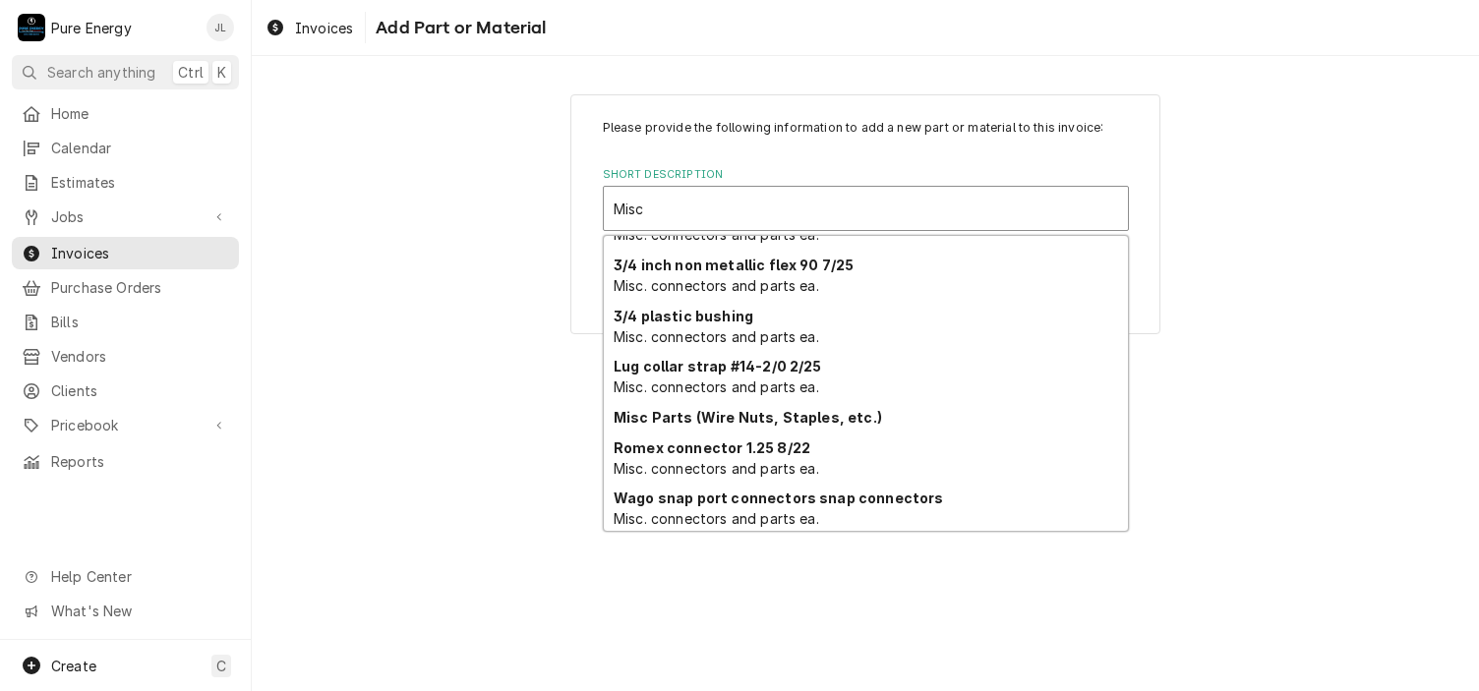
scroll to position [374, 0]
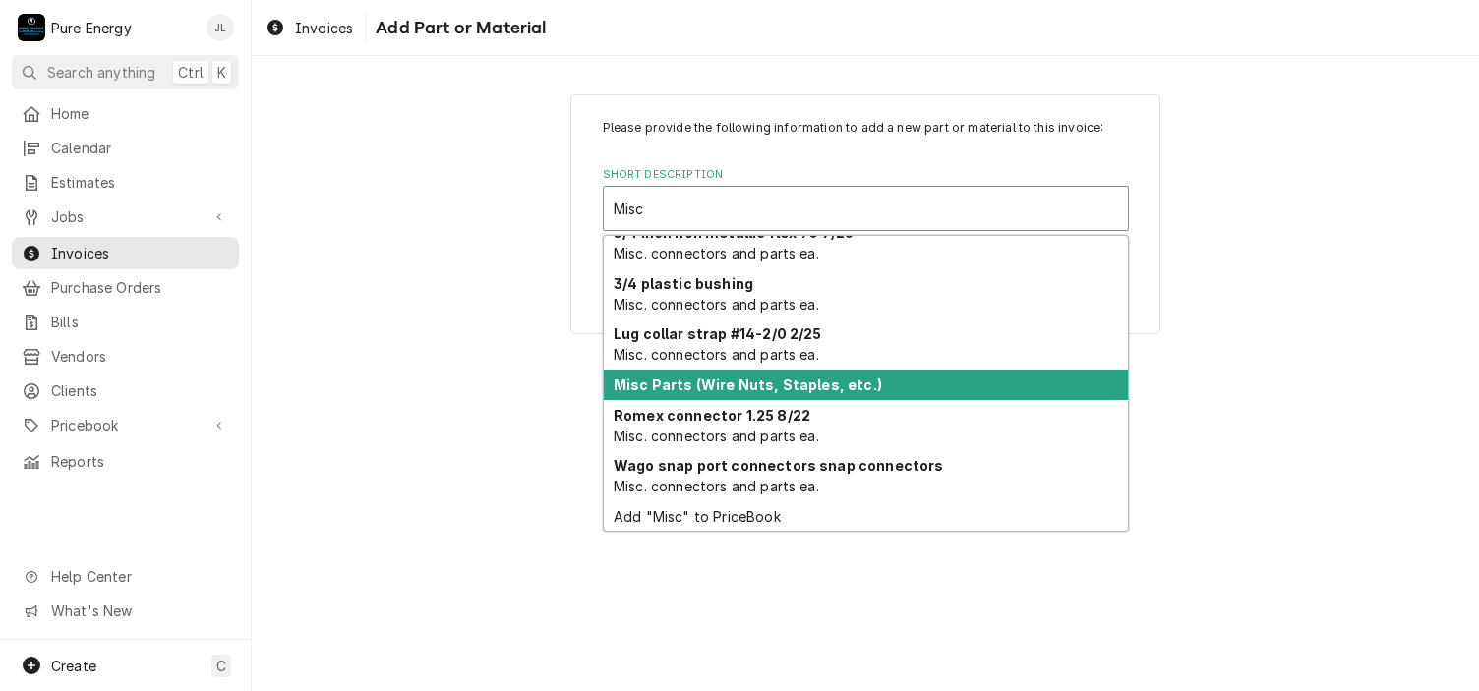
click at [785, 382] on strong "Misc Parts (Wire Nuts, Staples, etc.)" at bounding box center [748, 385] width 268 height 17
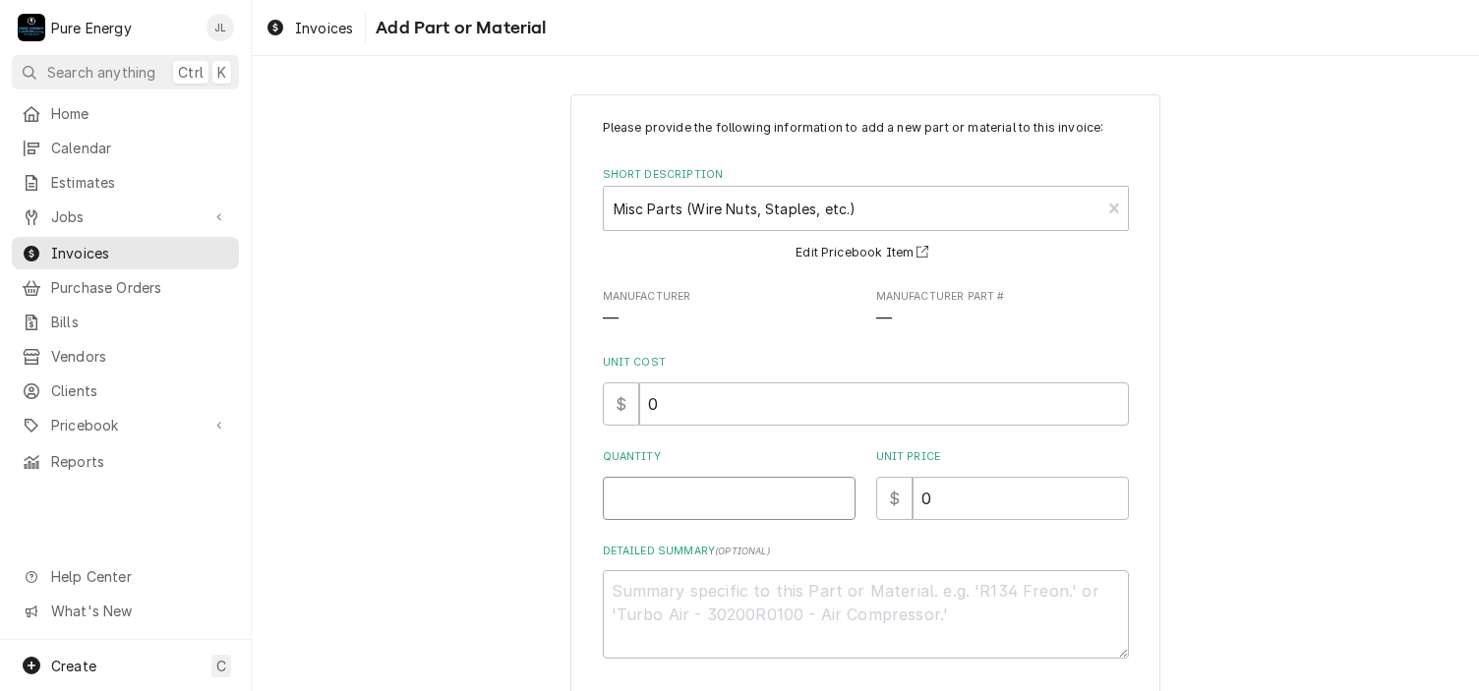
click at [749, 506] on input "Quantity" at bounding box center [729, 498] width 253 height 43
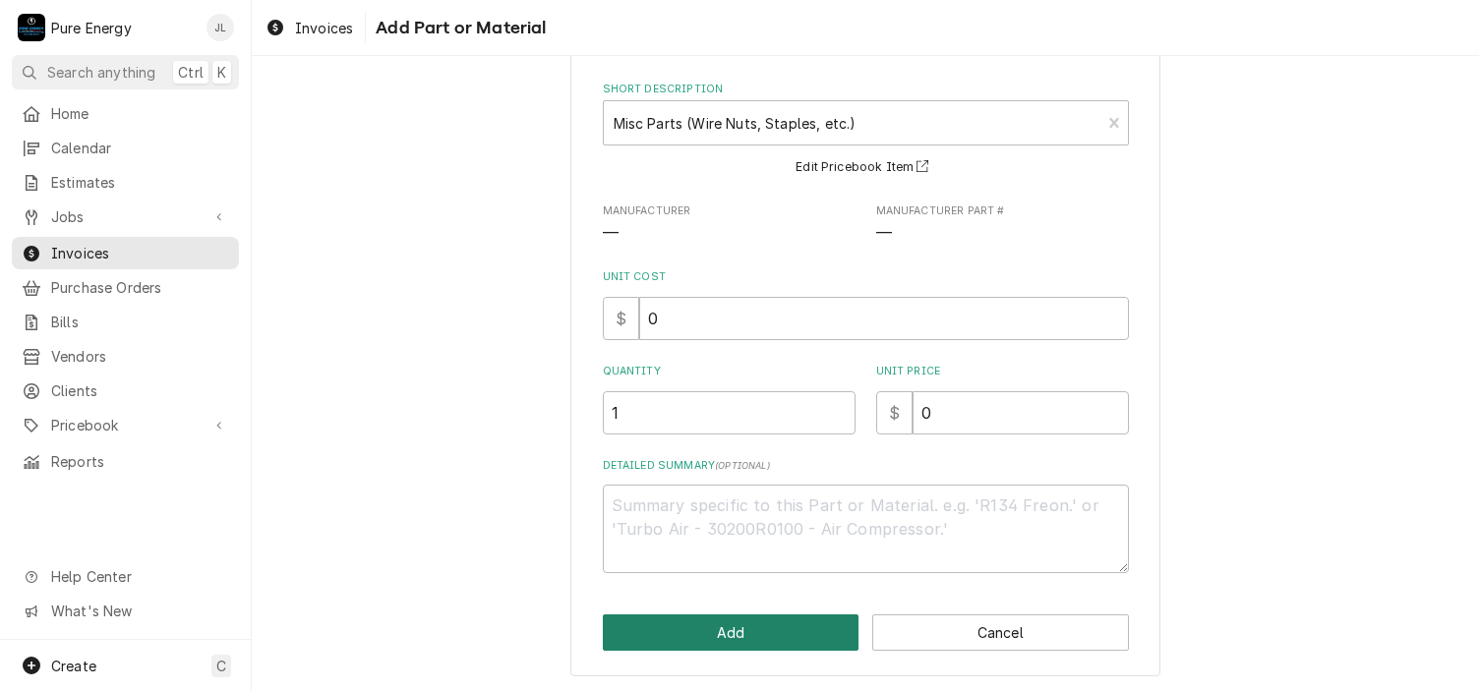
click at [682, 635] on button "Add" at bounding box center [731, 633] width 257 height 36
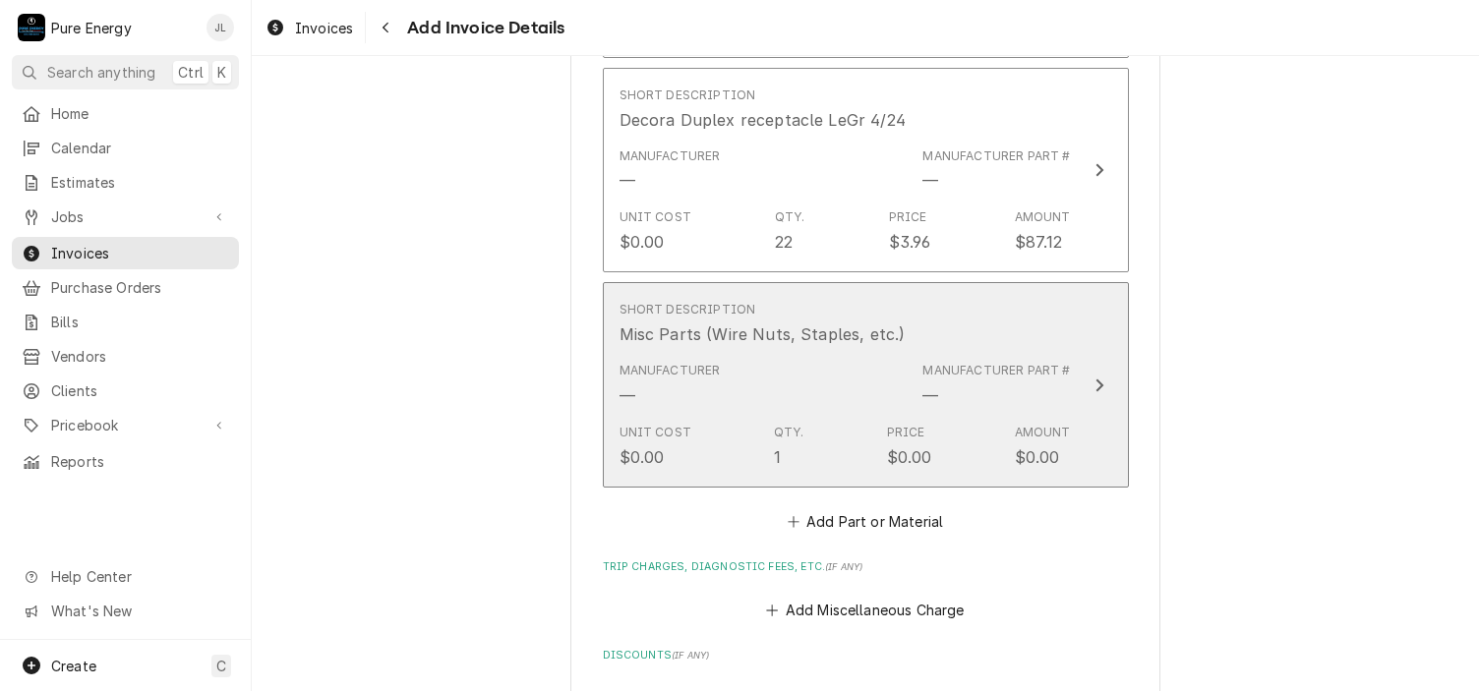
scroll to position [4076, 0]
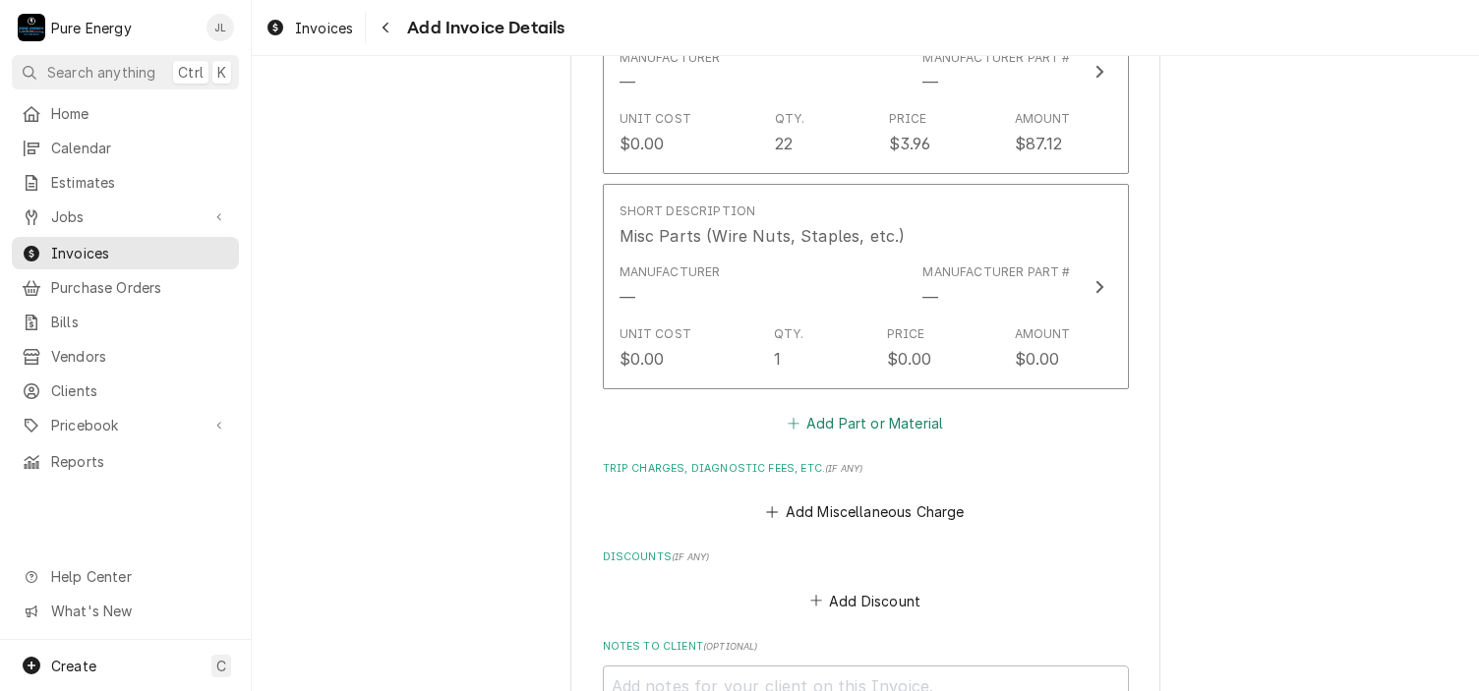
click at [853, 409] on button "Add Part or Material" at bounding box center [865, 423] width 162 height 28
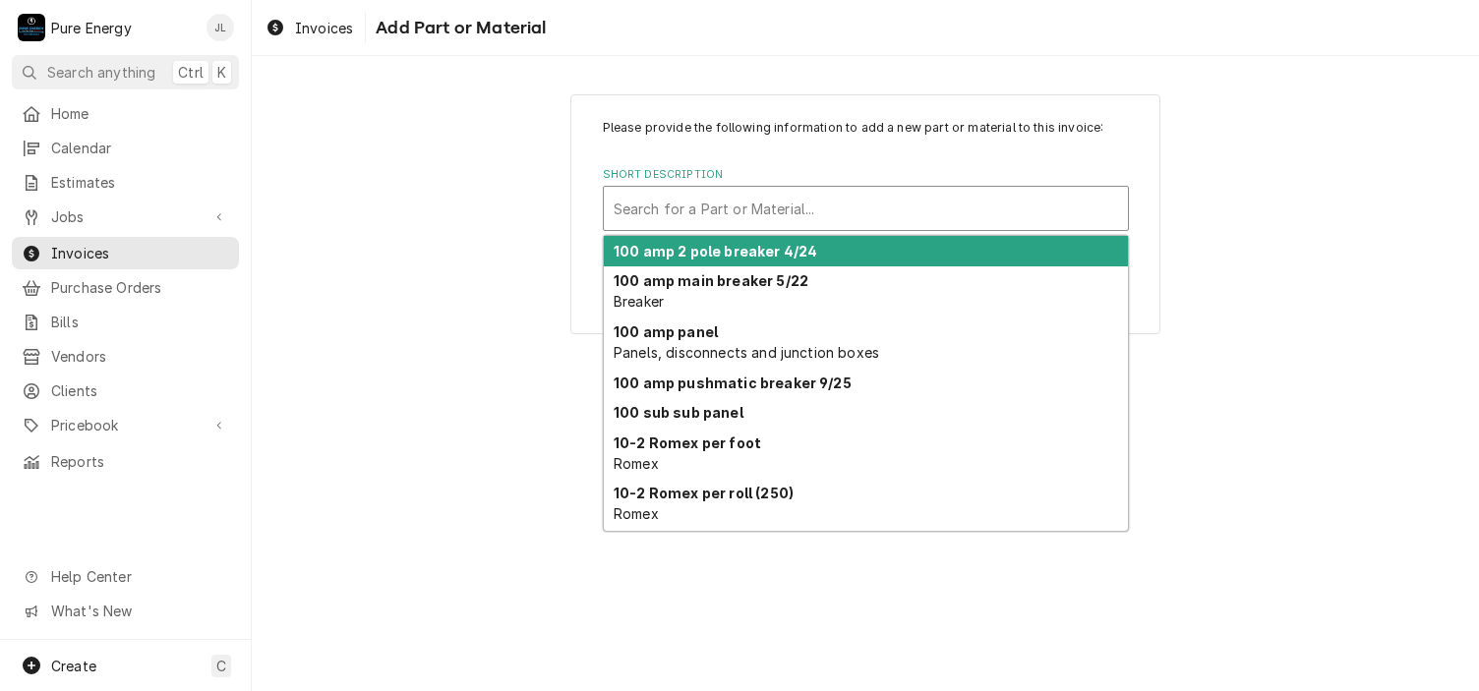
click at [634, 207] on div "Short Description" at bounding box center [866, 208] width 504 height 35
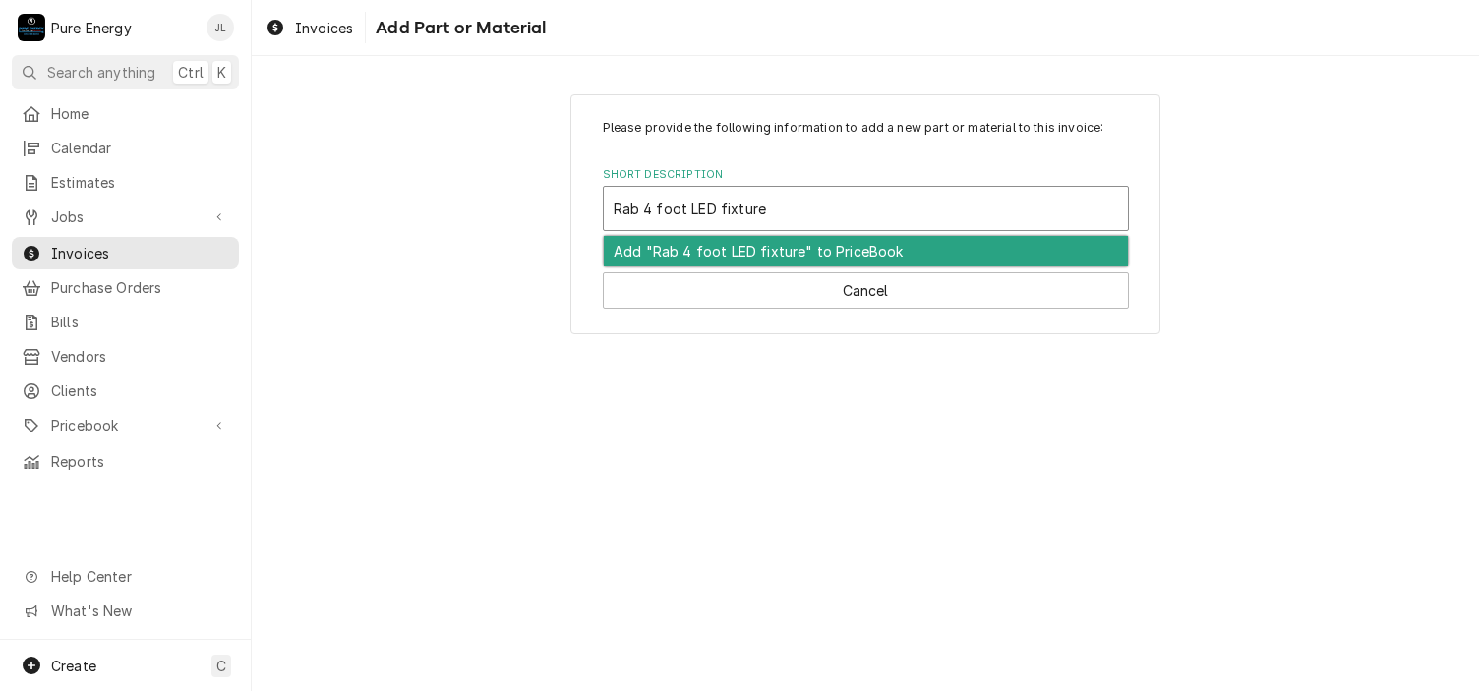
click at [731, 243] on div "Add "Rab 4 foot LED fixture" to PriceBook" at bounding box center [866, 251] width 524 height 30
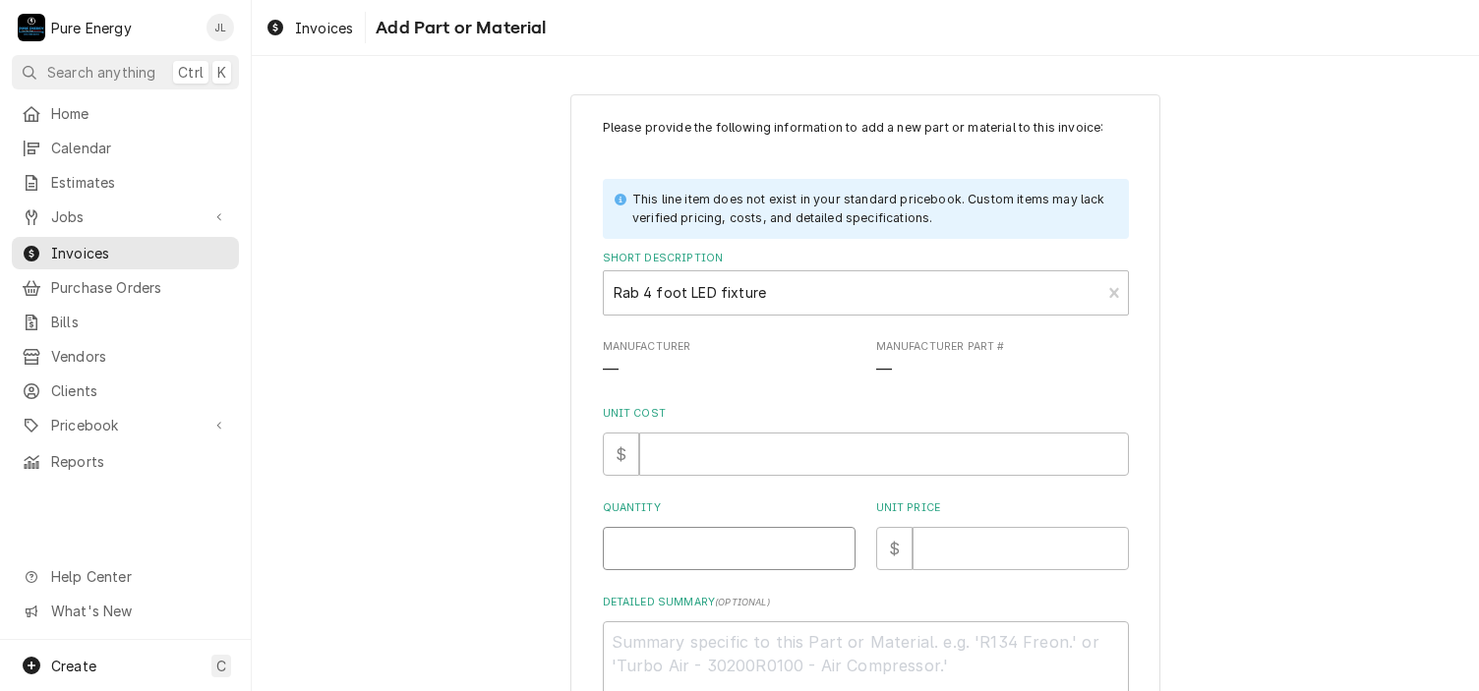
click at [683, 544] on input "Quantity" at bounding box center [729, 548] width 253 height 43
click at [715, 443] on input "Unit Cost" at bounding box center [884, 454] width 490 height 43
click at [945, 547] on input "Unit Price" at bounding box center [1021, 548] width 216 height 43
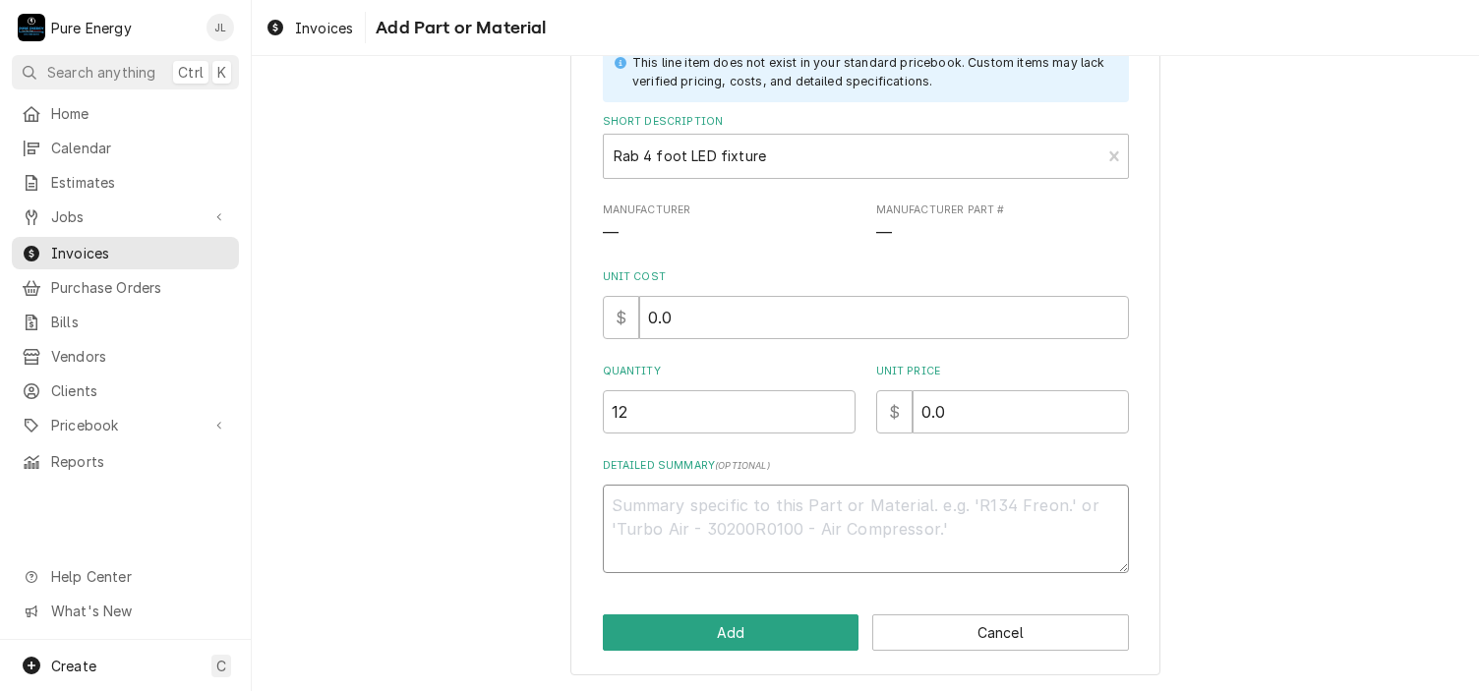
click at [673, 517] on textarea "Detailed Summary ( optional )" at bounding box center [866, 529] width 526 height 88
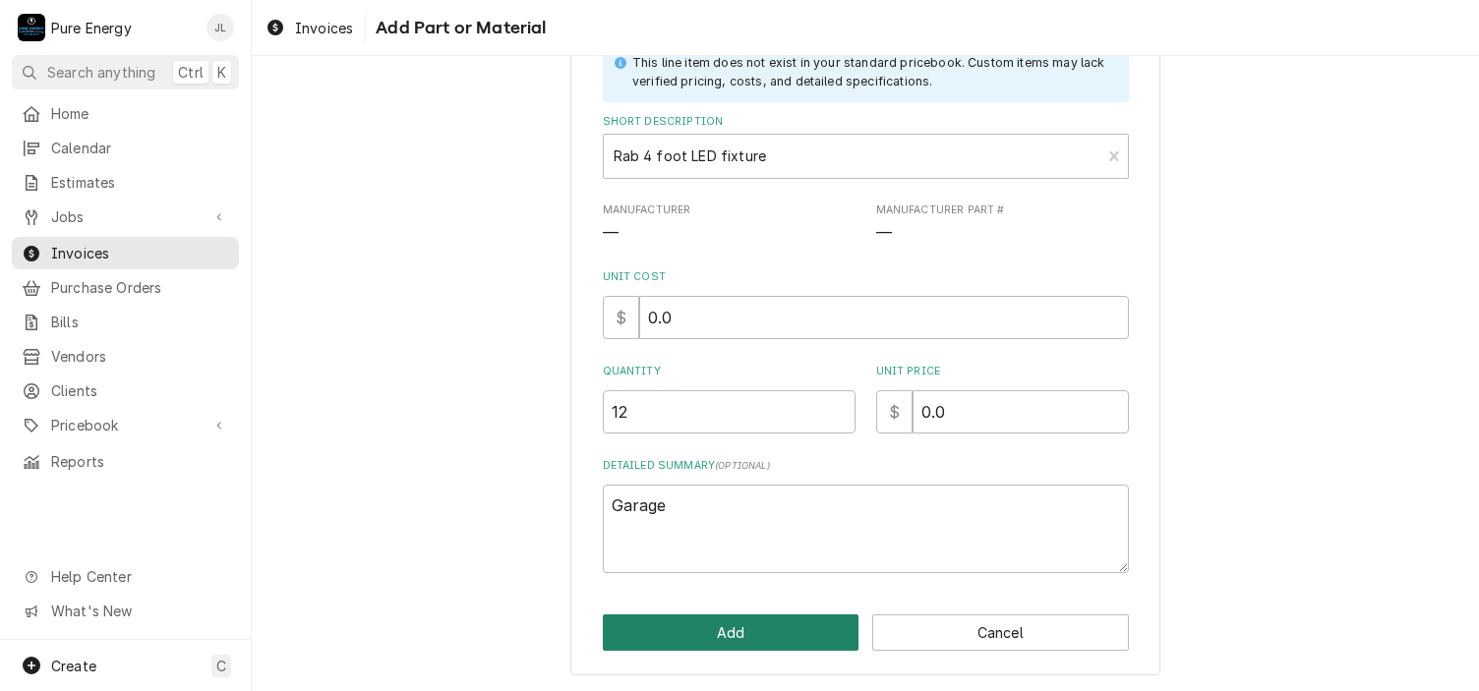
click at [735, 641] on button "Add" at bounding box center [731, 633] width 257 height 36
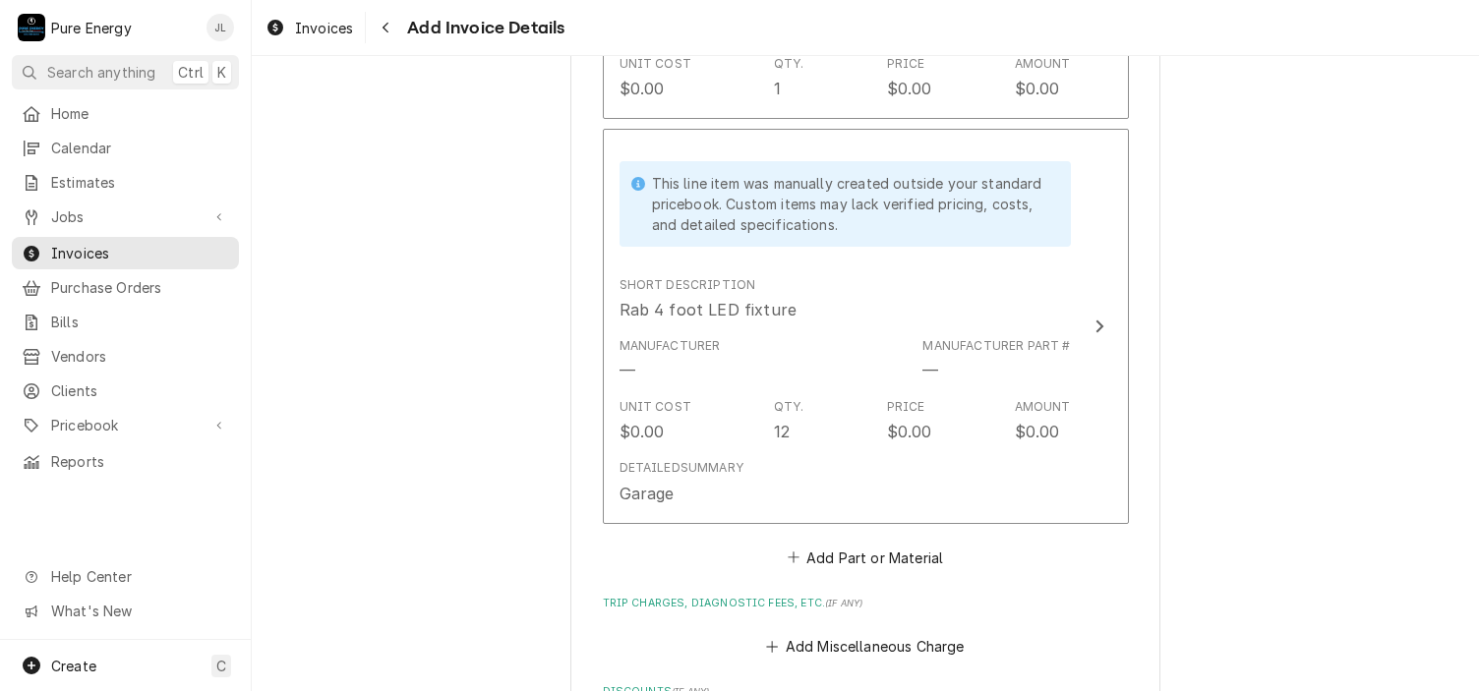
scroll to position [4445, 0]
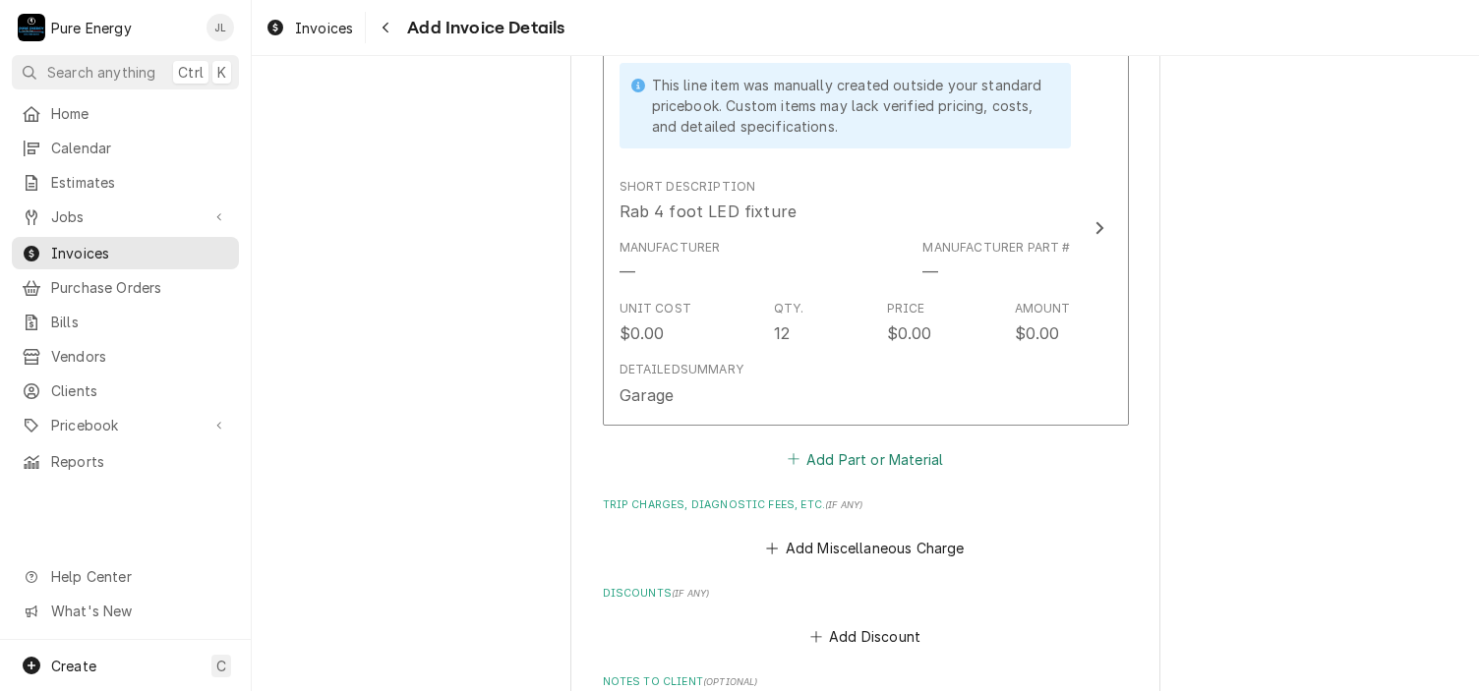
click at [909, 445] on button "Add Part or Material" at bounding box center [865, 459] width 162 height 28
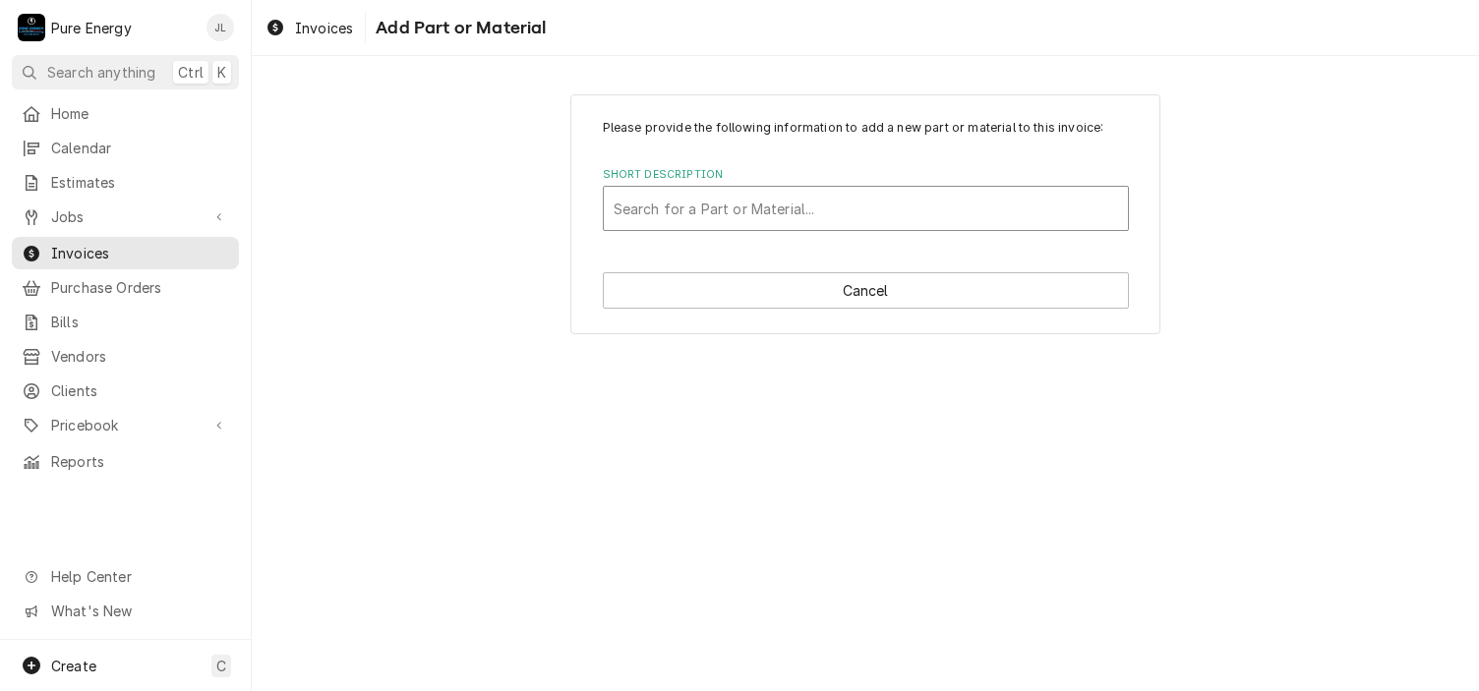
click at [685, 206] on div "Short Description" at bounding box center [866, 208] width 504 height 35
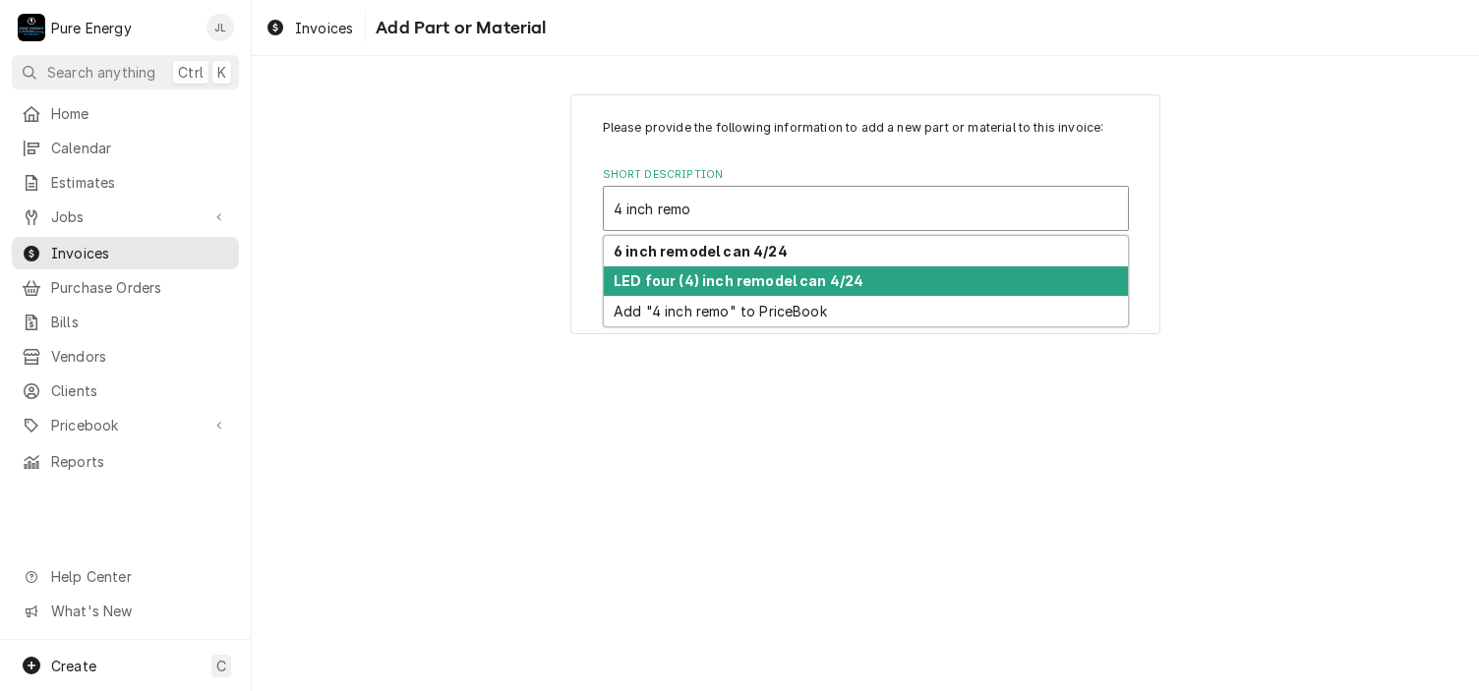
click at [697, 278] on strong "LED four (4) inch remodel can 4/24" at bounding box center [739, 280] width 250 height 17
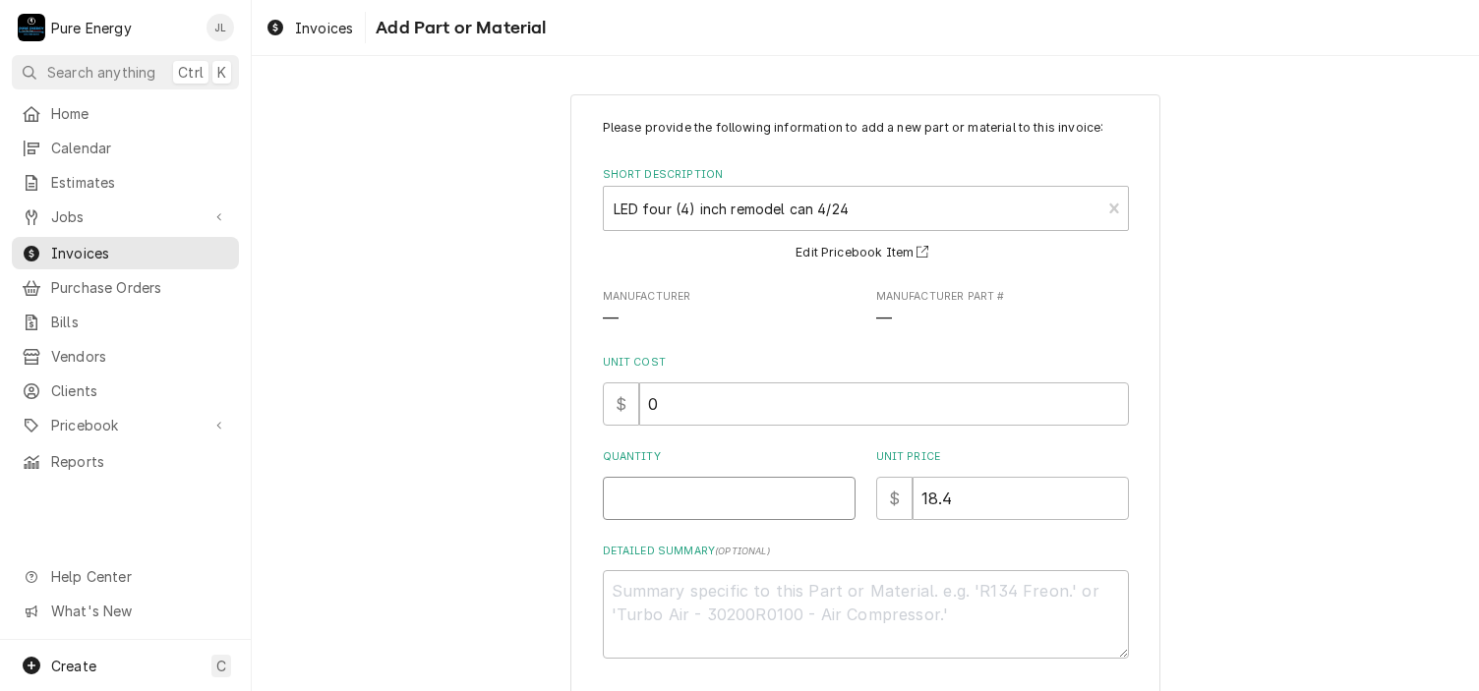
click at [650, 514] on input "Quantity" at bounding box center [729, 498] width 253 height 43
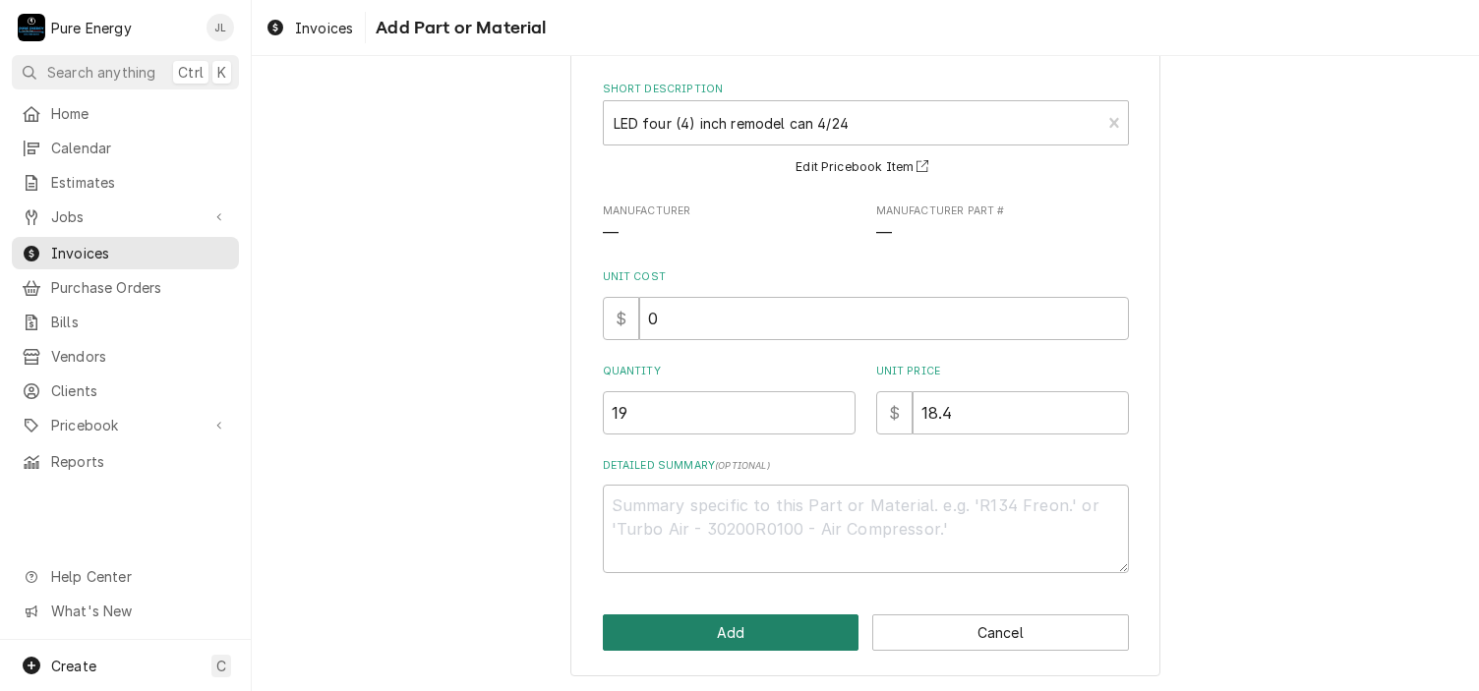
click at [755, 624] on button "Add" at bounding box center [731, 633] width 257 height 36
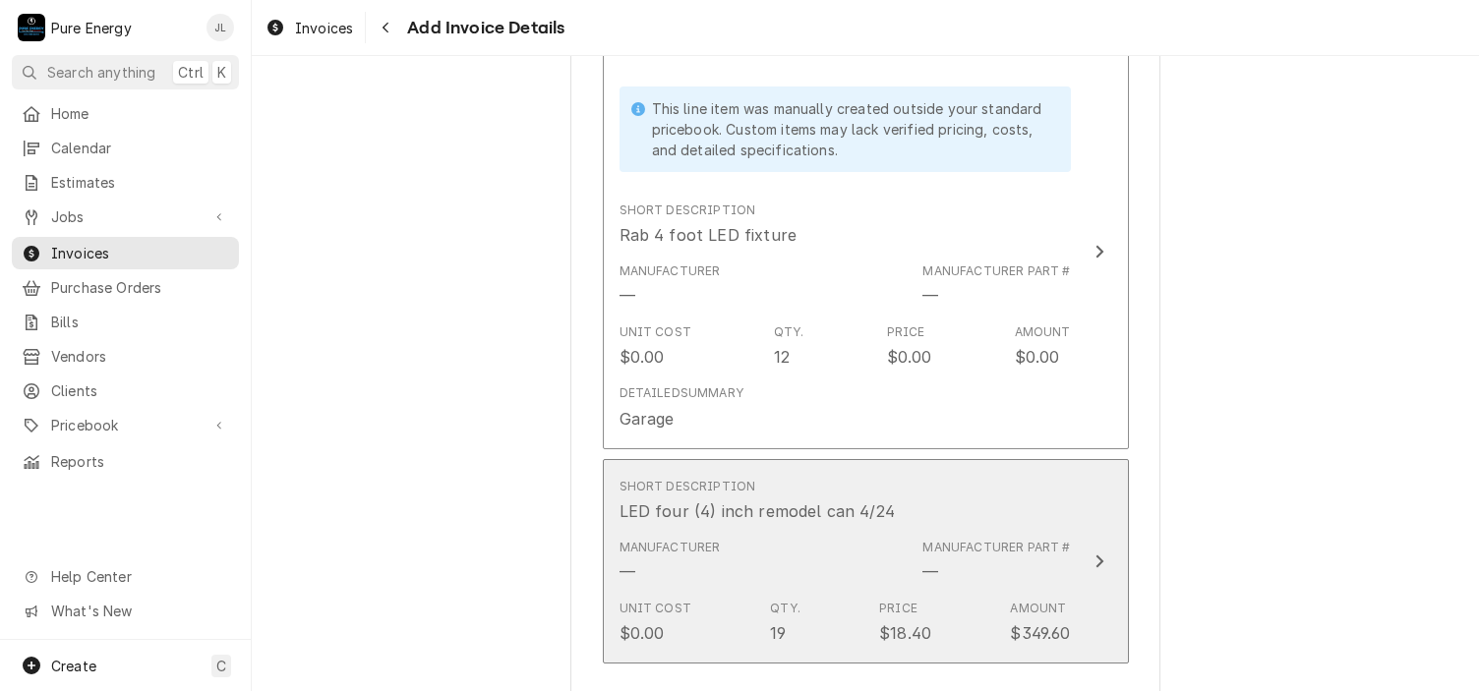
scroll to position [4519, 0]
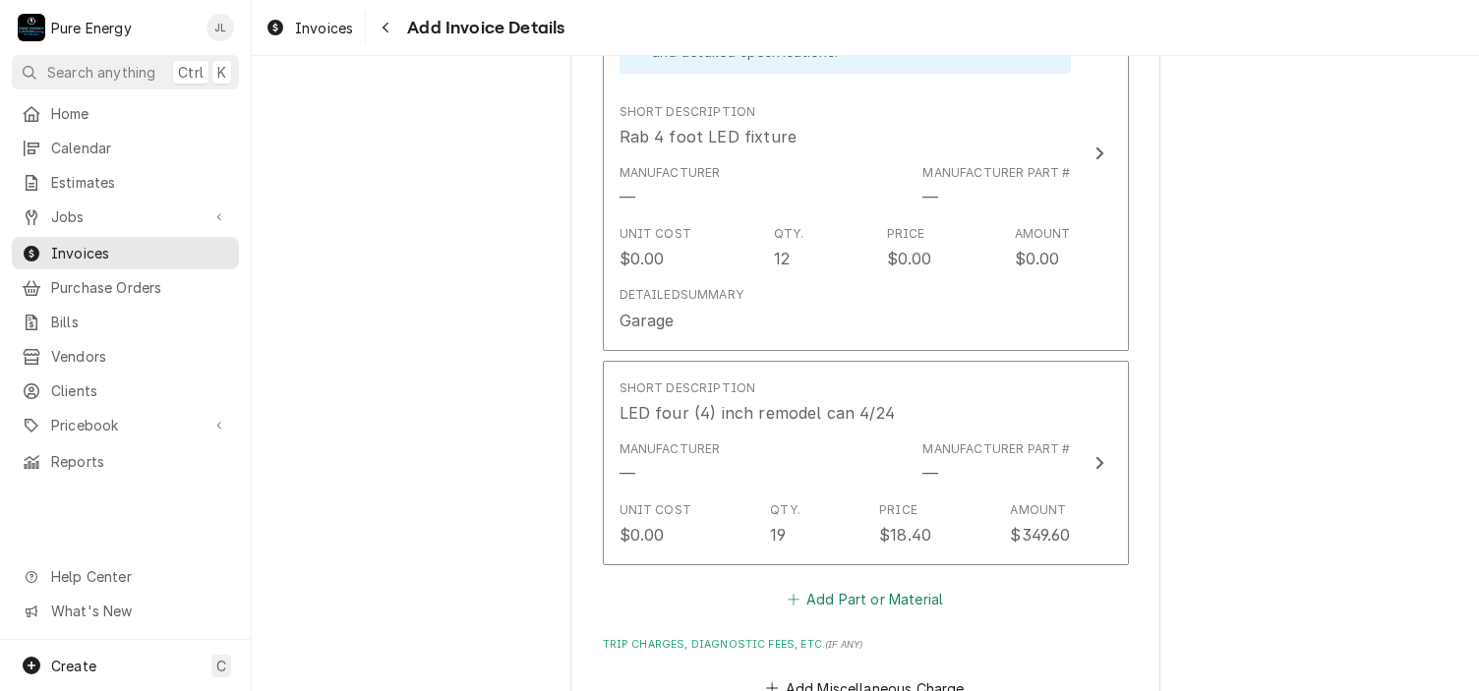
click at [869, 586] on button "Add Part or Material" at bounding box center [865, 600] width 162 height 28
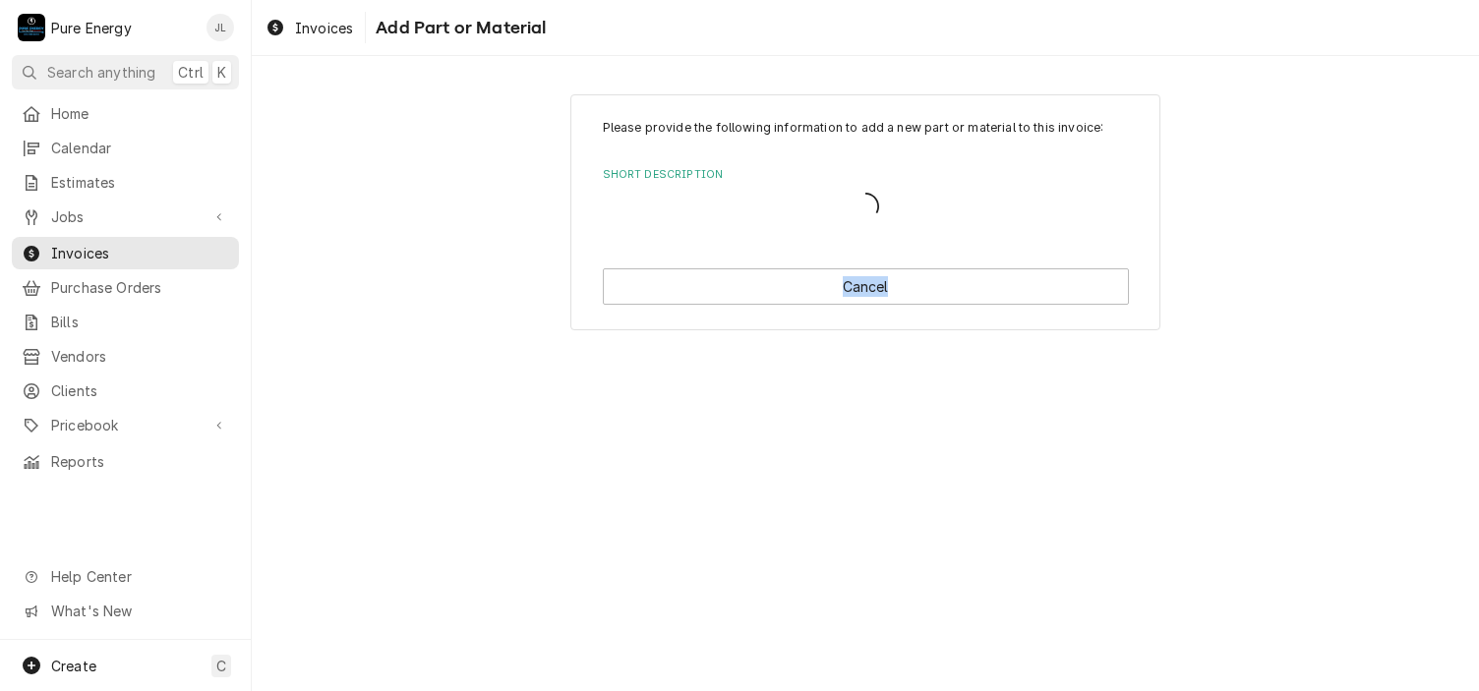
click at [869, 562] on div "Please provide the following information to add a new part or material to this …" at bounding box center [865, 373] width 1227 height 635
click at [728, 181] on label "Short Description" at bounding box center [866, 175] width 526 height 16
click at [718, 200] on div "Short Description" at bounding box center [866, 208] width 504 height 35
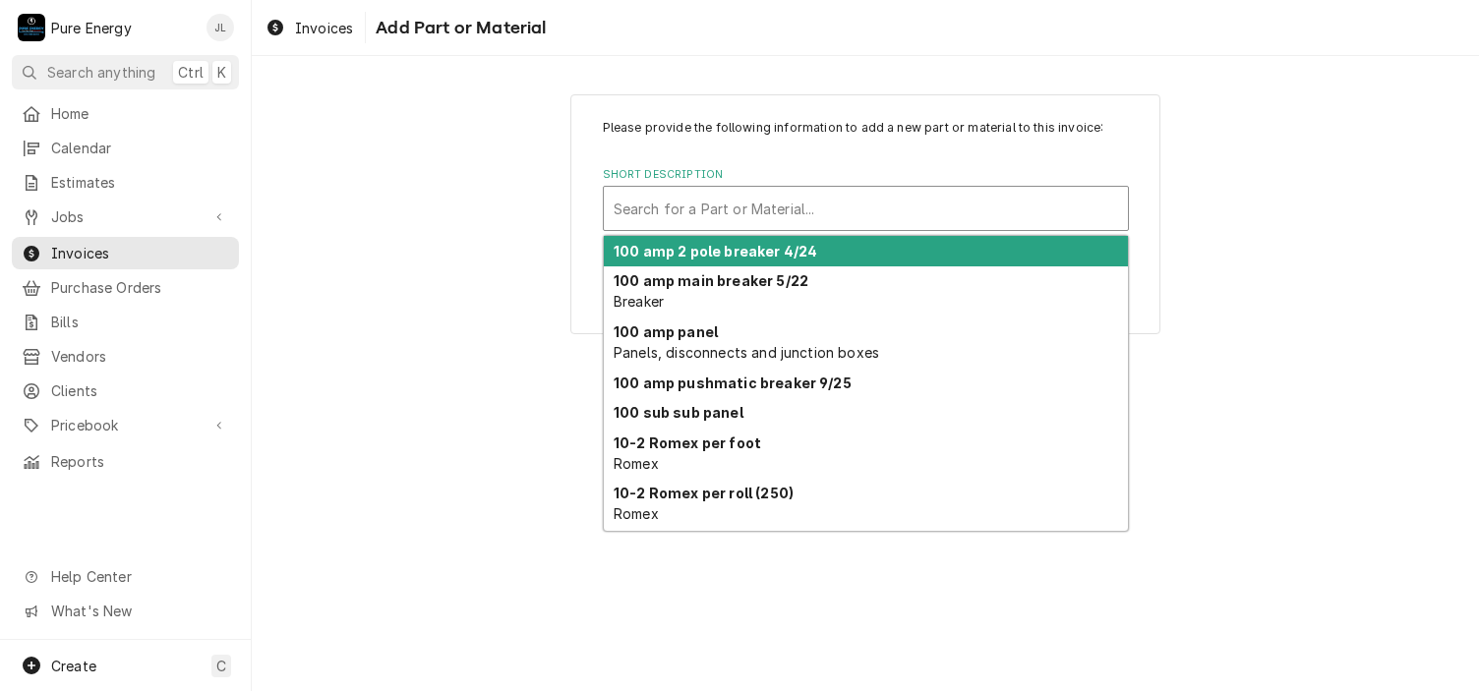
click at [718, 200] on div "Short Description" at bounding box center [866, 208] width 504 height 35
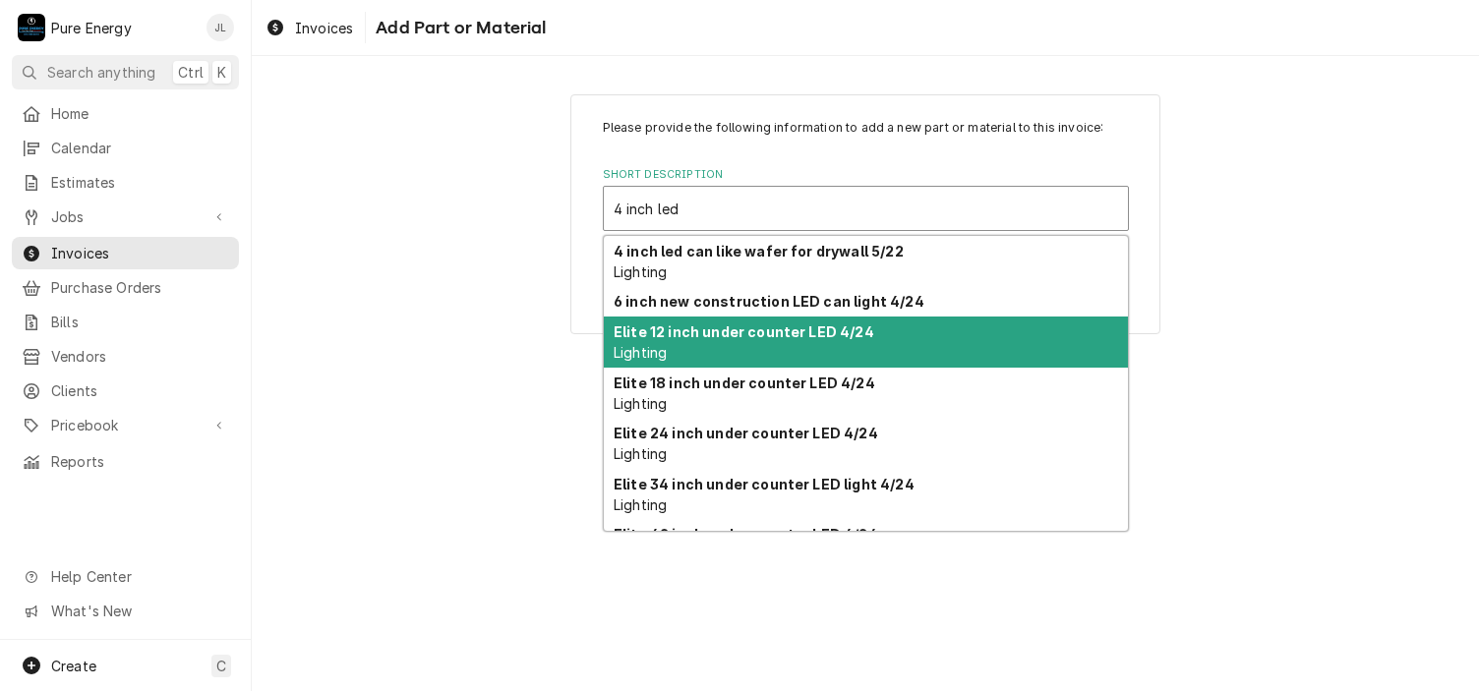
click at [736, 317] on div "Elite 12 inch under counter LED 4/24 Lighting" at bounding box center [866, 342] width 524 height 51
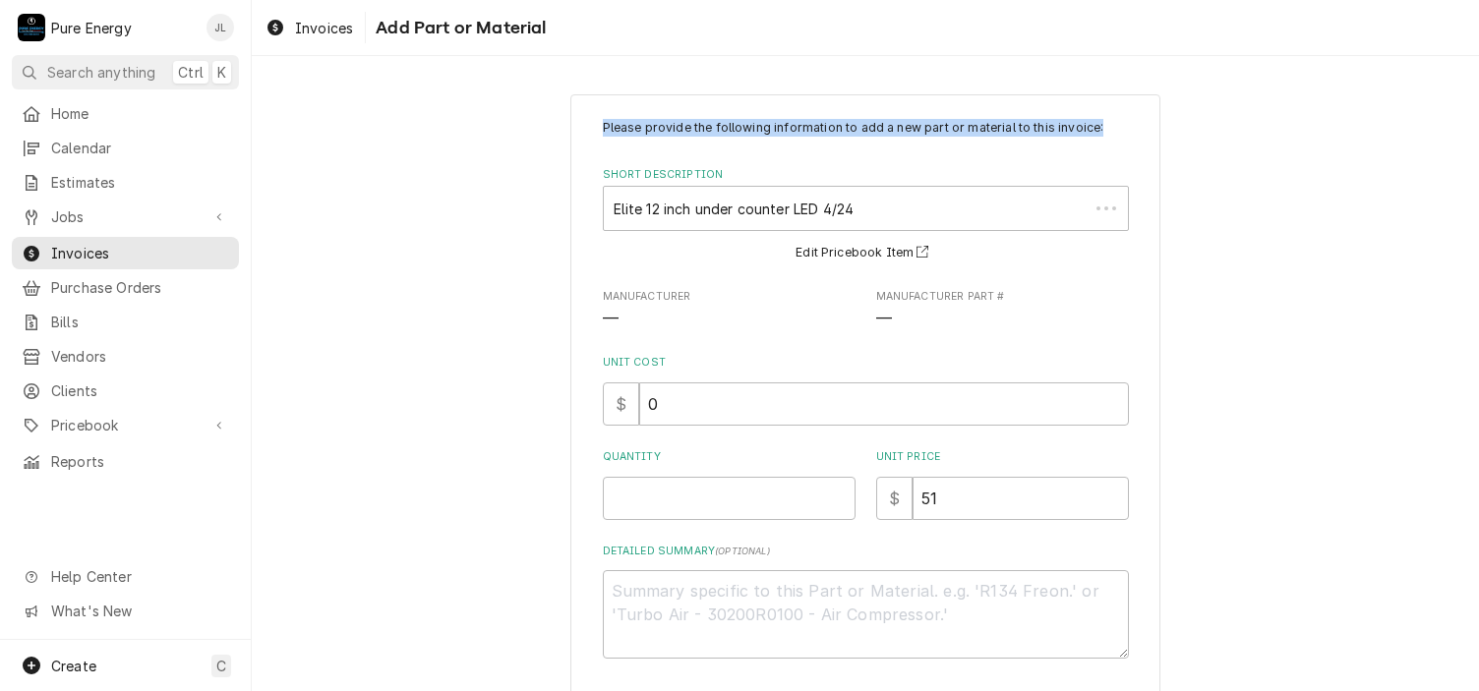
click at [736, 317] on span "—" at bounding box center [729, 320] width 253 height 24
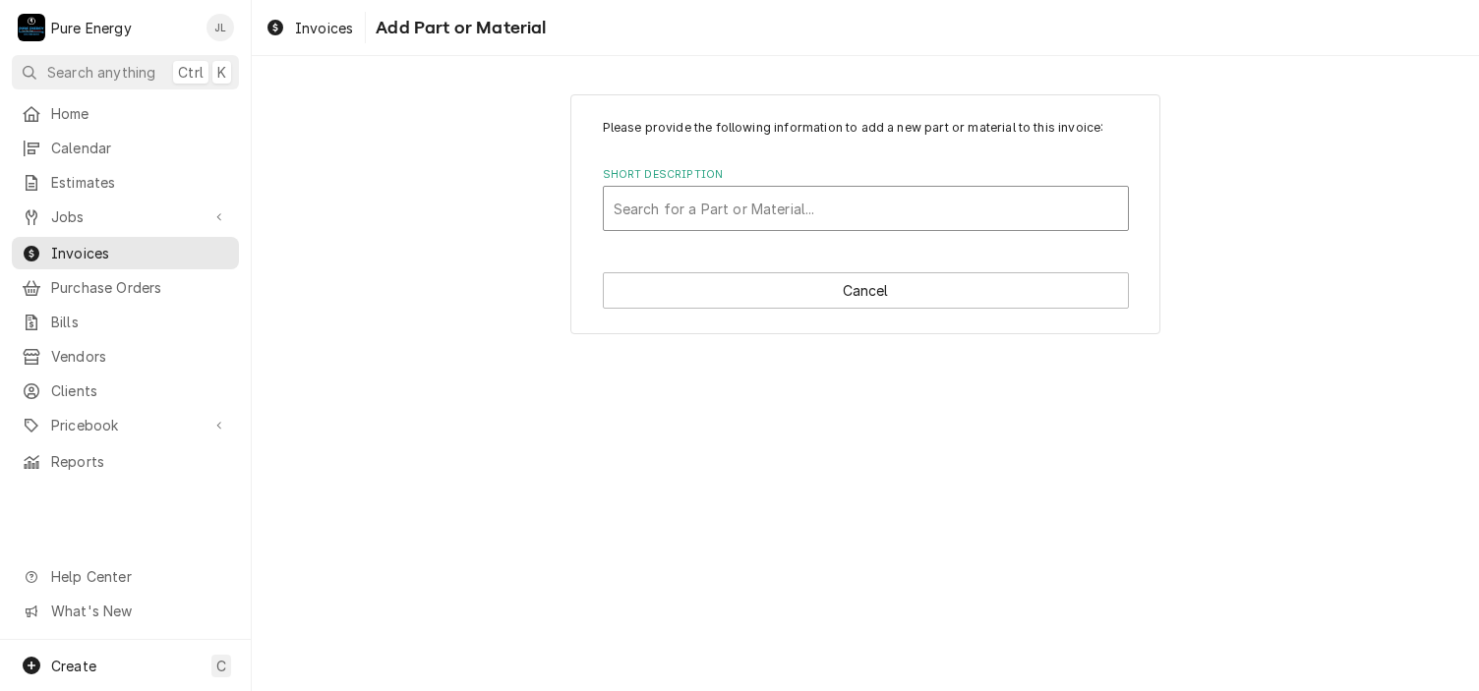
click at [794, 205] on div "Short Description" at bounding box center [866, 208] width 504 height 35
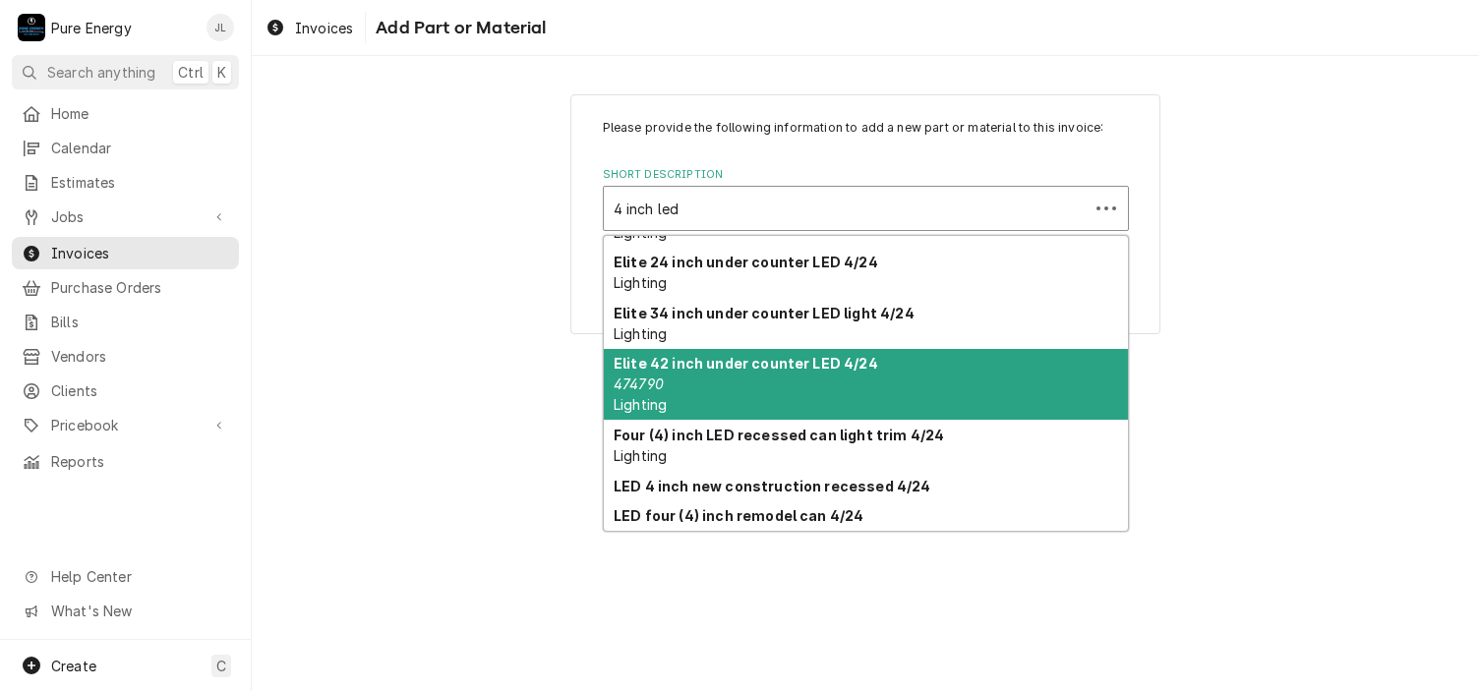
scroll to position [171, 0]
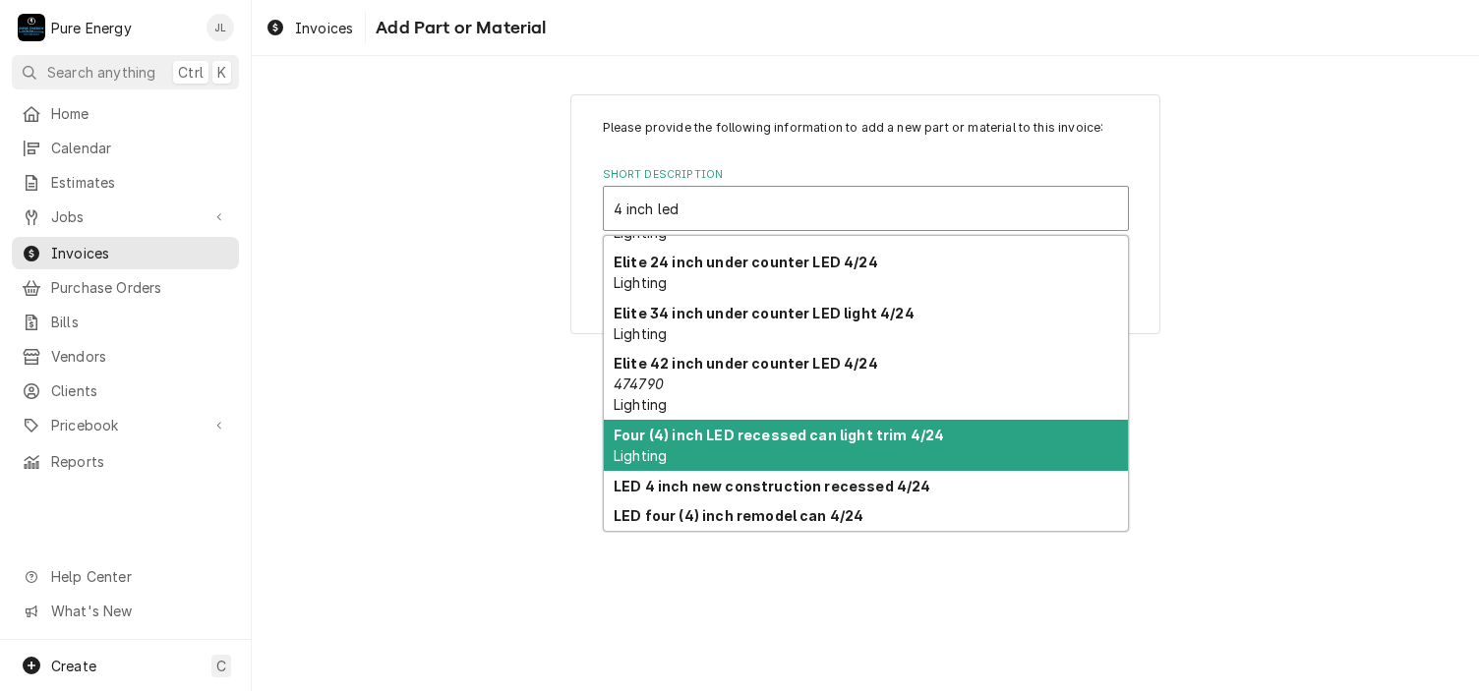
click at [770, 452] on div "Four (4) inch LED recessed can light trim 4/24 Lighting" at bounding box center [866, 445] width 524 height 51
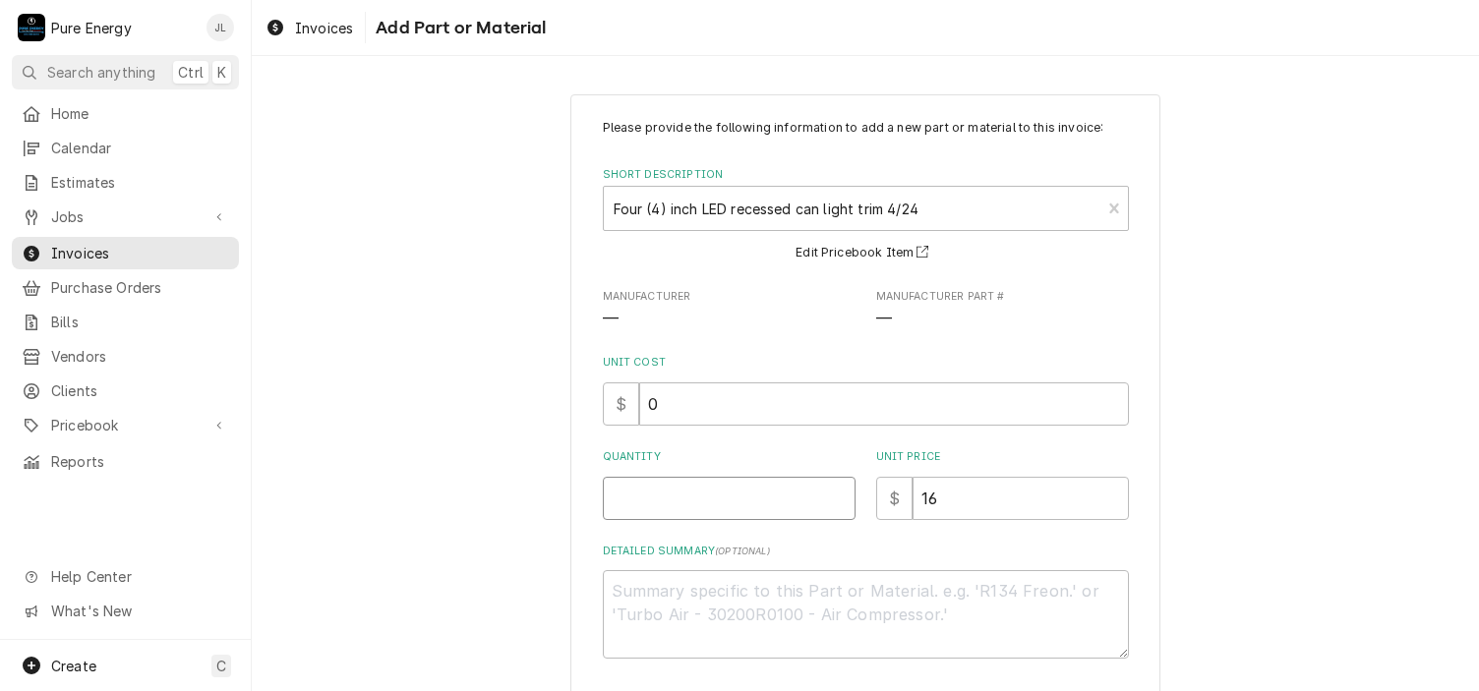
click at [719, 498] on input "Quantity" at bounding box center [729, 498] width 253 height 43
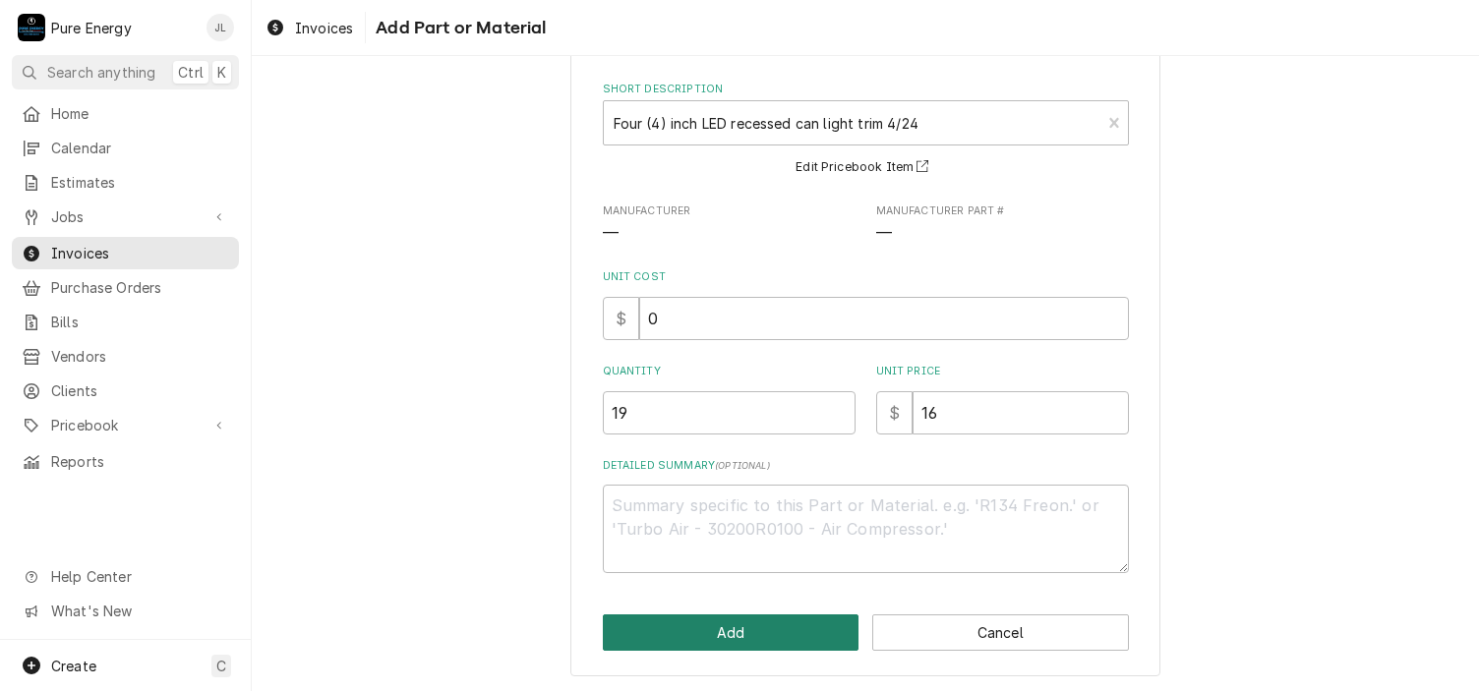
click at [760, 626] on button "Add" at bounding box center [731, 633] width 257 height 36
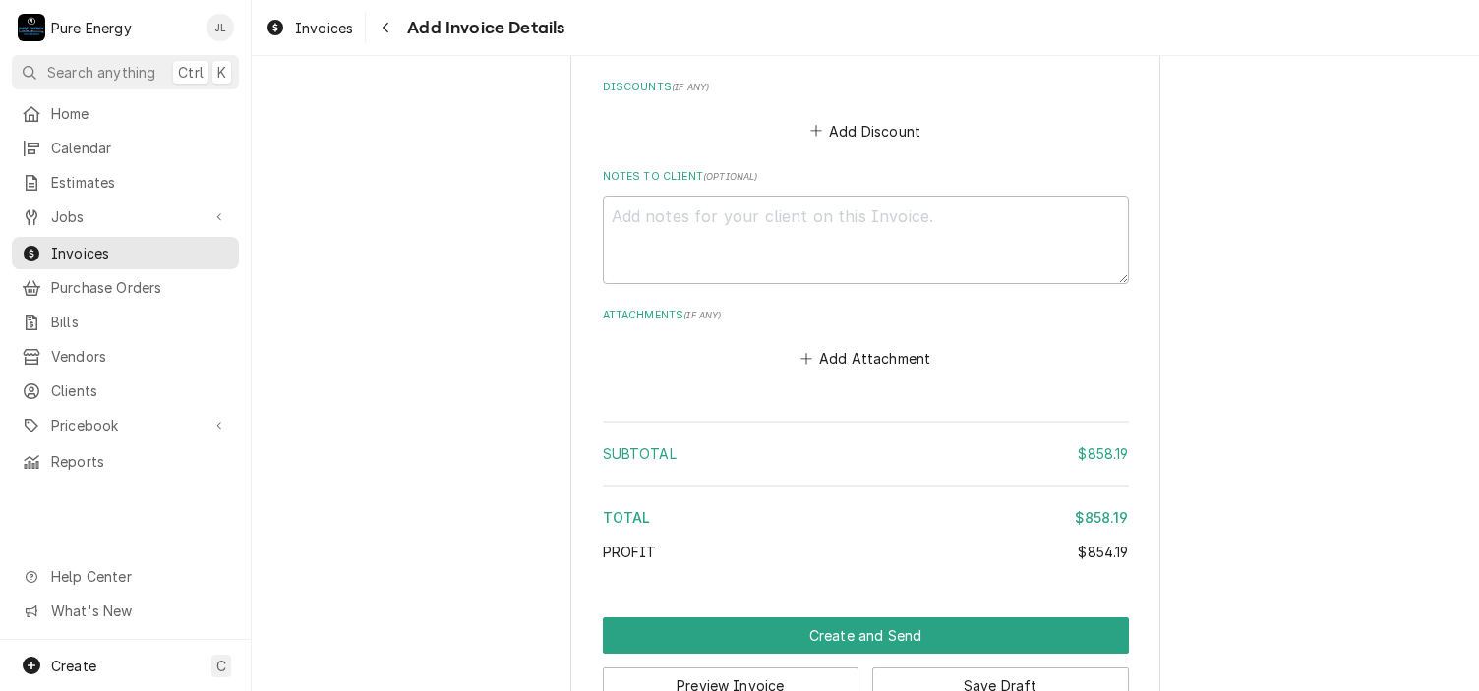
scroll to position [5402, 0]
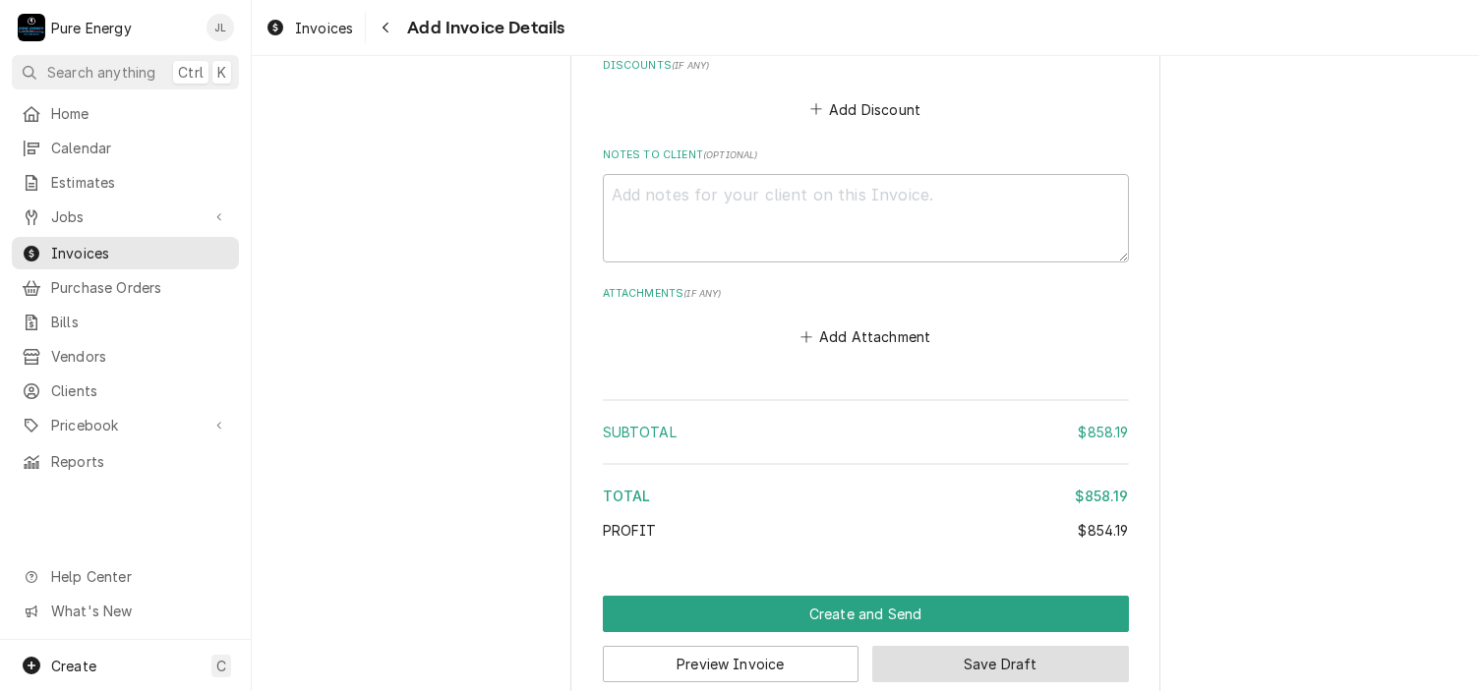
click at [1011, 646] on button "Save Draft" at bounding box center [1000, 664] width 257 height 36
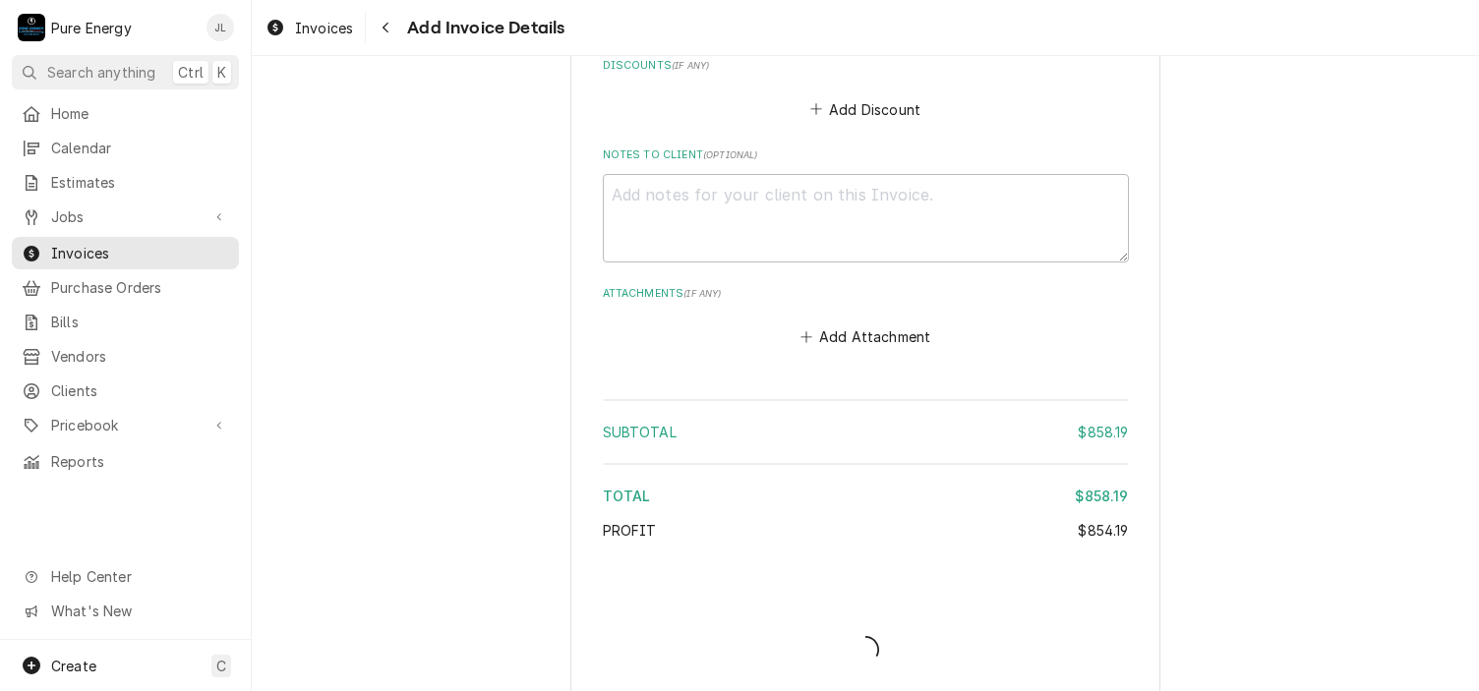
scroll to position [5393, 0]
